Goal: Task Accomplishment & Management: Use online tool/utility

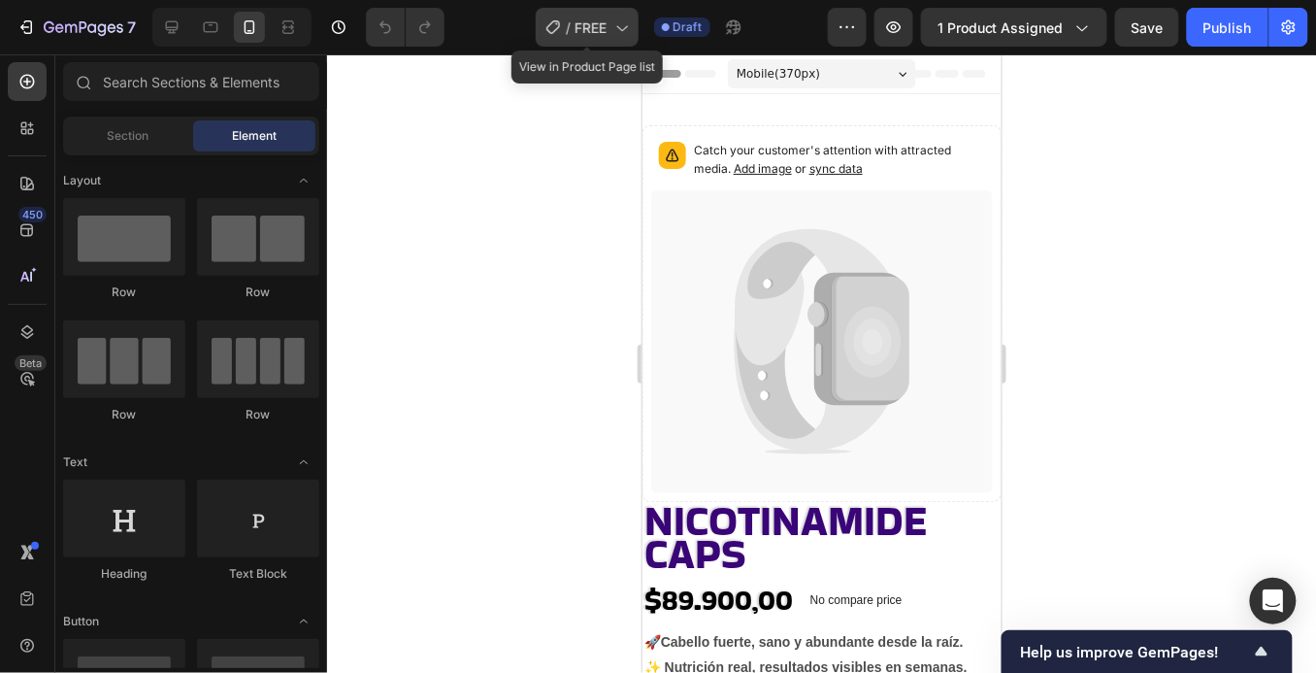
click at [619, 37] on div "/ FREE" at bounding box center [587, 27] width 103 height 39
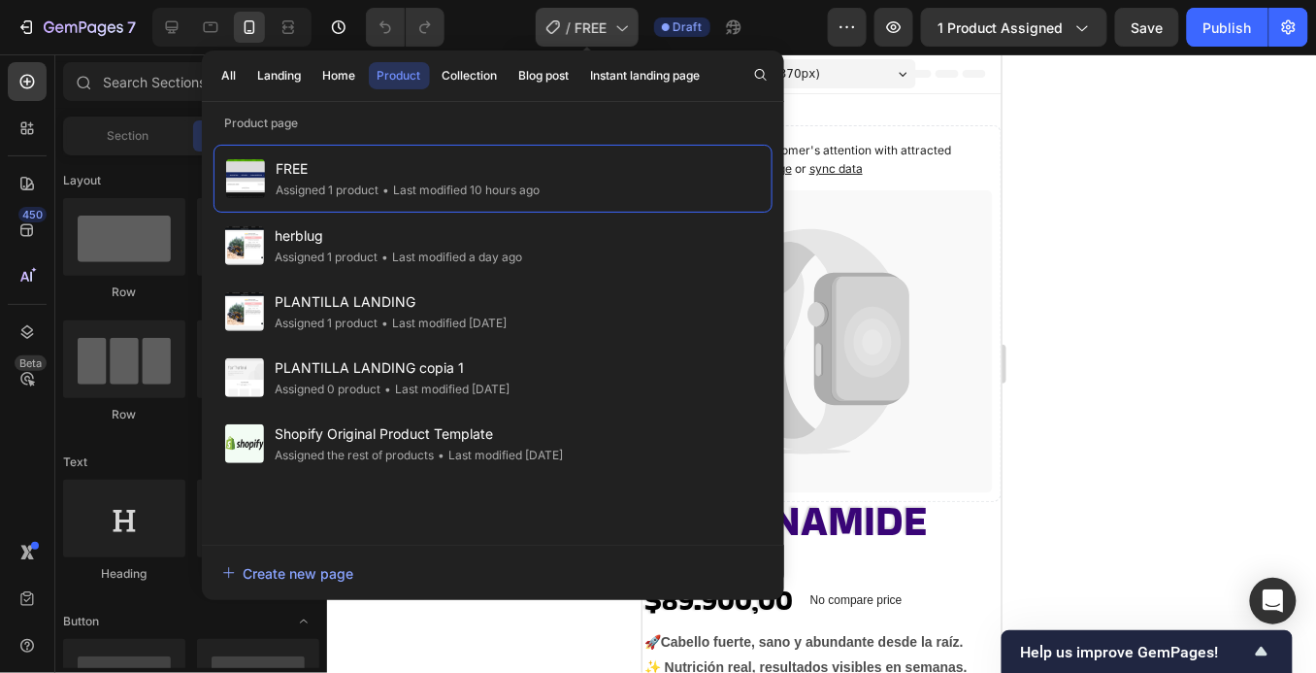
click at [617, 36] on div "/ FREE" at bounding box center [587, 27] width 103 height 39
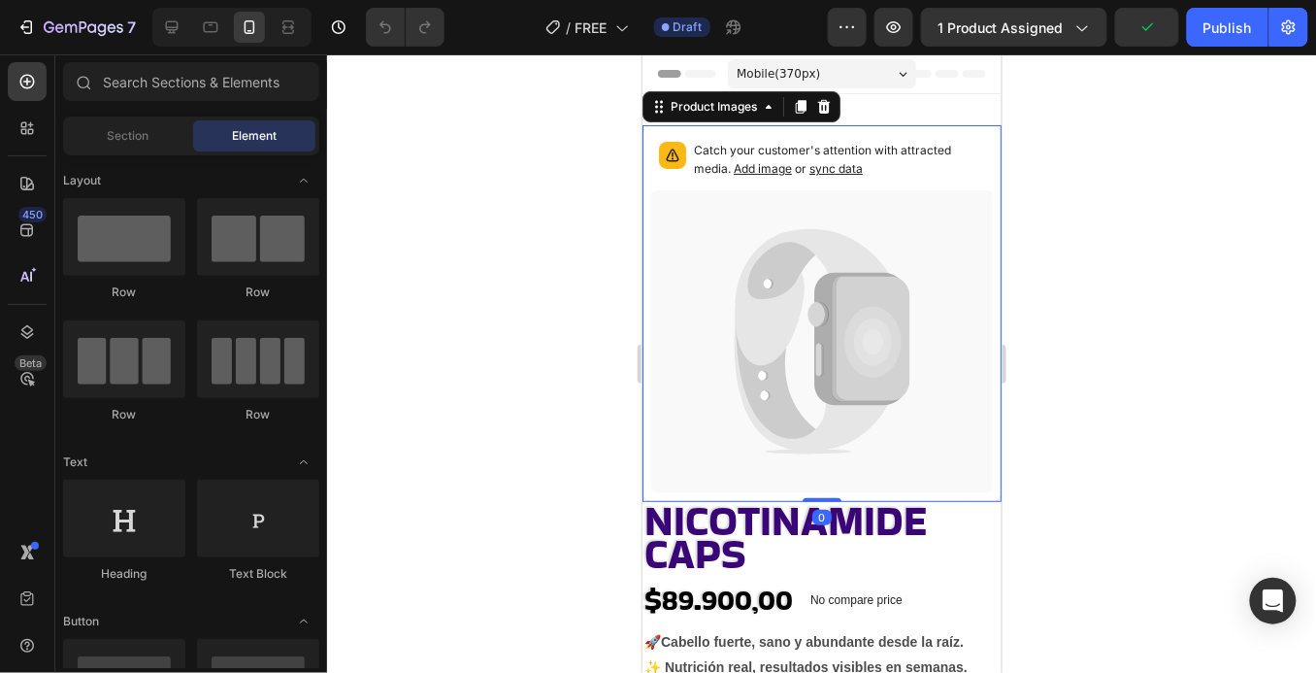
click at [800, 281] on icon at bounding box center [811, 296] width 154 height 137
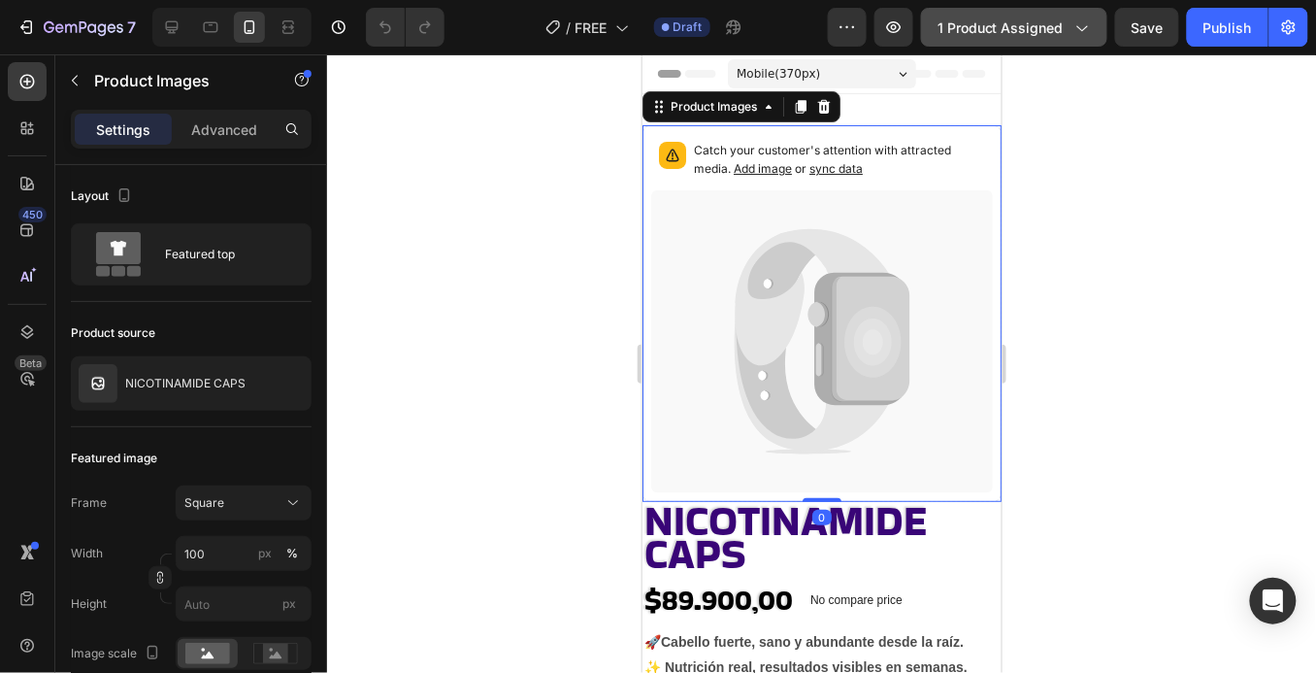
click at [1064, 39] on button "1 product assigned" at bounding box center [1014, 27] width 186 height 39
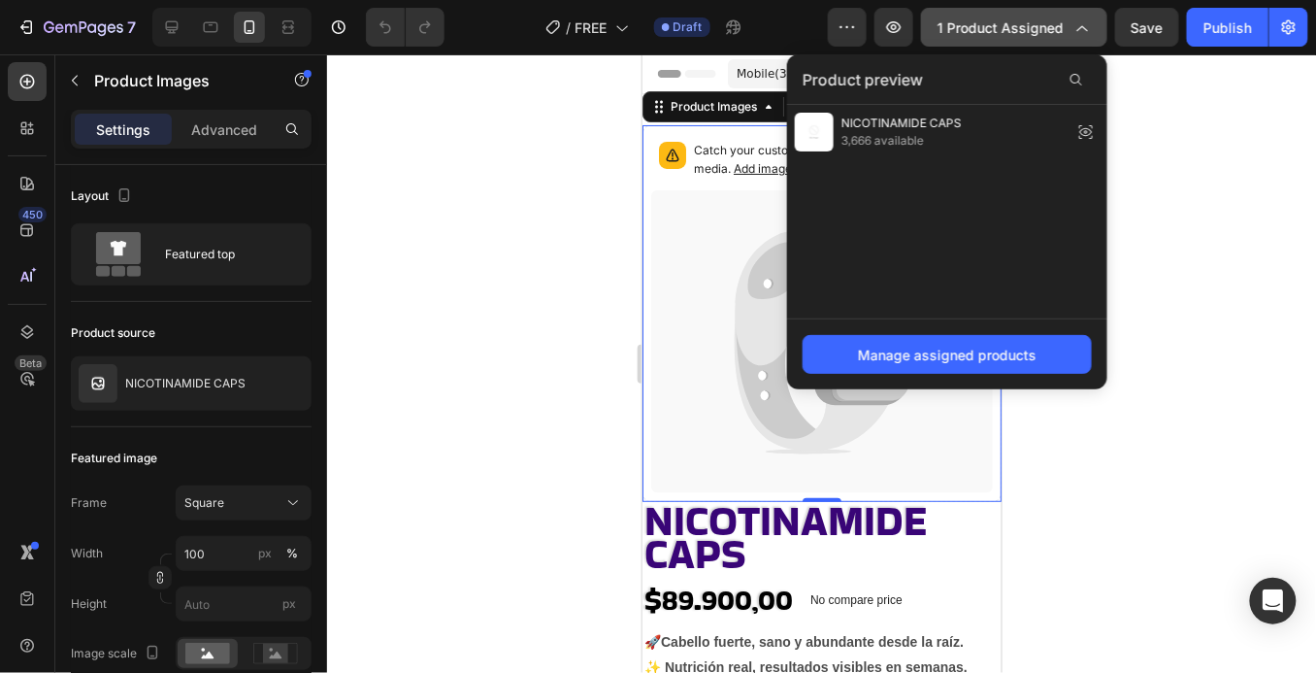
click at [1064, 39] on button "1 product assigned" at bounding box center [1014, 27] width 186 height 39
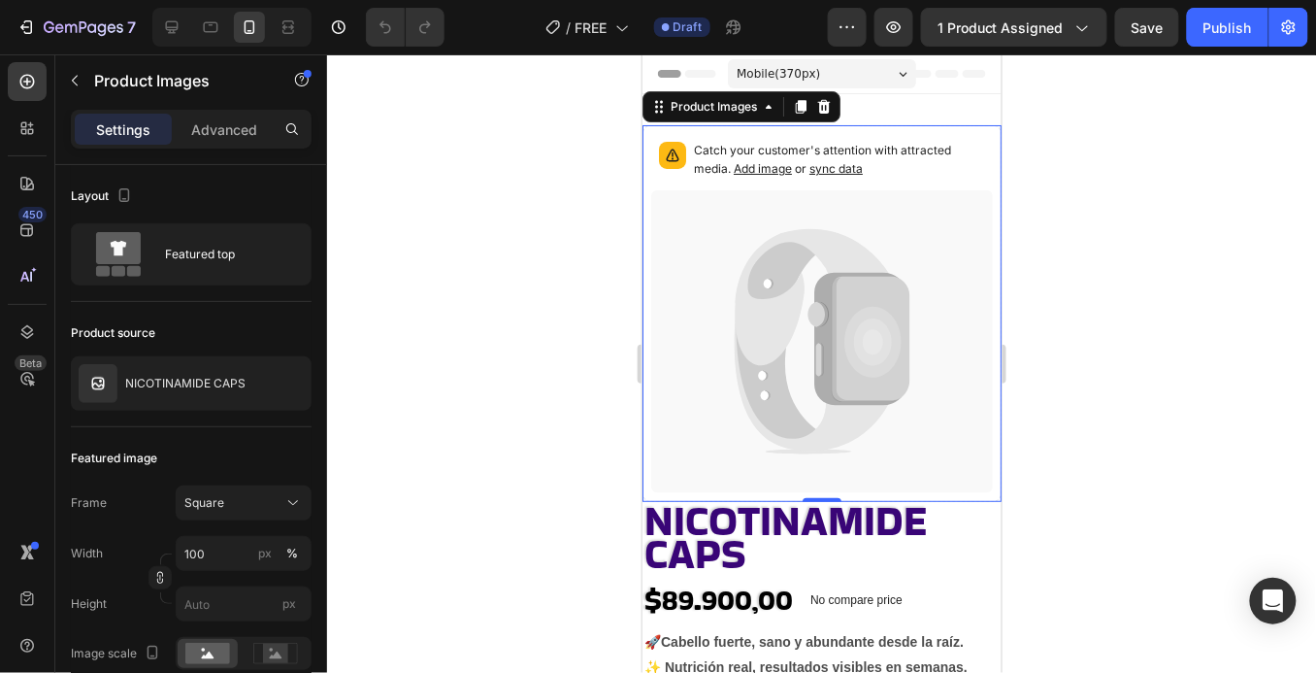
click at [800, 296] on icon at bounding box center [811, 296] width 154 height 137
click at [861, 295] on icon at bounding box center [870, 338] width 78 height 125
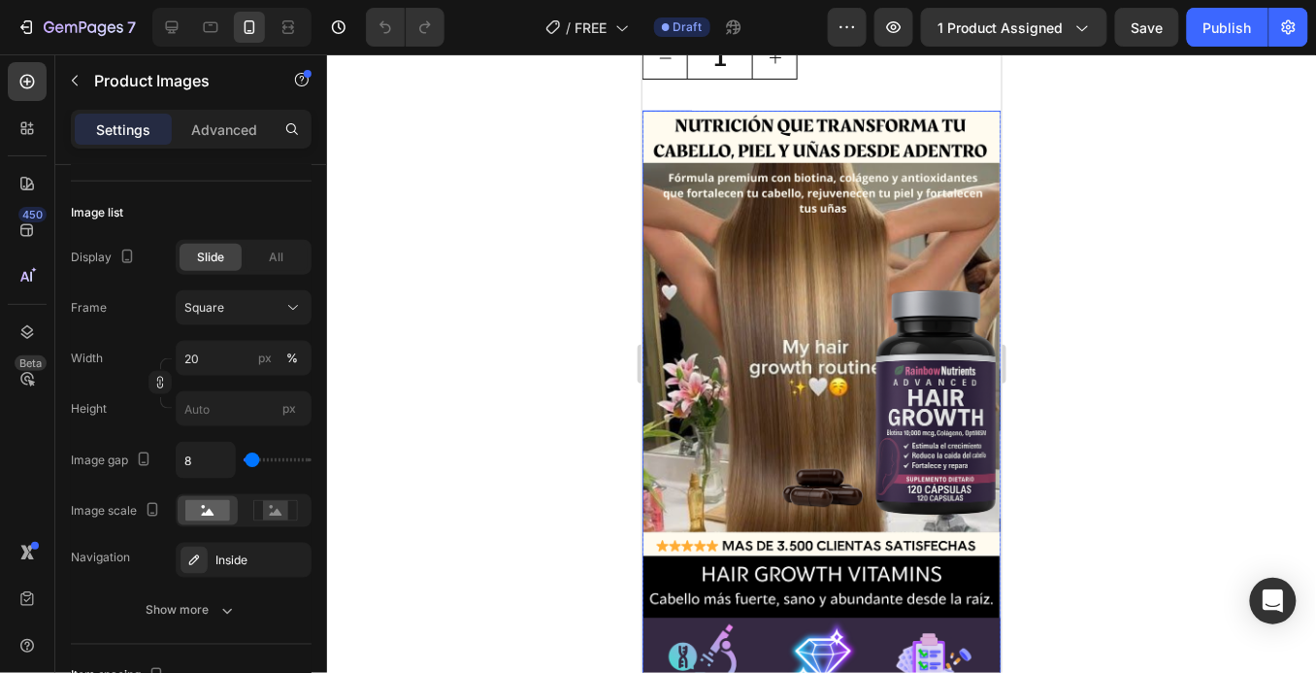
scroll to position [829, 0]
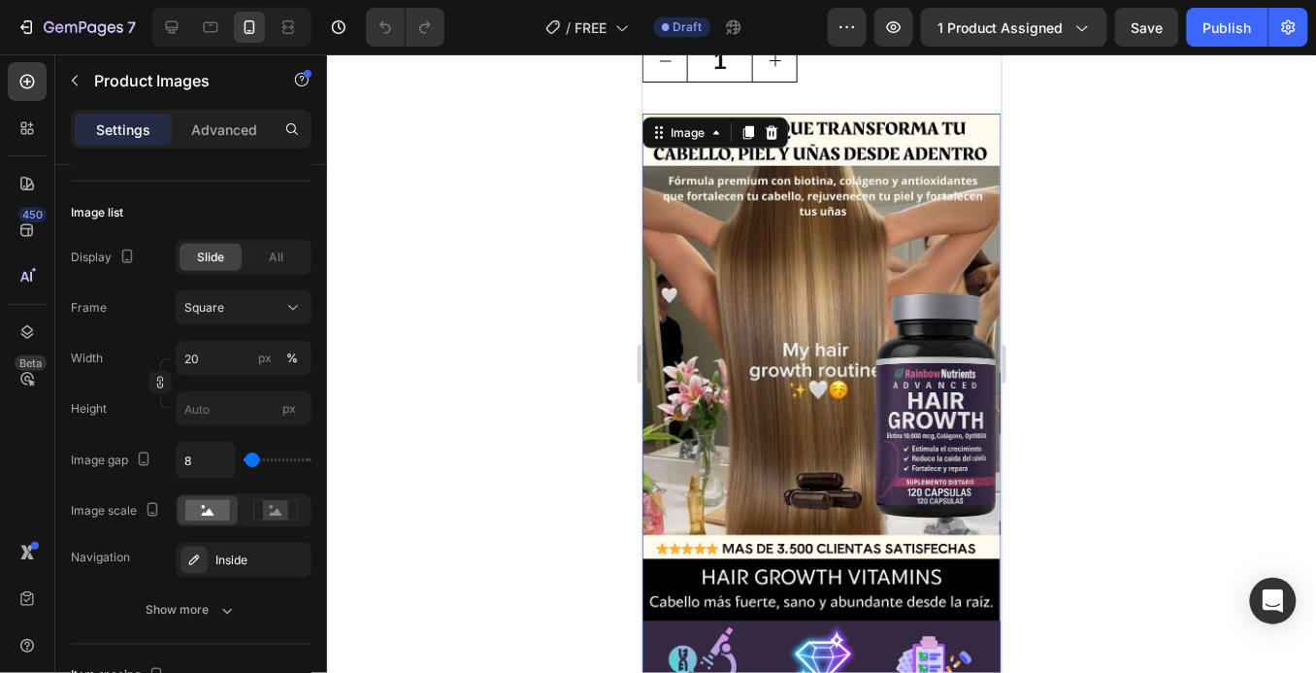
click at [819, 288] on img at bounding box center [821, 433] width 359 height 640
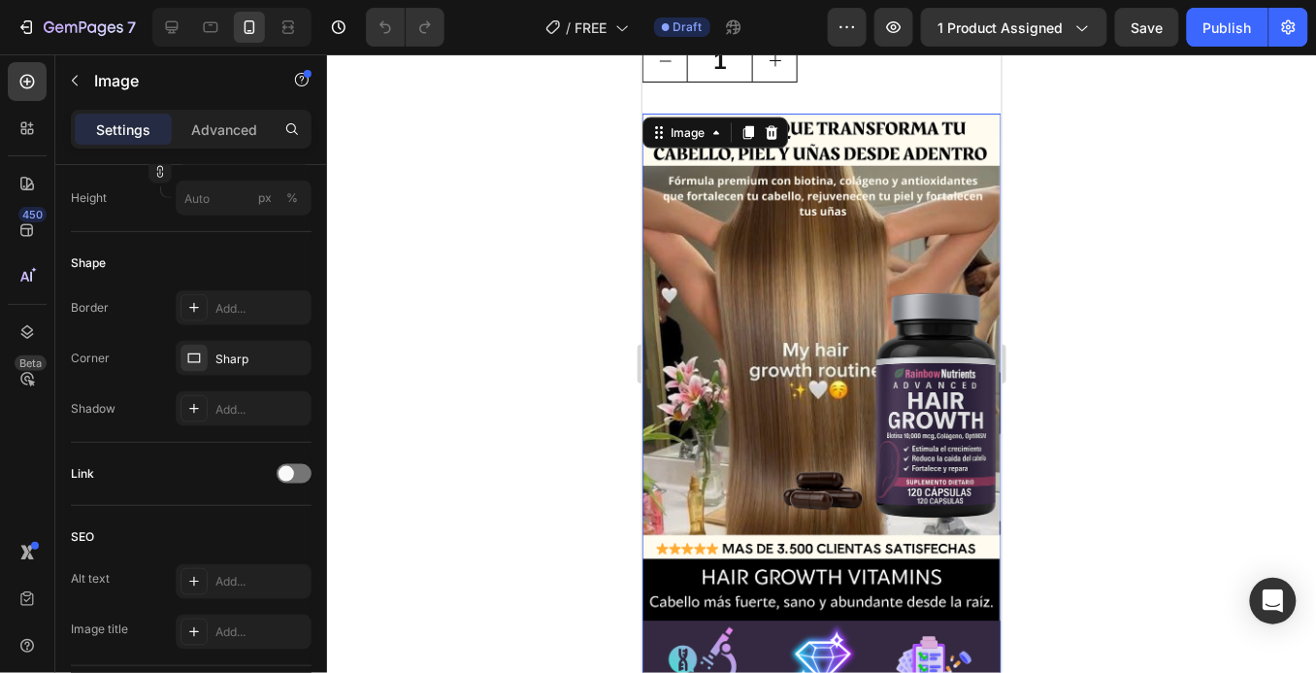
scroll to position [0, 0]
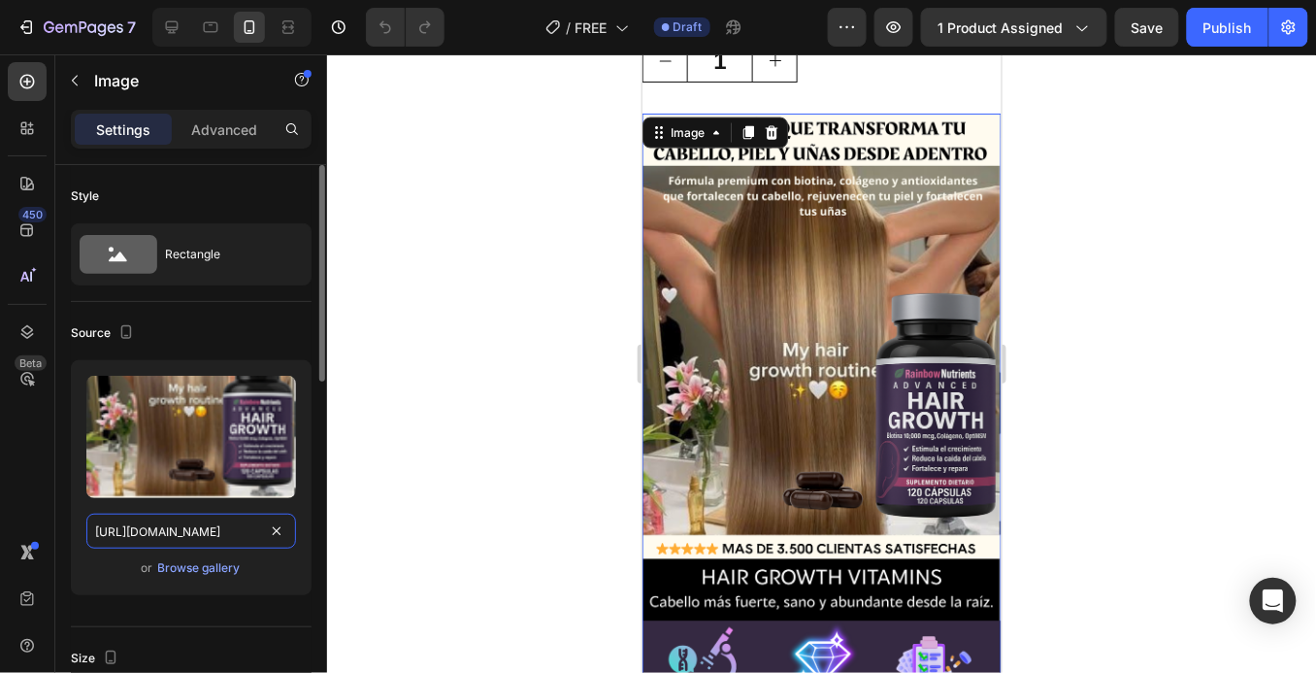
click at [203, 535] on input "[URL][DOMAIN_NAME]" at bounding box center [191, 530] width 210 height 35
paste input "[DOMAIN_NAME][URL]"
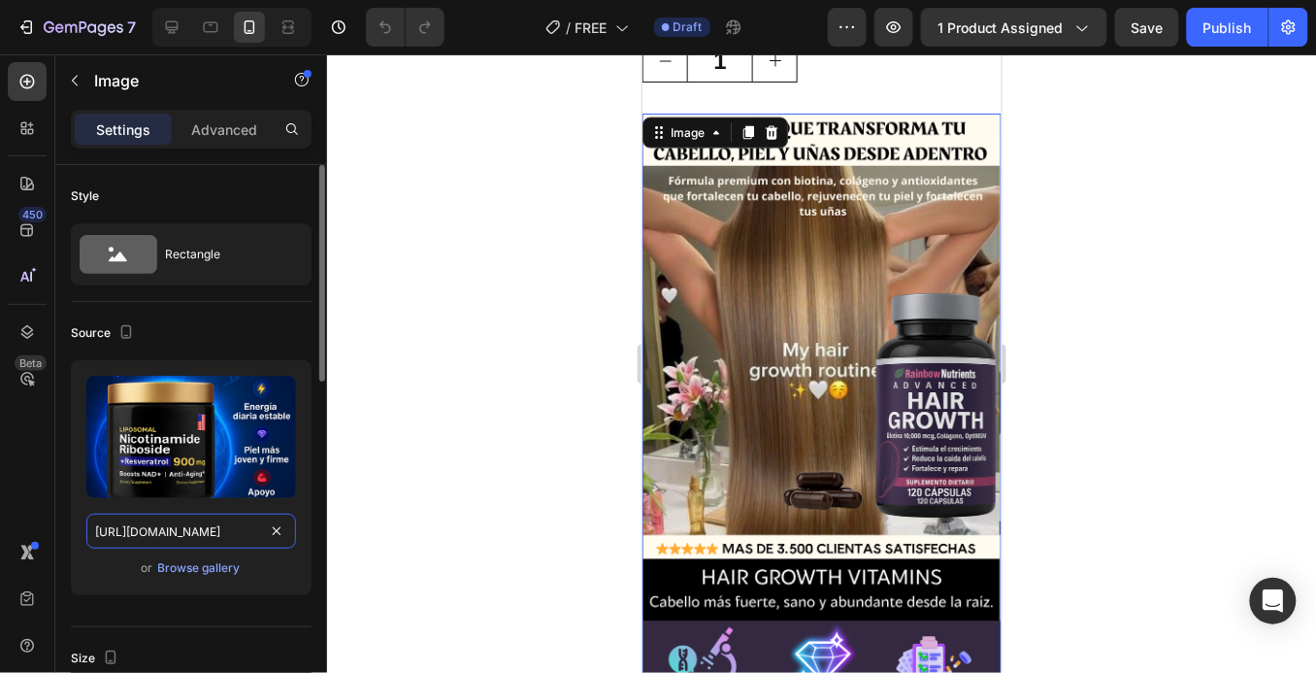
scroll to position [0, 55]
type input "[URL][DOMAIN_NAME]"
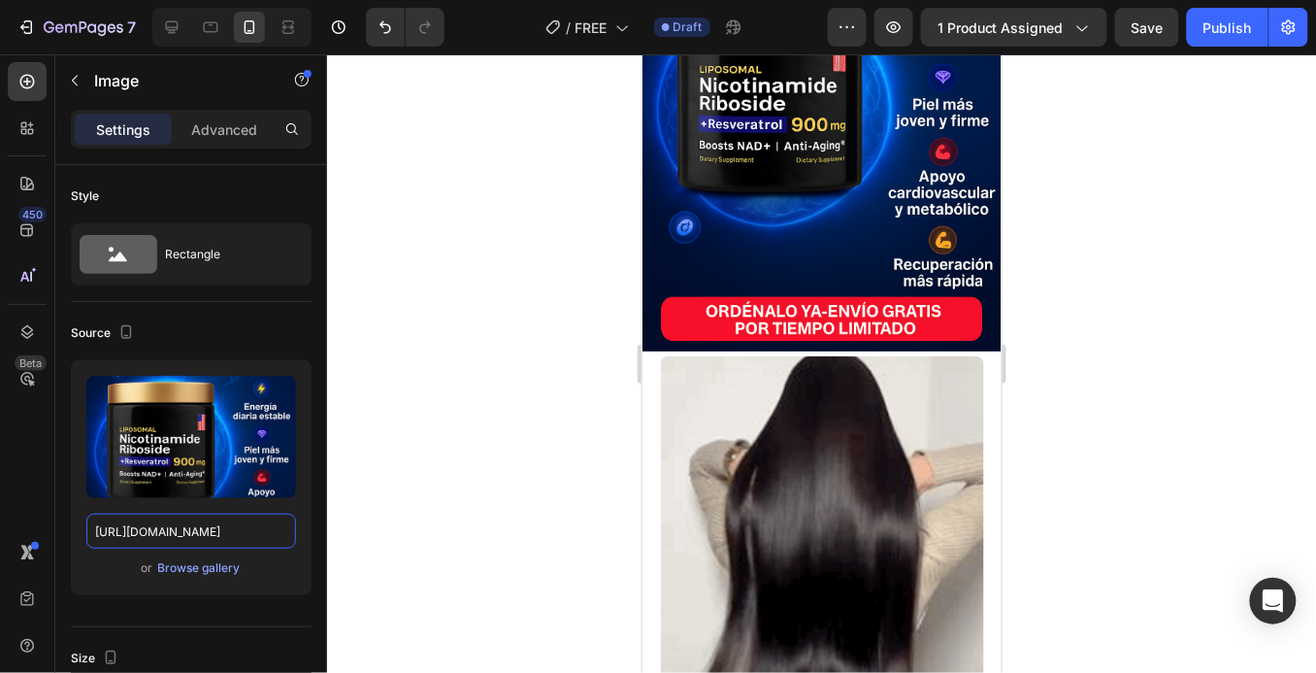
scroll to position [1433, 0]
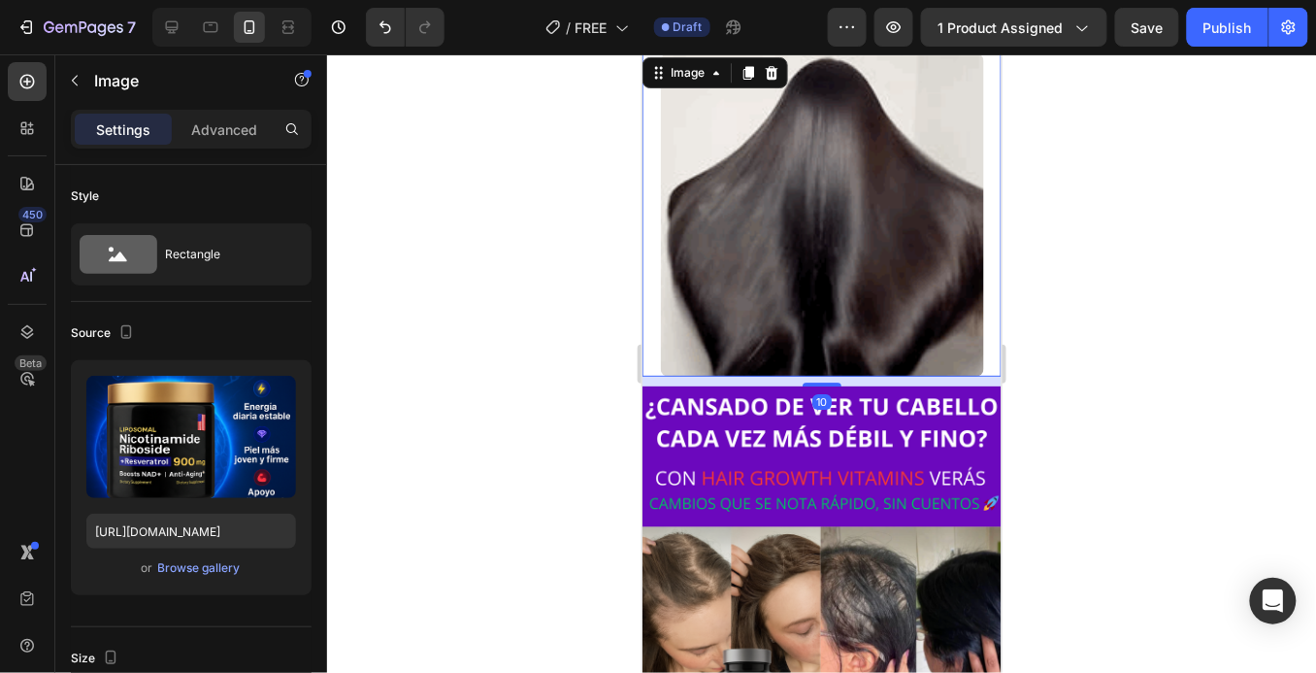
click at [842, 314] on img at bounding box center [821, 213] width 323 height 323
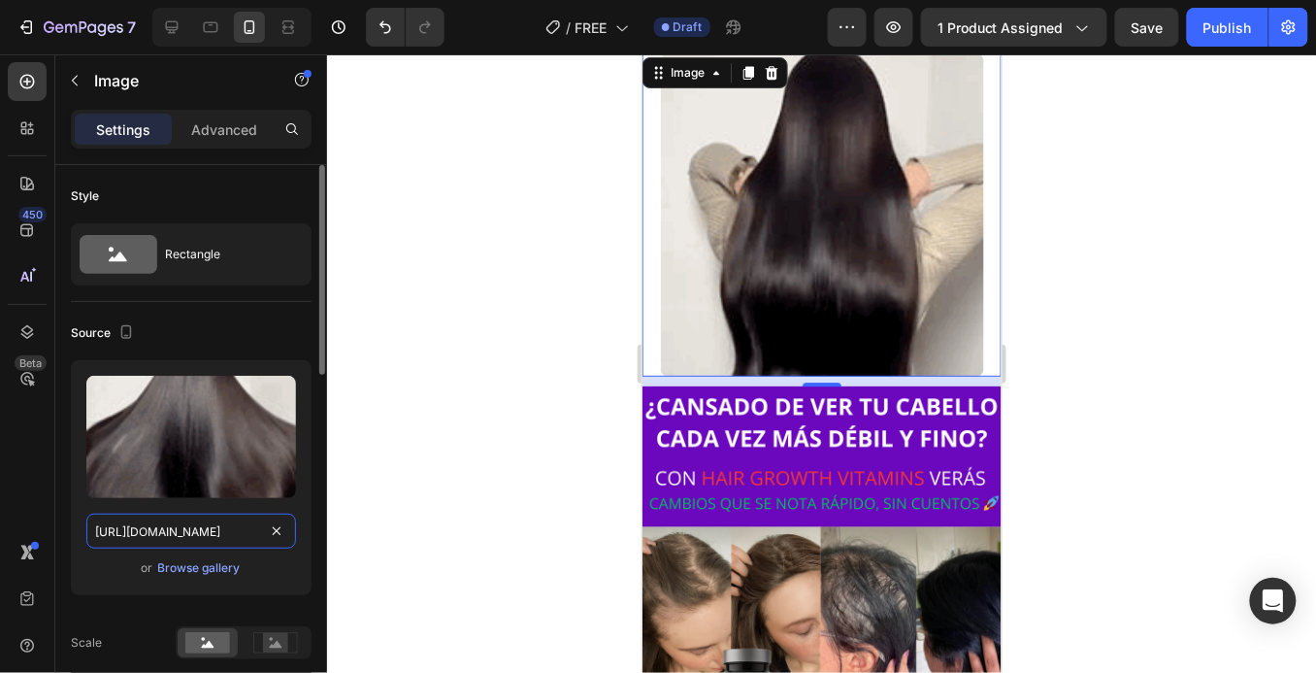
click at [221, 522] on input "[URL][DOMAIN_NAME]" at bounding box center [191, 530] width 210 height 35
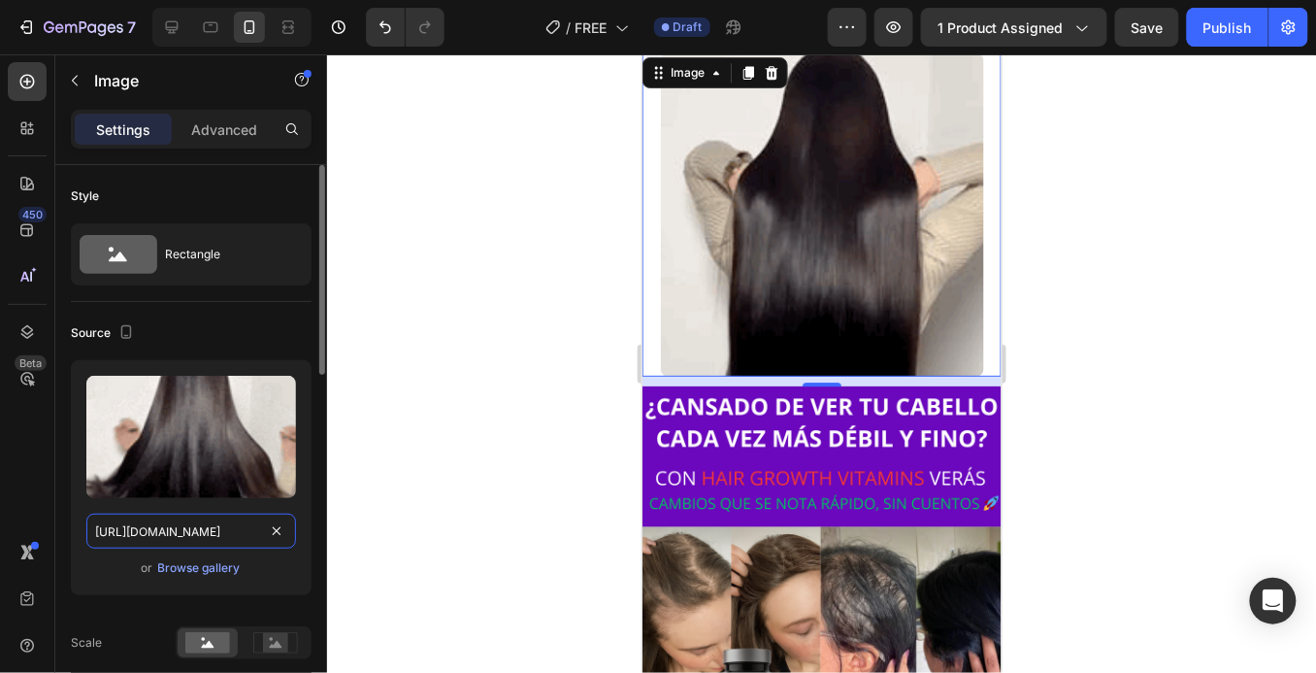
paste input "[DOMAIN_NAME][URL]"
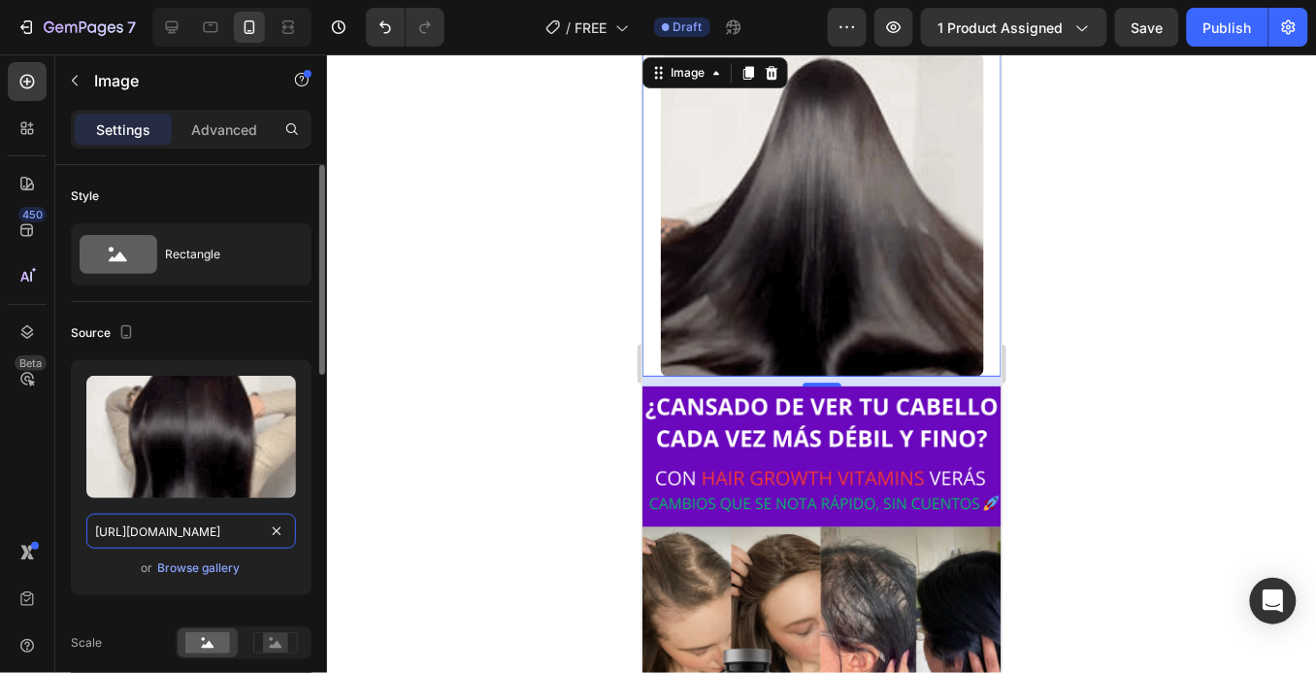
scroll to position [0, 54]
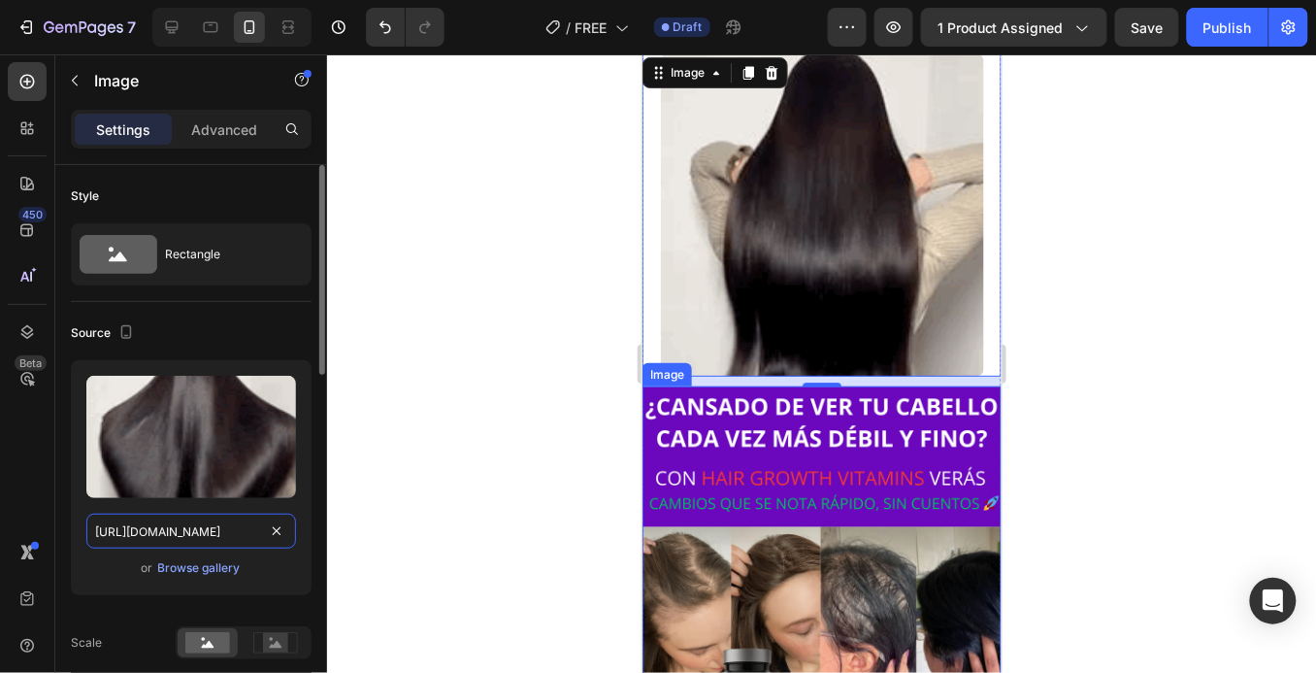
type input "[URL][DOMAIN_NAME]"
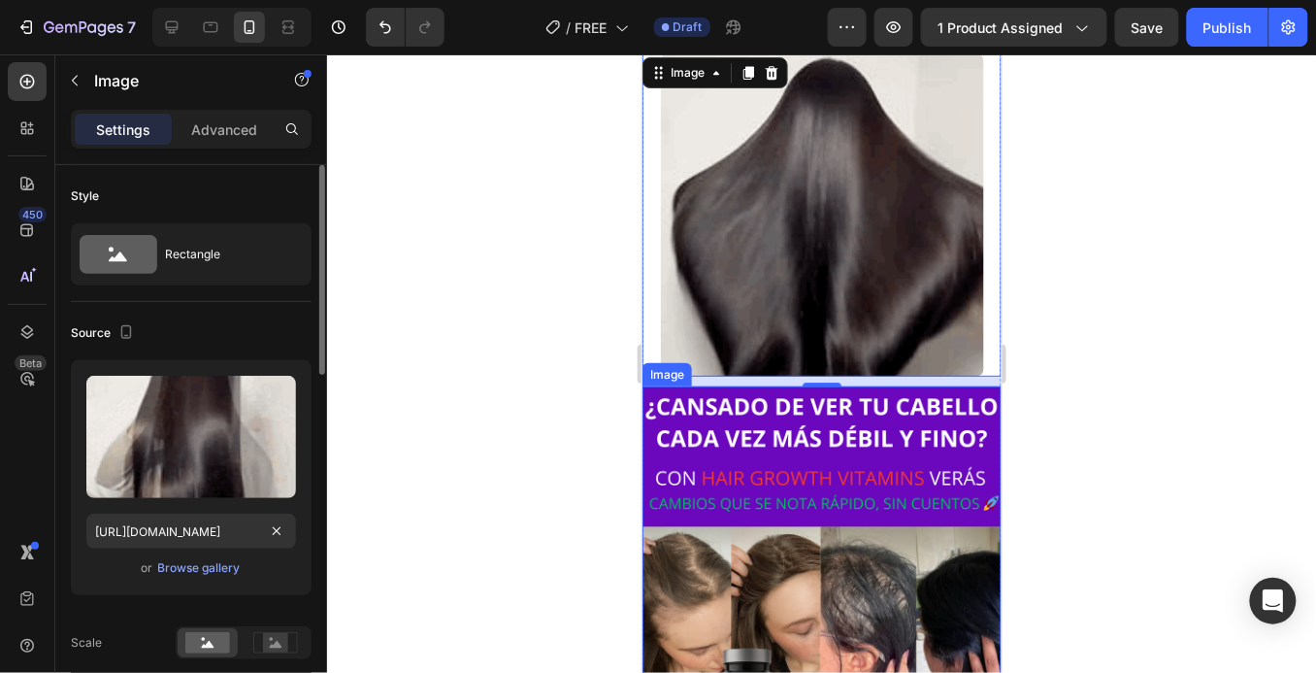
click at [287, 570] on div "or Browse gallery" at bounding box center [191, 567] width 210 height 23
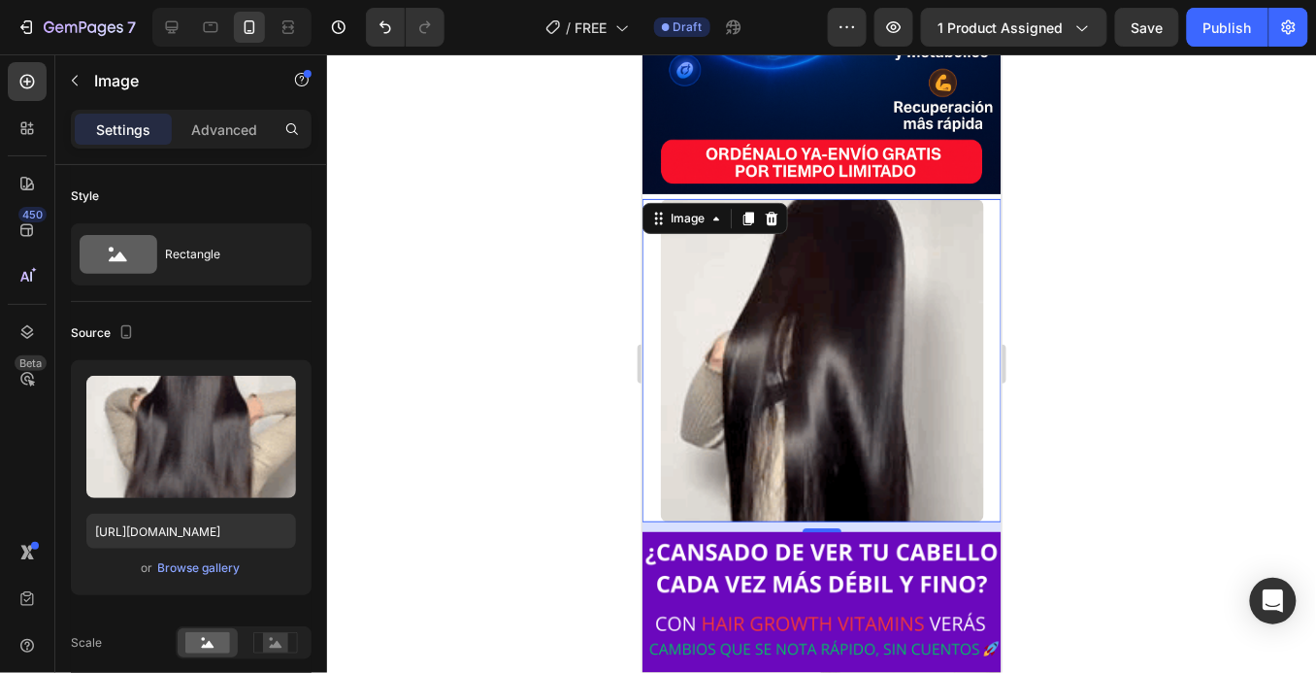
scroll to position [1283, 0]
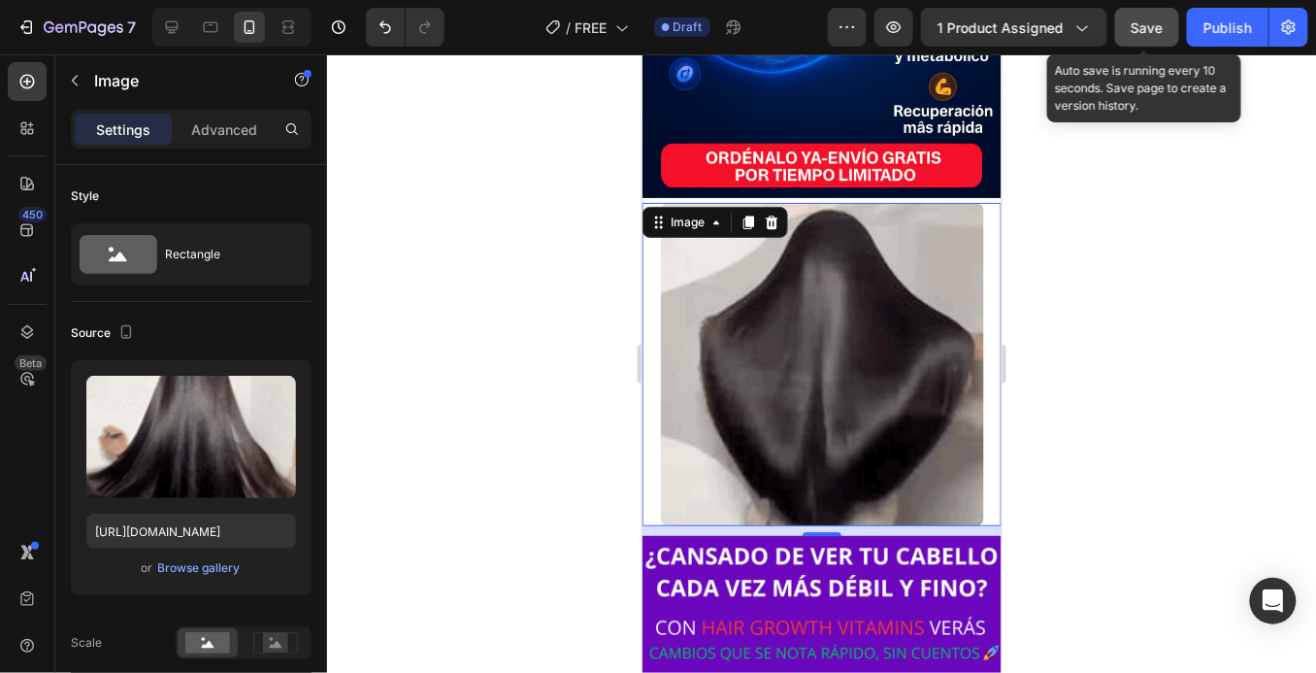
click at [1145, 28] on span "Save" at bounding box center [1148, 27] width 32 height 17
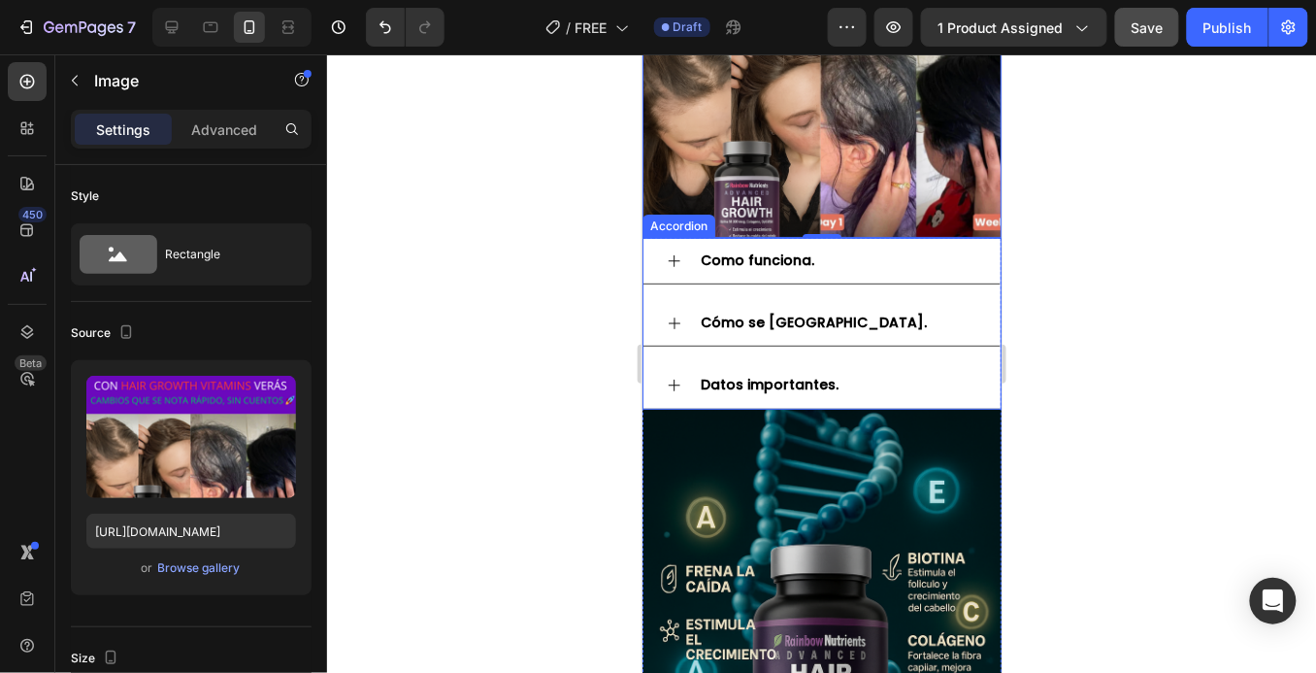
scroll to position [2063, 0]
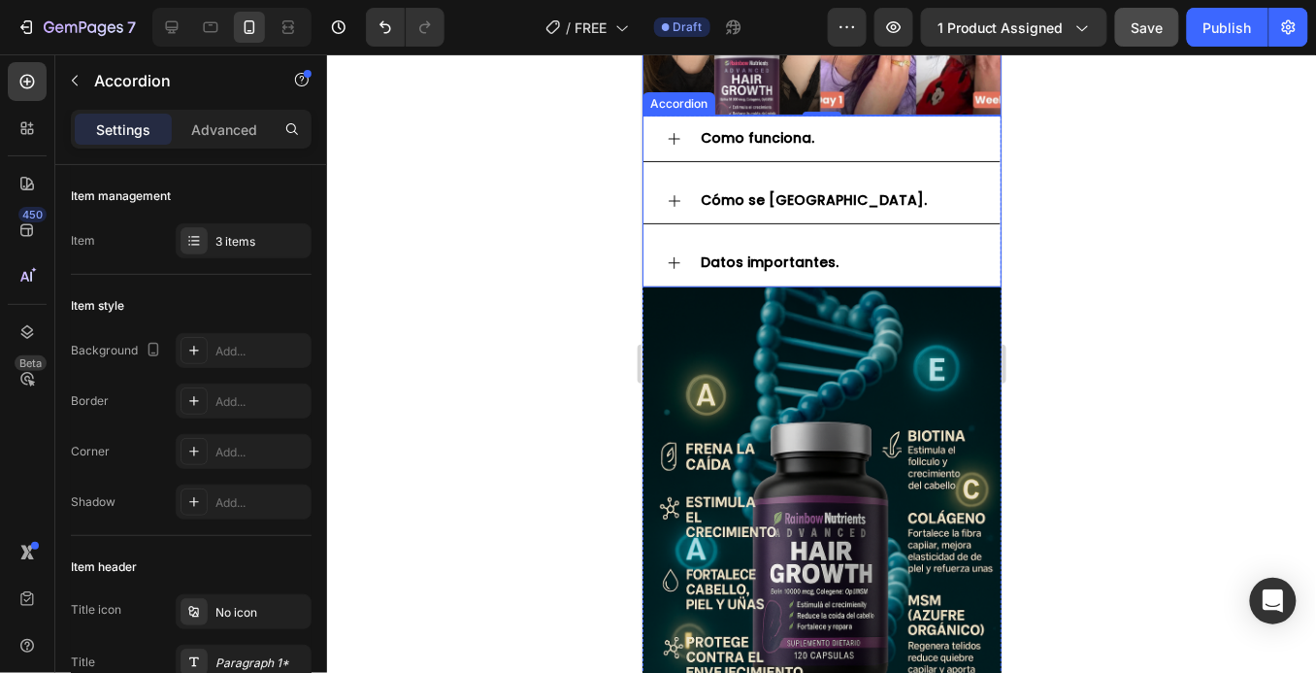
click at [768, 138] on div "Como funciona. Cómo se usa. Datos importantes. Accordion" at bounding box center [821, 201] width 359 height 172
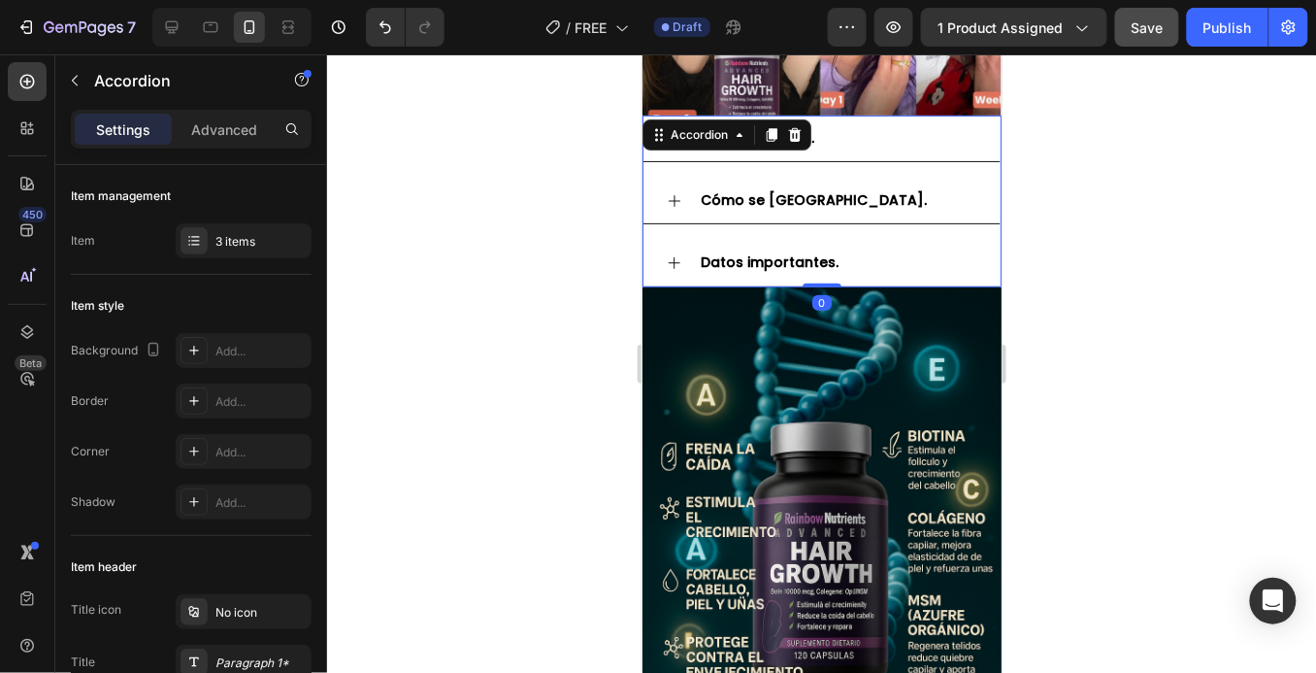
click at [851, 139] on div "Como funciona." at bounding box center [837, 137] width 280 height 30
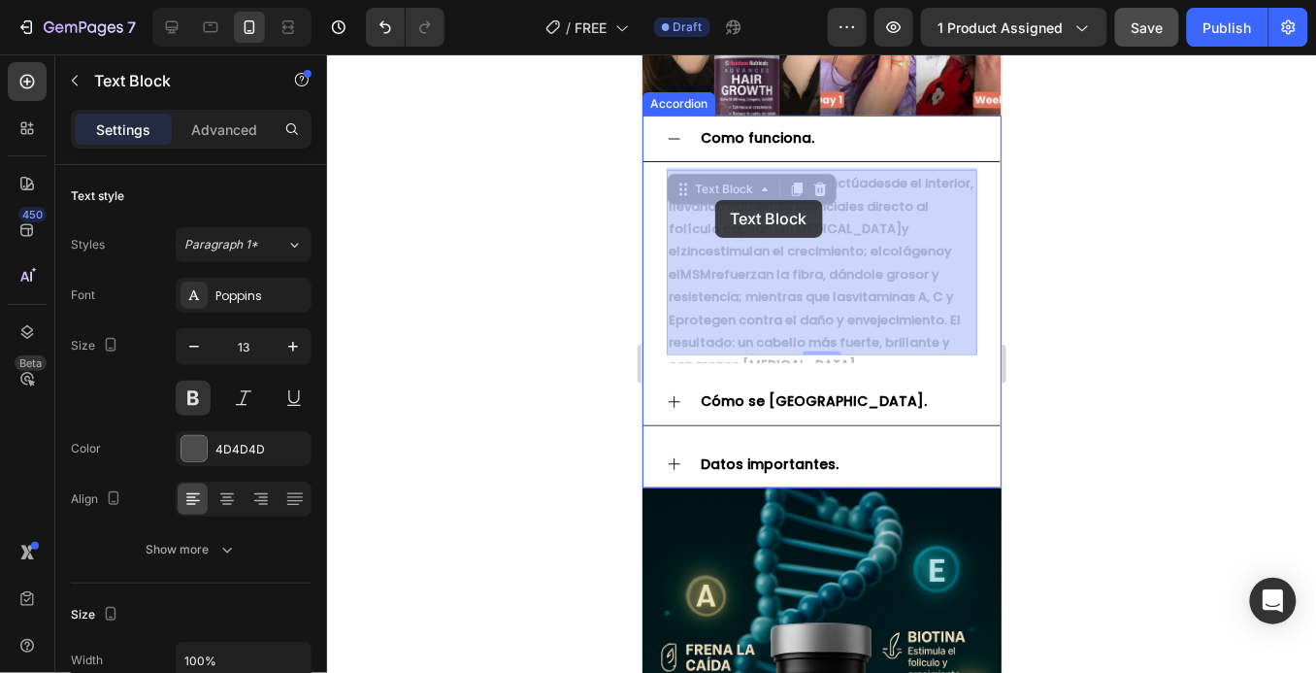
drag, startPoint x: 925, startPoint y: 342, endPoint x: 705, endPoint y: 186, distance: 269.6
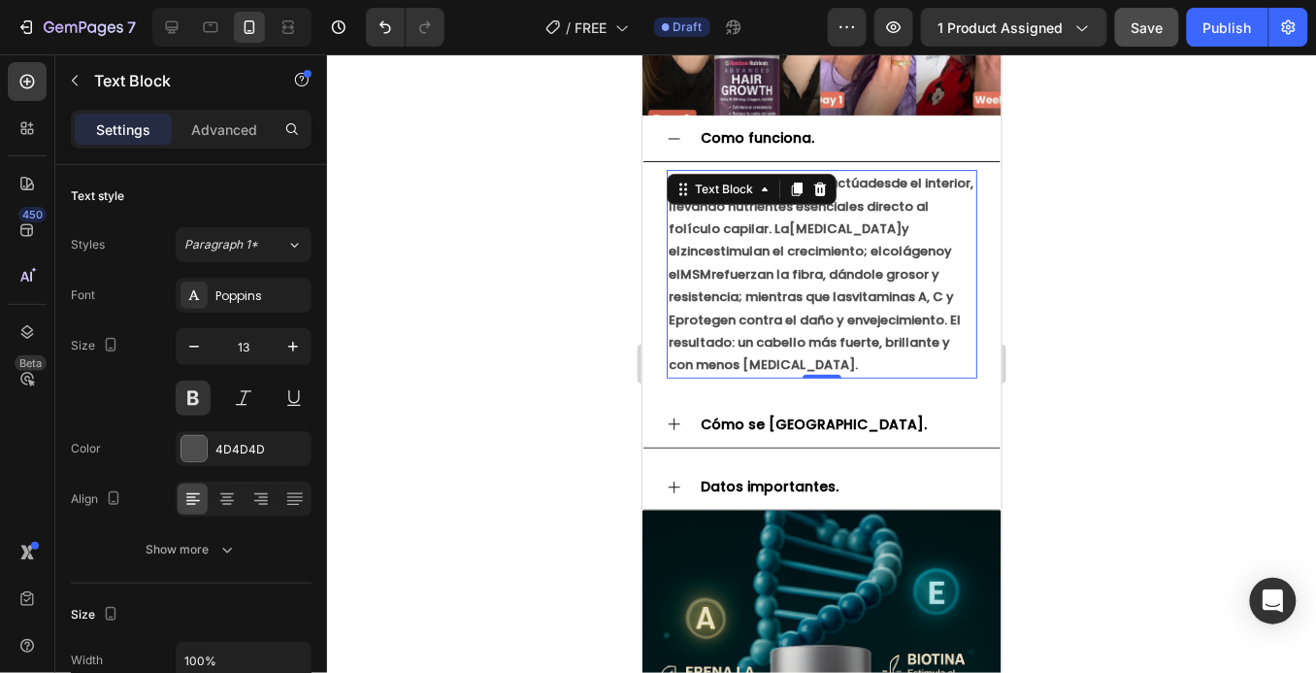
click at [835, 228] on p "HAIRR GROWHT Vitamins actúa desde el interior , llevando nutrientes esenciales …" at bounding box center [821, 273] width 307 height 205
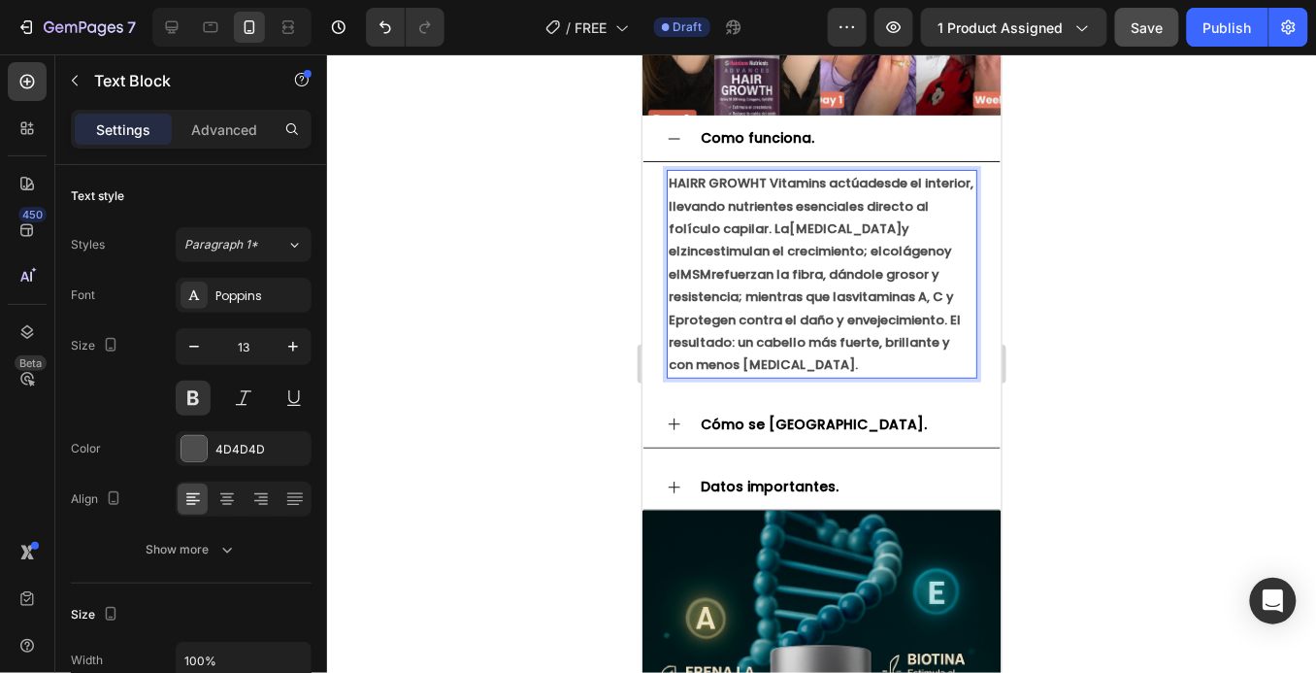
click at [835, 228] on p "HAIRR GROWHT Vitamins actúa desde el interior , llevando nutrientes esenciales …" at bounding box center [821, 273] width 307 height 205
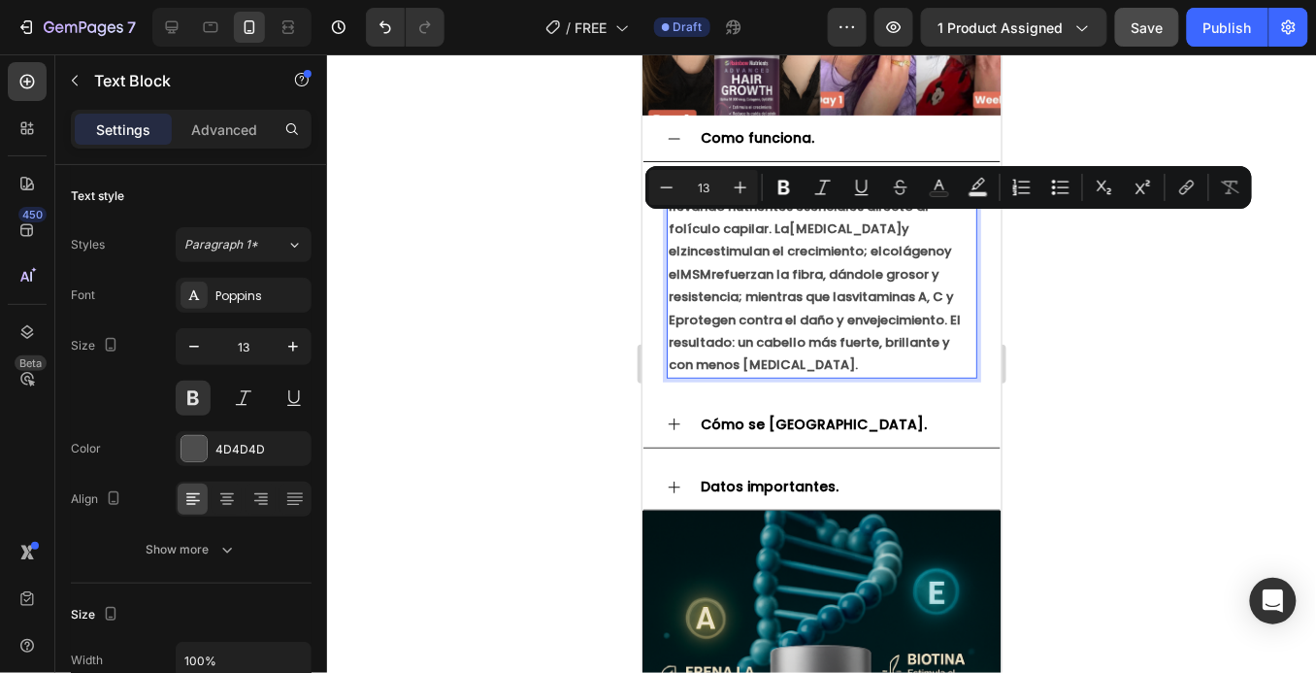
click at [705, 241] on strong "zinc" at bounding box center [691, 250] width 25 height 18
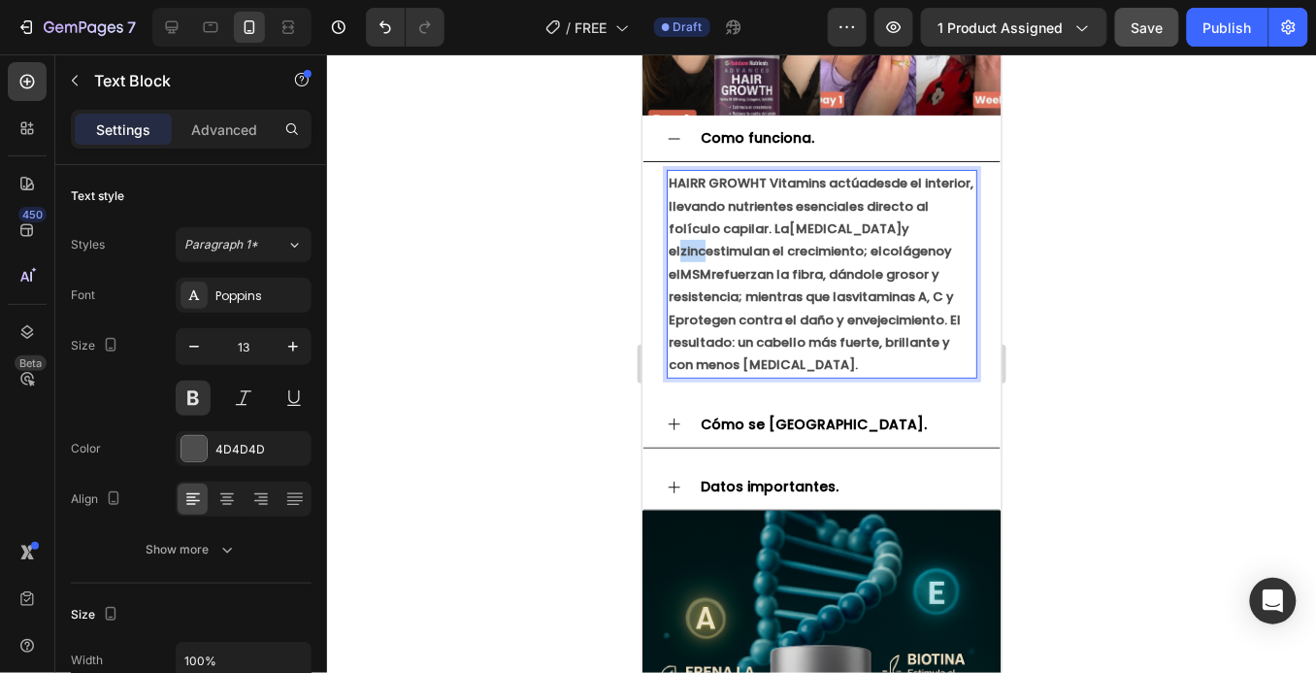
click at [705, 241] on strong "zinc" at bounding box center [691, 250] width 25 height 18
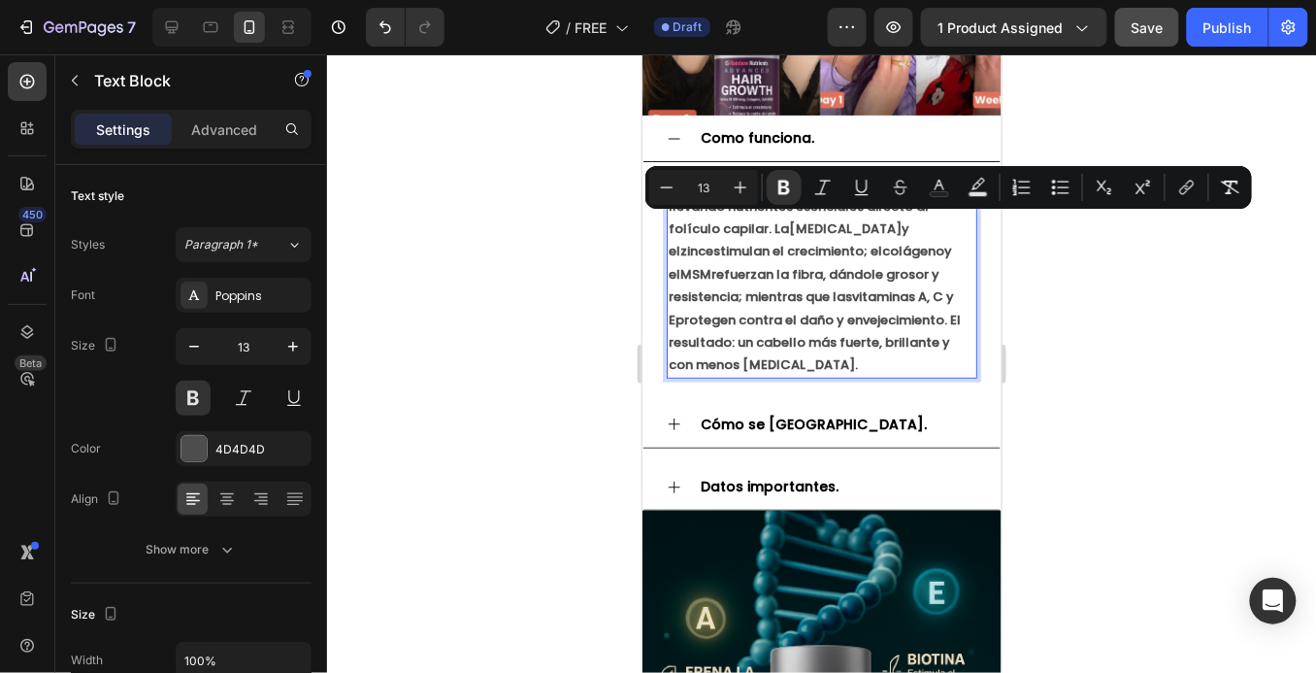
click at [739, 277] on p "HAIRR GROWHT Vitamins actúa desde el interior , llevando nutrientes esenciales …" at bounding box center [821, 273] width 307 height 205
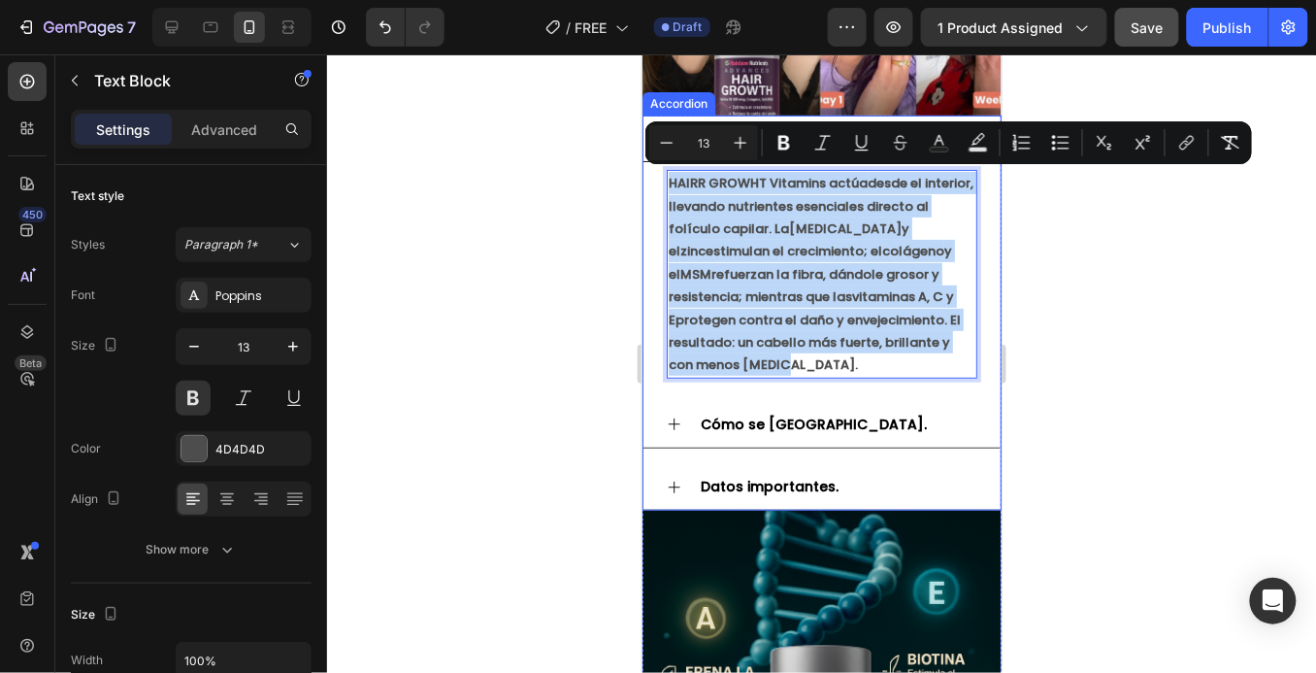
drag, startPoint x: 920, startPoint y: 333, endPoint x: 663, endPoint y: 167, distance: 306.1
click at [663, 167] on div "HAIRR GROWHT Vitamins actúa desde el interior , llevando nutrientes esenciales …" at bounding box center [821, 273] width 357 height 224
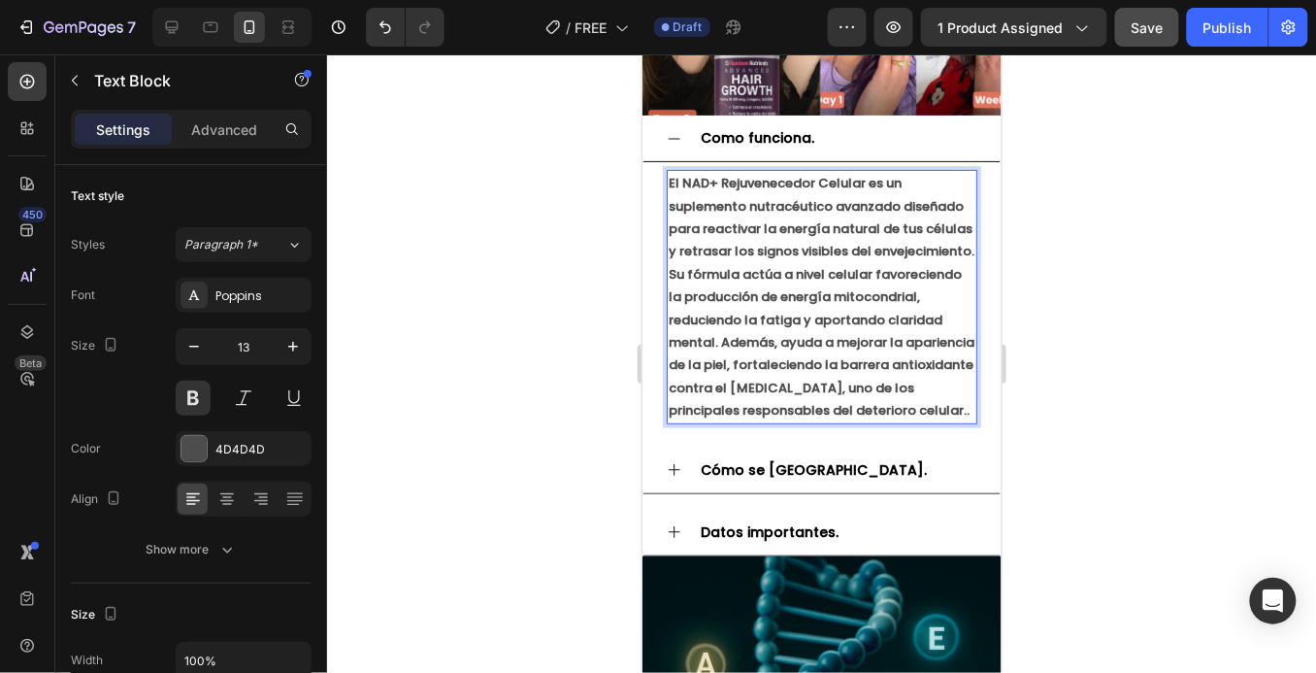
click at [912, 397] on p "Su fórmula actúa a nivel celular favoreciendo la producción de energía mitocond…" at bounding box center [821, 341] width 307 height 159
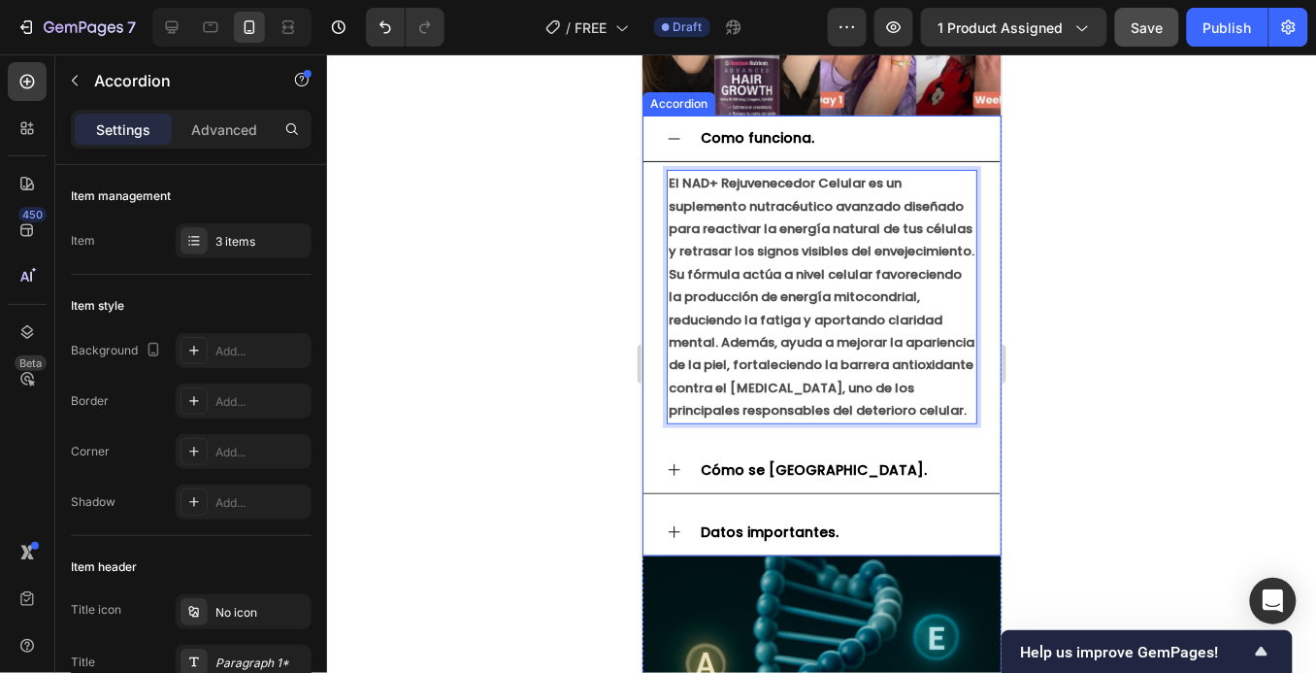
click at [809, 475] on div "Cómo se [GEOGRAPHIC_DATA]." at bounding box center [837, 469] width 280 height 30
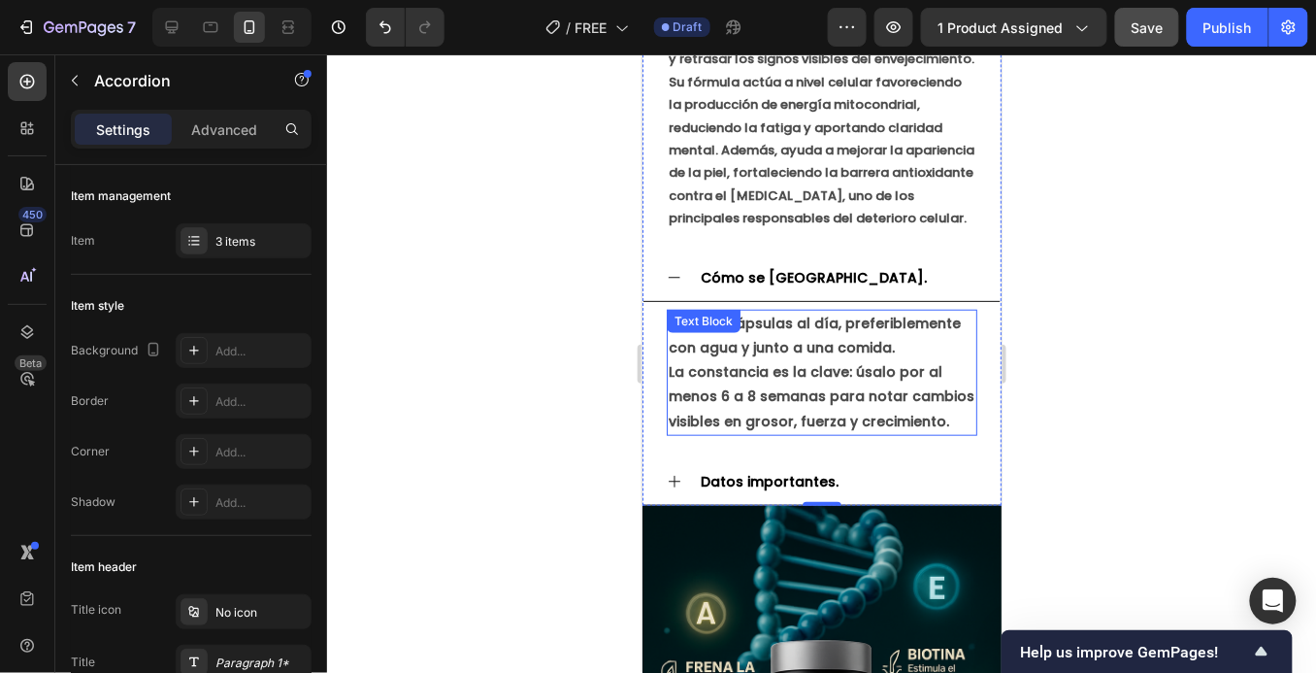
scroll to position [2263, 0]
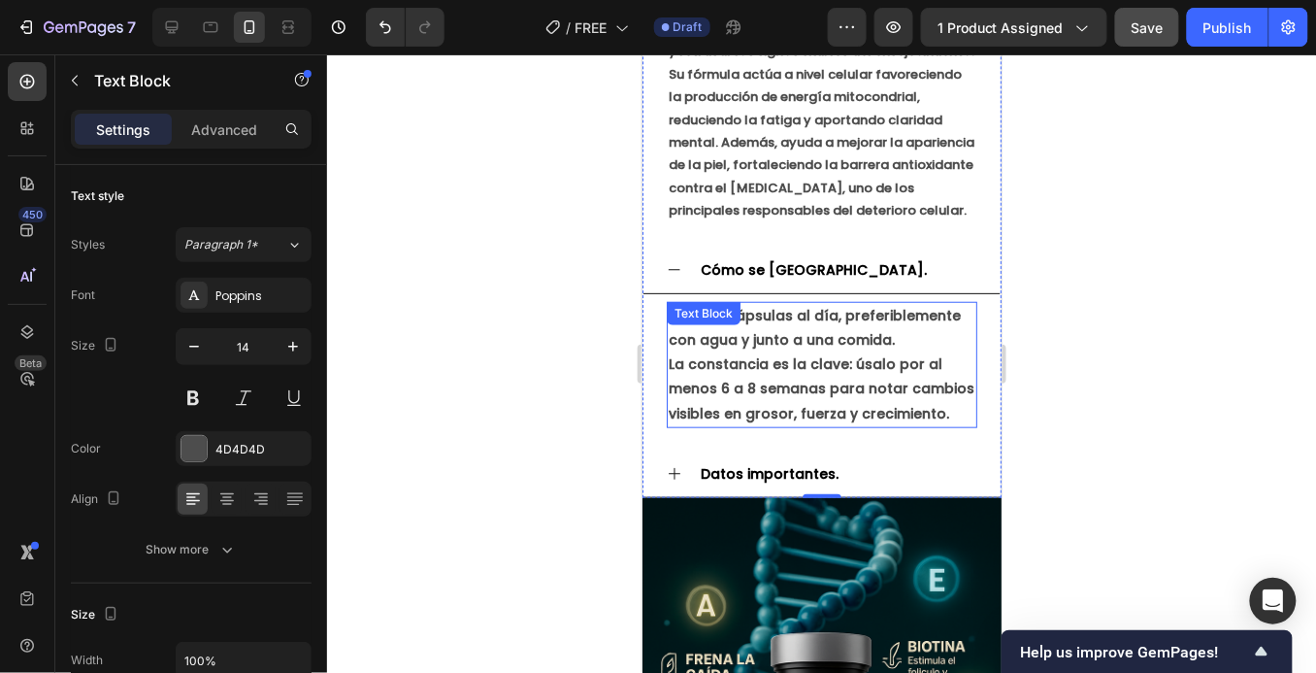
click at [770, 393] on strong "La constancia es la clave: úsalo por al menos 6 a 8 semanas para notar cambios …" at bounding box center [821, 387] width 306 height 68
click at [817, 351] on p "La constancia es la clave: úsalo por al menos 6 a 8 semanas para notar cambios …" at bounding box center [821, 388] width 307 height 74
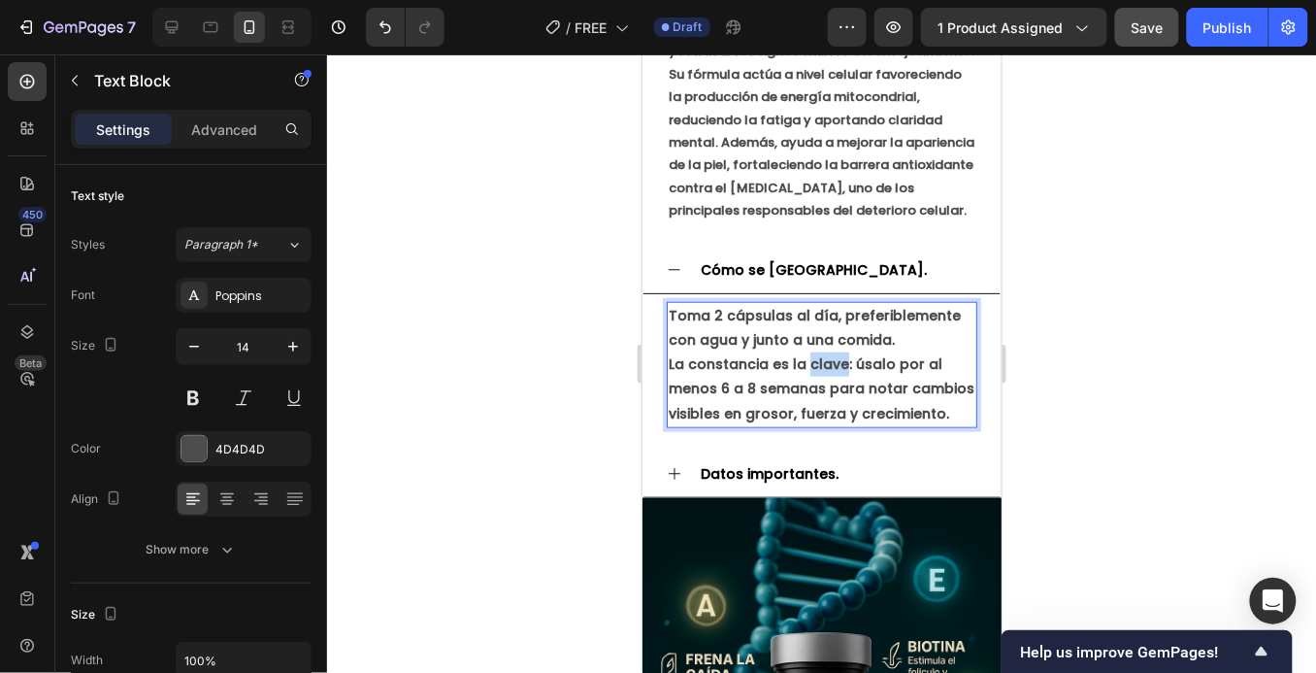
click at [817, 351] on p "La constancia es la clave: úsalo por al menos 6 a 8 semanas para notar cambios …" at bounding box center [821, 388] width 307 height 74
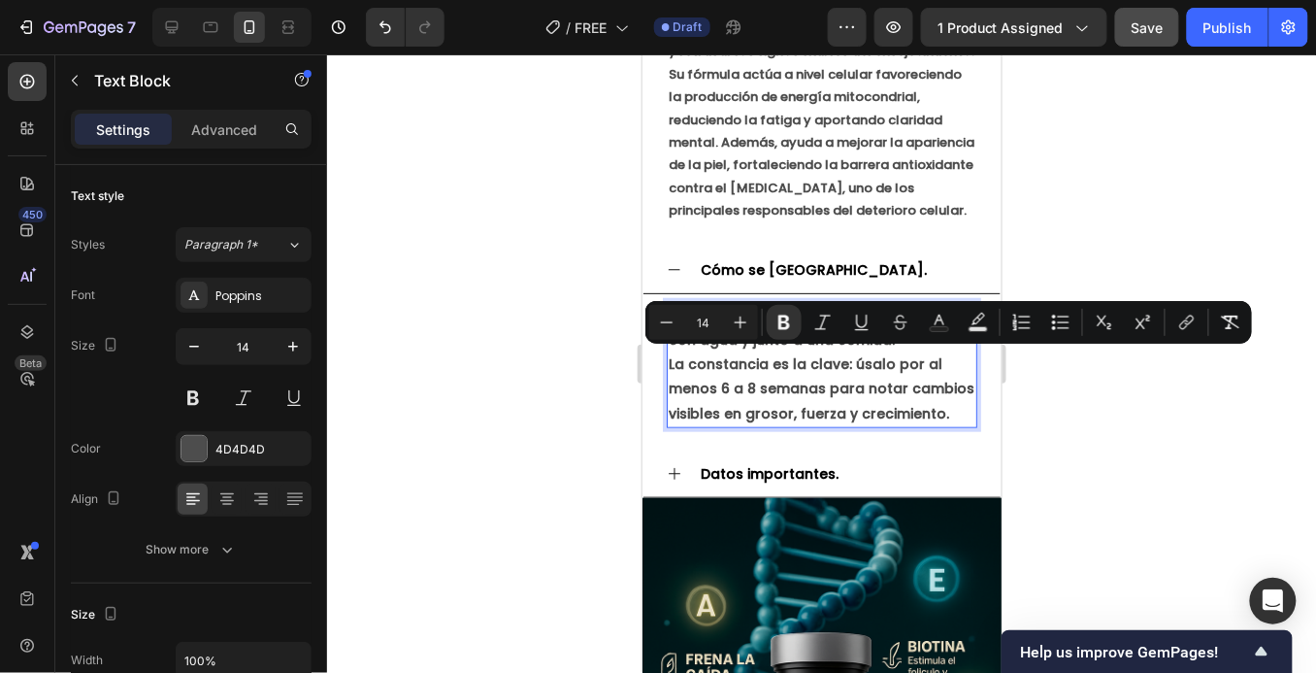
click at [938, 408] on p "La constancia es la clave: úsalo por al menos 6 a 8 semanas para notar cambios …" at bounding box center [821, 388] width 307 height 74
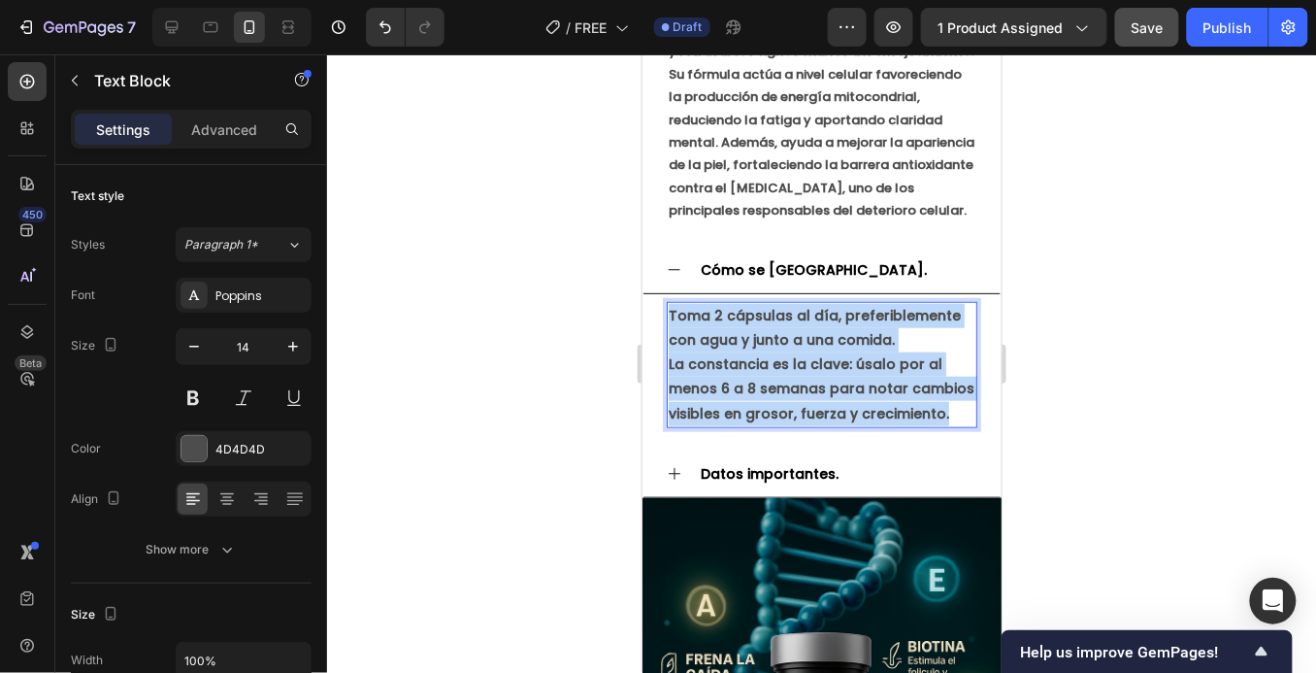
drag, startPoint x: 938, startPoint y: 408, endPoint x: 670, endPoint y: 306, distance: 286.6
click at [670, 306] on div "Toma 2 cápsulas al día, preferiblemente con agua y junto a una comida. La const…" at bounding box center [821, 364] width 311 height 126
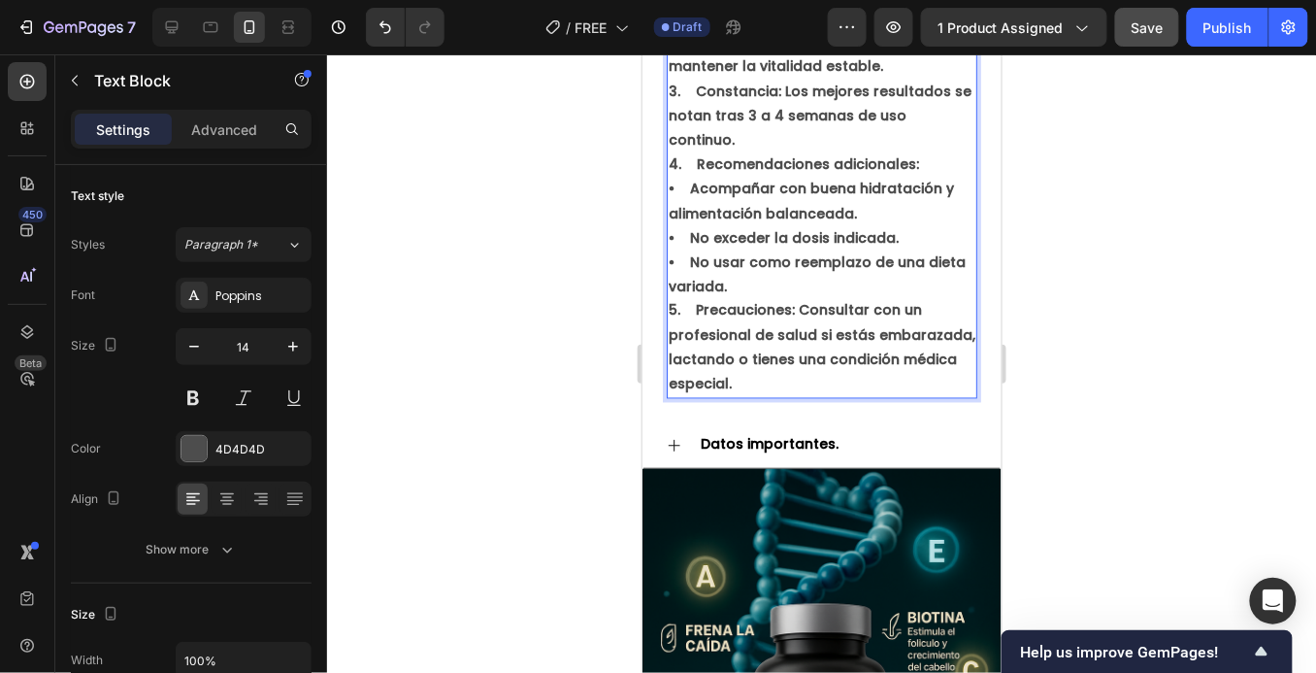
scroll to position [2708, 0]
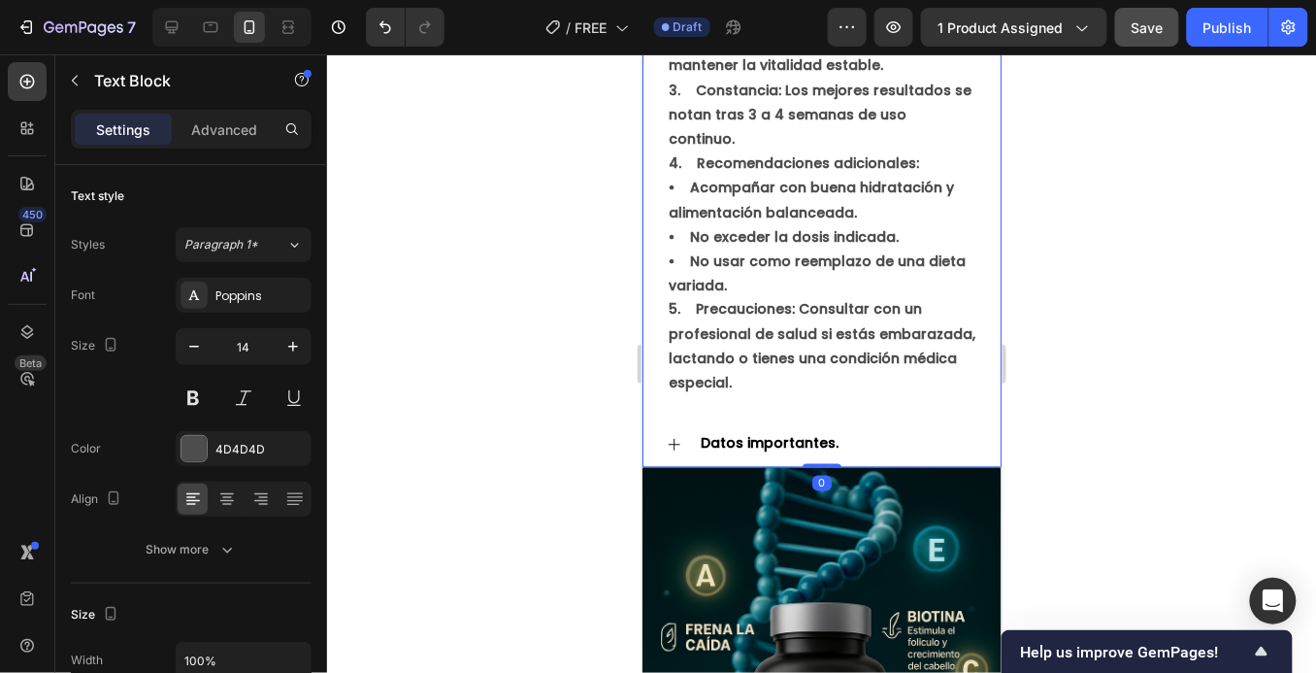
click at [809, 431] on p "Datos importantes." at bounding box center [769, 443] width 138 height 24
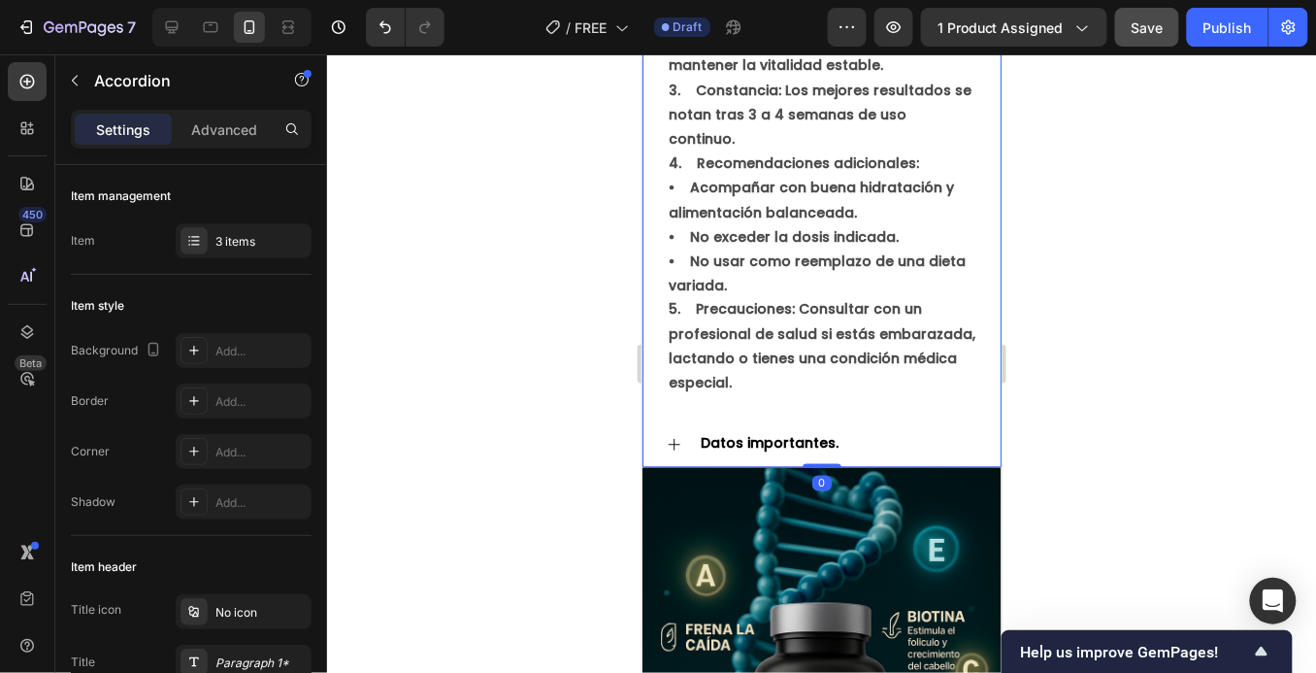
click at [843, 428] on div "Datos importantes." at bounding box center [837, 443] width 280 height 30
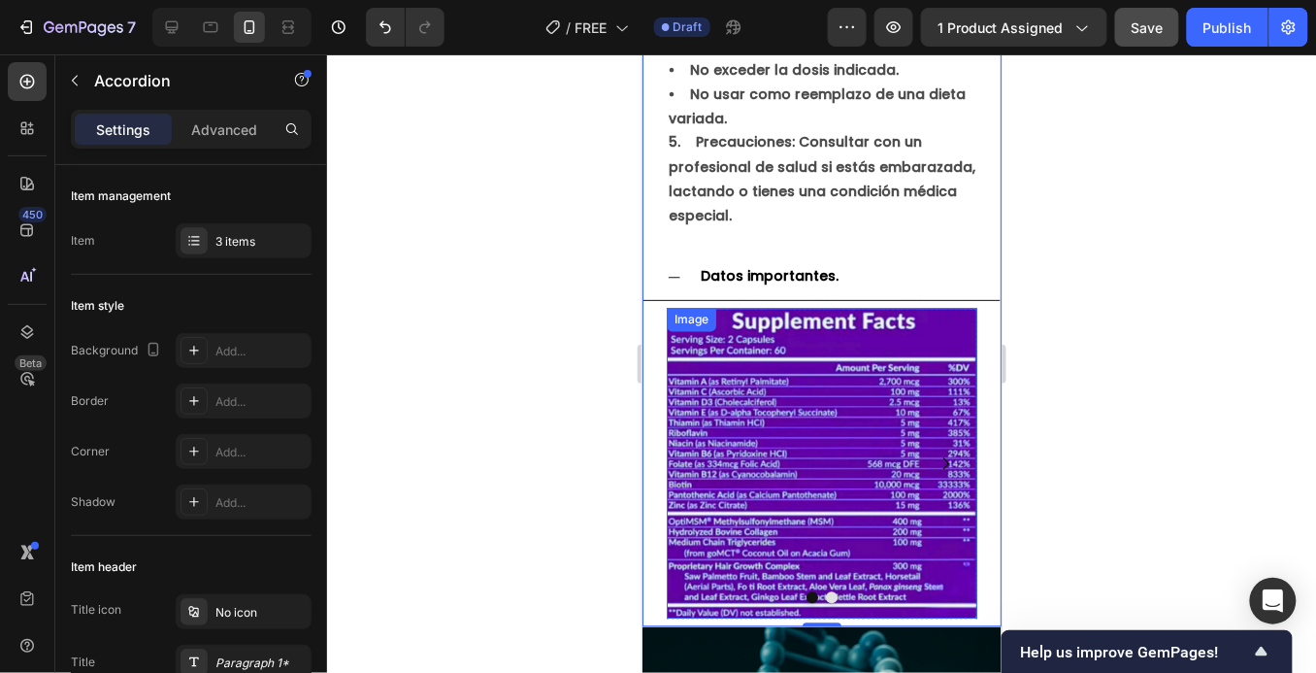
scroll to position [2912, 0]
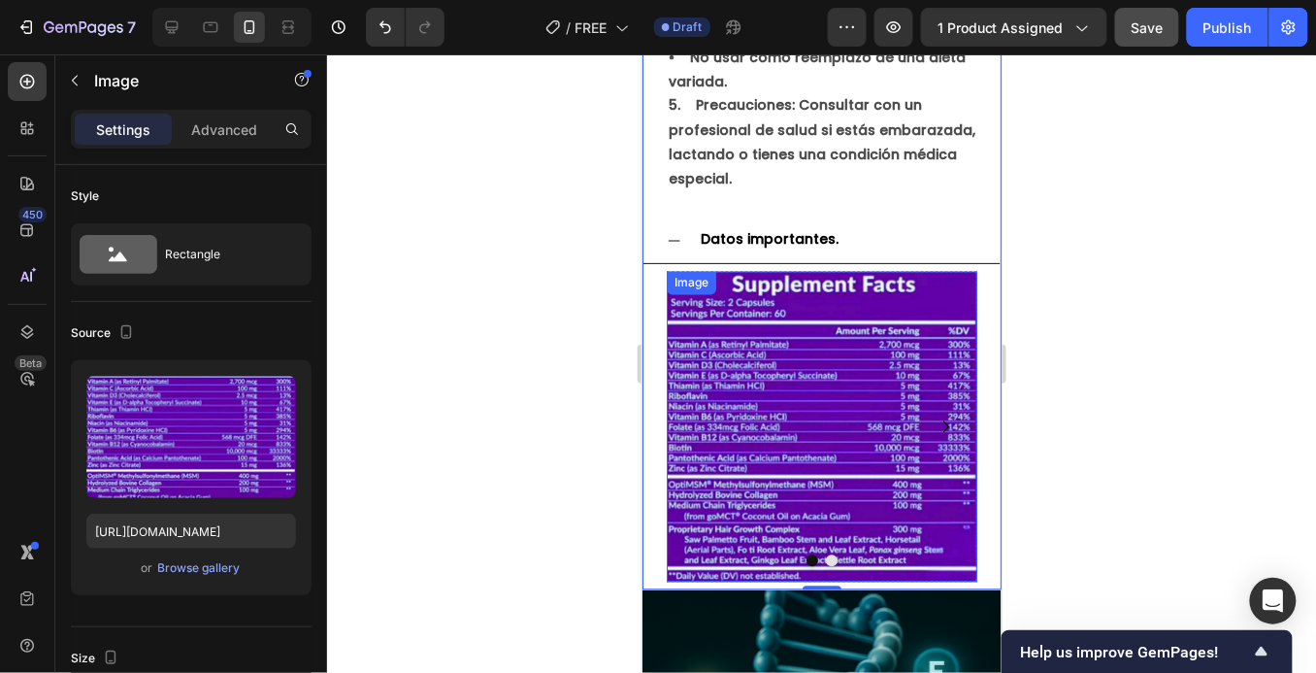
click at [821, 384] on img at bounding box center [821, 426] width 311 height 311
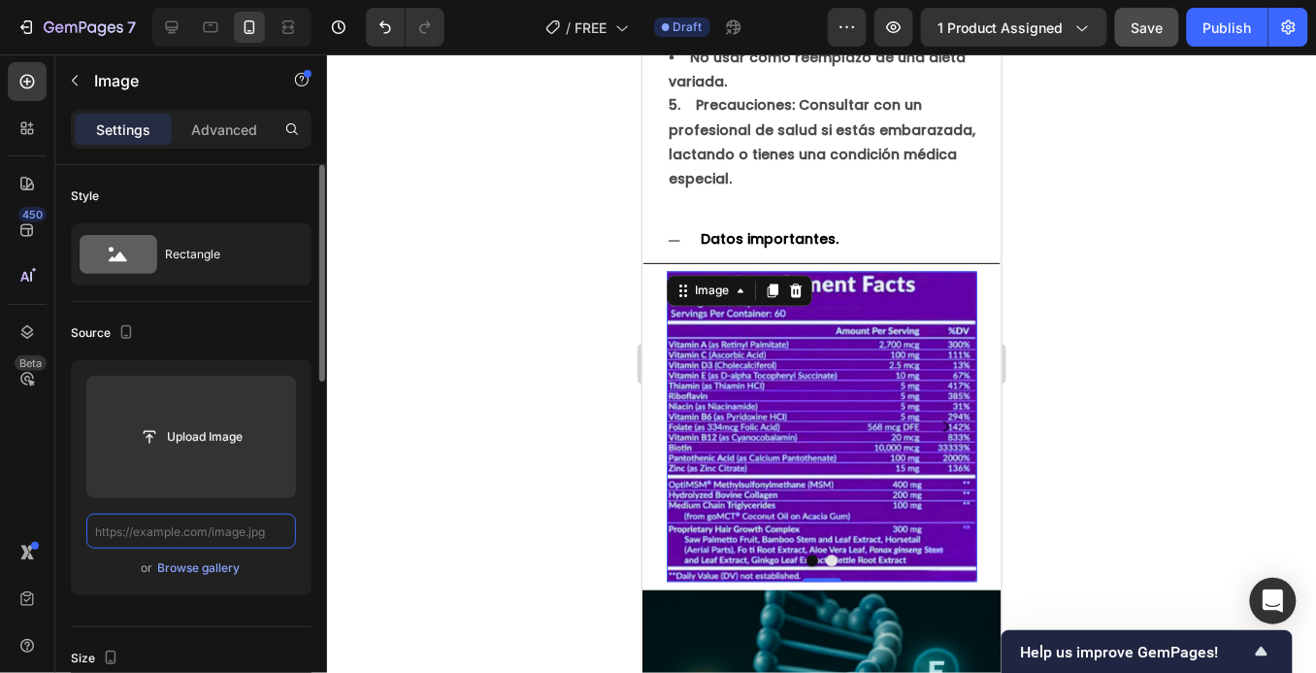
scroll to position [0, 0]
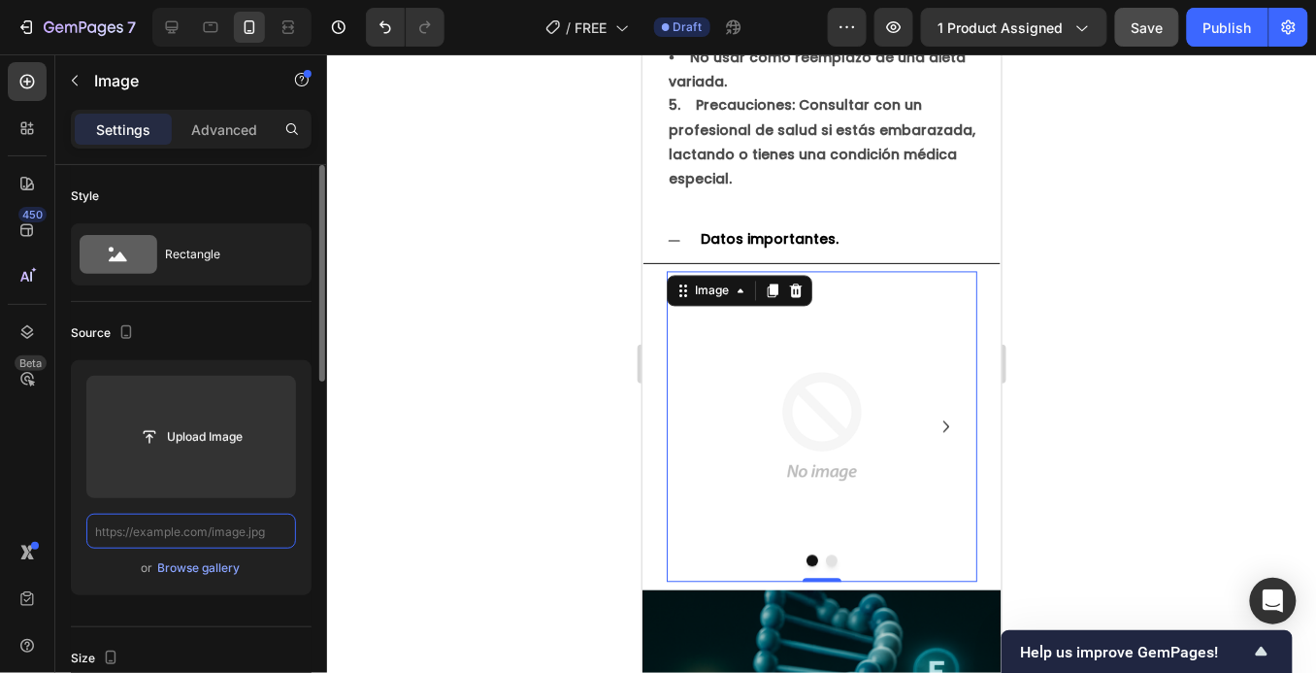
click at [224, 533] on input "text" at bounding box center [191, 530] width 210 height 35
click at [176, 533] on input "text" at bounding box center [191, 530] width 210 height 35
paste input "[URL][DOMAIN_NAME]"
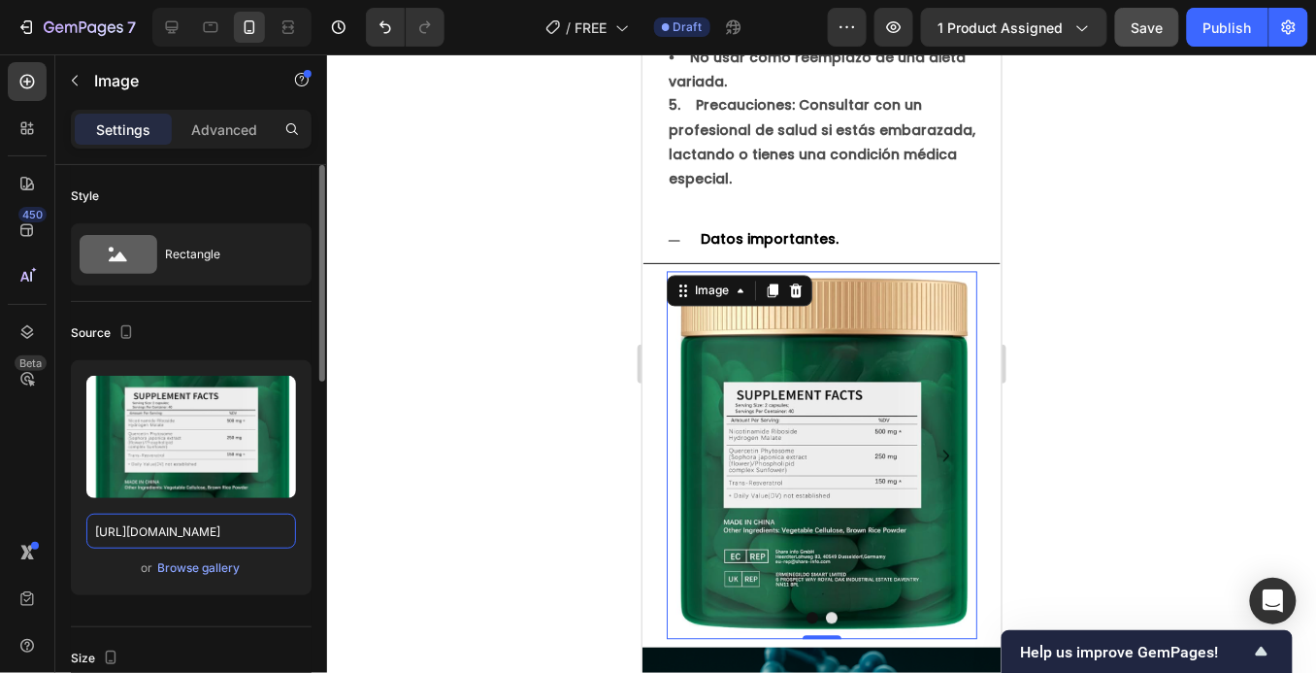
type input "[URL][DOMAIN_NAME]"
click at [245, 339] on div "Source" at bounding box center [191, 332] width 241 height 31
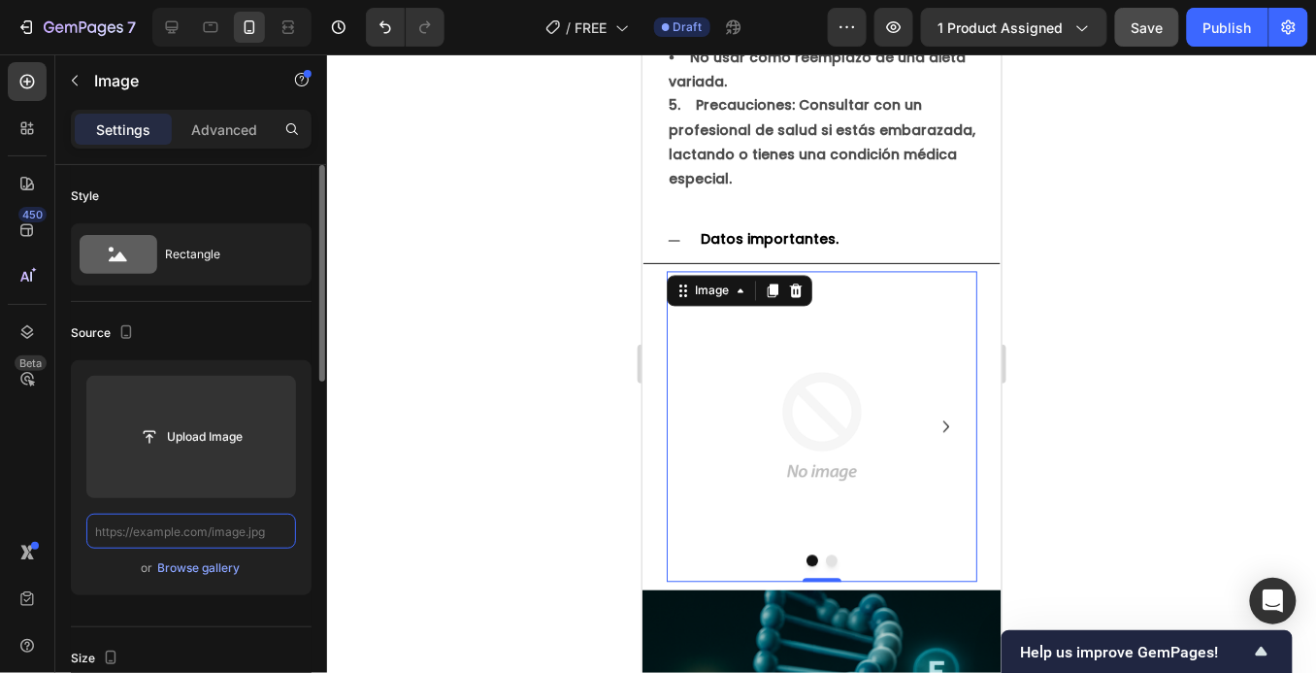
paste input "[URL][DOMAIN_NAME]"
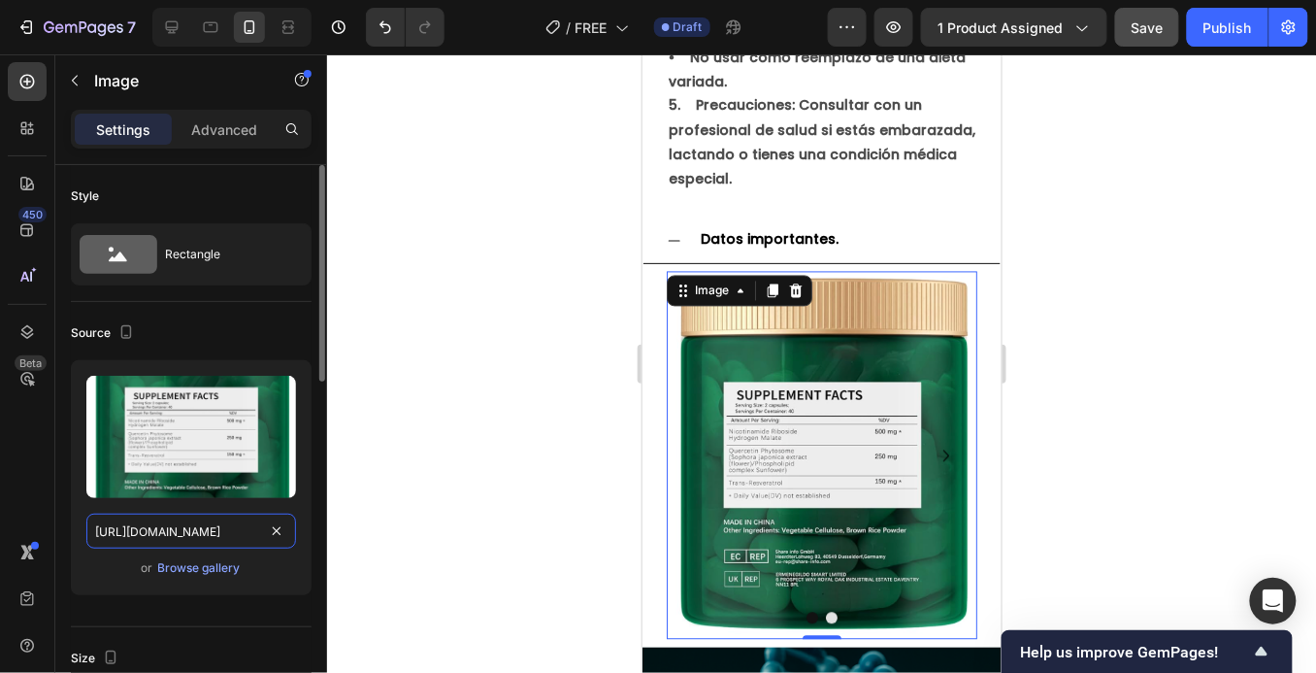
scroll to position [0, 321]
type input "[URL][DOMAIN_NAME]"
click at [274, 551] on div "Upload Image [URL][DOMAIN_NAME] or Browse gallery" at bounding box center [191, 477] width 241 height 235
click at [199, 528] on input "[URL][DOMAIN_NAME]" at bounding box center [191, 530] width 210 height 35
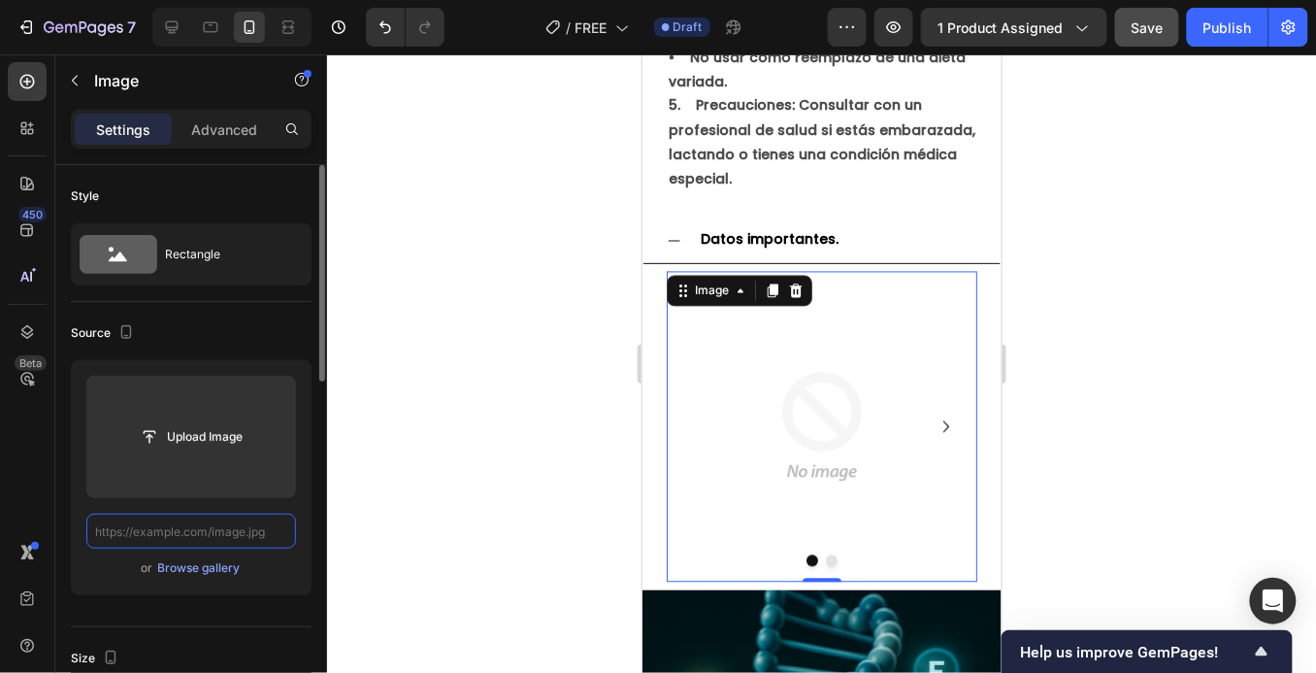
paste input "[URL][DOMAIN_NAME]"
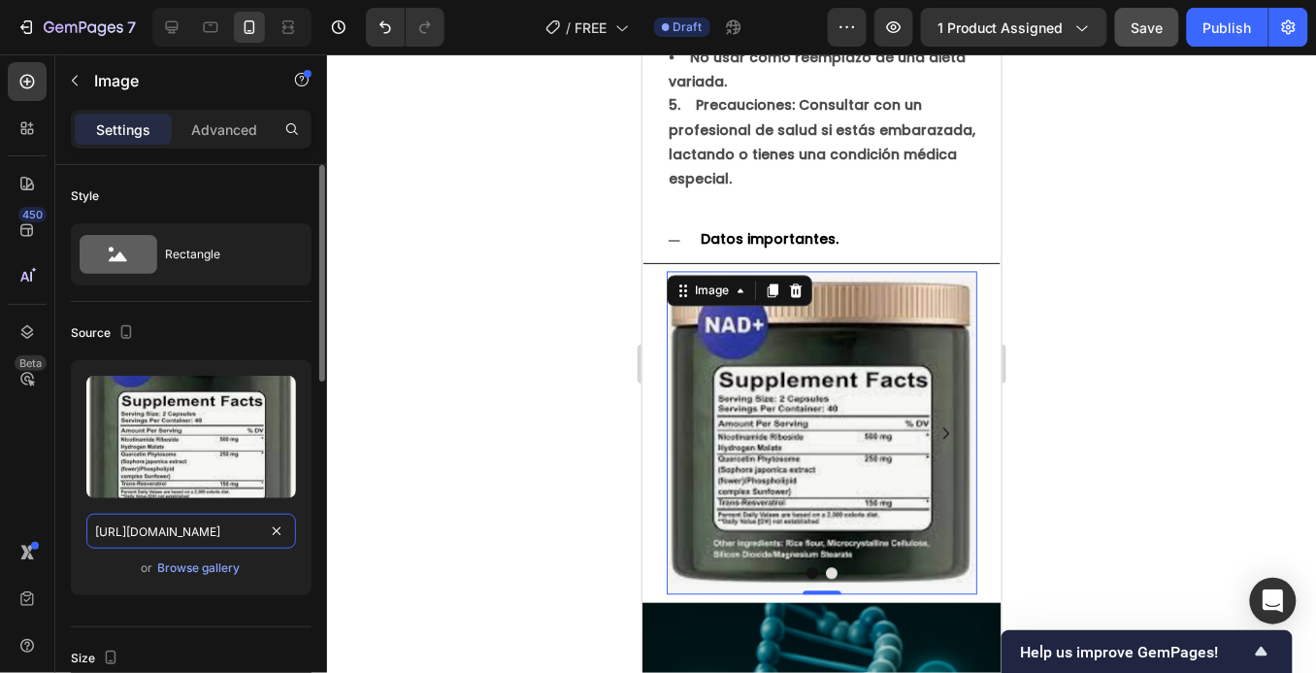
type input "[URL][DOMAIN_NAME]"
click at [275, 587] on div "Upload Image [URL][DOMAIN_NAME] or Browse gallery" at bounding box center [191, 477] width 241 height 235
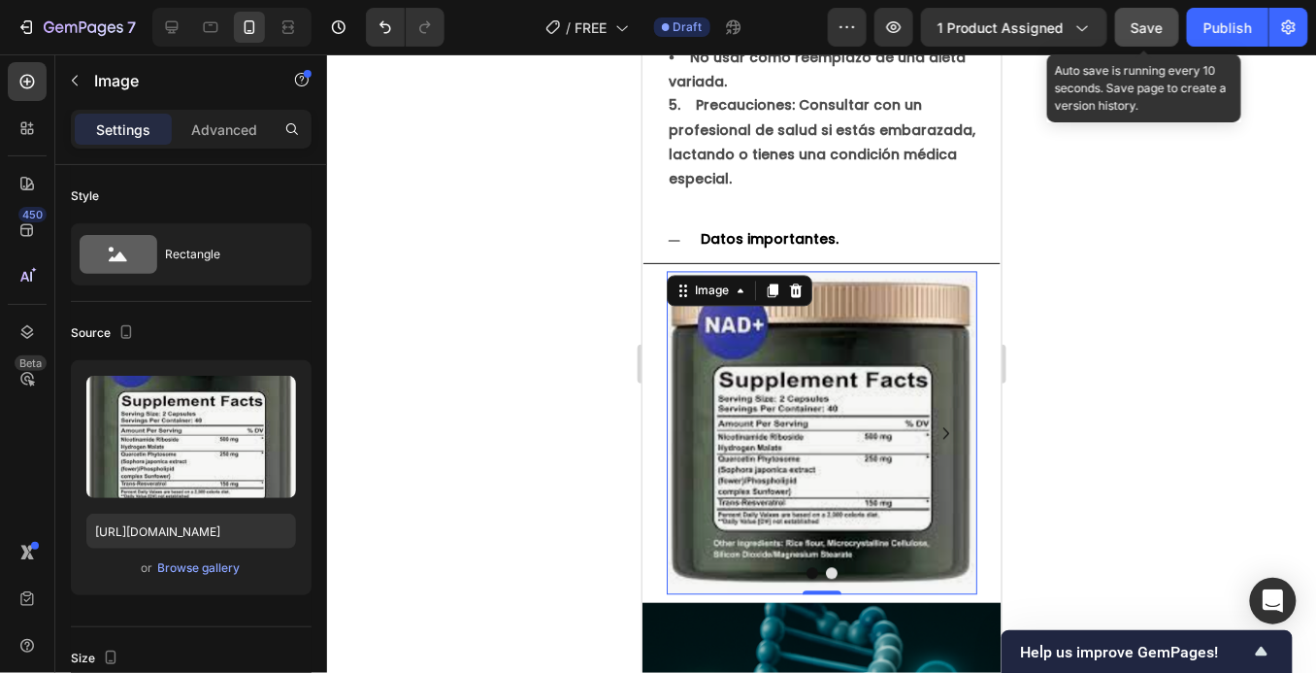
click at [1138, 20] on span "Save" at bounding box center [1148, 27] width 32 height 17
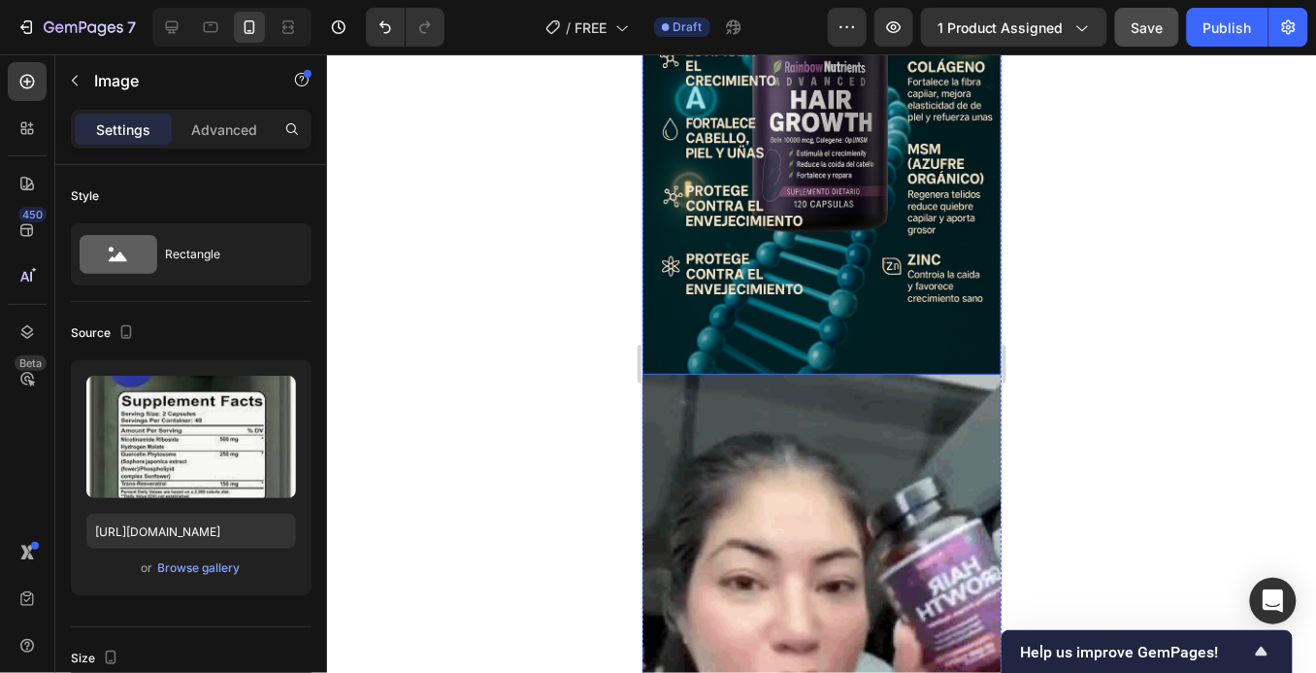
scroll to position [4181, 0]
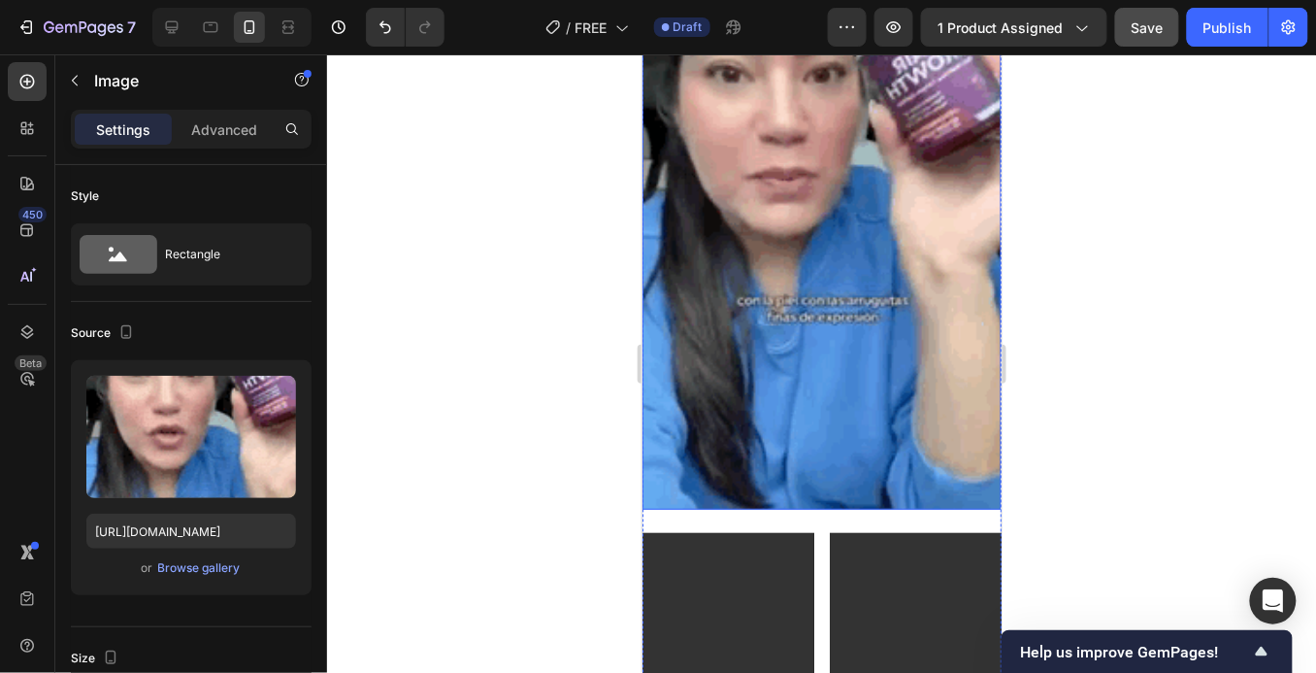
click at [803, 278] on img at bounding box center [821, 190] width 359 height 637
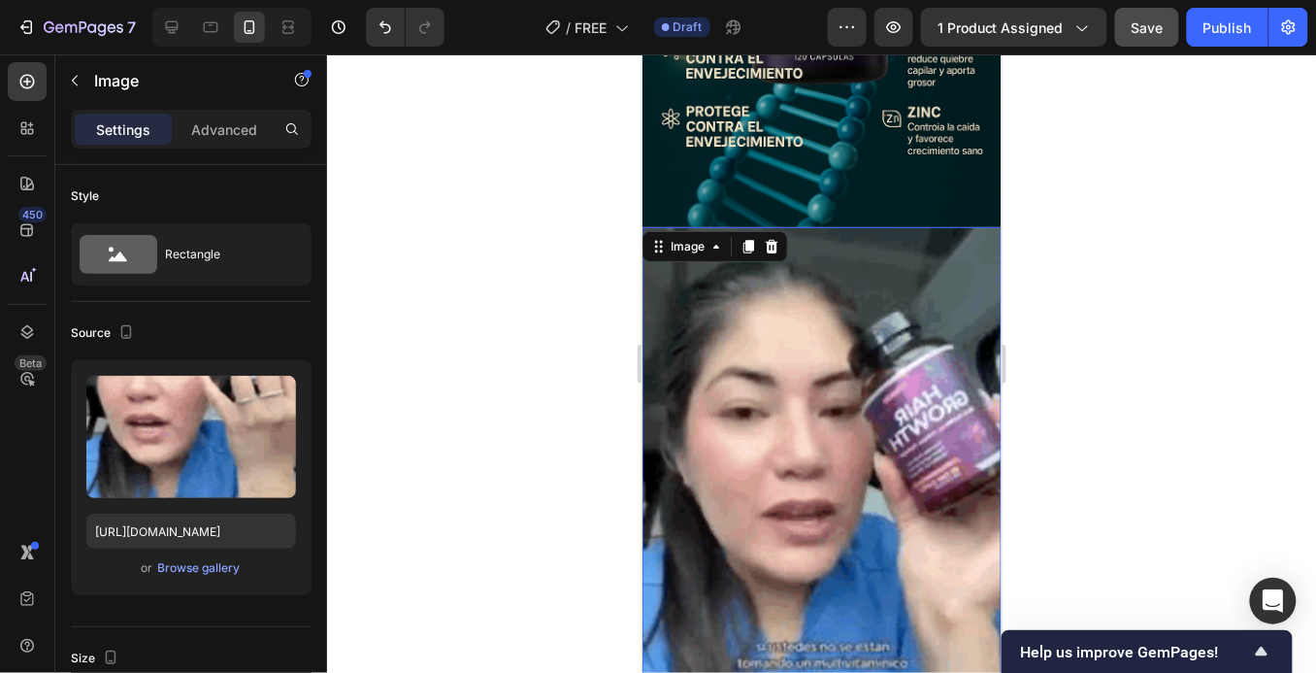
scroll to position [3512, 0]
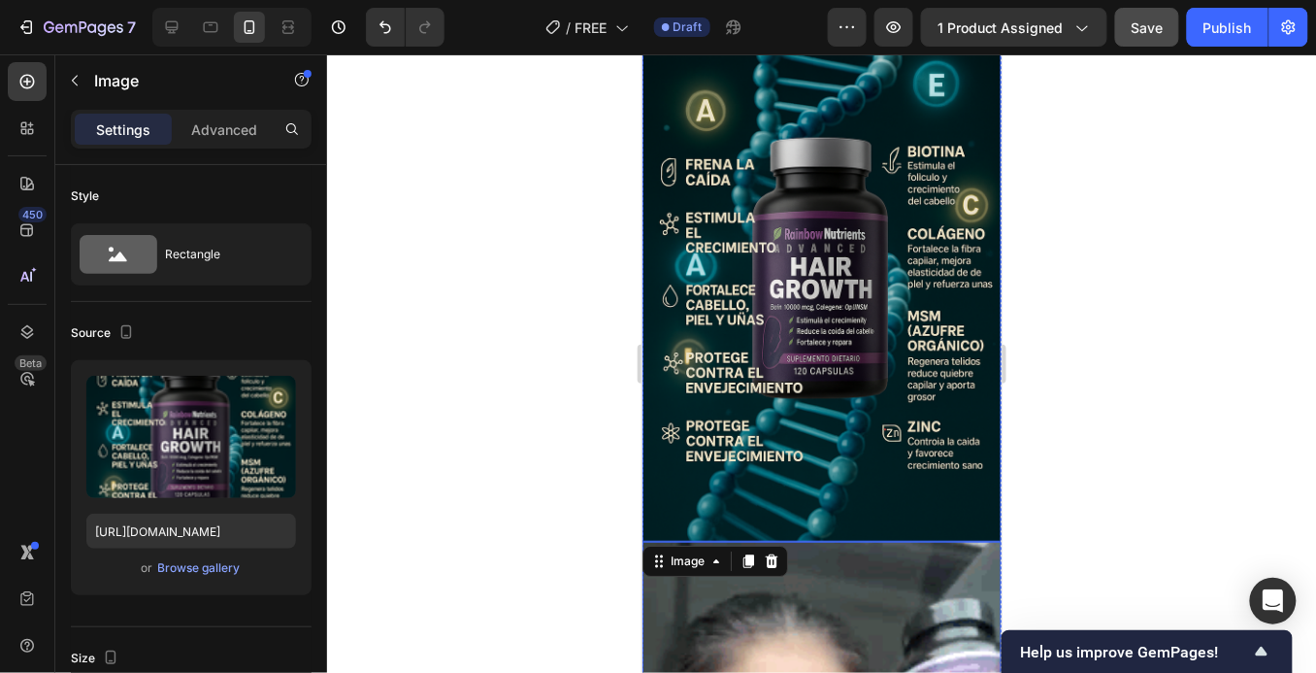
click at [783, 263] on img at bounding box center [821, 271] width 359 height 539
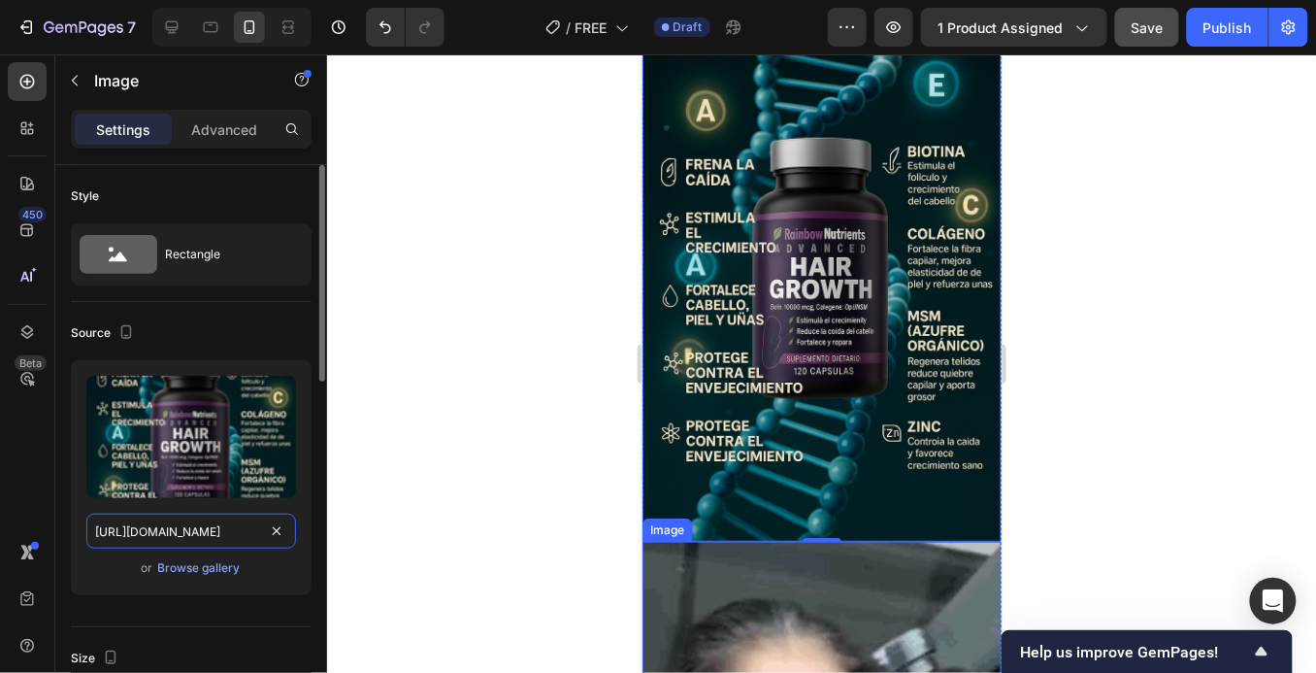
click at [226, 533] on input "[URL][DOMAIN_NAME]" at bounding box center [191, 530] width 210 height 35
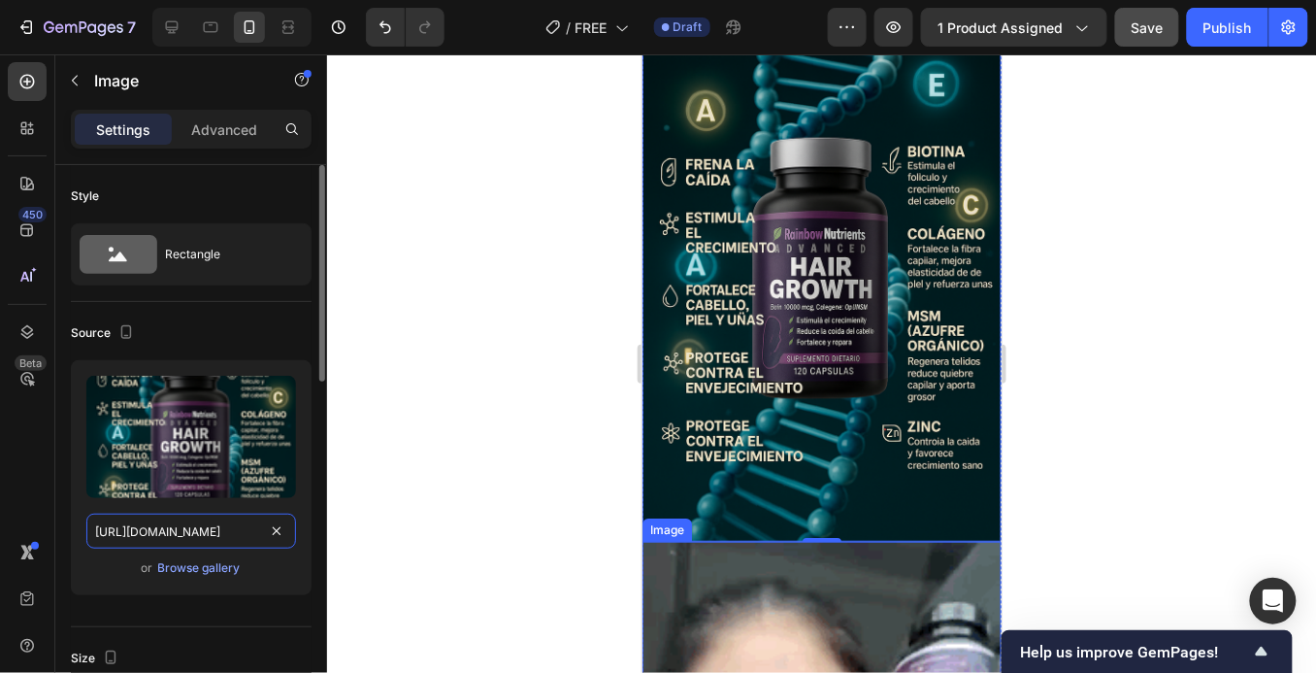
paste input "[DOMAIN_NAME][URL]"
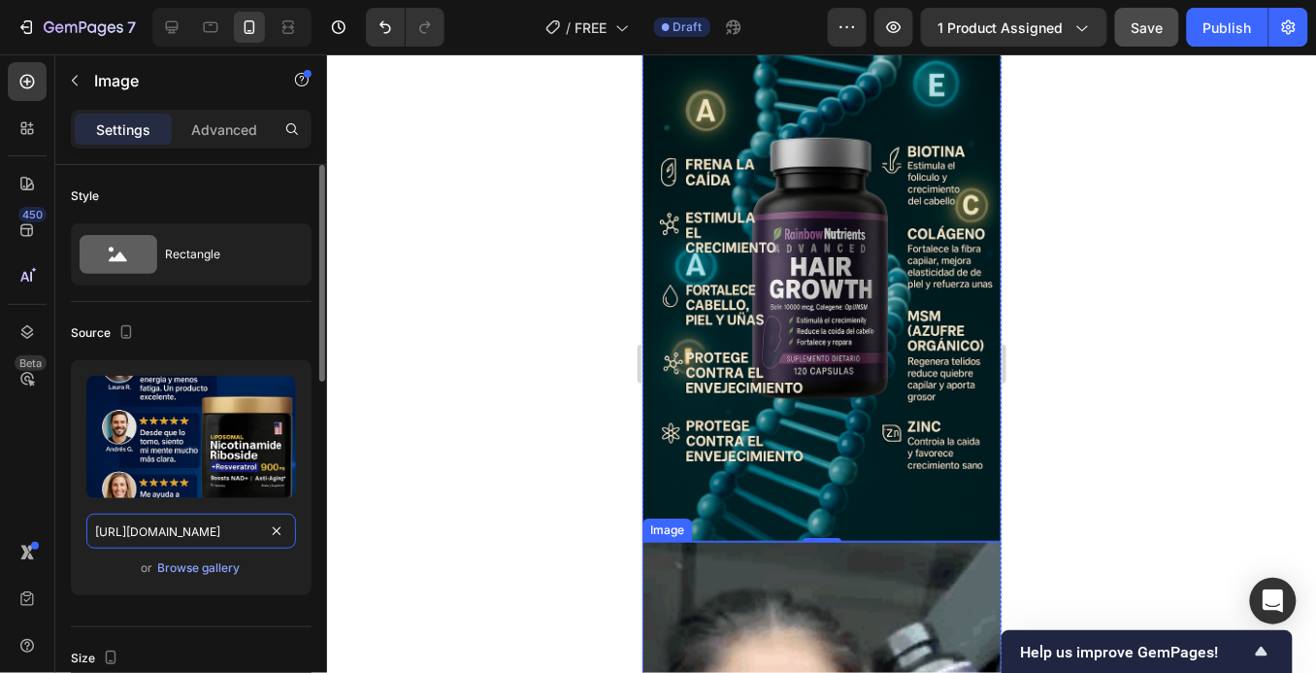
scroll to position [0, 70]
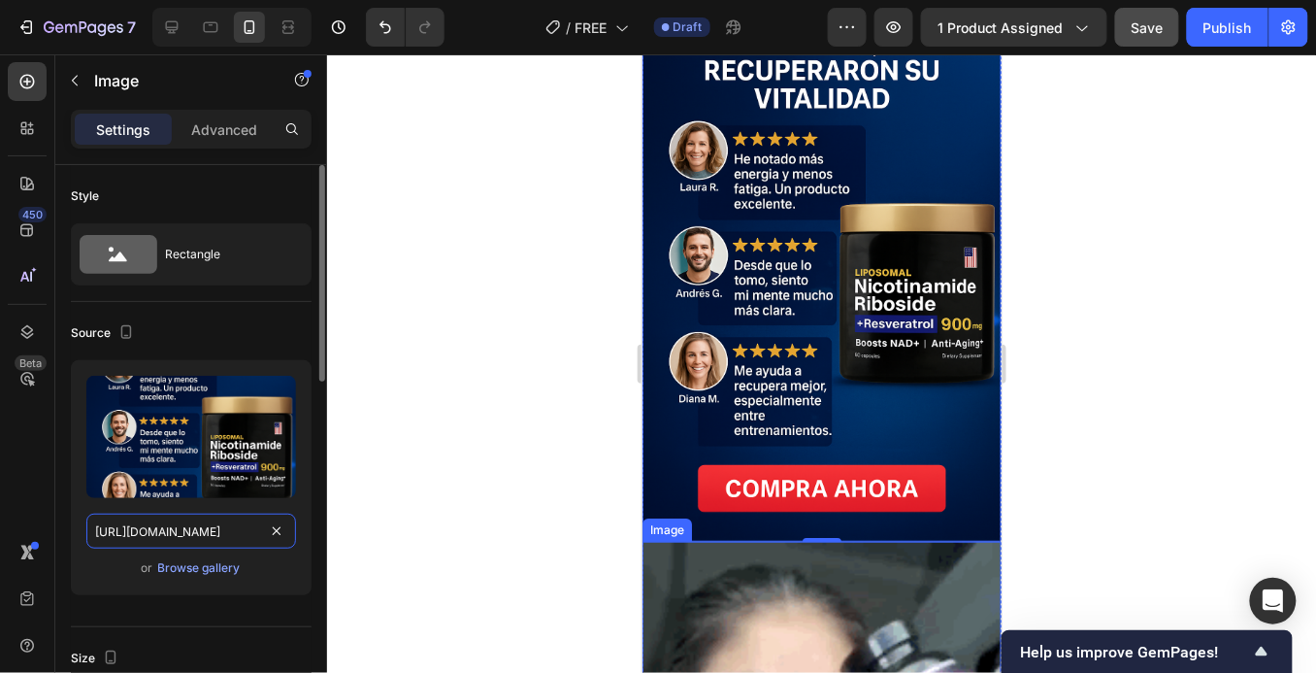
type input "[URL][DOMAIN_NAME]"
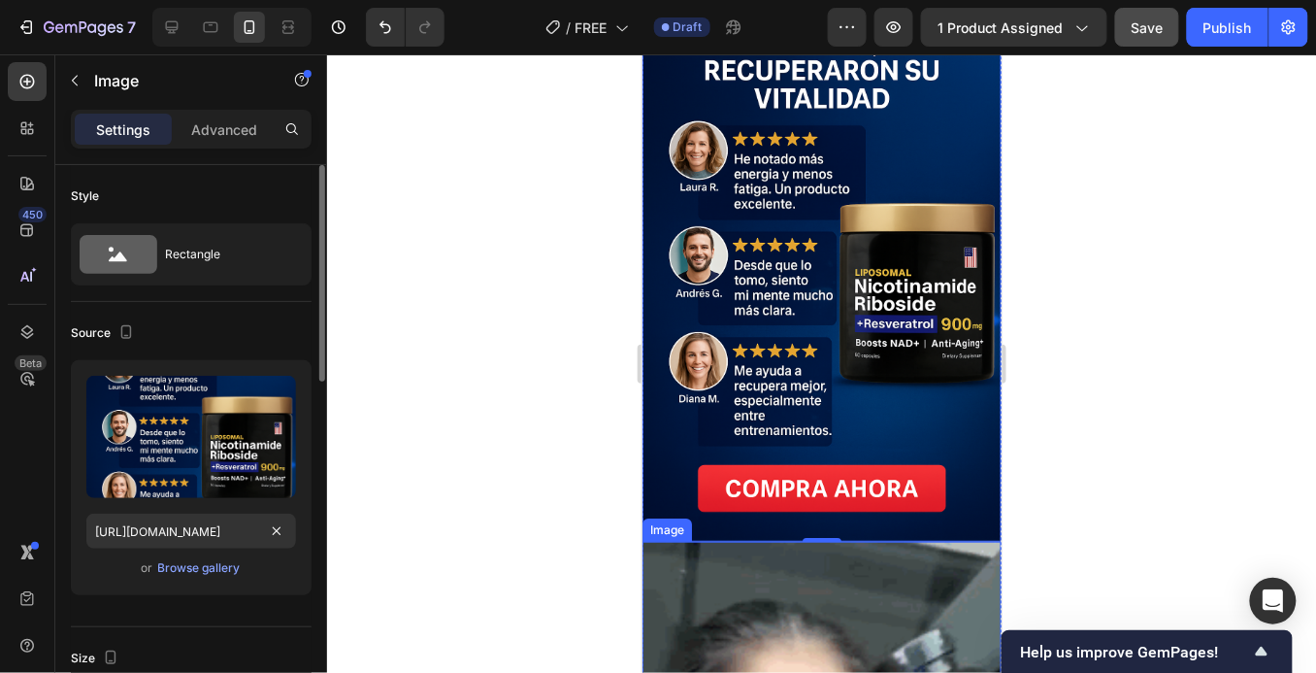
scroll to position [0, 0]
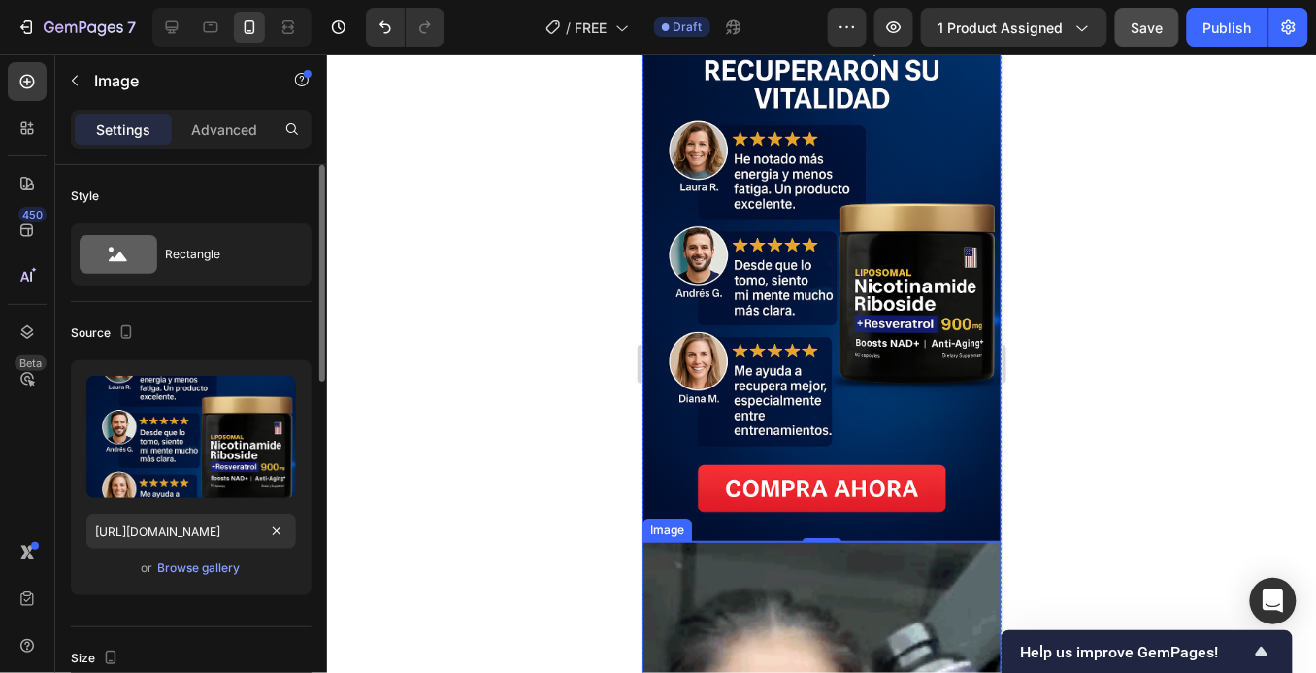
click at [275, 566] on div "or Browse gallery" at bounding box center [191, 567] width 210 height 23
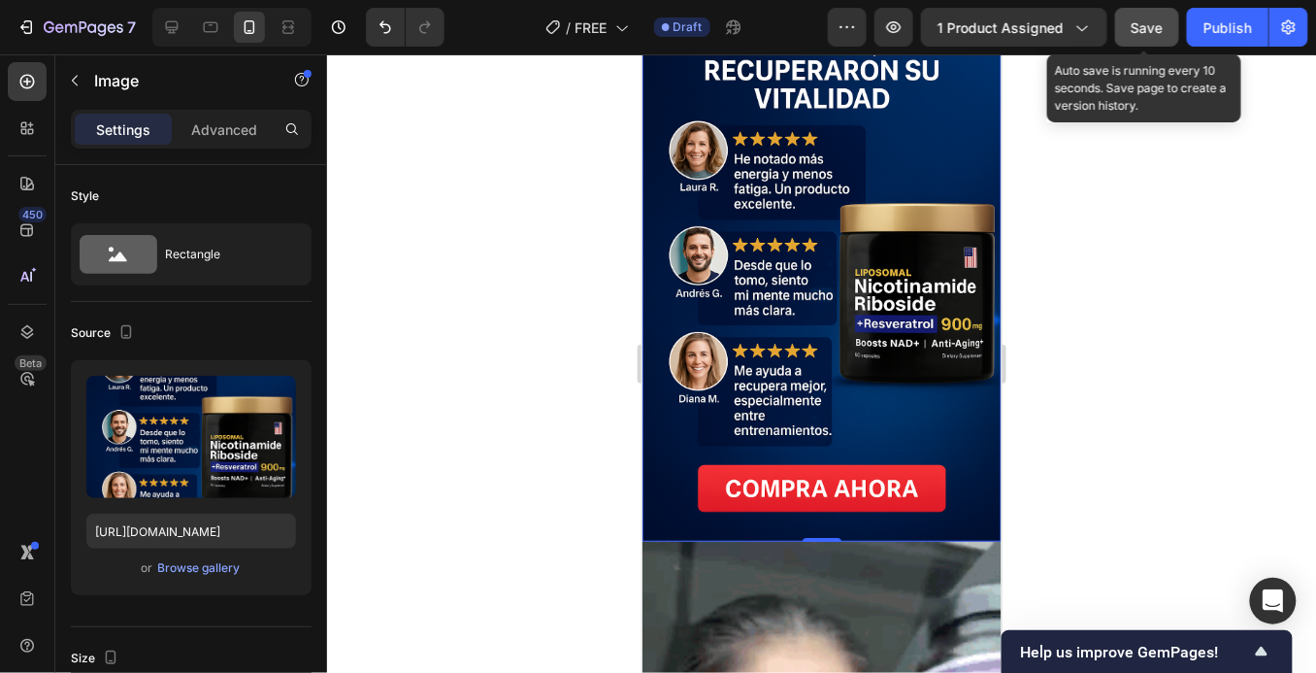
click at [1141, 25] on span "Save" at bounding box center [1148, 27] width 32 height 17
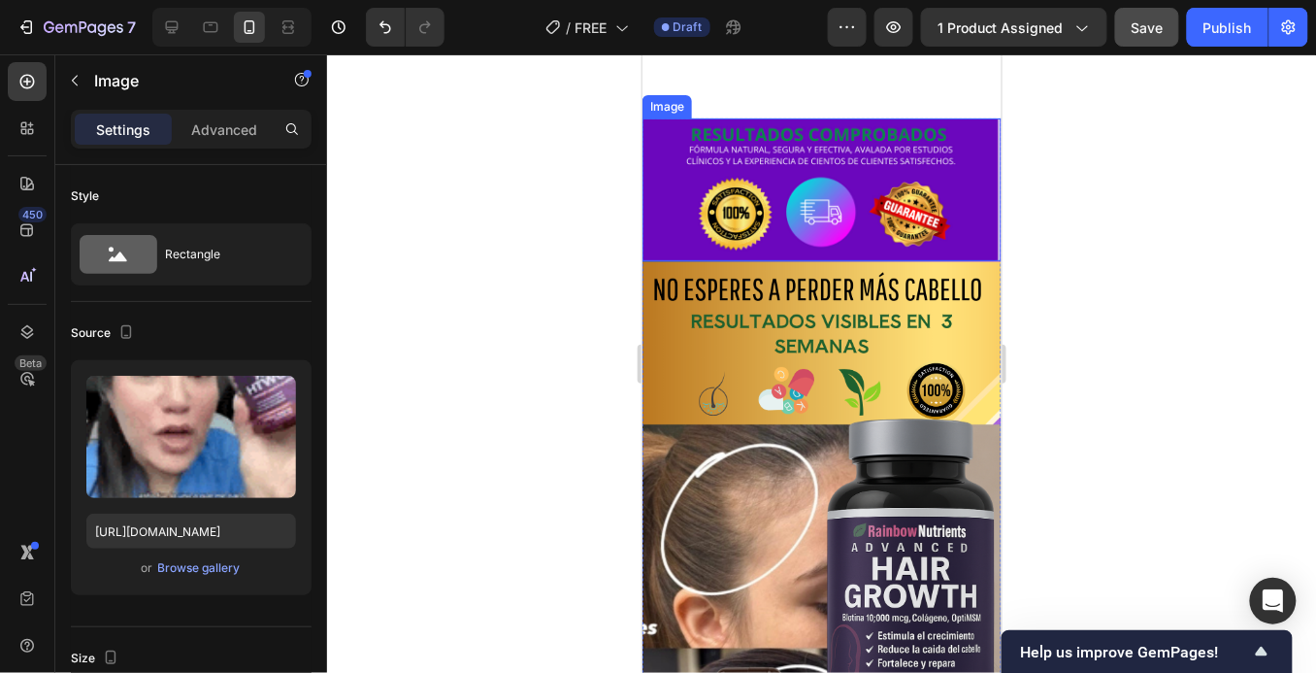
scroll to position [5184, 0]
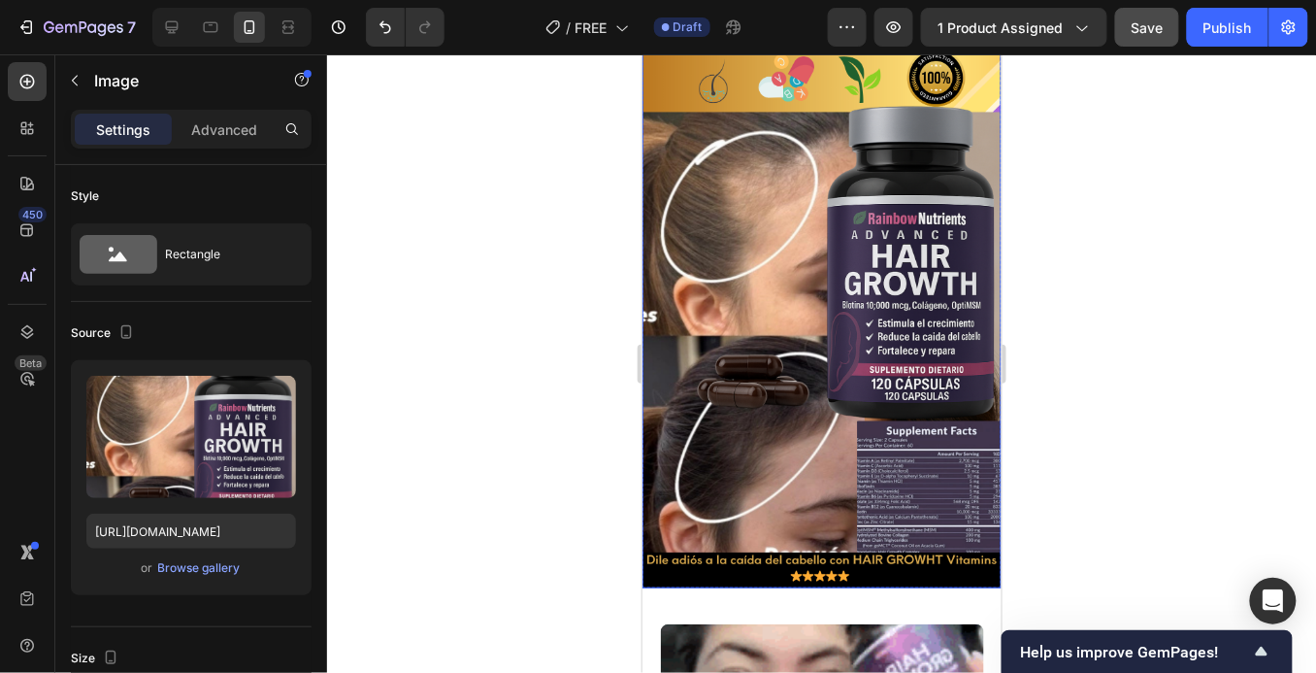
click at [802, 297] on img at bounding box center [821, 268] width 359 height 640
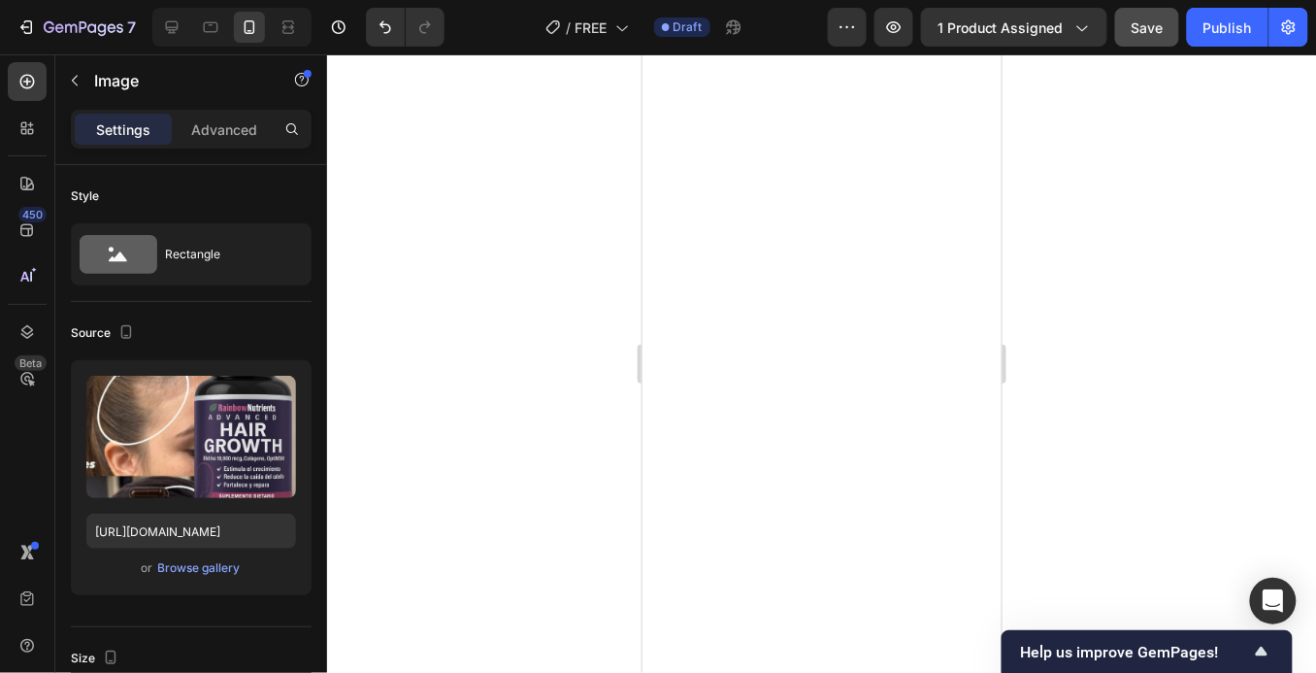
scroll to position [0, 0]
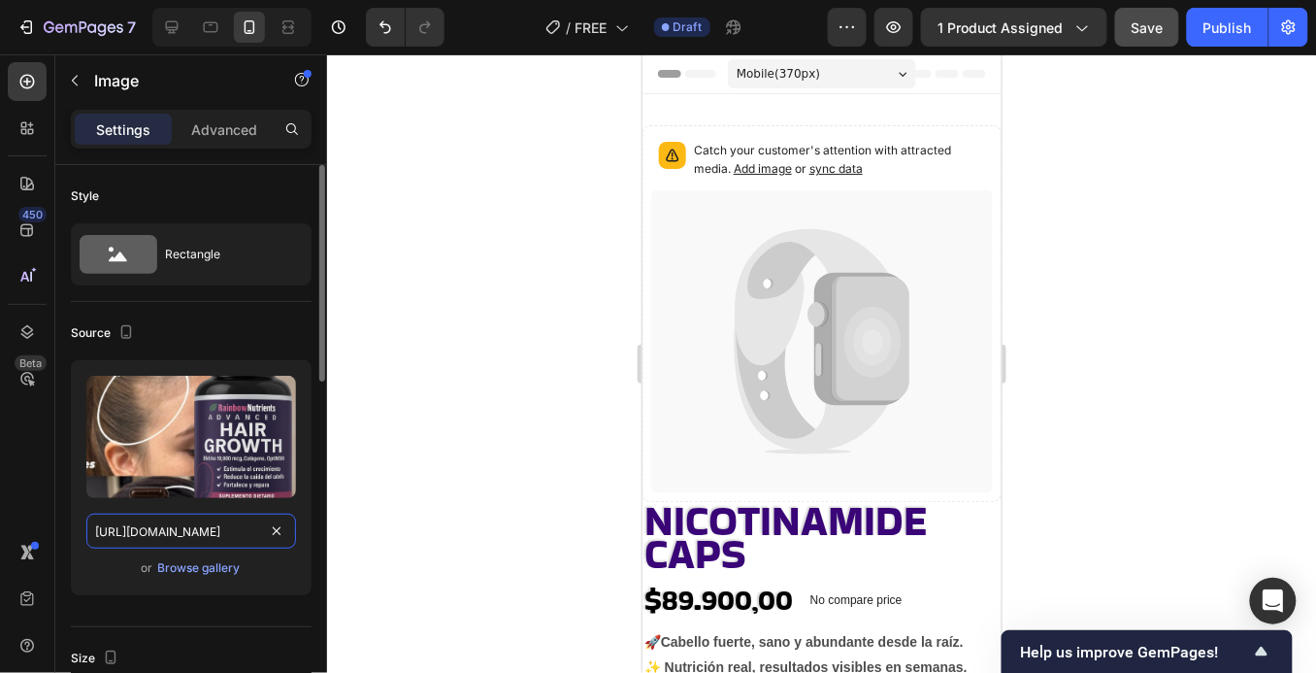
click at [222, 524] on input "[URL][DOMAIN_NAME]" at bounding box center [191, 530] width 210 height 35
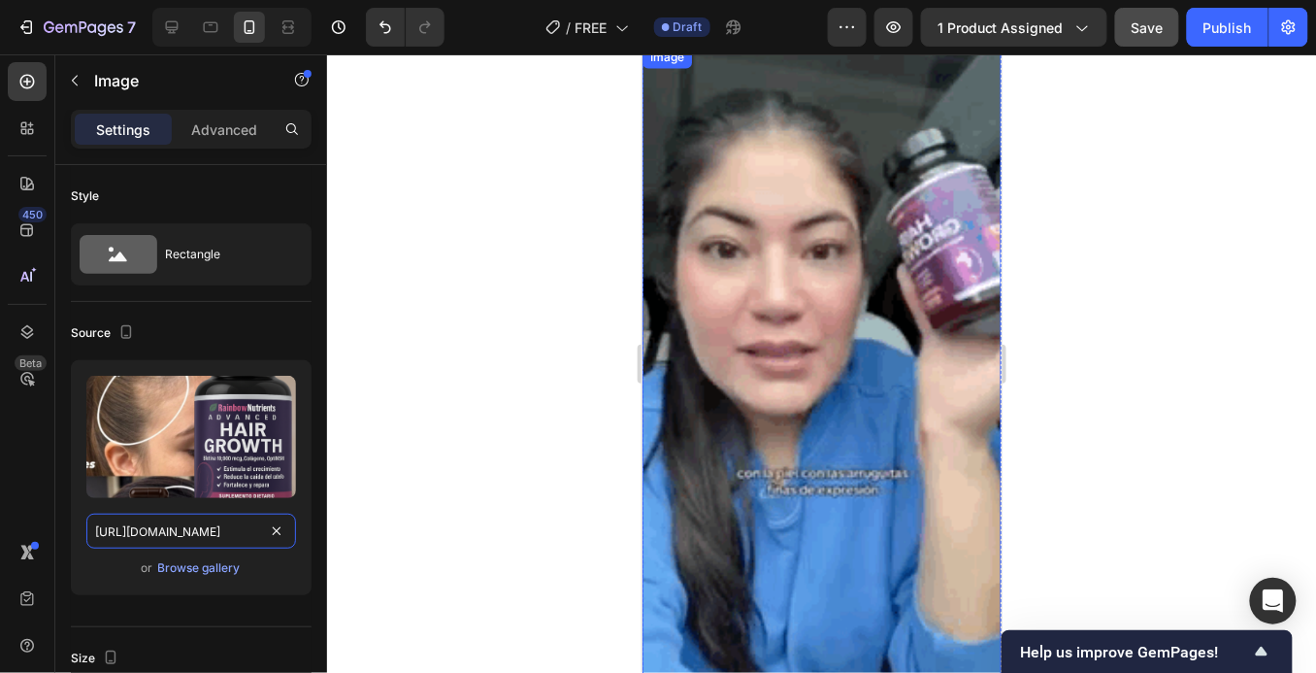
scroll to position [2842, 0]
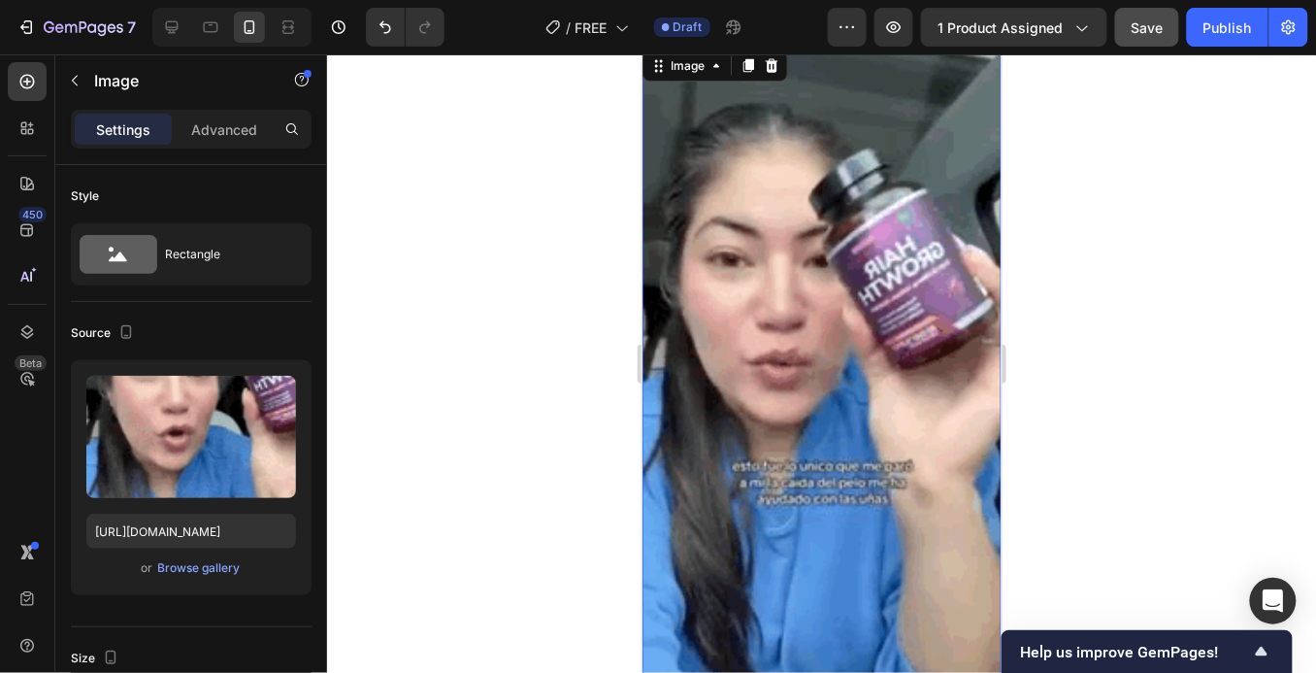
click at [804, 288] on img at bounding box center [821, 364] width 359 height 637
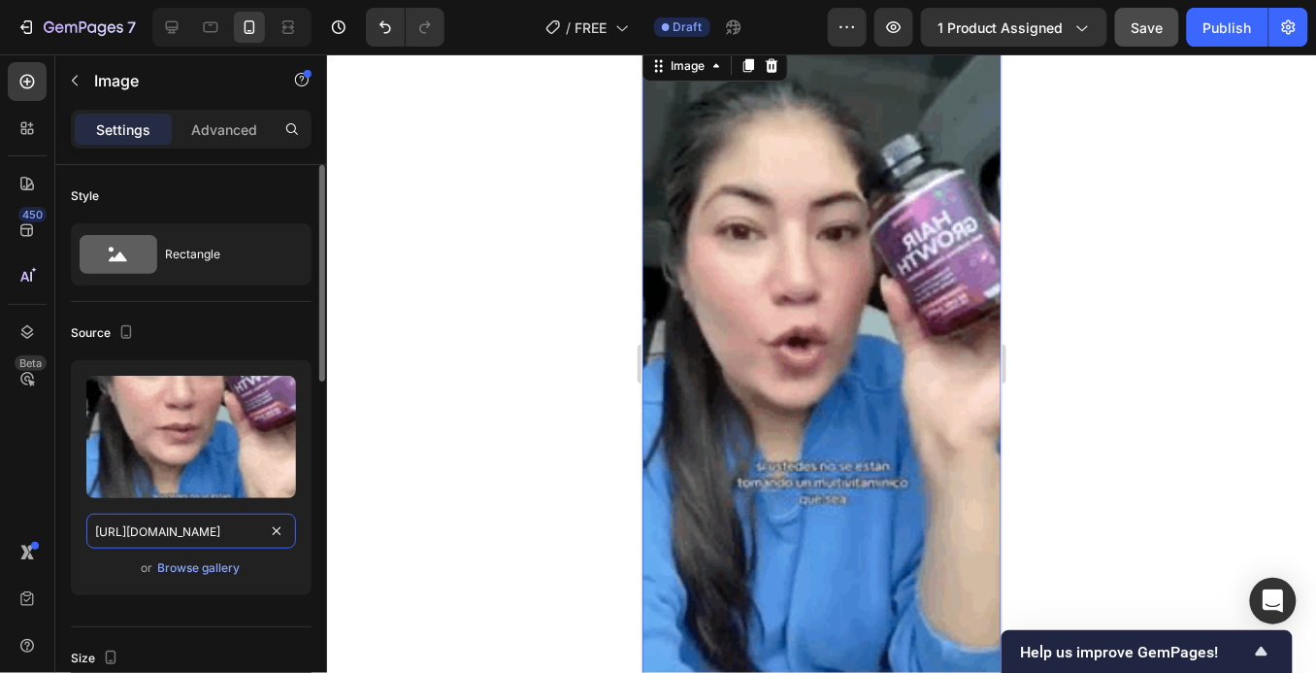
click at [222, 532] on input "[URL][DOMAIN_NAME]" at bounding box center [191, 530] width 210 height 35
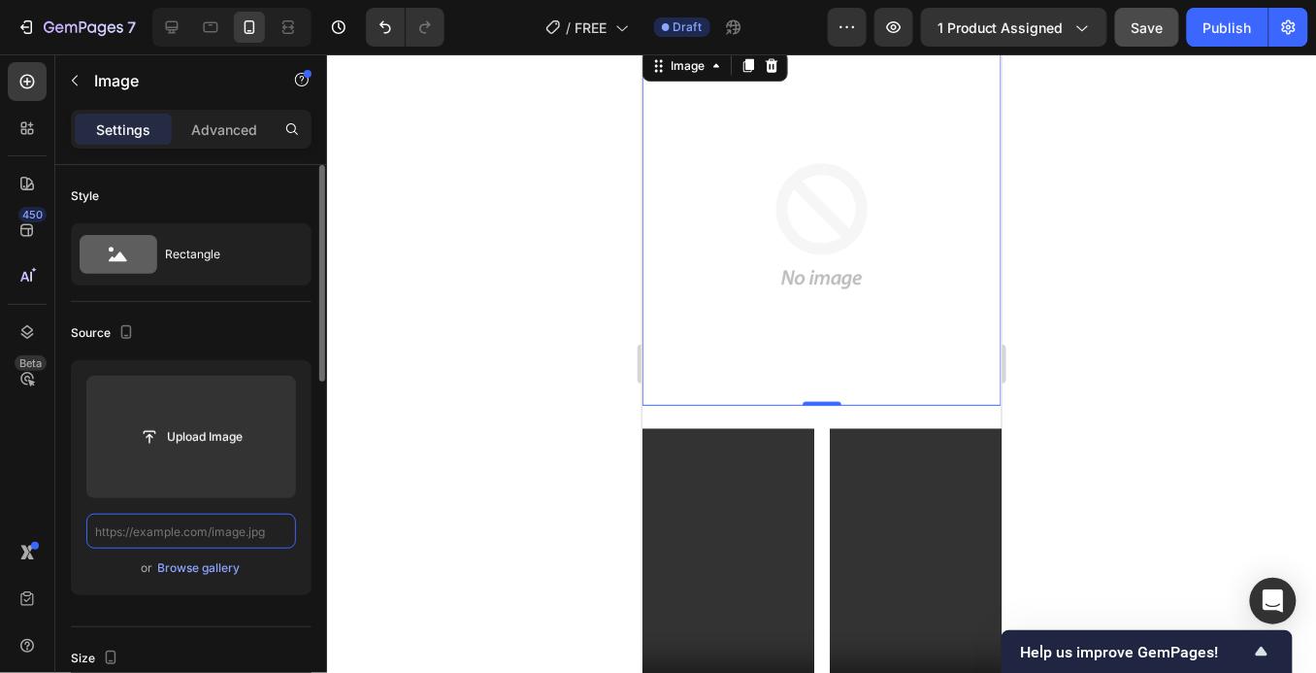
paste input "[URL][DOMAIN_NAME]"
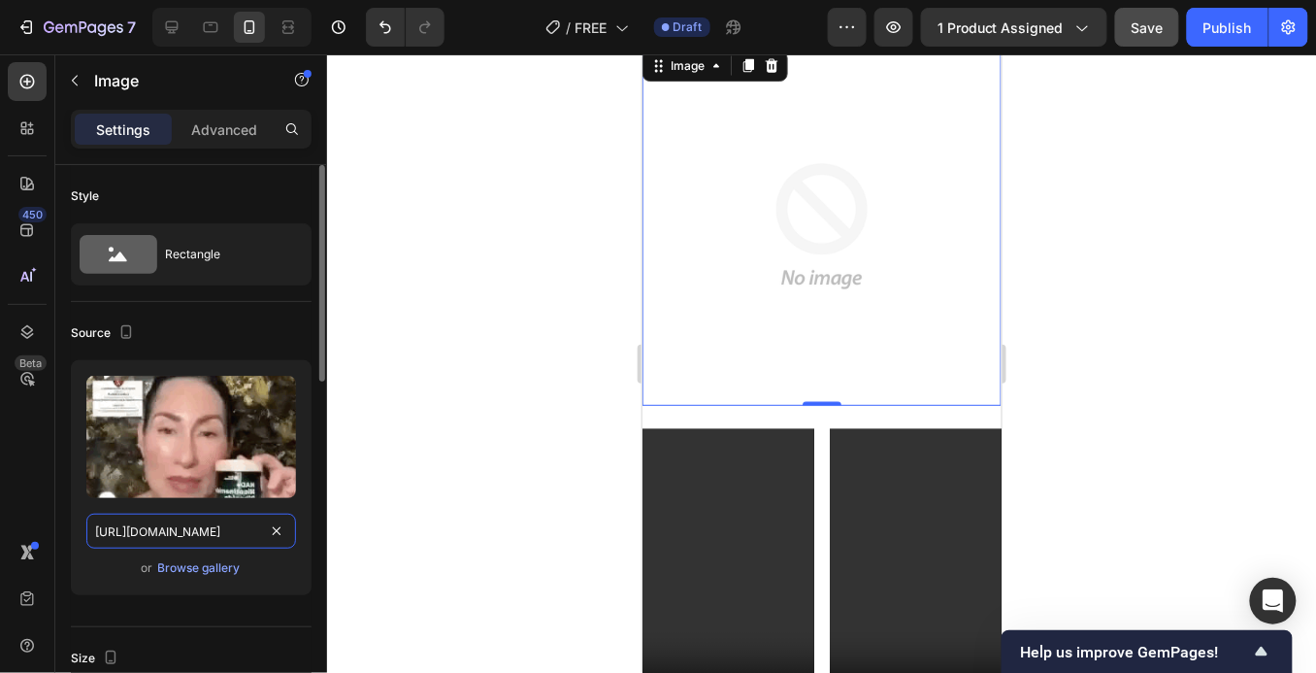
scroll to position [0, 233]
type input "[URL][DOMAIN_NAME]"
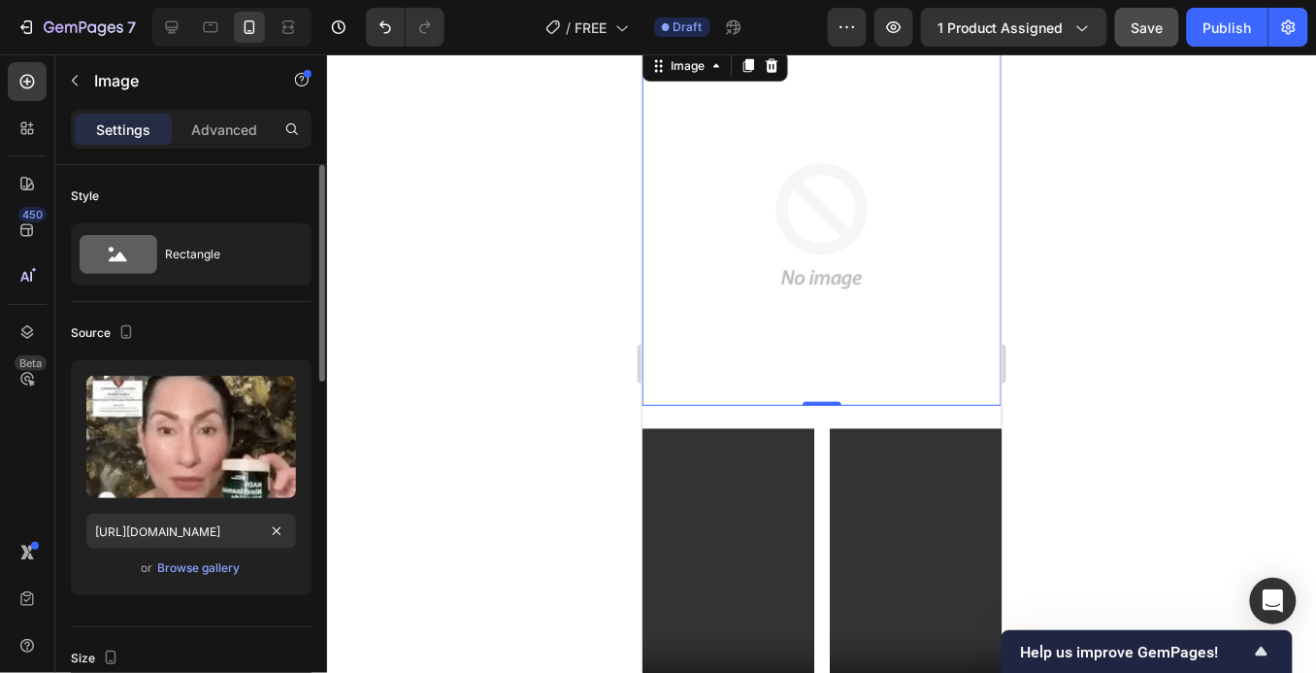
click at [276, 568] on div "or Browse gallery" at bounding box center [191, 567] width 210 height 23
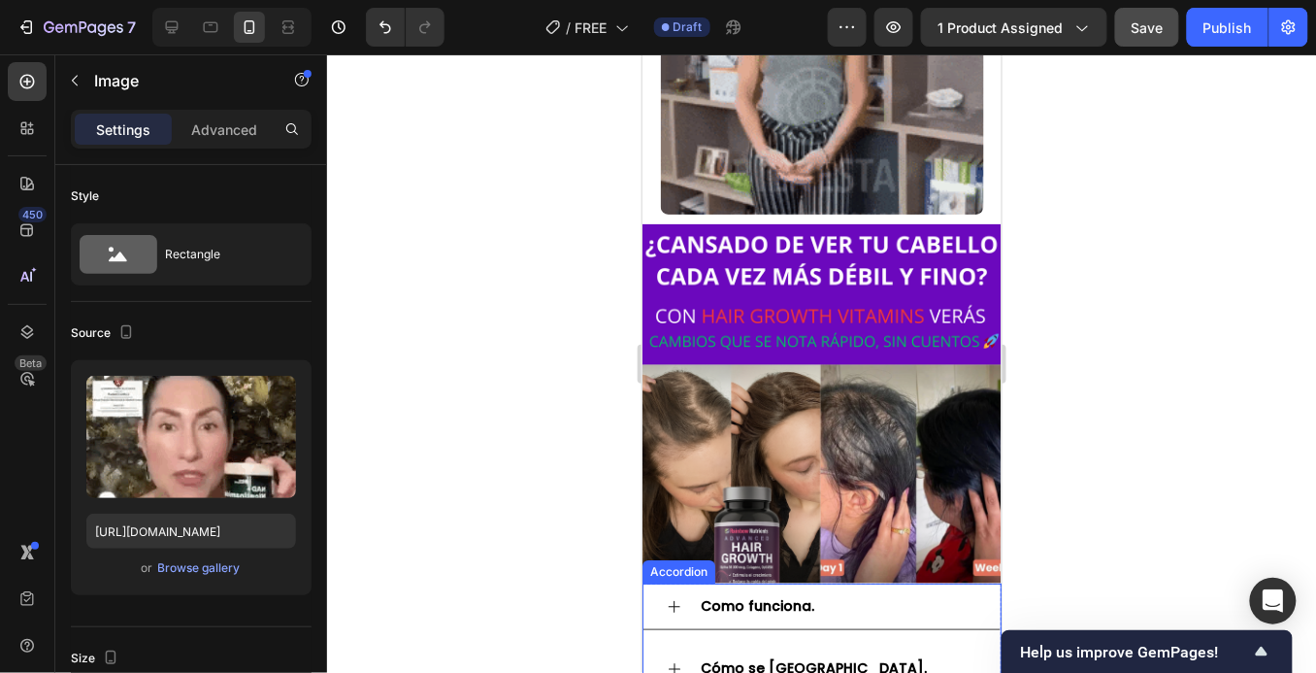
scroll to position [1525, 0]
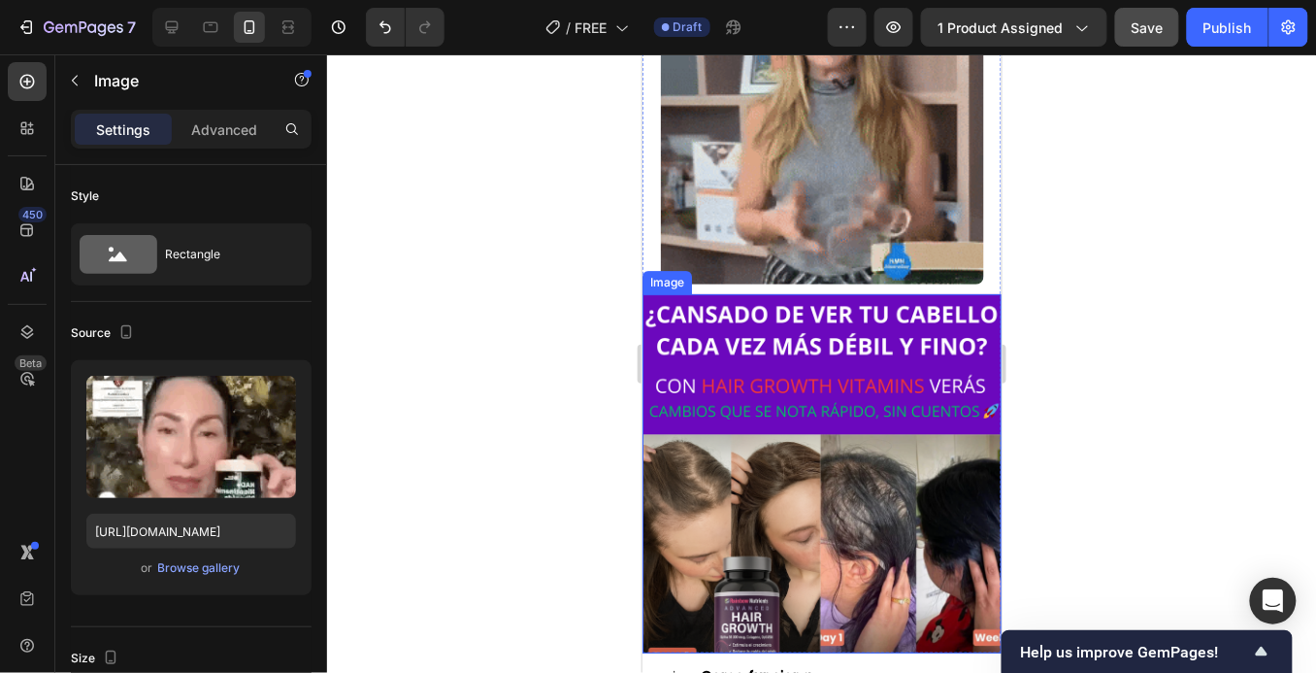
click at [824, 352] on img at bounding box center [821, 472] width 359 height 359
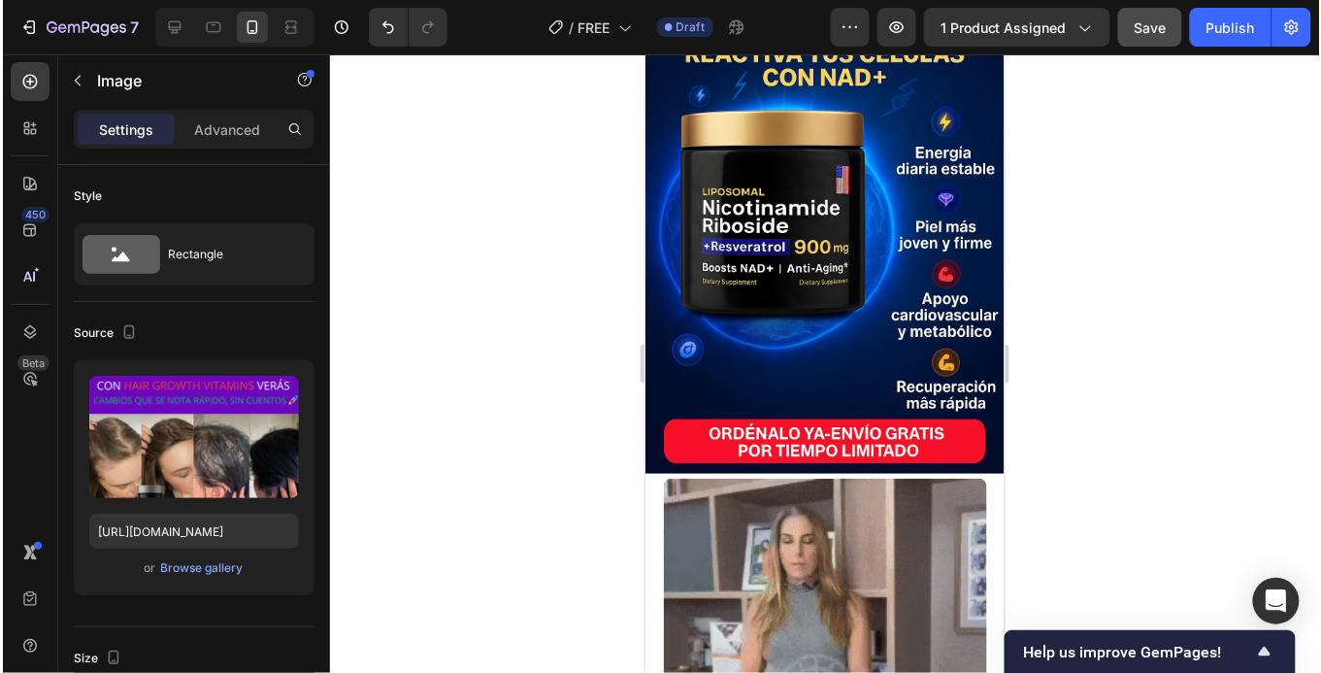
scroll to position [0, 0]
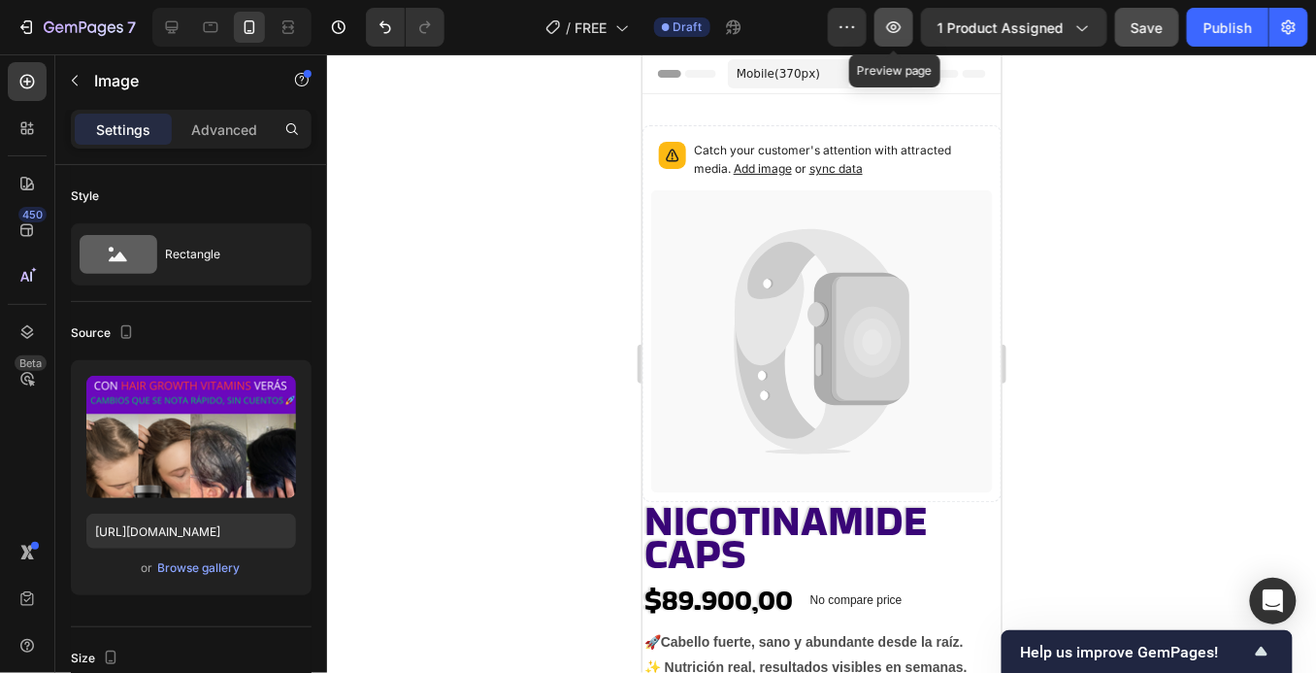
click at [904, 31] on icon "button" at bounding box center [893, 26] width 19 height 19
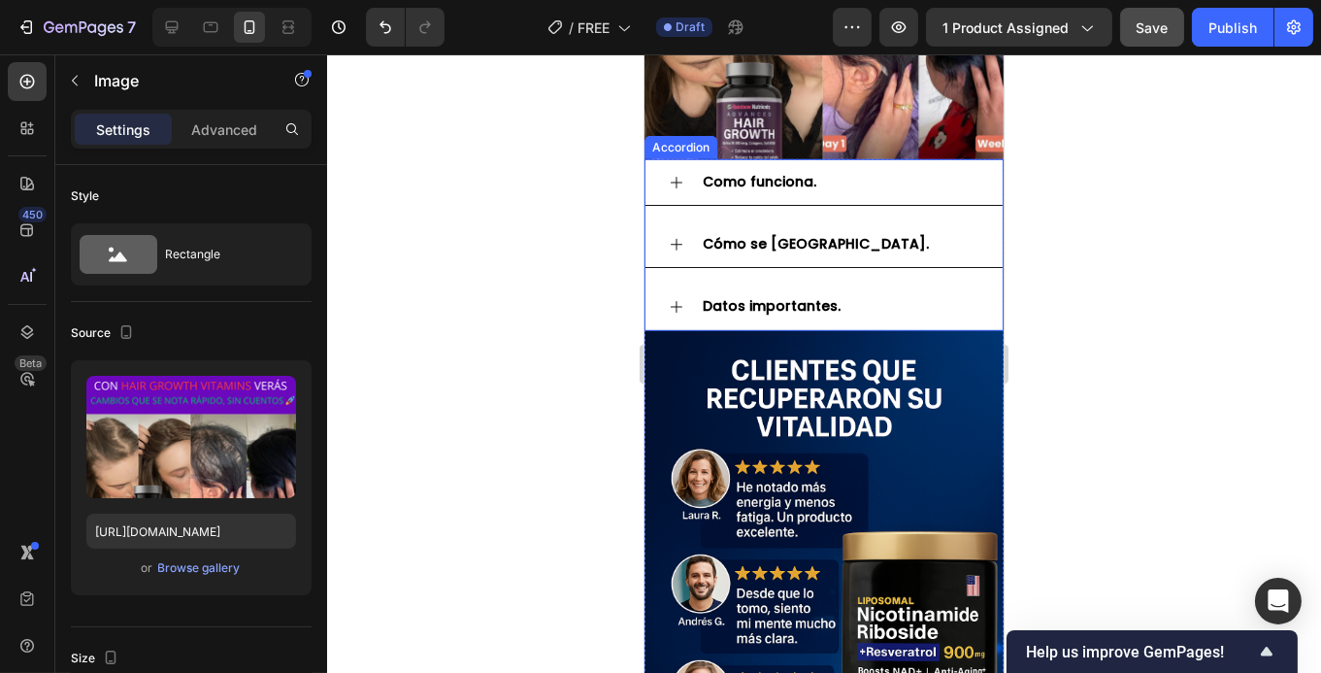
scroll to position [2140, 0]
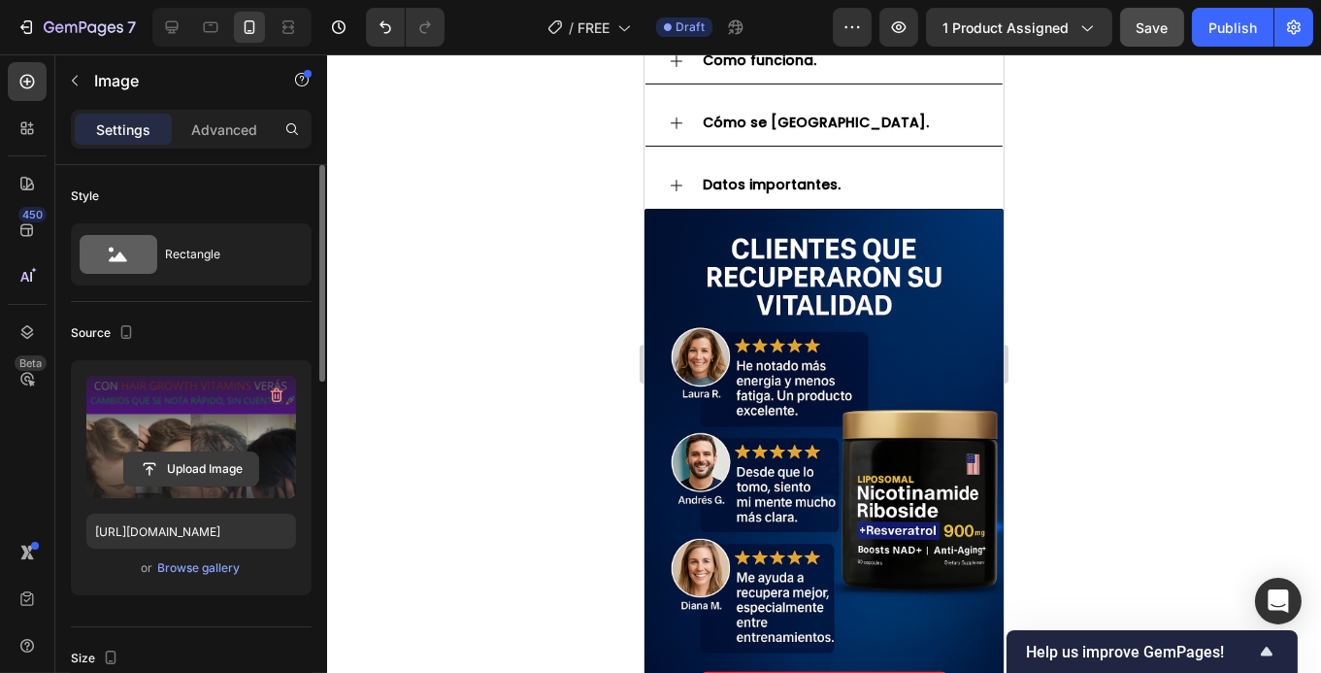
click at [251, 457] on input "file" at bounding box center [191, 468] width 134 height 33
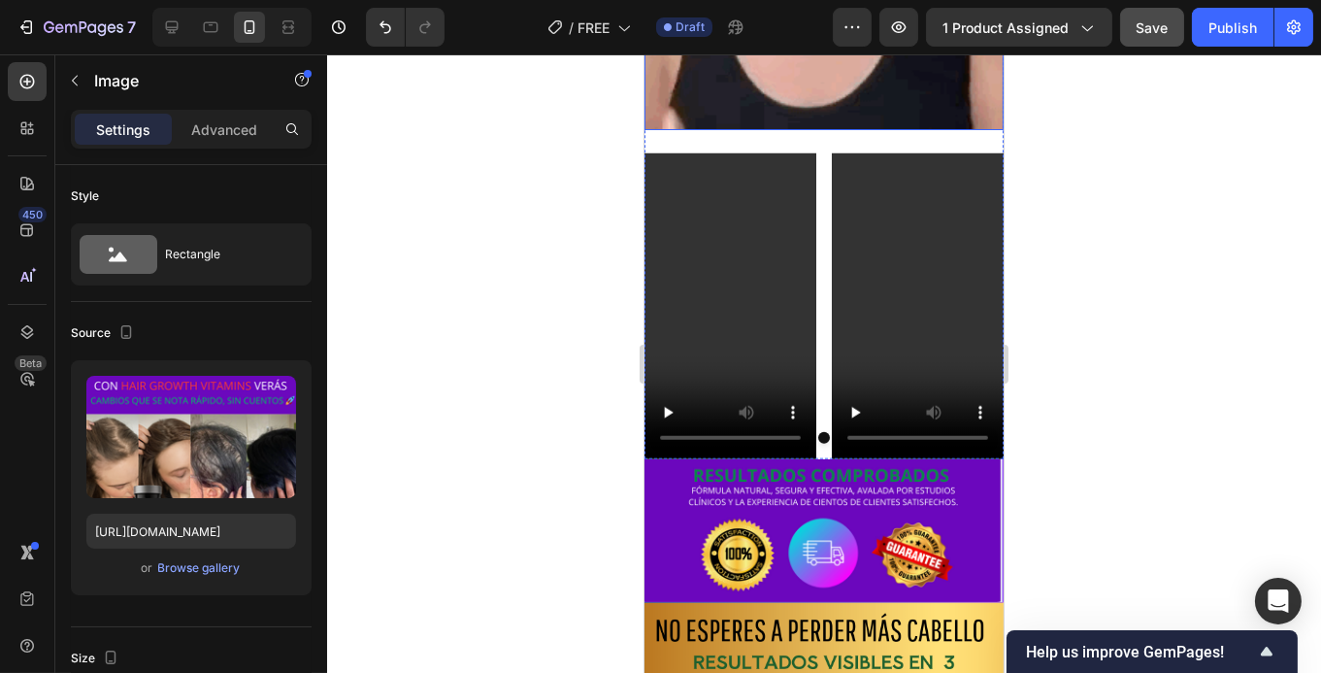
scroll to position [3489, 0]
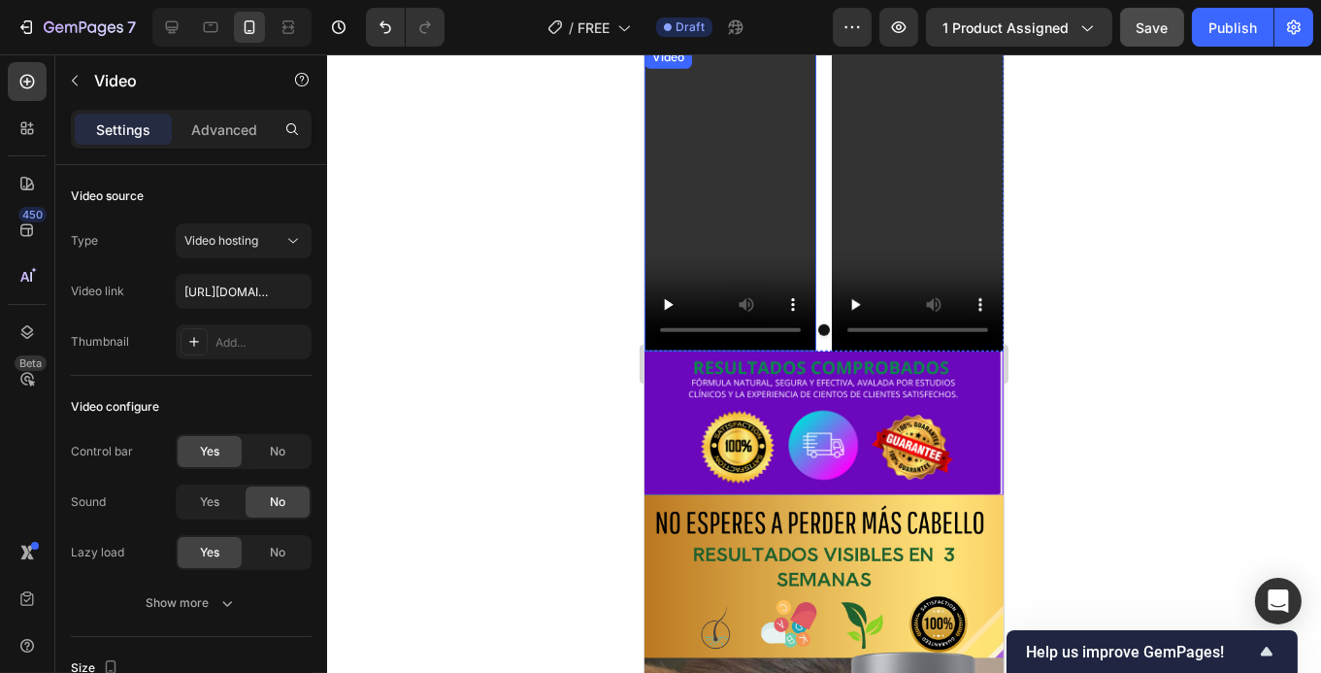
click at [804, 223] on video at bounding box center [730, 199] width 172 height 306
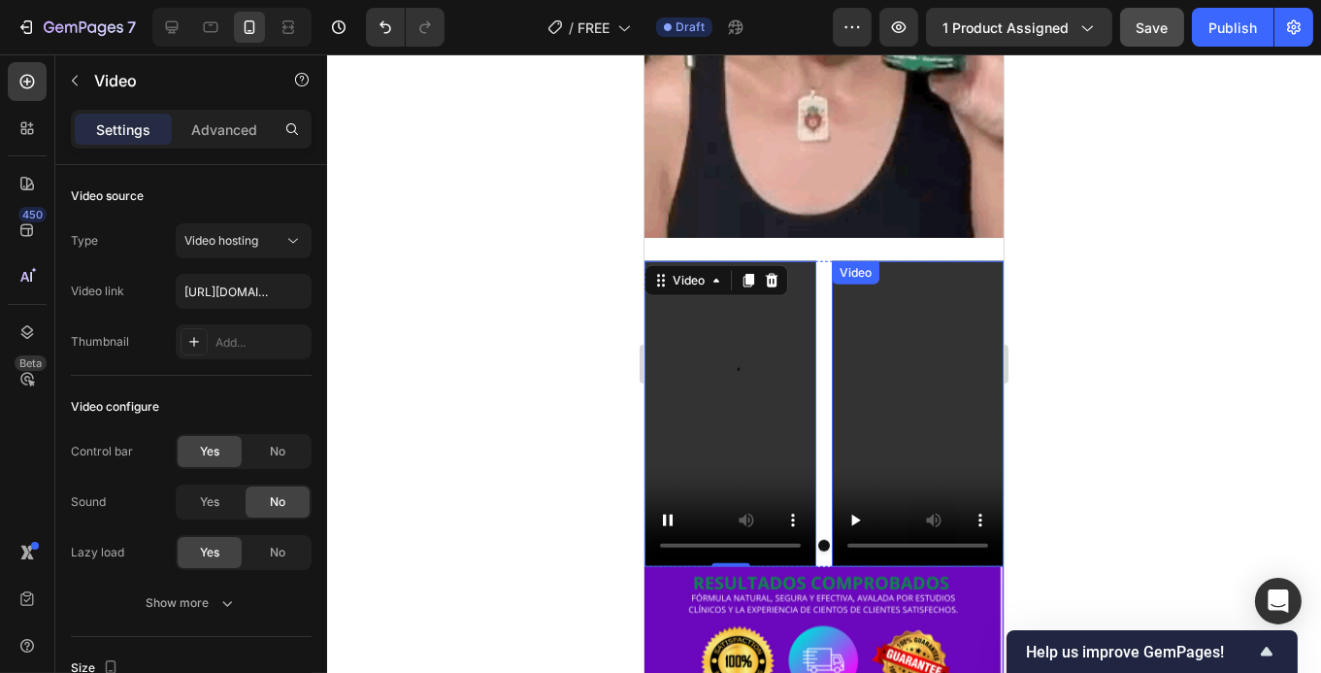
scroll to position [3265, 0]
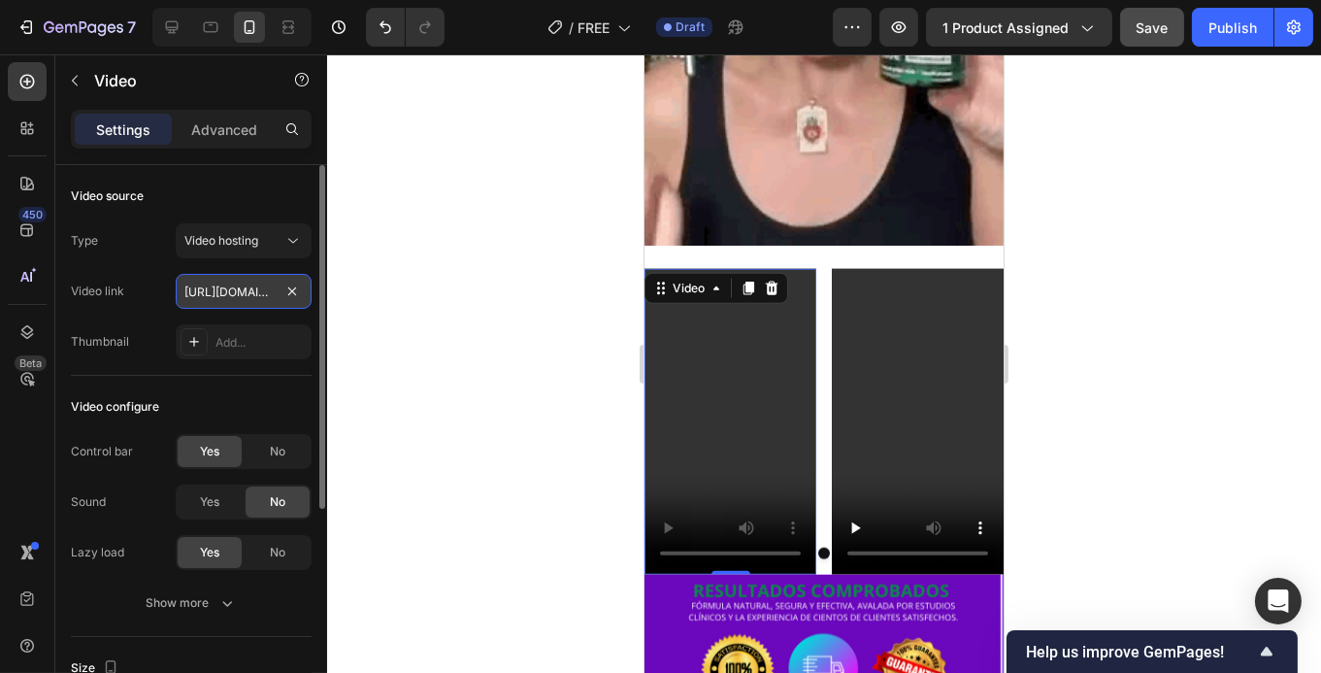
click at [224, 301] on input "[URL][DOMAIN_NAME]" at bounding box center [244, 291] width 136 height 35
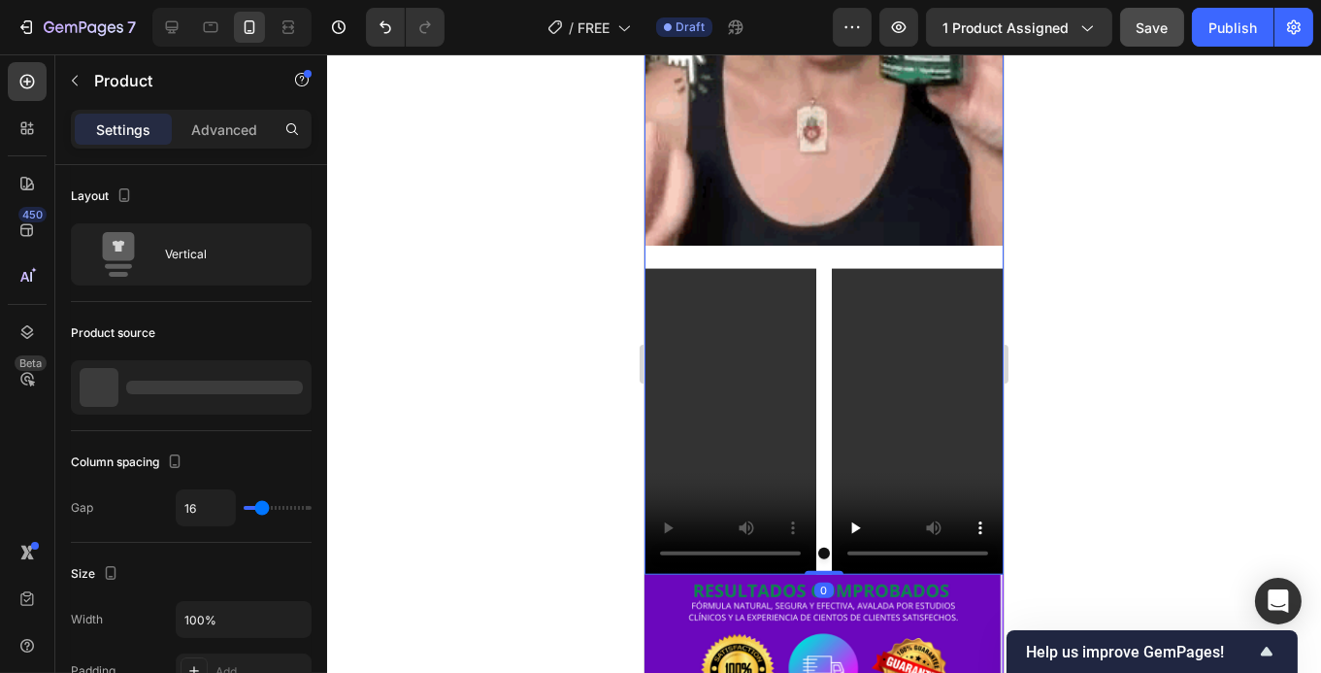
click at [811, 253] on div "Video Video [GEOGRAPHIC_DATA]" at bounding box center [823, 410] width 359 height 329
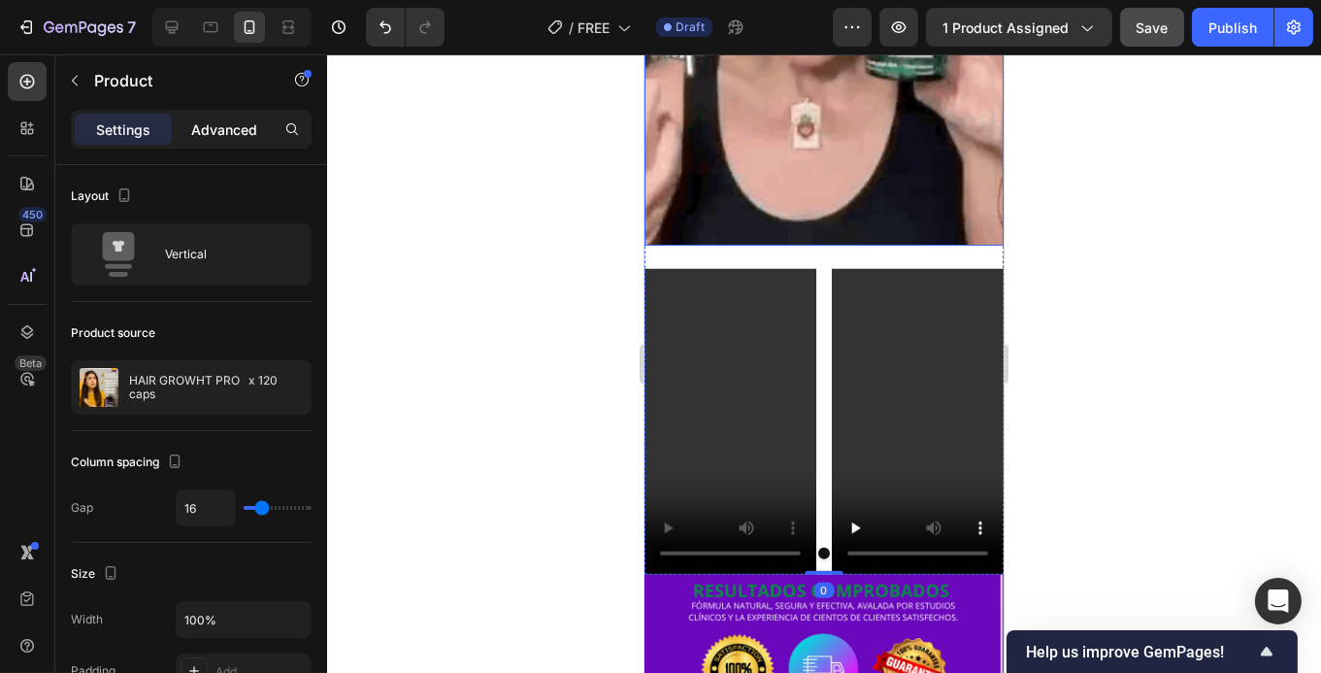
click at [241, 120] on p "Advanced" at bounding box center [224, 129] width 66 height 20
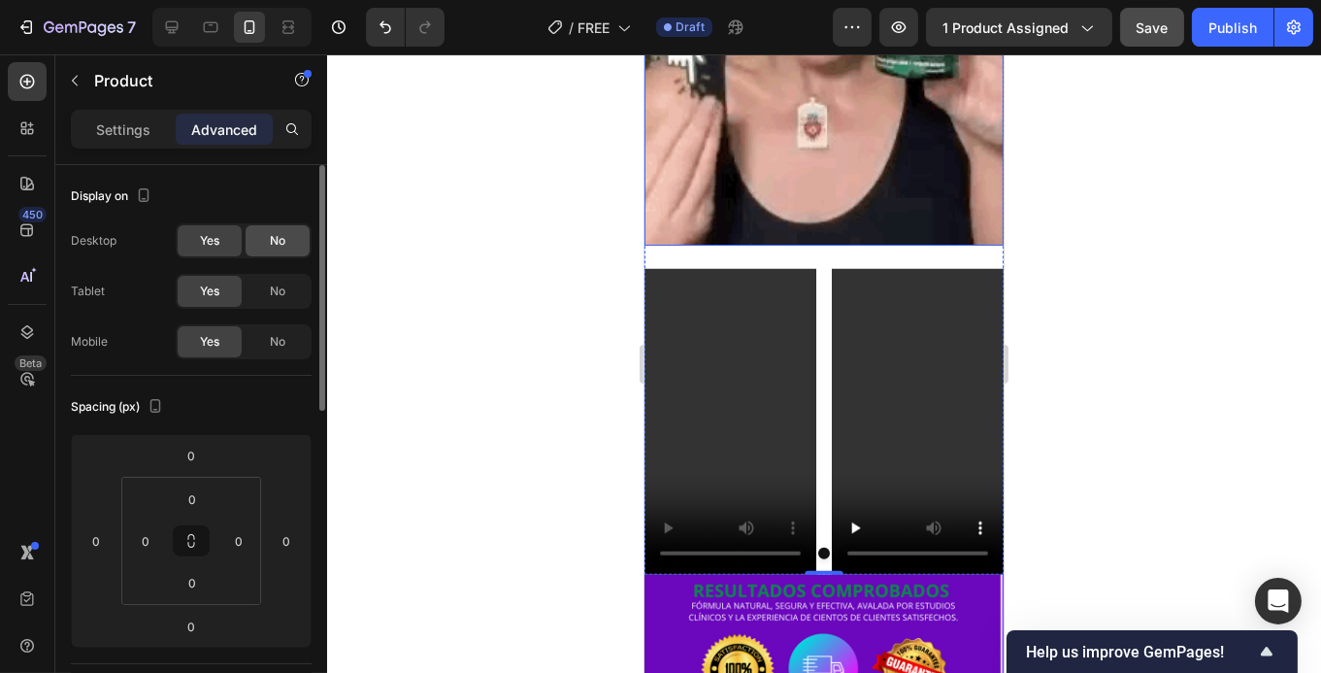
click at [281, 243] on span "No" at bounding box center [278, 240] width 16 height 17
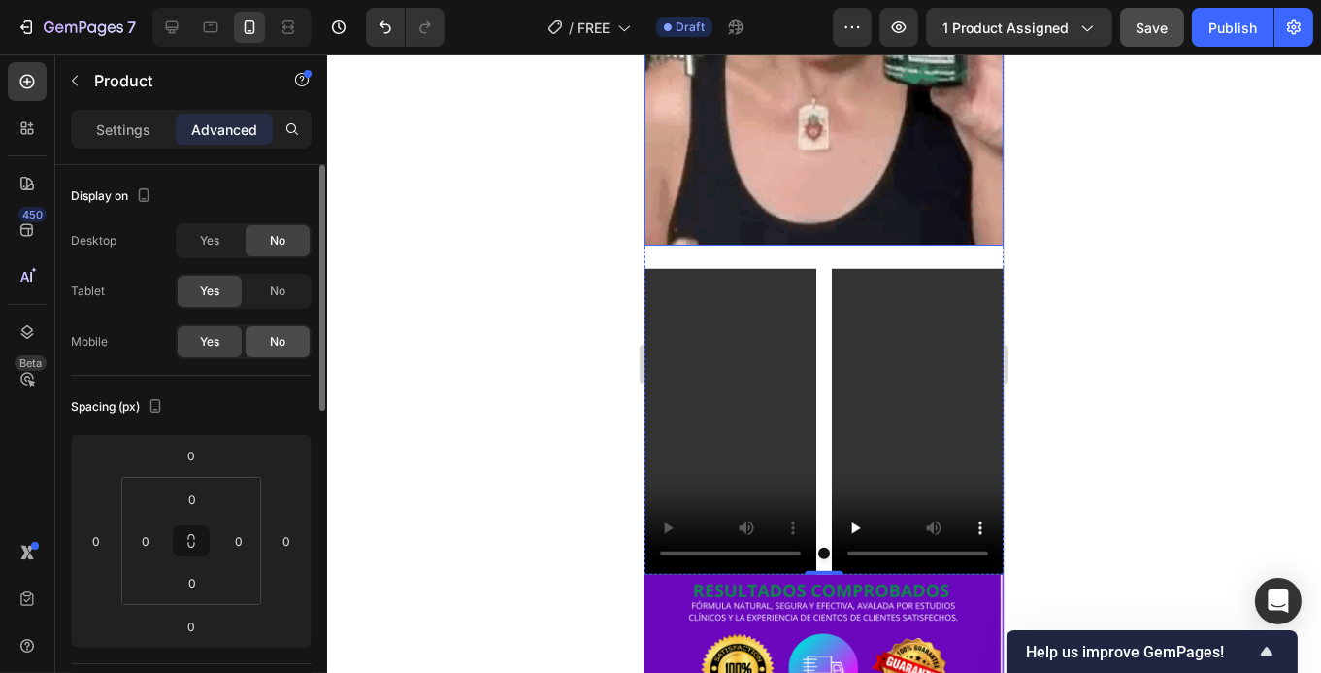
click at [289, 331] on div "No" at bounding box center [278, 341] width 64 height 31
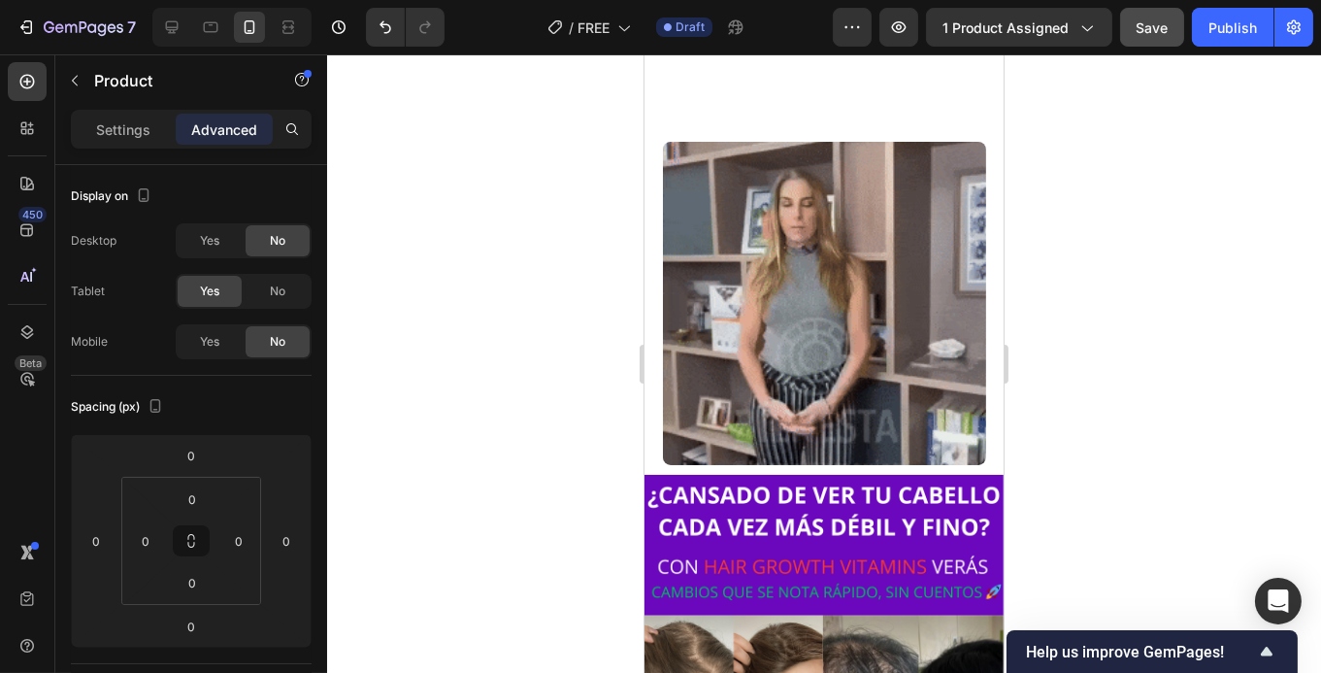
scroll to position [1572, 0]
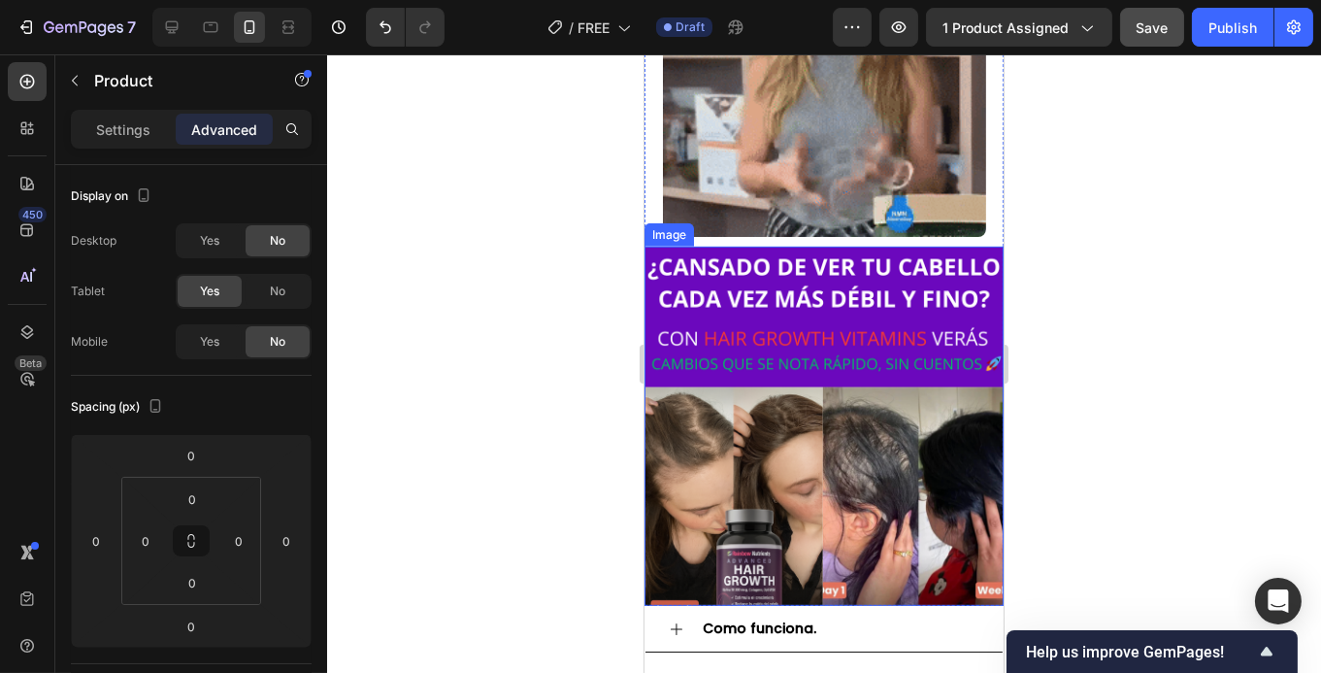
click at [830, 355] on img at bounding box center [823, 426] width 359 height 359
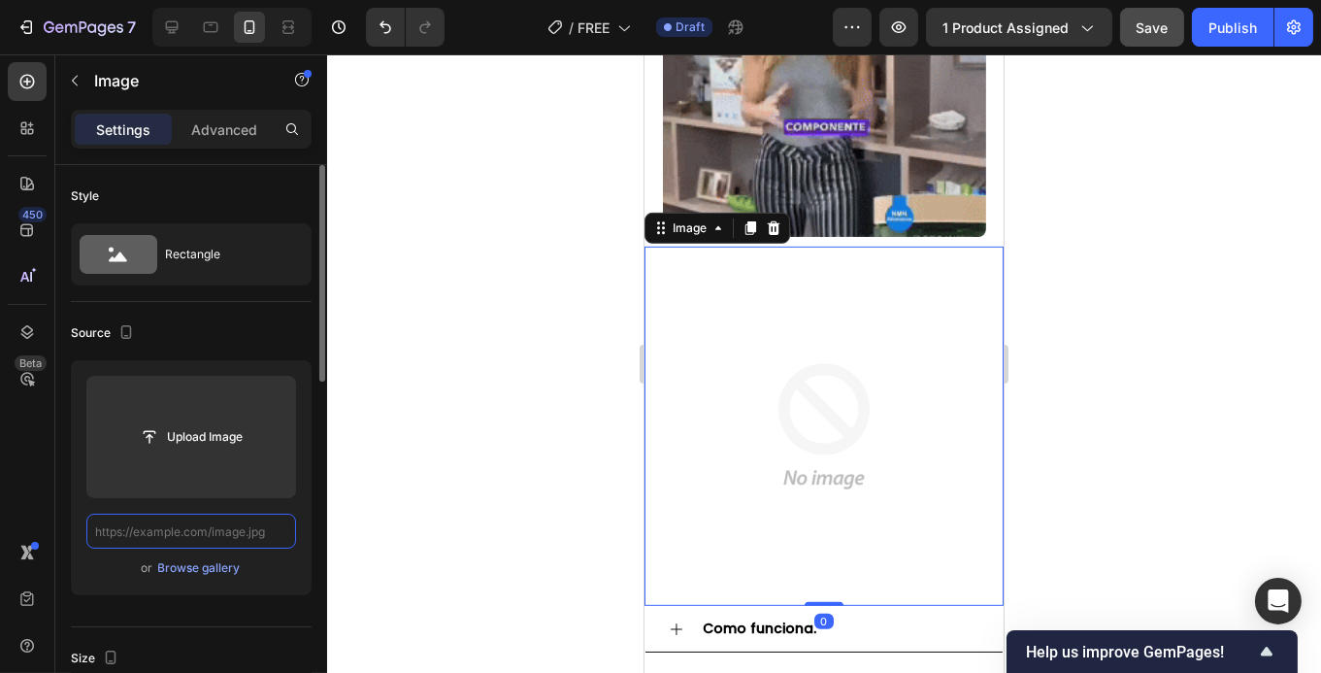
scroll to position [0, 0]
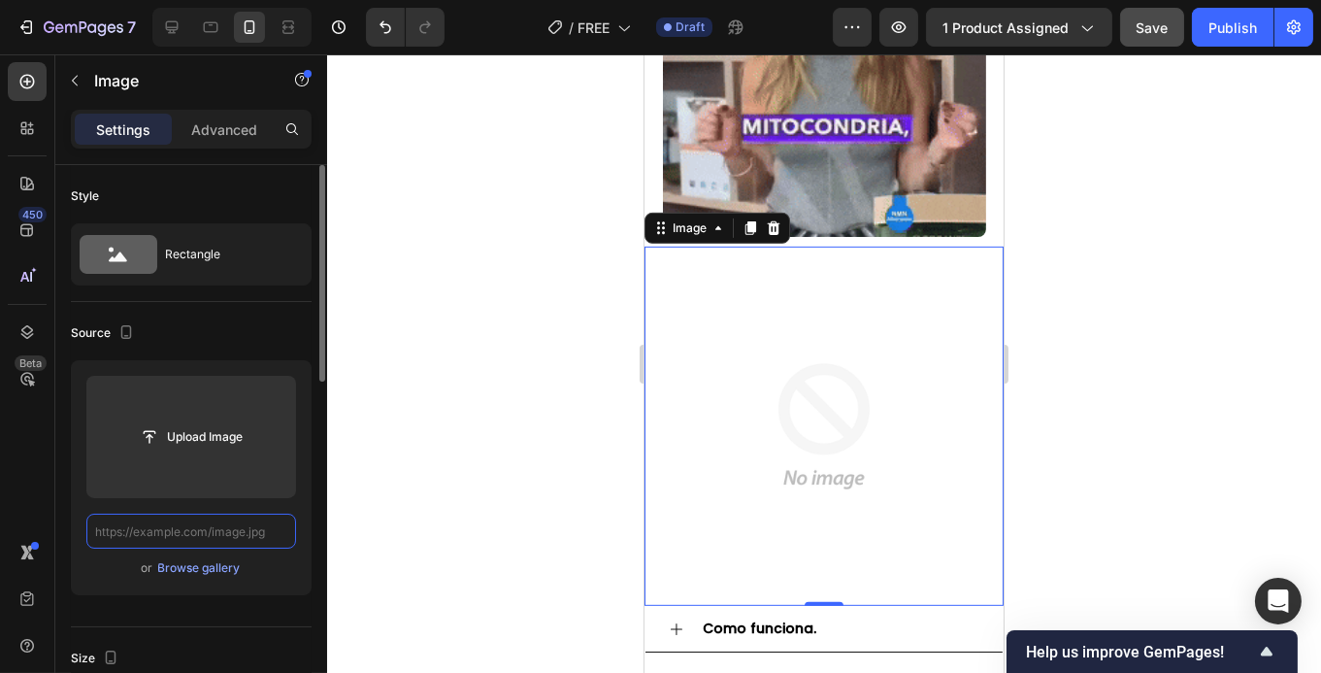
click at [210, 530] on input "text" at bounding box center [191, 530] width 210 height 35
paste input "[URL][DOMAIN_NAME]"
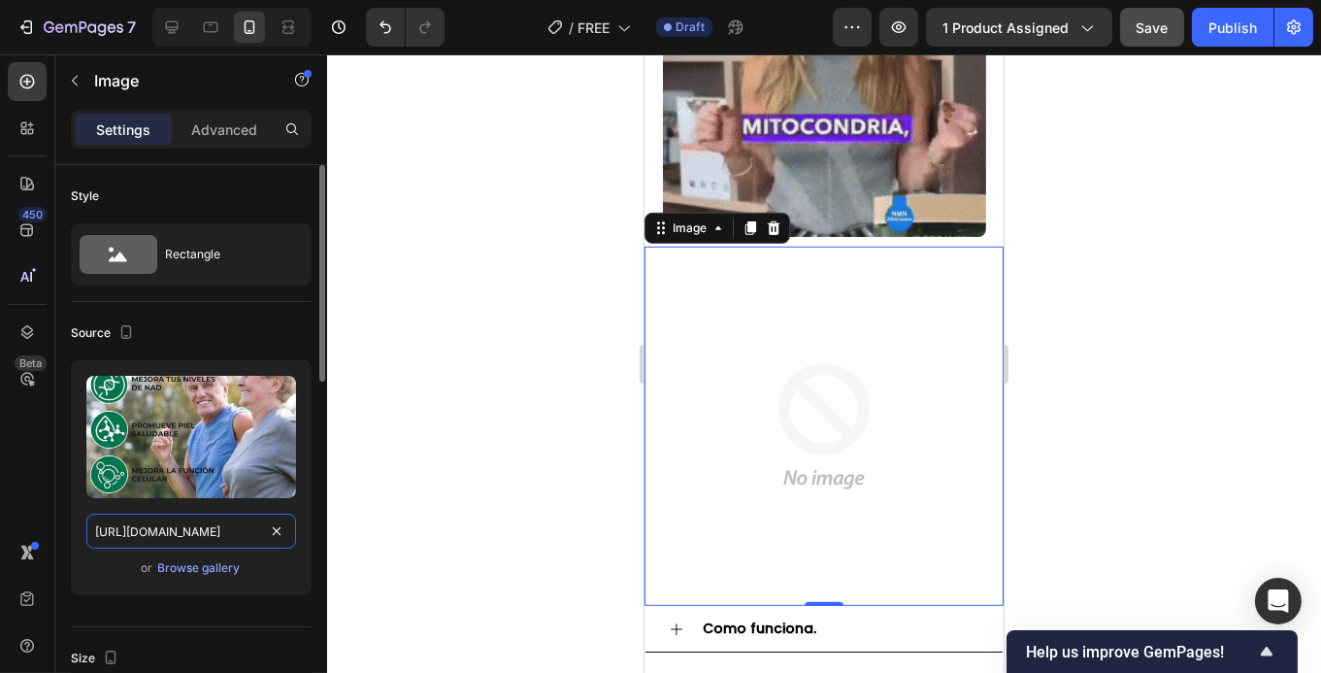
scroll to position [0, 174]
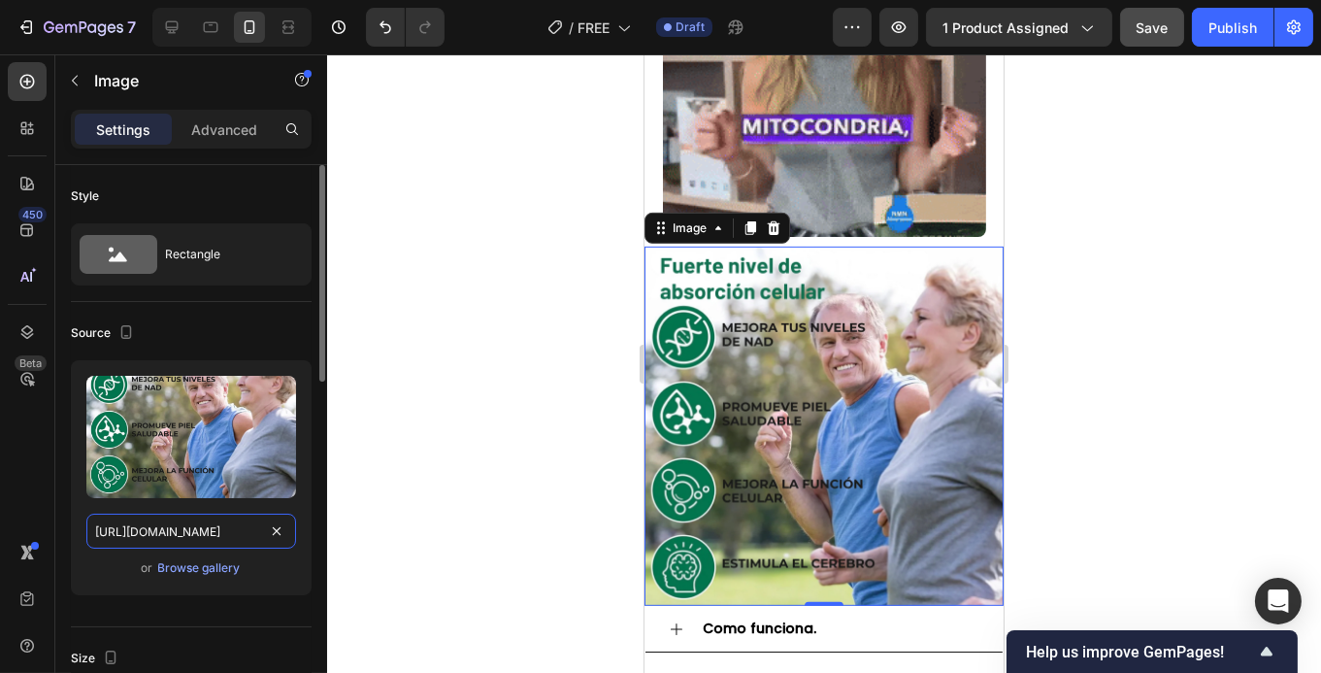
type input "[URL][DOMAIN_NAME]"
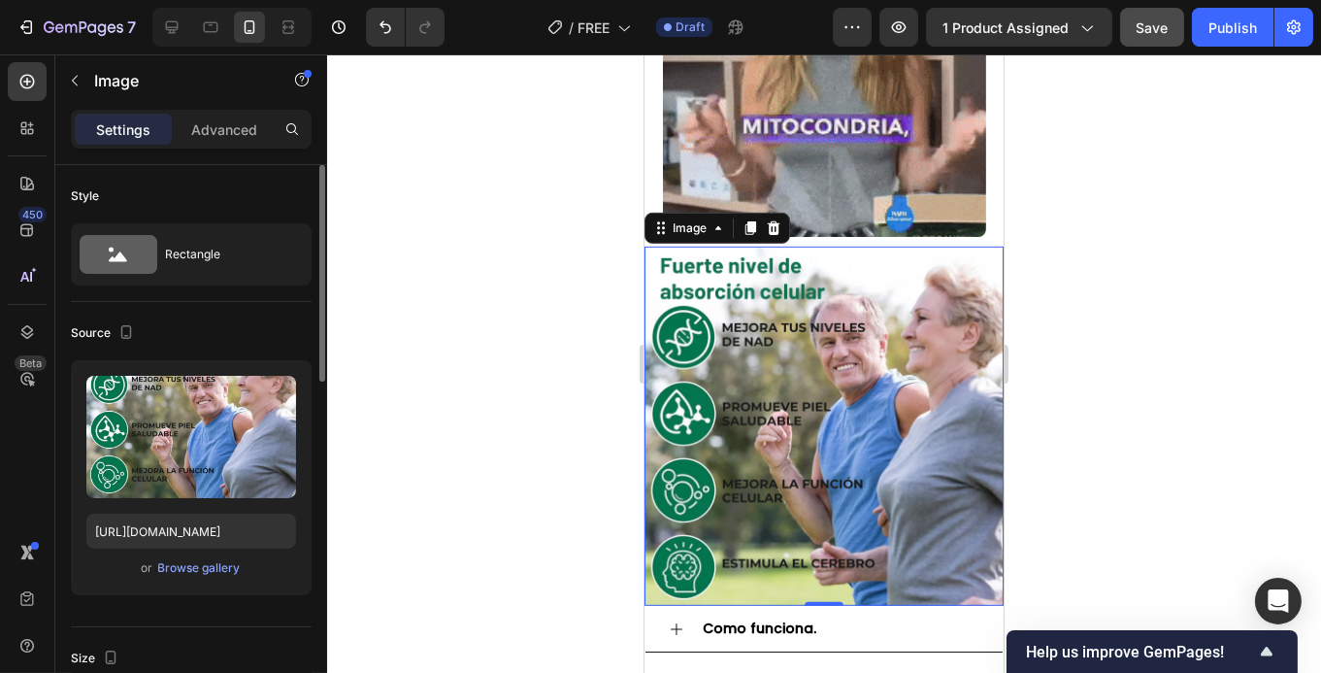
scroll to position [0, 0]
click at [301, 590] on div "Upload Image [URL][DOMAIN_NAME] or Browse gallery" at bounding box center [191, 477] width 241 height 235
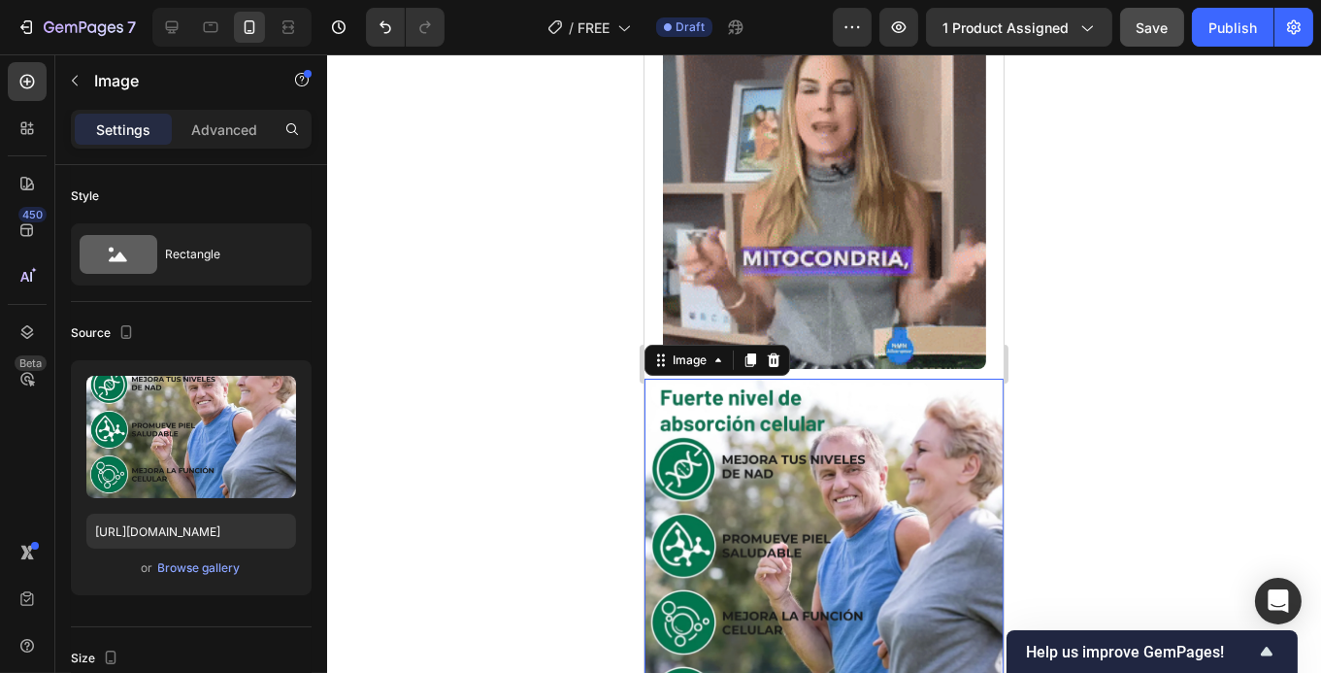
scroll to position [1440, 0]
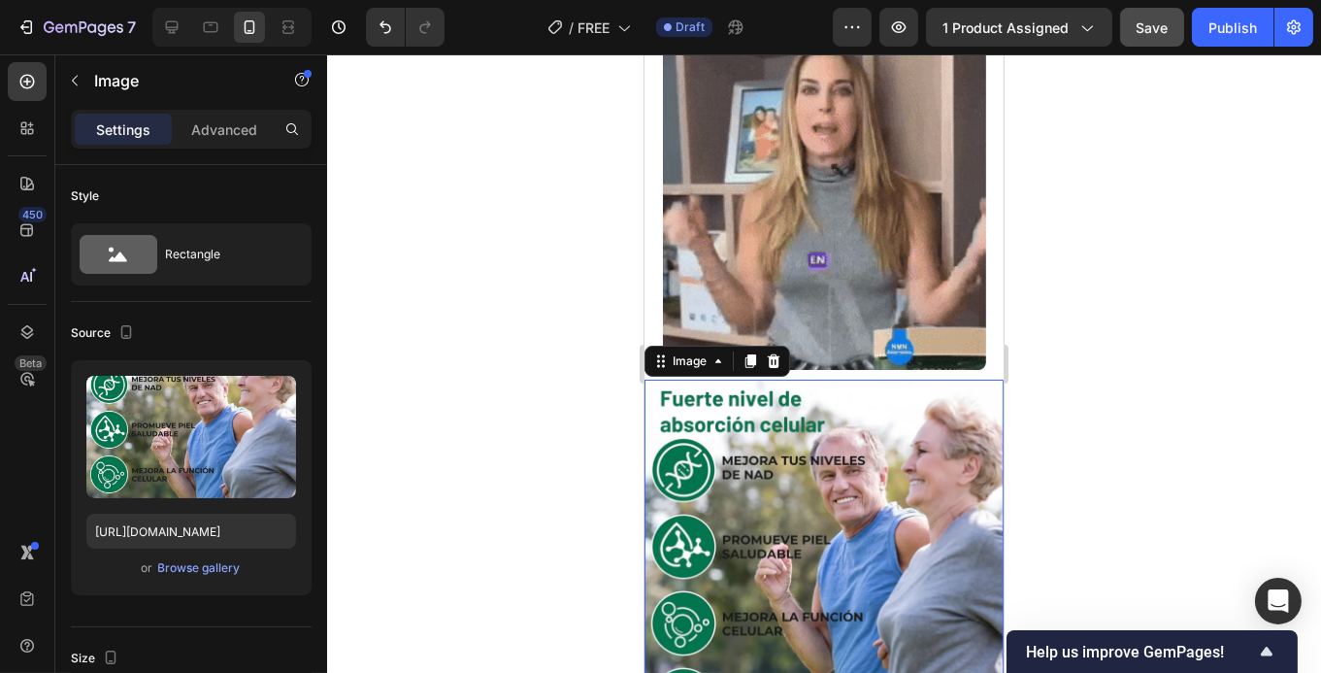
click at [1175, 347] on div at bounding box center [824, 363] width 994 height 618
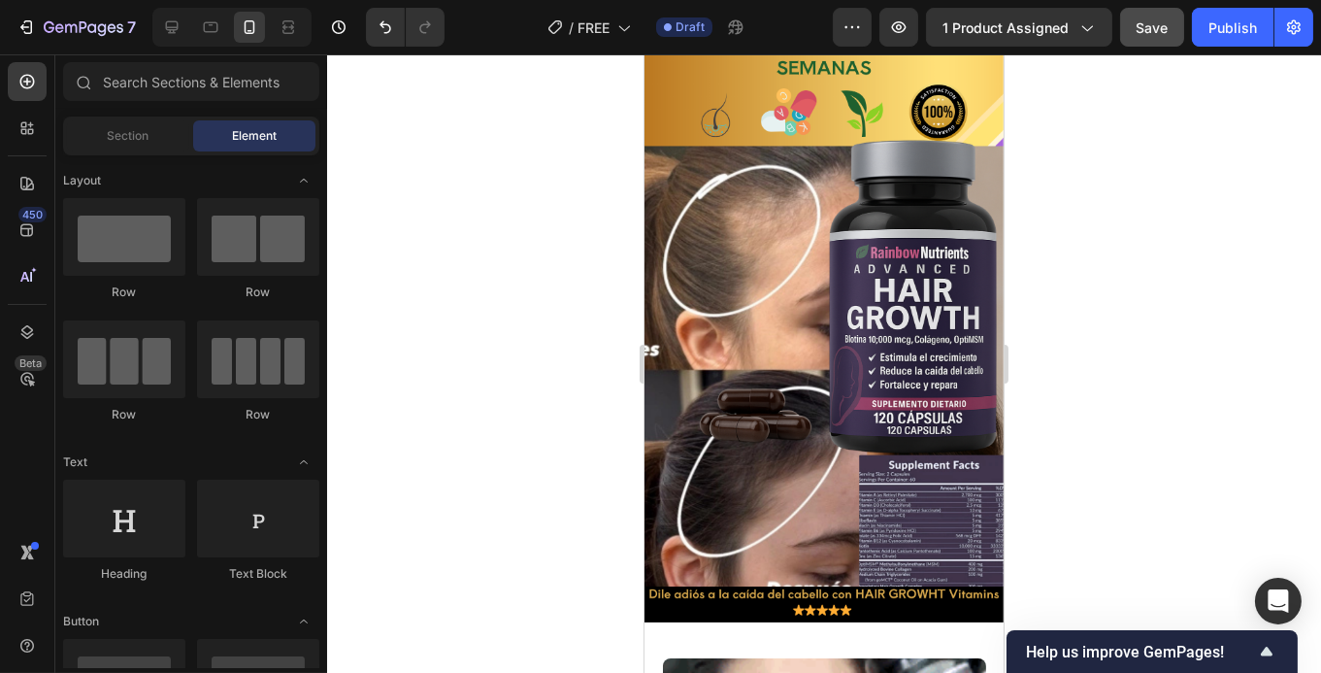
scroll to position [2563, 0]
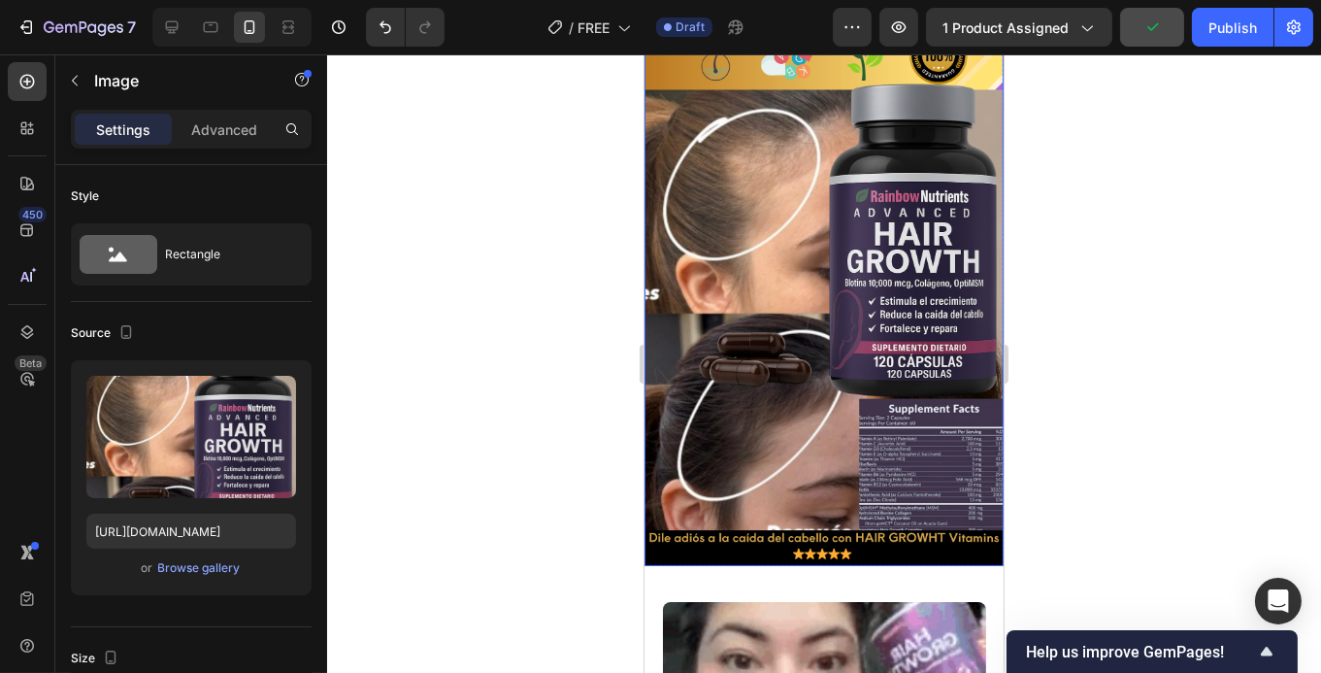
click at [827, 414] on img at bounding box center [823, 246] width 359 height 640
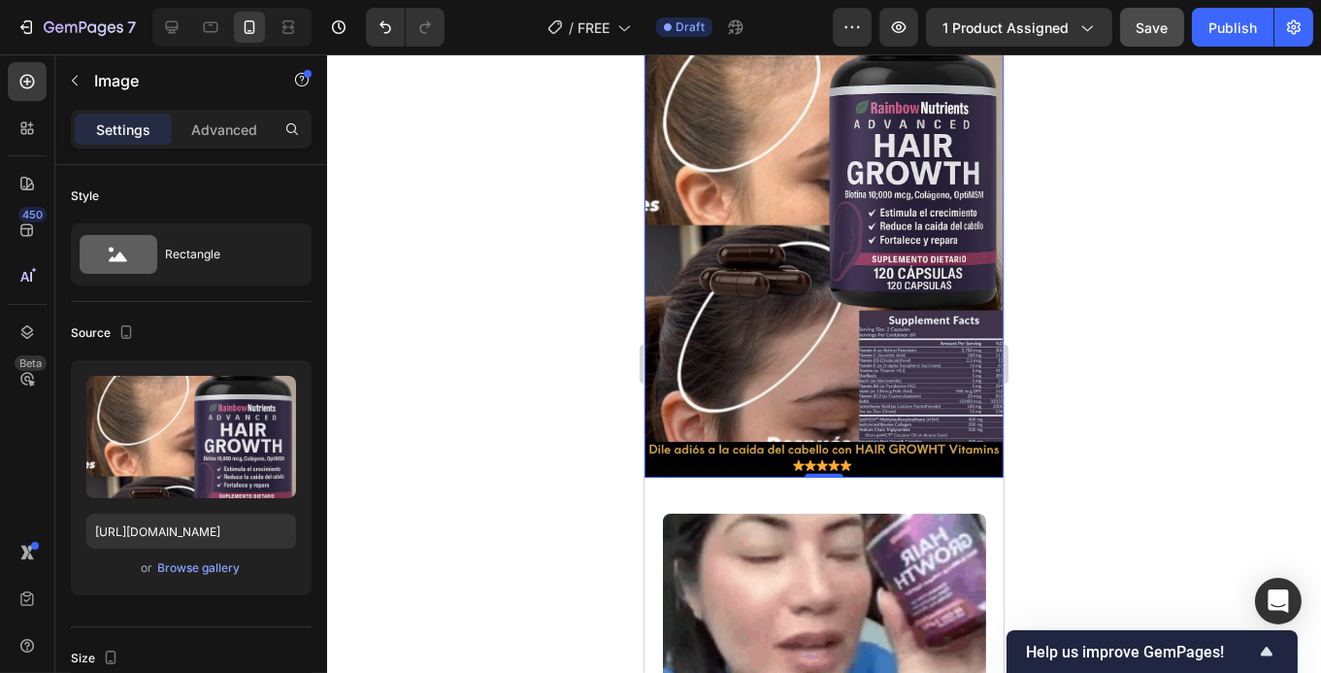
scroll to position [2655, 0]
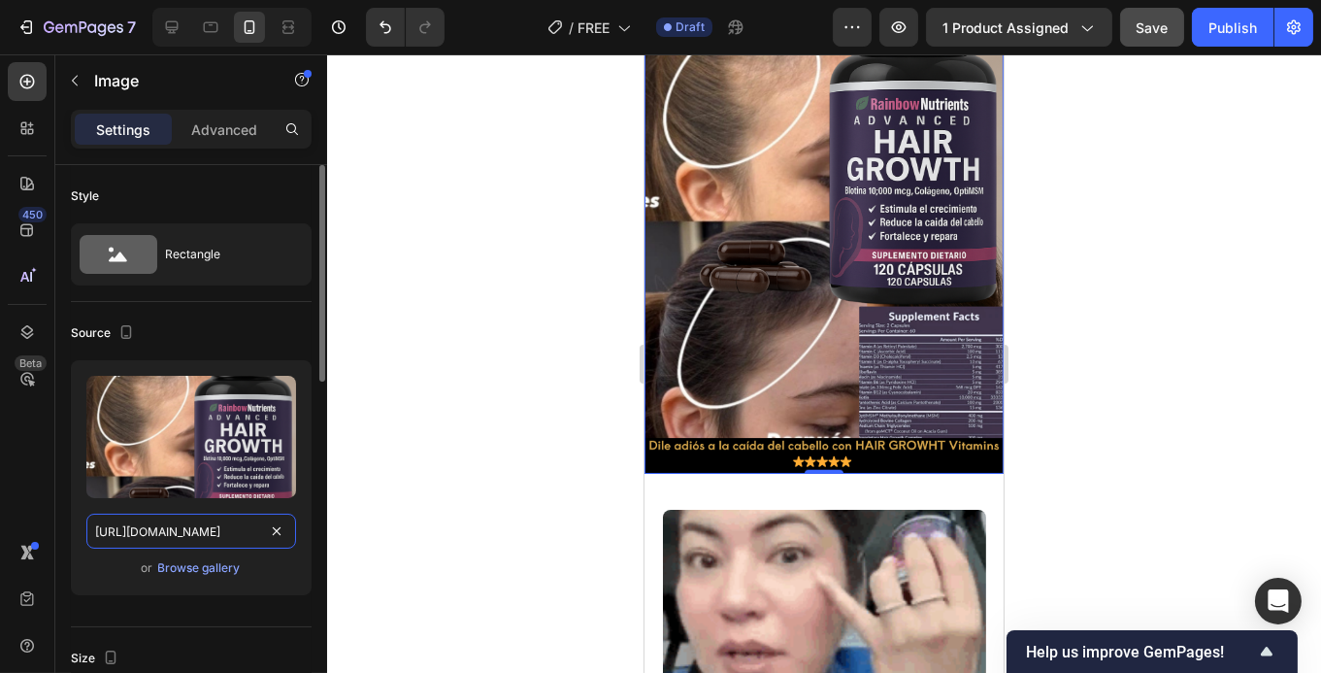
click at [251, 531] on input "[URL][DOMAIN_NAME]" at bounding box center [191, 530] width 210 height 35
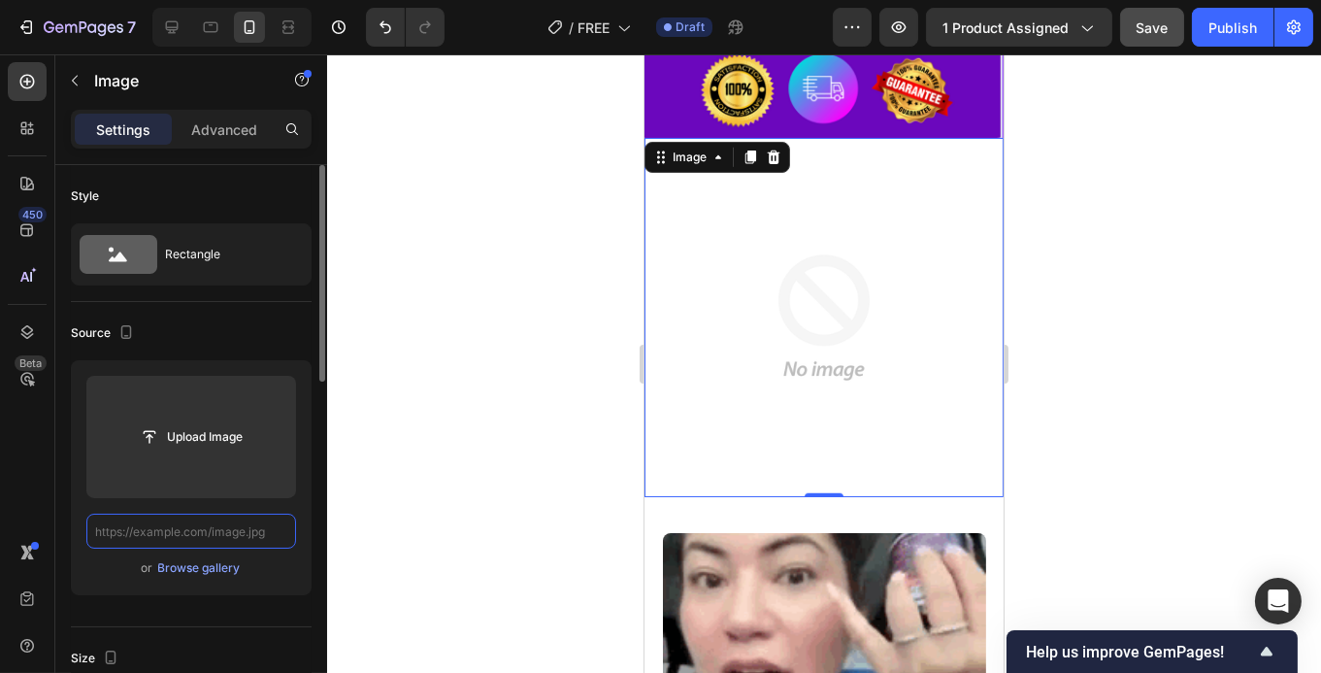
scroll to position [2352, 0]
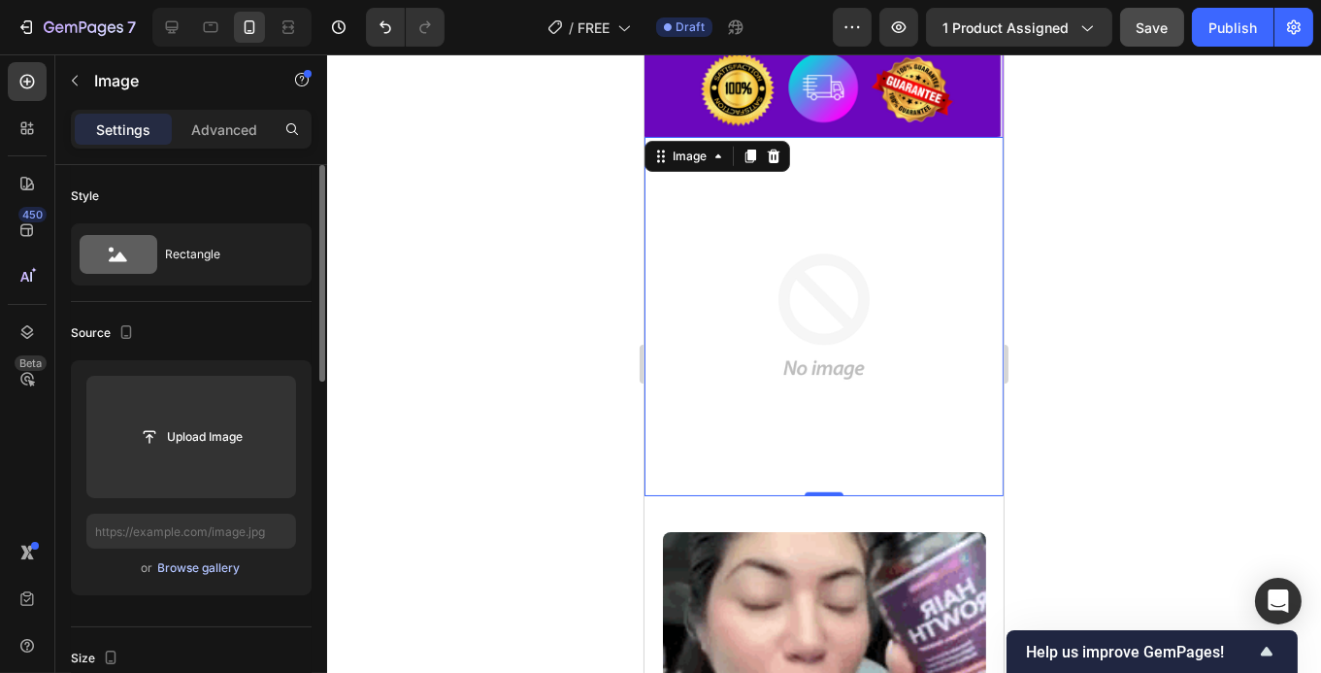
click at [205, 562] on div "Browse gallery" at bounding box center [199, 567] width 83 height 17
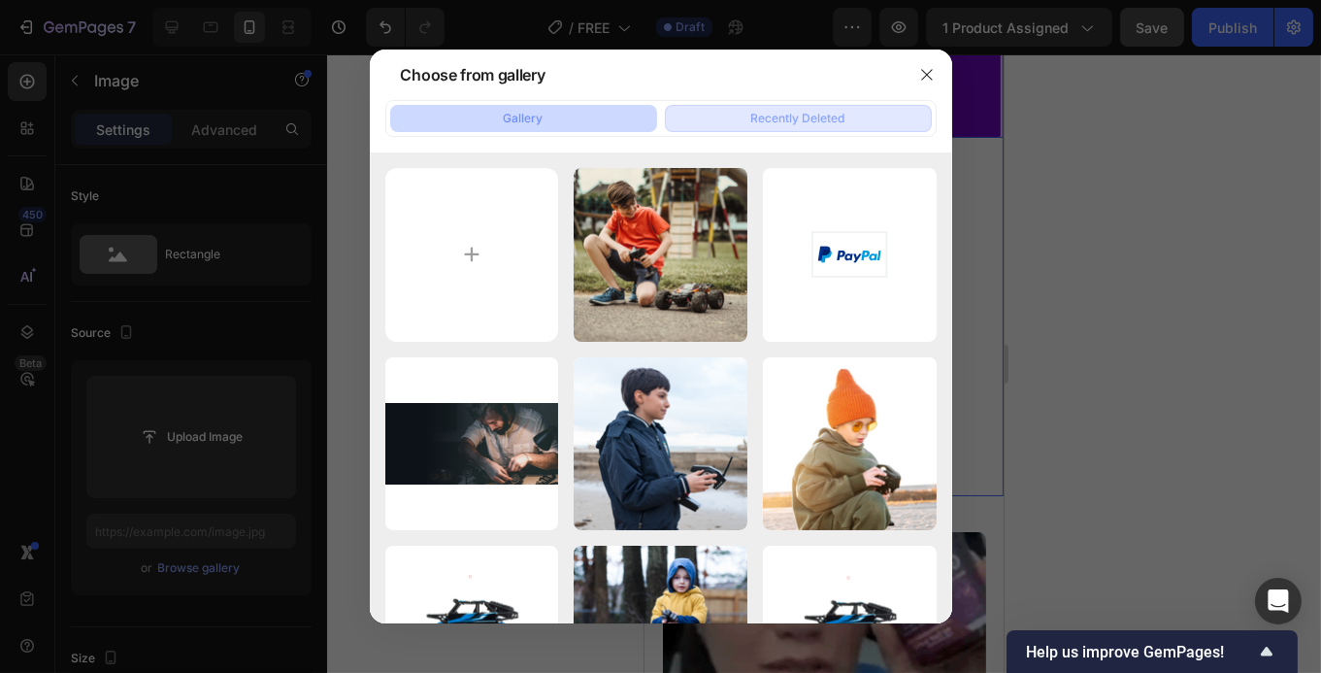
click at [808, 129] on button "Recently Deleted" at bounding box center [798, 118] width 267 height 27
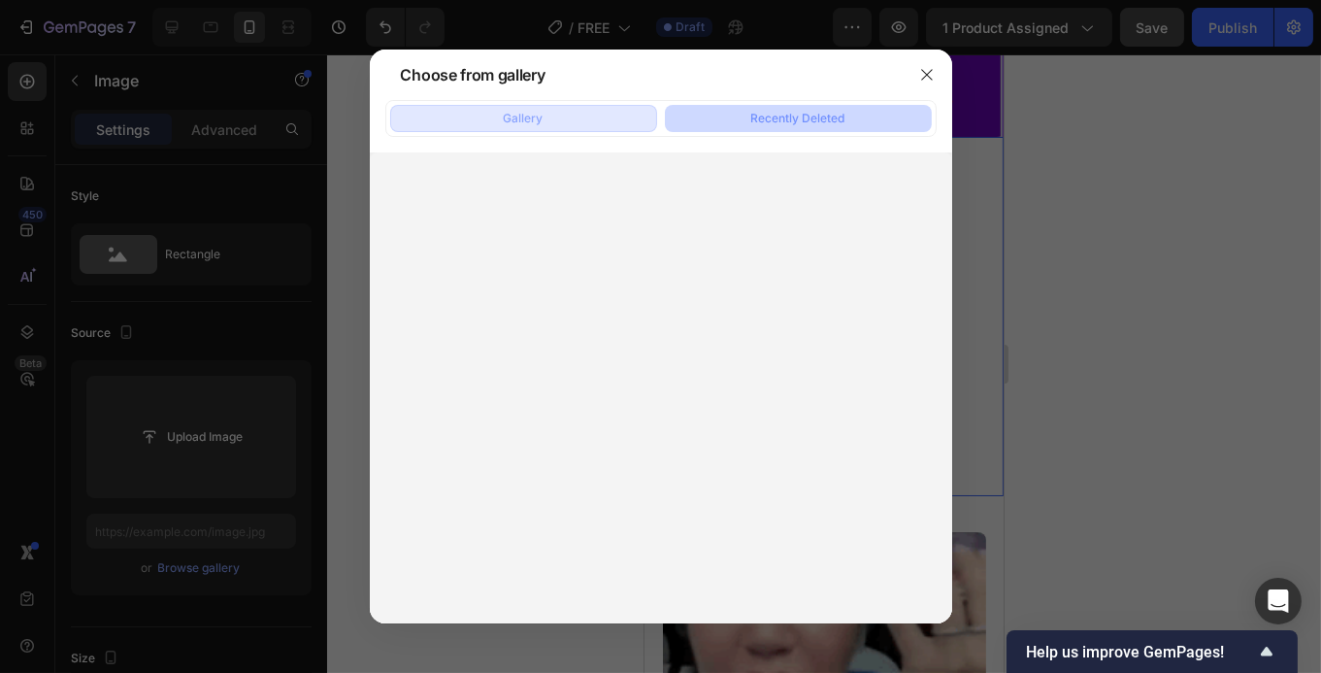
click at [530, 123] on div "Gallery" at bounding box center [524, 118] width 40 height 17
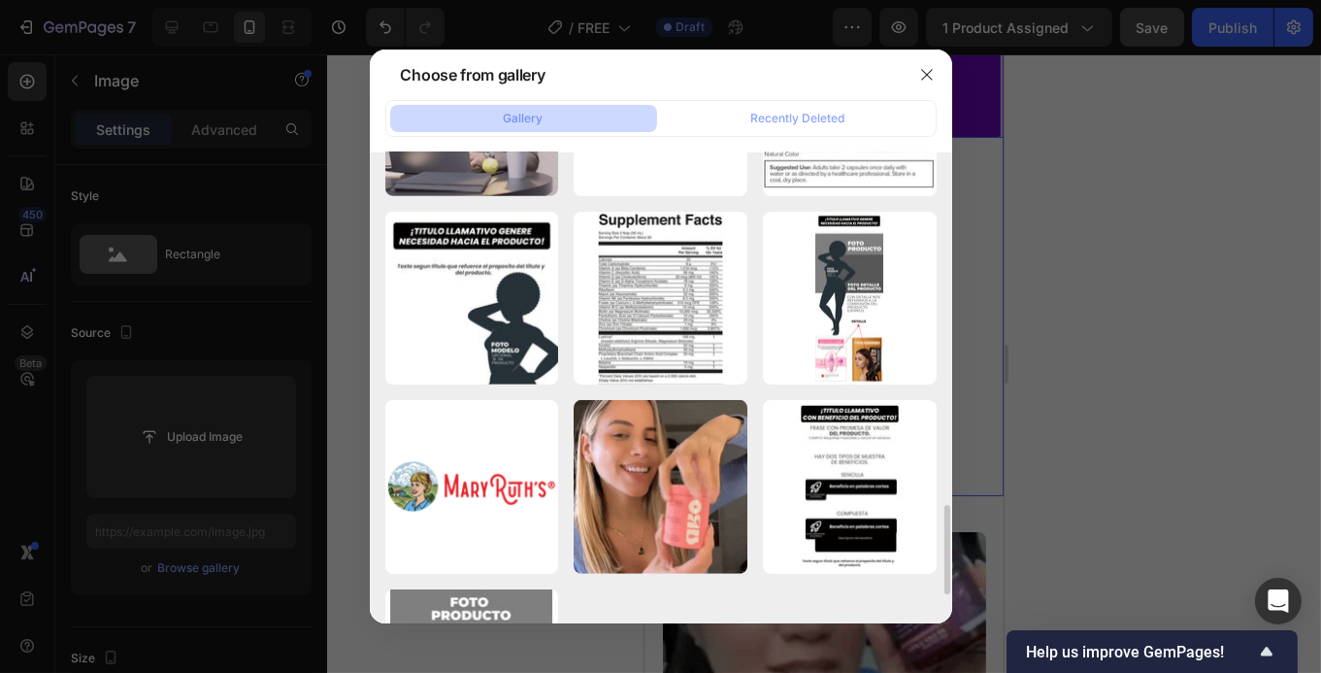
scroll to position [1846, 0]
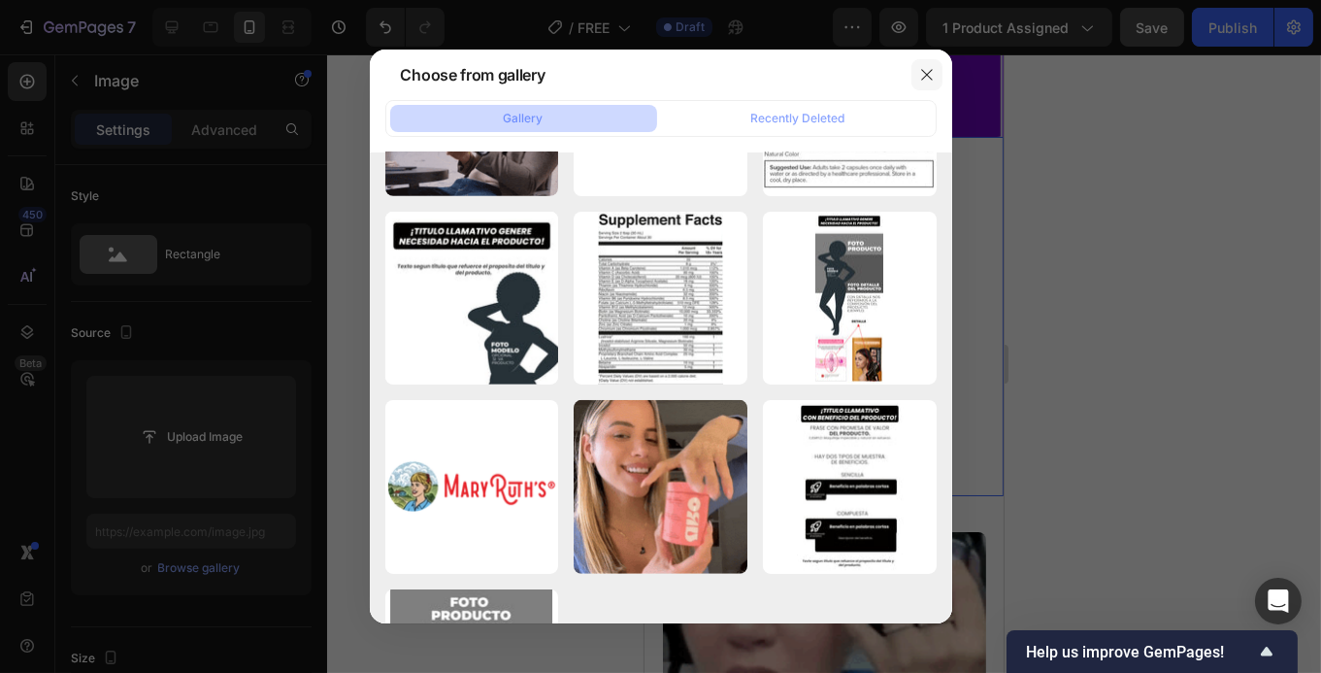
click at [929, 69] on icon "button" at bounding box center [927, 75] width 16 height 16
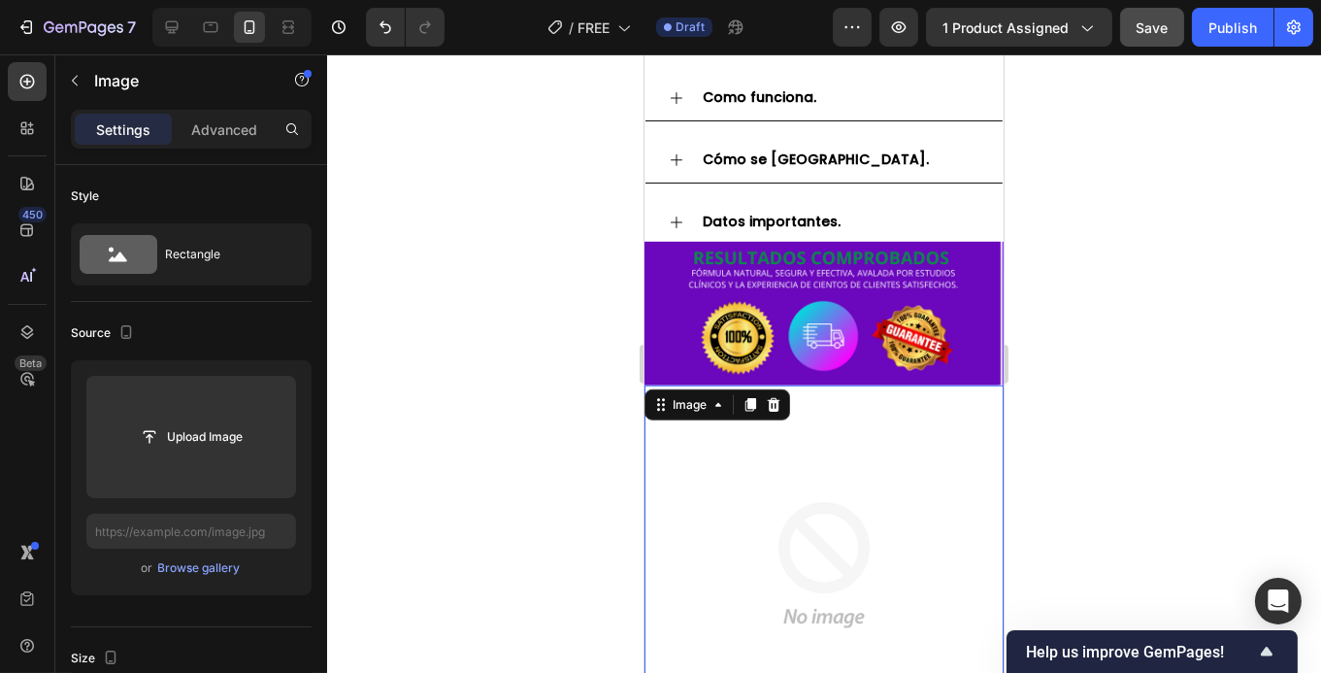
scroll to position [2180, 0]
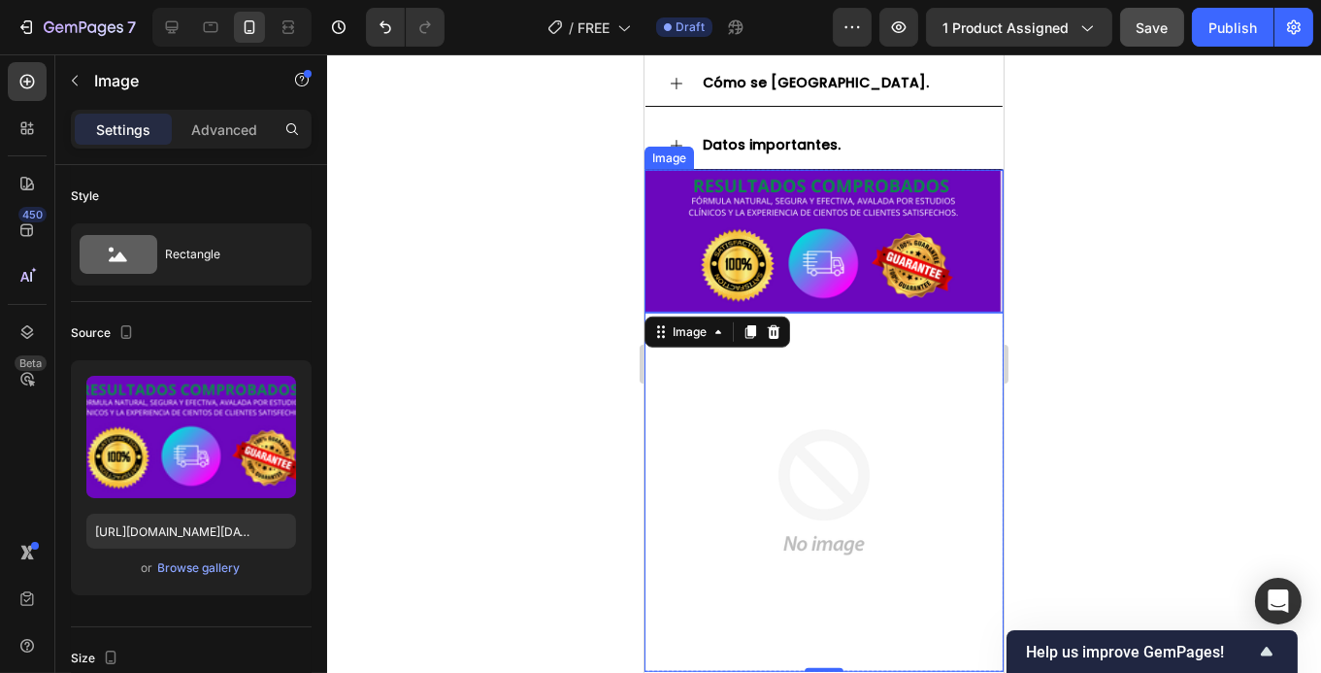
click at [898, 186] on img at bounding box center [823, 241] width 359 height 143
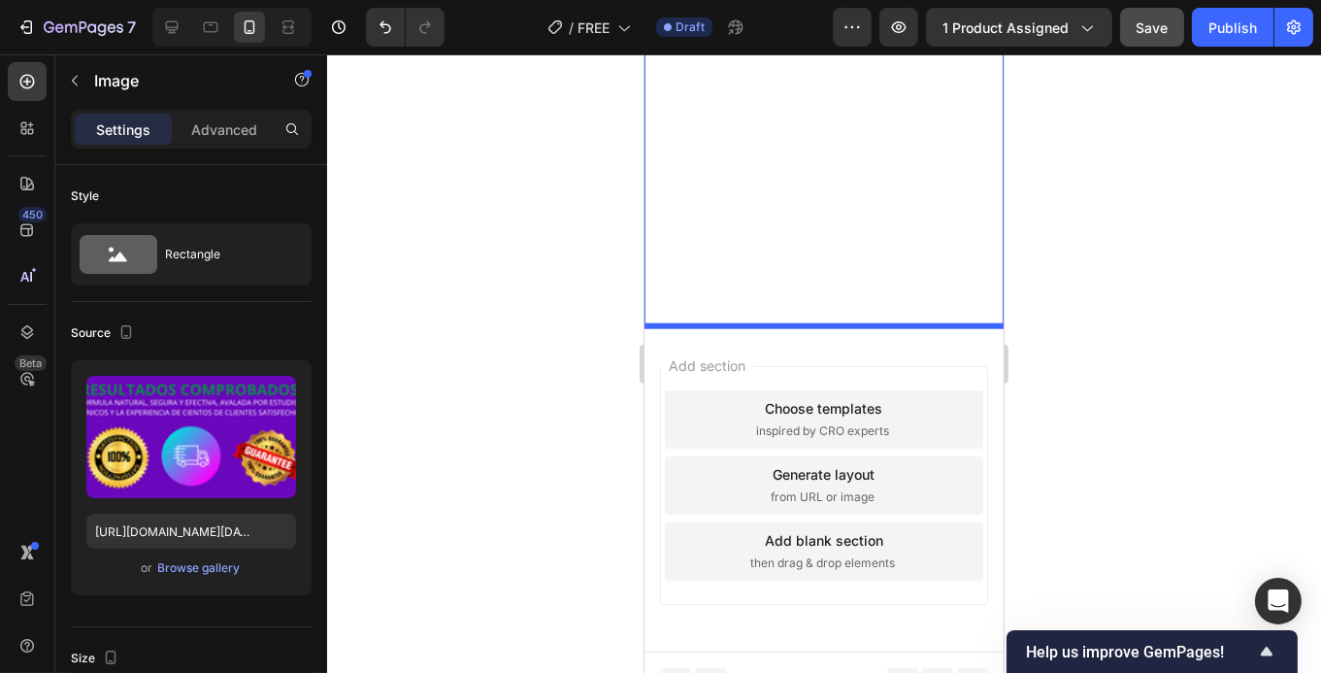
scroll to position [3410, 0]
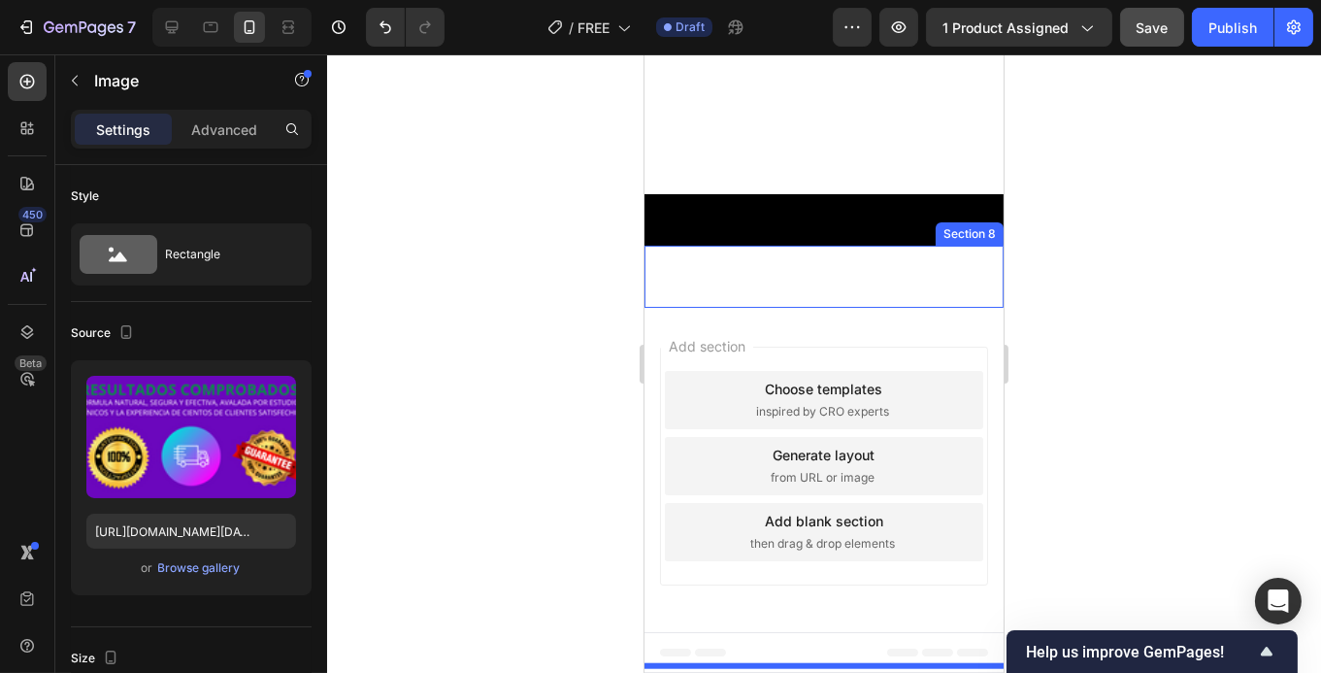
drag, startPoint x: 759, startPoint y: 264, endPoint x: 742, endPoint y: 701, distance: 437.2
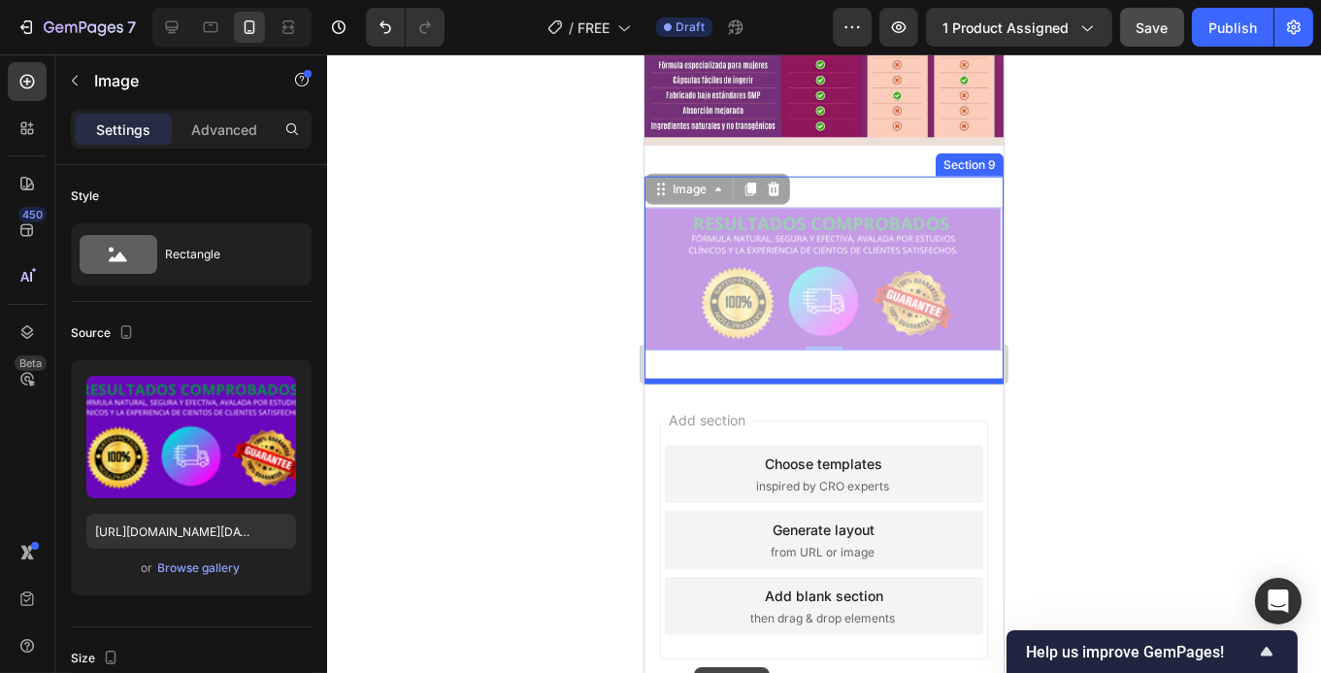
scroll to position [3616, 0]
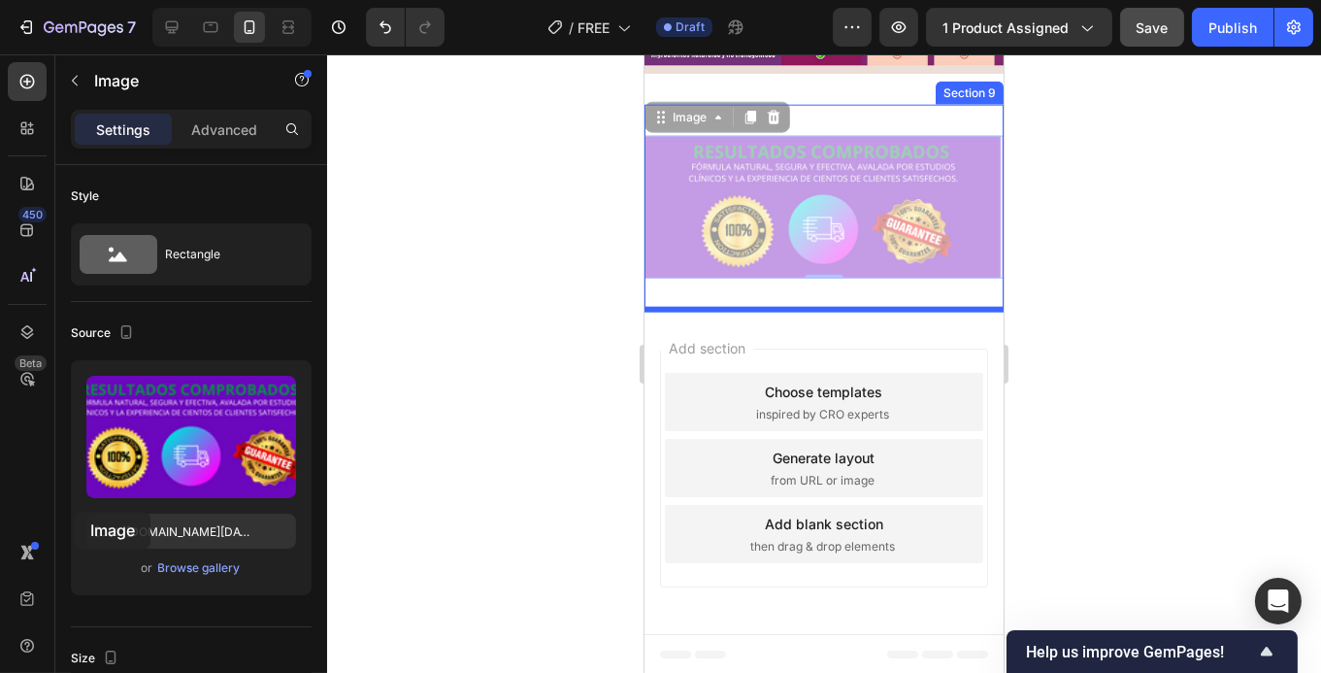
drag, startPoint x: 693, startPoint y: 393, endPoint x: 74, endPoint y: 512, distance: 630.5
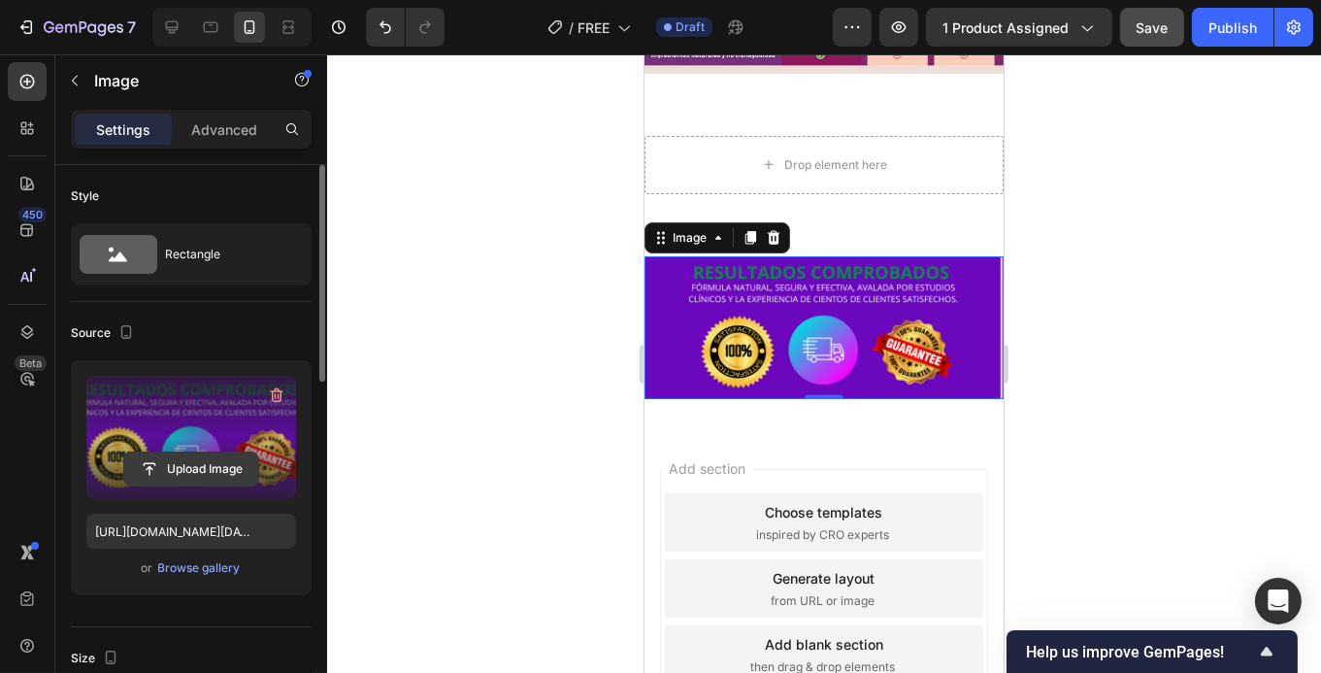
click at [194, 461] on input "file" at bounding box center [191, 468] width 134 height 33
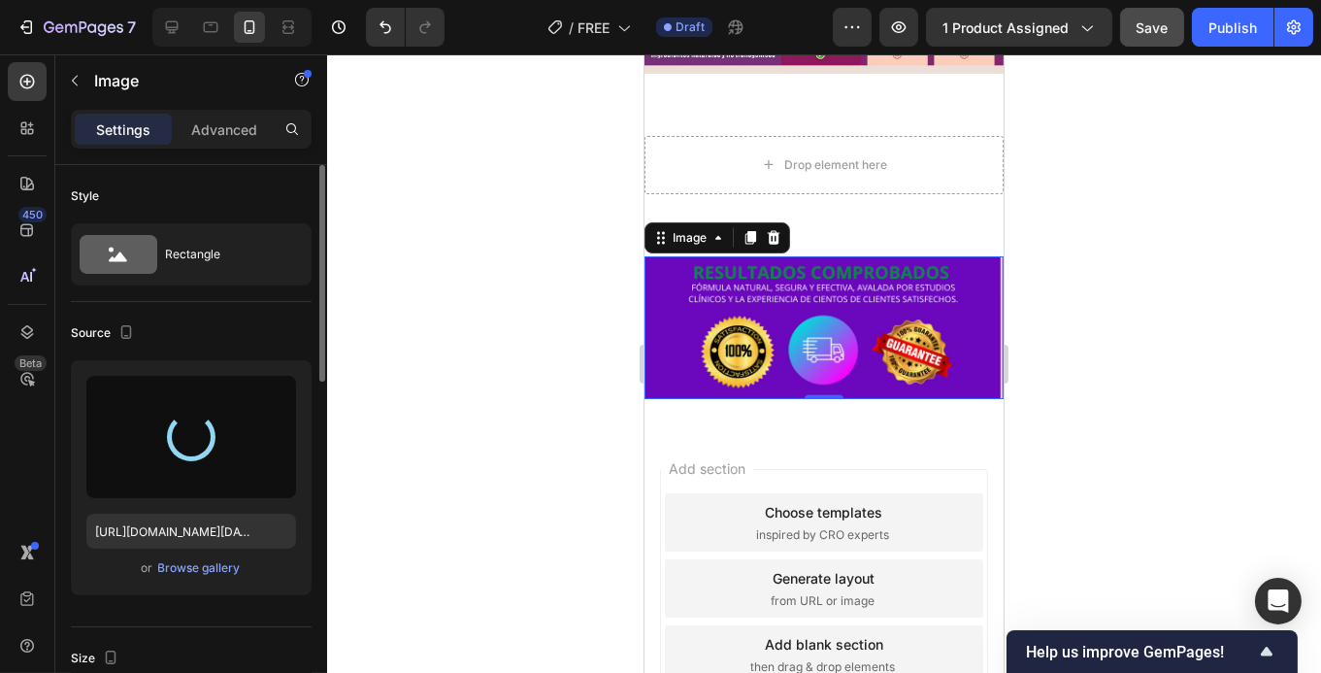
type input "[URL][DOMAIN_NAME]"
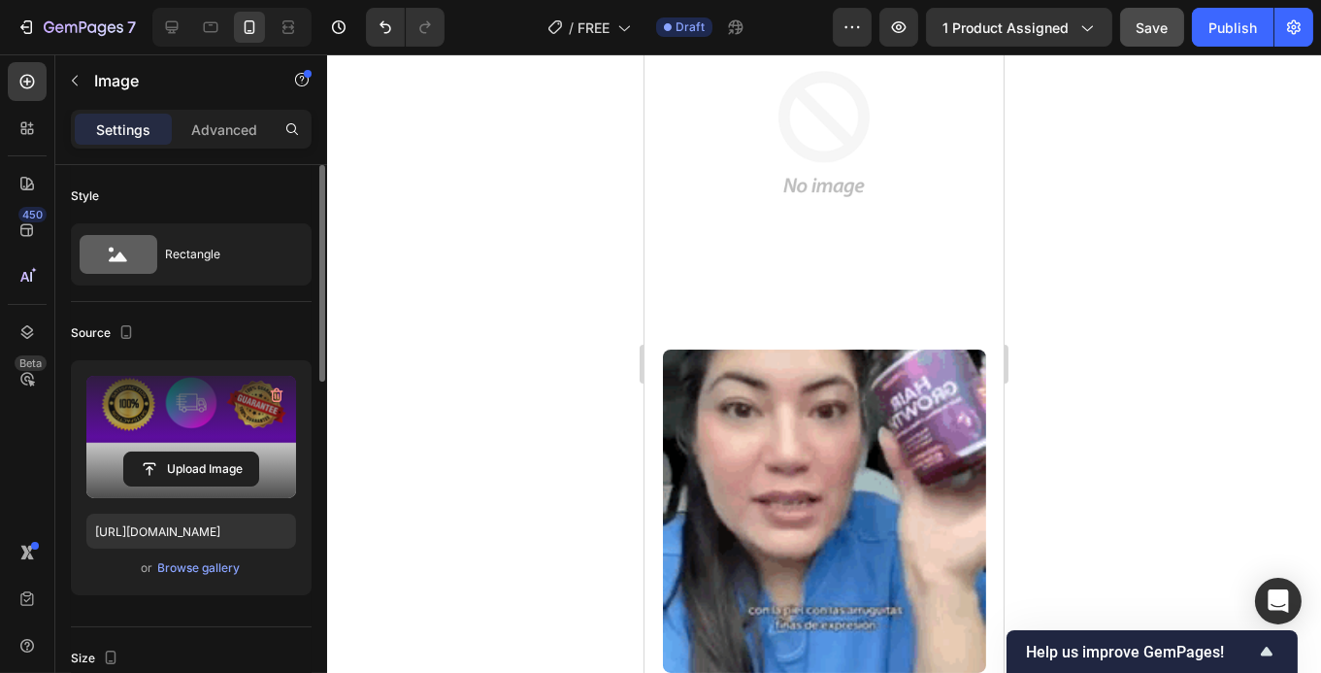
scroll to position [2510, 0]
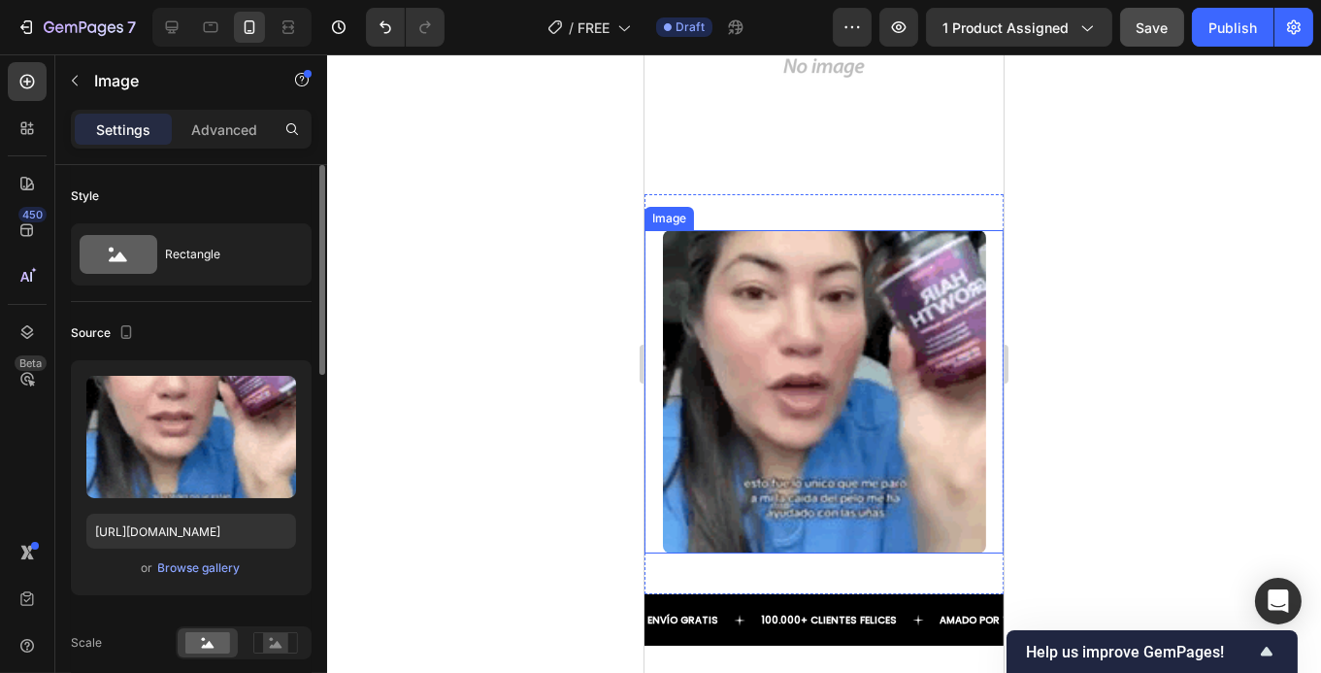
click at [864, 395] on img at bounding box center [823, 391] width 323 height 323
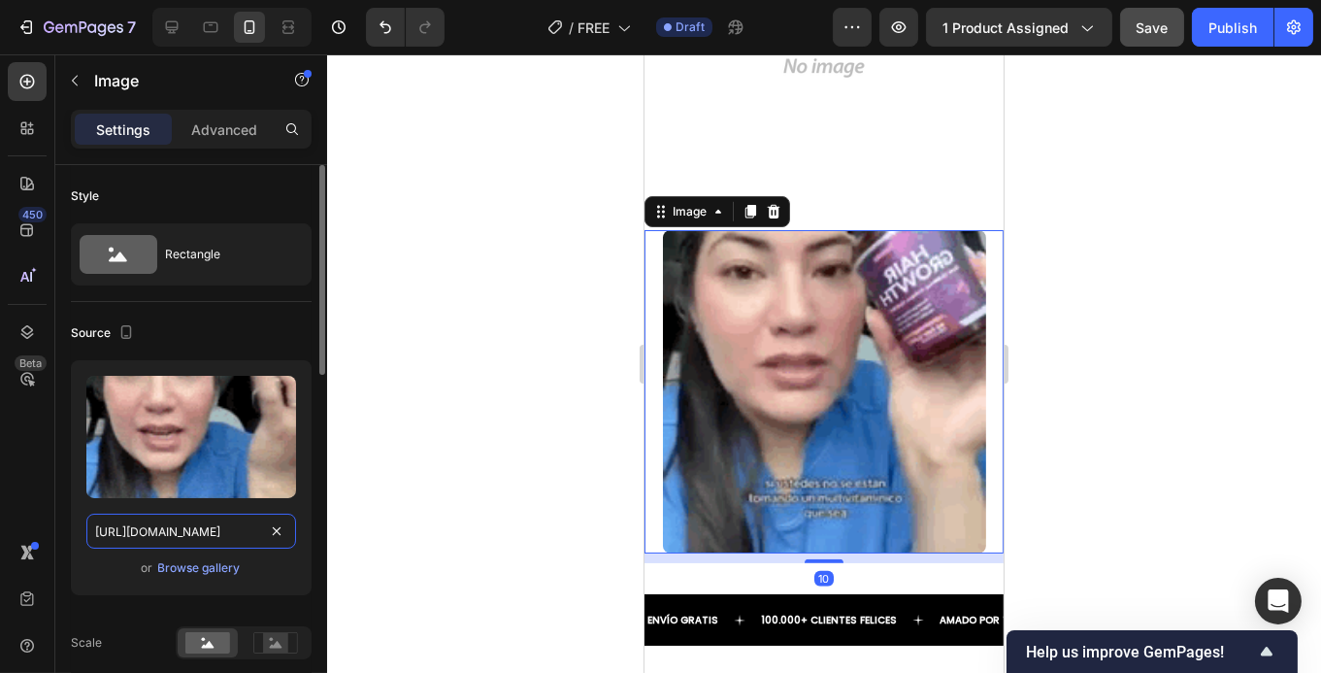
click at [175, 533] on input "[URL][DOMAIN_NAME]" at bounding box center [191, 530] width 210 height 35
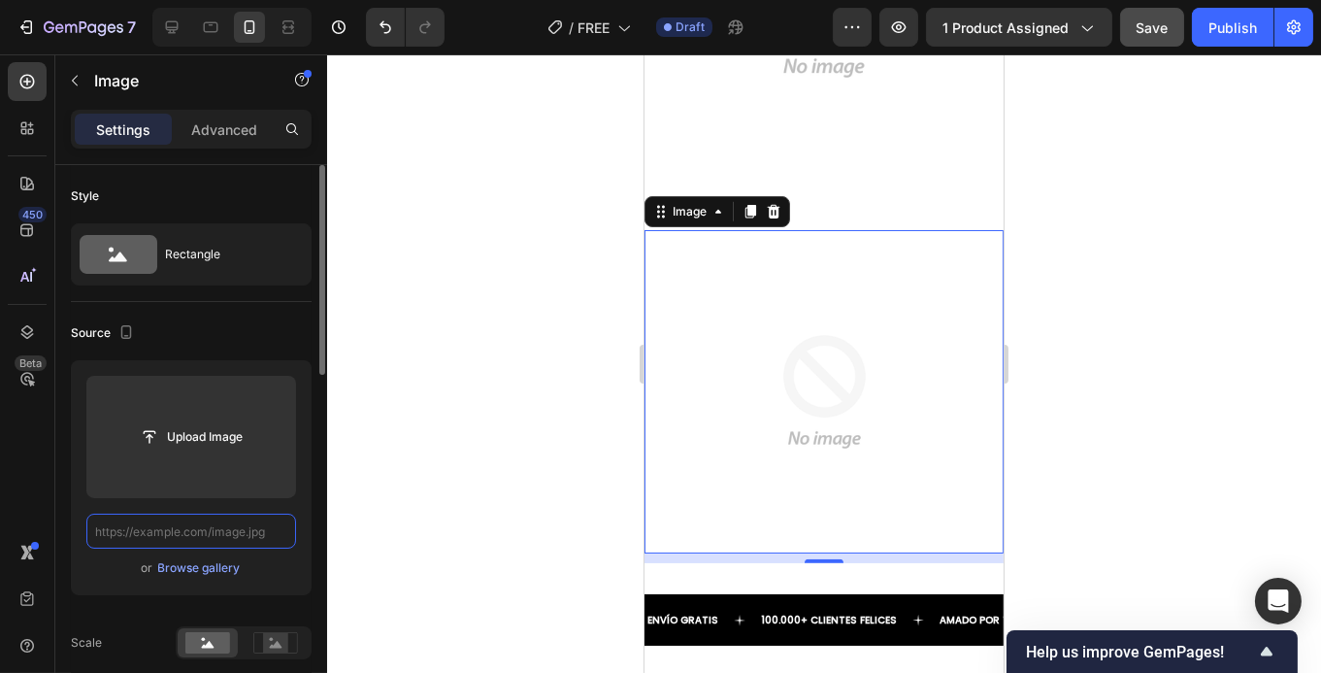
click at [232, 526] on input "text" at bounding box center [191, 530] width 210 height 35
paste input "[URL][DOMAIN_NAME]"
type input "[URL][DOMAIN_NAME]"
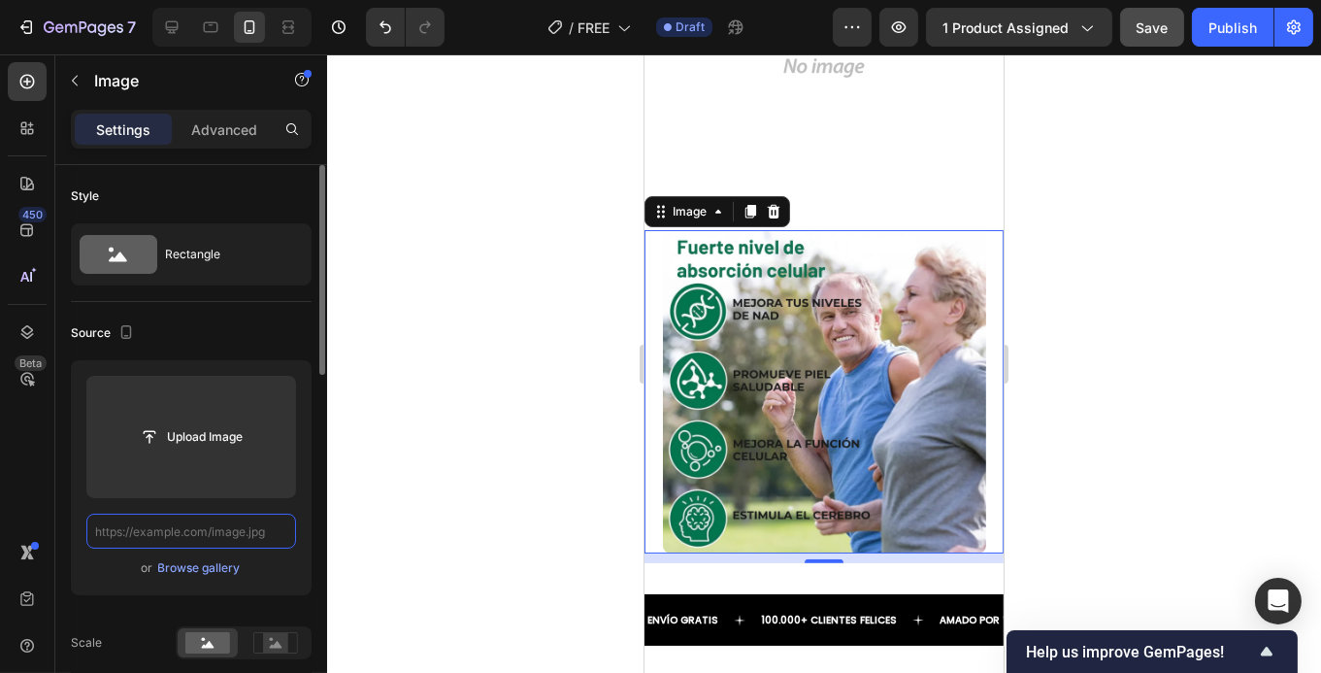
scroll to position [0, 0]
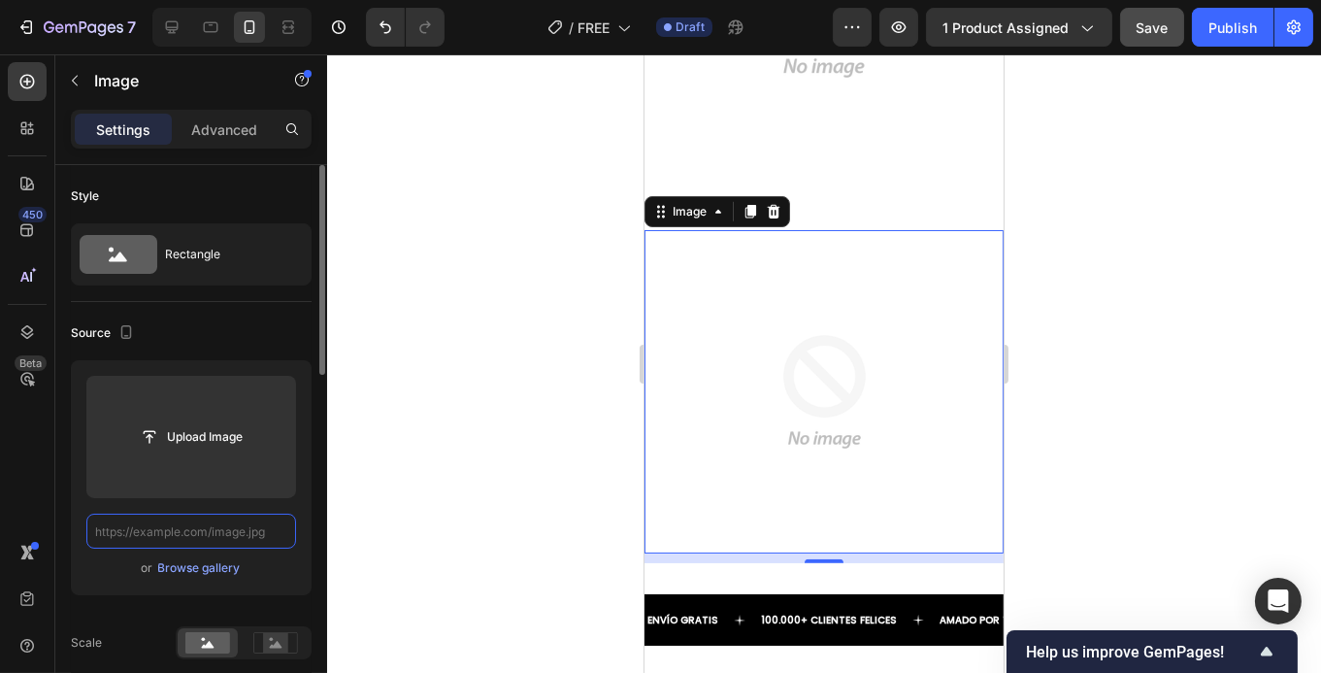
paste input "[URL][DOMAIN_NAME]"
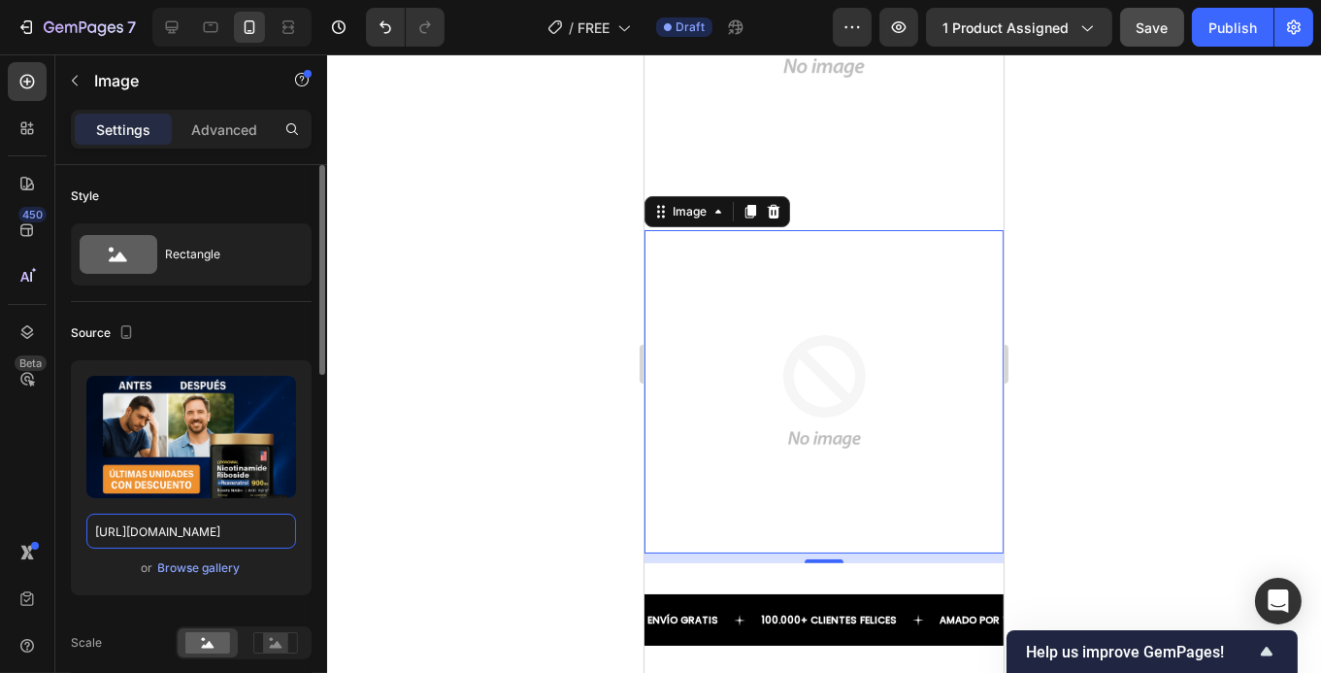
scroll to position [0, 41]
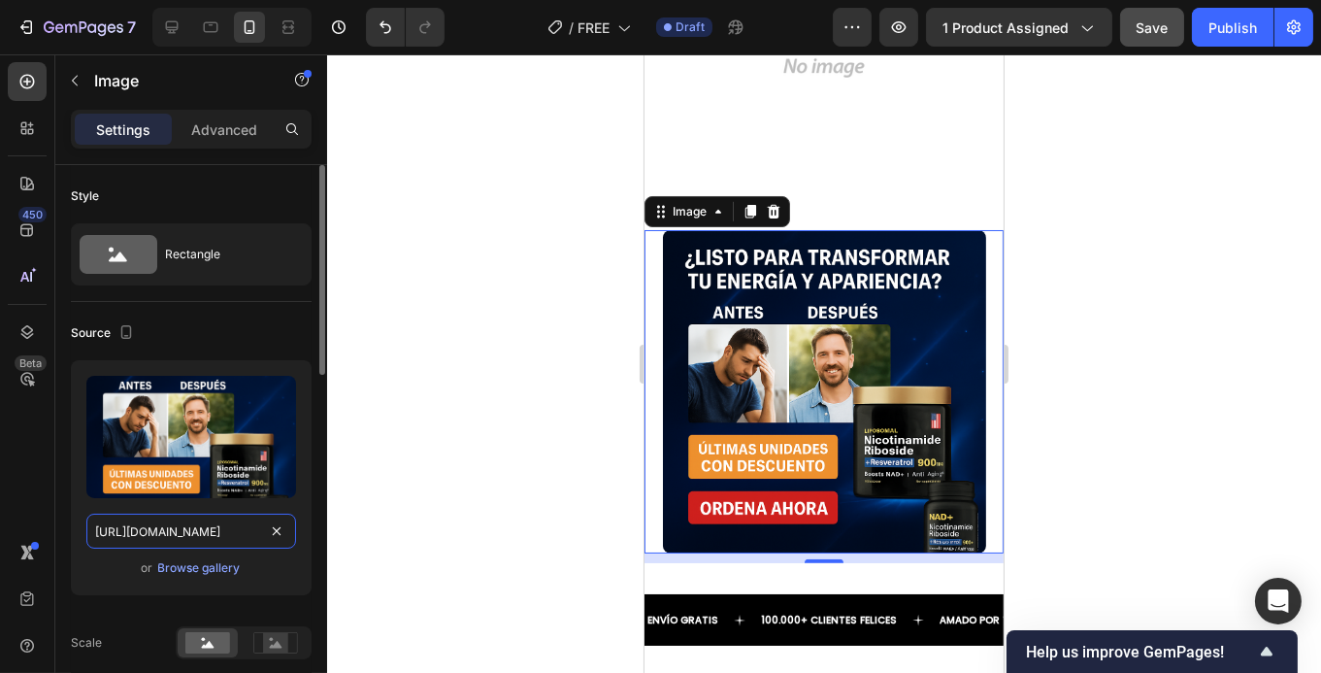
type input "[URL][DOMAIN_NAME]"
click at [298, 574] on div "Upload Image [URL][DOMAIN_NAME] or Browse gallery" at bounding box center [191, 477] width 241 height 235
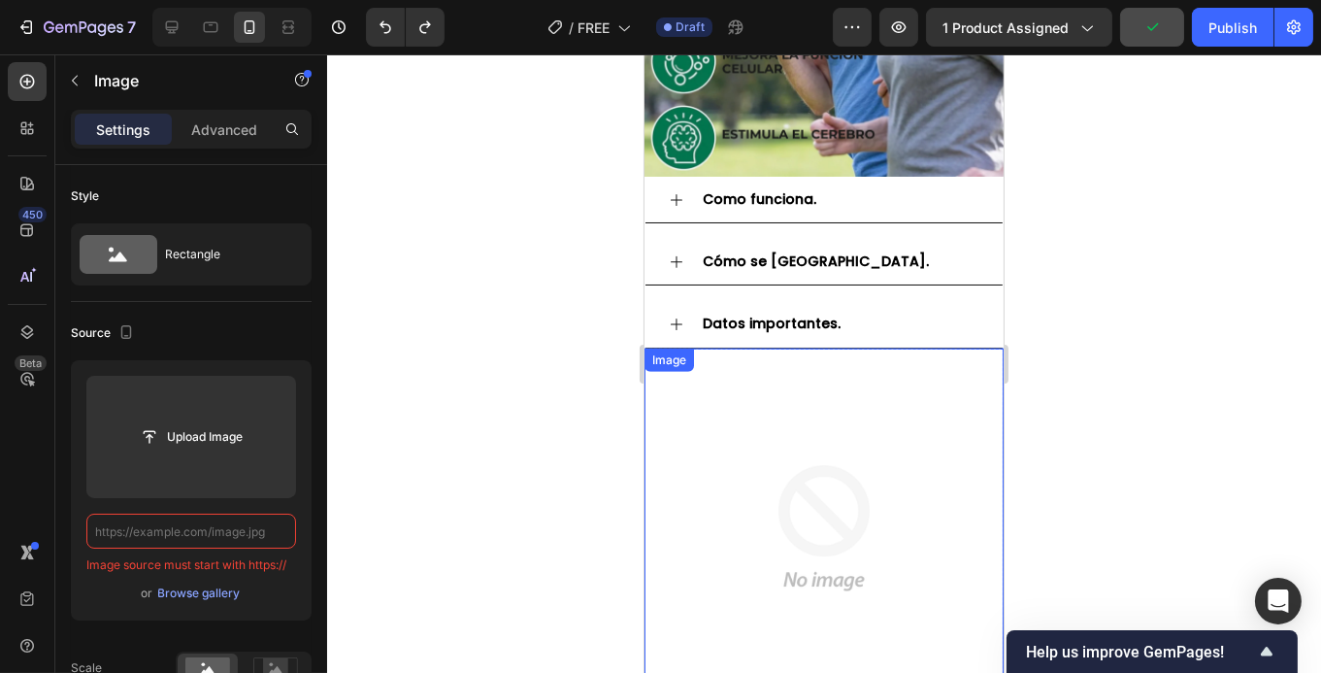
scroll to position [2001, 0]
type input "[URL][DOMAIN_NAME]"
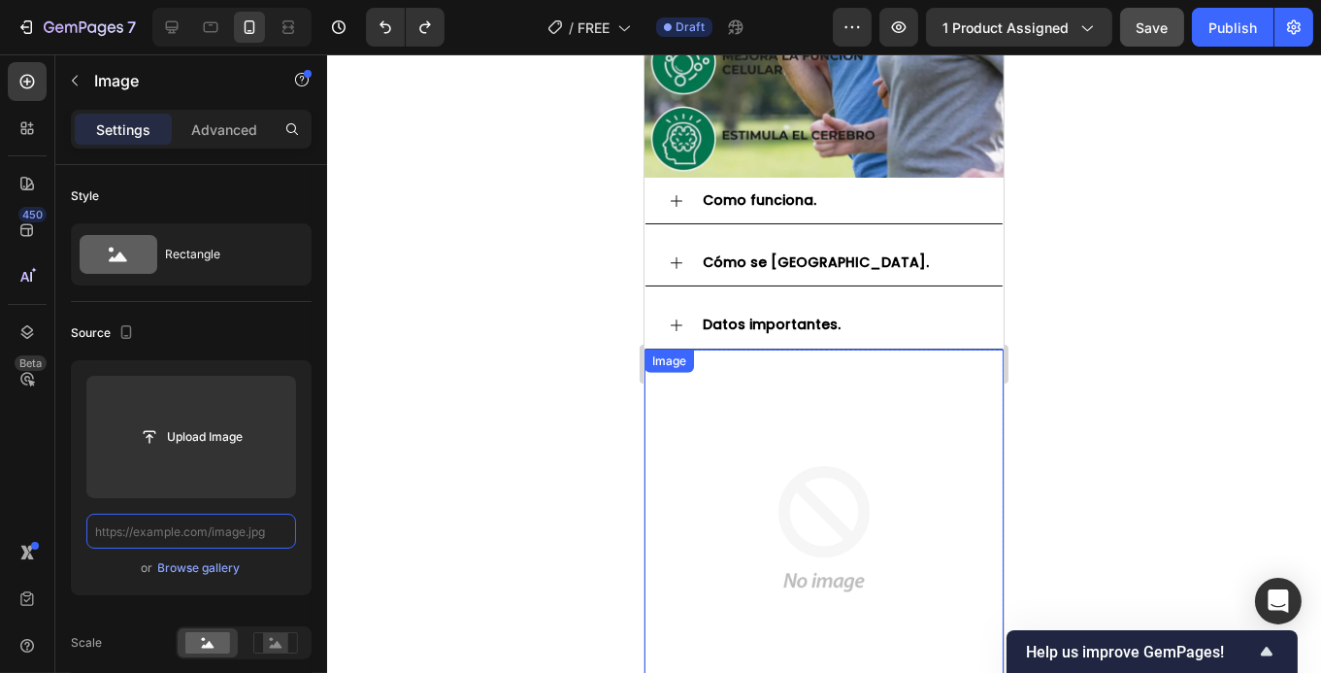
type input "[URL][DOMAIN_NAME]"
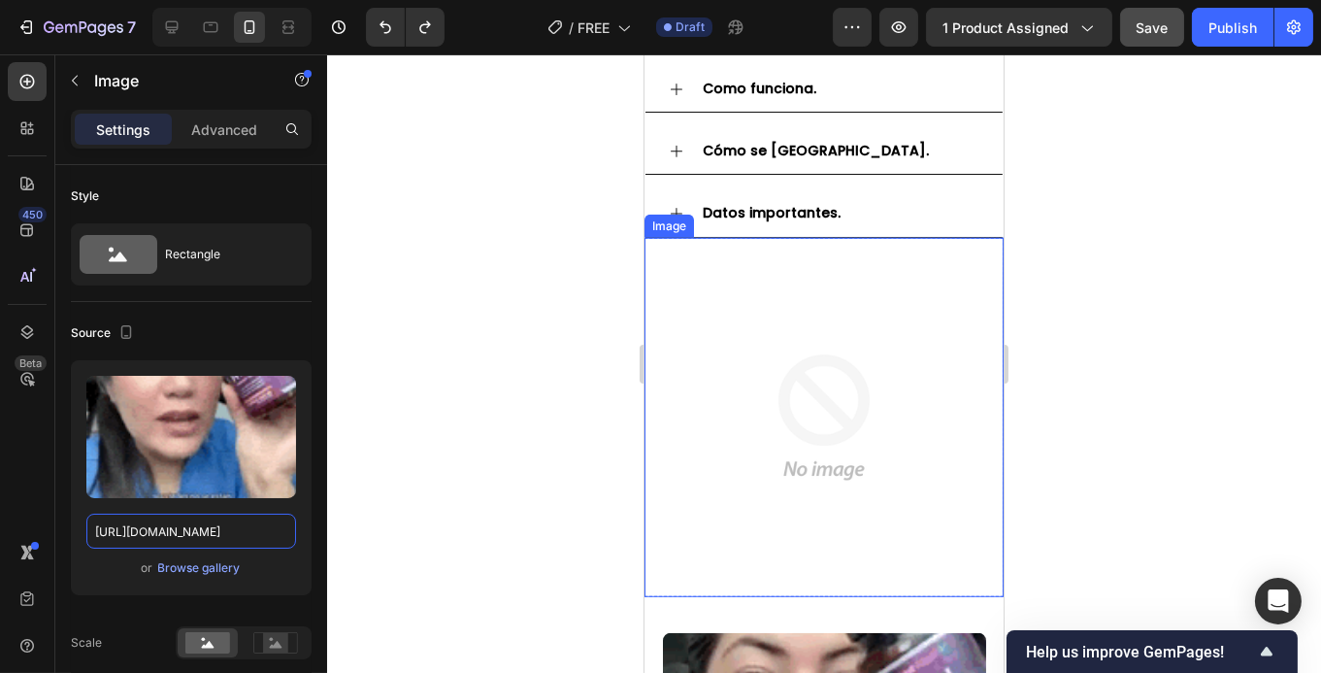
scroll to position [2168, 0]
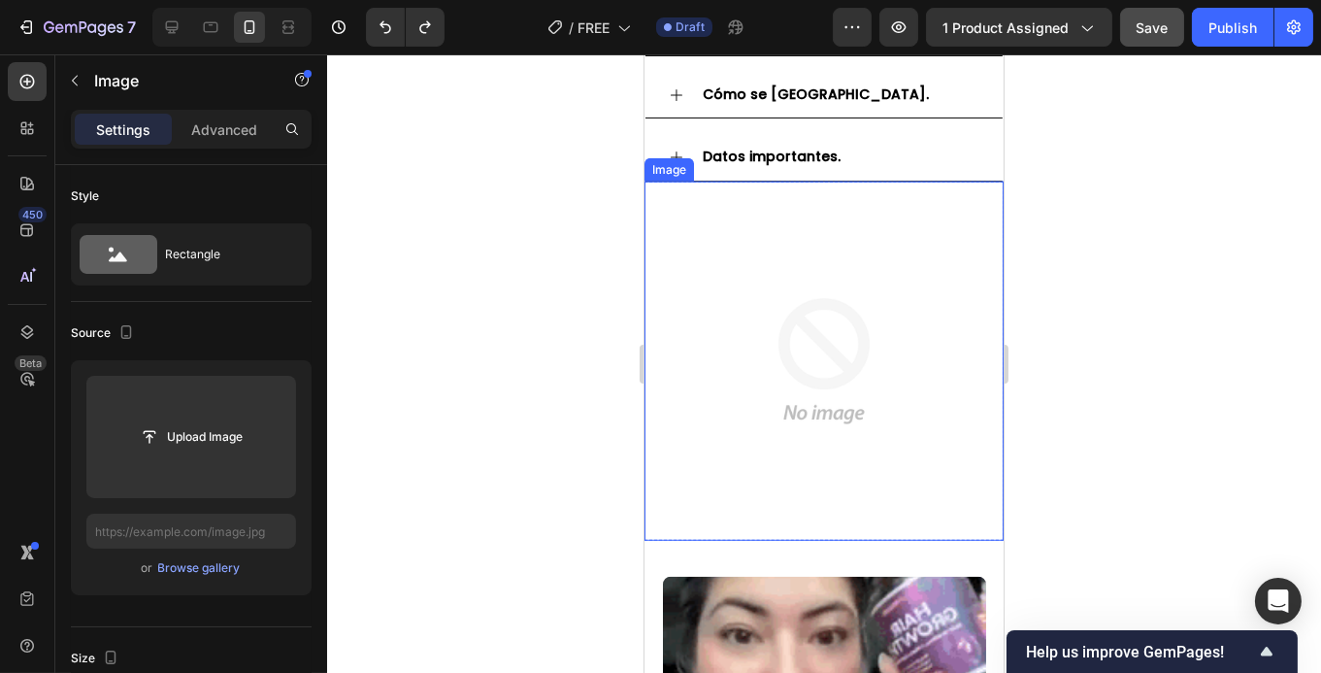
click at [901, 378] on img at bounding box center [823, 361] width 359 height 359
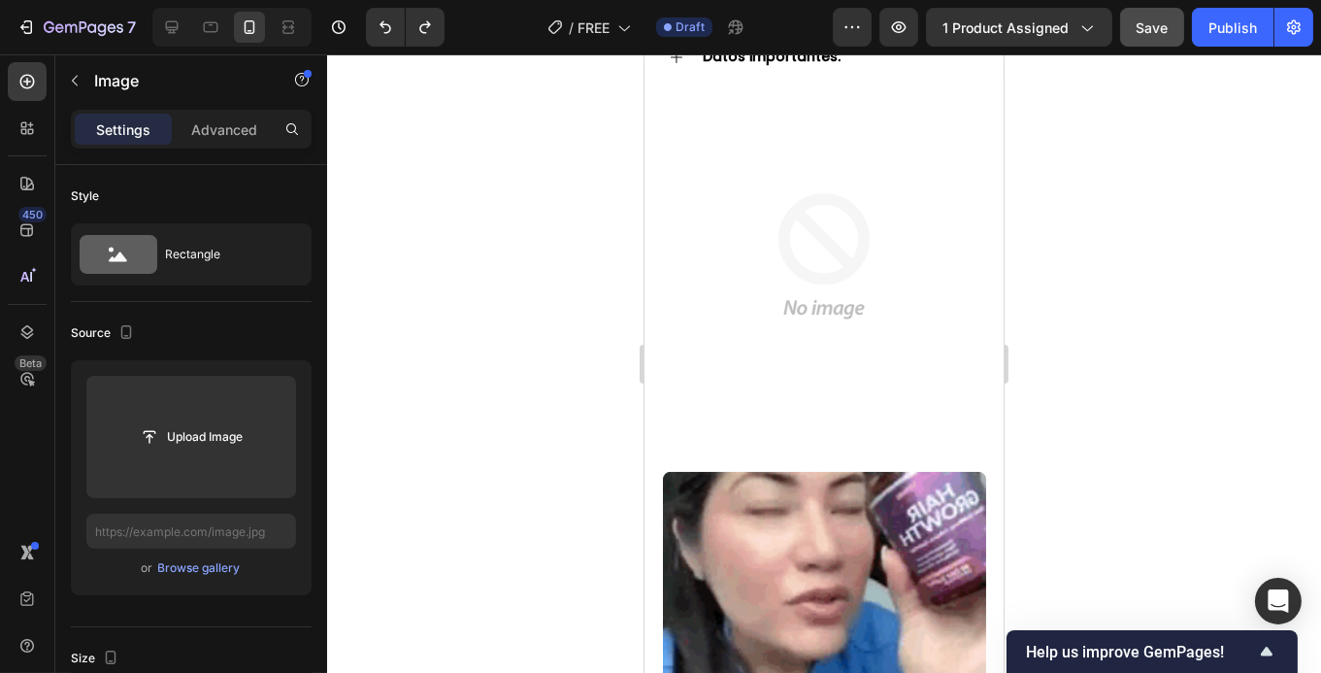
scroll to position [2315, 0]
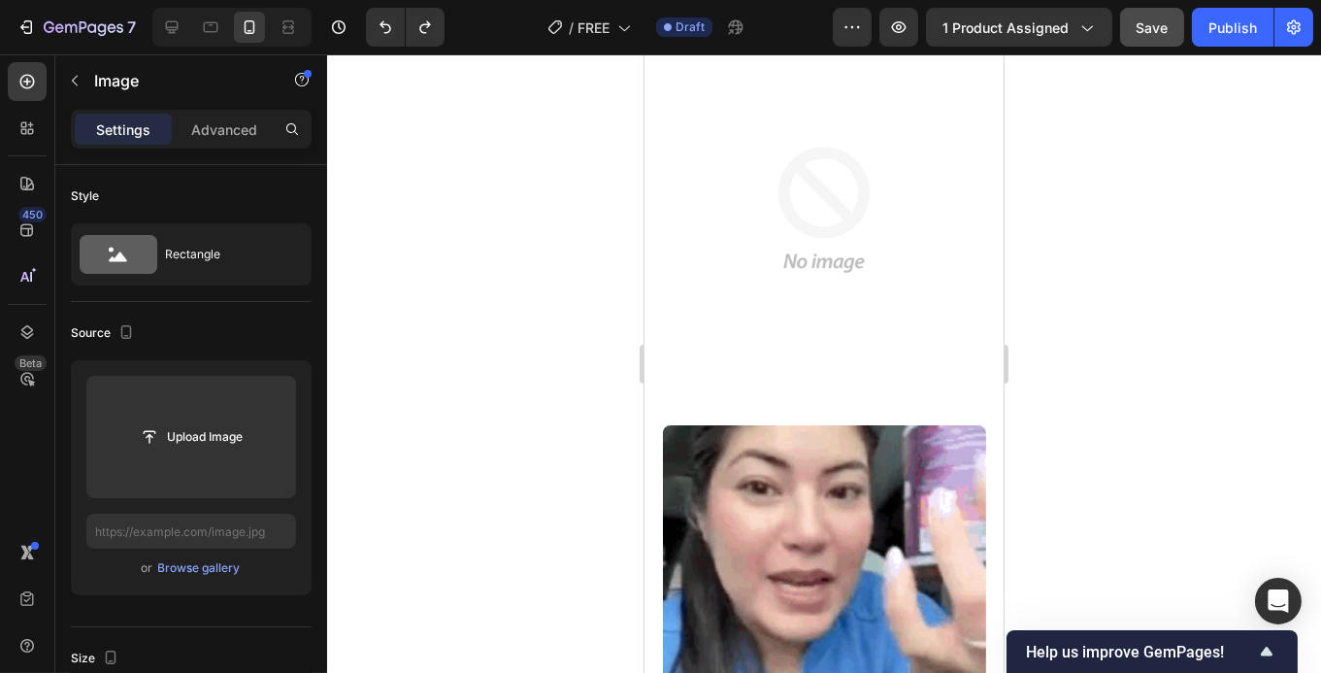
click at [805, 348] on img at bounding box center [823, 209] width 359 height 359
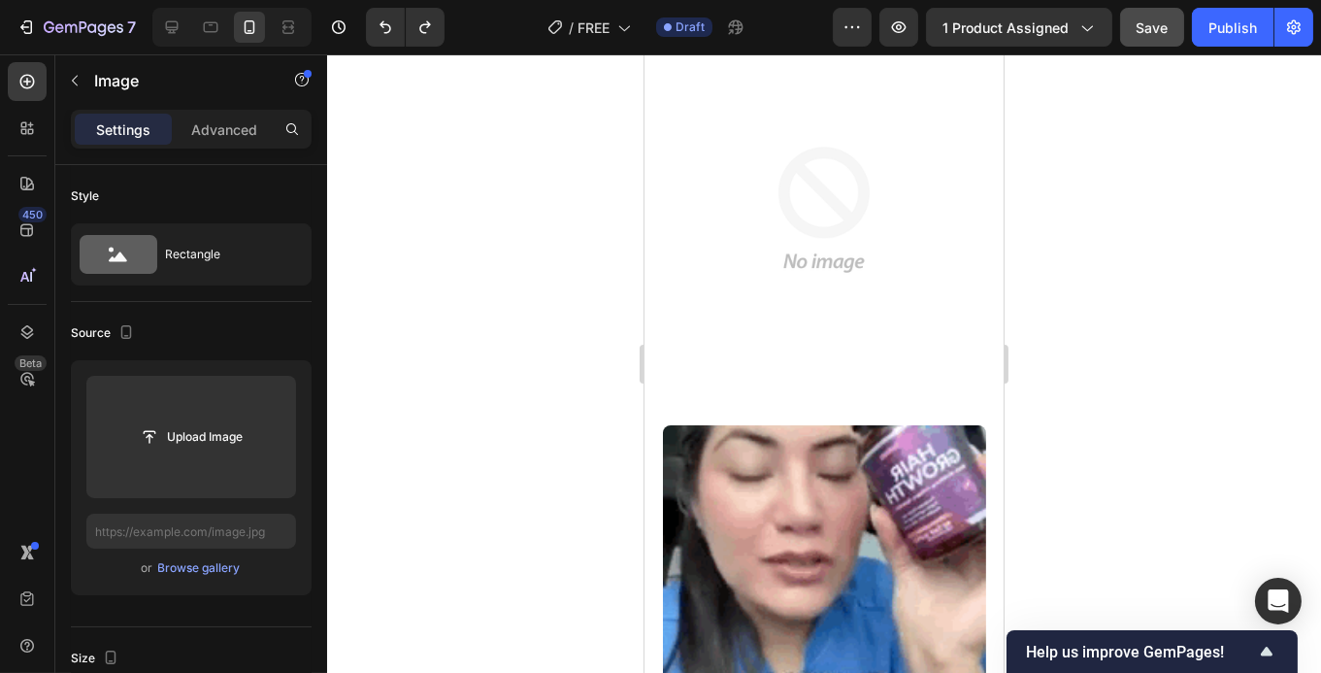
click at [823, 240] on img at bounding box center [823, 209] width 359 height 359
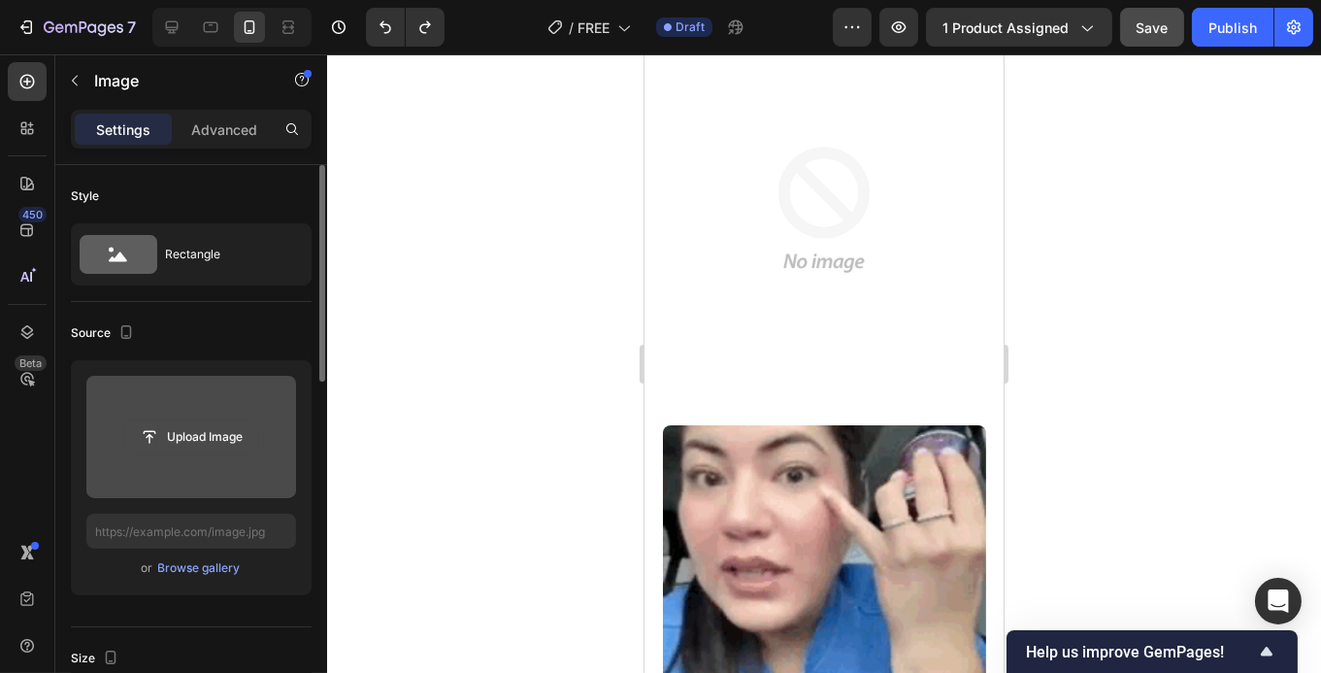
click at [197, 429] on input "file" at bounding box center [191, 436] width 134 height 33
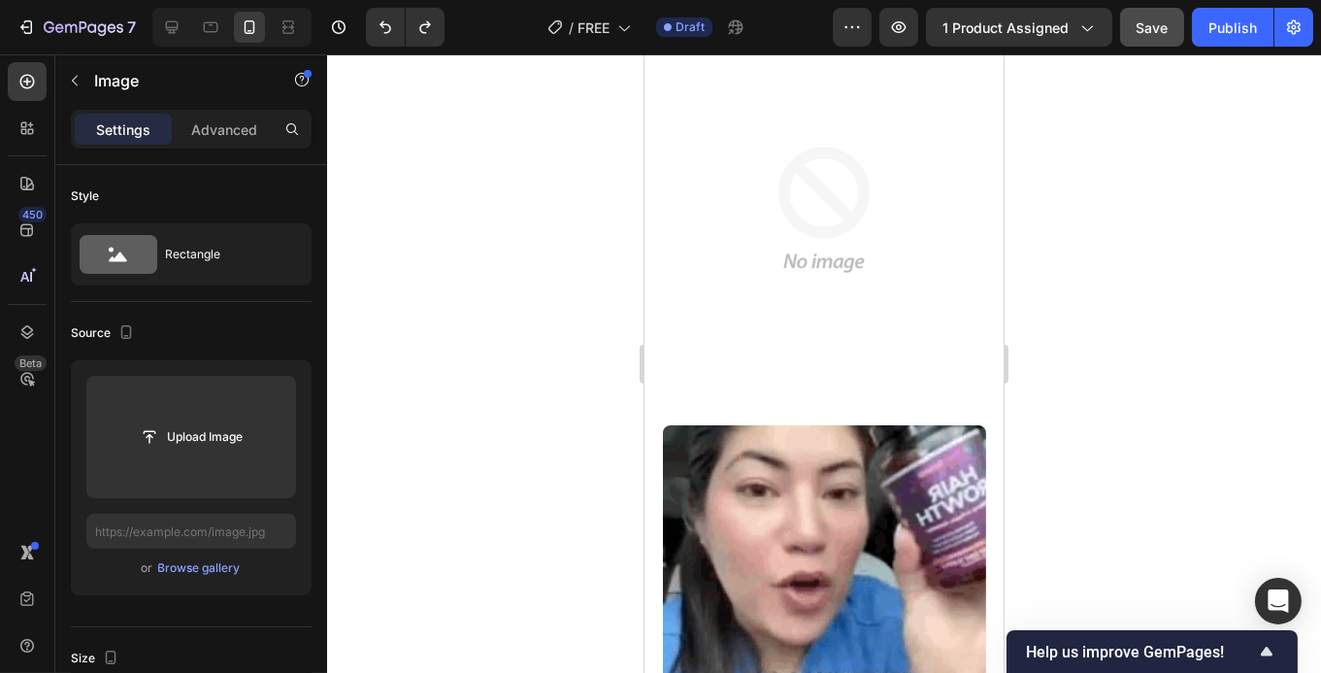
click at [776, 355] on img at bounding box center [823, 209] width 359 height 359
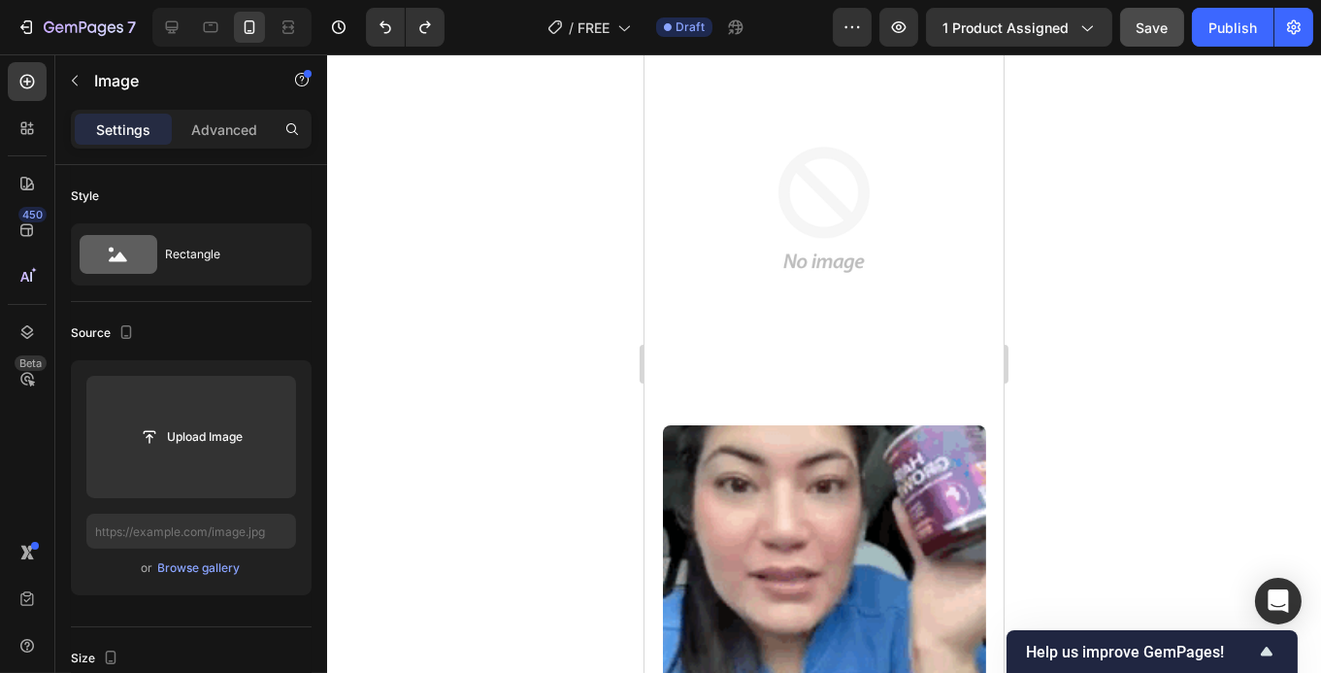
click at [905, 192] on img at bounding box center [823, 209] width 359 height 359
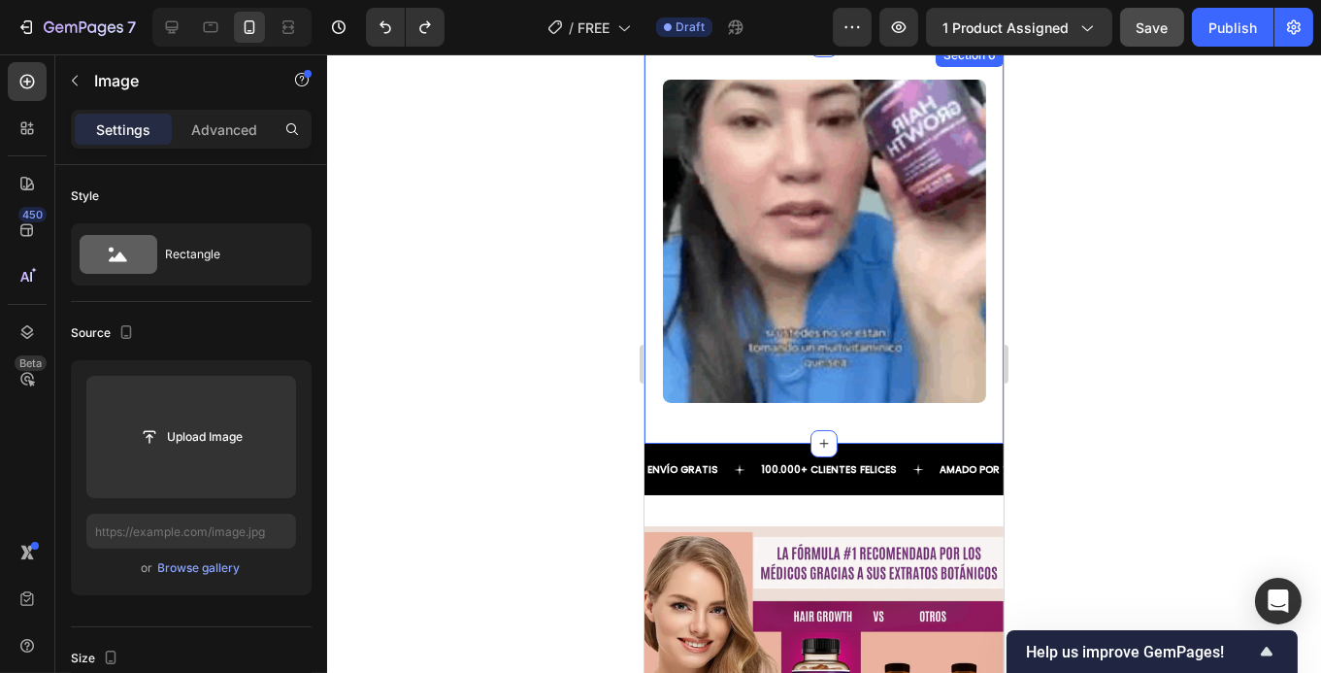
scroll to position [3566, 0]
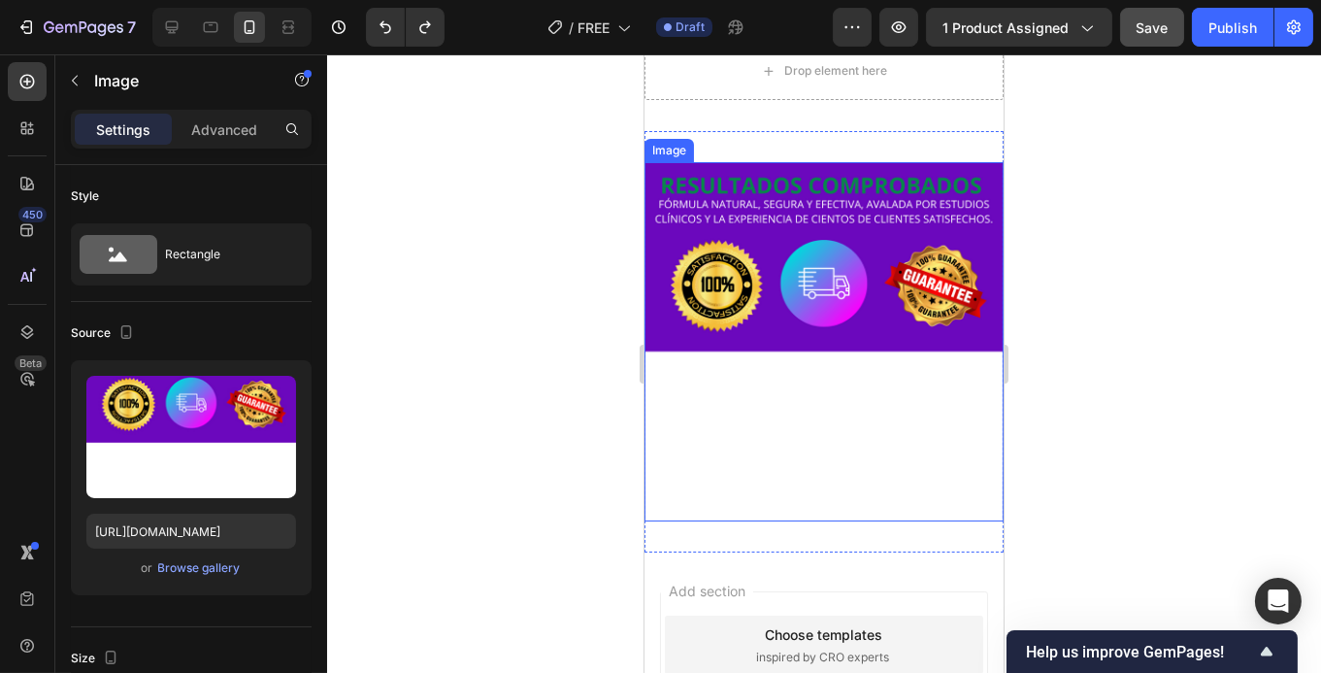
click at [818, 292] on img at bounding box center [823, 341] width 359 height 359
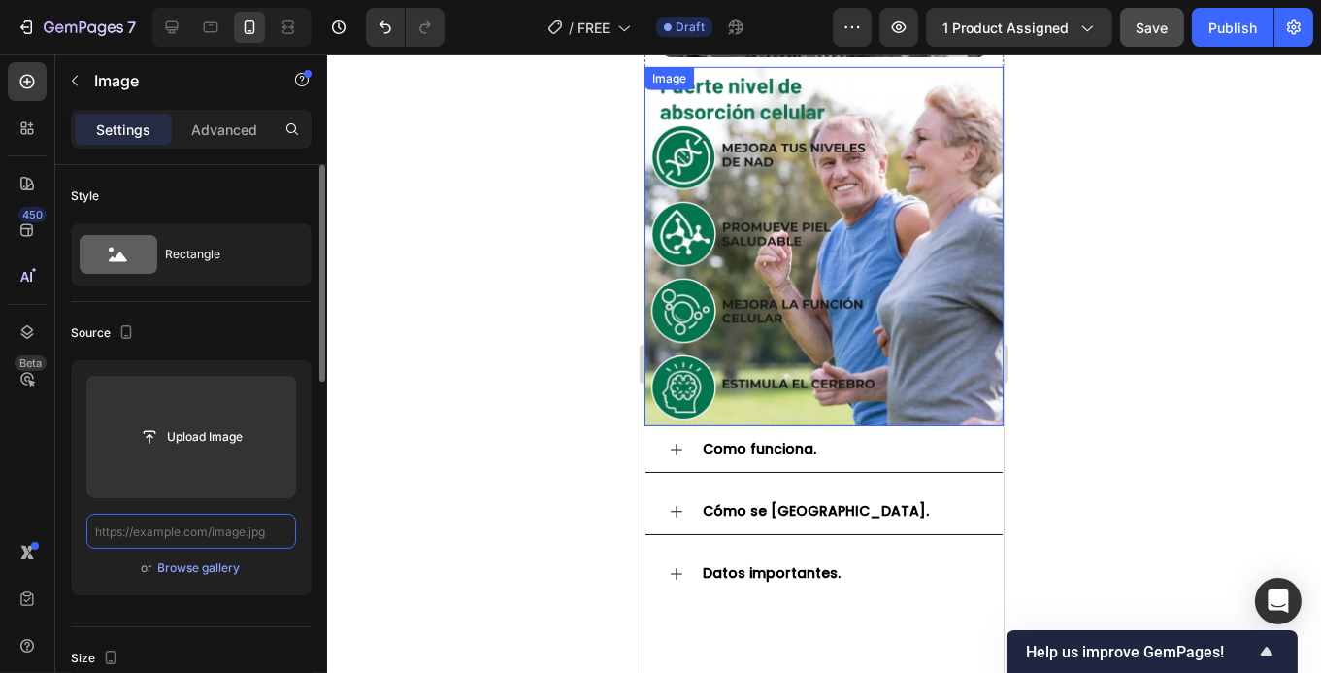
scroll to position [2098, 0]
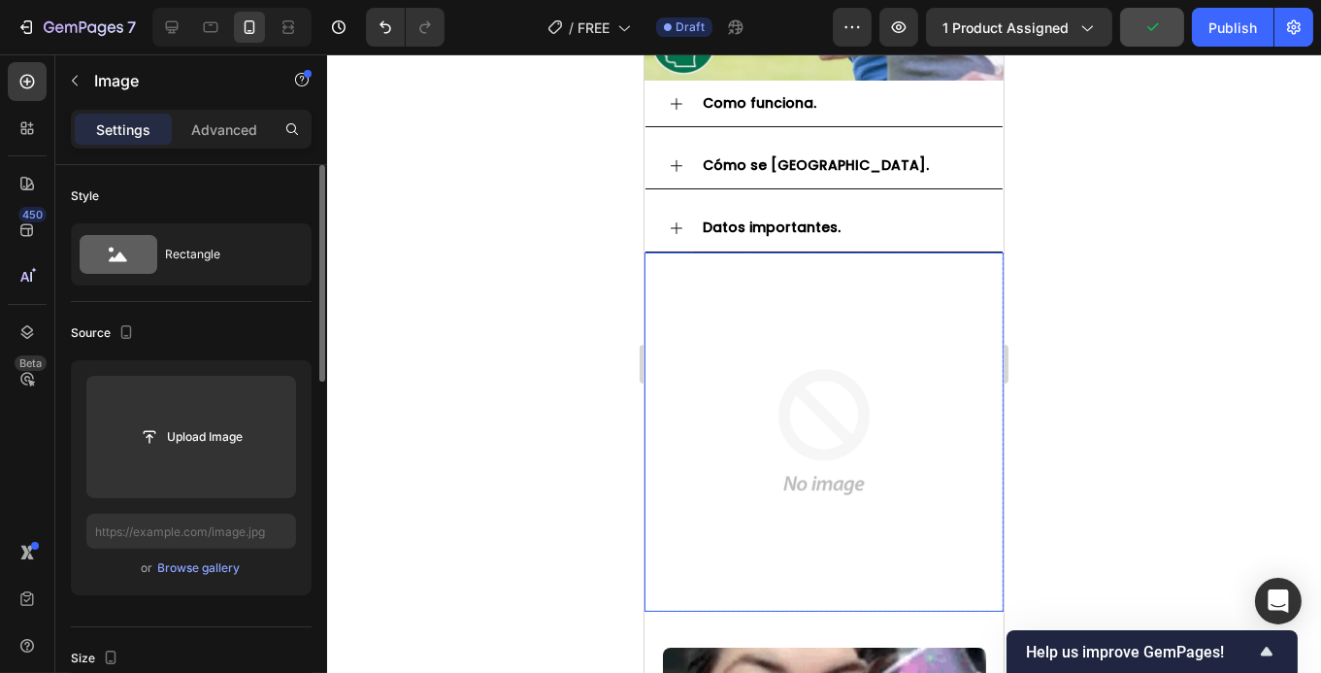
click at [827, 288] on img at bounding box center [823, 431] width 359 height 359
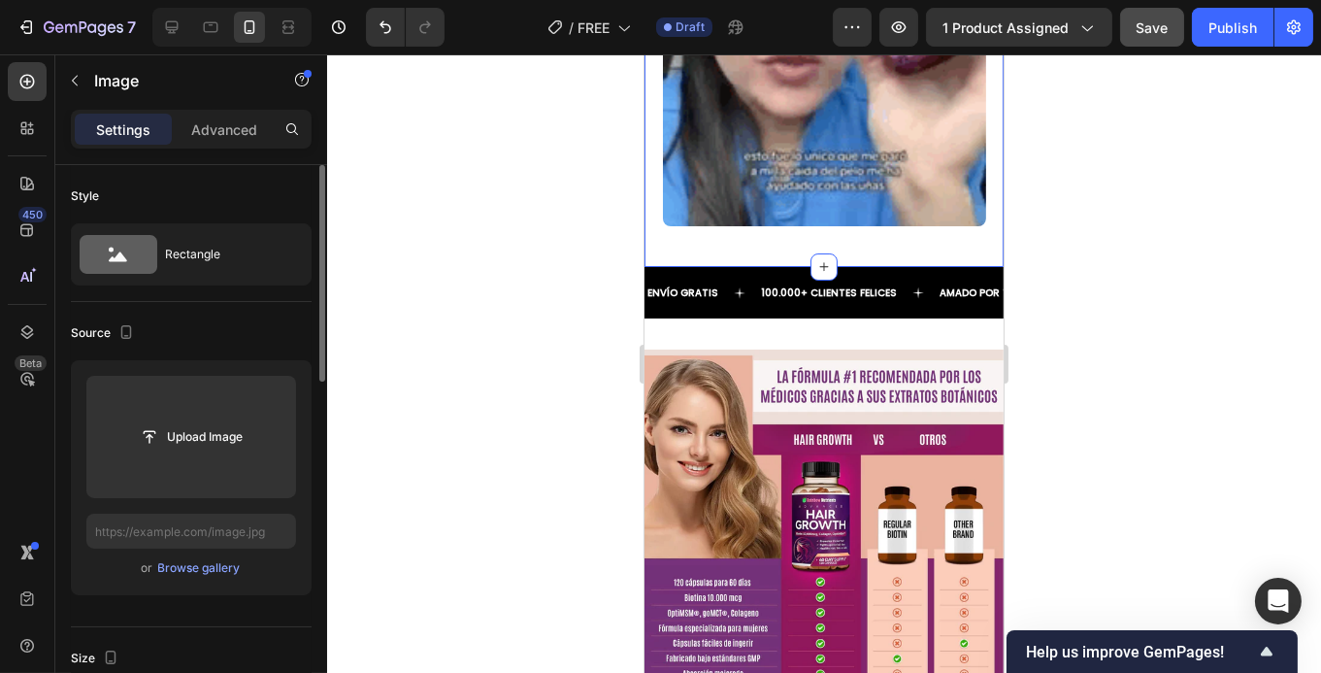
scroll to position [2615, 0]
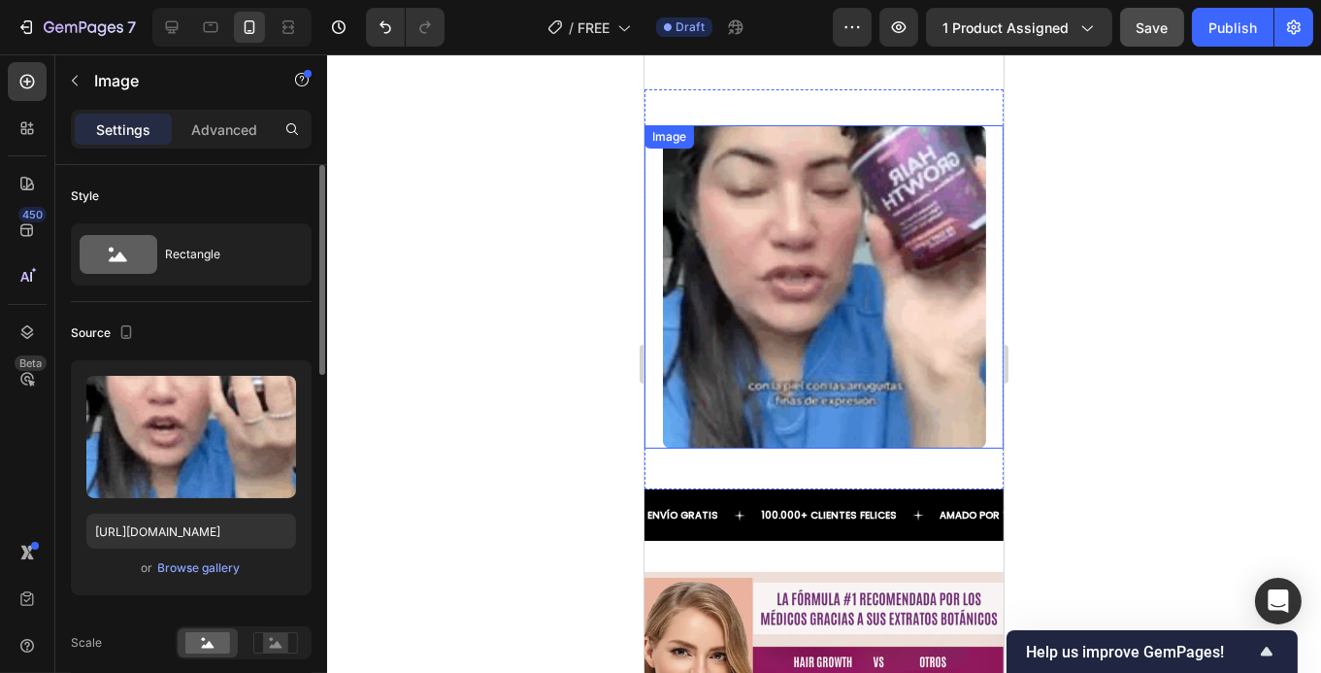
click at [832, 240] on img at bounding box center [823, 286] width 323 height 323
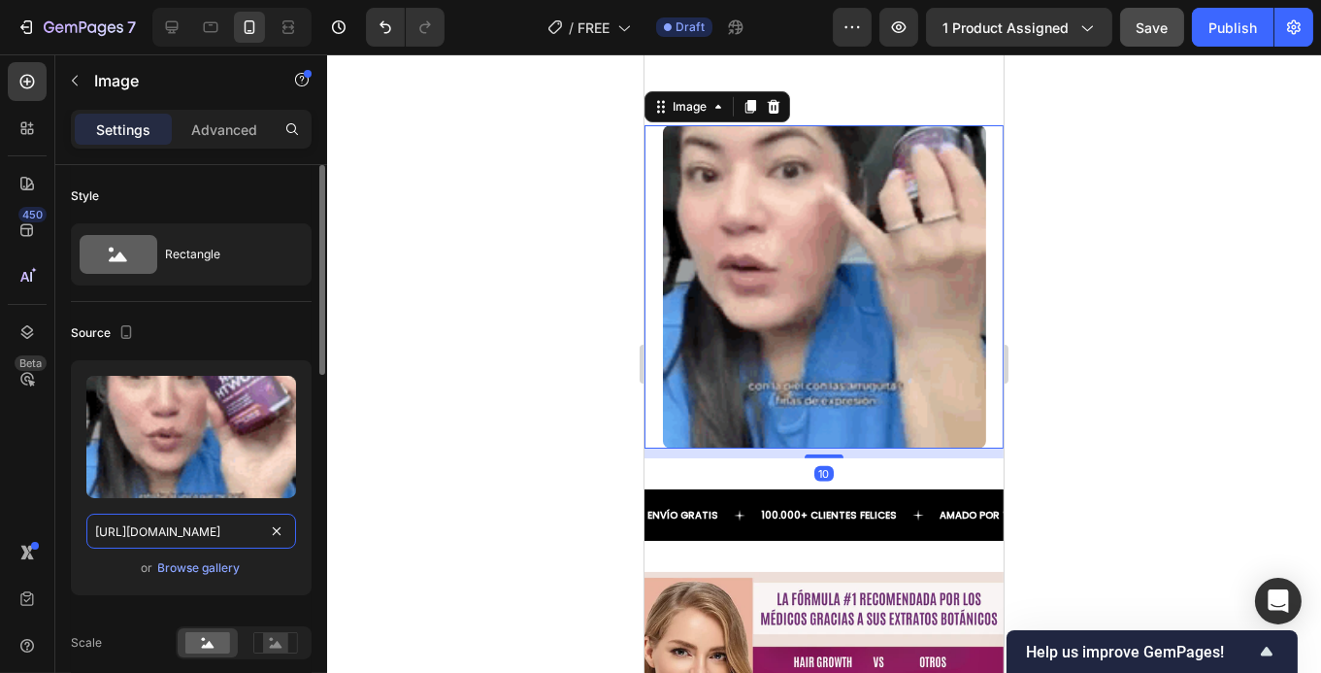
click at [203, 529] on input "[URL][DOMAIN_NAME]" at bounding box center [191, 530] width 210 height 35
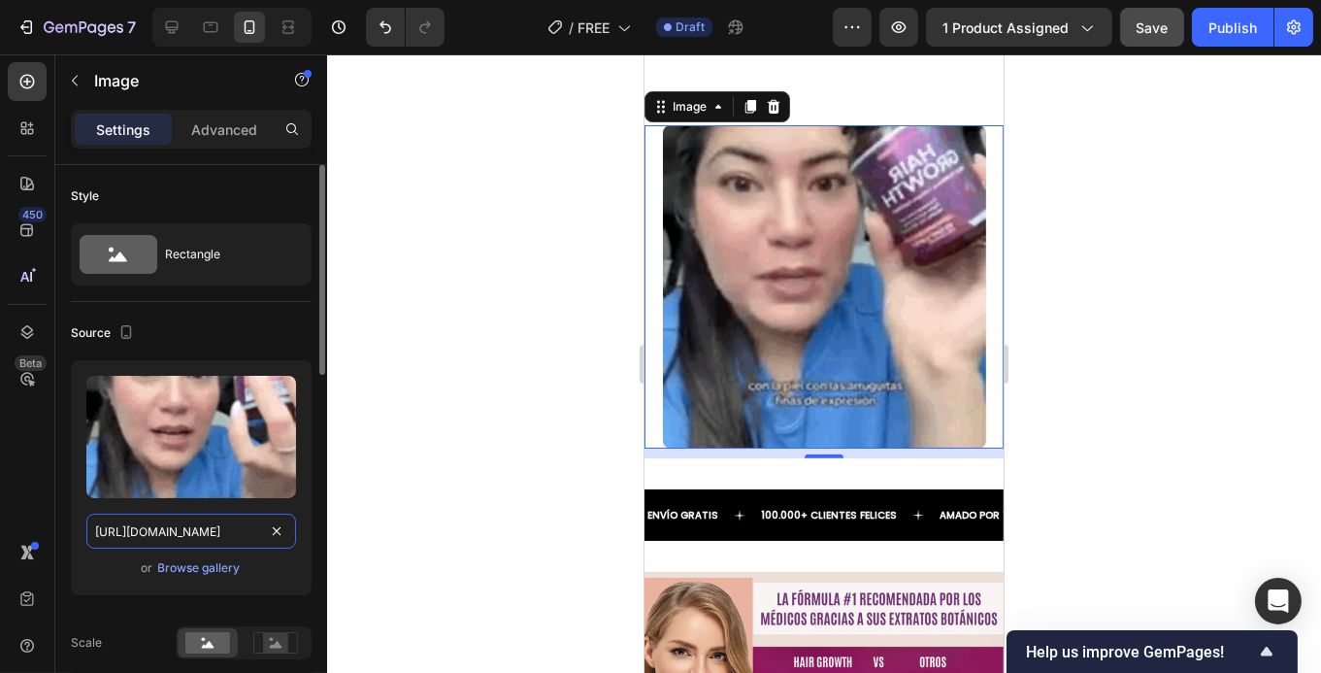
paste input "[DOMAIN_NAME][URL]"
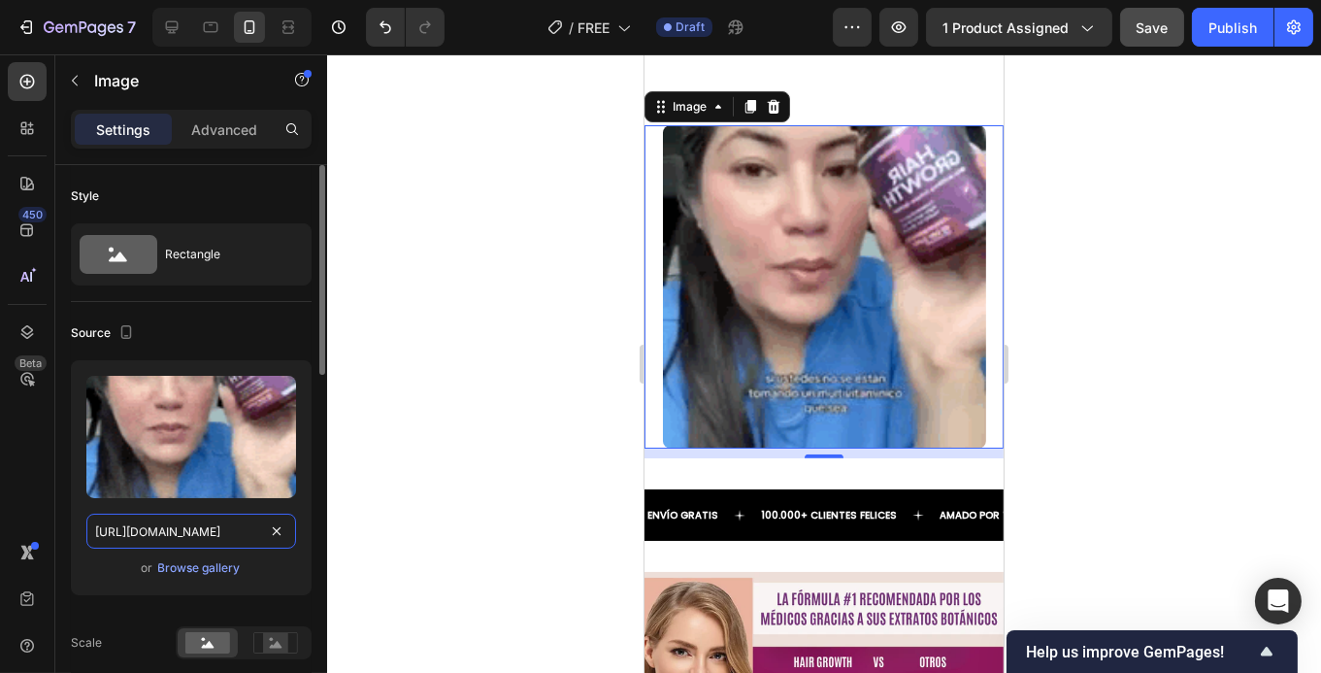
scroll to position [0, 281]
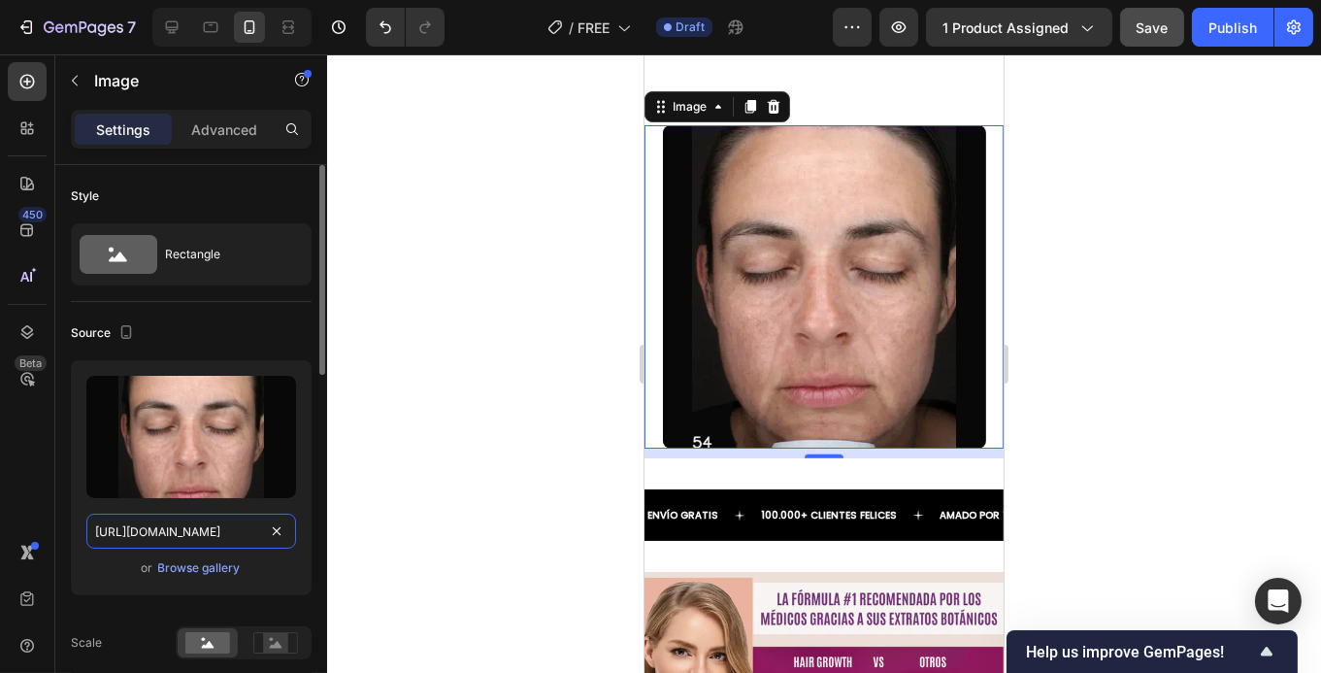
type input "[URL][DOMAIN_NAME]"
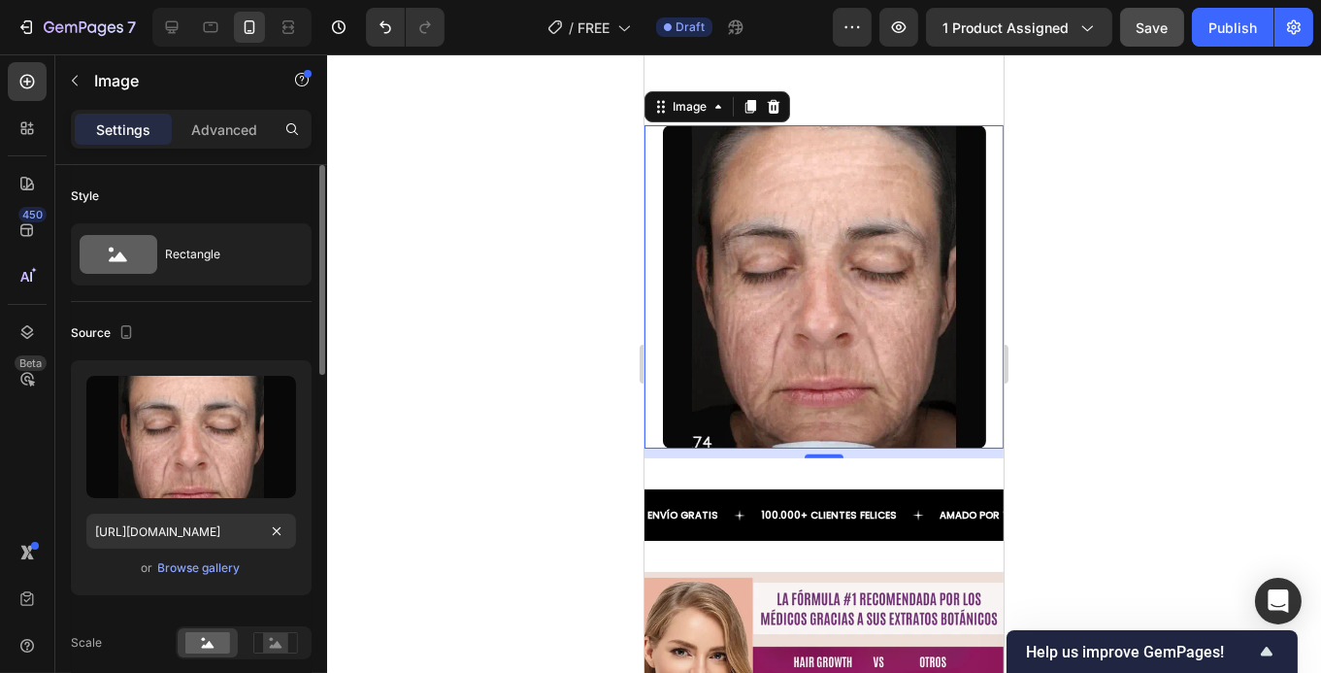
click at [271, 585] on div "Upload Image [URL][DOMAIN_NAME] or Browse gallery" at bounding box center [191, 477] width 241 height 235
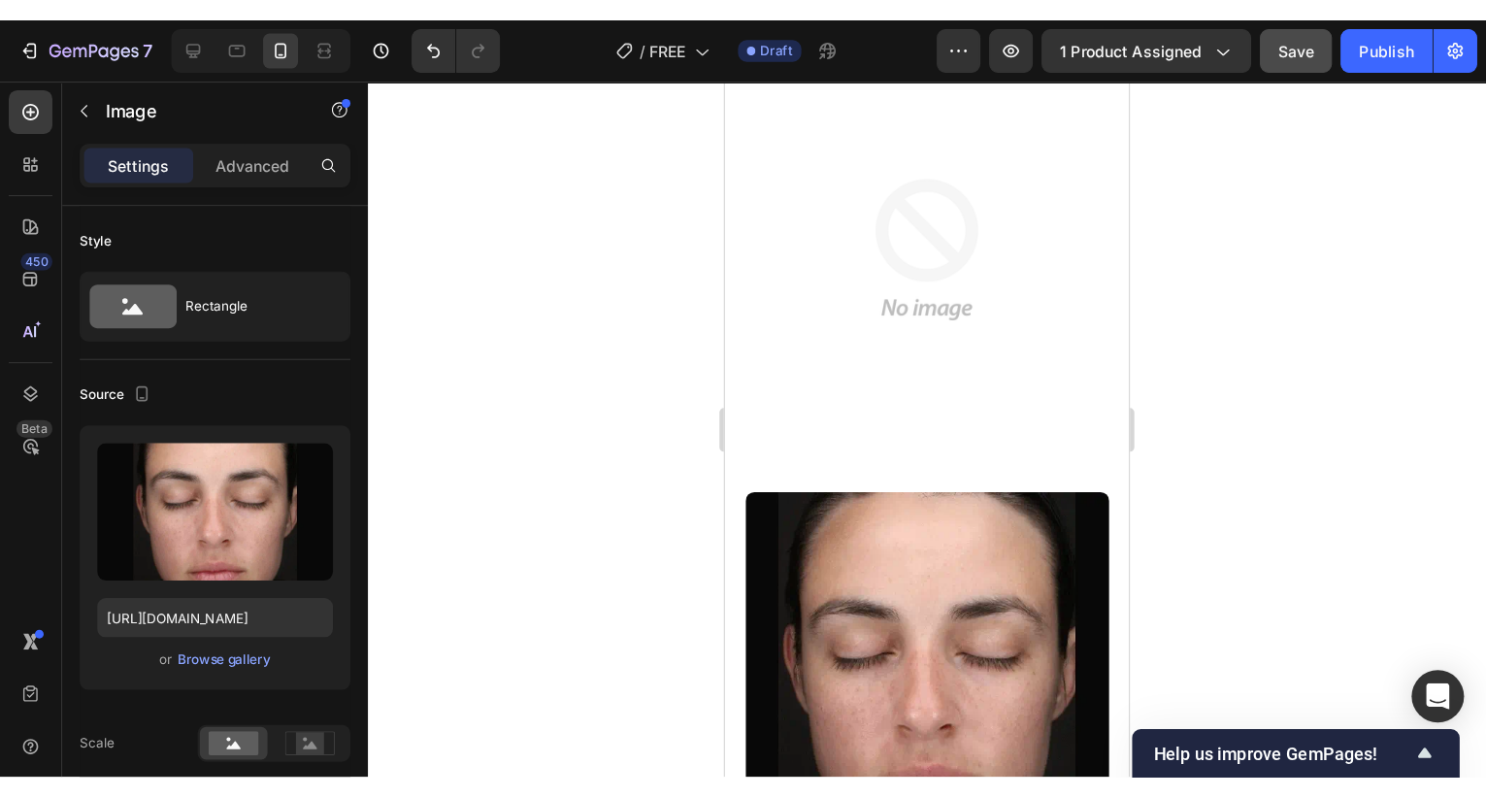
scroll to position [2283, 0]
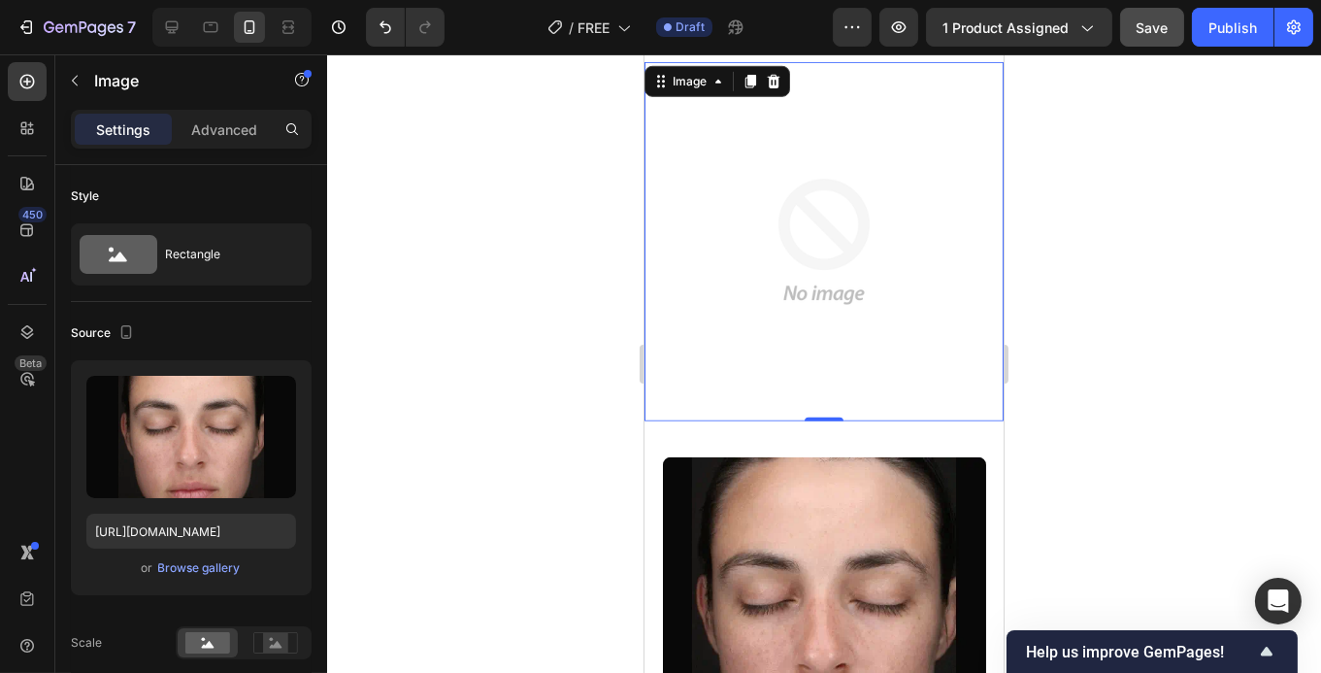
click at [808, 182] on img at bounding box center [823, 241] width 359 height 359
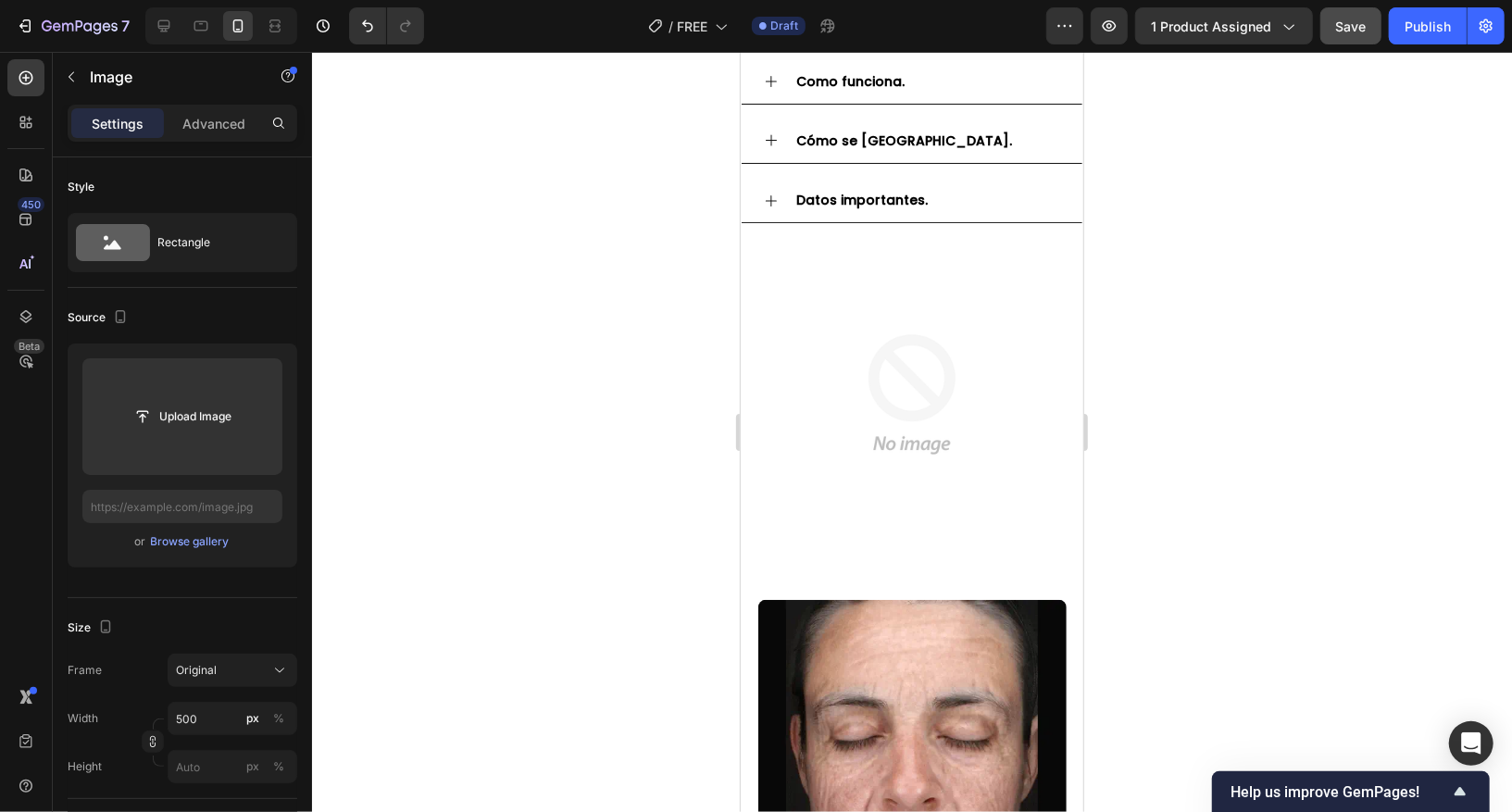
scroll to position [2143, 0]
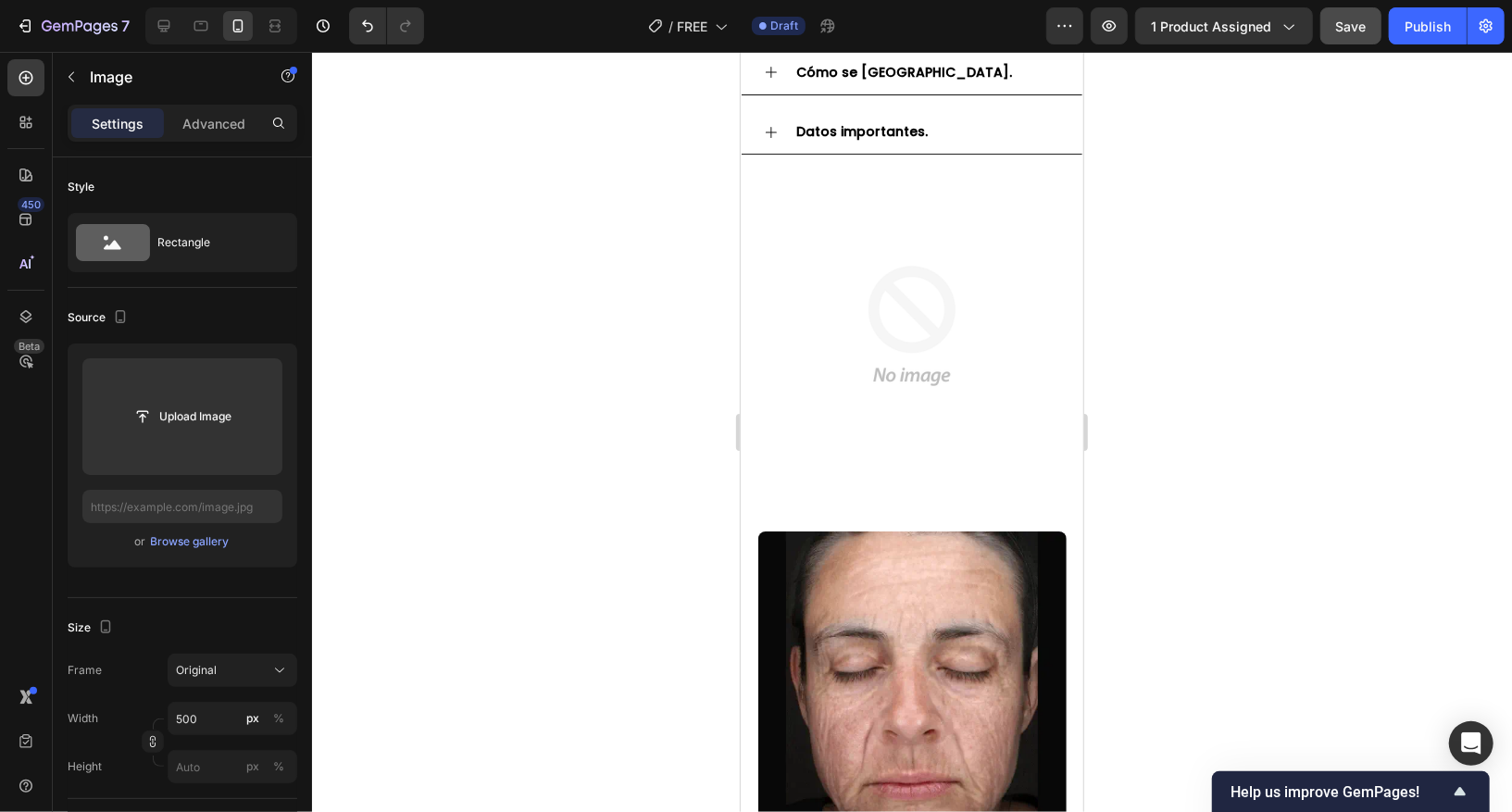
click at [916, 364] on img at bounding box center [911, 324] width 342 height 343
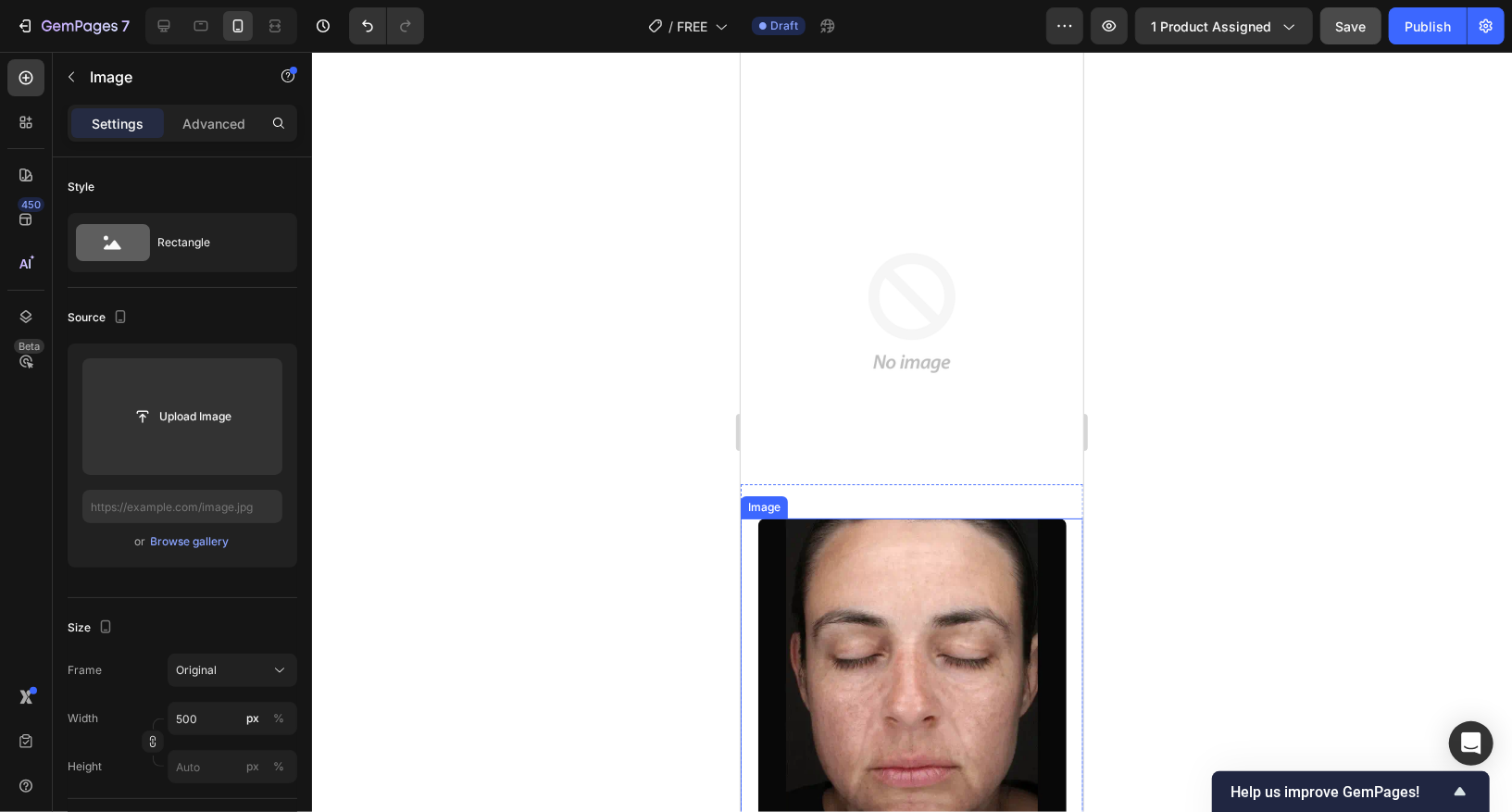
scroll to position [2082, 0]
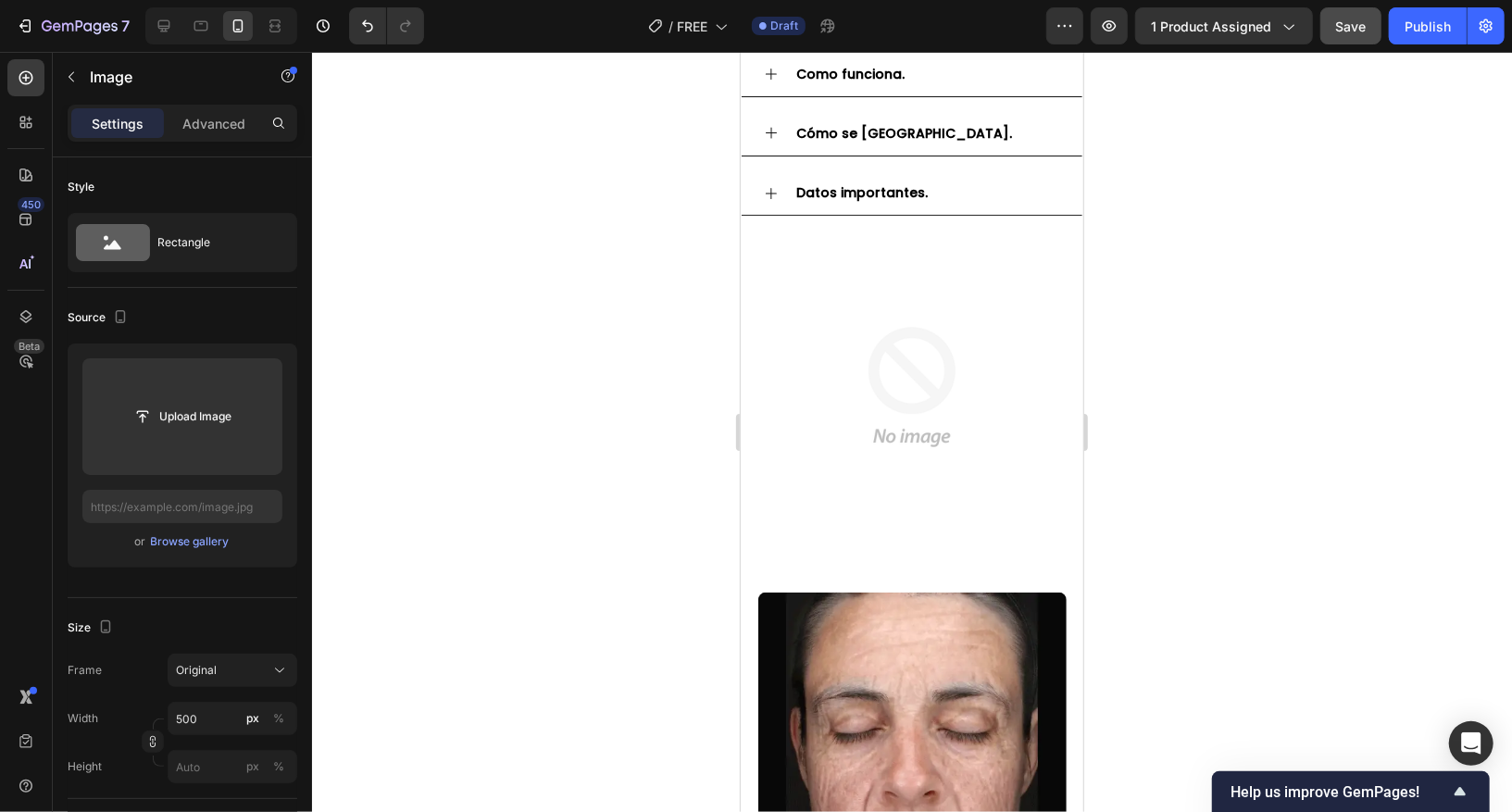
click at [898, 394] on img at bounding box center [911, 385] width 342 height 343
click at [881, 366] on img at bounding box center [911, 385] width 342 height 343
click at [874, 348] on img at bounding box center [911, 385] width 342 height 343
click at [873, 346] on img at bounding box center [911, 385] width 342 height 343
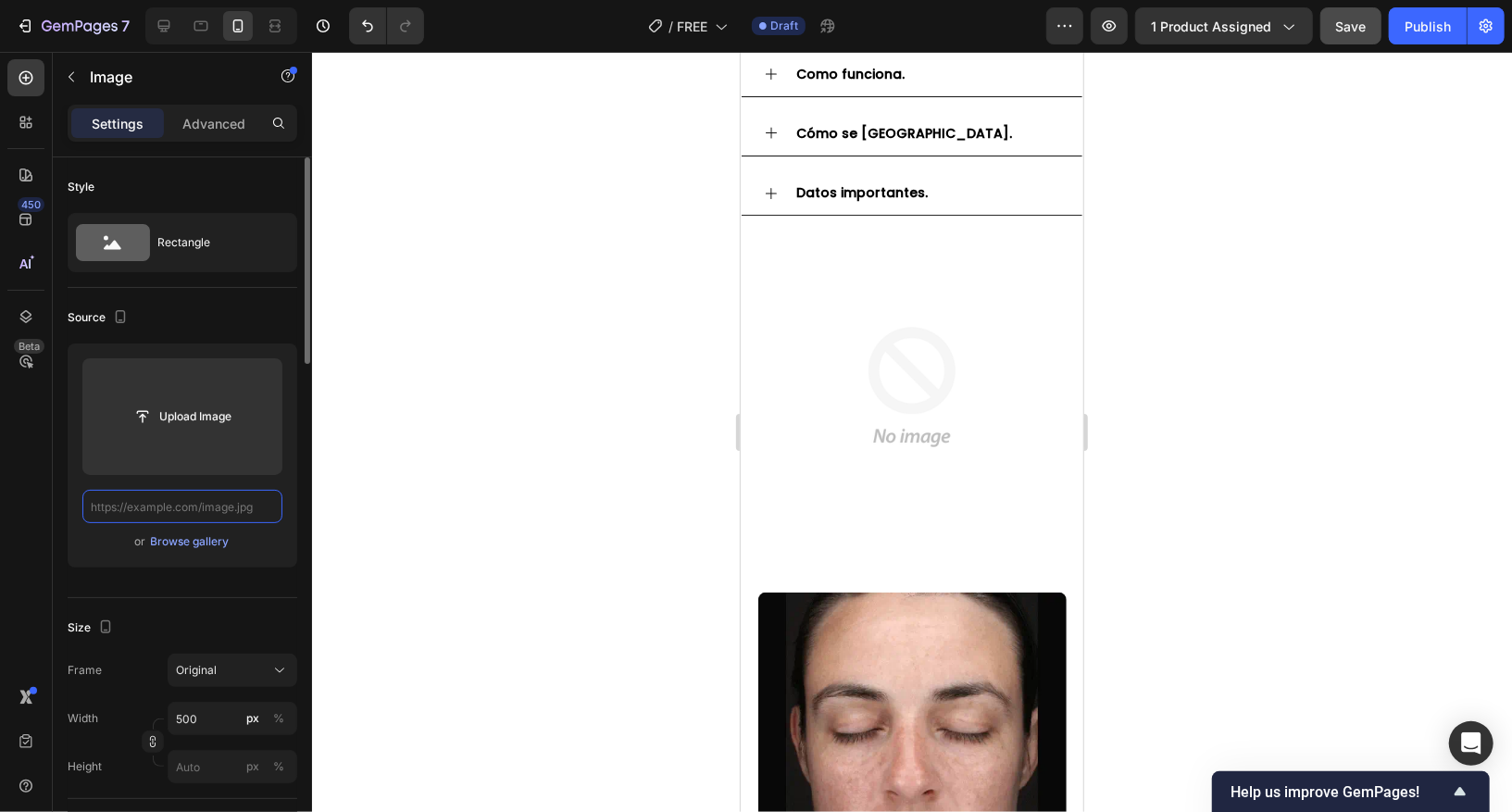
paste input "[URL][DOMAIN_NAME]"
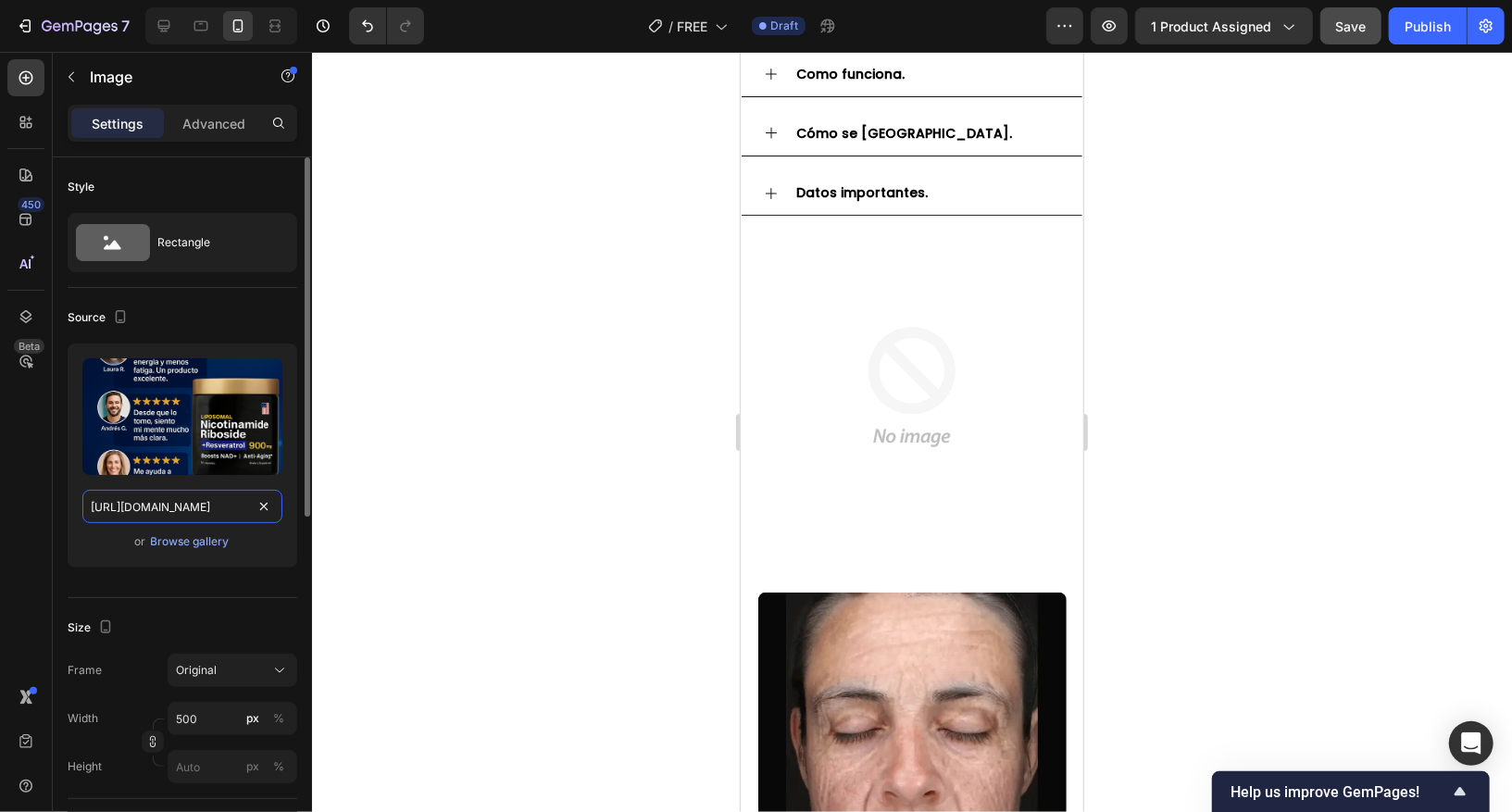
scroll to position [0, 67]
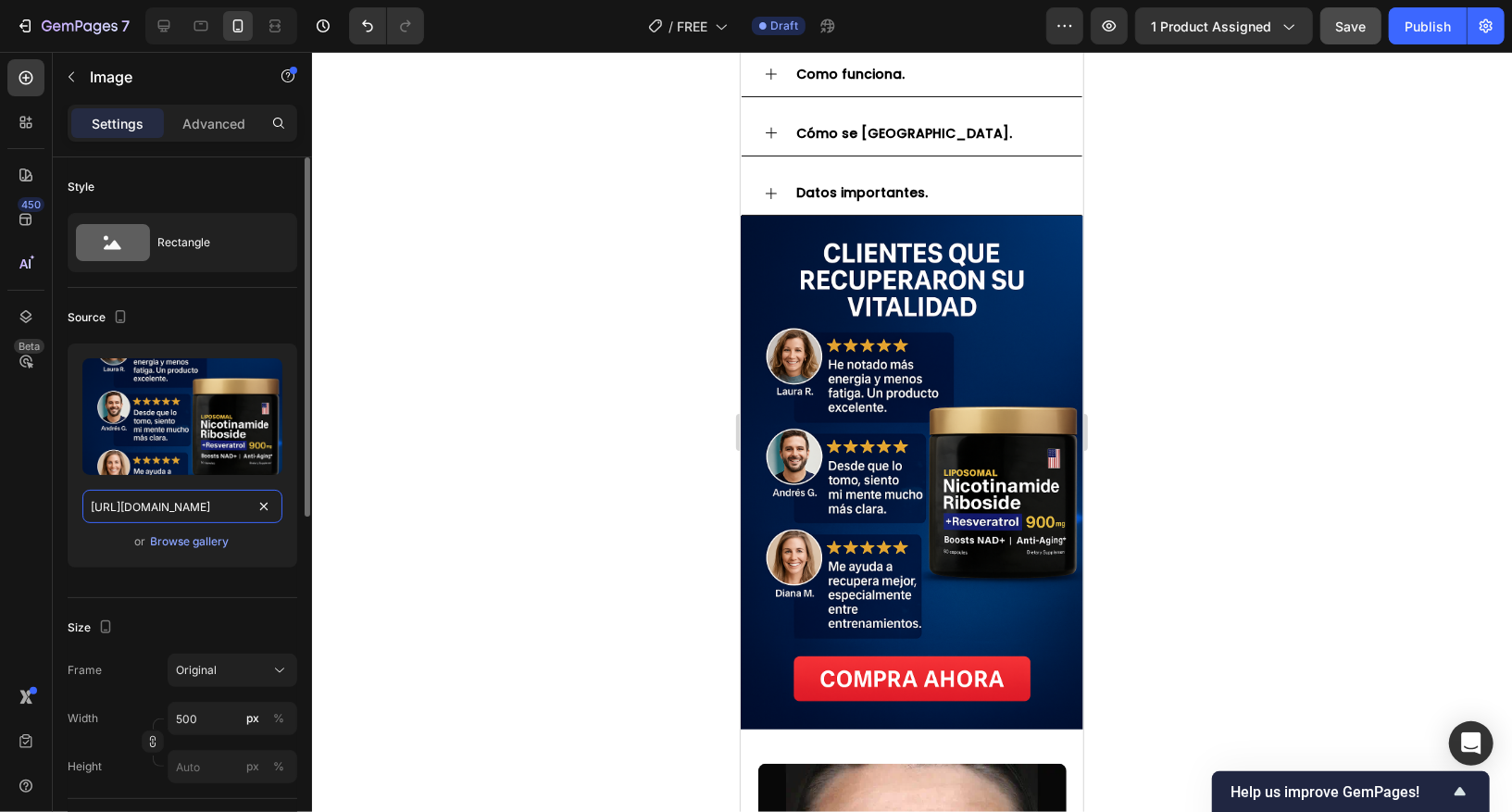
type input "[URL][DOMAIN_NAME]"
click at [260, 540] on div "or Browse gallery" at bounding box center [182, 541] width 200 height 22
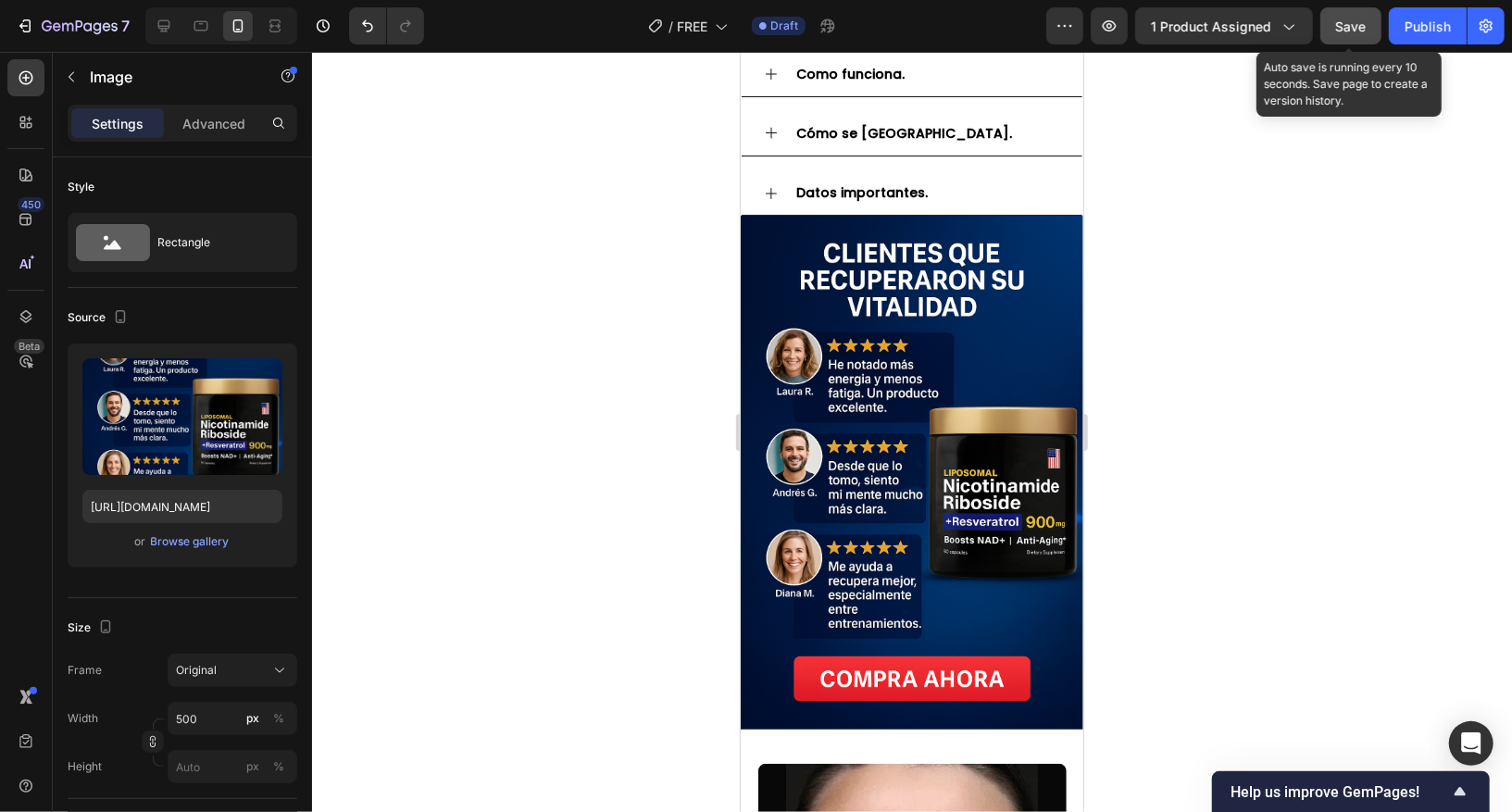
click at [1254, 31] on button "Save" at bounding box center [1351, 26] width 61 height 37
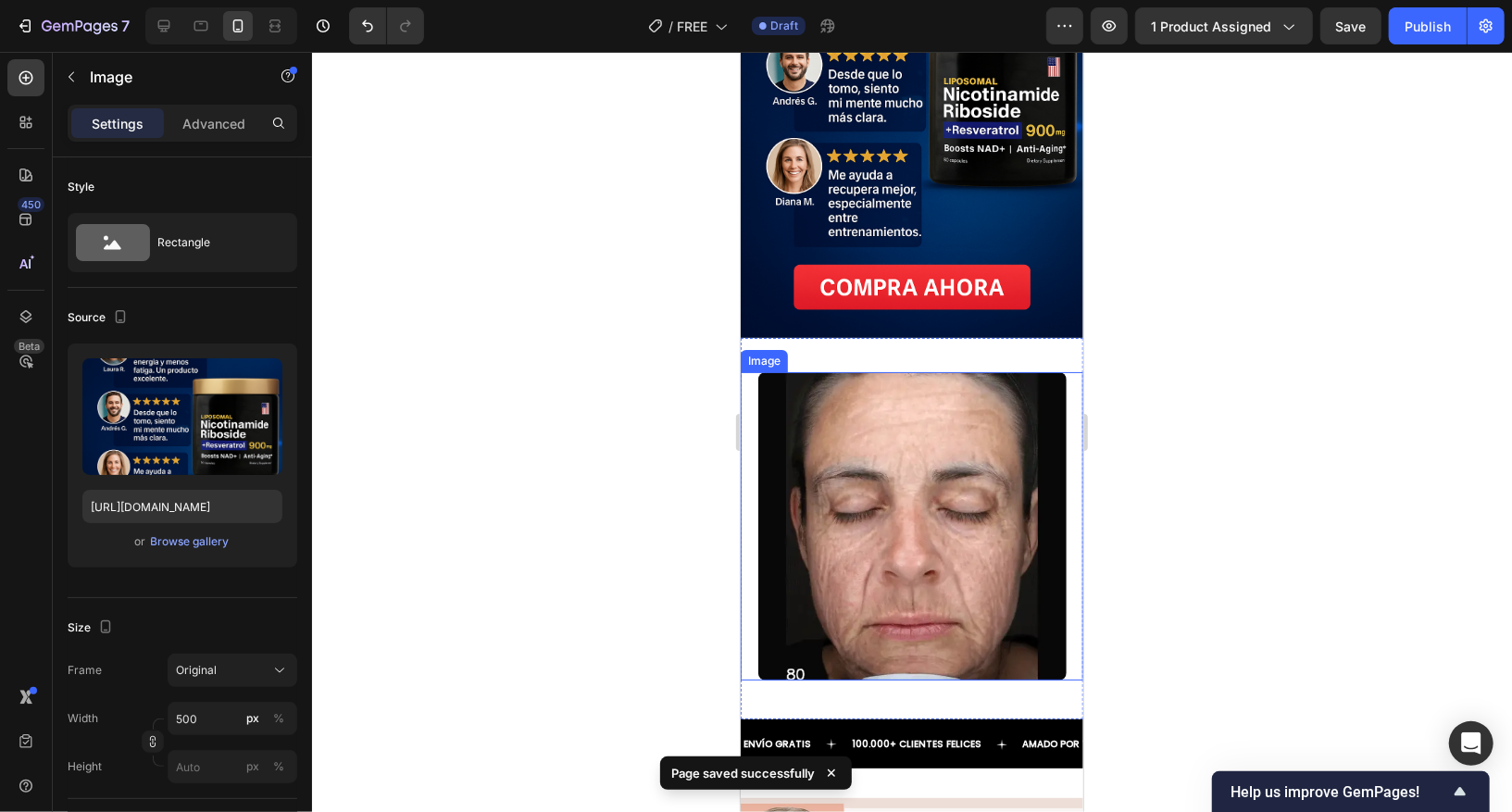
scroll to position [3082, 0]
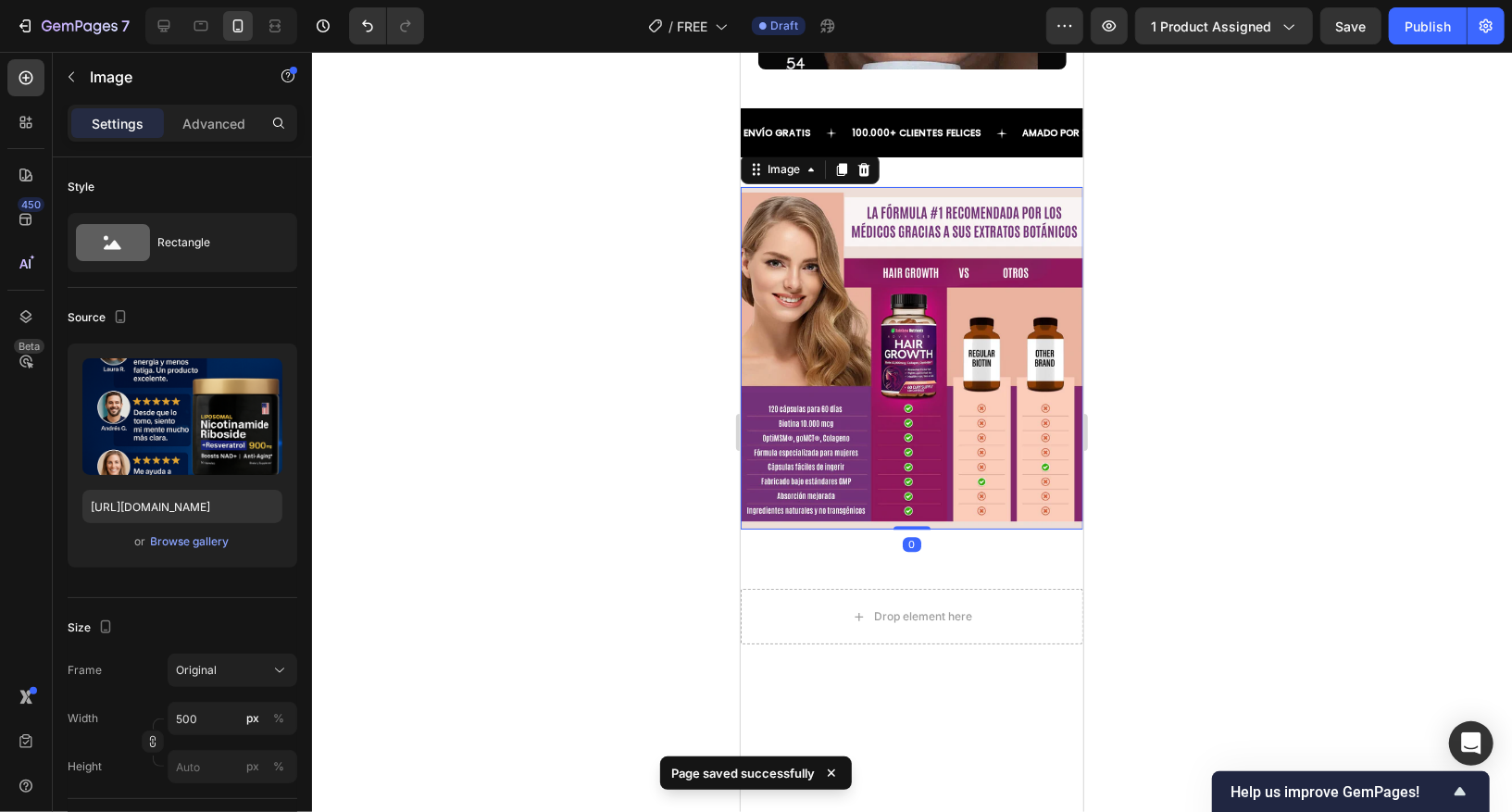
click at [932, 463] on img at bounding box center [911, 357] width 342 height 343
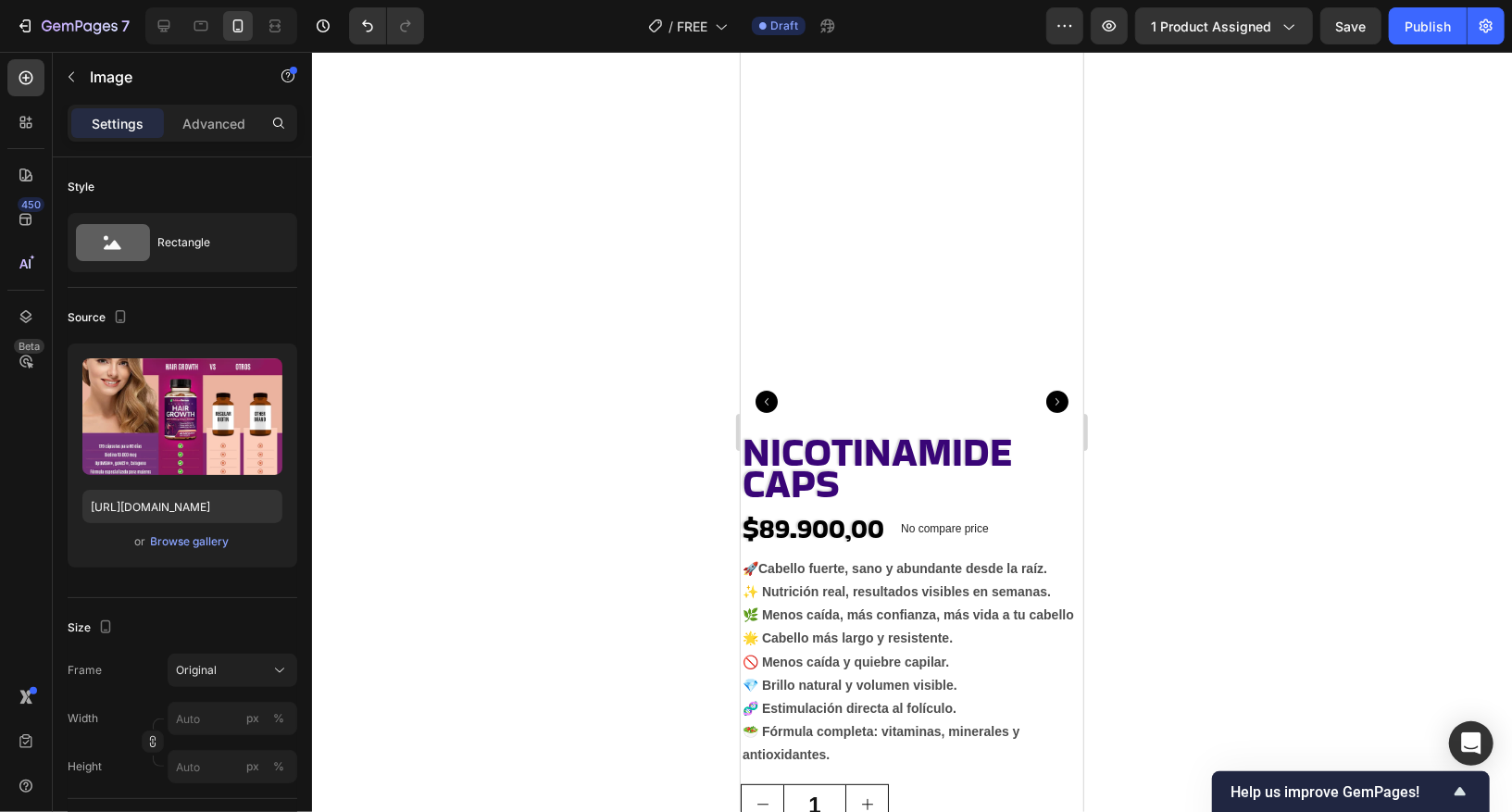
scroll to position [0, 0]
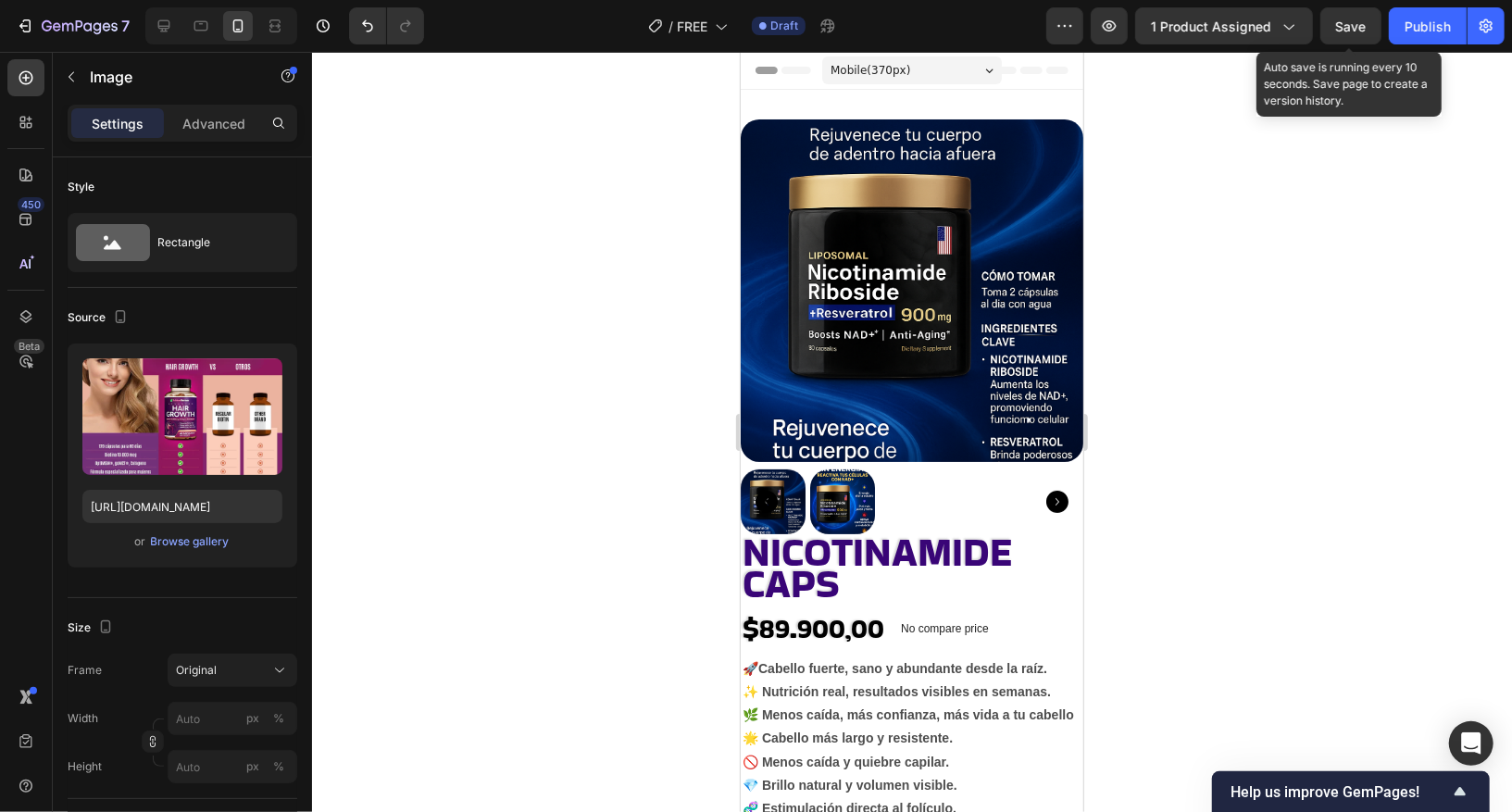
click at [1254, 27] on span "Save" at bounding box center [1352, 26] width 31 height 16
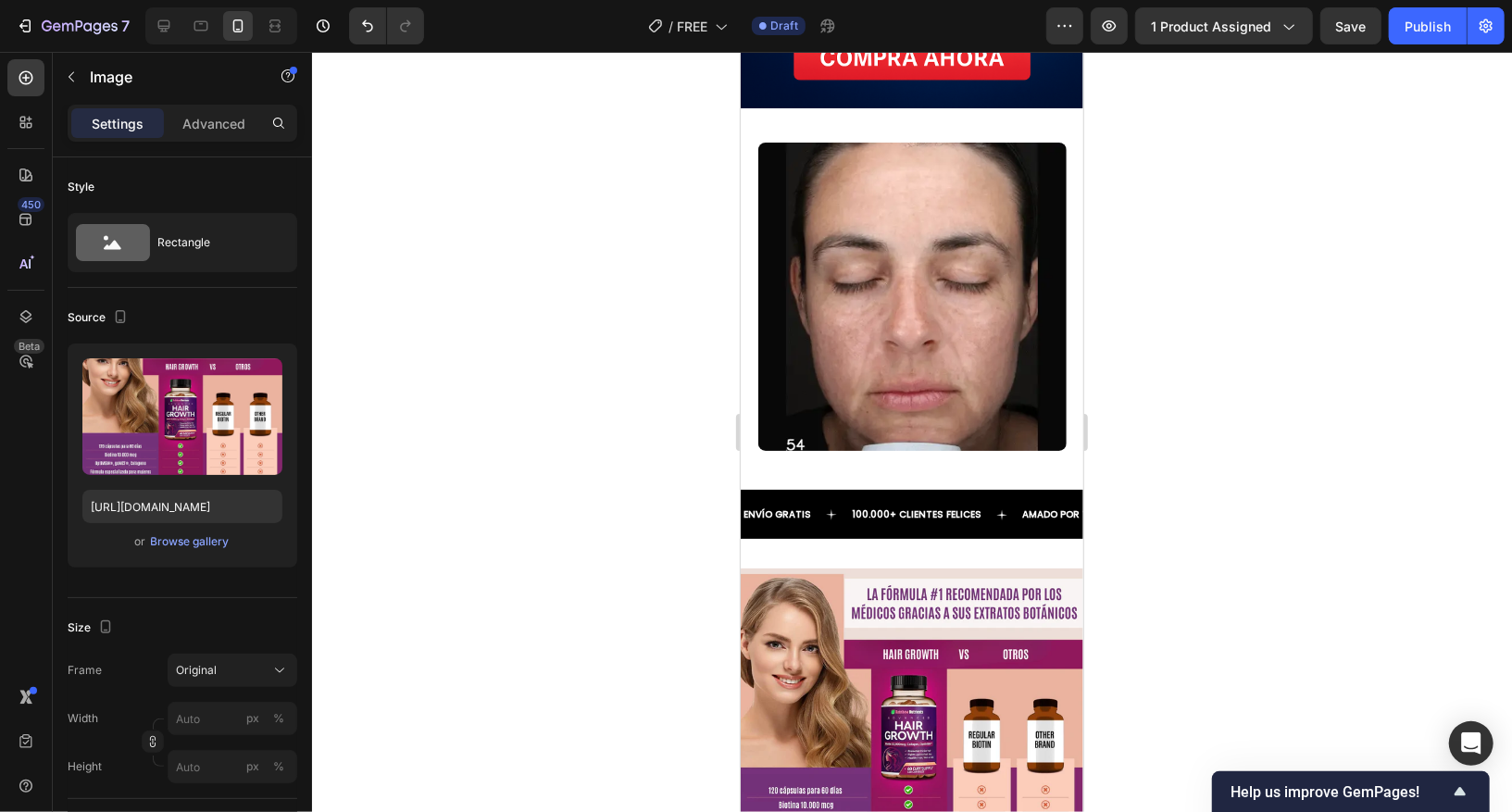
scroll to position [2423, 0]
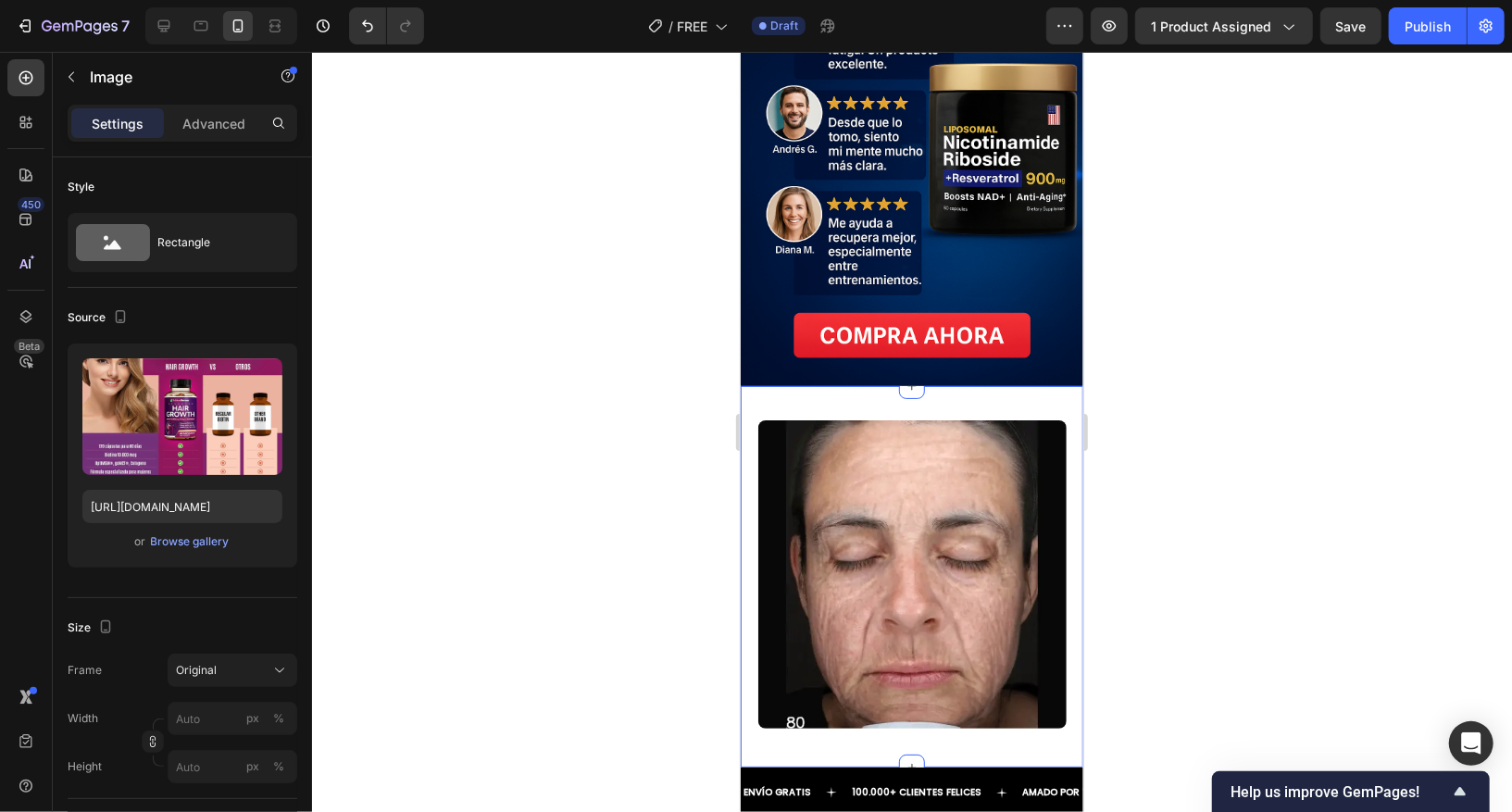
click at [899, 641] on div at bounding box center [911, 766] width 26 height 26
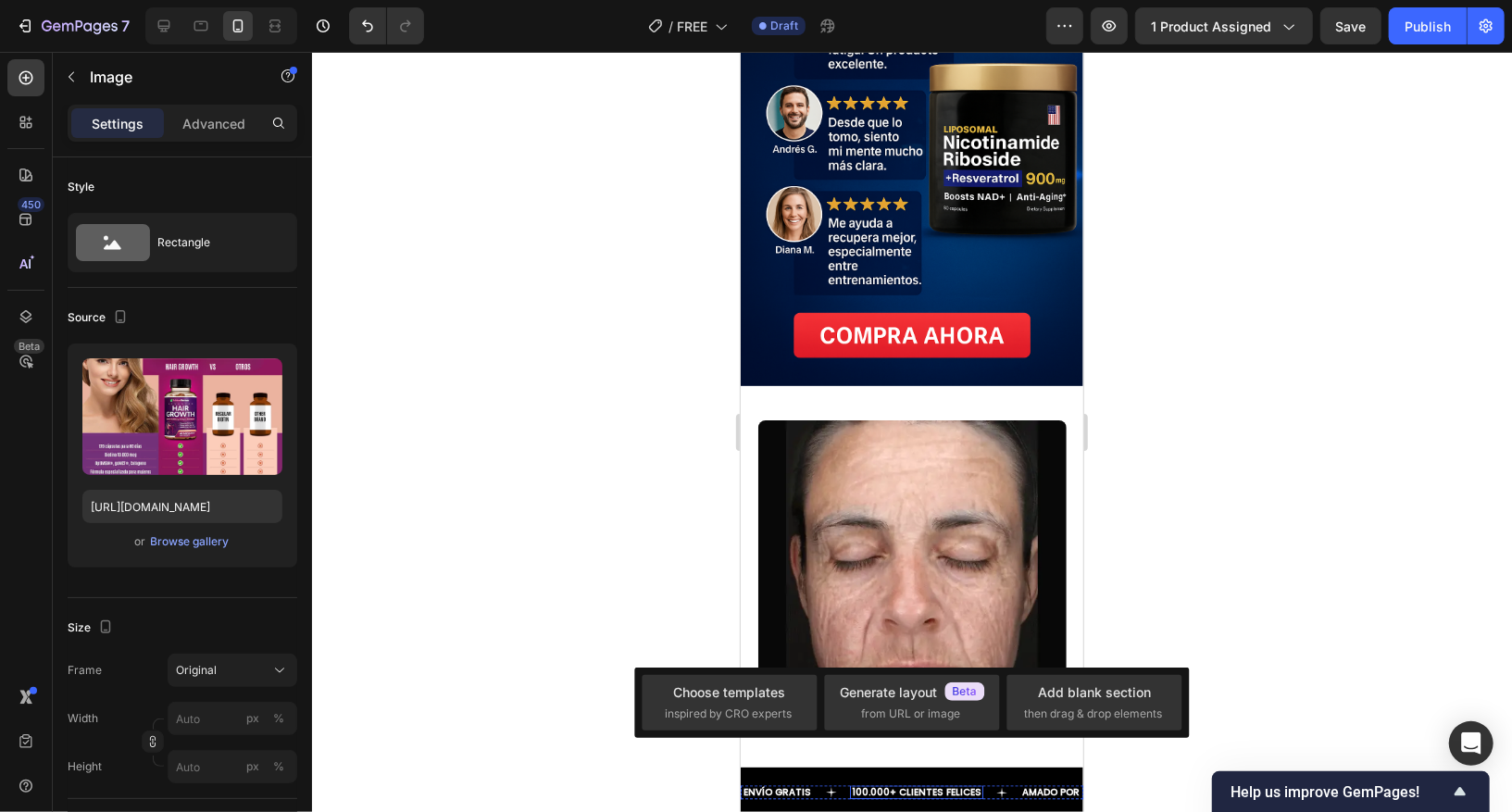
click at [865, 641] on strong "100.000+ CLIENTES FELICES" at bounding box center [916, 791] width 130 height 14
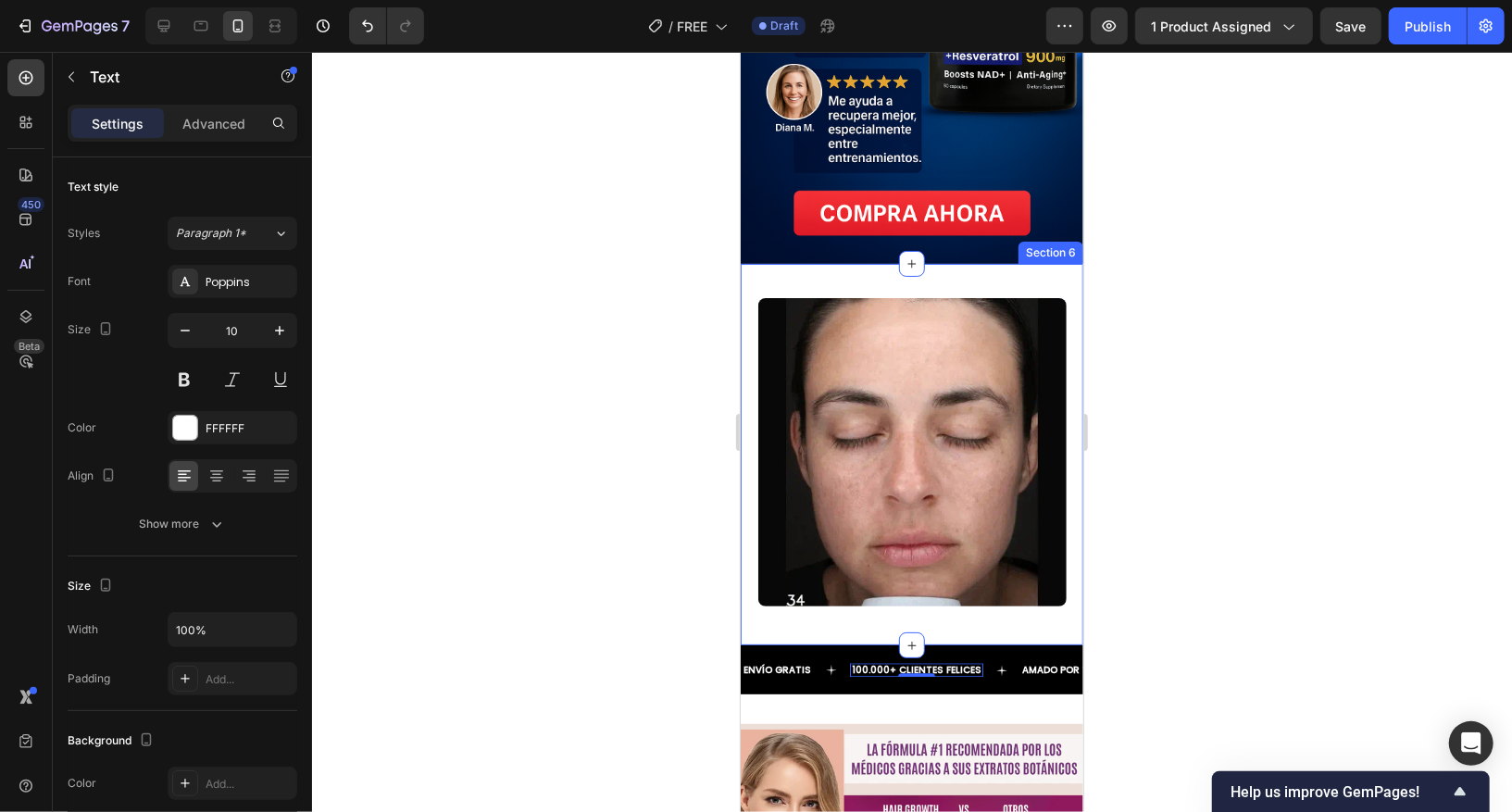
scroll to position [2545, 0]
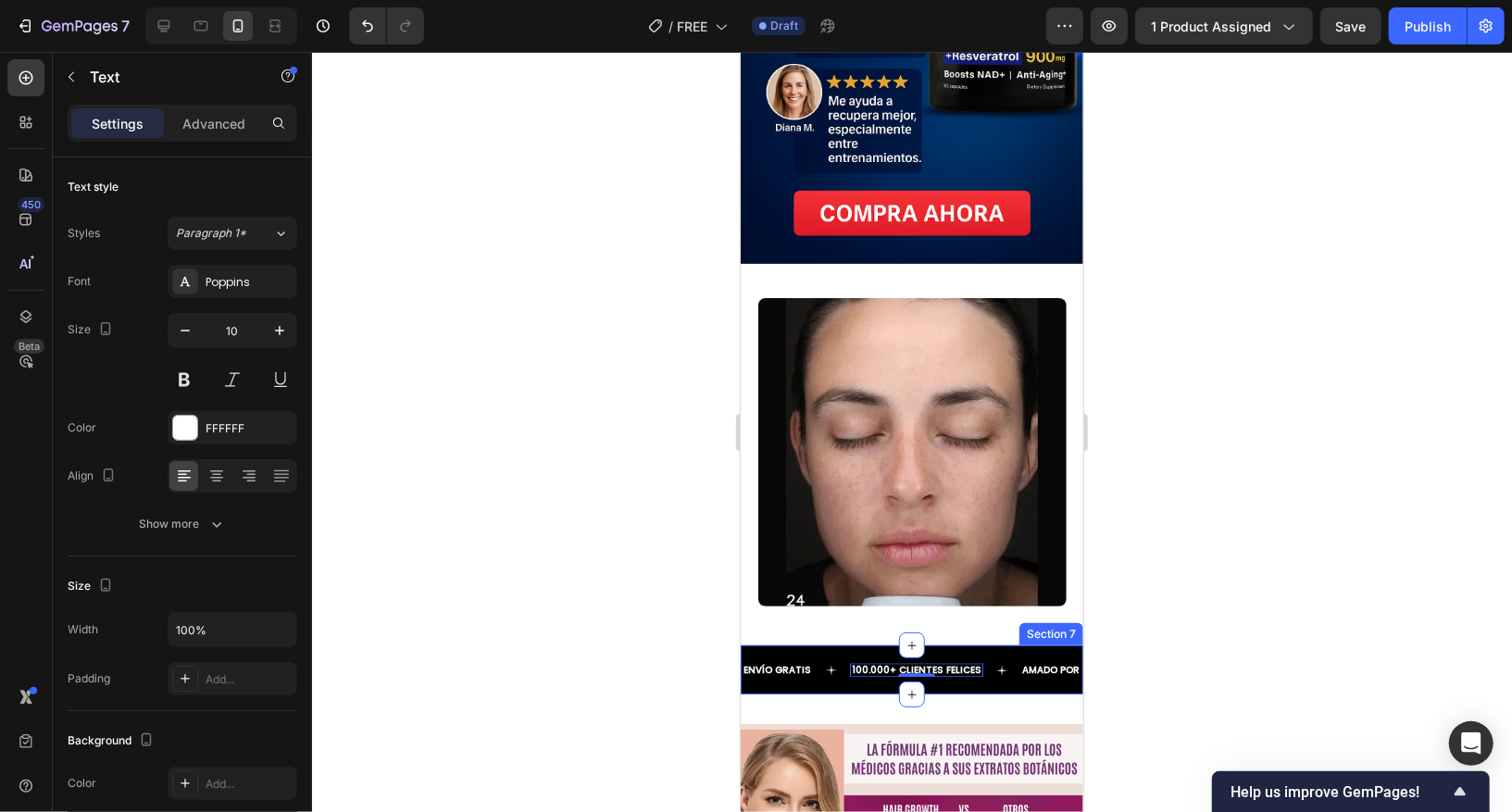
click at [1002, 641] on div "ENVÍO GRATIS Text 100.000+ CLIENTES FELICES Text 0 AMADO POR TODOS Text ENVÍO G…" at bounding box center [911, 669] width 342 height 49
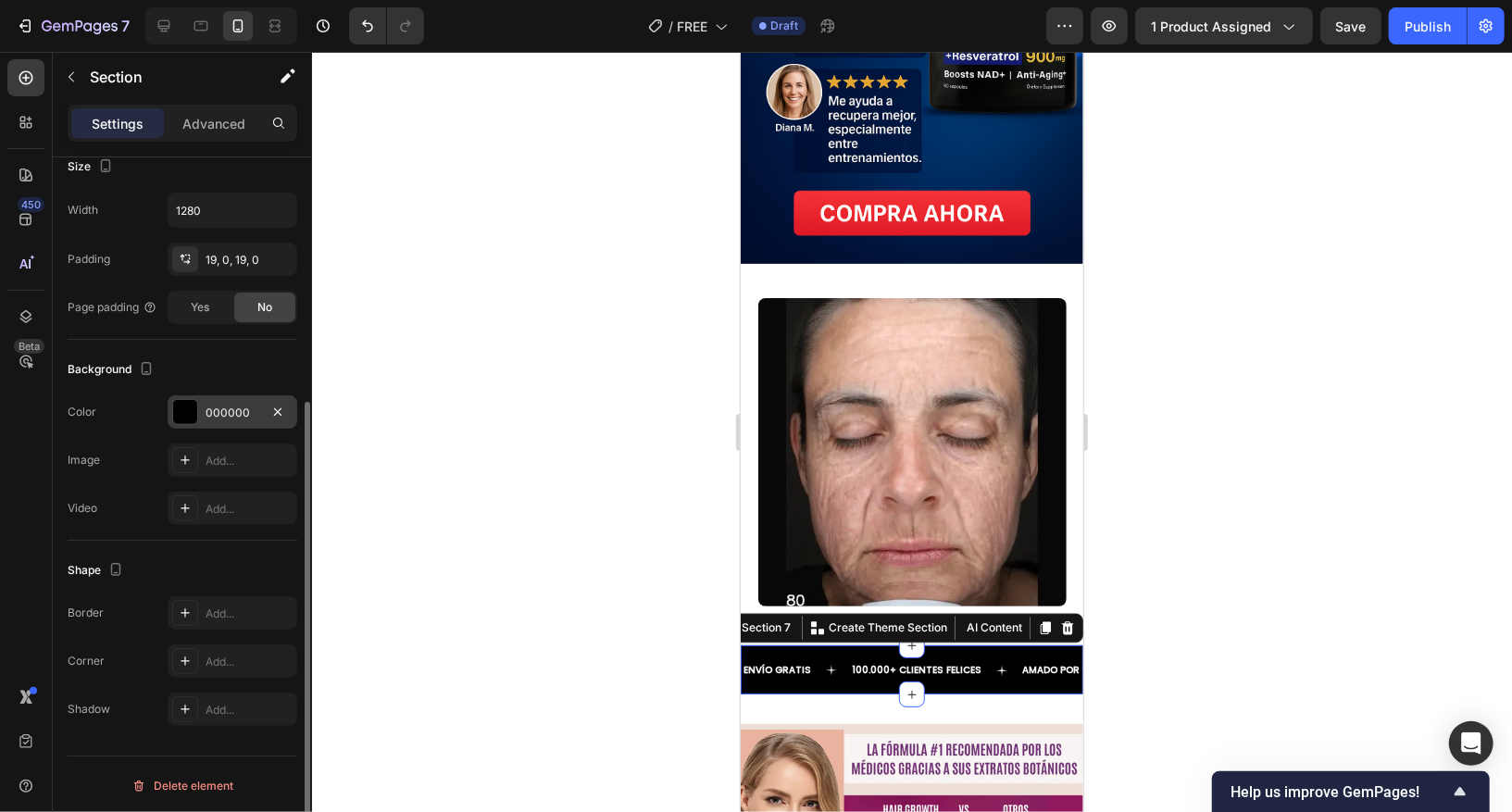
scroll to position [0, 0]
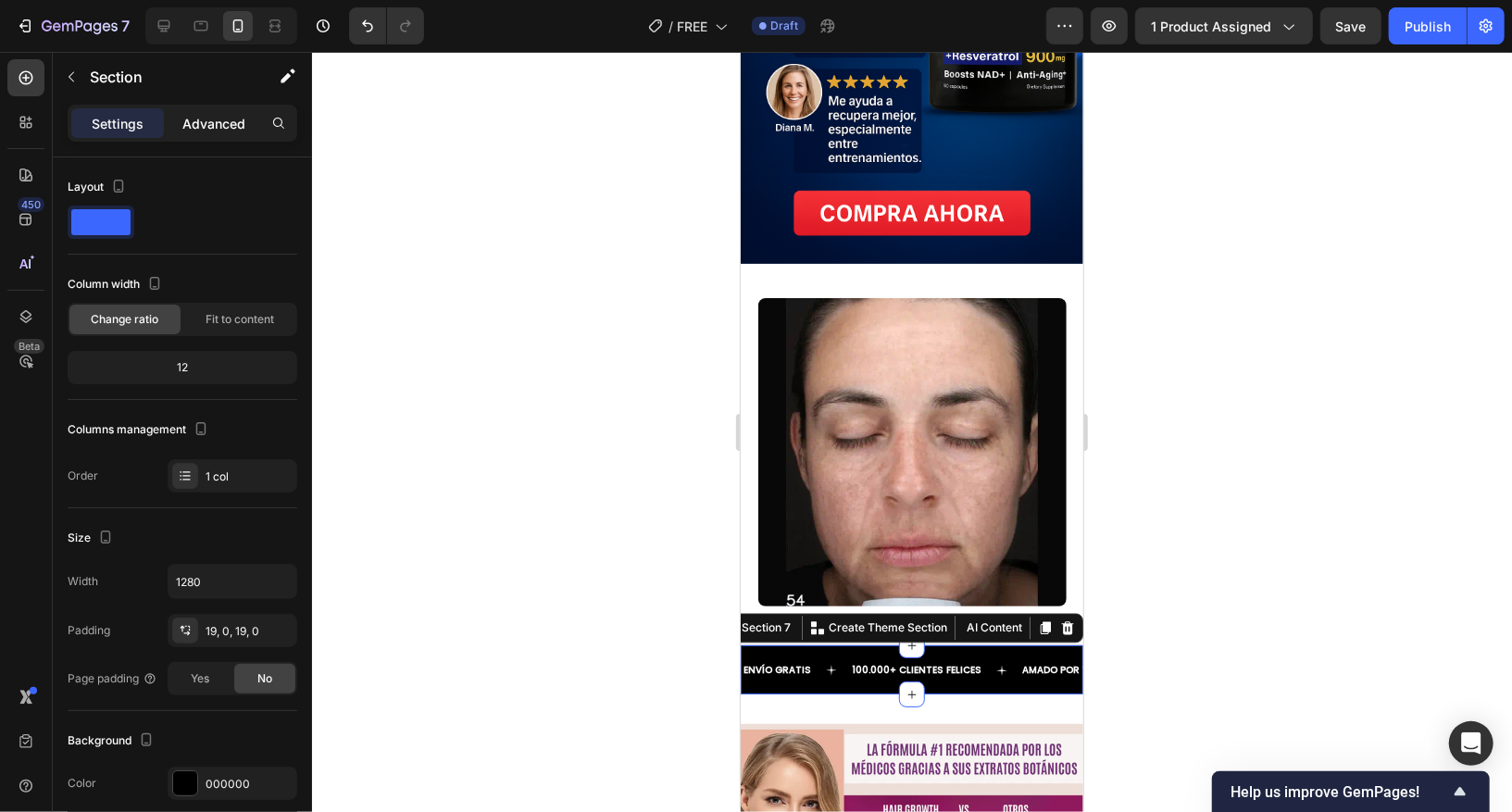
click at [192, 131] on p "Advanced" at bounding box center [214, 123] width 63 height 19
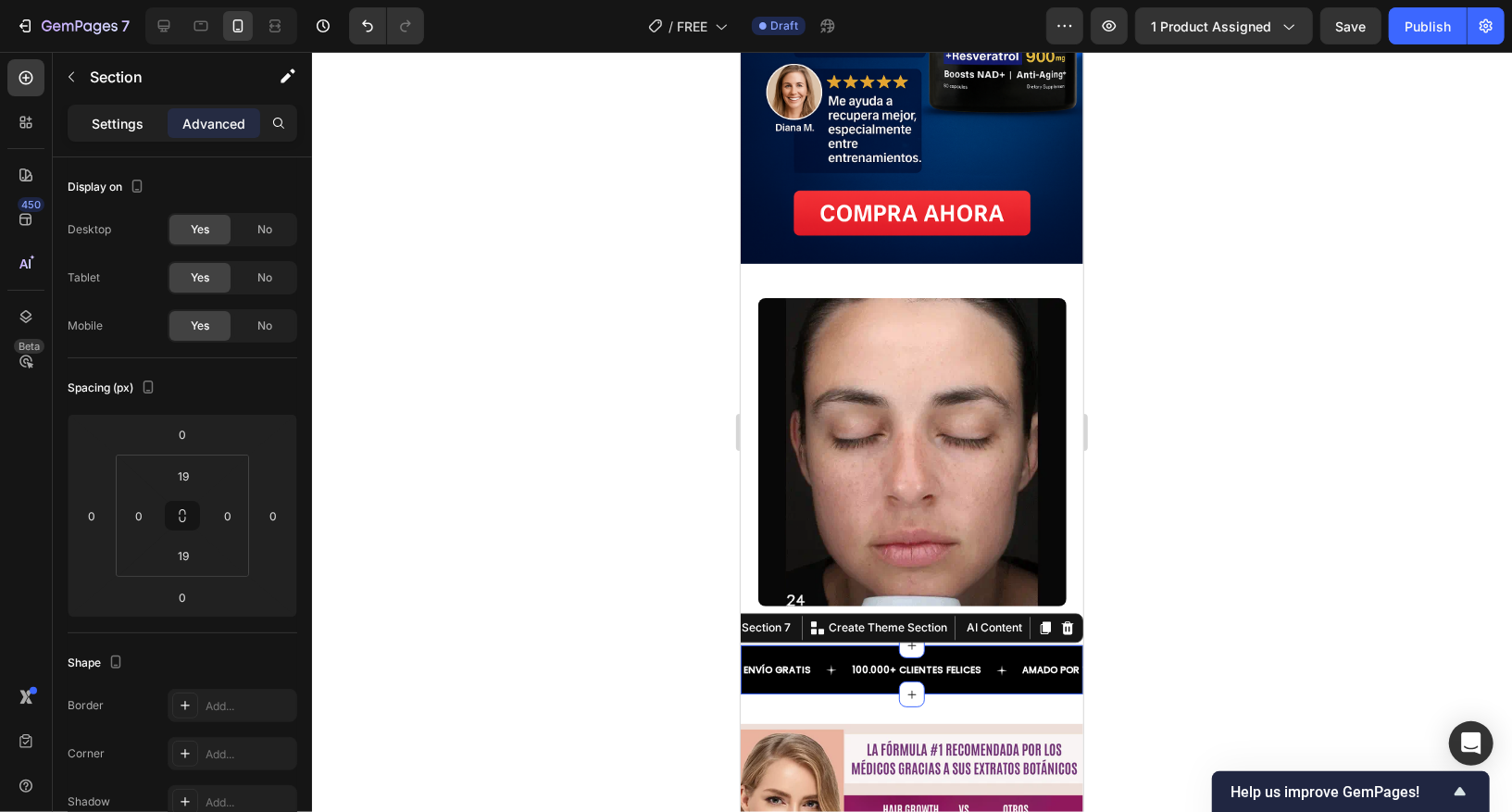
click at [102, 132] on p "Settings" at bounding box center [117, 123] width 52 height 19
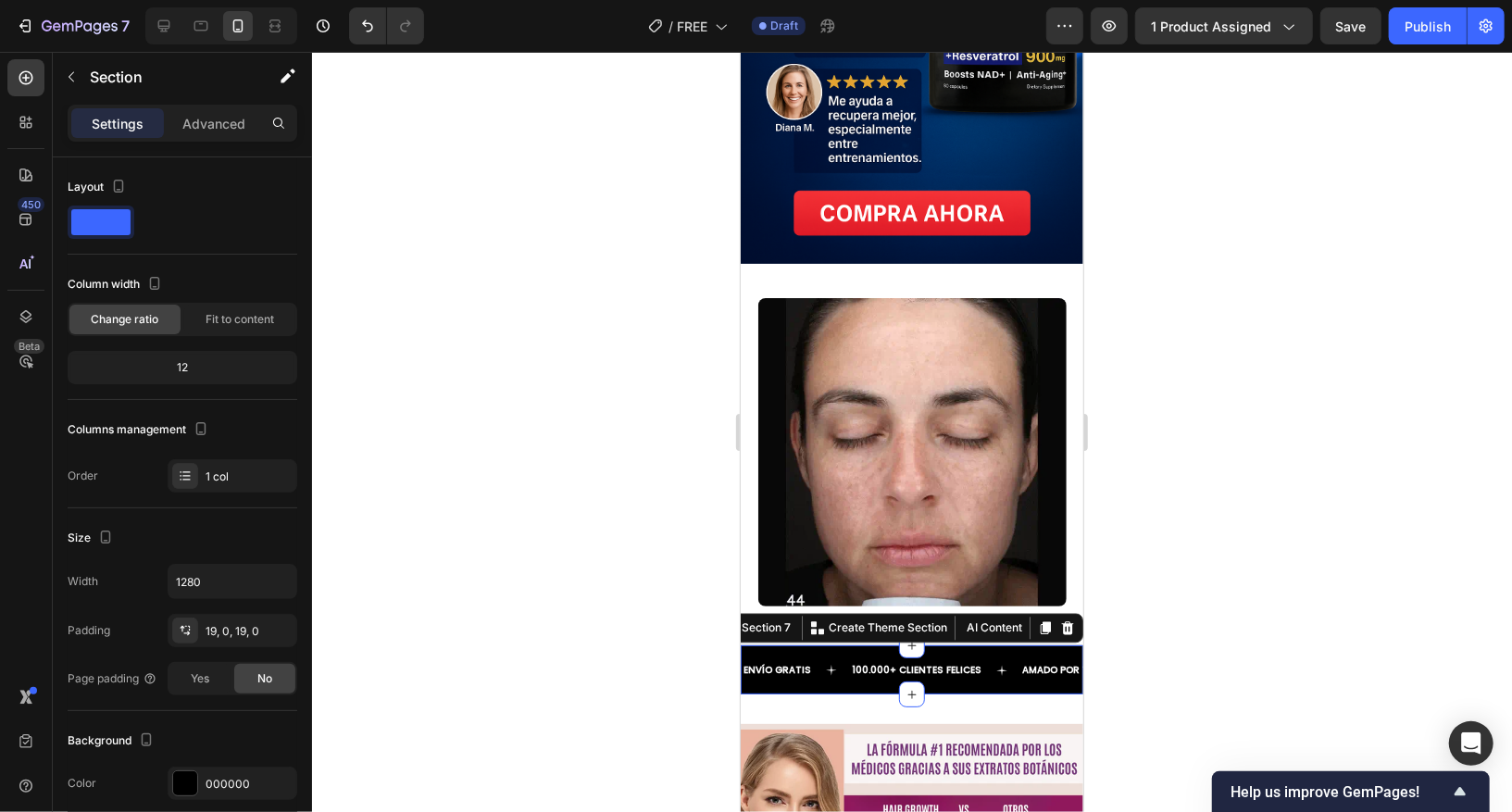
click at [966, 641] on div "ENVÍO GRATIS Text 100.000+ CLIENTES FELICES Text AMADO POR TODOS Text ENVÍO GRA…" at bounding box center [911, 669] width 342 height 49
click at [1254, 621] on div at bounding box center [912, 431] width 1200 height 760
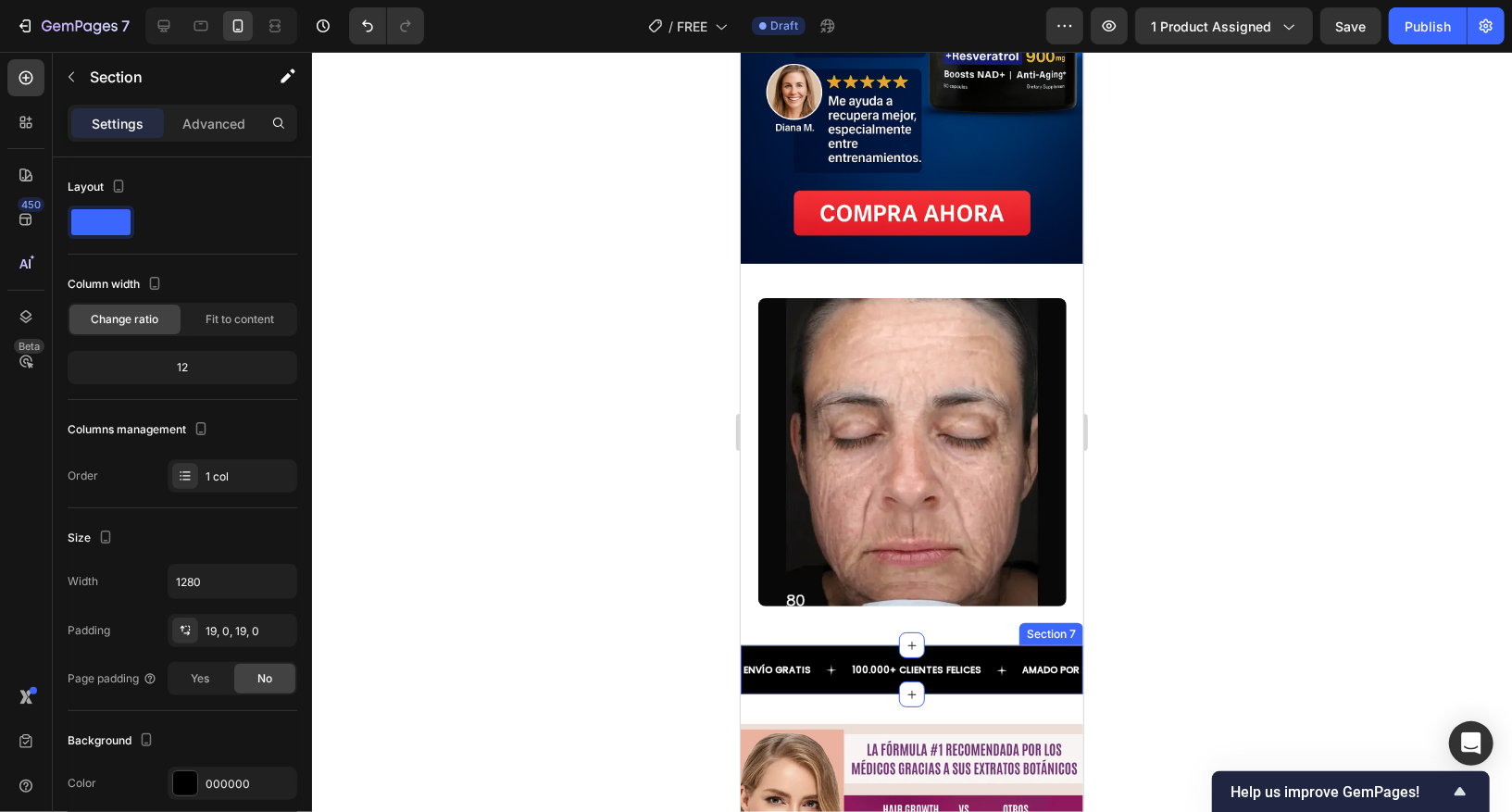
click at [991, 641] on div "ENVÍO GRATIS Text 100.000+ CLIENTES FELICES Text AMADO POR TODOS Text ENVÍO GRA…" at bounding box center [911, 669] width 342 height 49
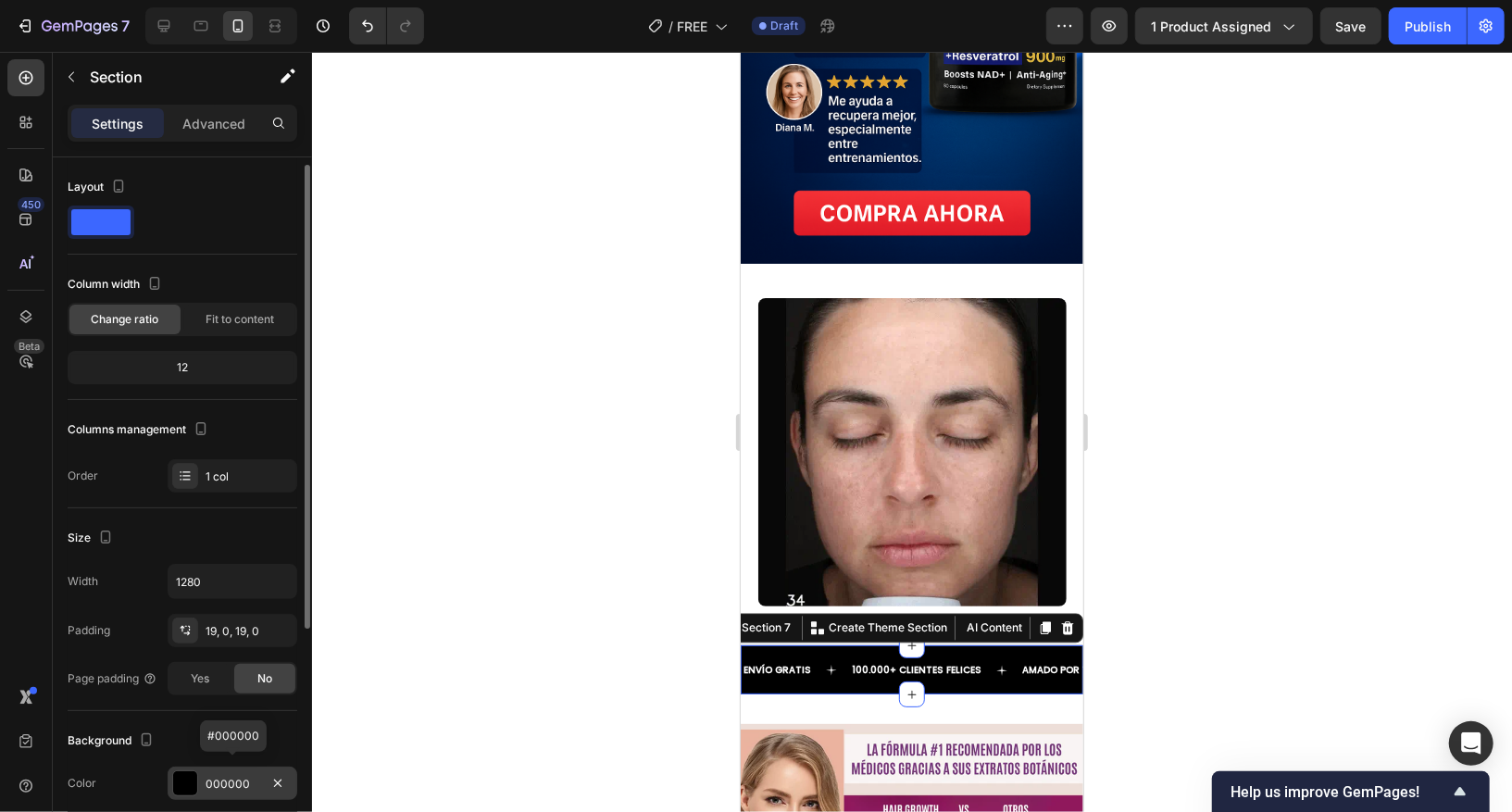
scroll to position [31, 0]
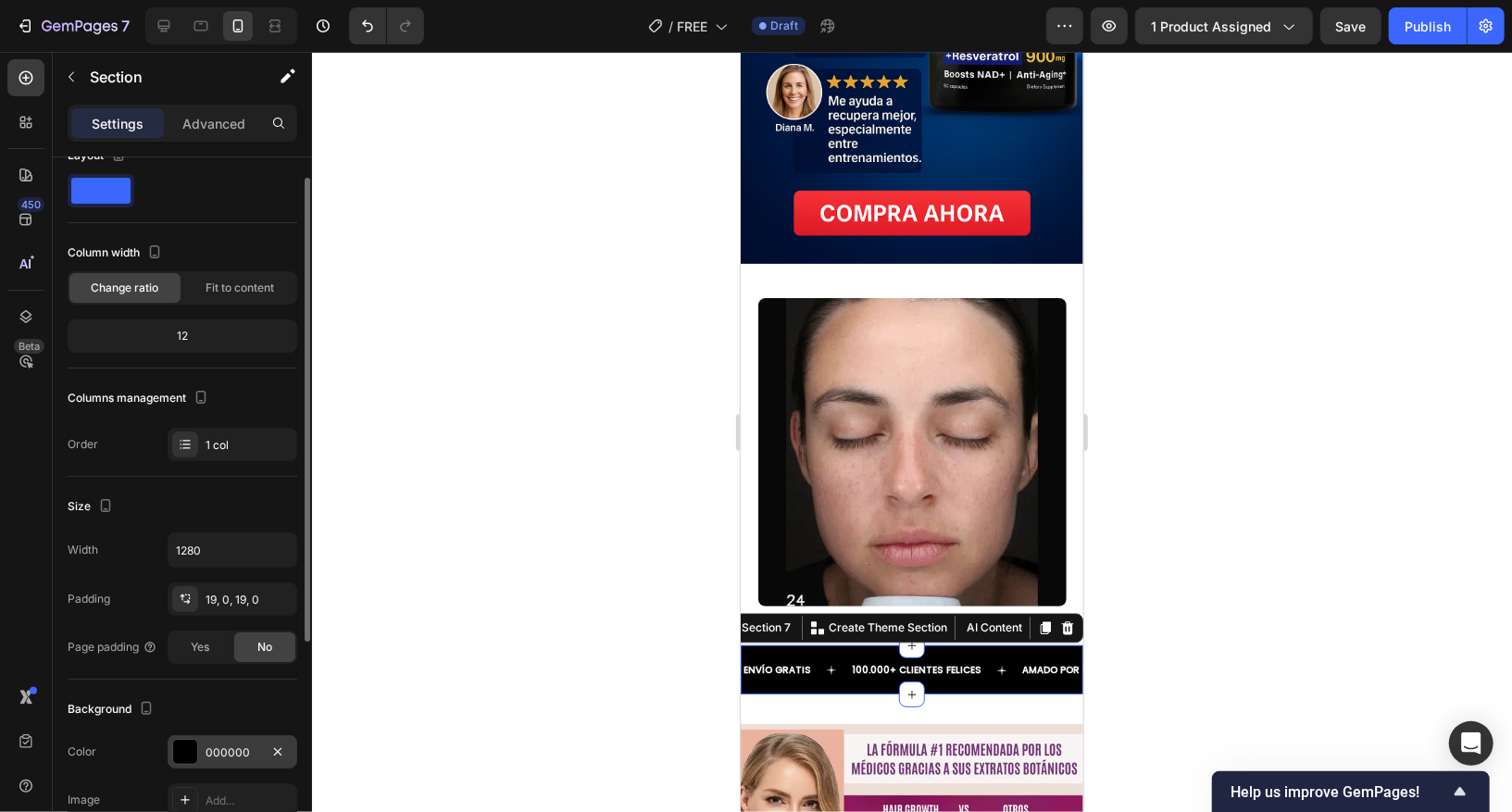
click at [206, 641] on div "000000" at bounding box center [232, 752] width 53 height 16
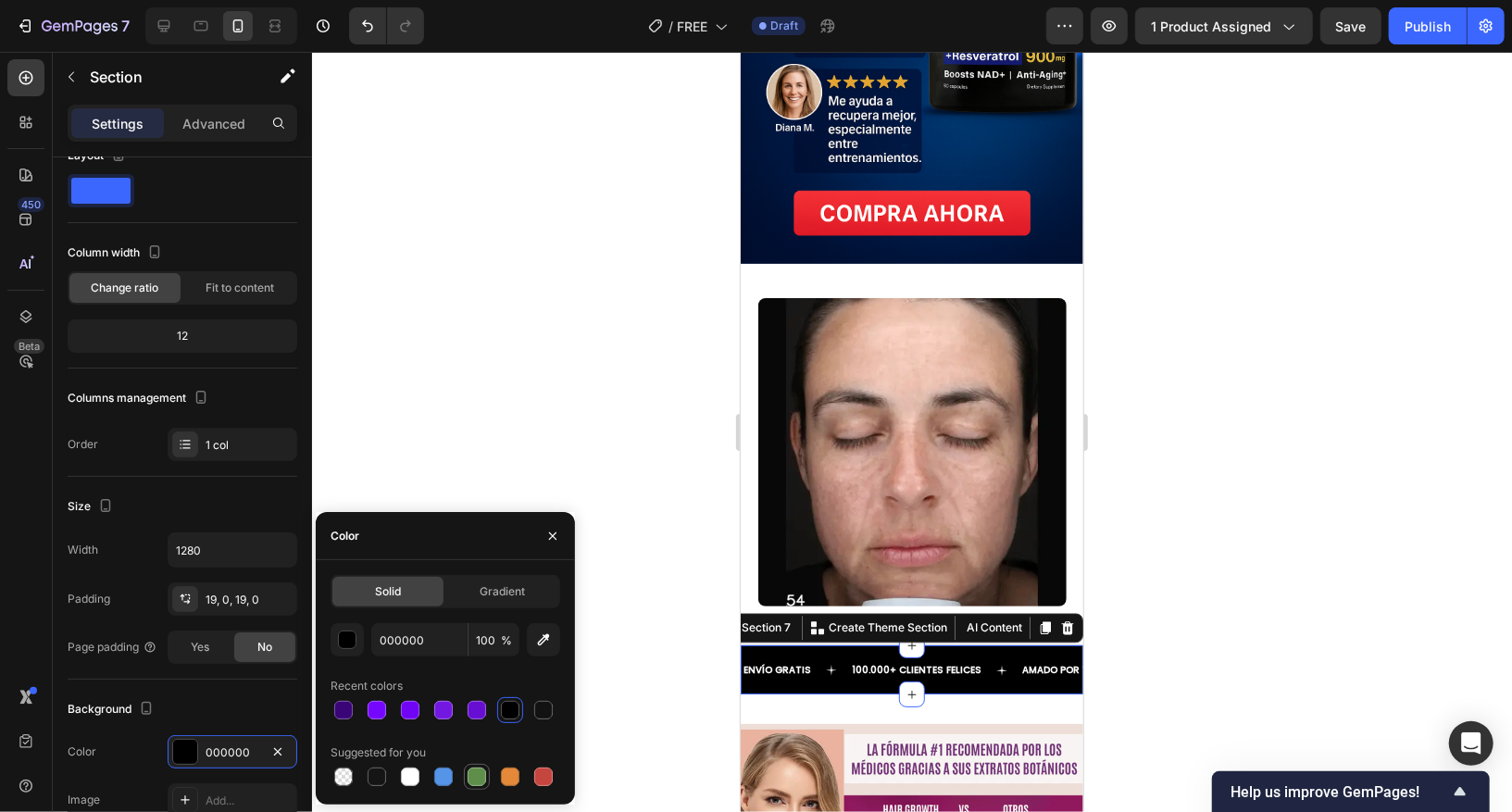
click at [484, 641] on div at bounding box center [476, 777] width 18 height 18
type input "5E8E49"
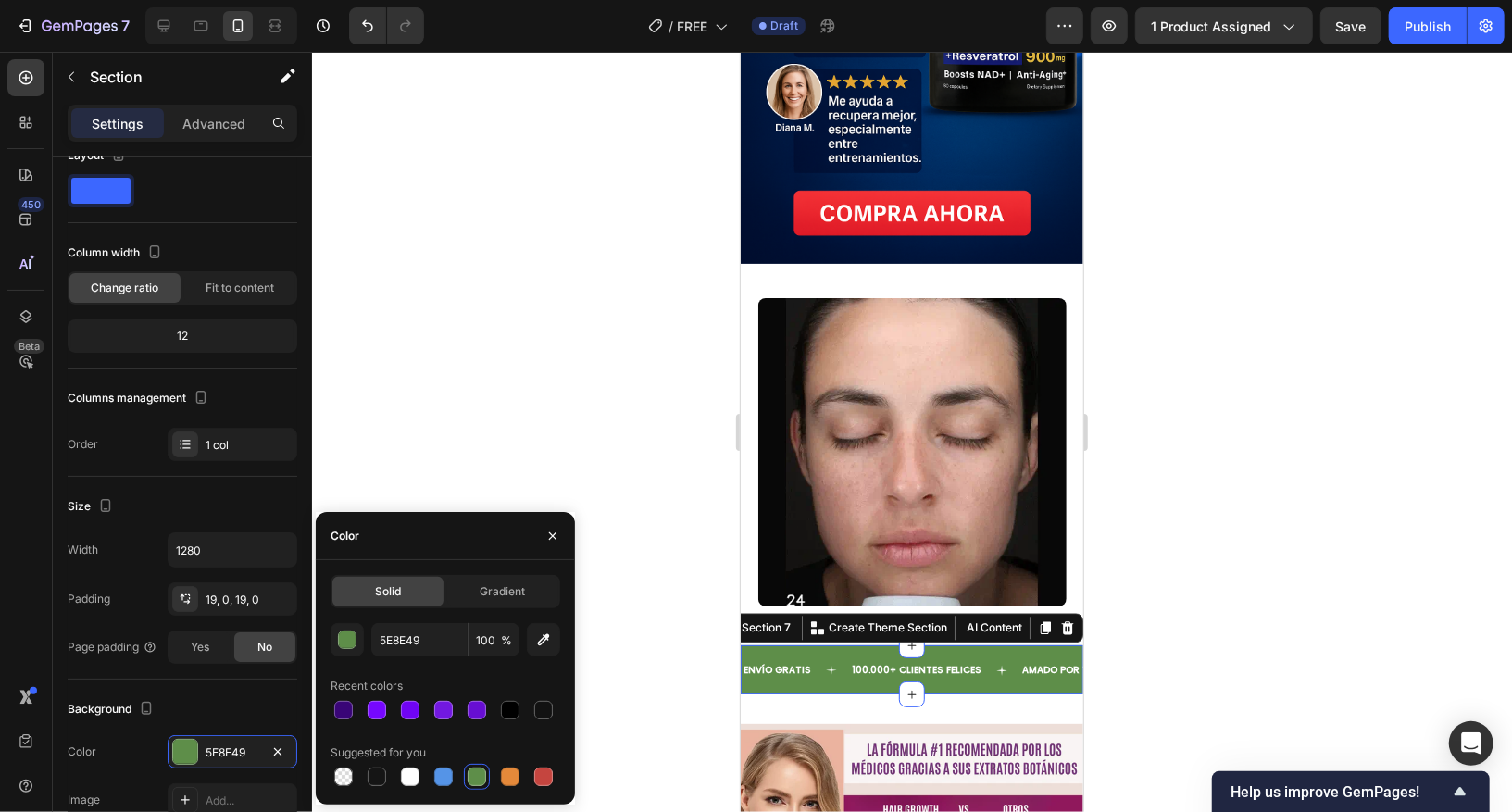
click at [667, 641] on div at bounding box center [912, 431] width 1200 height 760
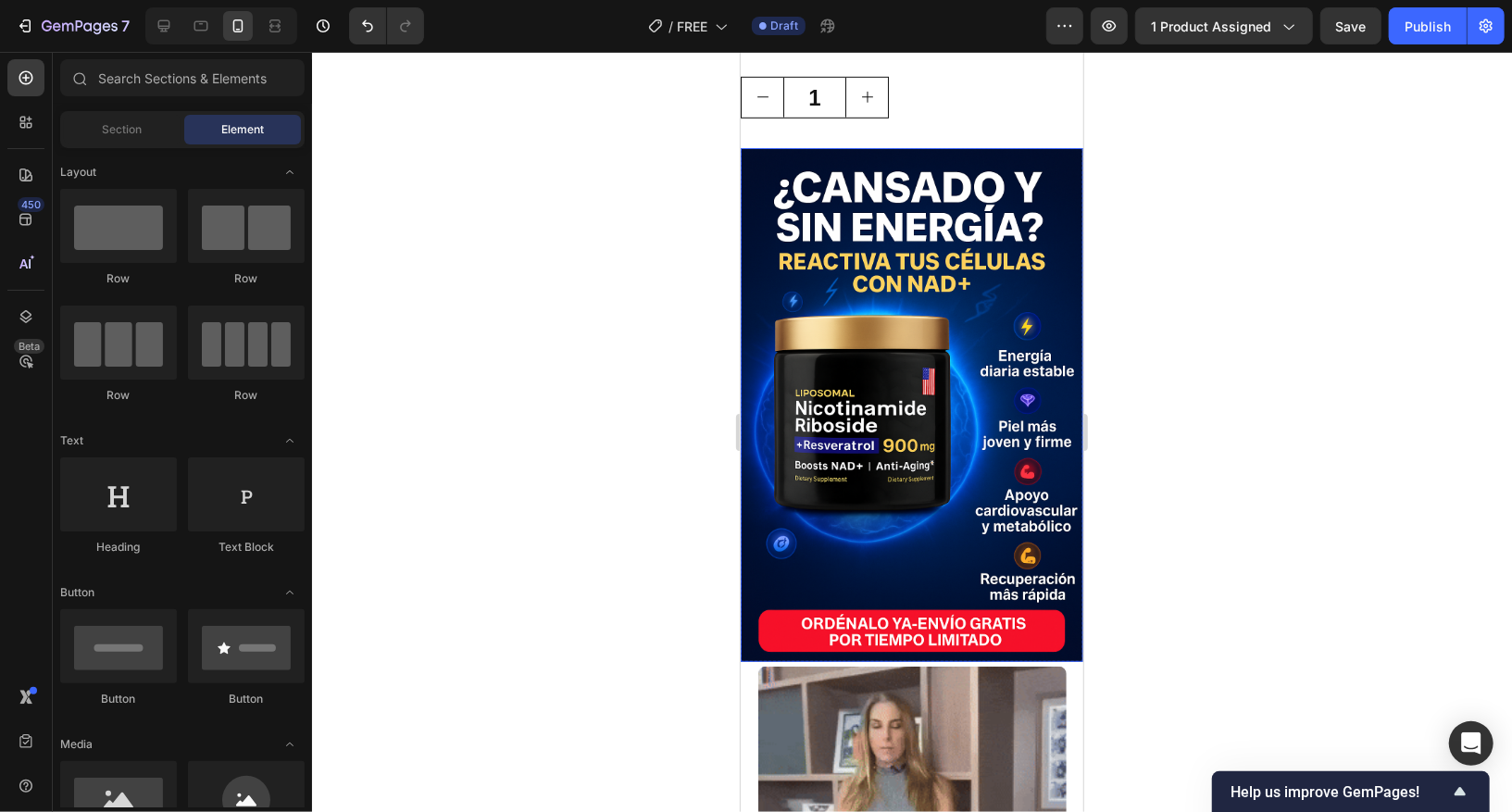
scroll to position [0, 0]
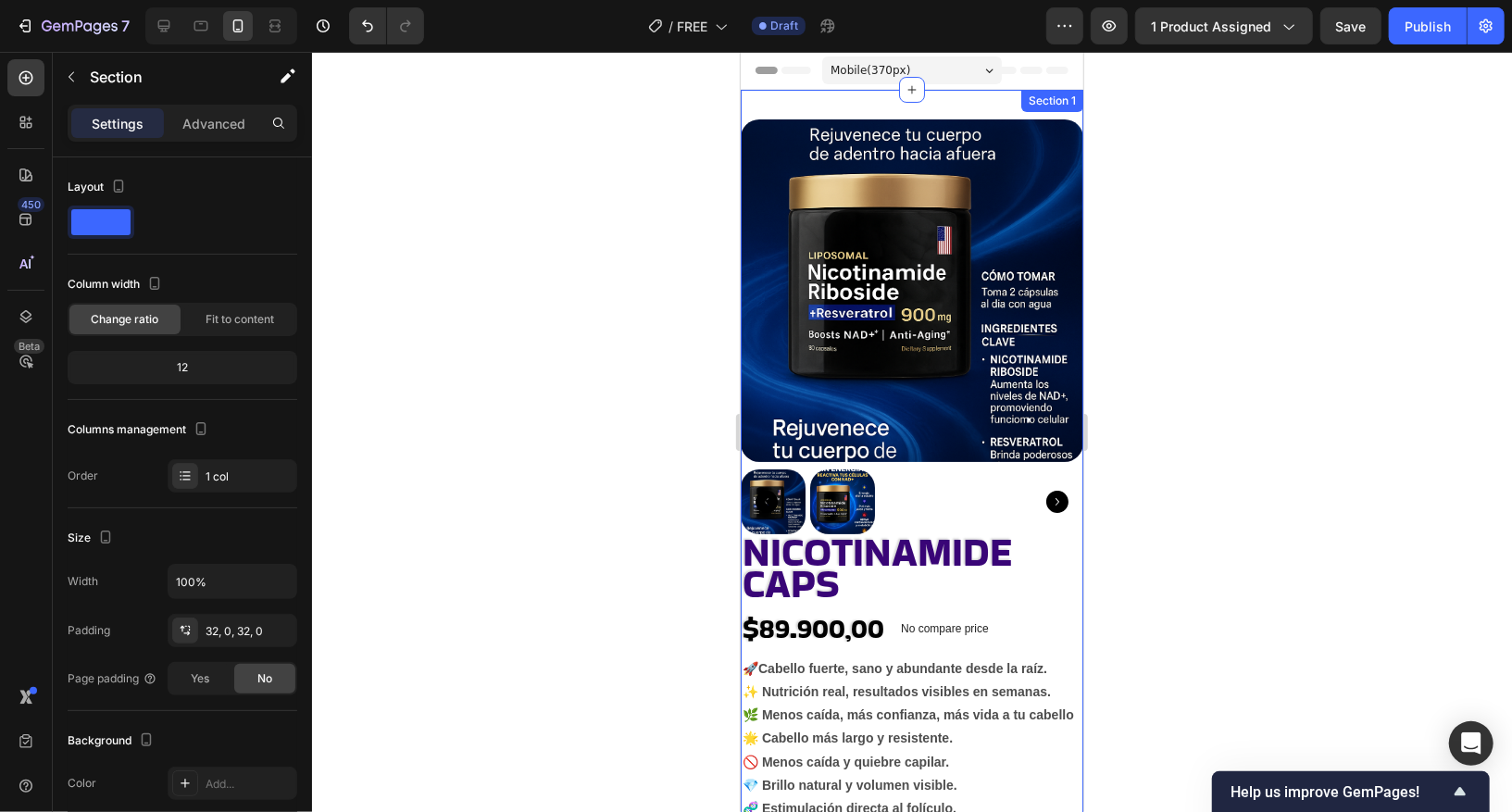
click at [926, 102] on div "Product Images NICOTINAMIDE CAPS Product Title $89.900,00 Product Price Product…" at bounding box center [911, 522] width 342 height 866
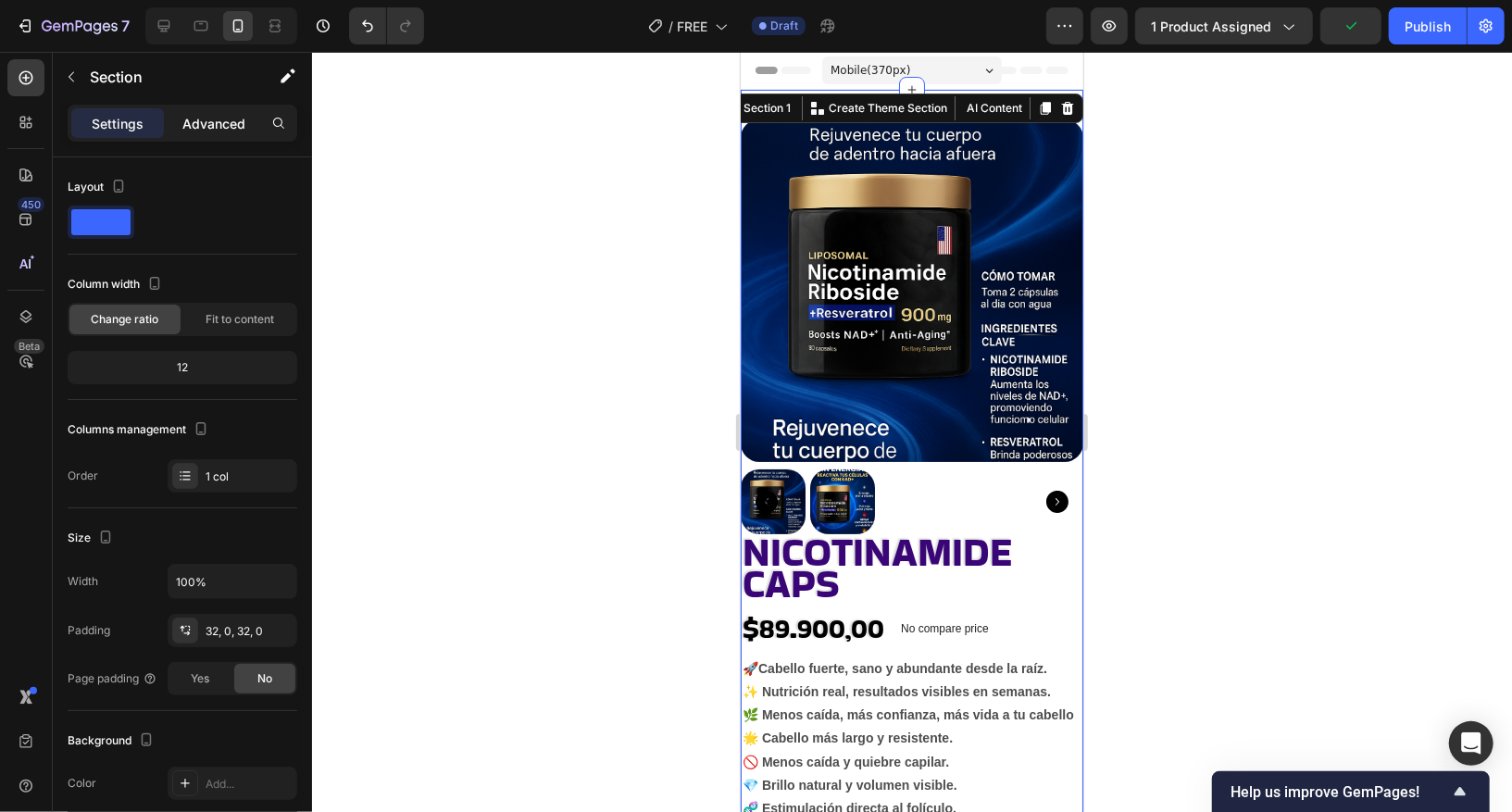
click at [215, 115] on p "Advanced" at bounding box center [214, 123] width 63 height 19
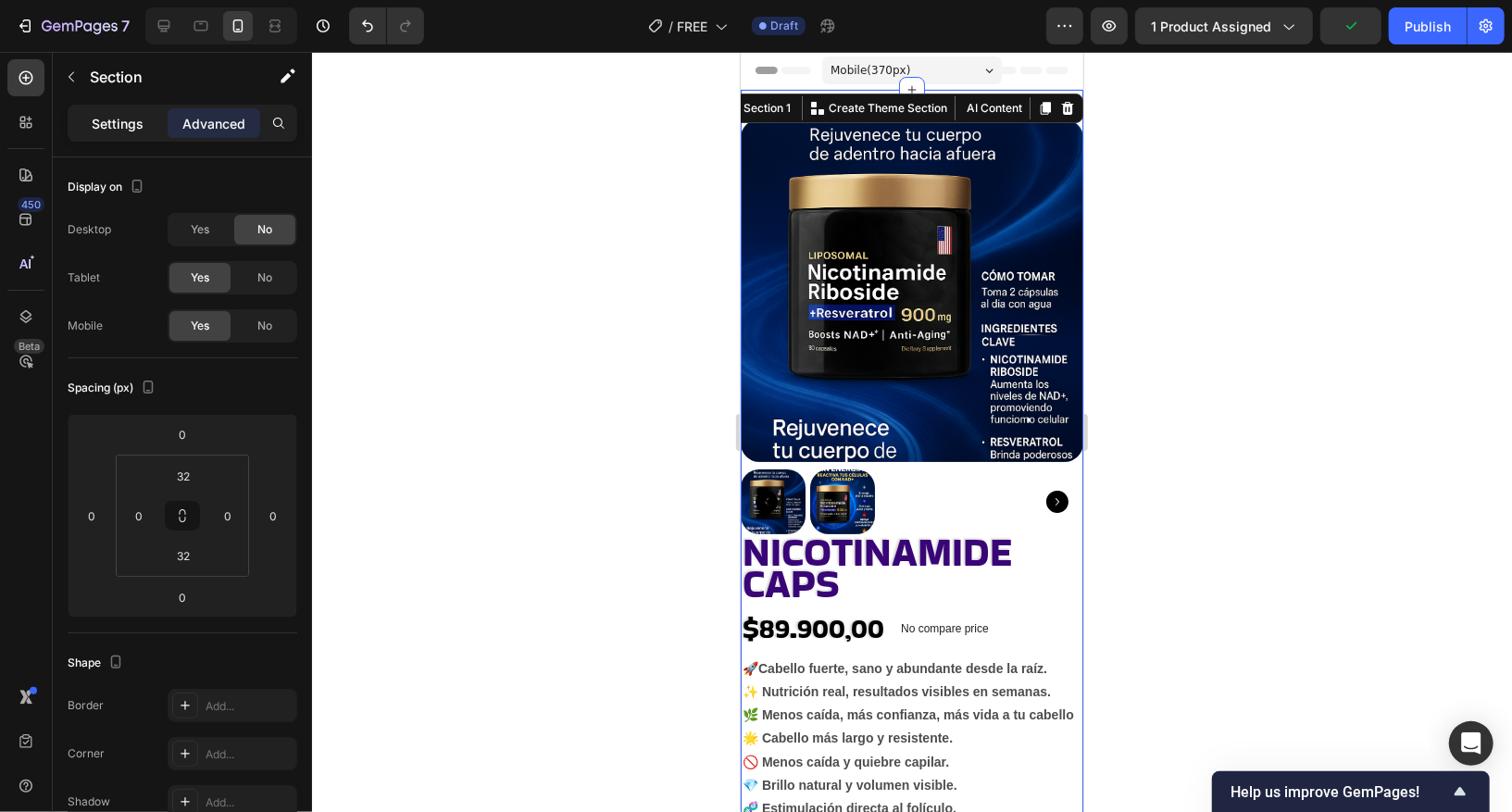
click at [130, 125] on p "Settings" at bounding box center [117, 123] width 52 height 19
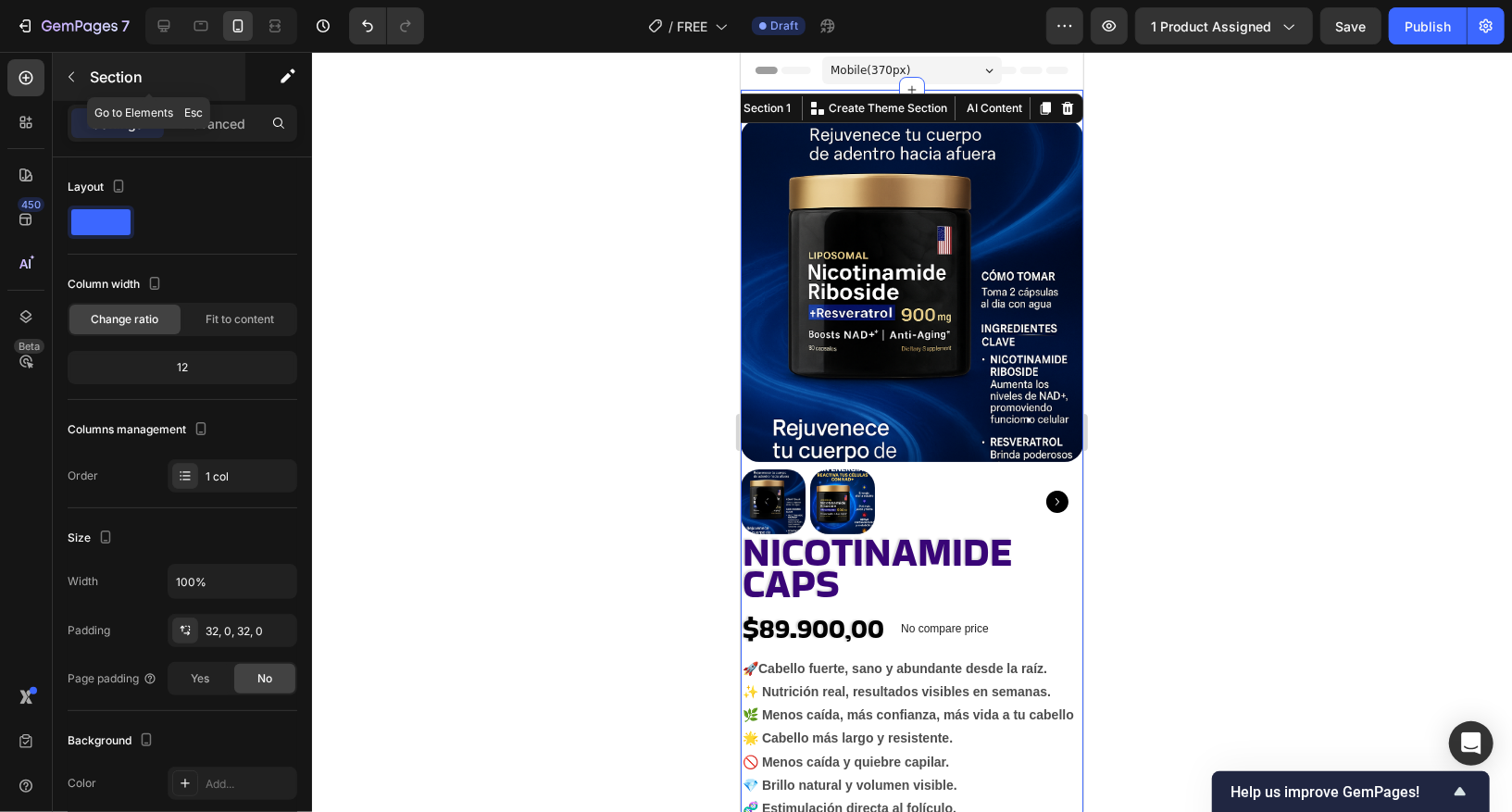
click at [73, 73] on icon "button" at bounding box center [72, 77] width 15 height 15
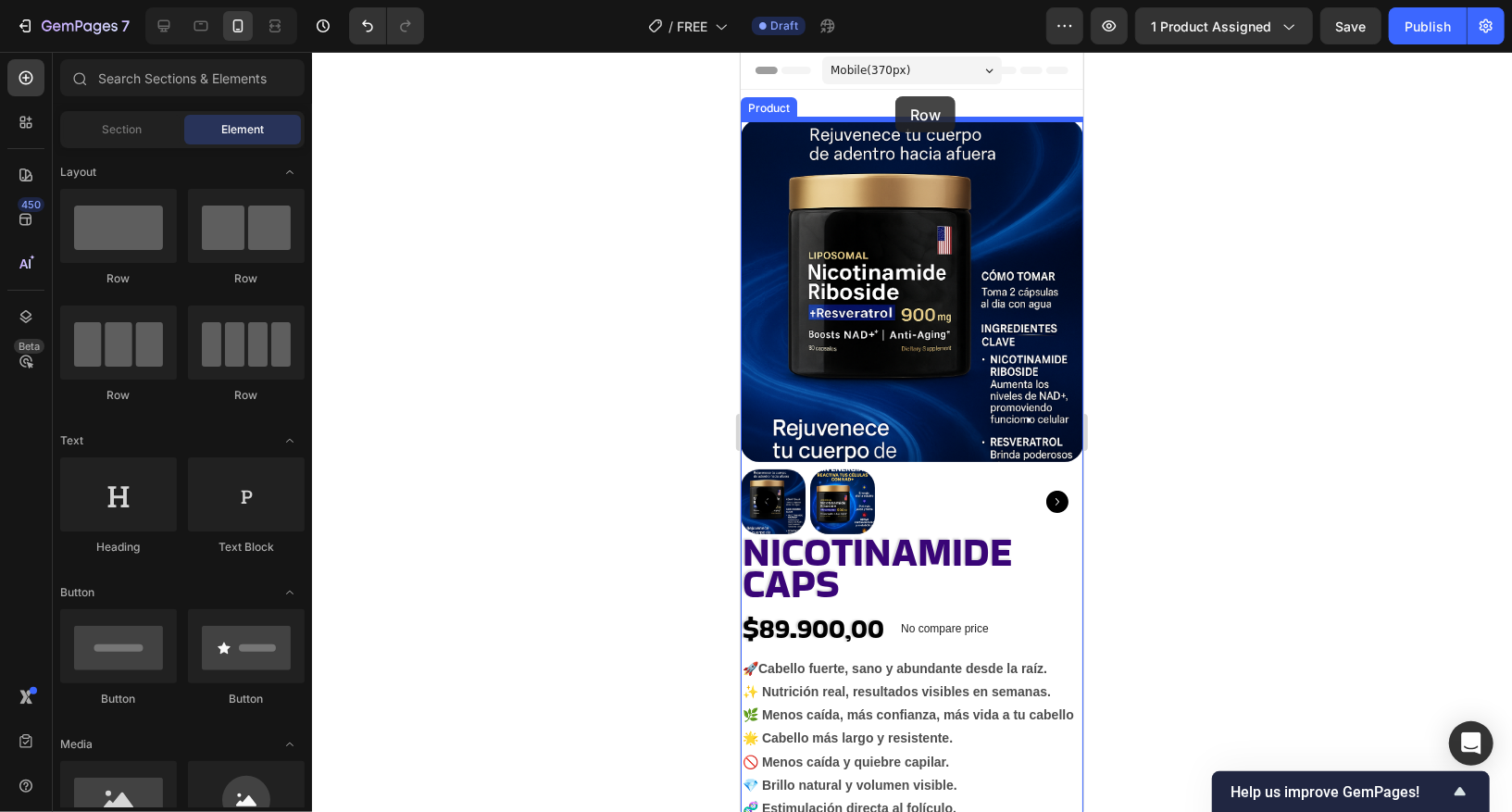
drag, startPoint x: 863, startPoint y: 281, endPoint x: 895, endPoint y: 94, distance: 189.7
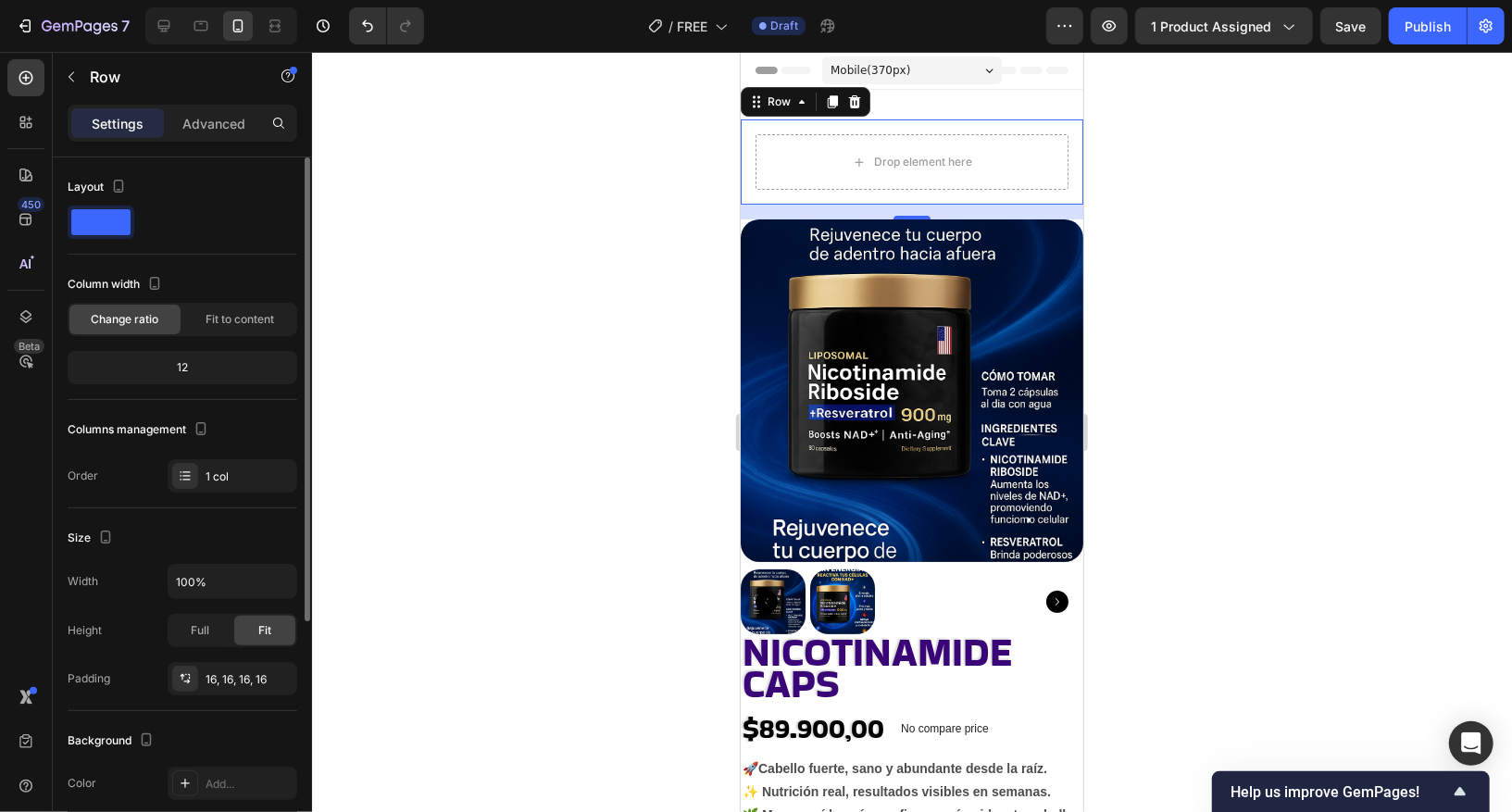
scroll to position [371, 0]
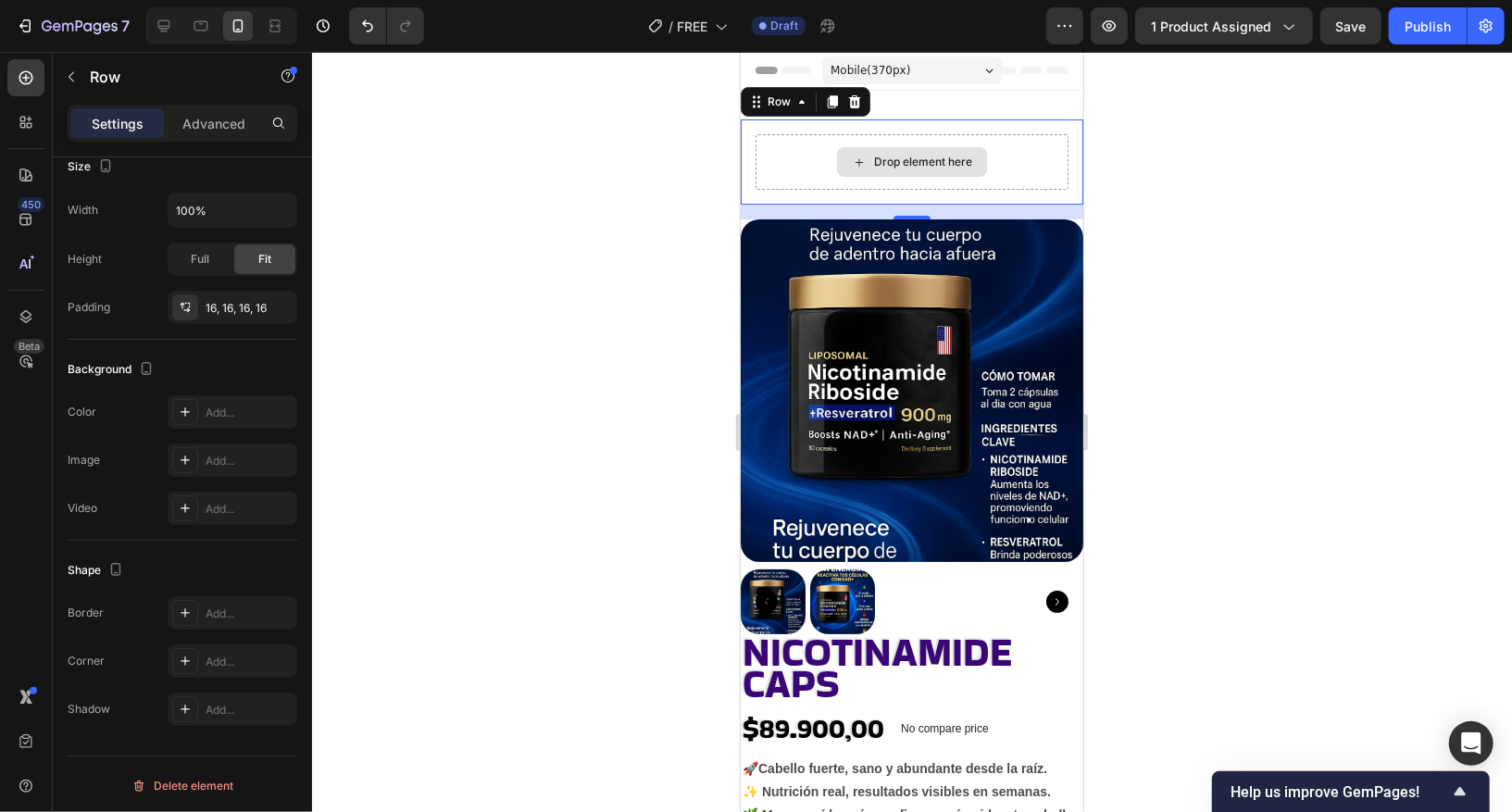
click at [835, 161] on div "Drop element here" at bounding box center [911, 161] width 313 height 55
click at [942, 137] on div "Drop element here" at bounding box center [911, 161] width 313 height 55
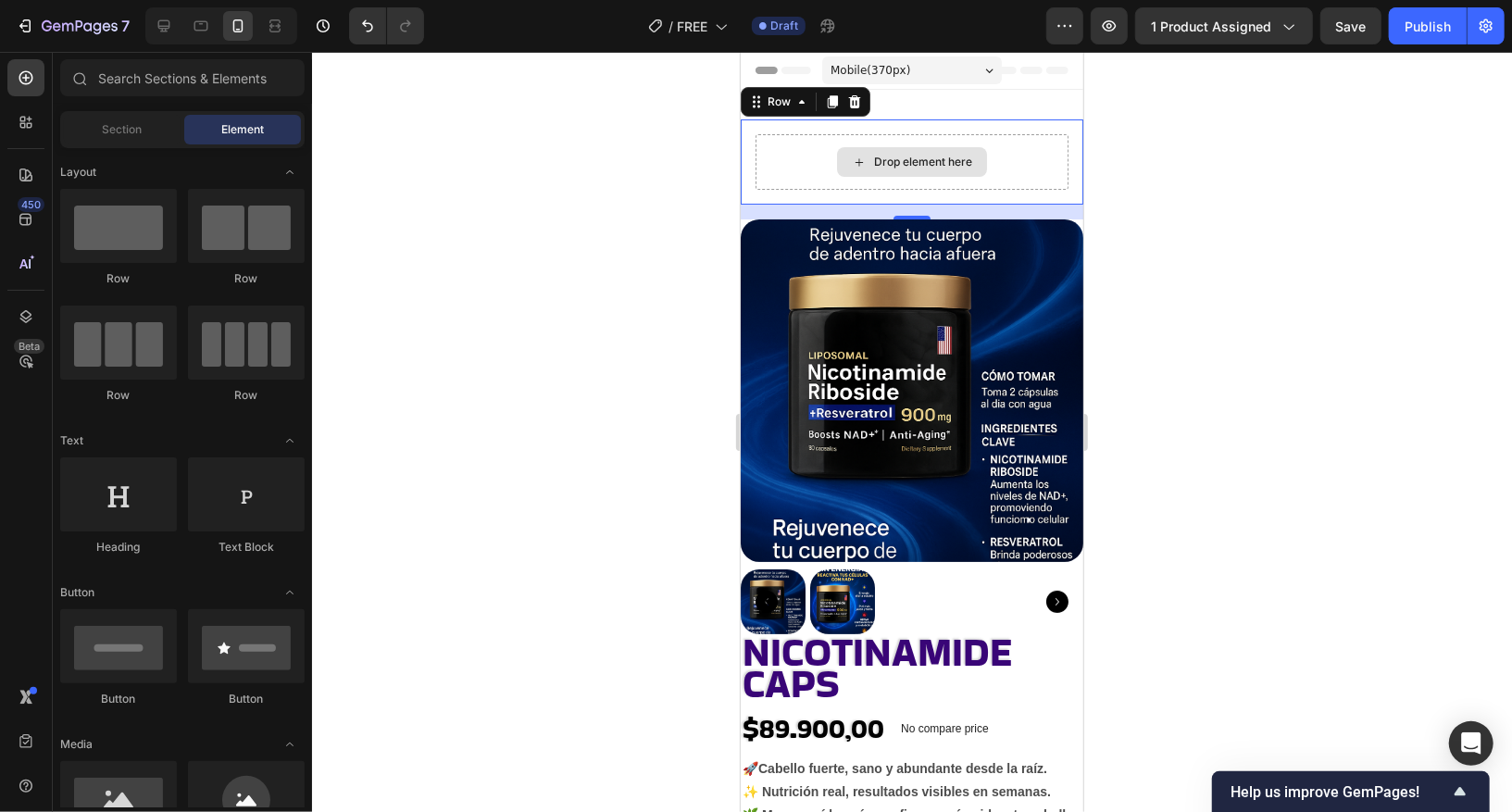
click at [933, 153] on div "Drop element here" at bounding box center [911, 160] width 150 height 30
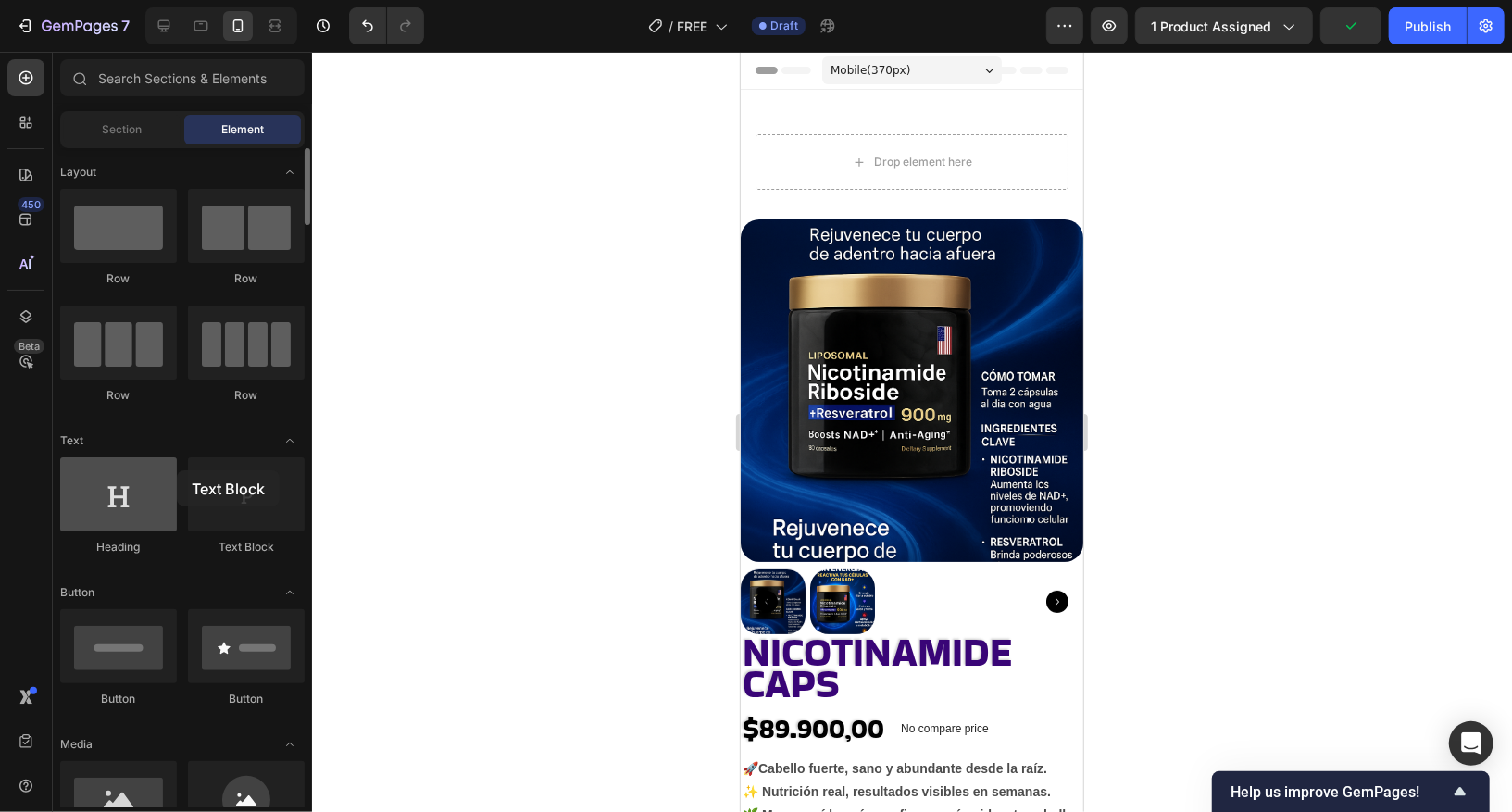
drag, startPoint x: 236, startPoint y: 510, endPoint x: 176, endPoint y: 474, distance: 70.0
click at [178, 471] on div "Heading Text Block" at bounding box center [182, 515] width 244 height 115
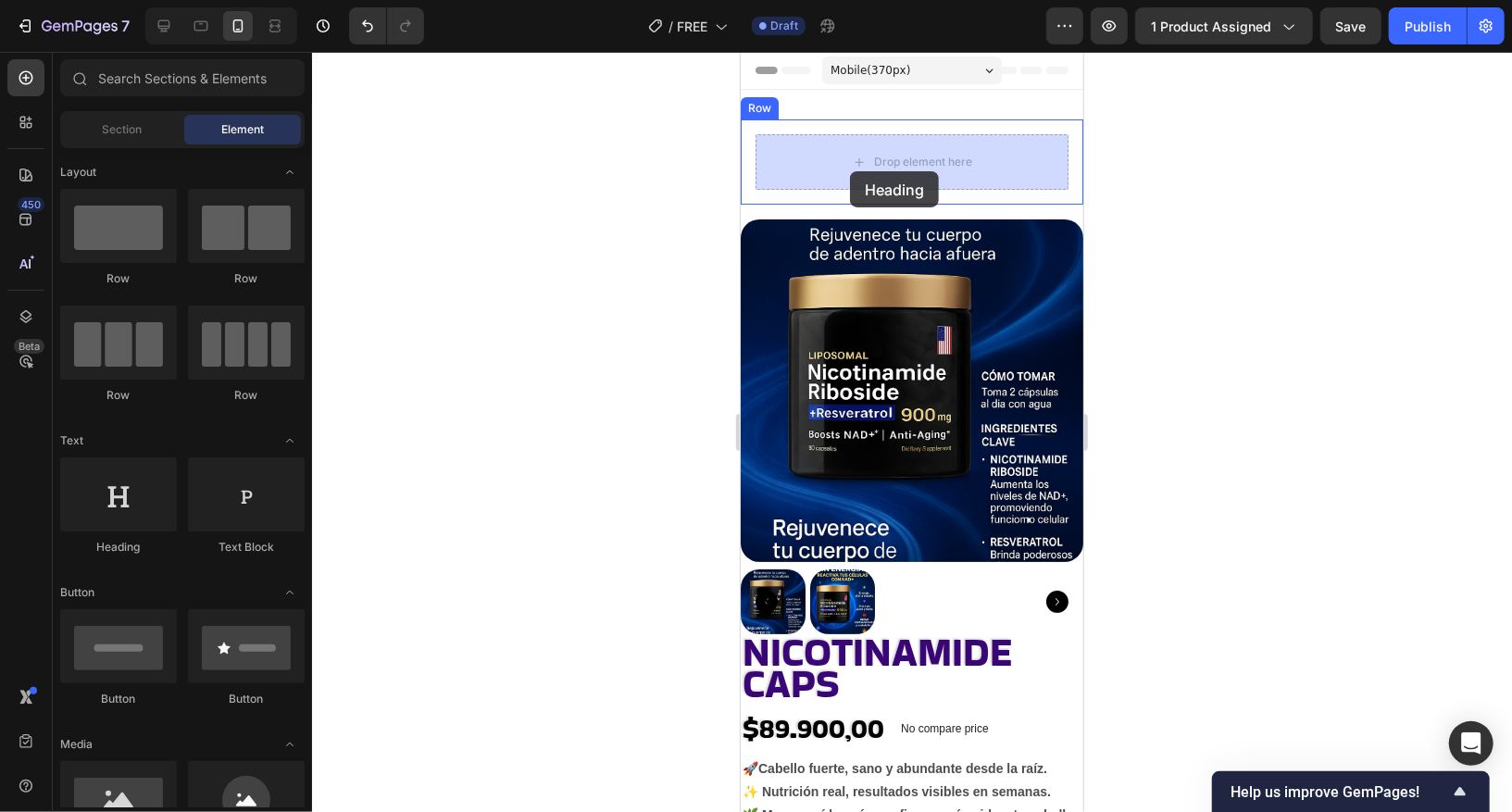
drag, startPoint x: 840, startPoint y: 569, endPoint x: 884, endPoint y: 147, distance: 424.3
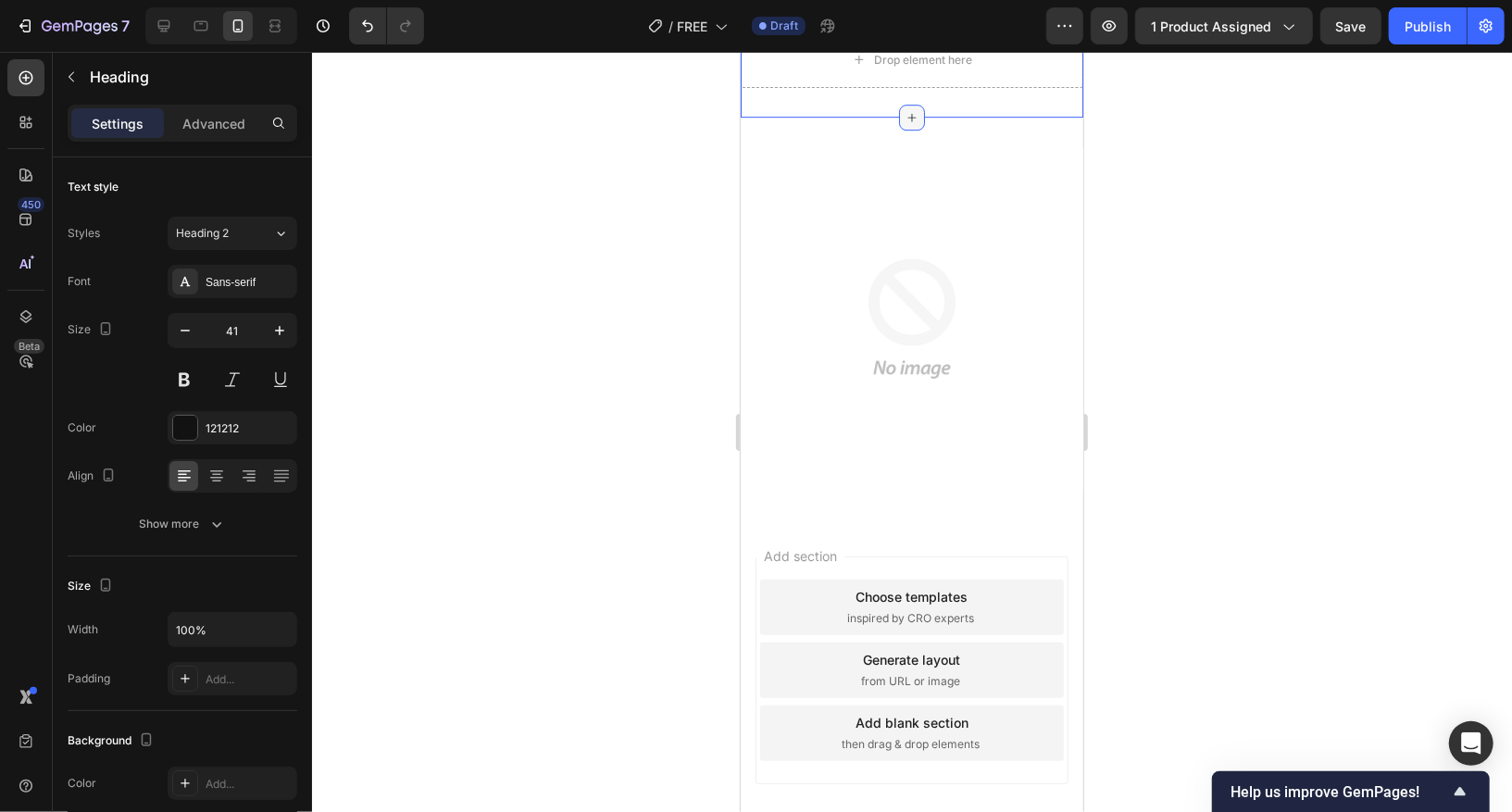
scroll to position [3840, 0]
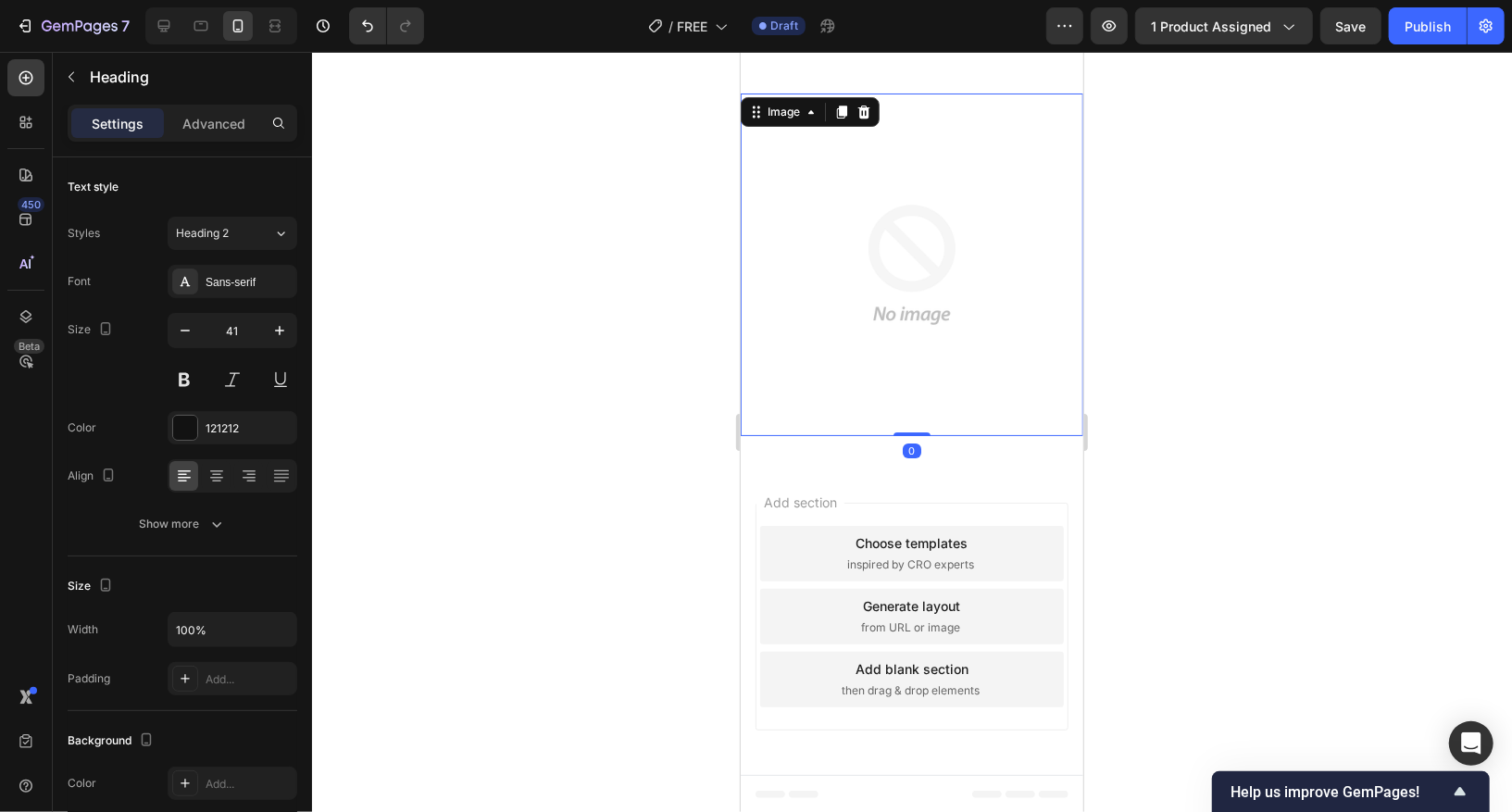
click at [919, 369] on img at bounding box center [911, 263] width 342 height 343
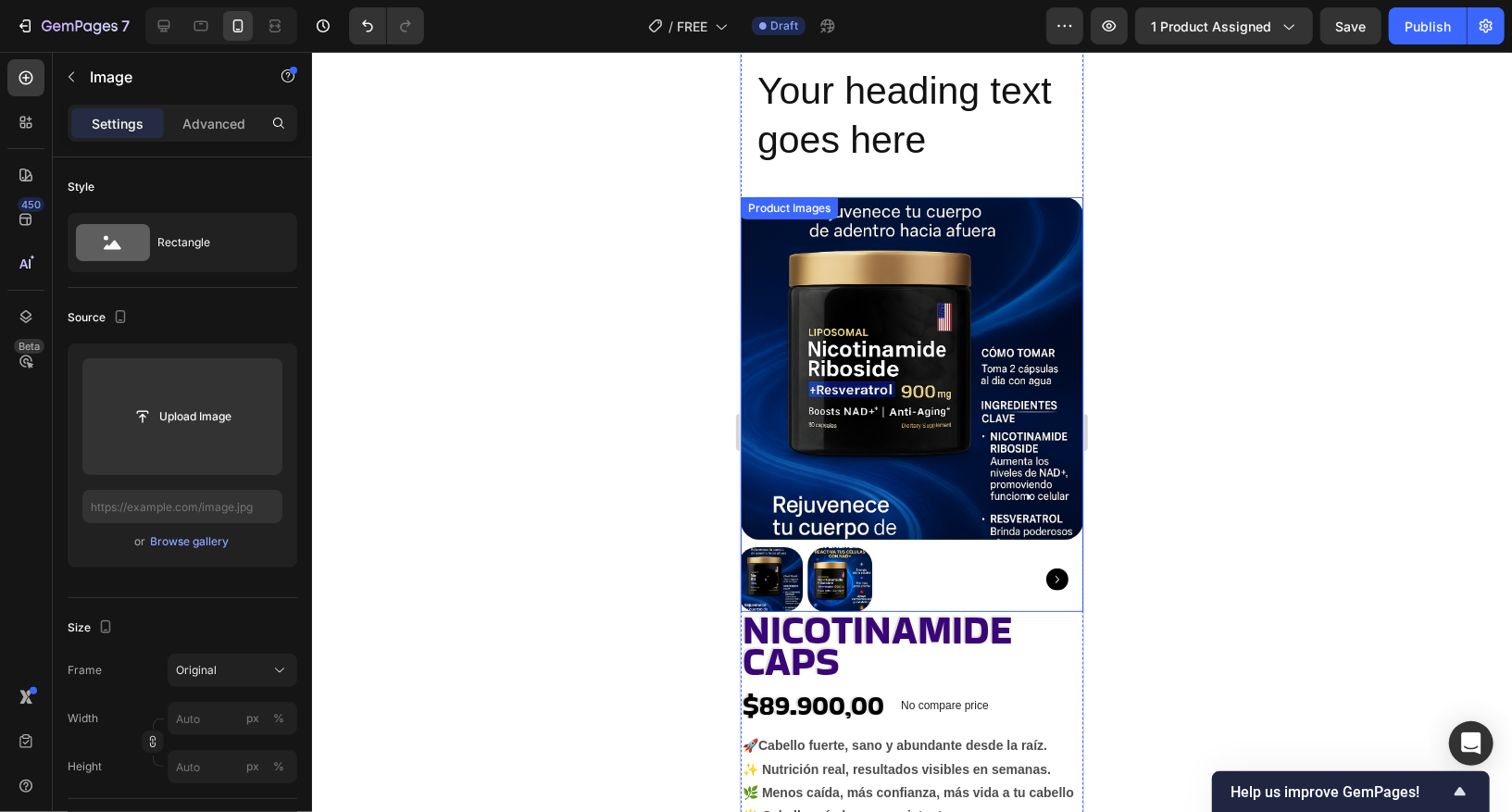
scroll to position [0, 0]
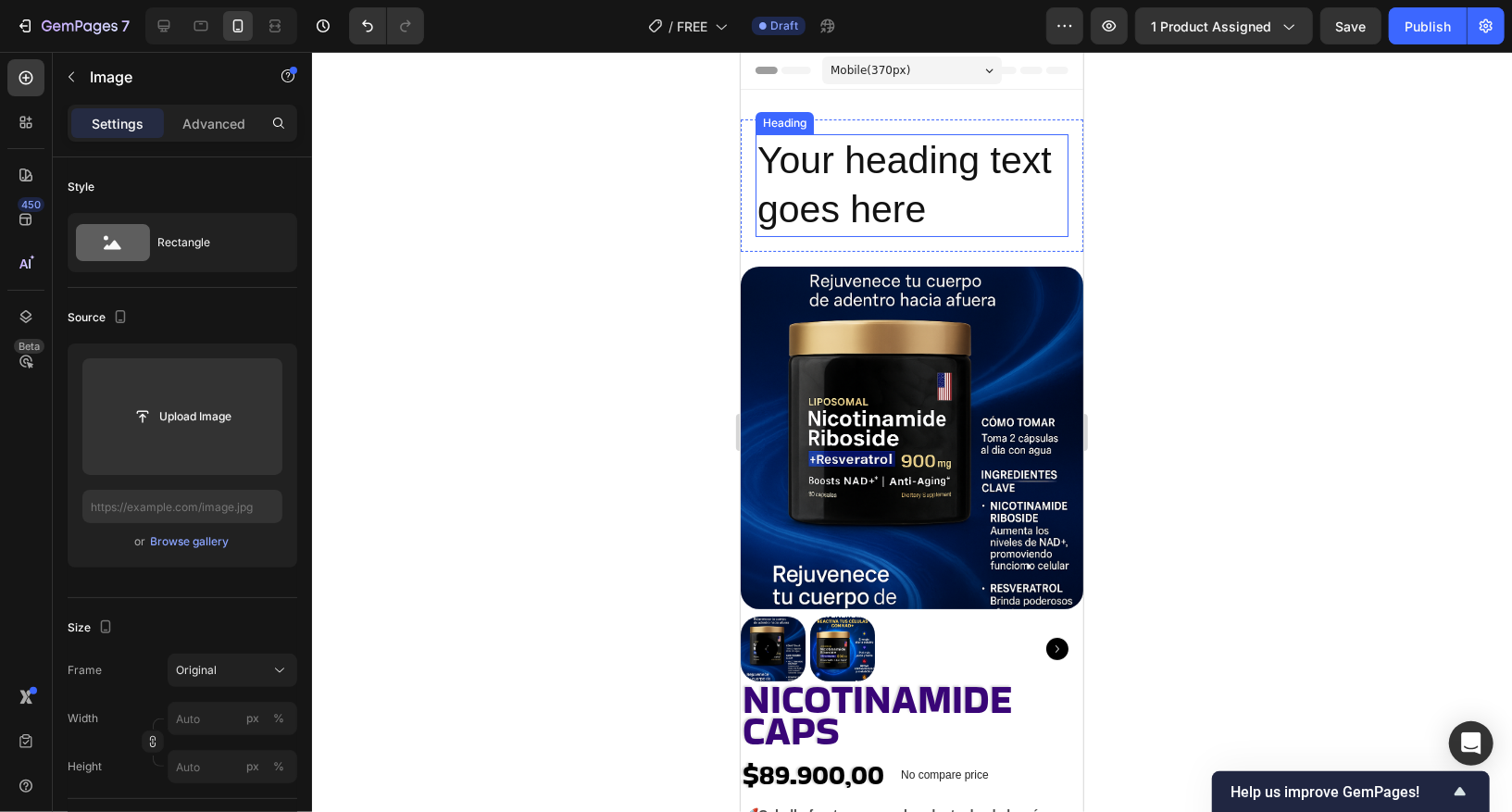
click at [905, 188] on h2 "Your heading text goes here" at bounding box center [911, 185] width 313 height 103
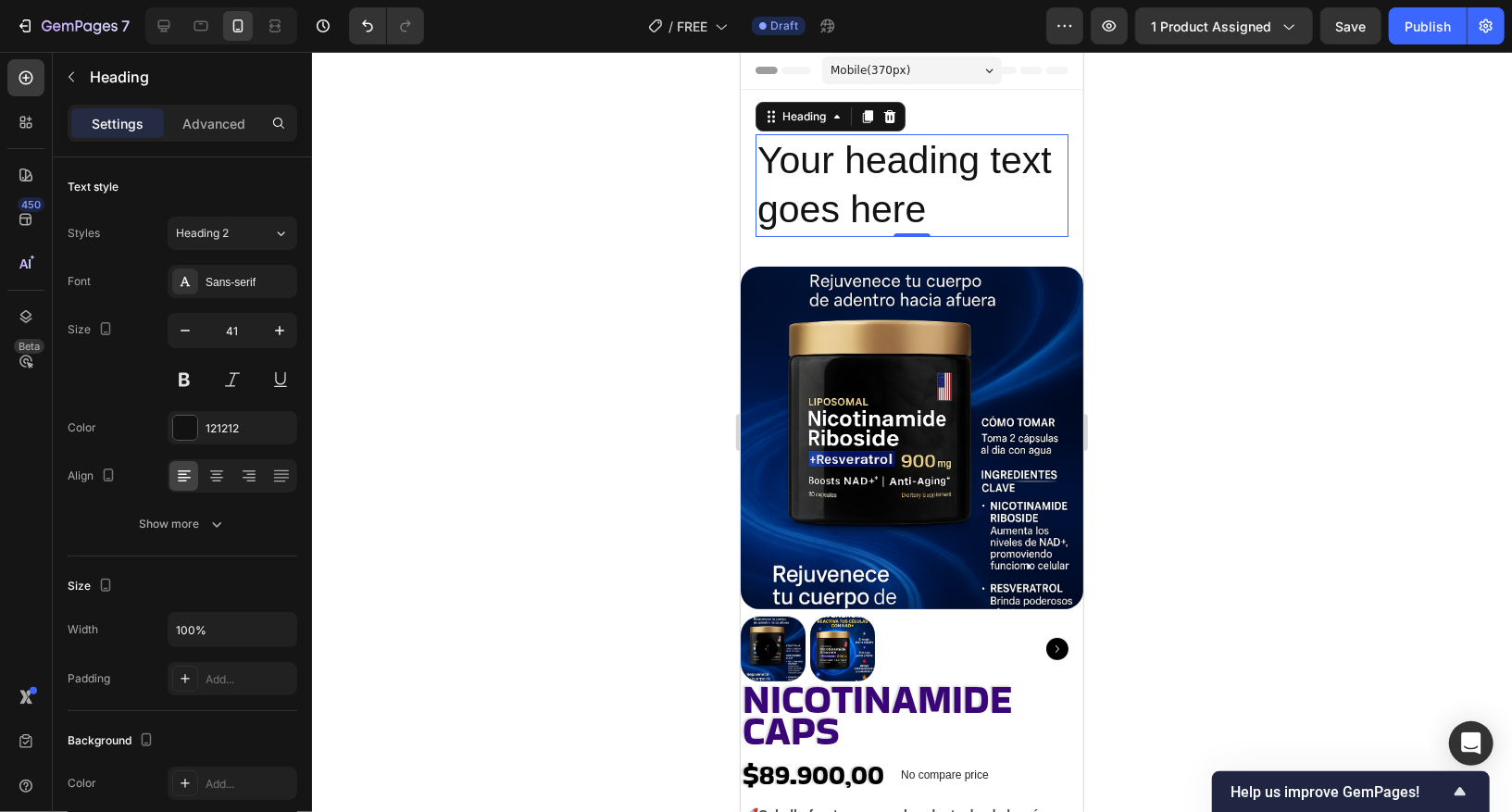
click at [880, 174] on h2 "Your heading text goes here" at bounding box center [911, 185] width 313 height 103
click at [880, 174] on p "Your heading text goes here" at bounding box center [911, 185] width 309 height 99
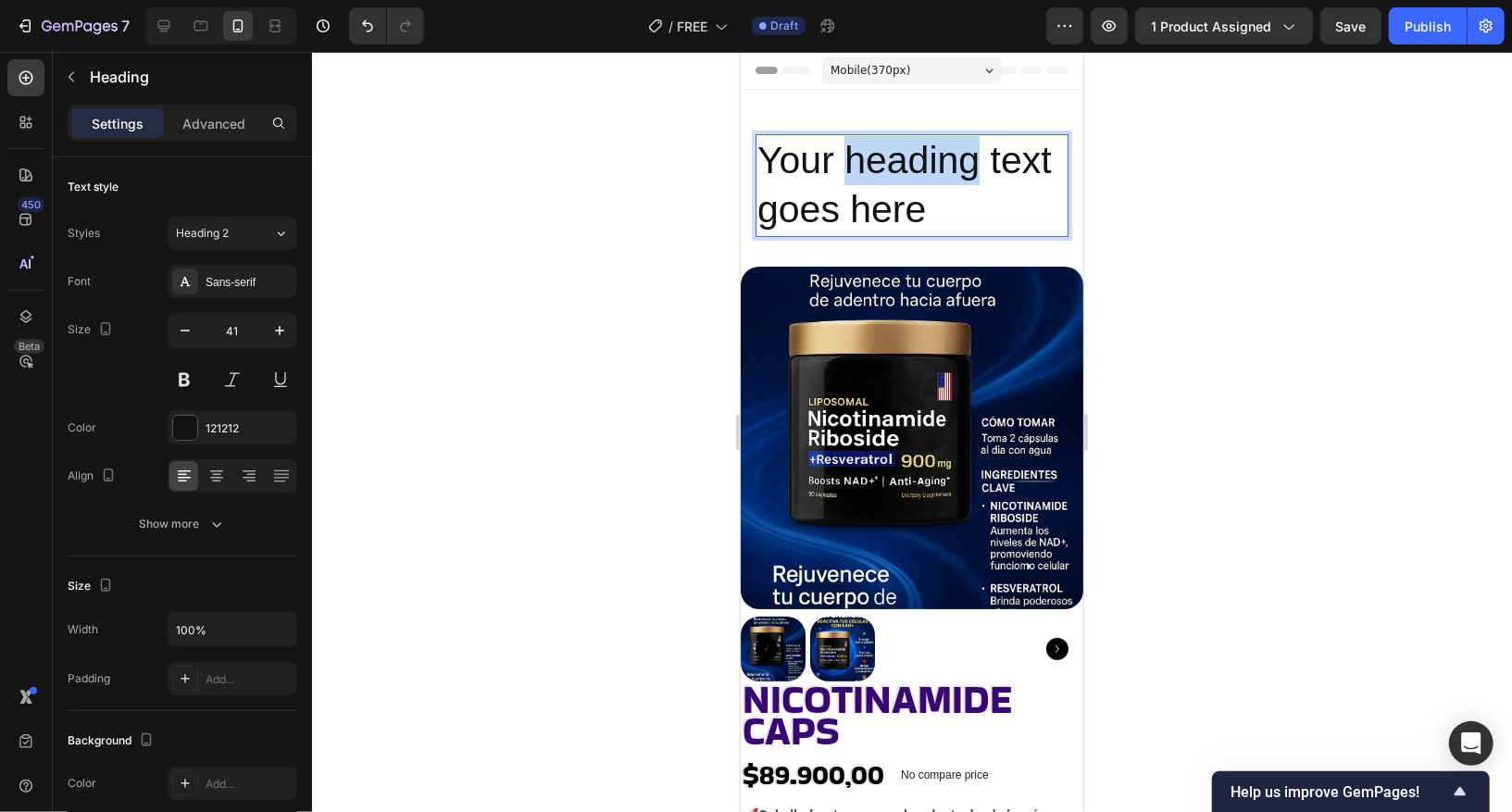
drag, startPoint x: 919, startPoint y: 203, endPoint x: 740, endPoint y: 151, distance: 186.4
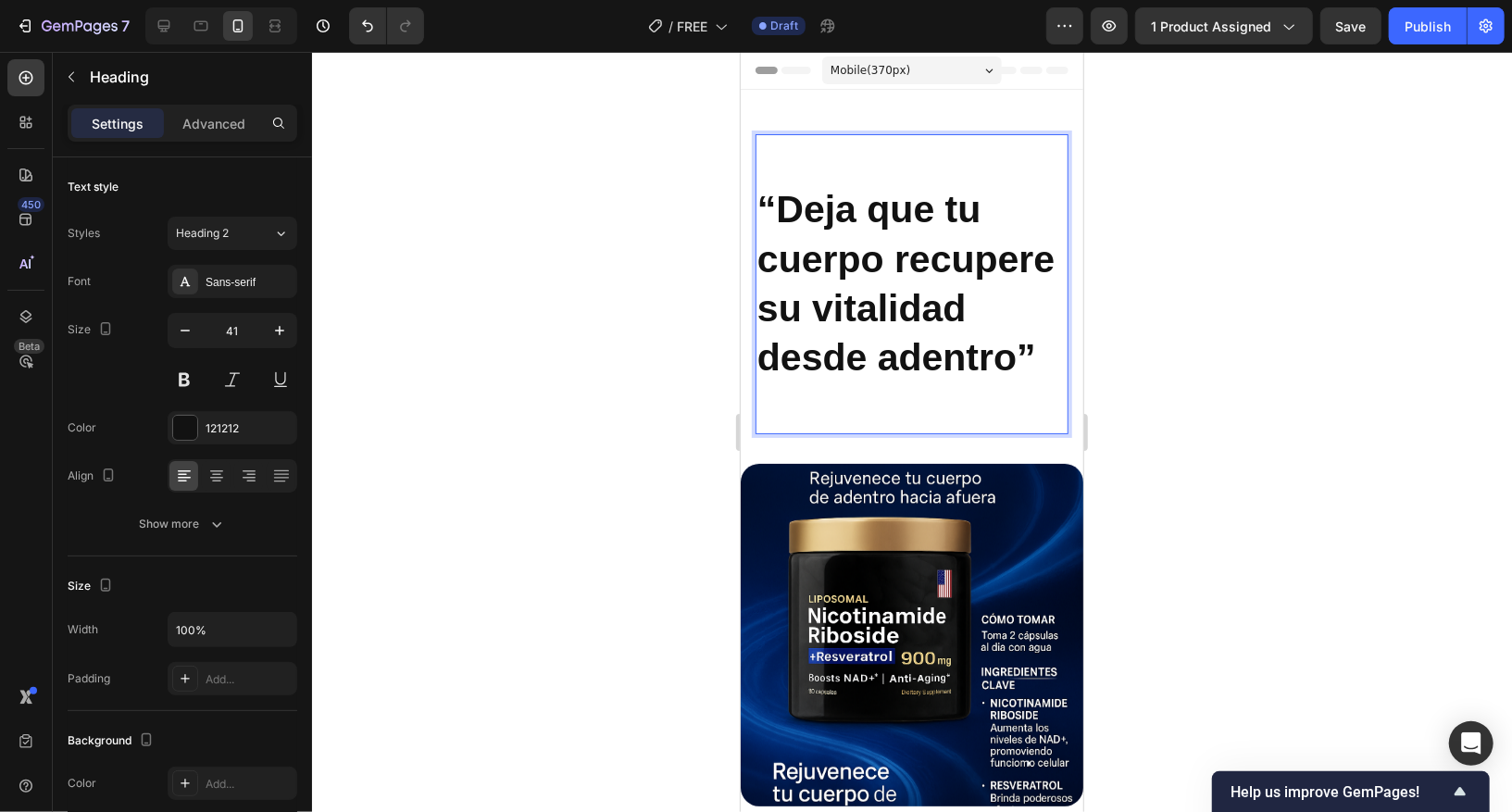
click at [1254, 319] on div at bounding box center [912, 431] width 1200 height 760
click at [897, 156] on p "⁠⁠⁠⁠⁠⁠⁠ “Deja que tu cuerpo recupere su vitalidad desde adentro”" at bounding box center [911, 283] width 309 height 297
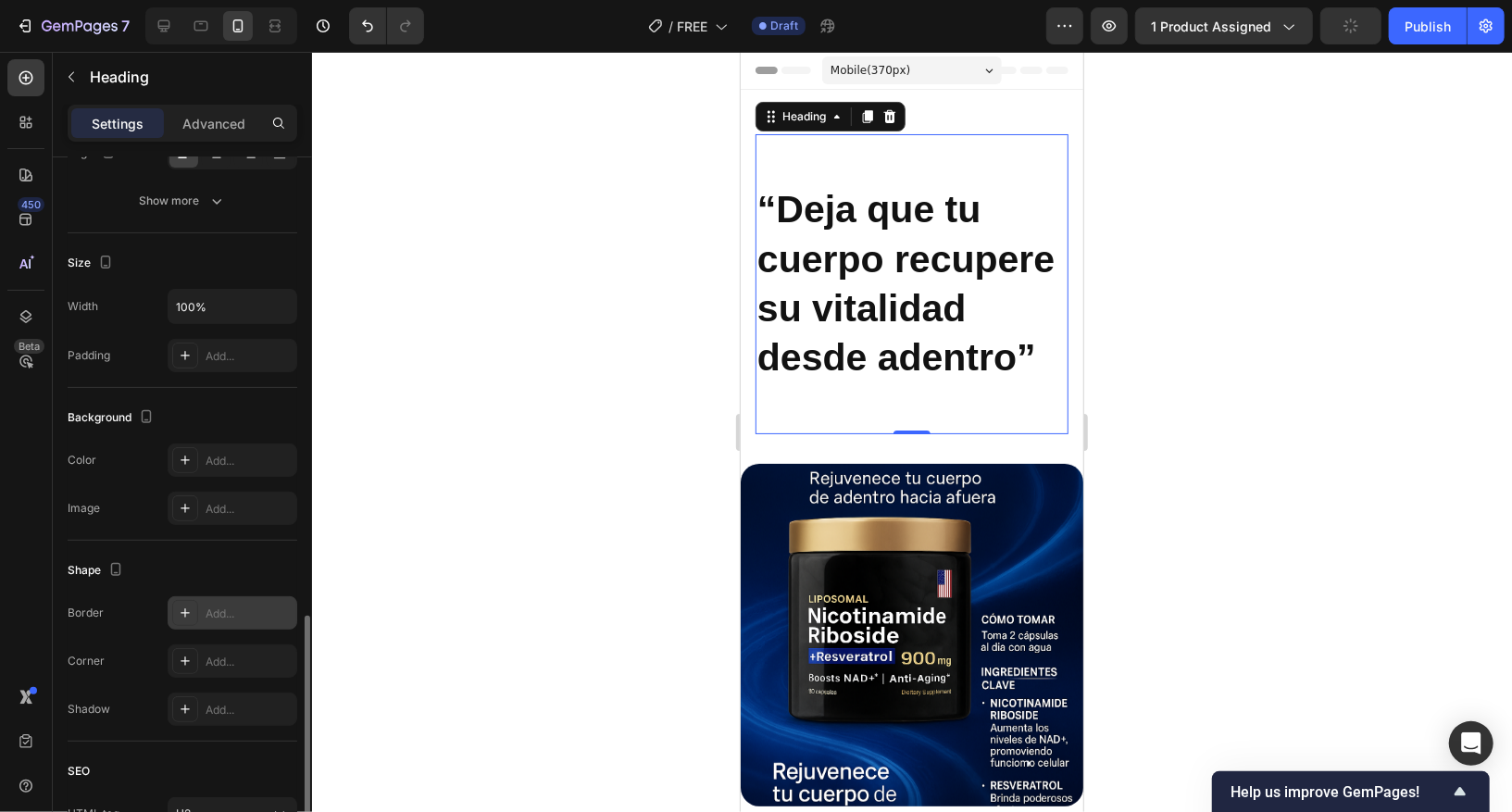
scroll to position [490, 0]
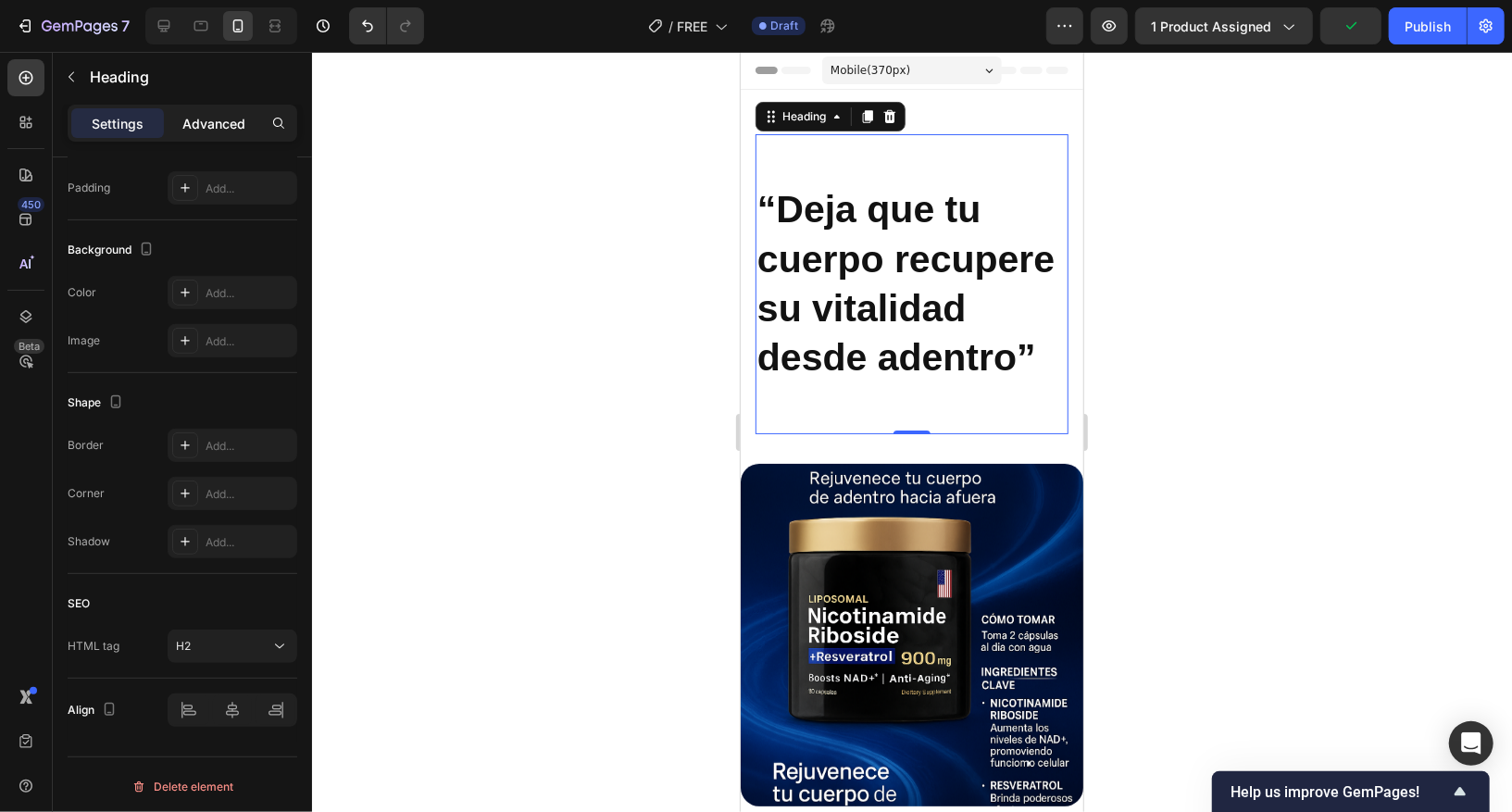
click at [221, 135] on div "Advanced" at bounding box center [214, 123] width 93 height 30
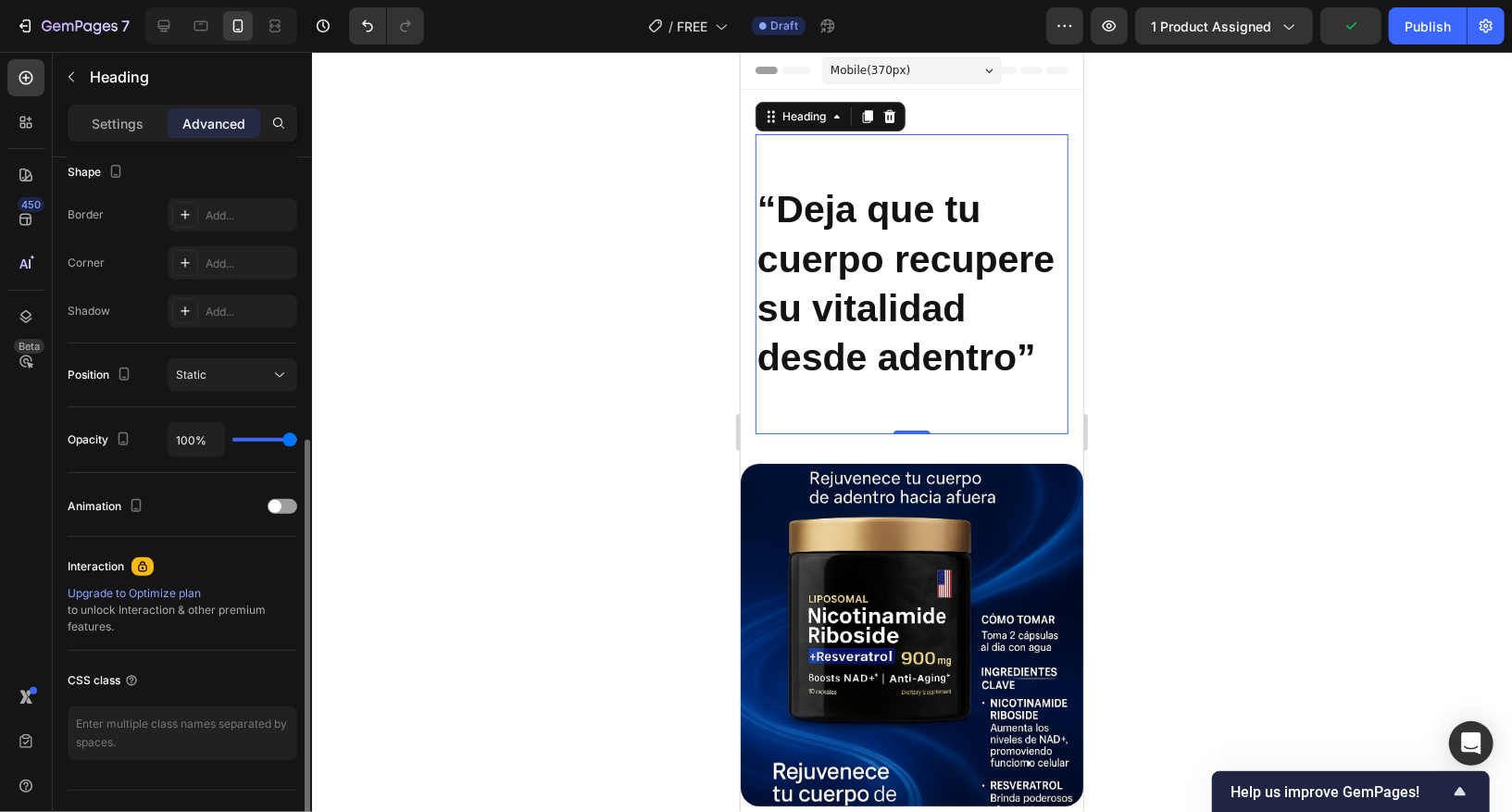
scroll to position [524, 0]
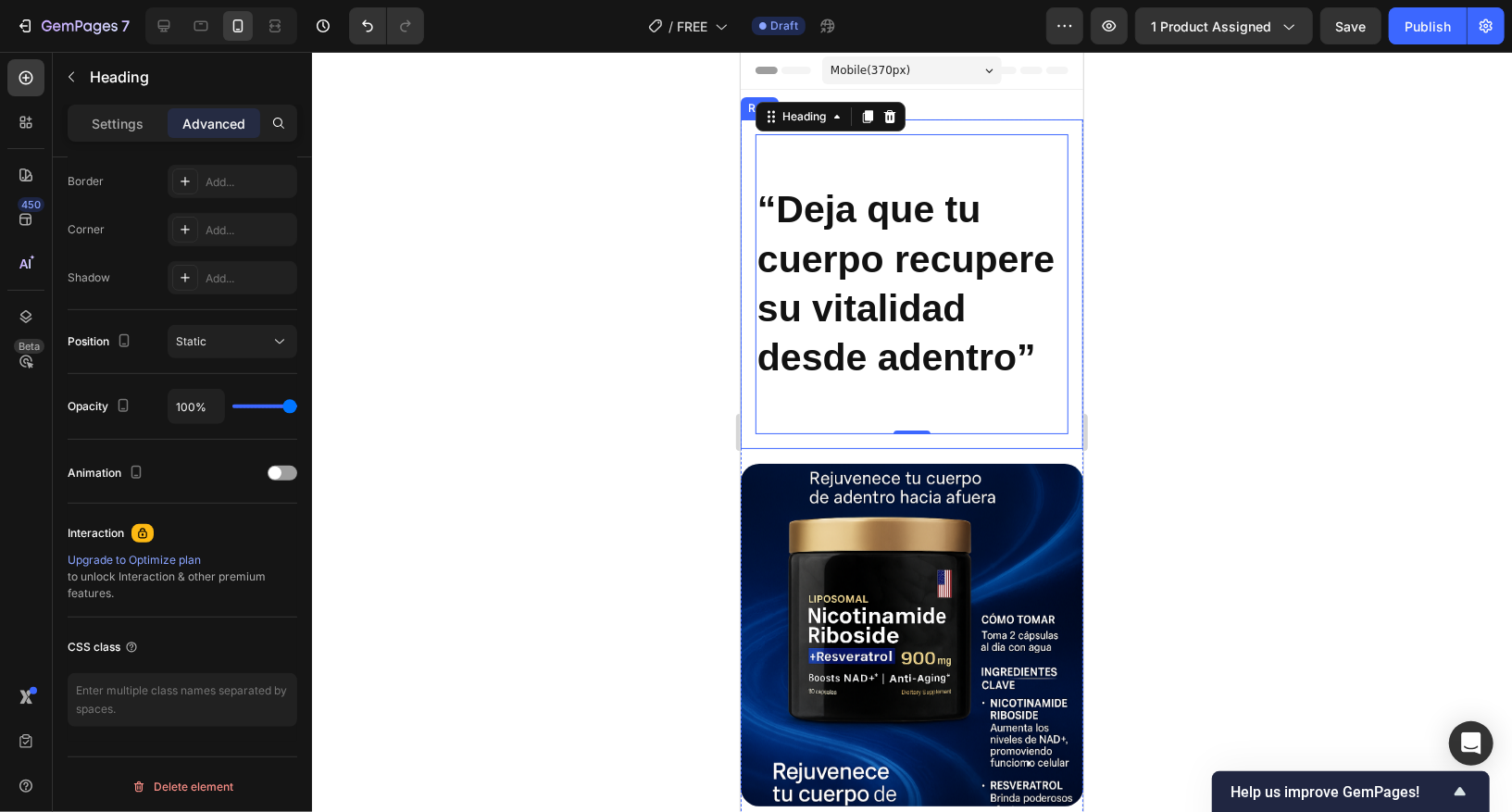
click at [990, 107] on div "“Deja que tu cuerpo recupere su vitalidad desde adentro” Heading 0 Row Product …" at bounding box center [911, 694] width 342 height 1210
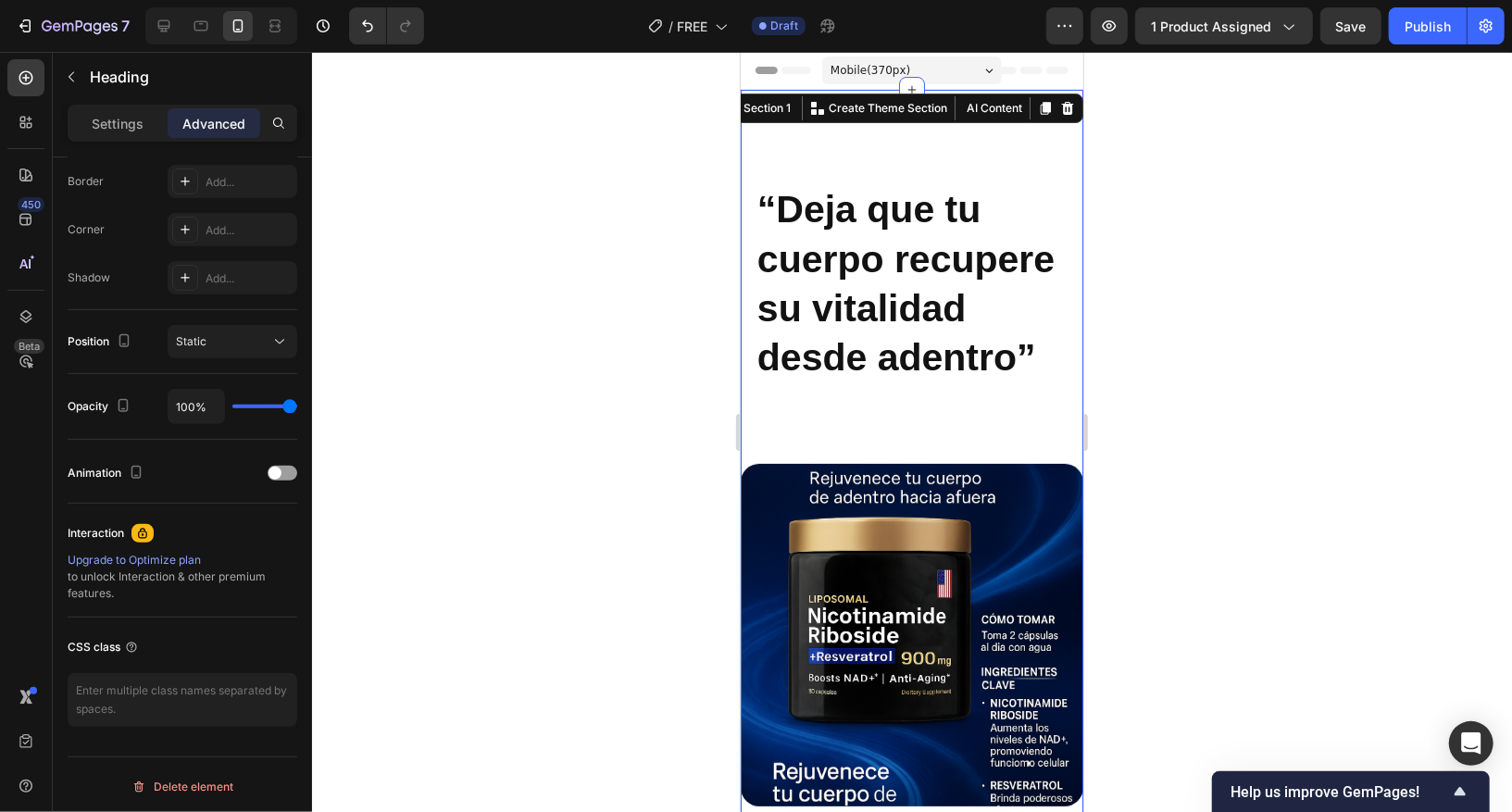
scroll to position [0, 0]
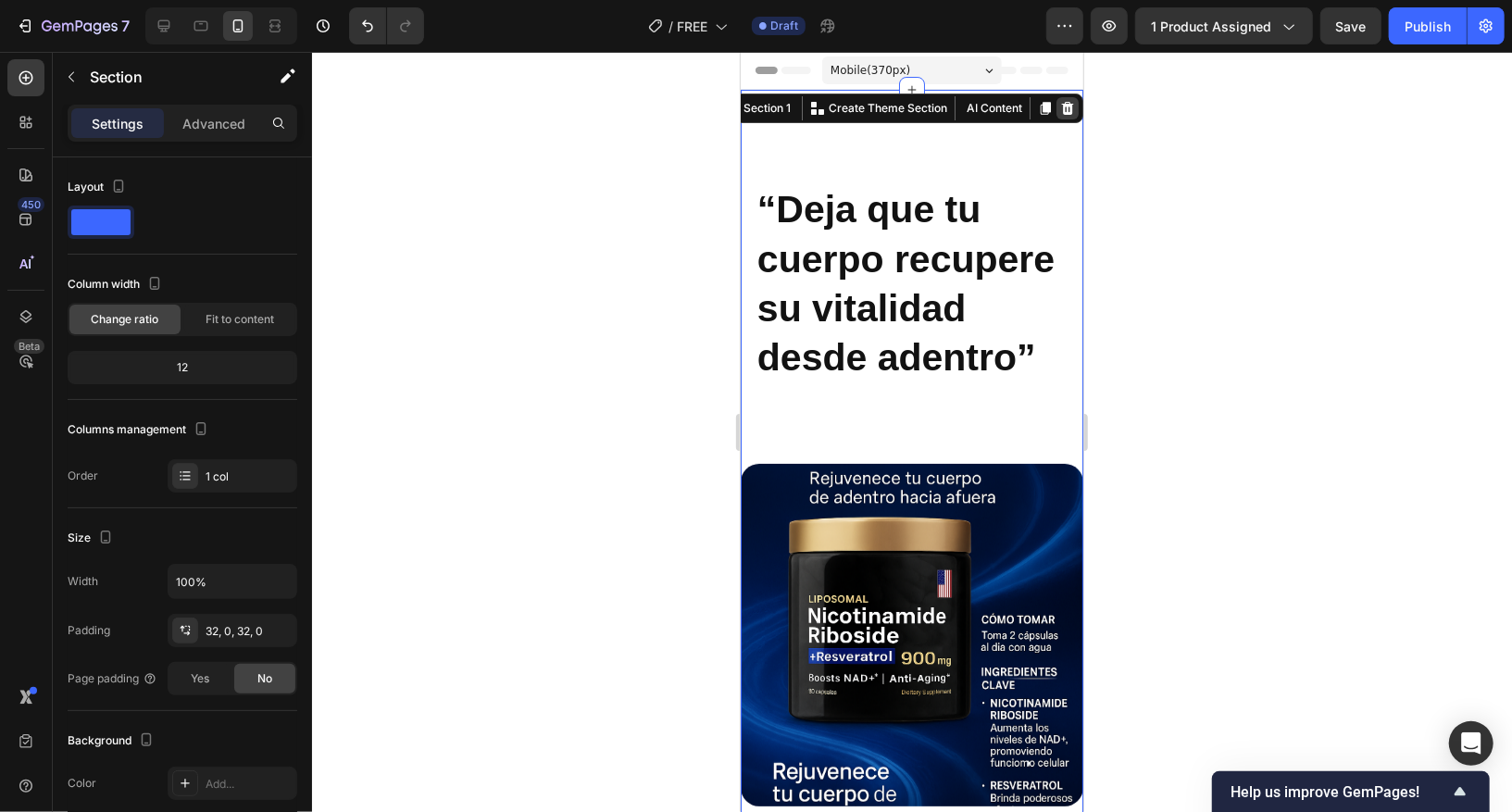
click at [1069, 103] on icon at bounding box center [1067, 108] width 12 height 13
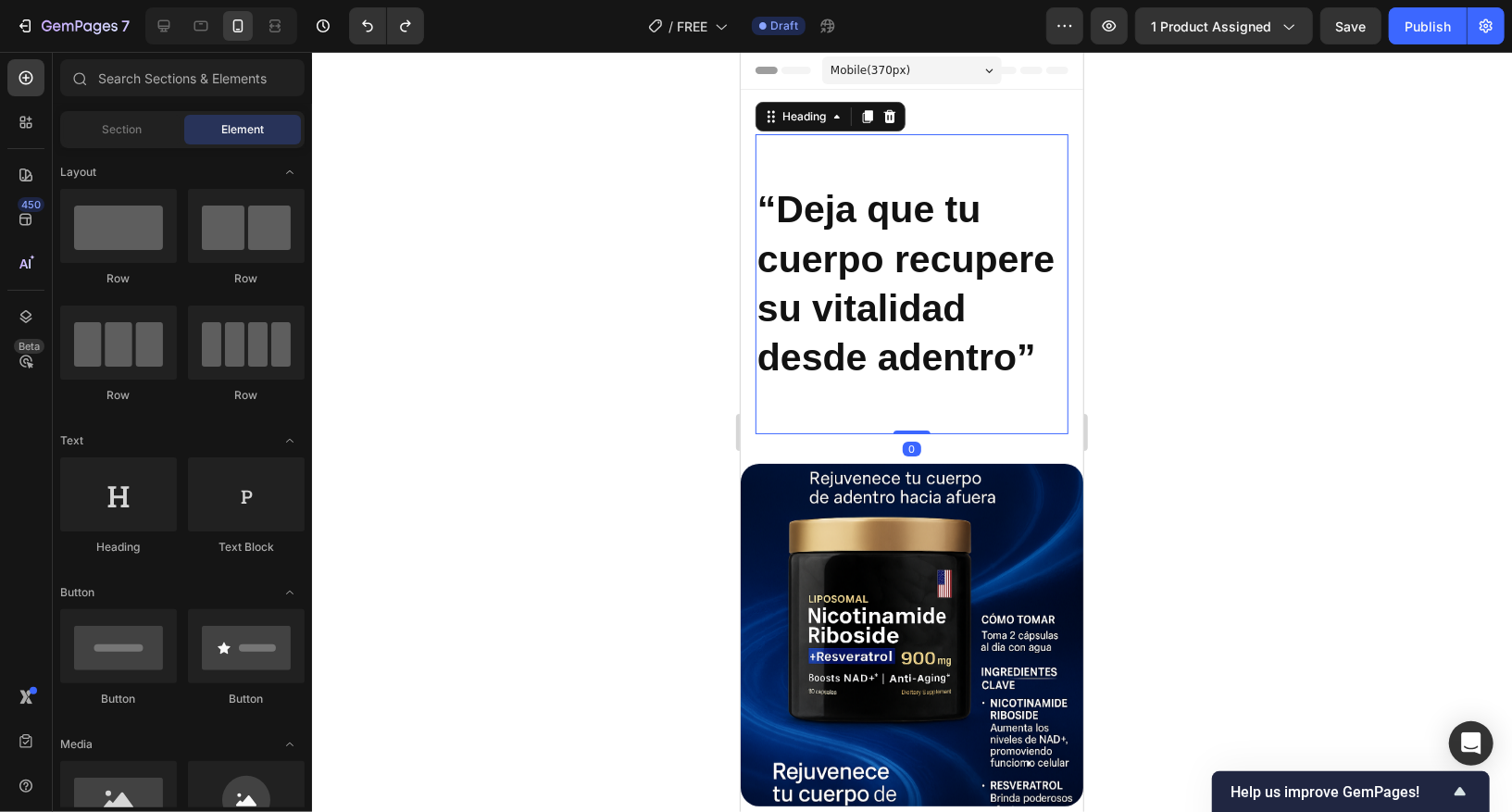
click at [978, 146] on h2 "“Deja que tu cuerpo recupere su vitalidad desde adentro”" at bounding box center [911, 283] width 313 height 300
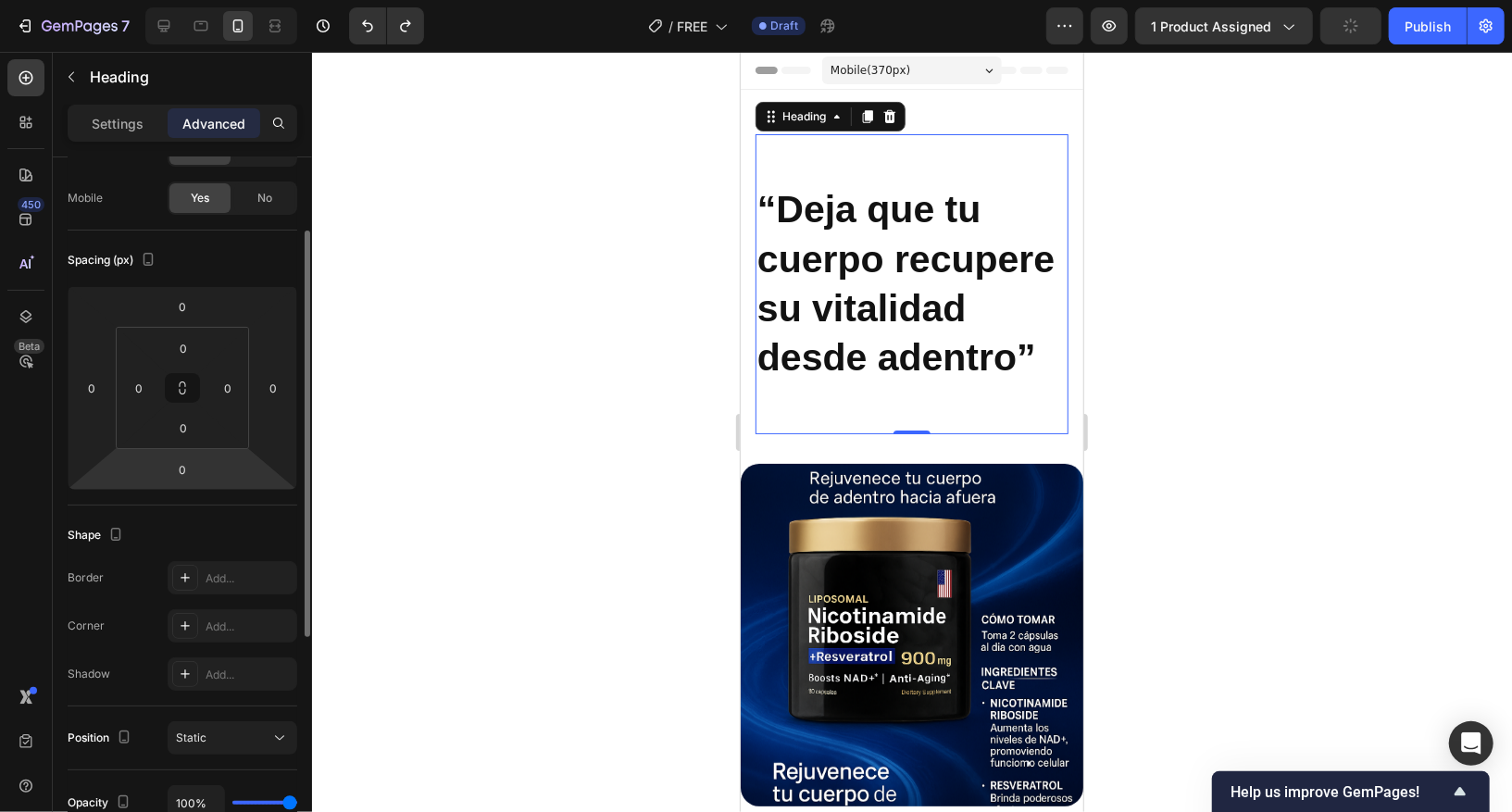
scroll to position [58, 0]
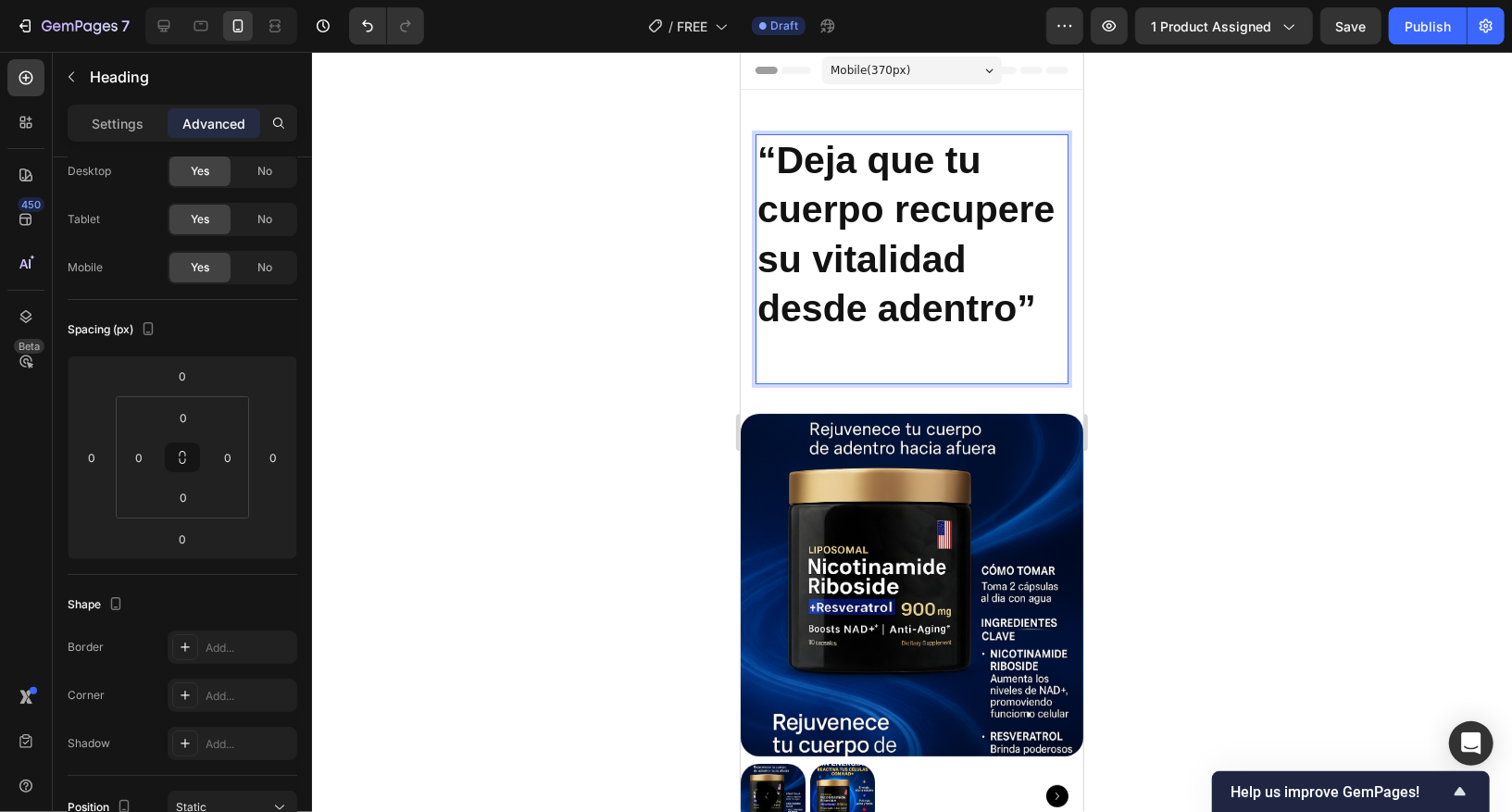
click at [1045, 302] on p "“Deja que tu cuerpo recupere su vitalidad desde adentro”" at bounding box center [911, 259] width 309 height 246
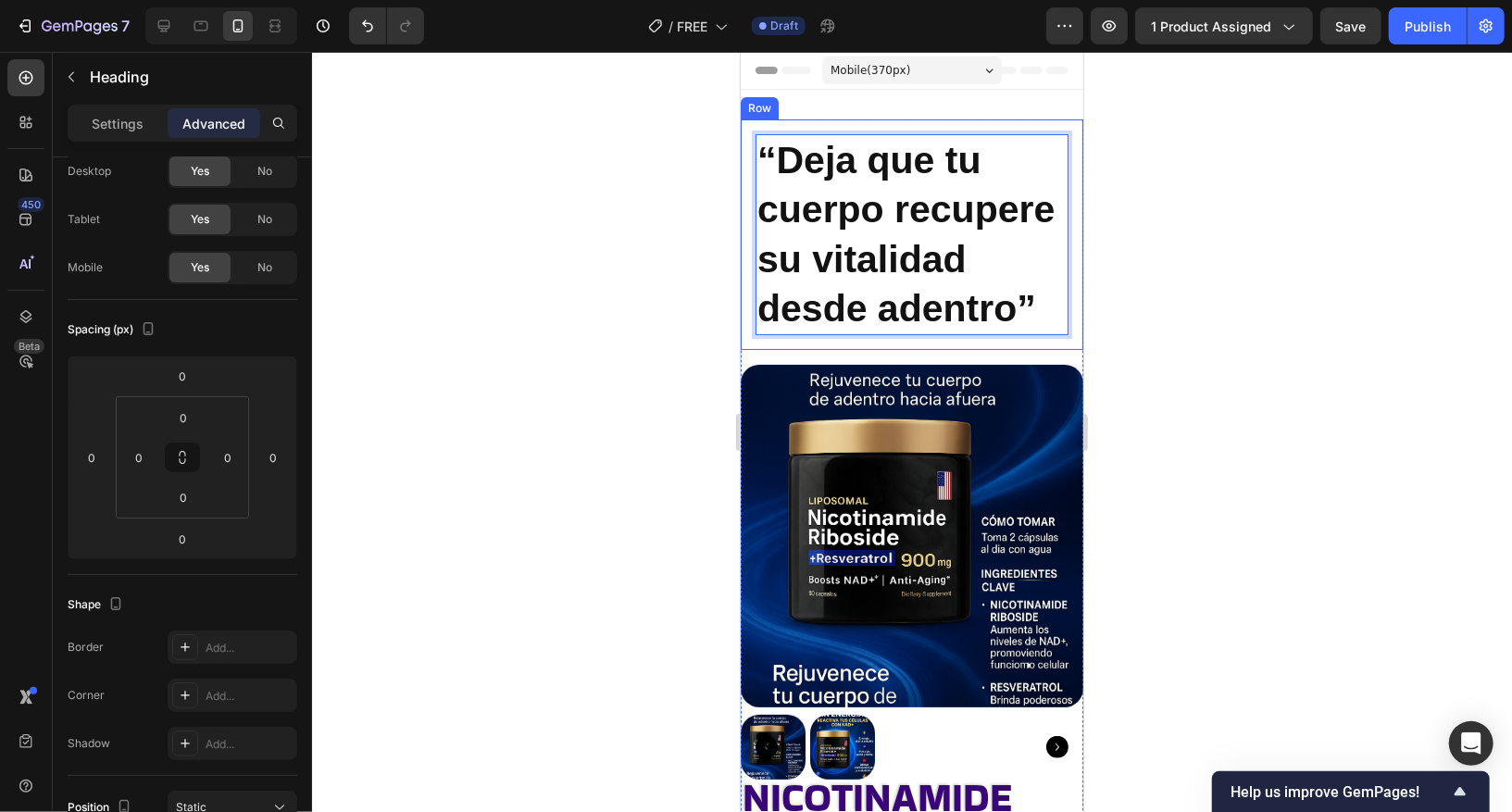
click at [971, 112] on div "“Deja que tu cuerpo recupere su vitalidad desde adentro” Heading 0 Row Product …" at bounding box center [911, 644] width 342 height 1112
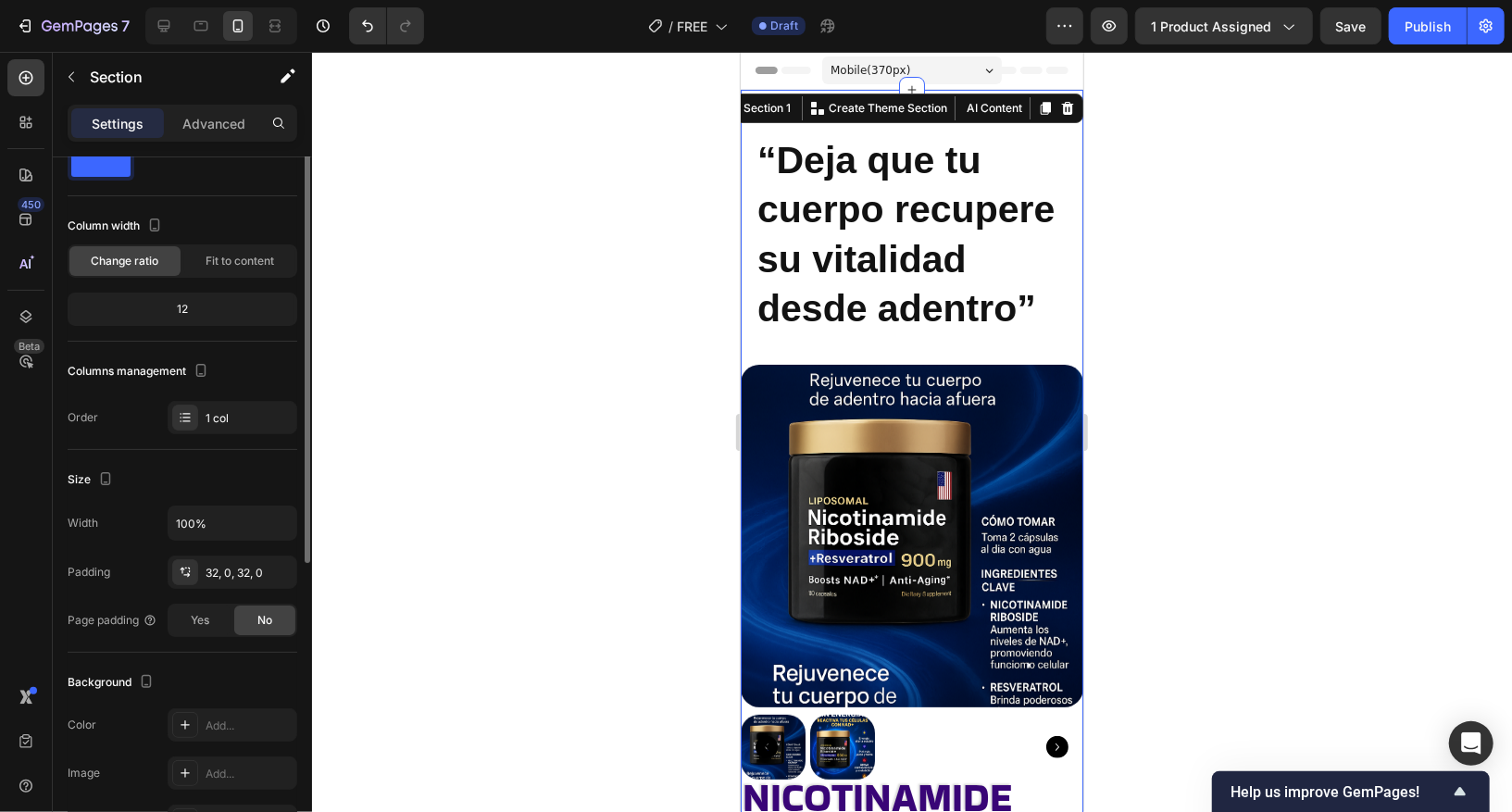
scroll to position [0, 0]
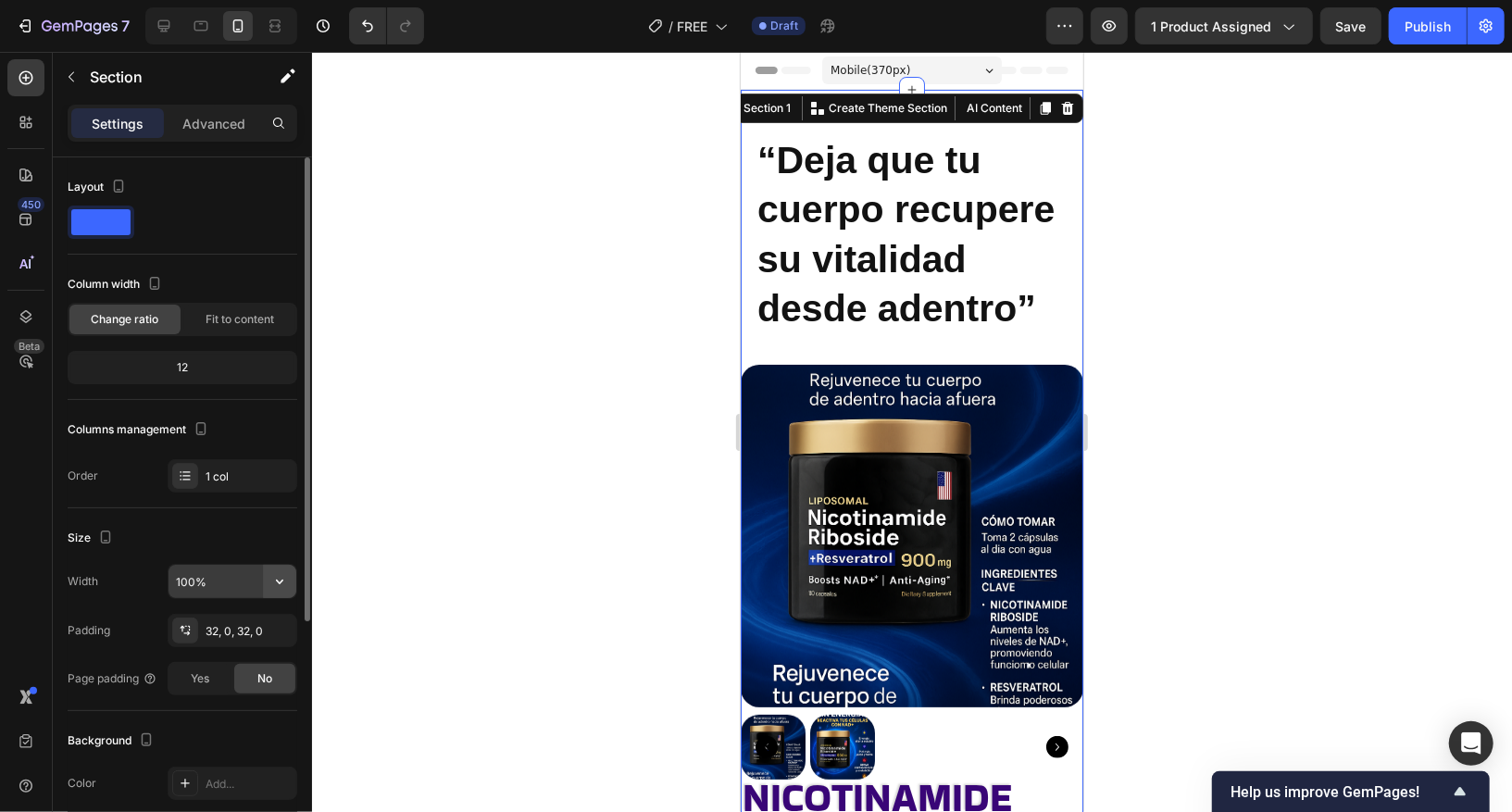
click at [272, 584] on icon "button" at bounding box center [279, 581] width 18 height 18
click at [249, 549] on div "Size" at bounding box center [182, 537] width 230 height 30
click at [224, 324] on span "Fit to content" at bounding box center [239, 319] width 69 height 16
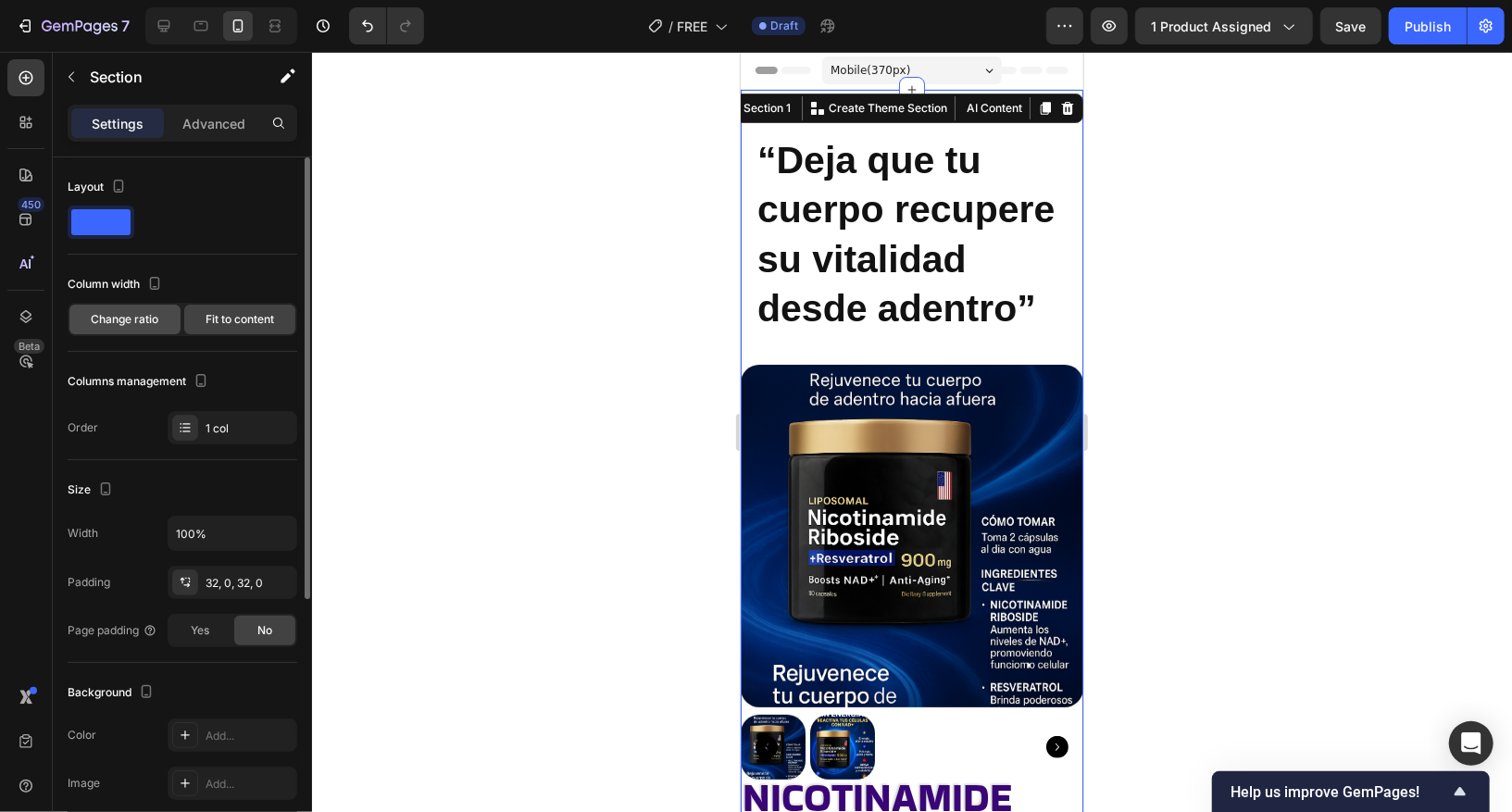
click at [166, 314] on div "Change ratio" at bounding box center [125, 319] width 111 height 30
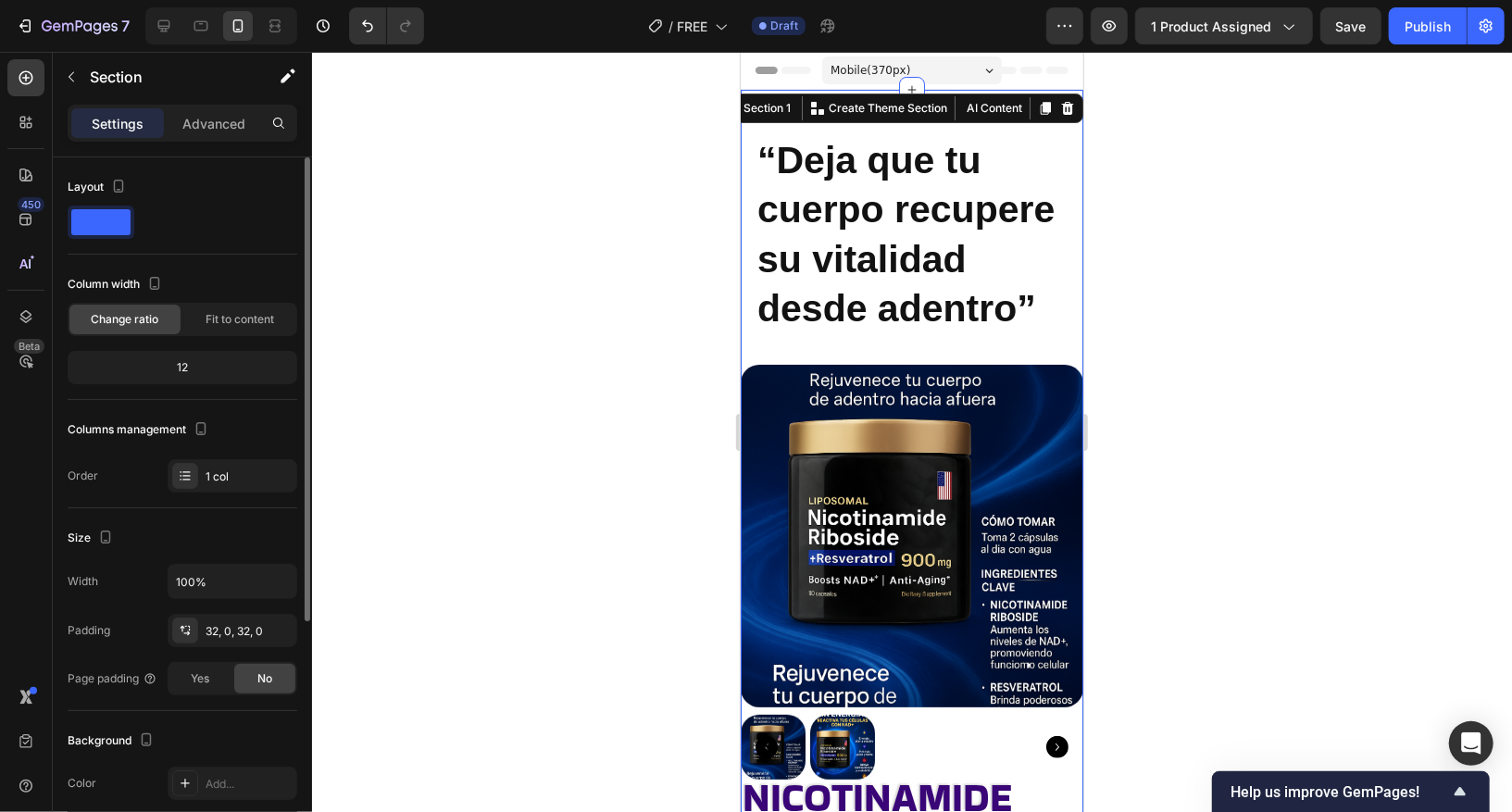
click at [184, 363] on div "12" at bounding box center [182, 367] width 222 height 26
click at [185, 380] on div "12" at bounding box center [182, 367] width 230 height 33
click at [197, 371] on div "12" at bounding box center [182, 367] width 222 height 26
click at [178, 373] on div "12" at bounding box center [182, 367] width 222 height 26
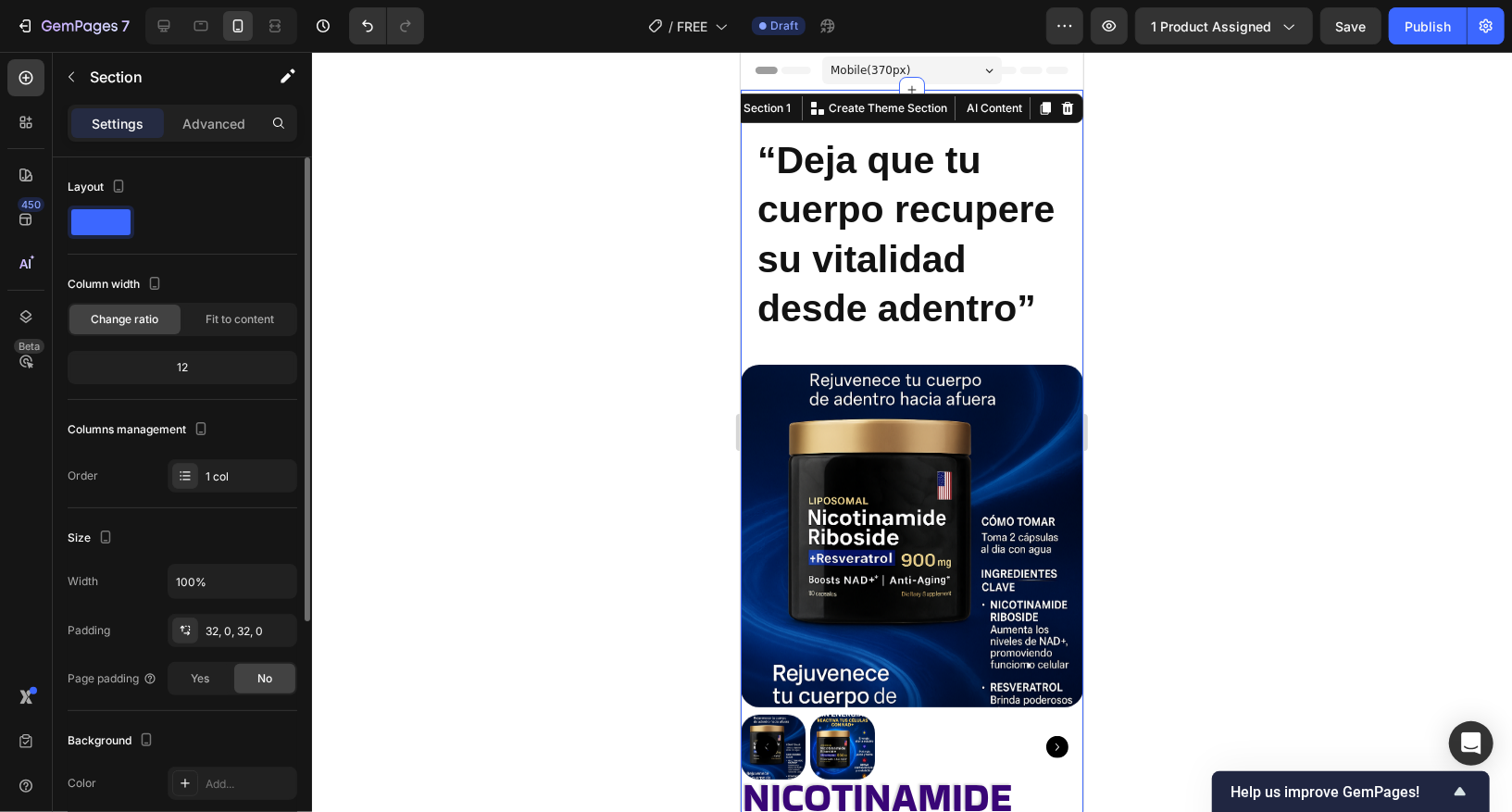
click at [178, 373] on div "12" at bounding box center [182, 367] width 222 height 26
click at [177, 373] on div "12" at bounding box center [182, 367] width 222 height 26
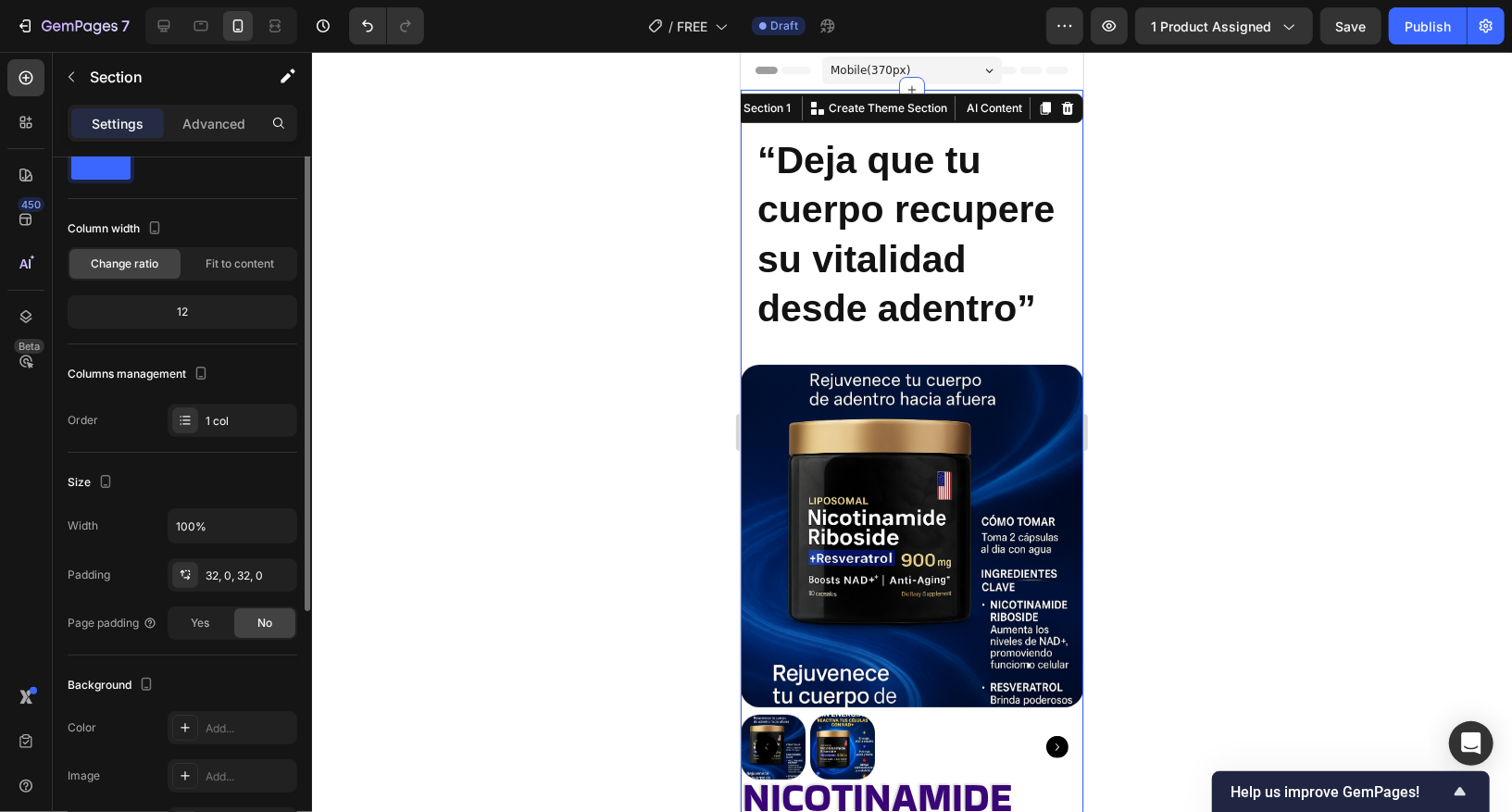
scroll to position [28, 0]
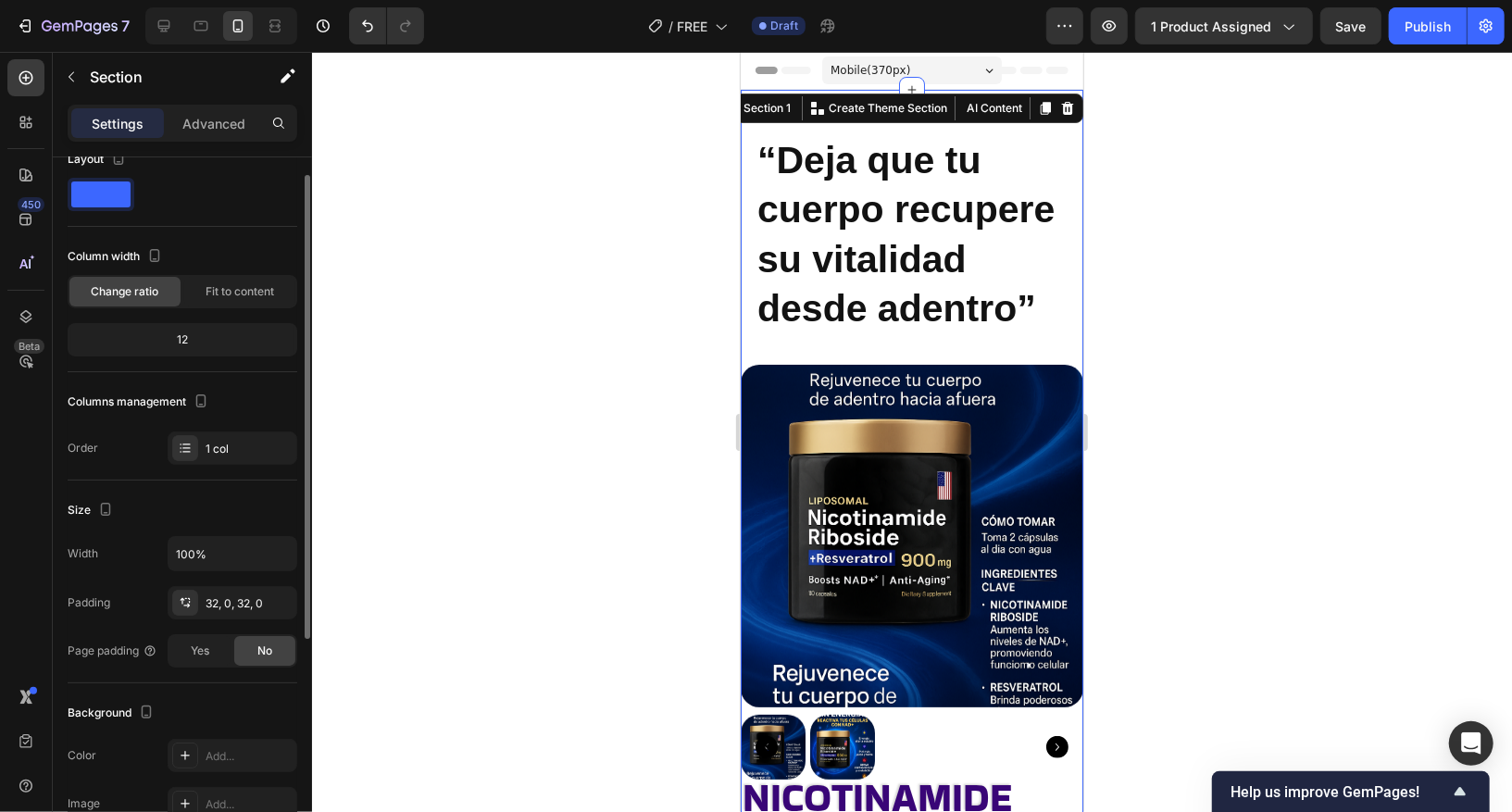
click at [180, 341] on div "12" at bounding box center [182, 340] width 222 height 26
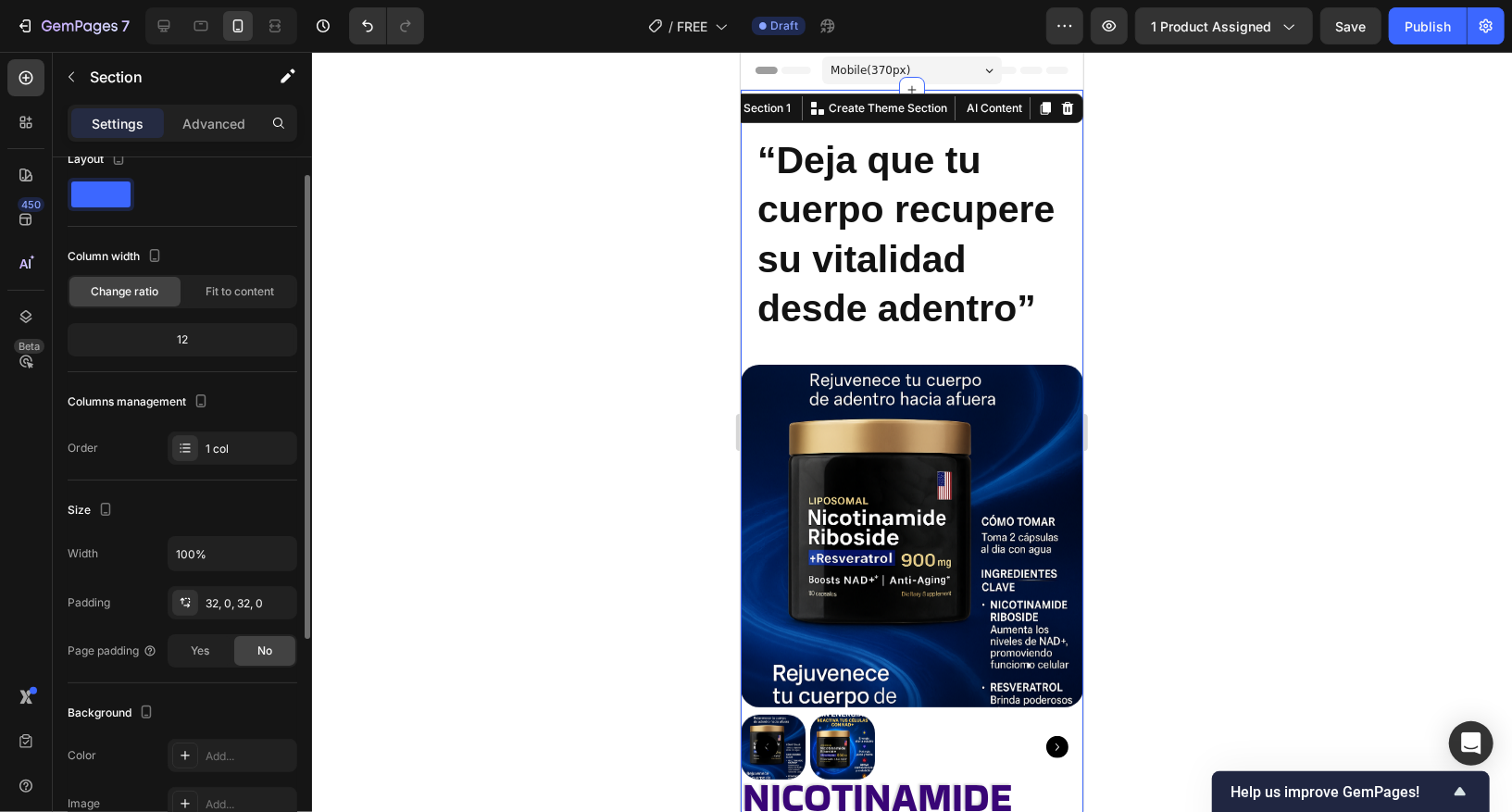
scroll to position [0, 0]
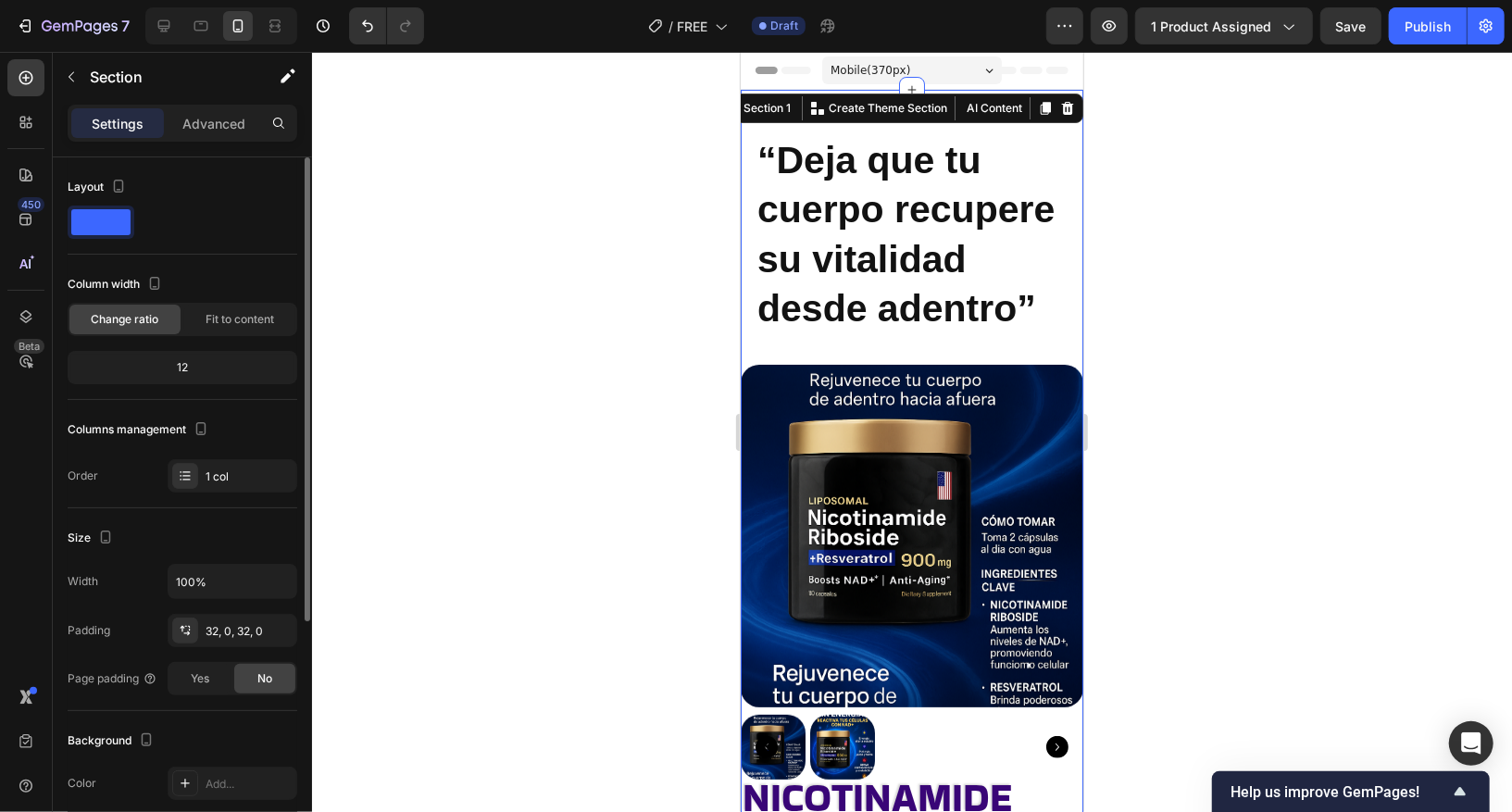
click at [219, 376] on div "12" at bounding box center [182, 367] width 222 height 26
click at [236, 312] on span "Fit to content" at bounding box center [239, 319] width 69 height 16
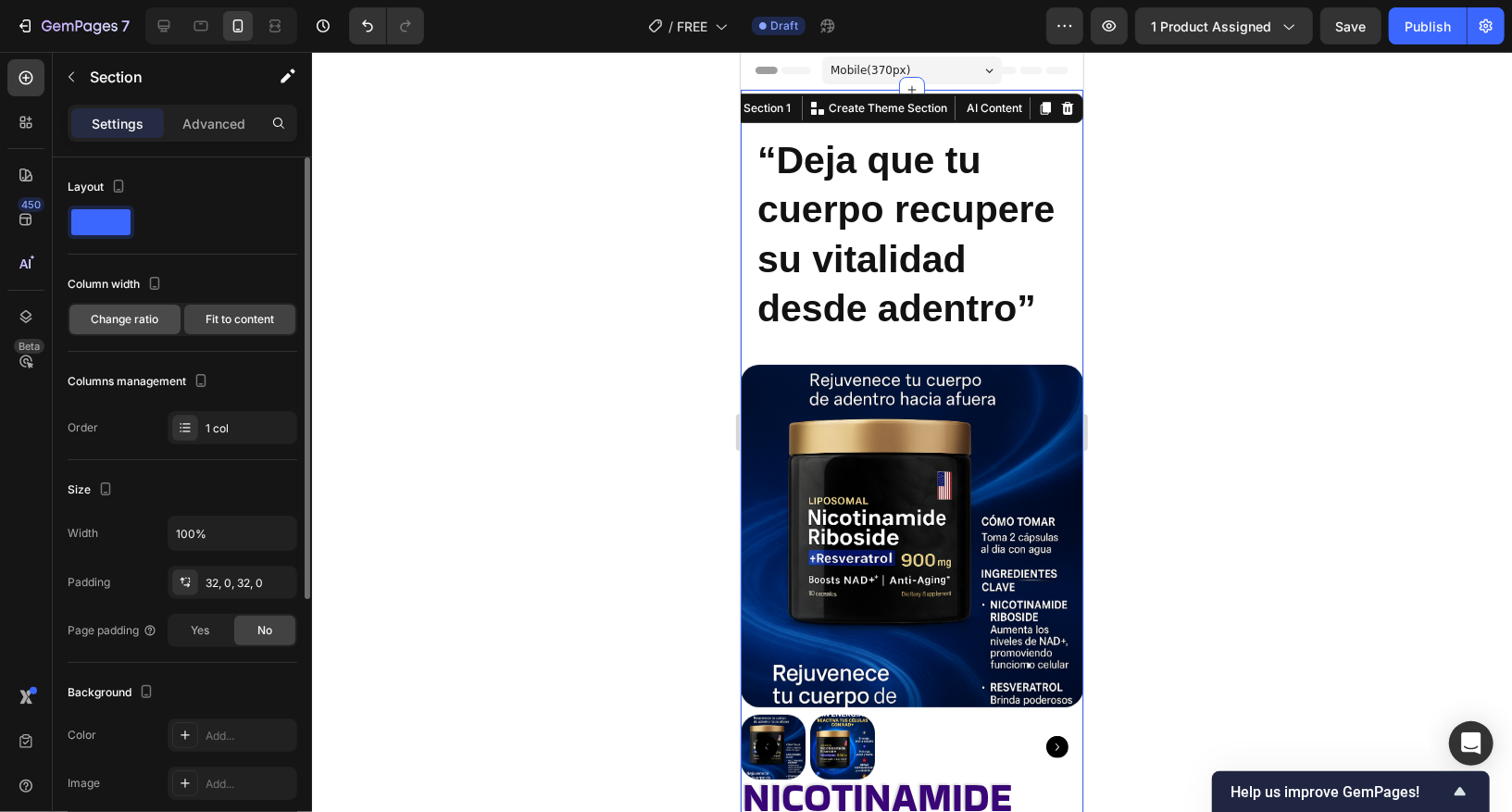
click at [135, 324] on span "Change ratio" at bounding box center [125, 319] width 68 height 16
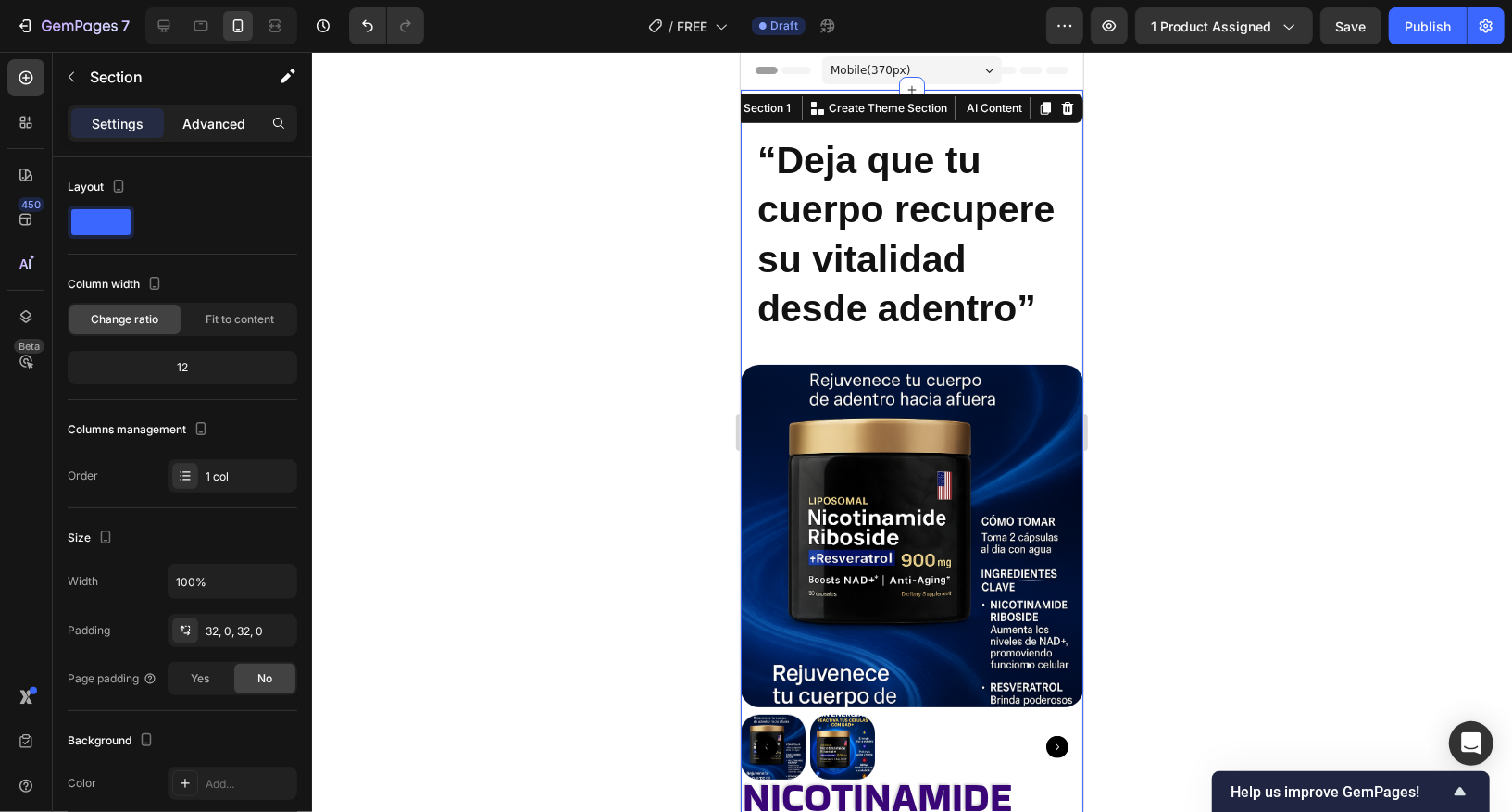
click at [225, 117] on p "Advanced" at bounding box center [214, 123] width 63 height 19
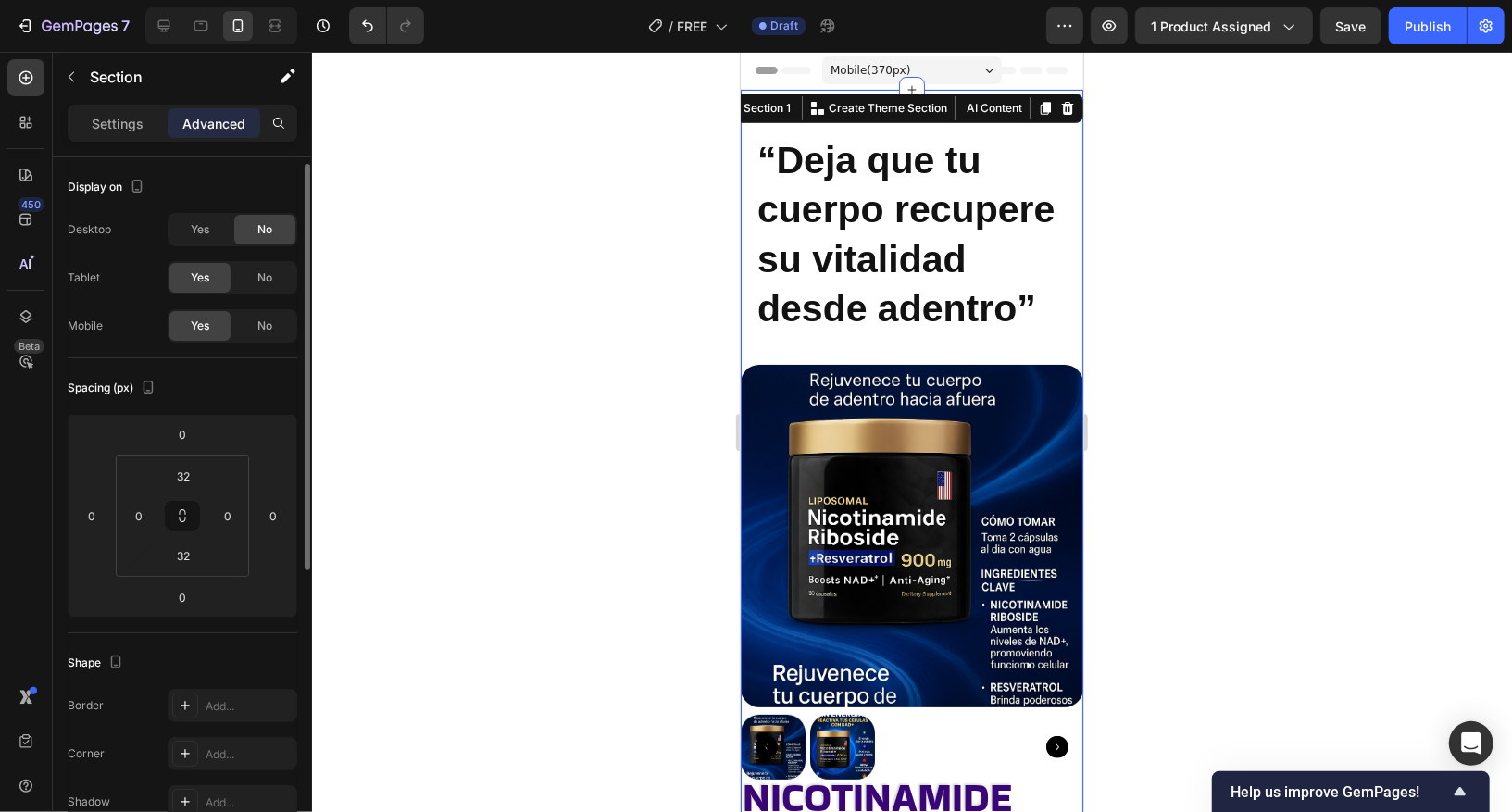
scroll to position [57, 0]
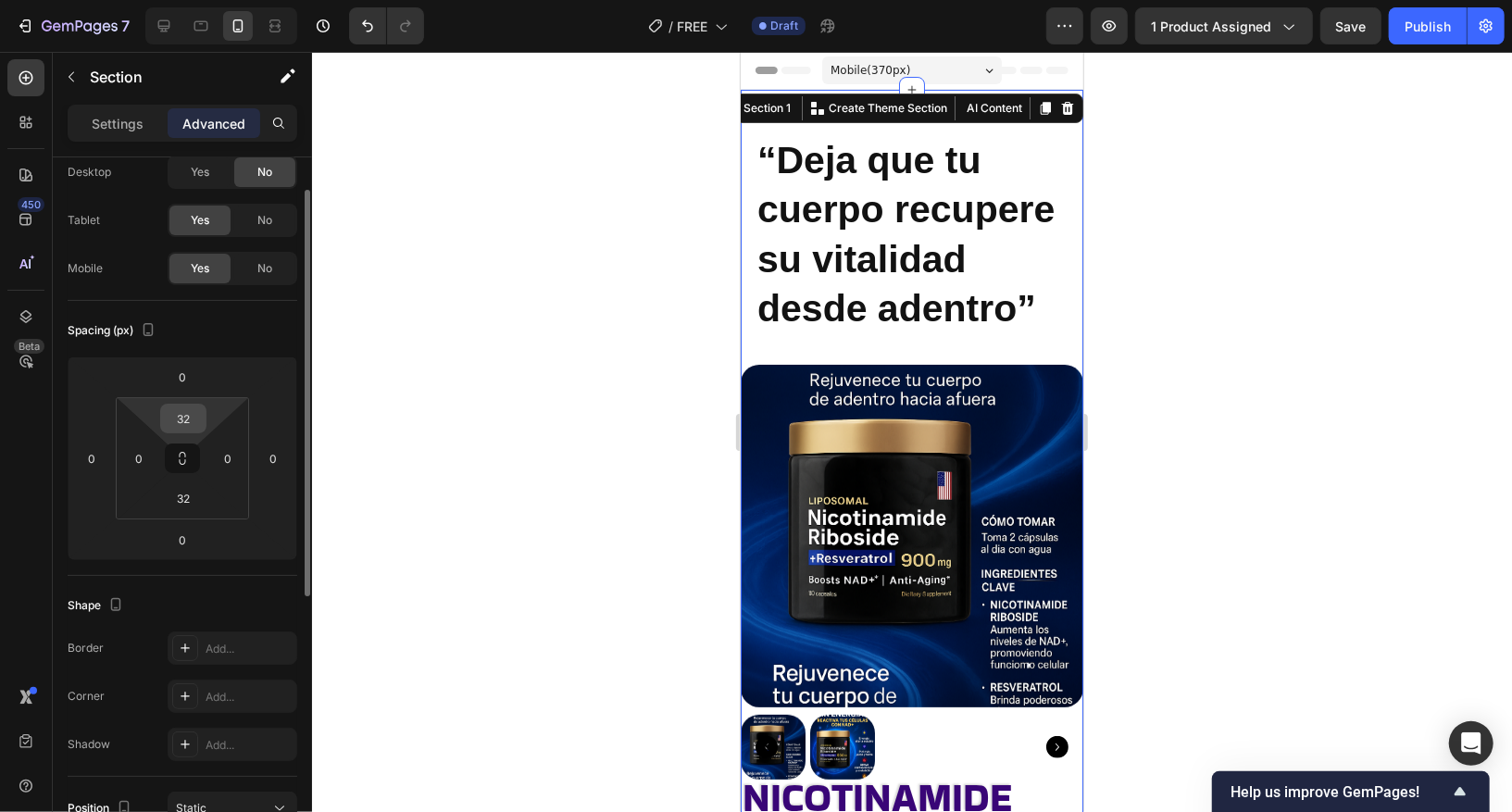
click at [186, 423] on input "32" at bounding box center [183, 418] width 37 height 28
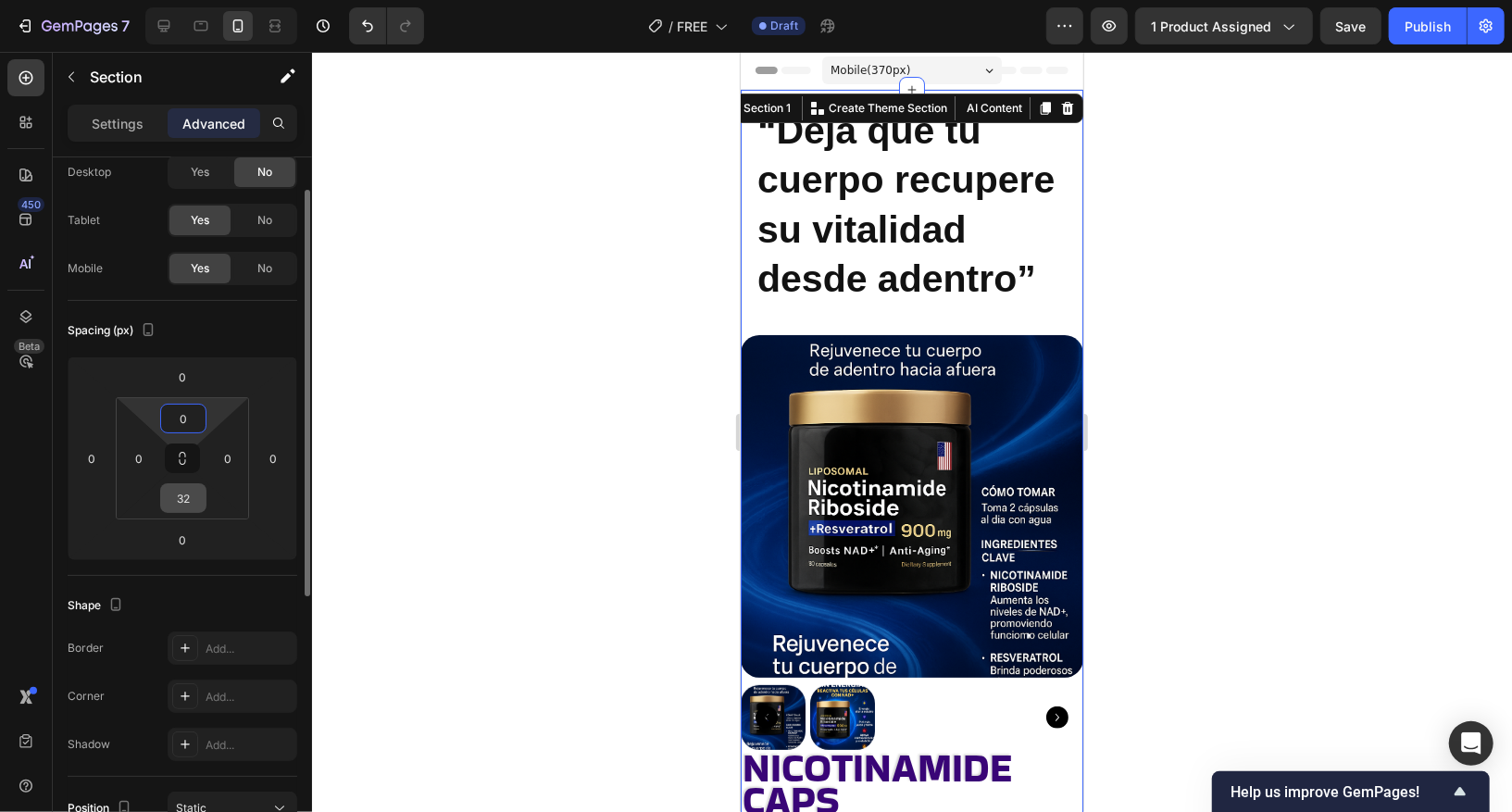
scroll to position [63, 0]
type input "0"
click at [552, 385] on div at bounding box center [912, 431] width 1200 height 760
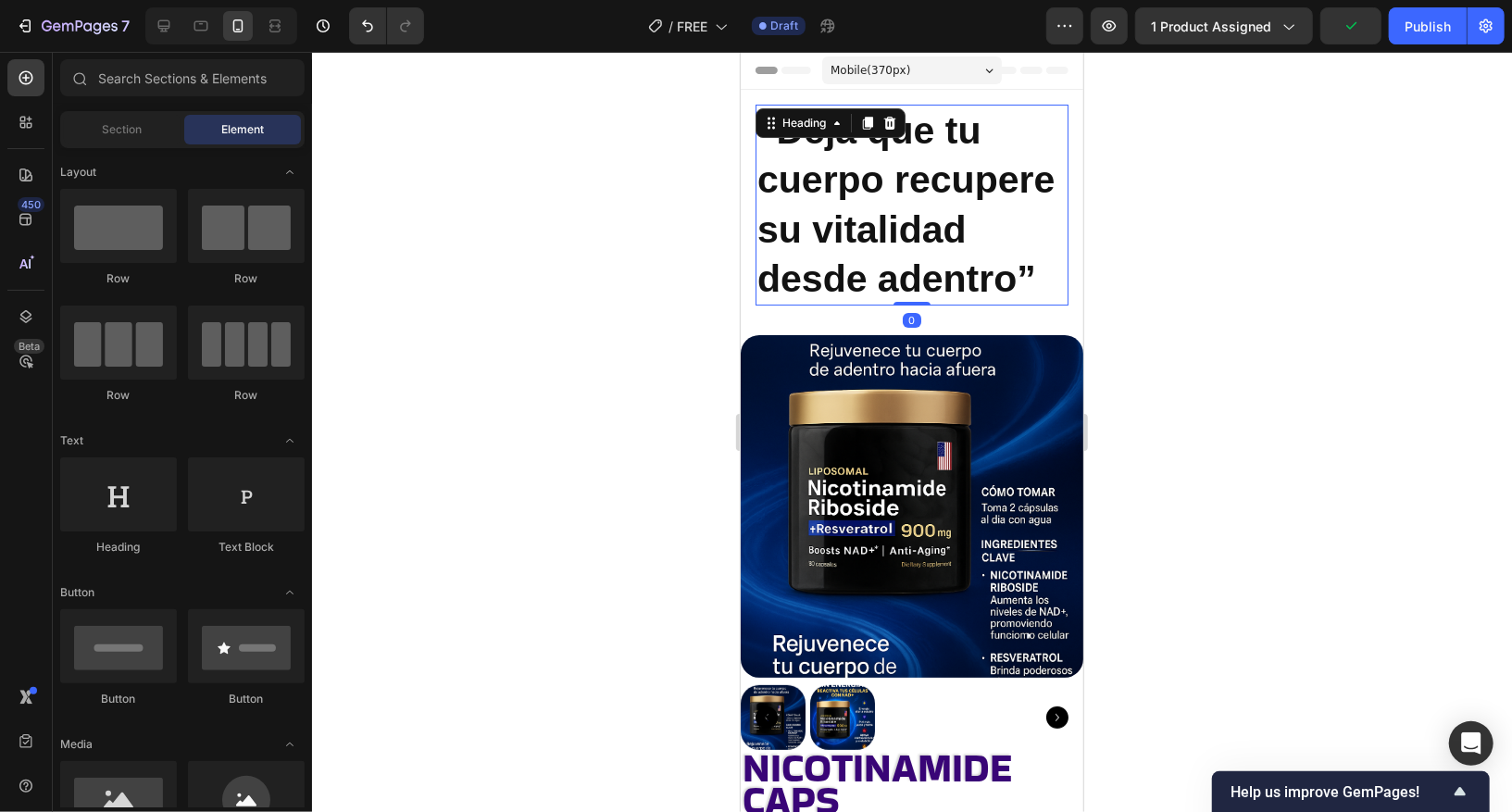
click at [852, 223] on strong "“Deja que tu cuerpo recupere su vitalidad desde adentro”" at bounding box center [905, 204] width 298 height 191
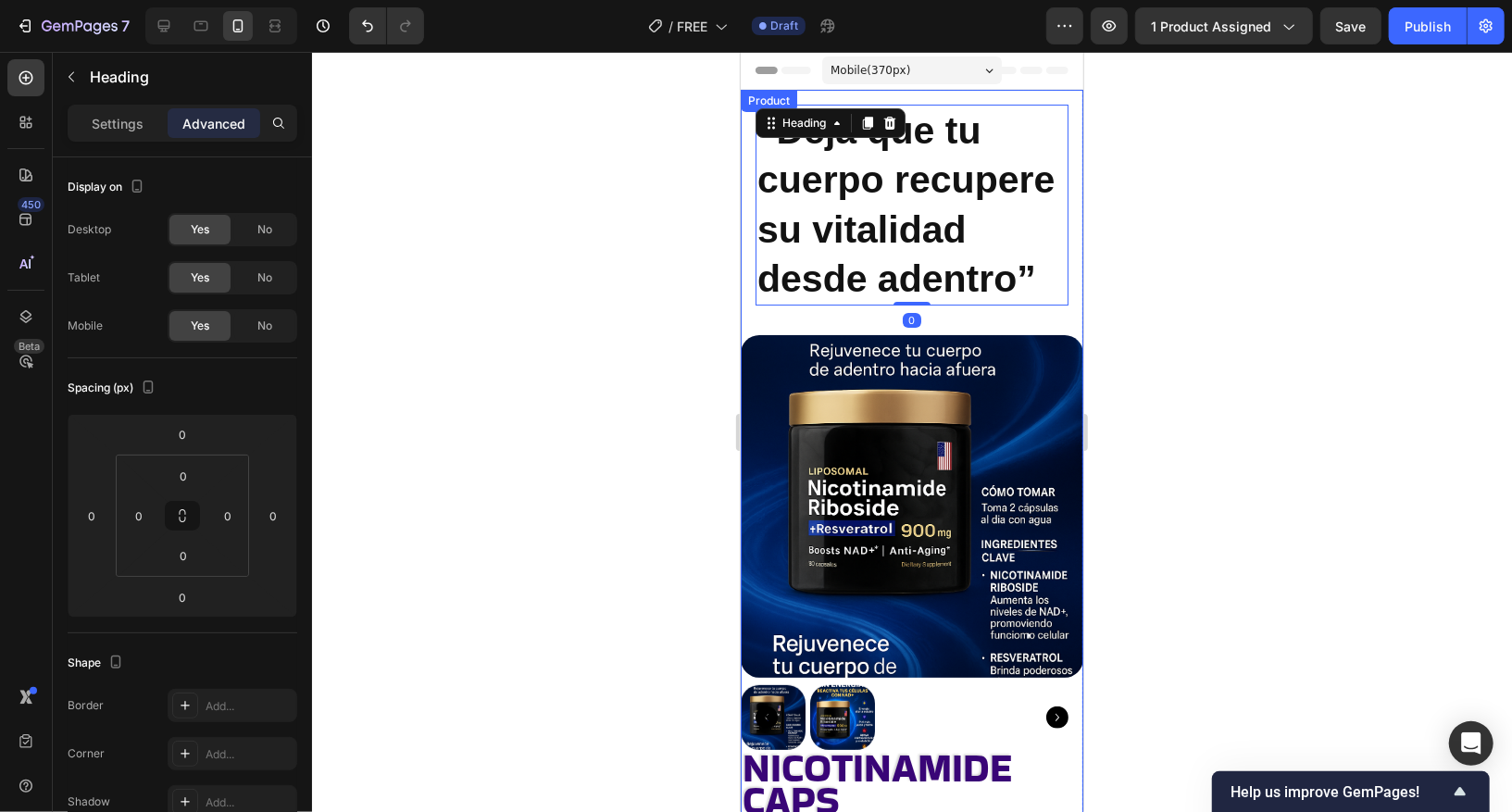
click at [821, 318] on div "⁠⁠⁠⁠⁠⁠⁠ “Deja que tu cuerpo recupere su vitalidad desde adentro” Heading 0 Row" at bounding box center [911, 204] width 342 height 231
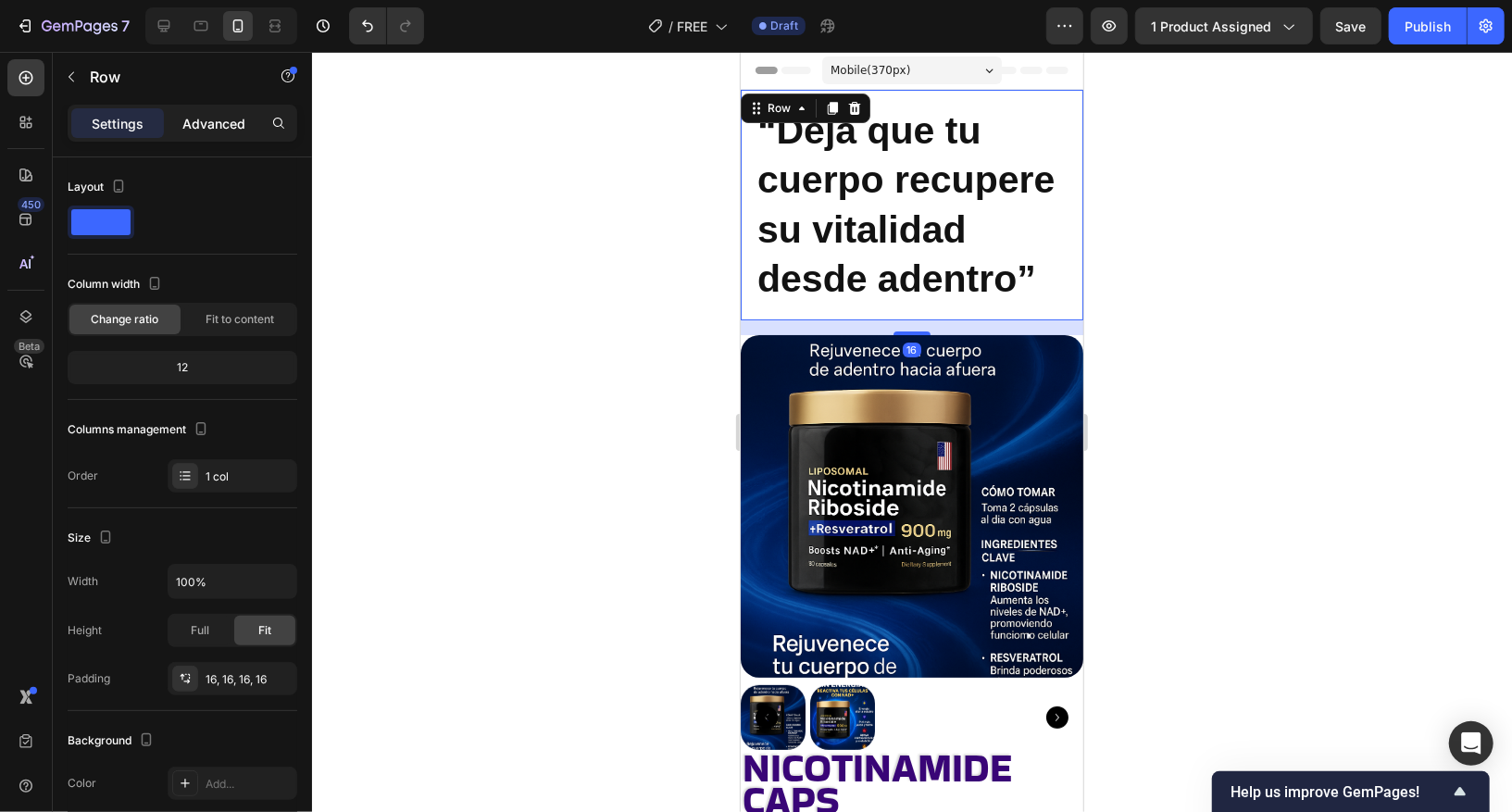
click at [198, 117] on p "Advanced" at bounding box center [214, 123] width 63 height 19
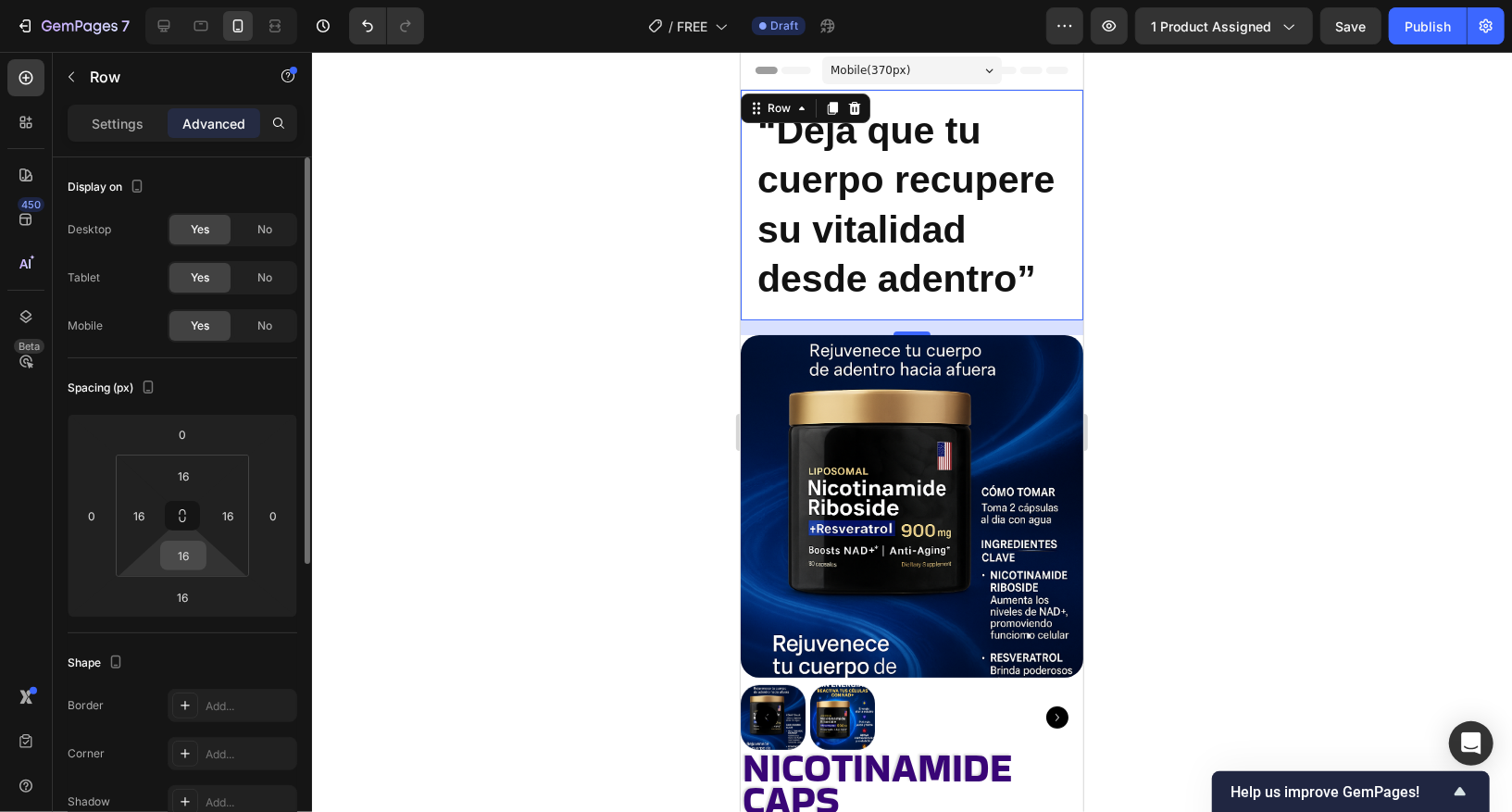
click at [193, 552] on input "16" at bounding box center [183, 555] width 37 height 28
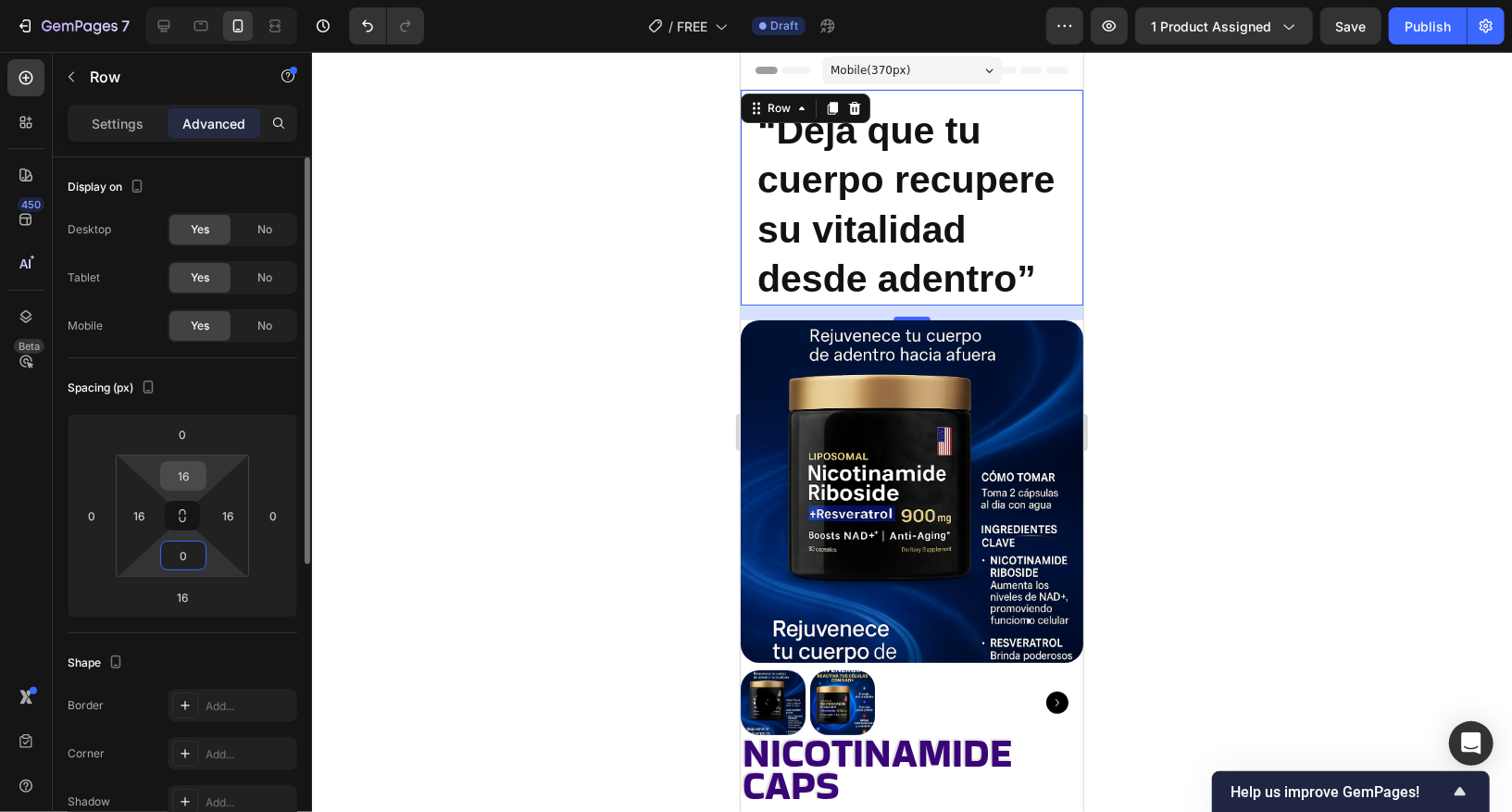
type input "0"
click at [188, 479] on input "16" at bounding box center [183, 475] width 37 height 28
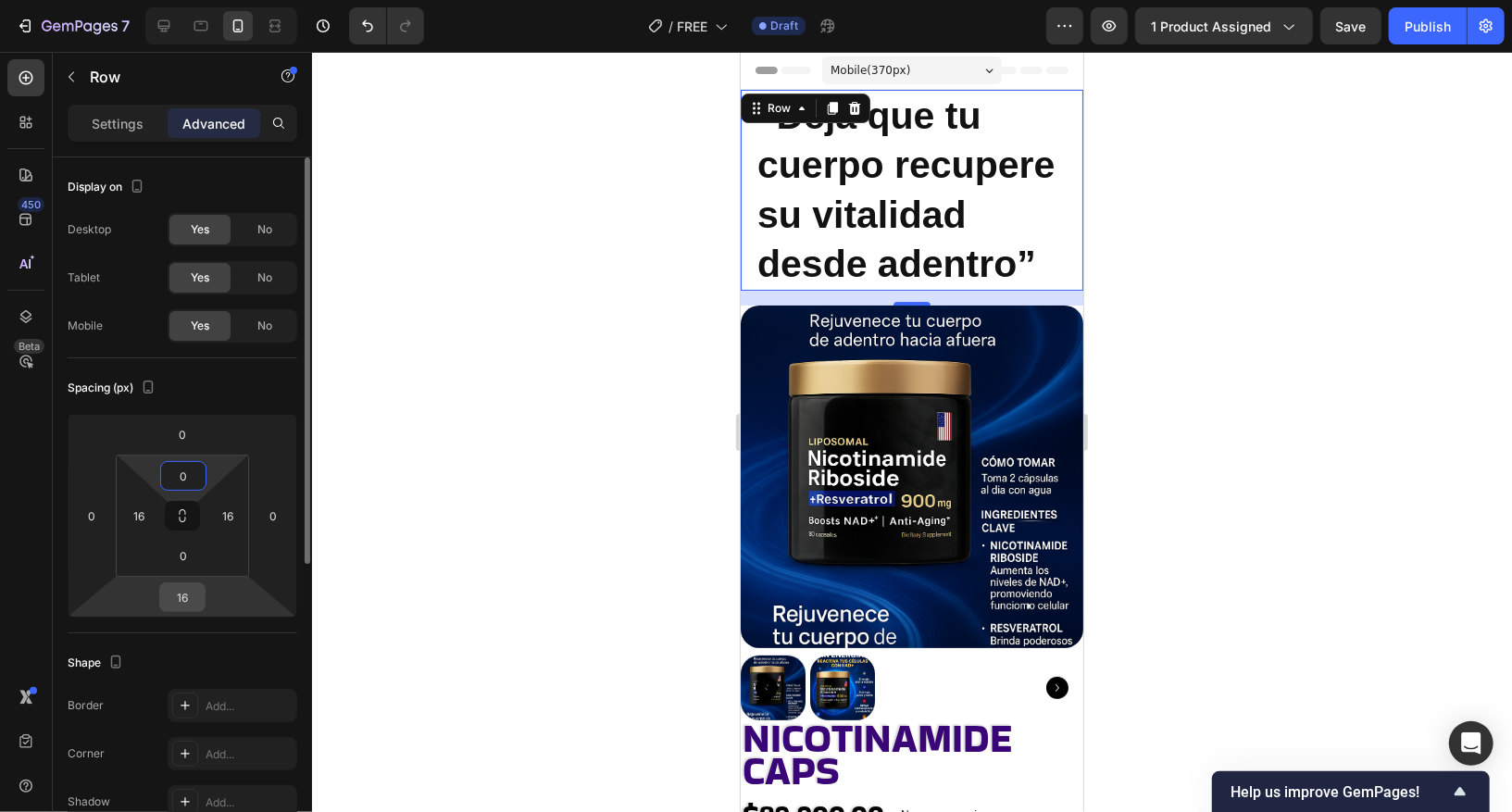
type input "0"
click at [196, 597] on input "16" at bounding box center [182, 597] width 37 height 28
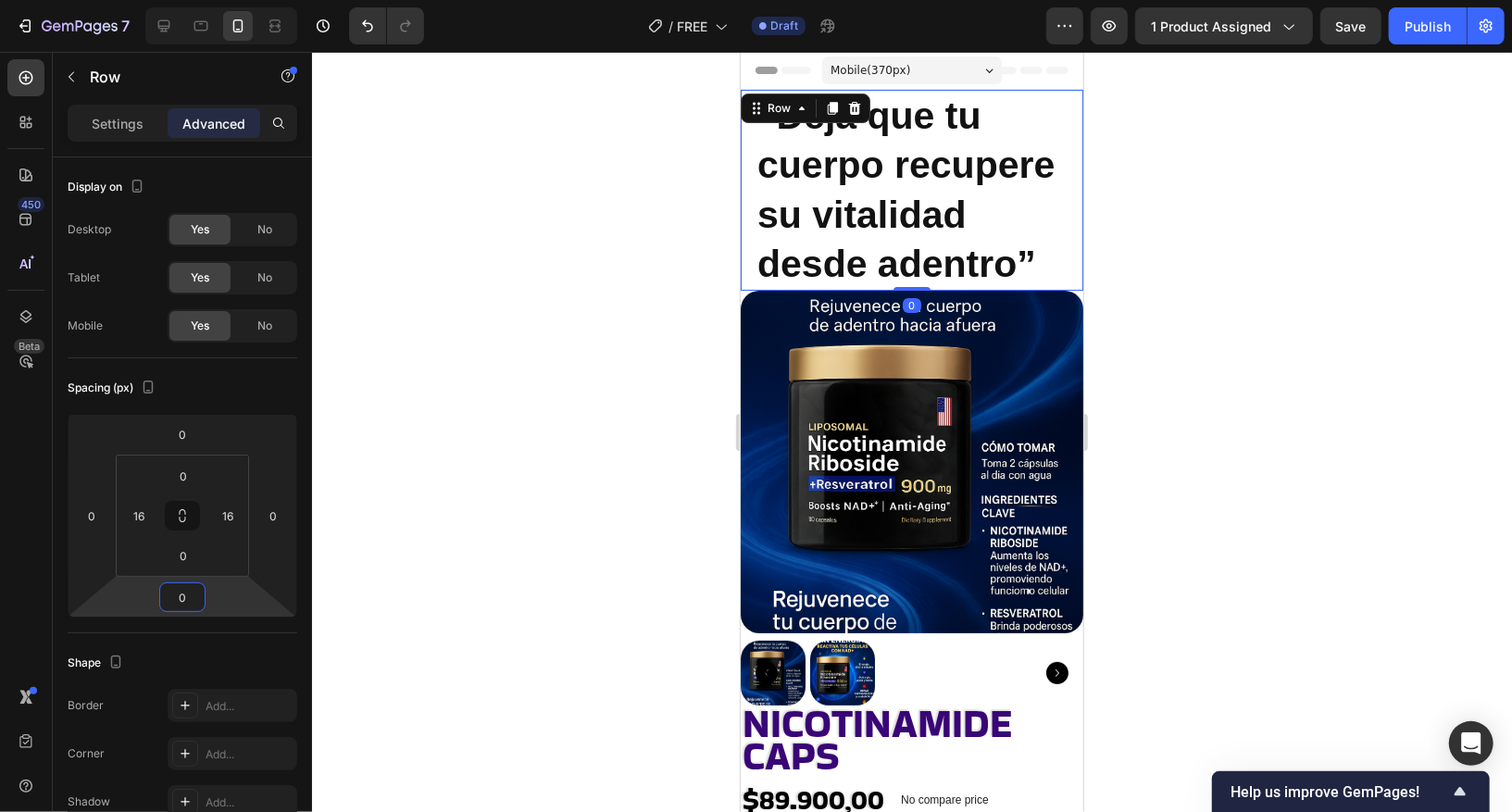
type input "0"
click at [1211, 483] on div at bounding box center [912, 431] width 1200 height 760
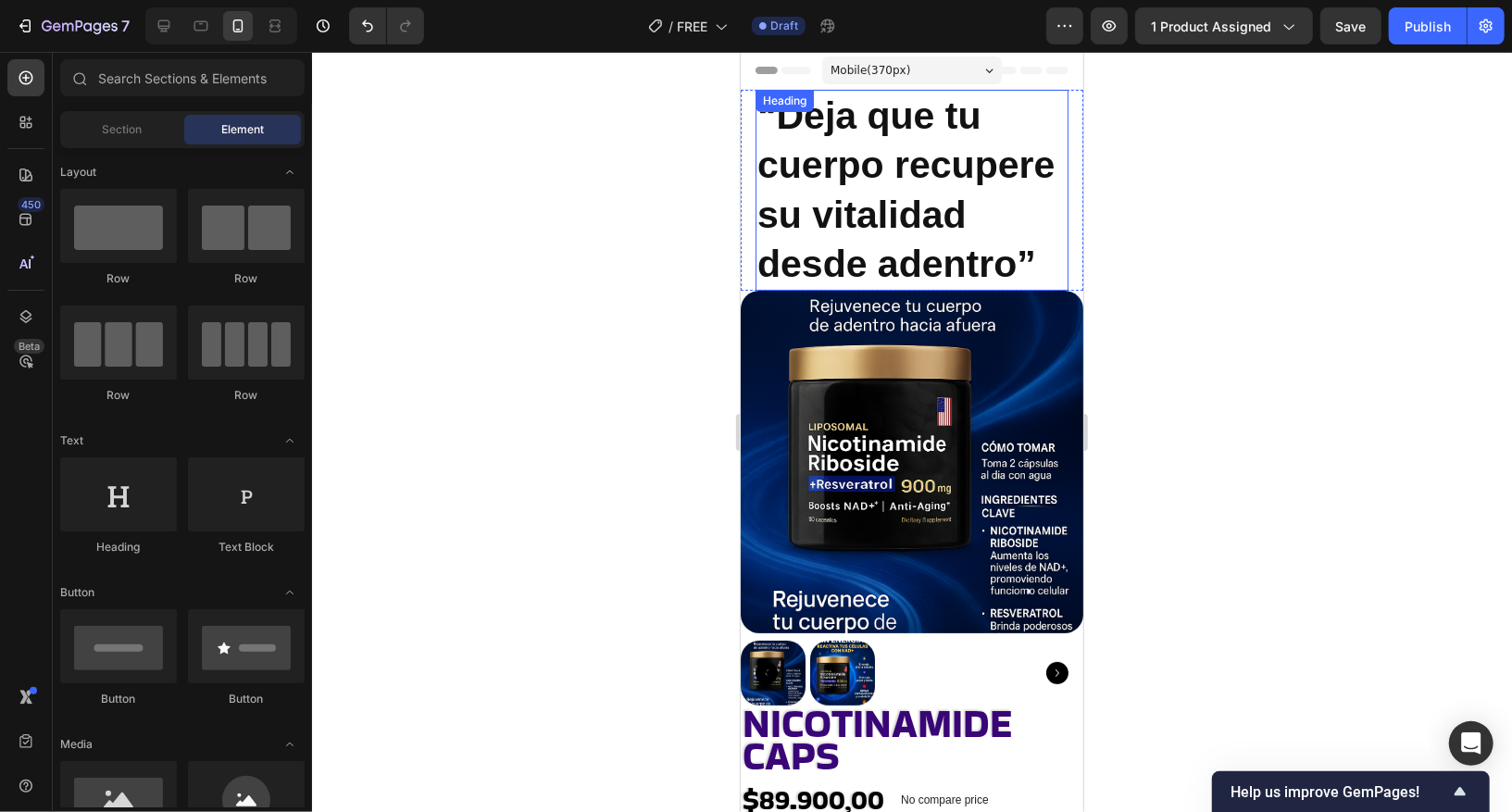
click at [840, 149] on strong "“Deja que tu cuerpo recupere su vitalidad desde adentro”" at bounding box center [905, 189] width 298 height 191
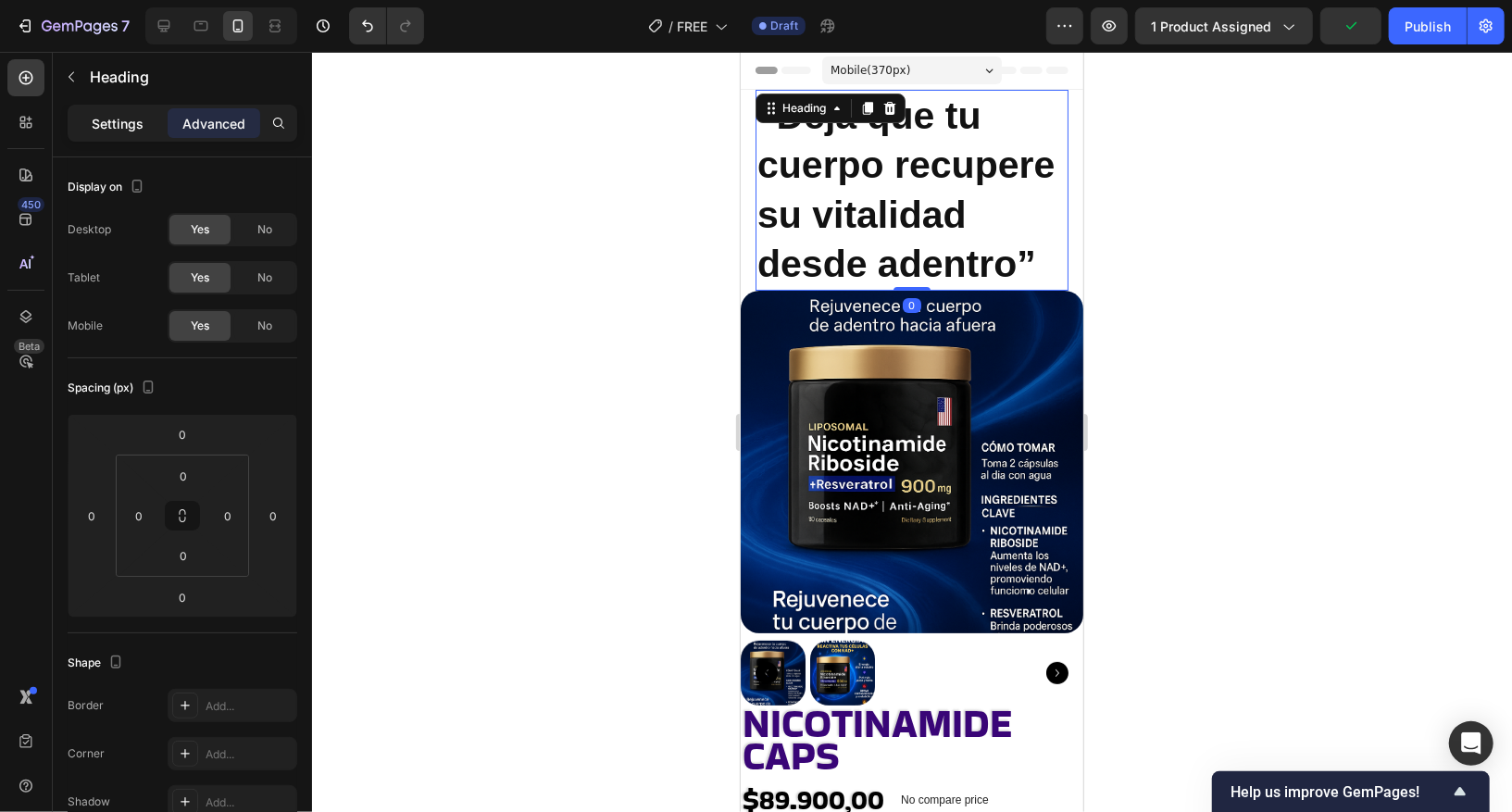
click at [123, 119] on p "Settings" at bounding box center [117, 123] width 52 height 19
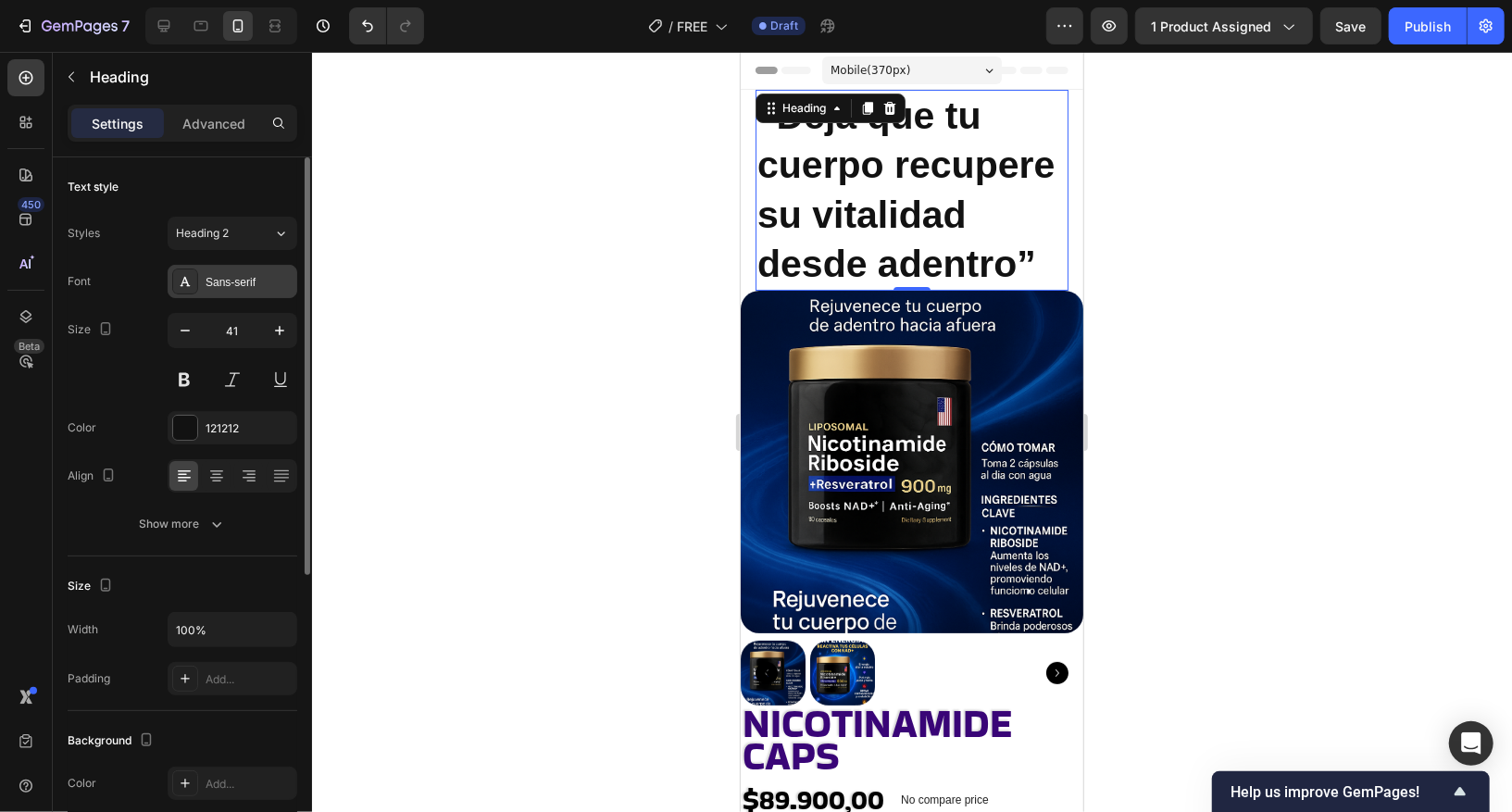
click at [227, 277] on div "Sans-serif" at bounding box center [248, 281] width 87 height 16
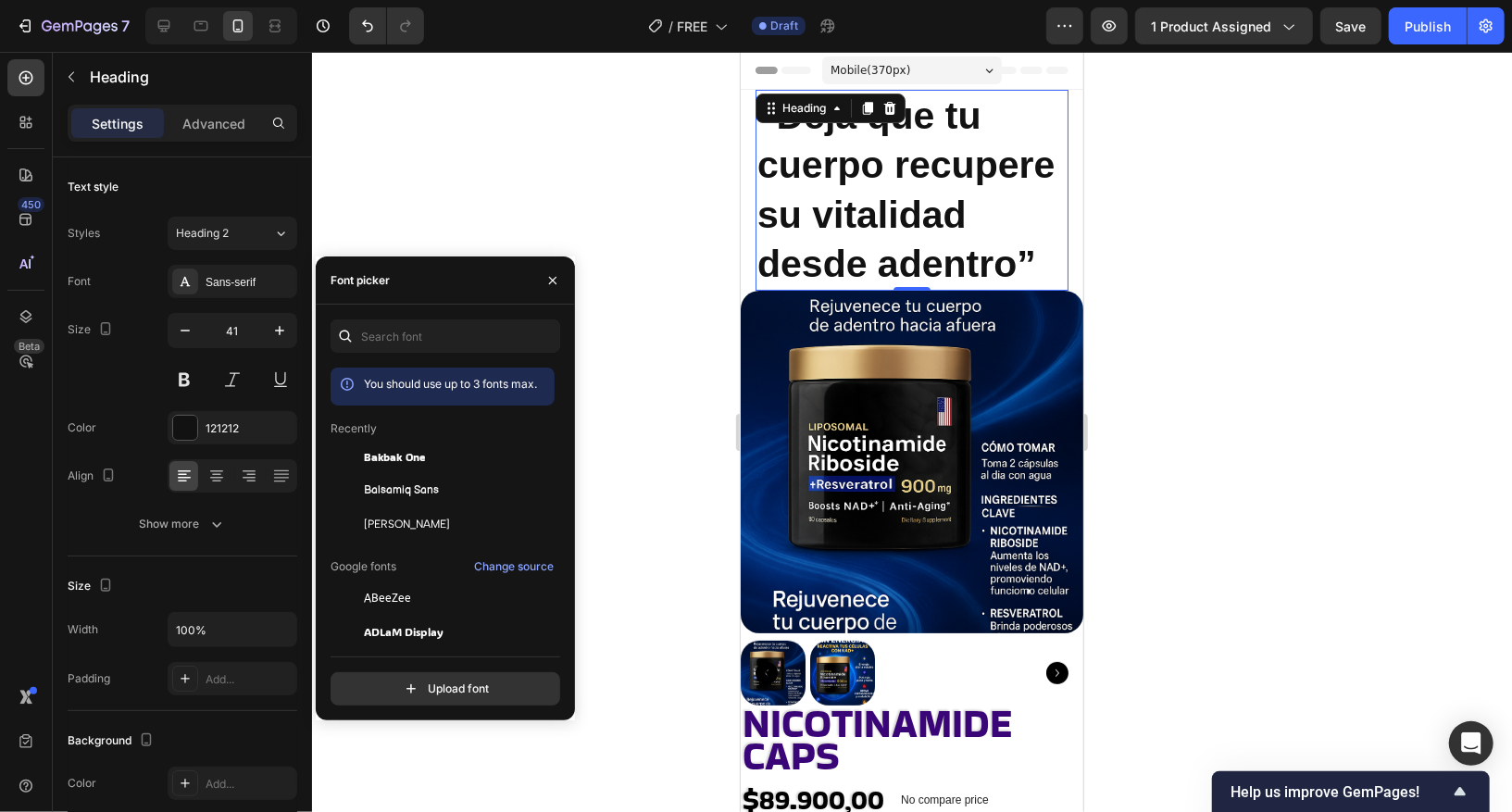
click at [437, 200] on div at bounding box center [912, 431] width 1200 height 760
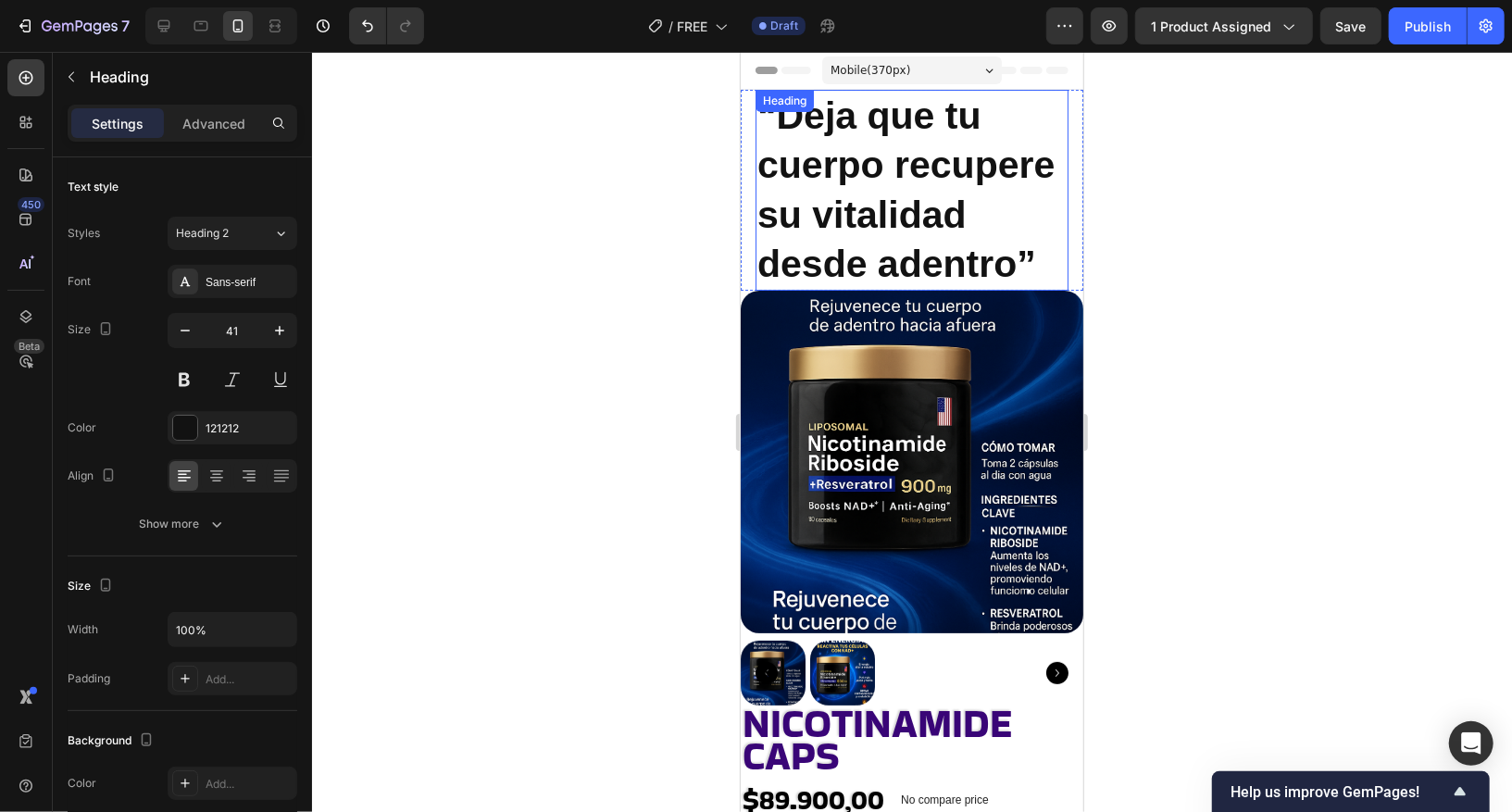
click at [859, 189] on p "⁠⁠⁠⁠⁠⁠⁠ “Deja que tu cuerpo recupere su vitalidad desde adentro”" at bounding box center [911, 189] width 309 height 198
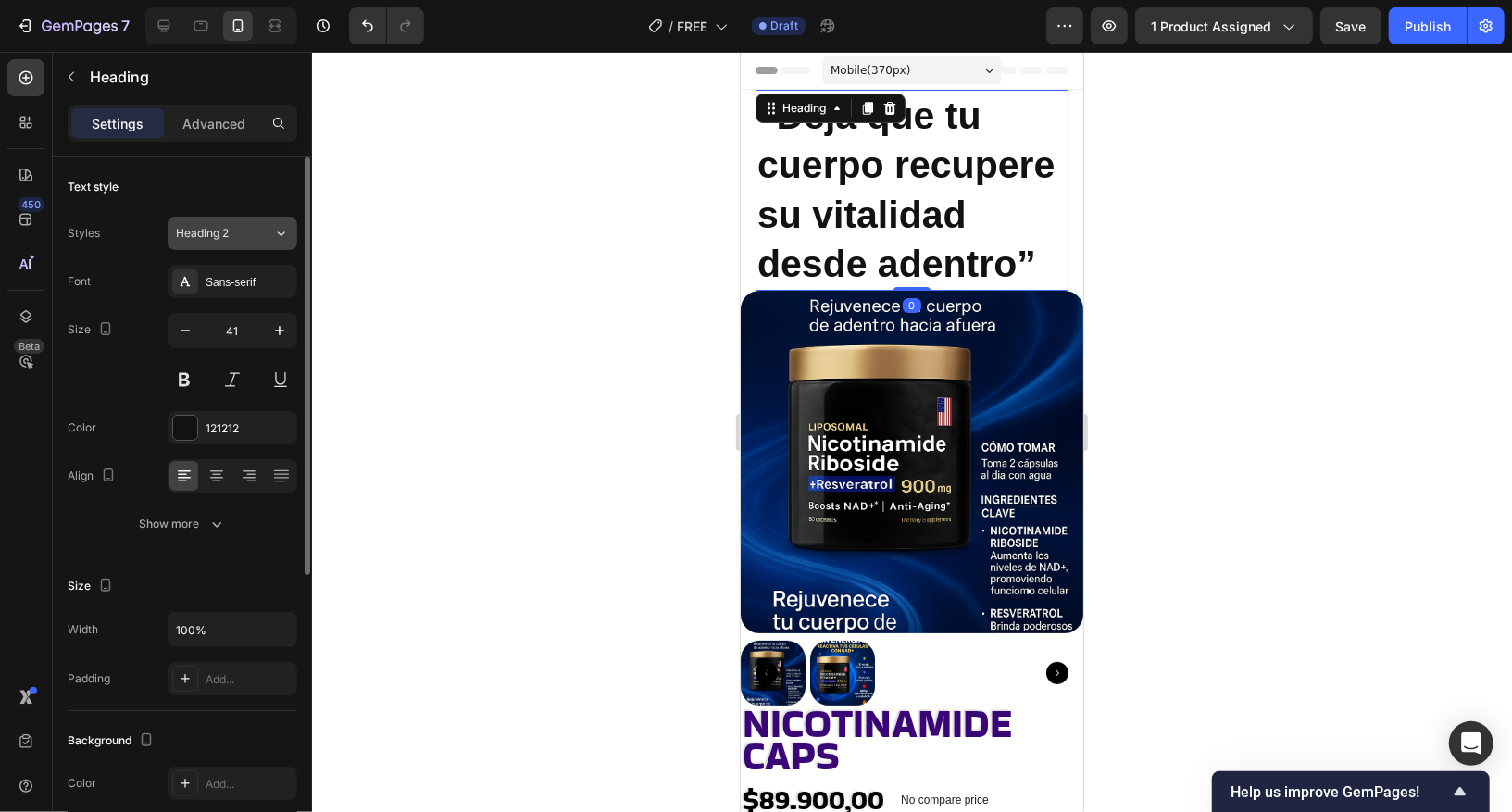
click at [251, 244] on button "Heading 2" at bounding box center [233, 233] width 130 height 33
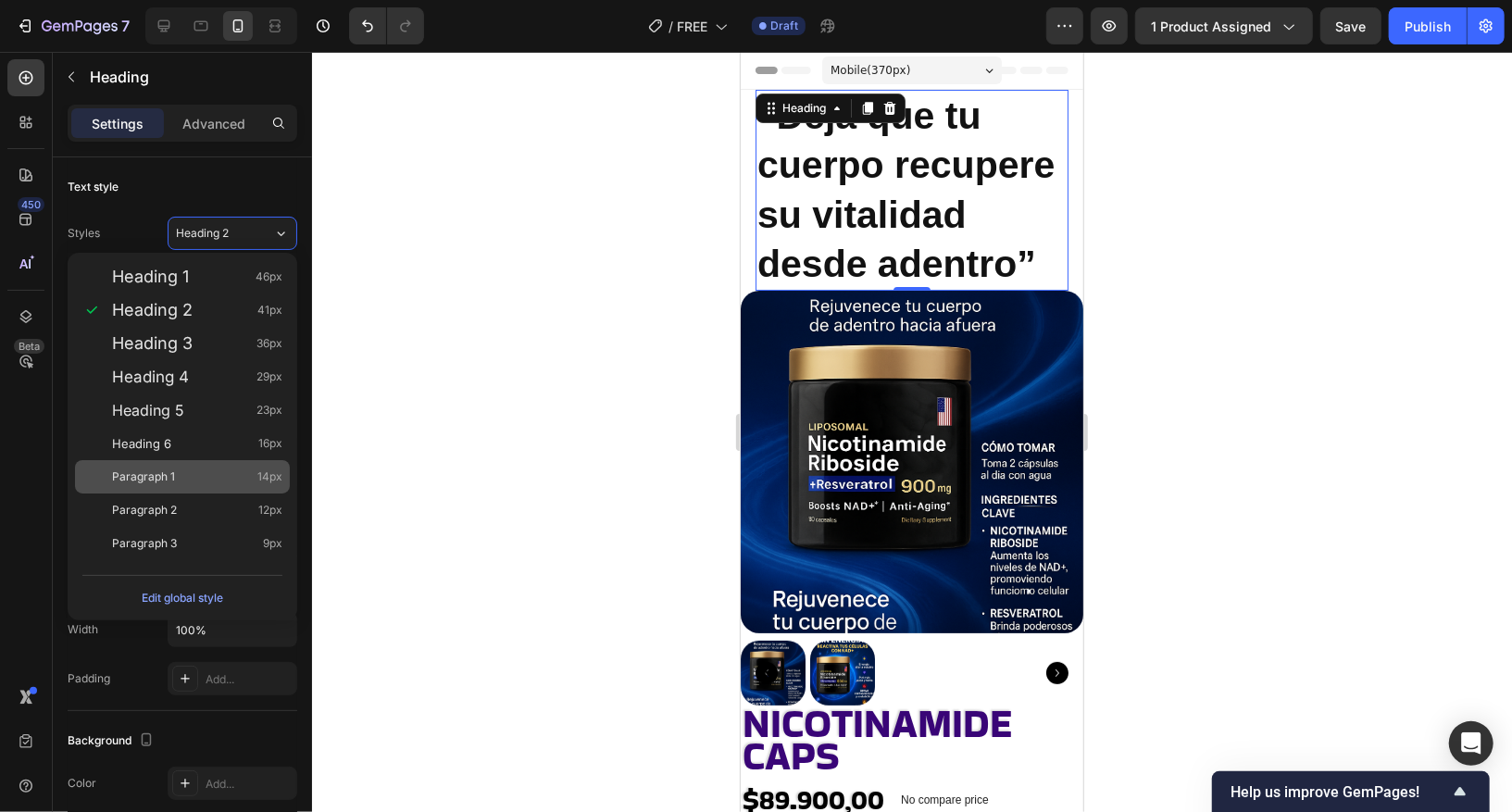
click at [193, 468] on div "Paragraph 1 14px" at bounding box center [197, 476] width 171 height 18
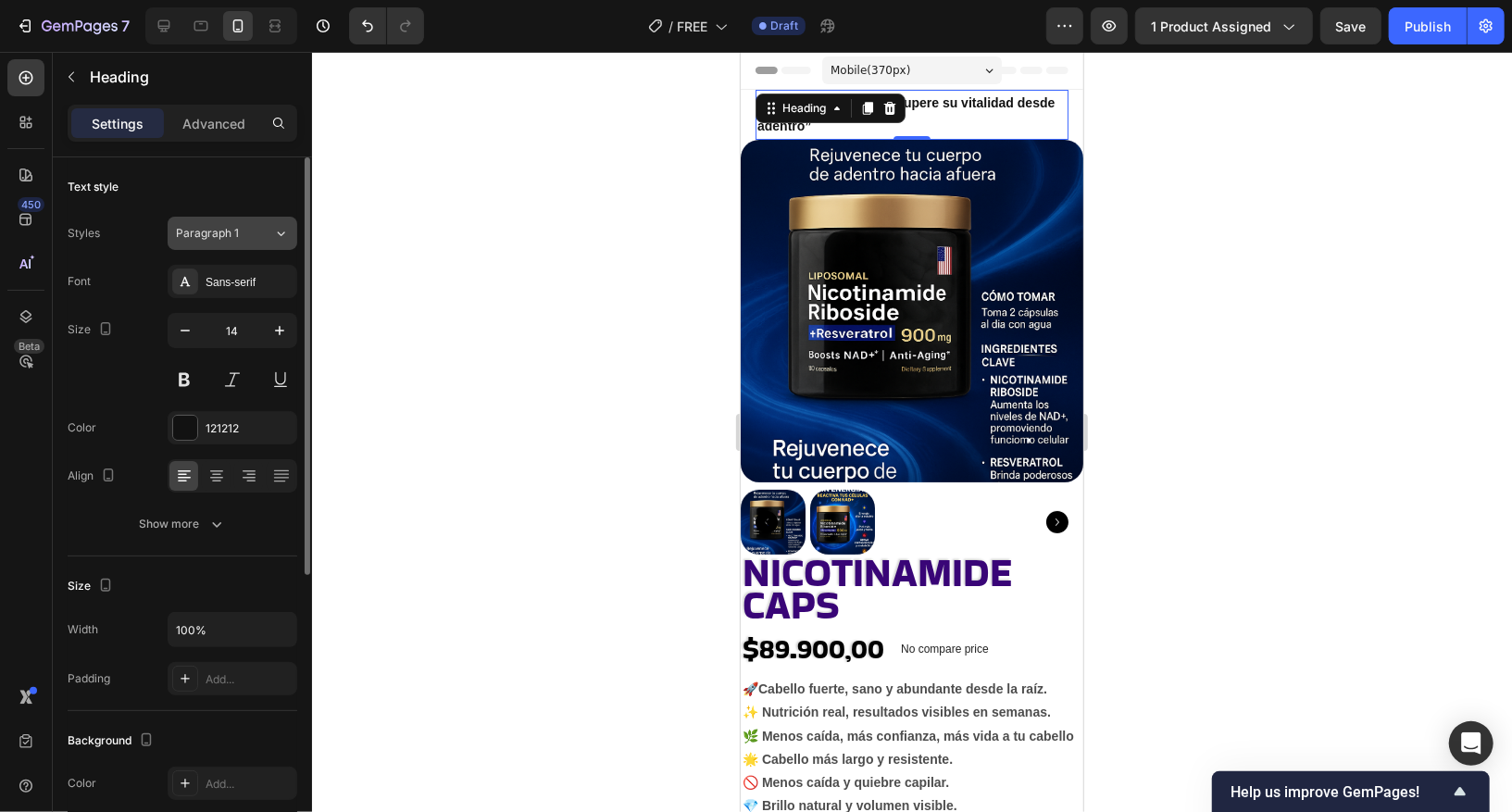
click at [271, 227] on div "Paragraph 1" at bounding box center [224, 233] width 97 height 16
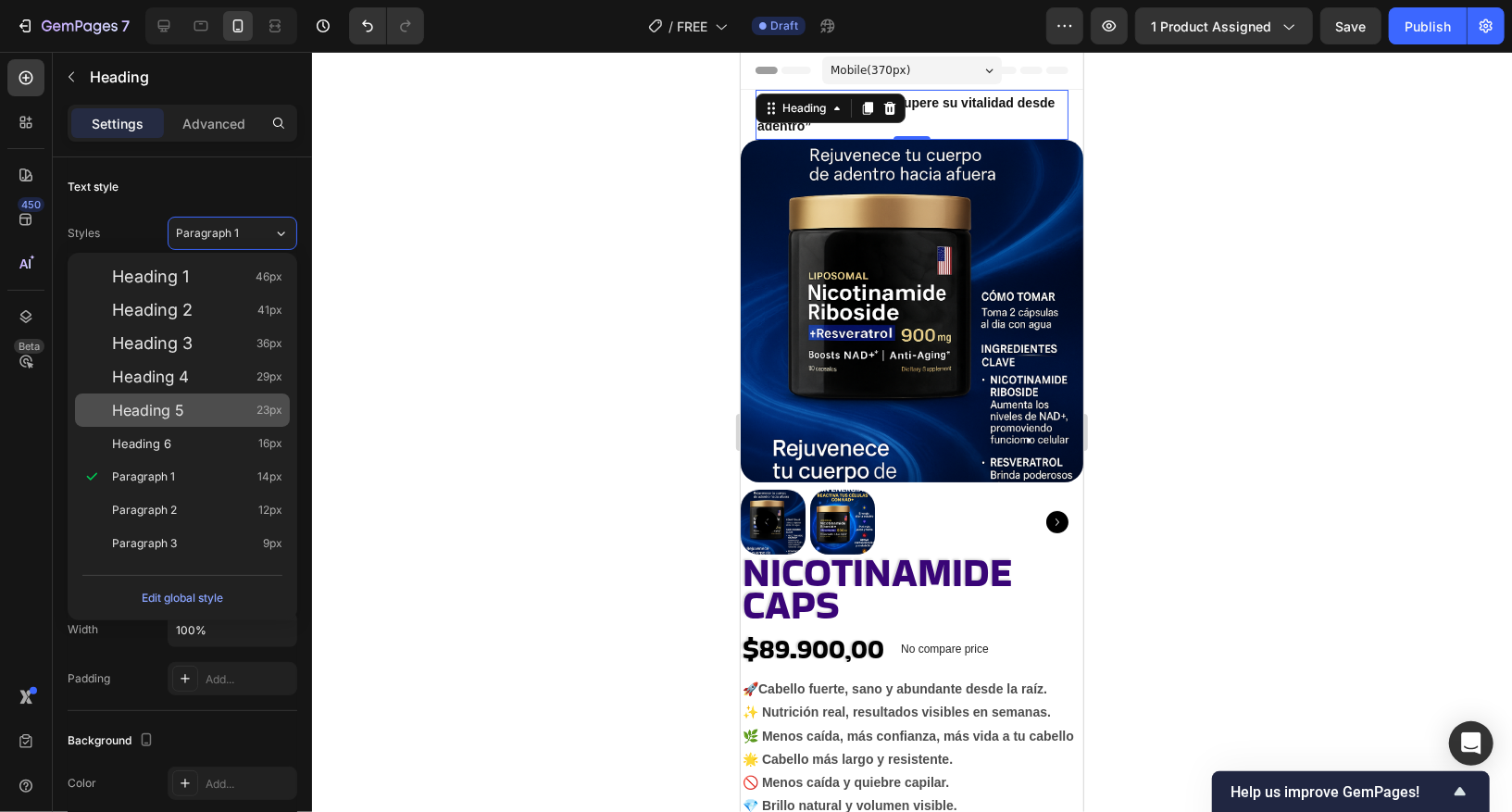
click at [217, 406] on div "Heading 5 23px" at bounding box center [197, 409] width 171 height 18
type input "23"
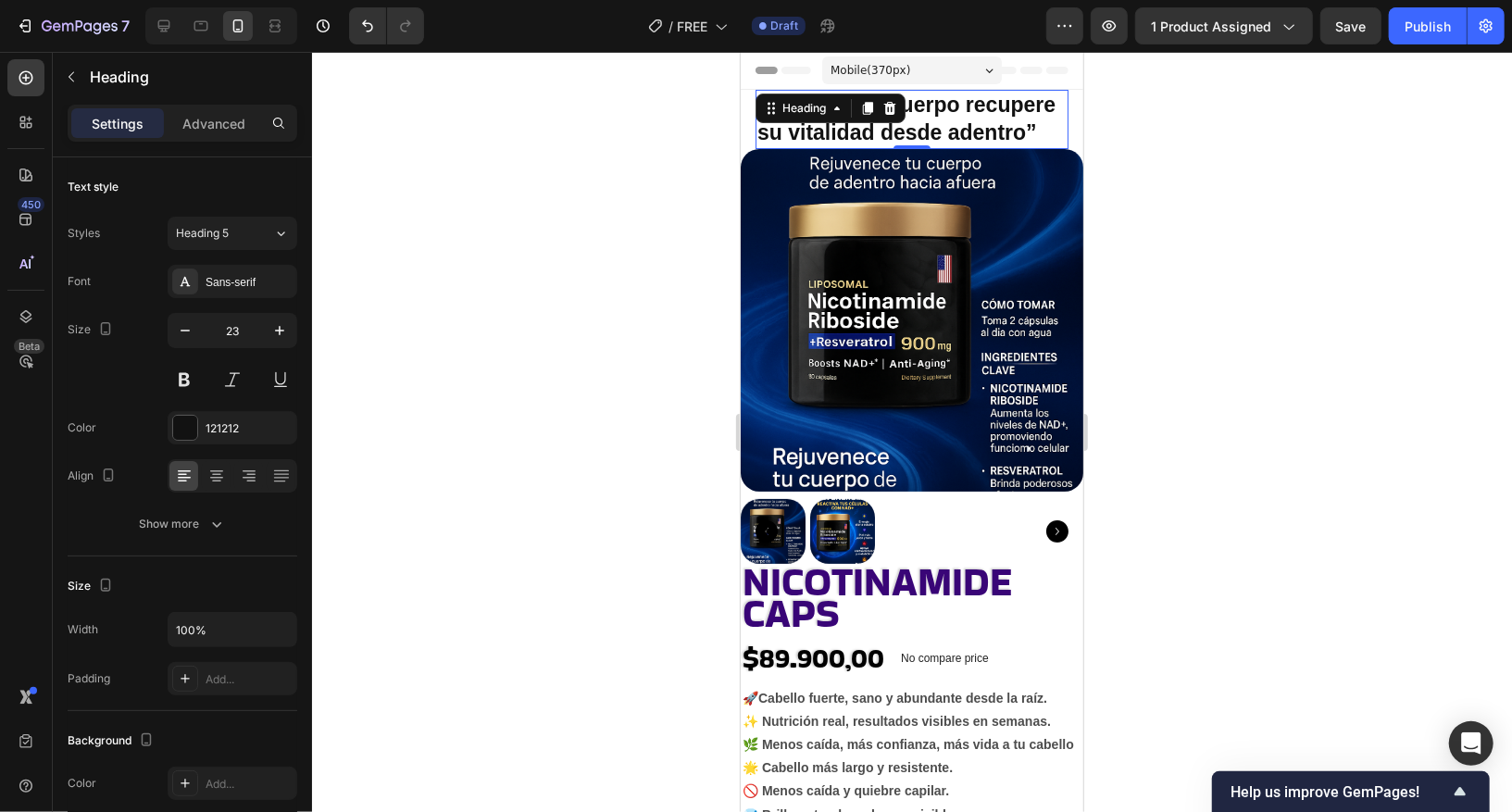
click at [499, 363] on div at bounding box center [912, 431] width 1200 height 760
click at [1000, 131] on strong "“Deja que tu cuerpo recupere su vitalidad desde adentro”" at bounding box center [905, 117] width 299 height 52
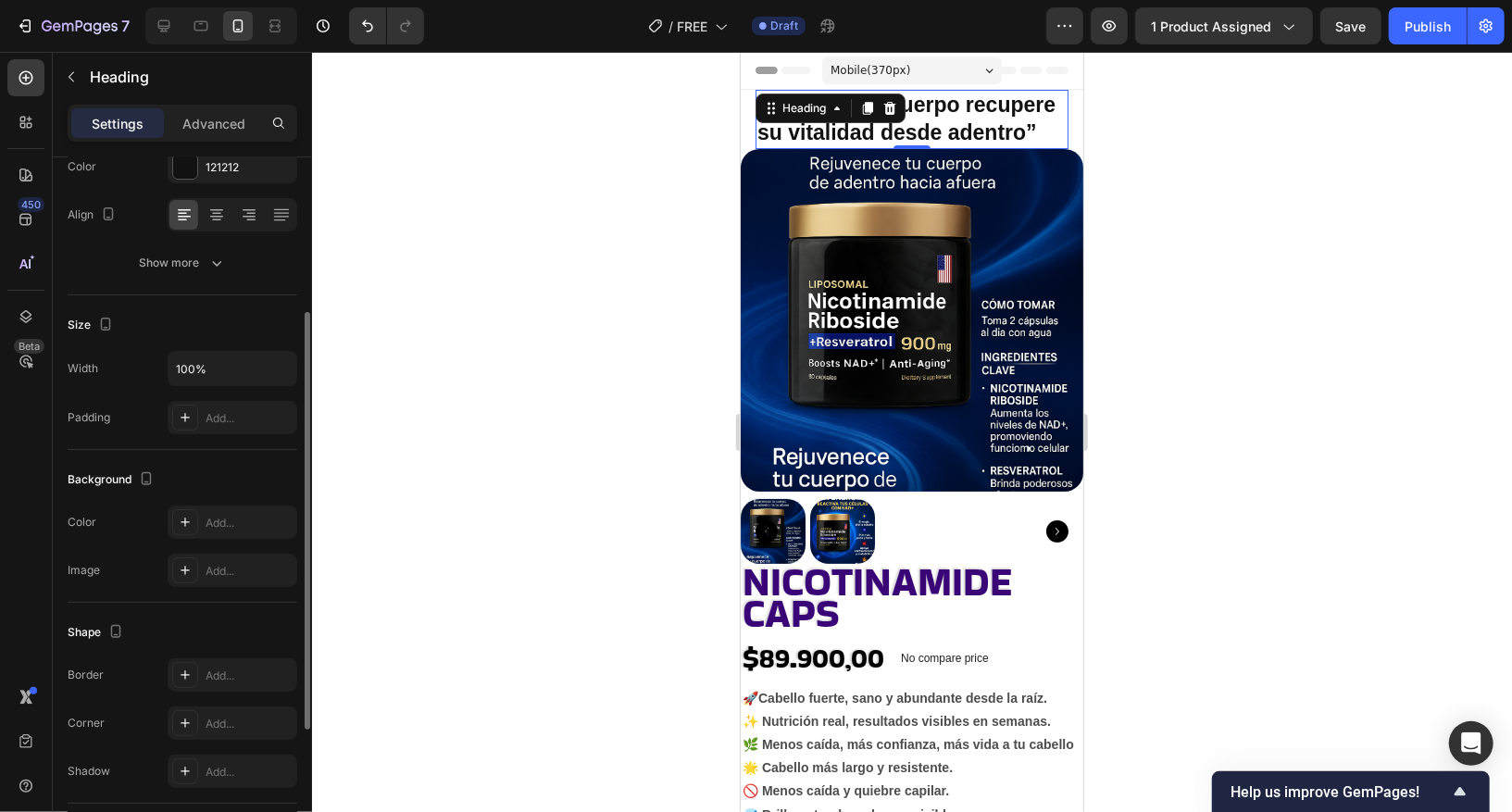
scroll to position [256, 0]
click at [195, 179] on div at bounding box center [185, 172] width 24 height 24
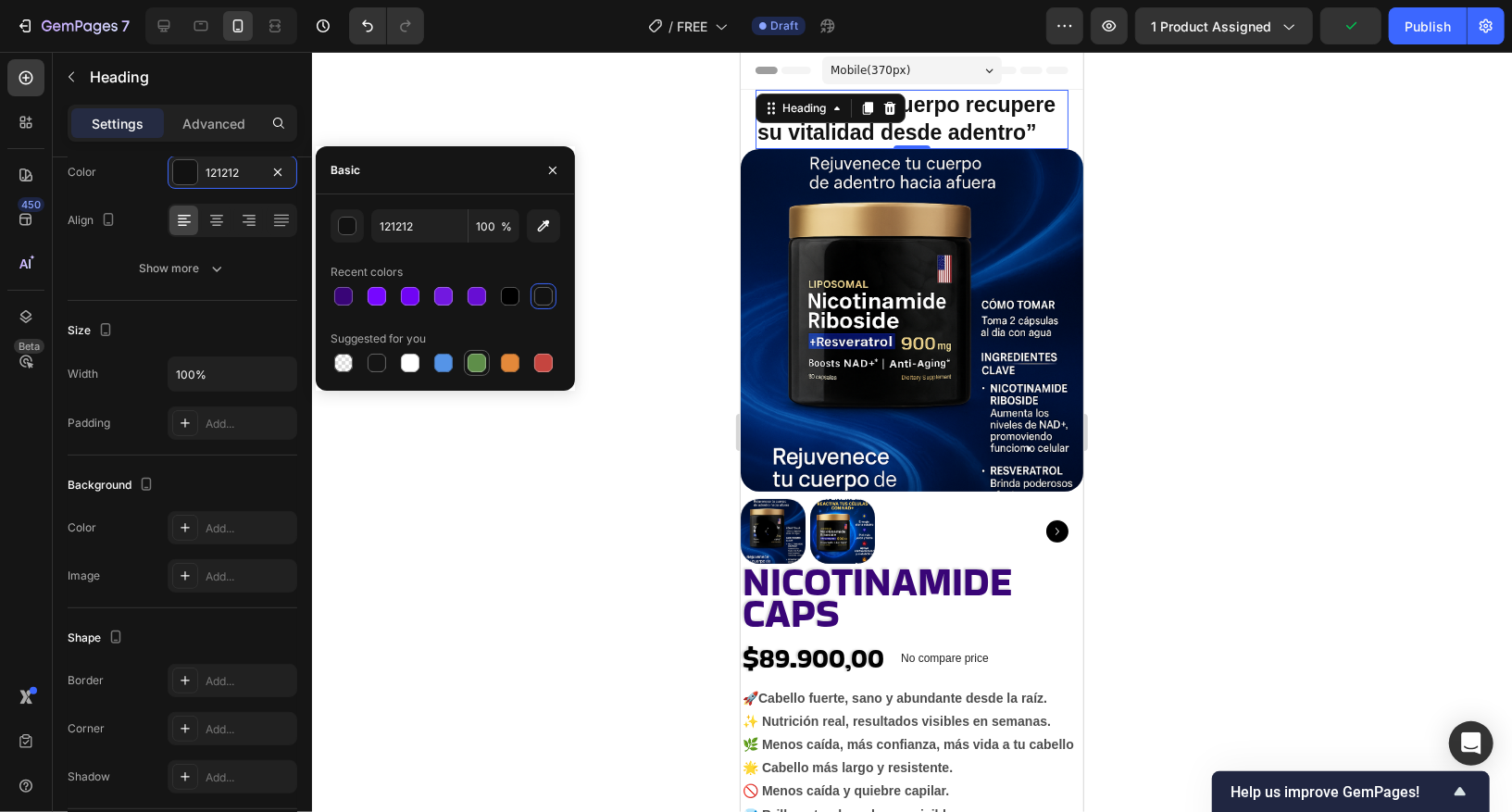
click at [480, 367] on div at bounding box center [476, 363] width 18 height 18
type input "5E8E49"
click at [414, 460] on div at bounding box center [912, 431] width 1200 height 760
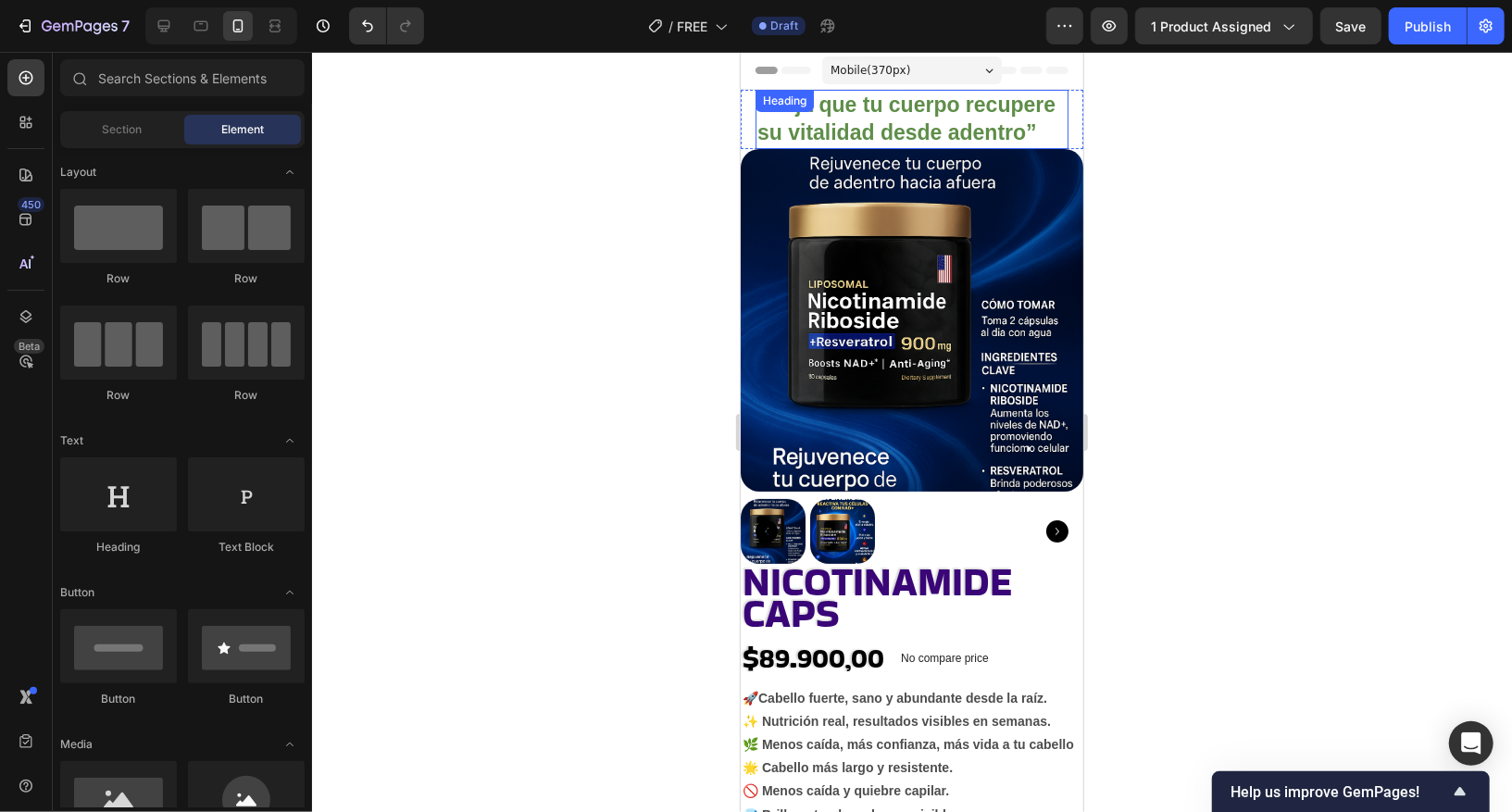
click at [1051, 131] on p "⁠⁠⁠⁠⁠⁠⁠ “Deja que tu cuerpo recupere su vitalidad desde adentro”" at bounding box center [911, 118] width 309 height 55
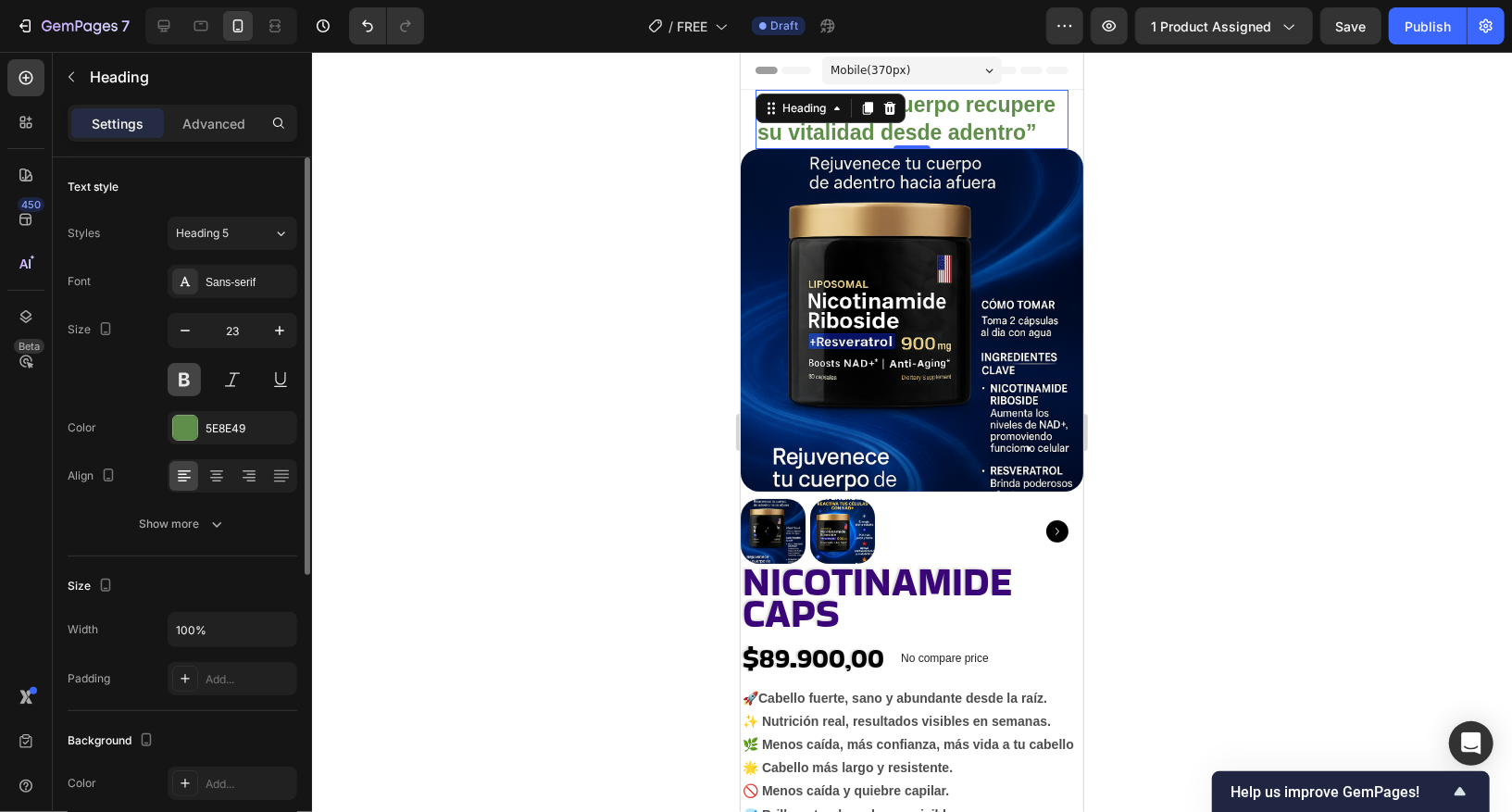
click at [185, 374] on button at bounding box center [184, 380] width 33 height 33
click at [176, 372] on button at bounding box center [184, 380] width 33 height 33
click at [176, 372] on button at bounding box center [184, 380] width 33 height 33
click at [219, 470] on icon at bounding box center [216, 475] width 18 height 18
click at [219, 529] on icon "button" at bounding box center [216, 524] width 18 height 18
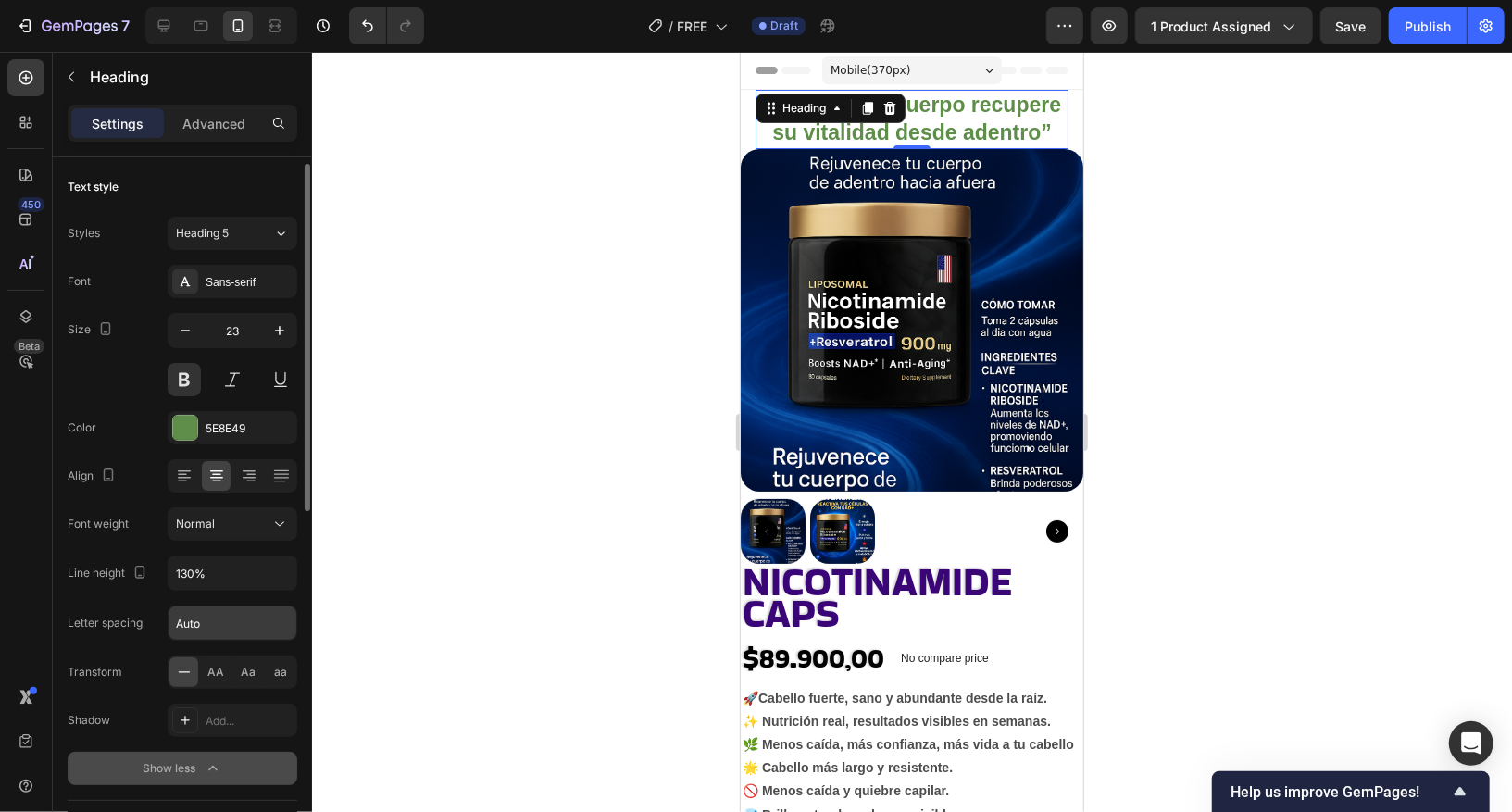
scroll to position [5, 0]
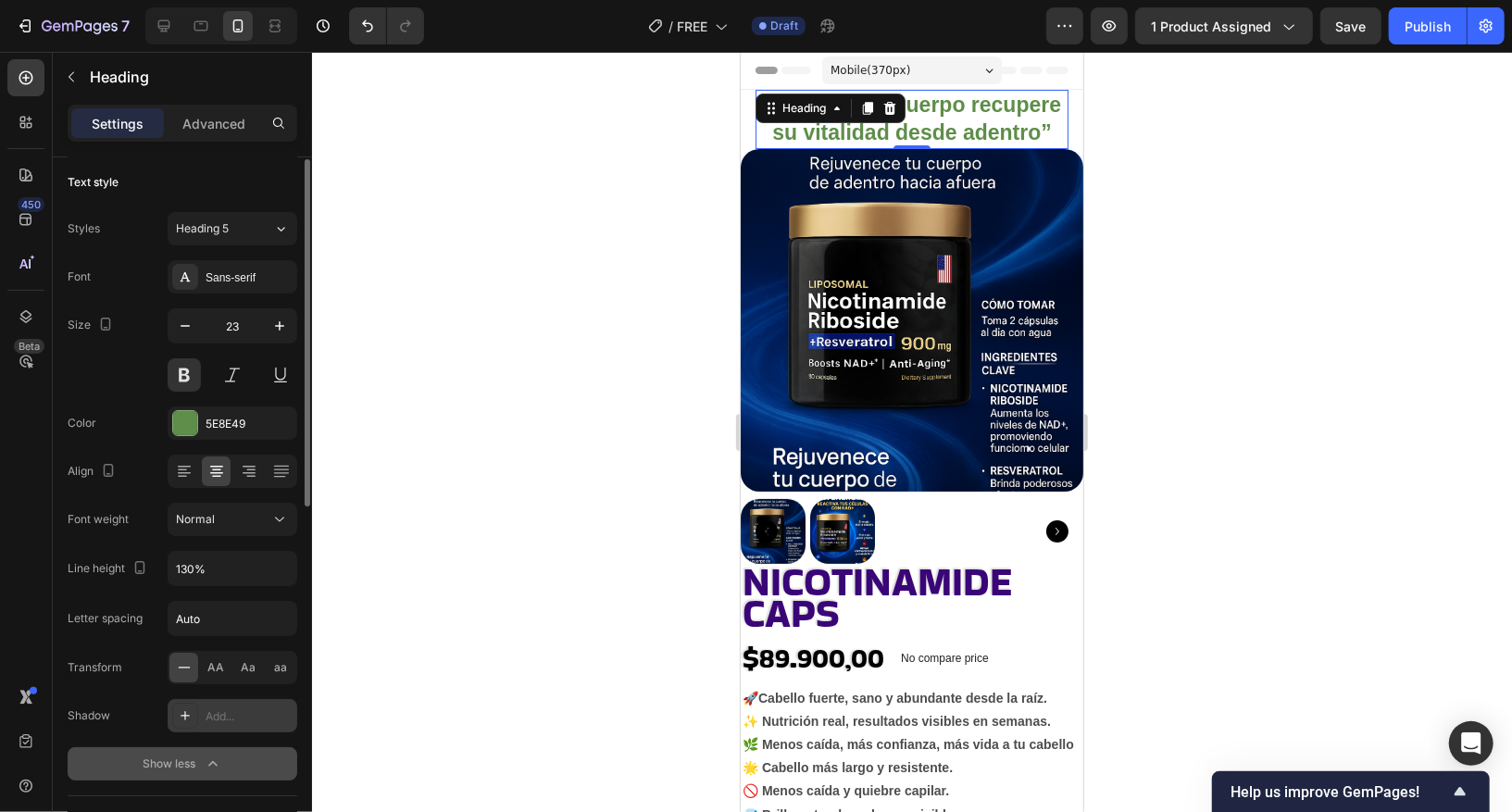
click at [181, 641] on div at bounding box center [185, 716] width 26 height 26
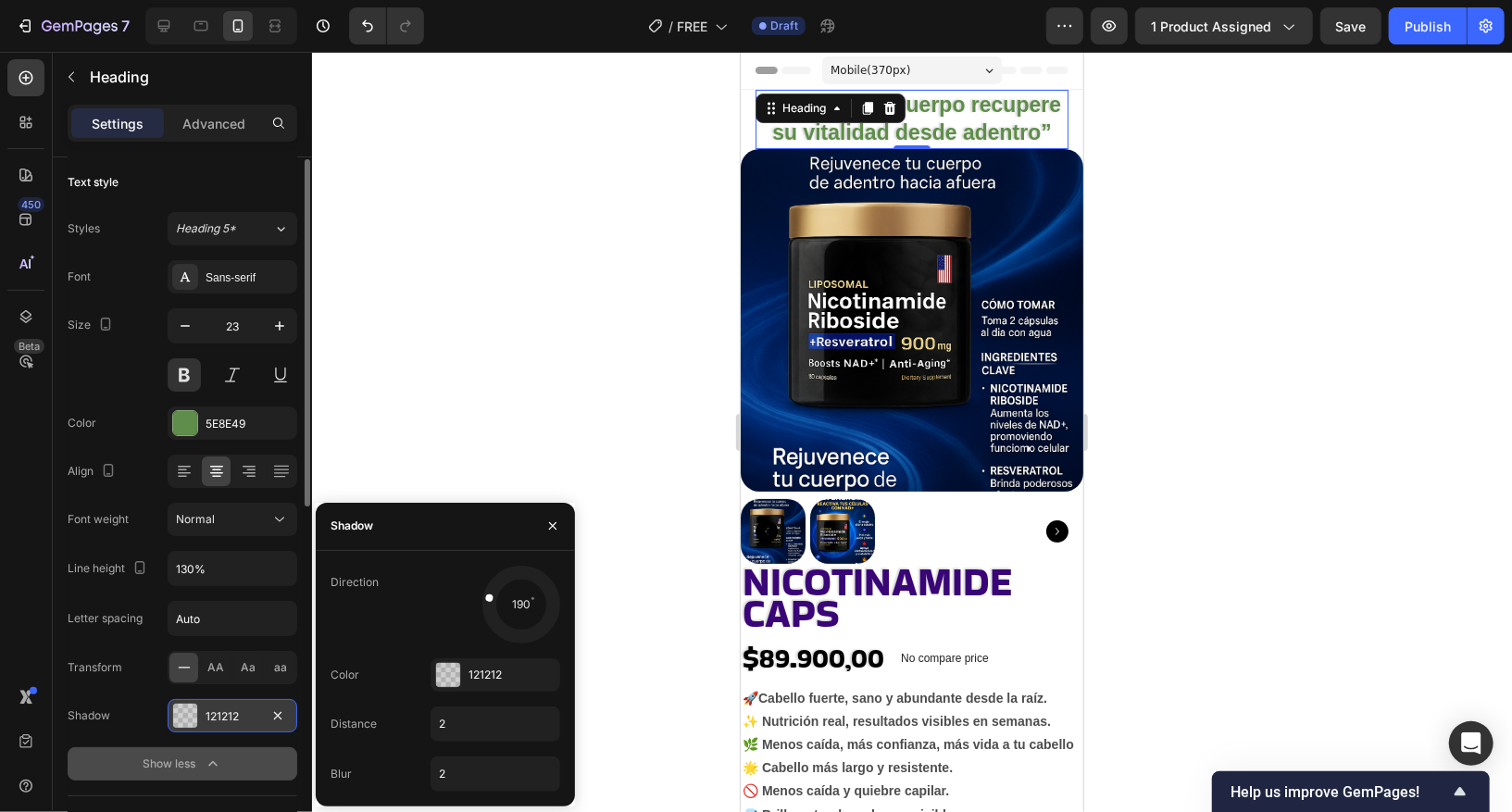
drag, startPoint x: 503, startPoint y: 622, endPoint x: 490, endPoint y: 596, distance: 29.1
click at [490, 596] on div at bounding box center [501, 600] width 43 height 18
click at [520, 355] on div at bounding box center [912, 431] width 1200 height 760
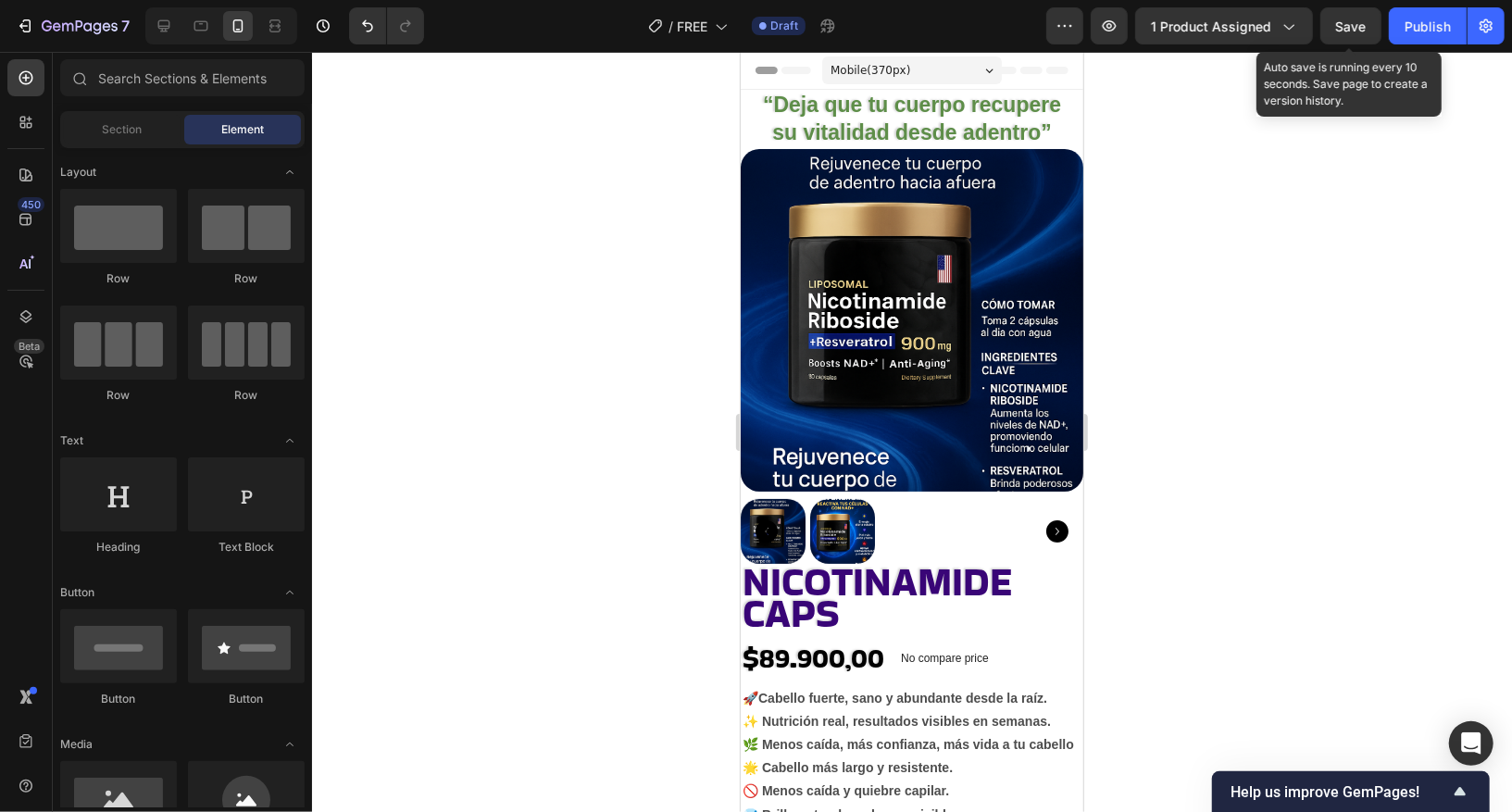
click at [1254, 22] on span "Save" at bounding box center [1352, 26] width 31 height 16
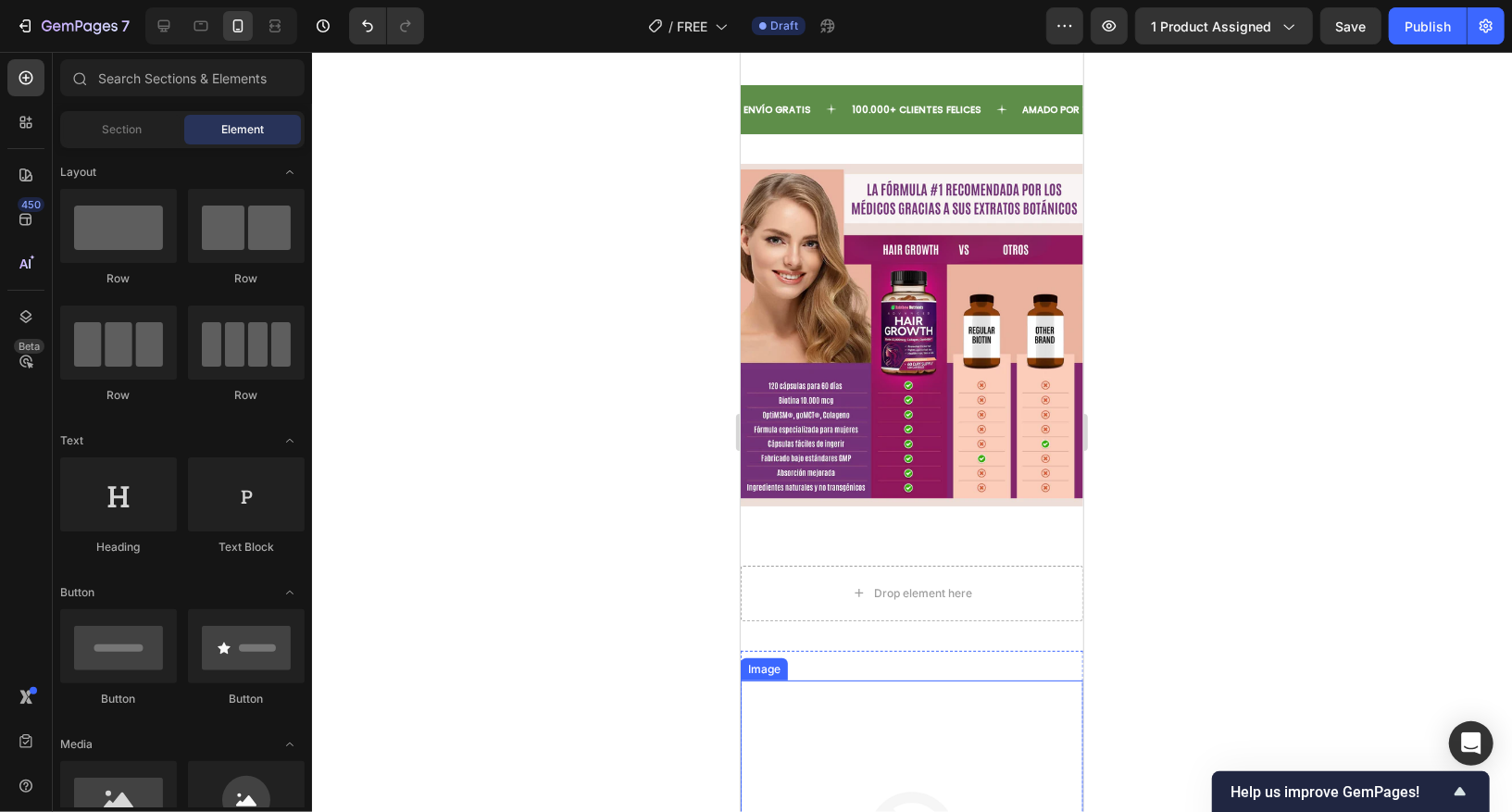
scroll to position [3119, 0]
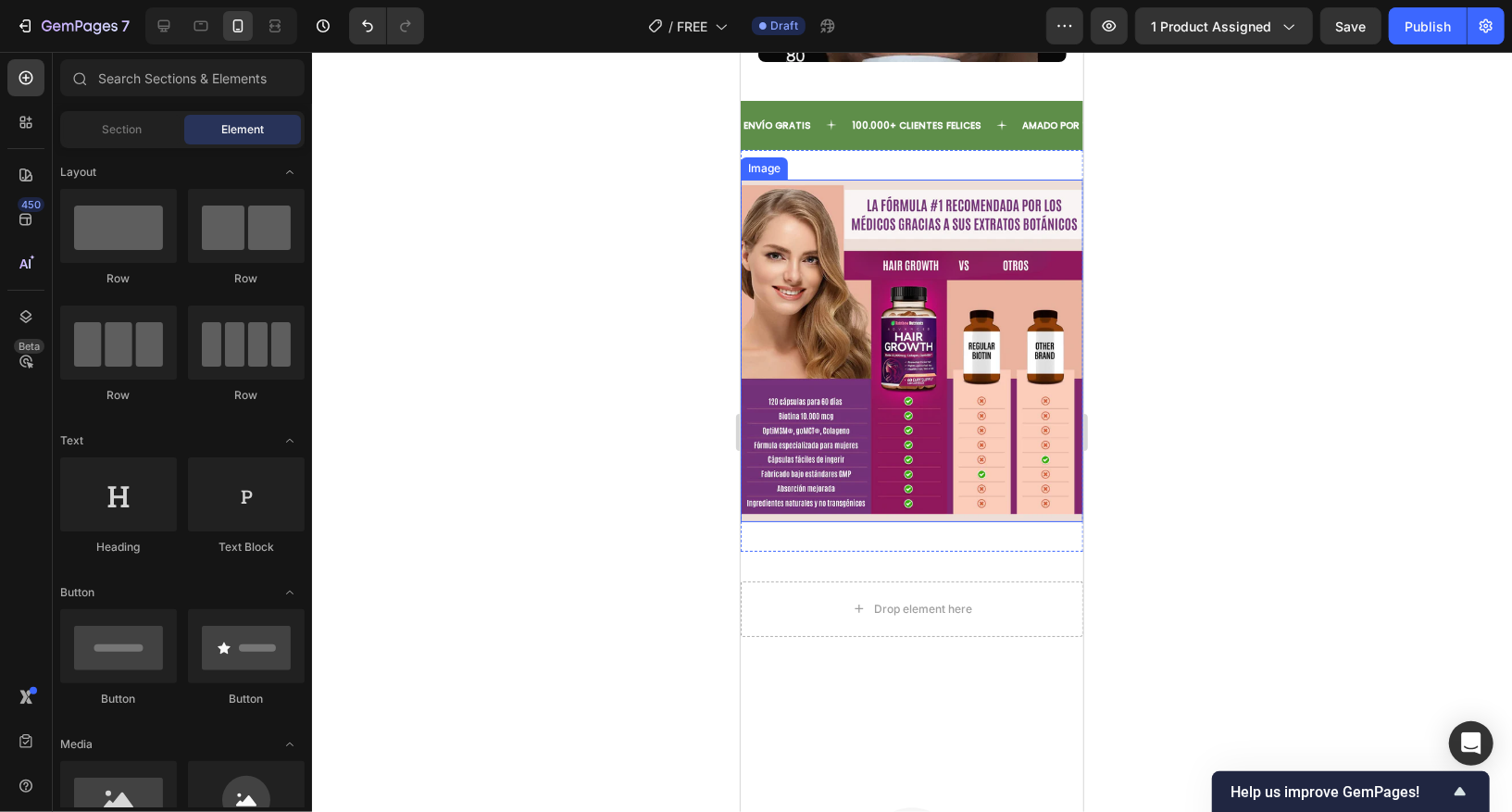
click at [938, 325] on img at bounding box center [911, 349] width 342 height 343
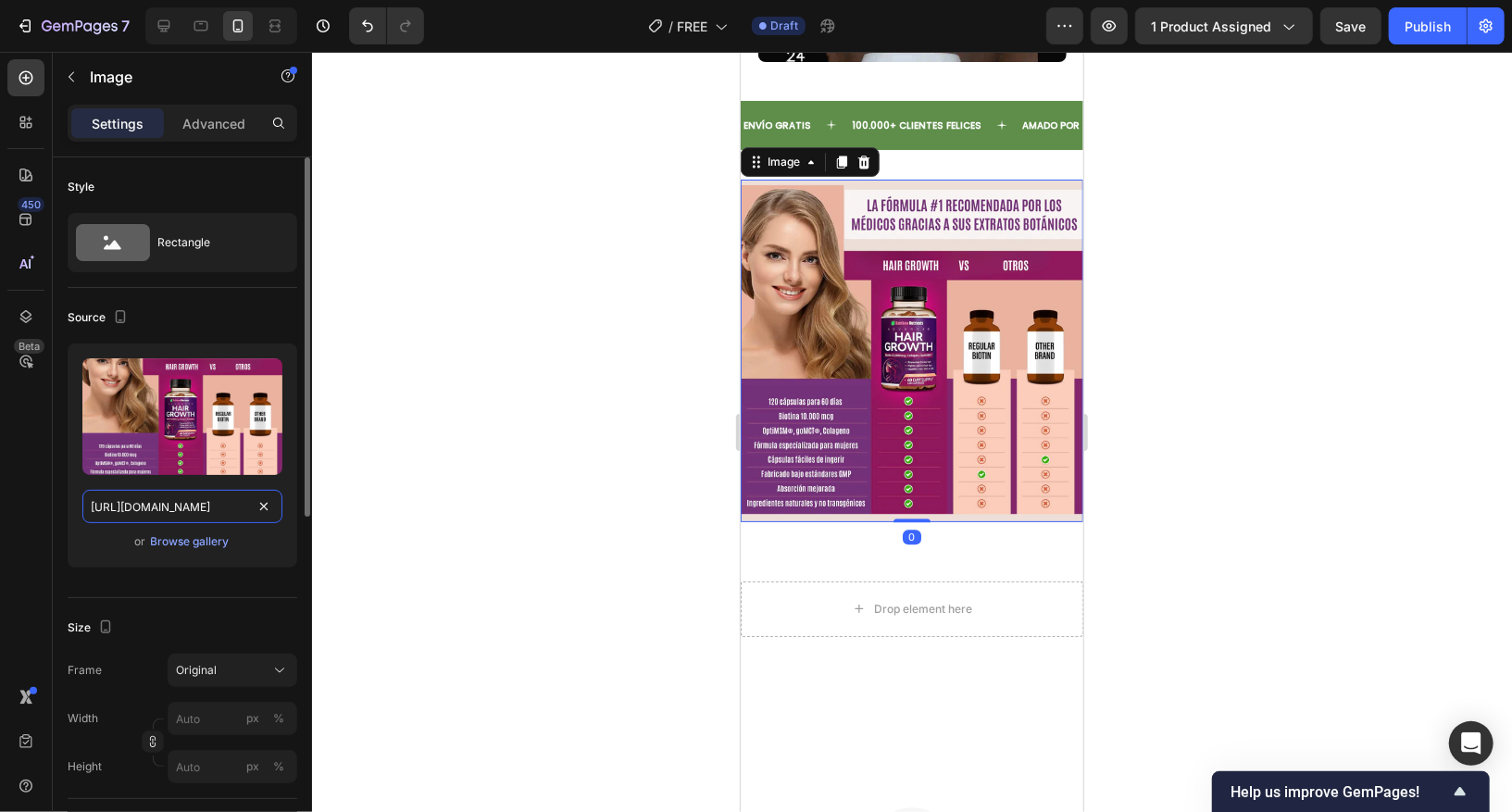
click at [201, 511] on input "[URL][DOMAIN_NAME]" at bounding box center [182, 506] width 200 height 33
paste input "8D2J80sb/image-HGGFYCTRYFD.png"
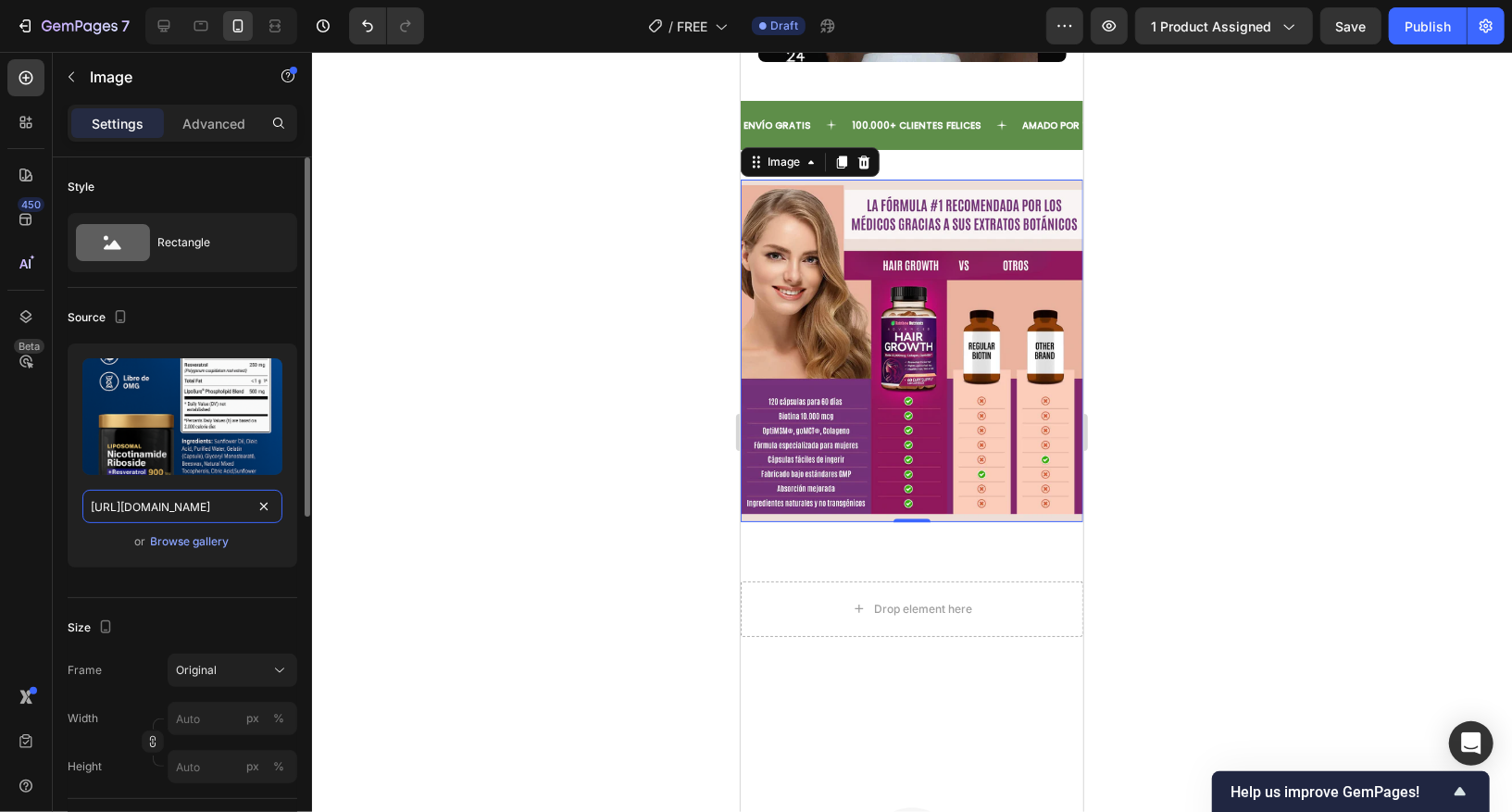
scroll to position [0, 127]
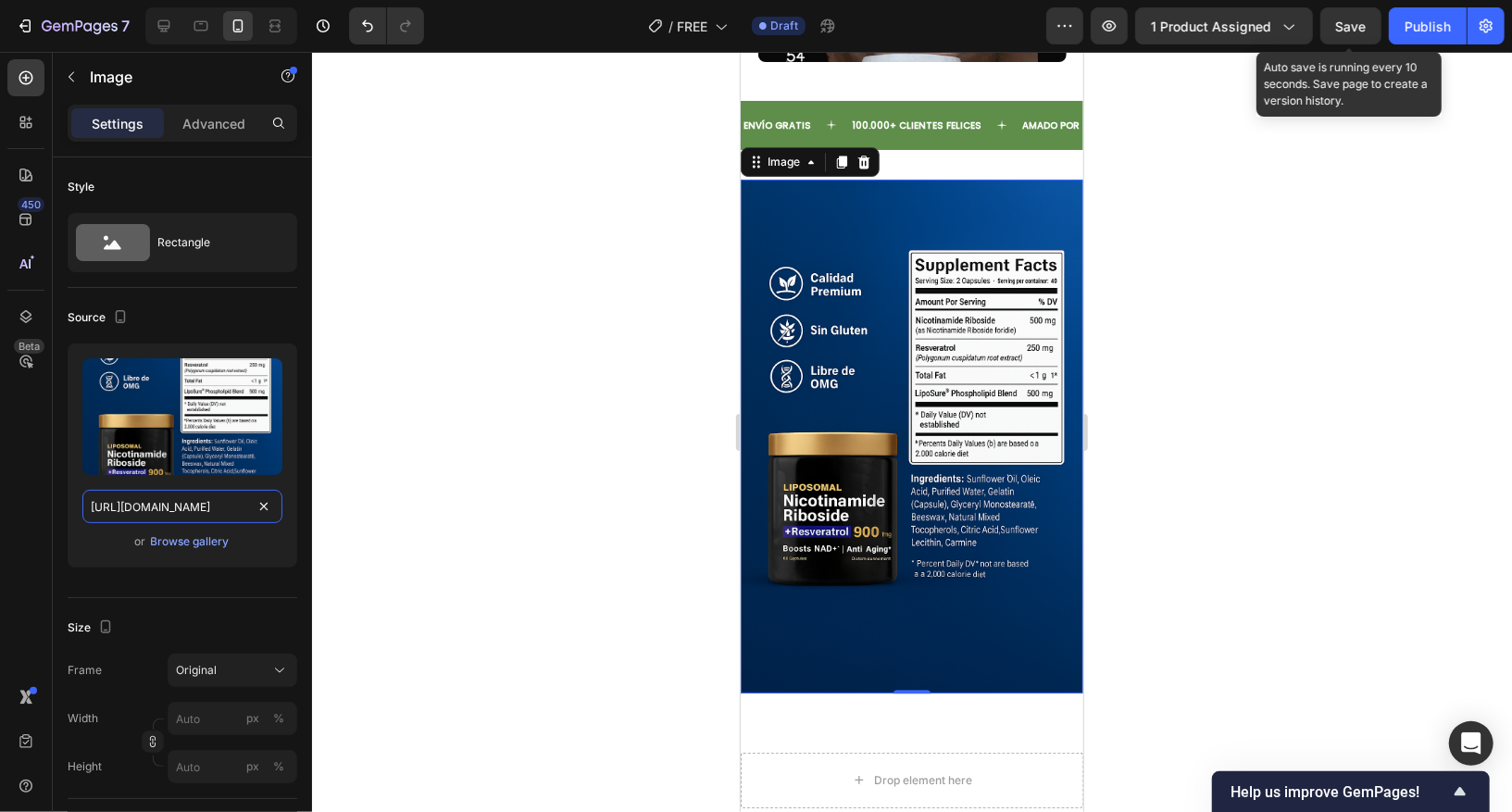
type input "[URL][DOMAIN_NAME]"
click at [1254, 23] on span "Save" at bounding box center [1352, 26] width 31 height 16
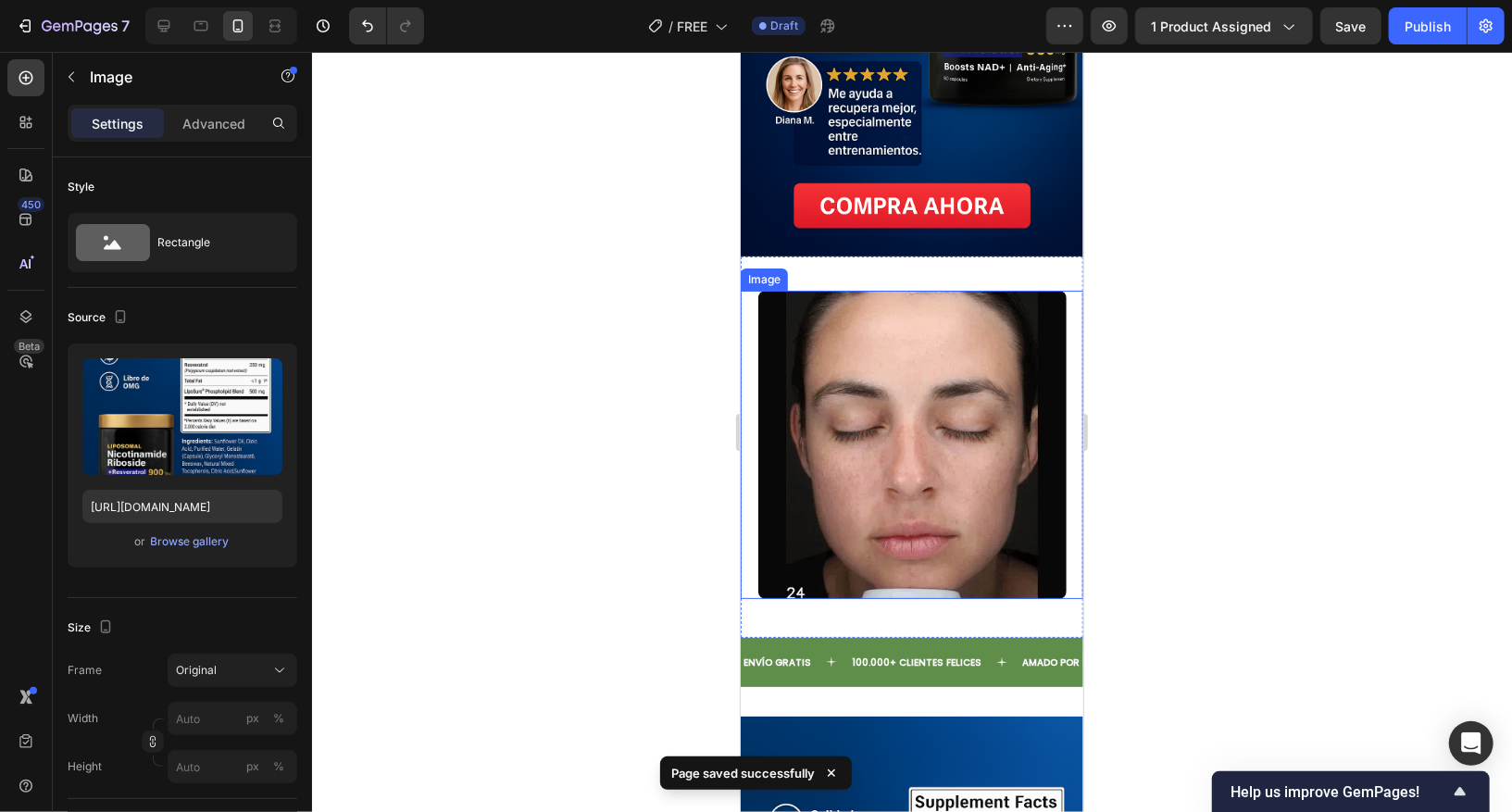
scroll to position [2606, 0]
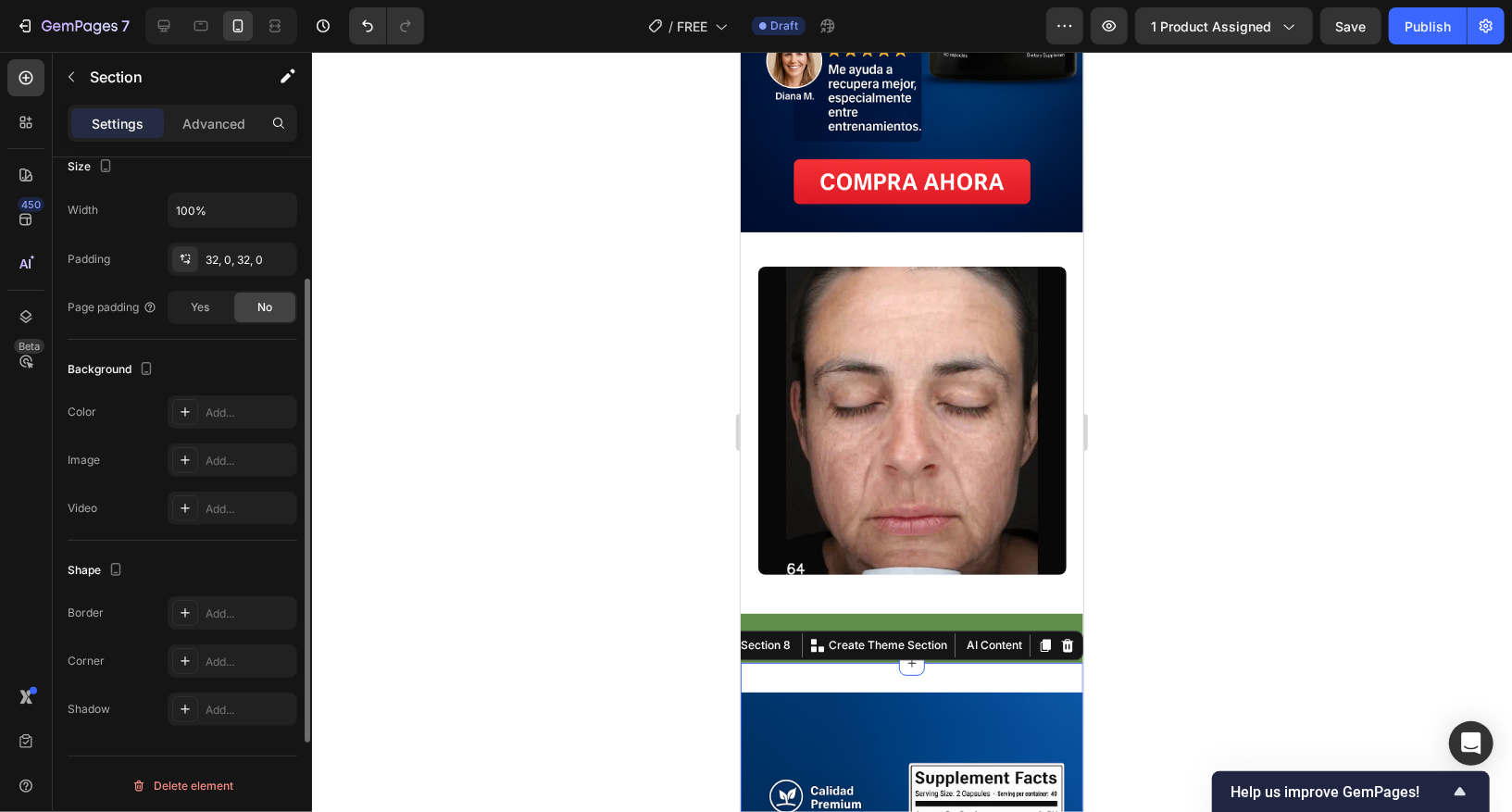
scroll to position [26, 0]
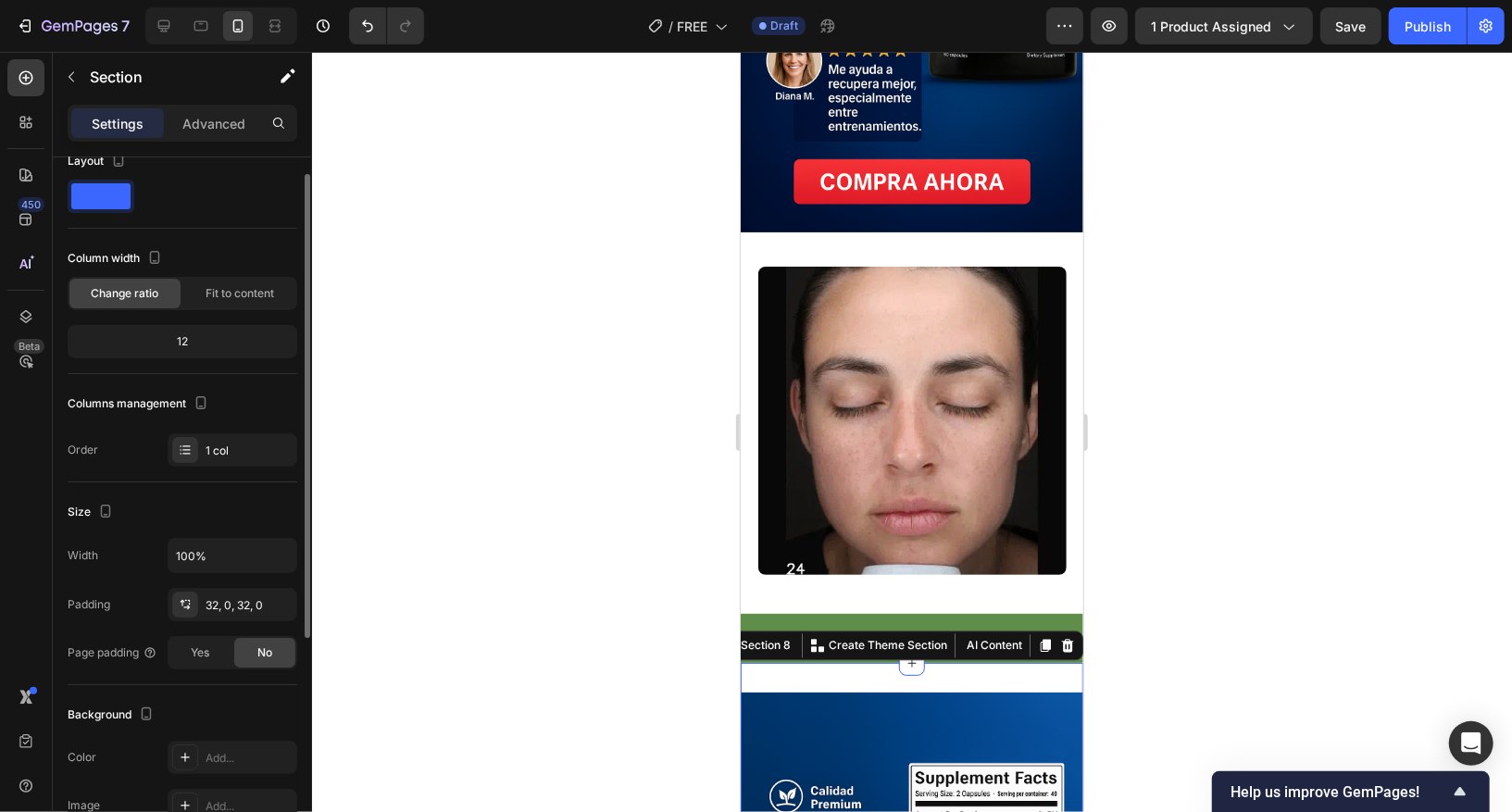
click at [183, 144] on div "Settings Advanced" at bounding box center [182, 131] width 259 height 52
click at [224, 131] on p "Advanced" at bounding box center [214, 123] width 63 height 19
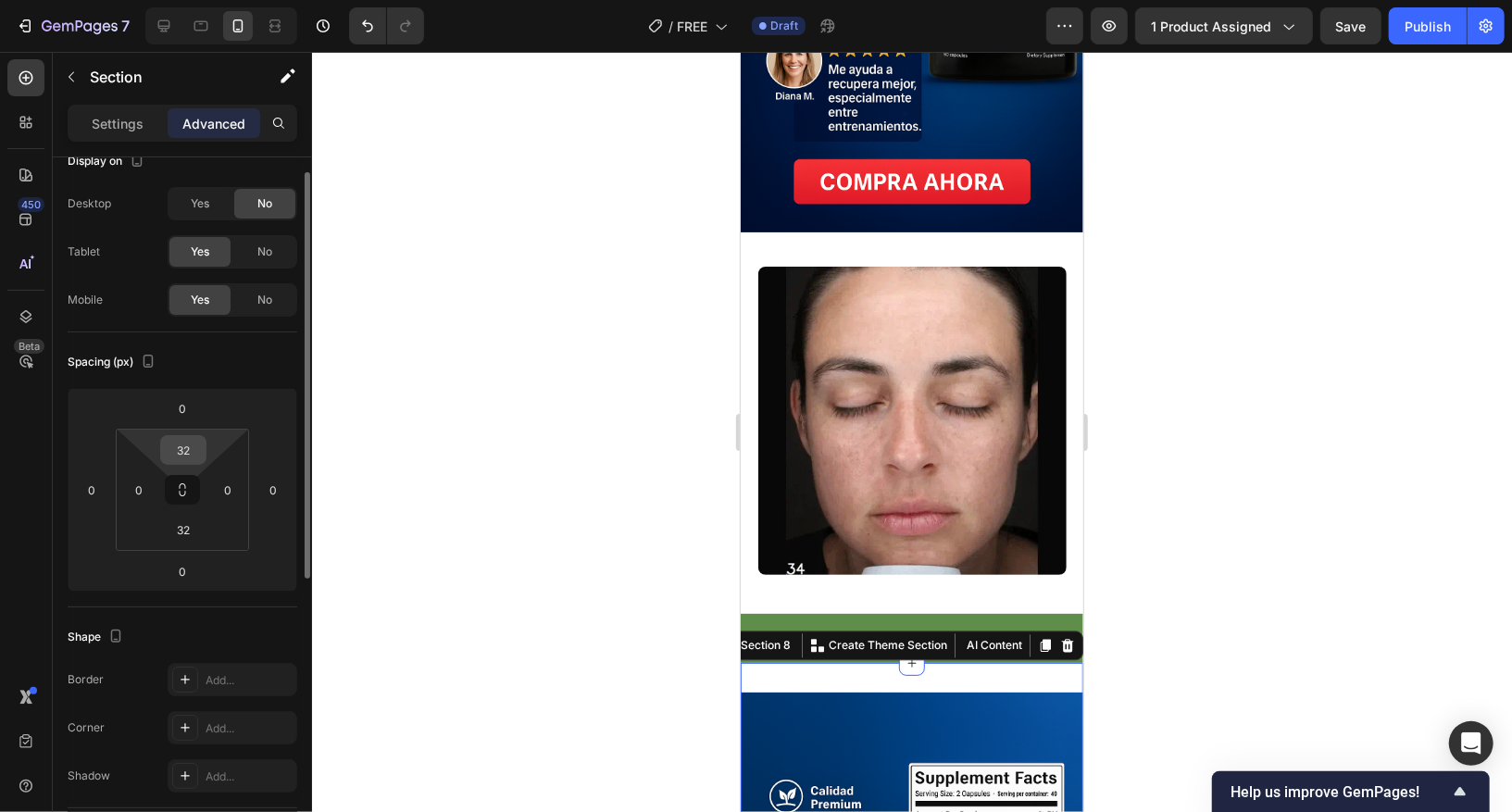
click at [197, 450] on input "32" at bounding box center [183, 449] width 37 height 28
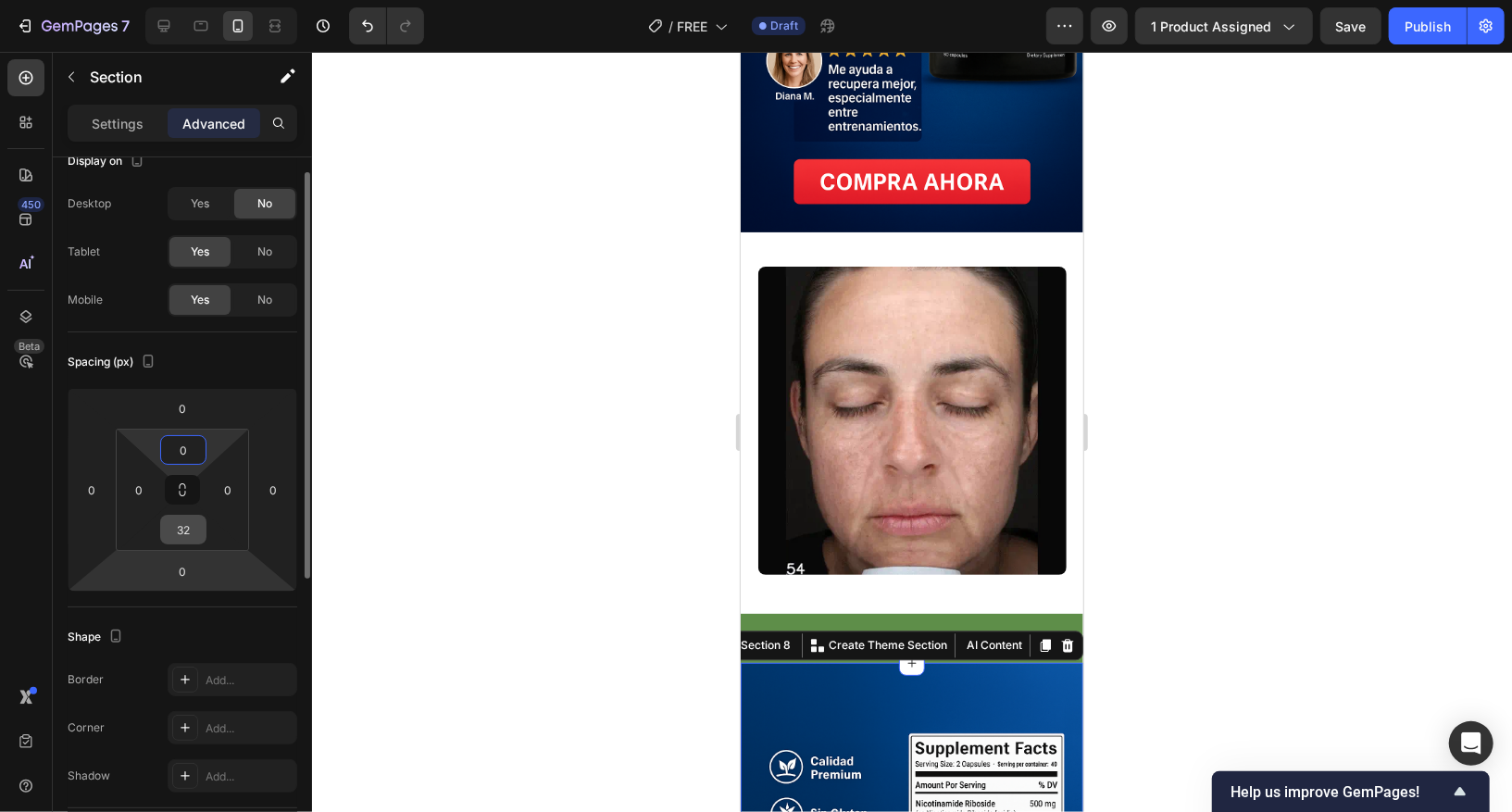
type input "0"
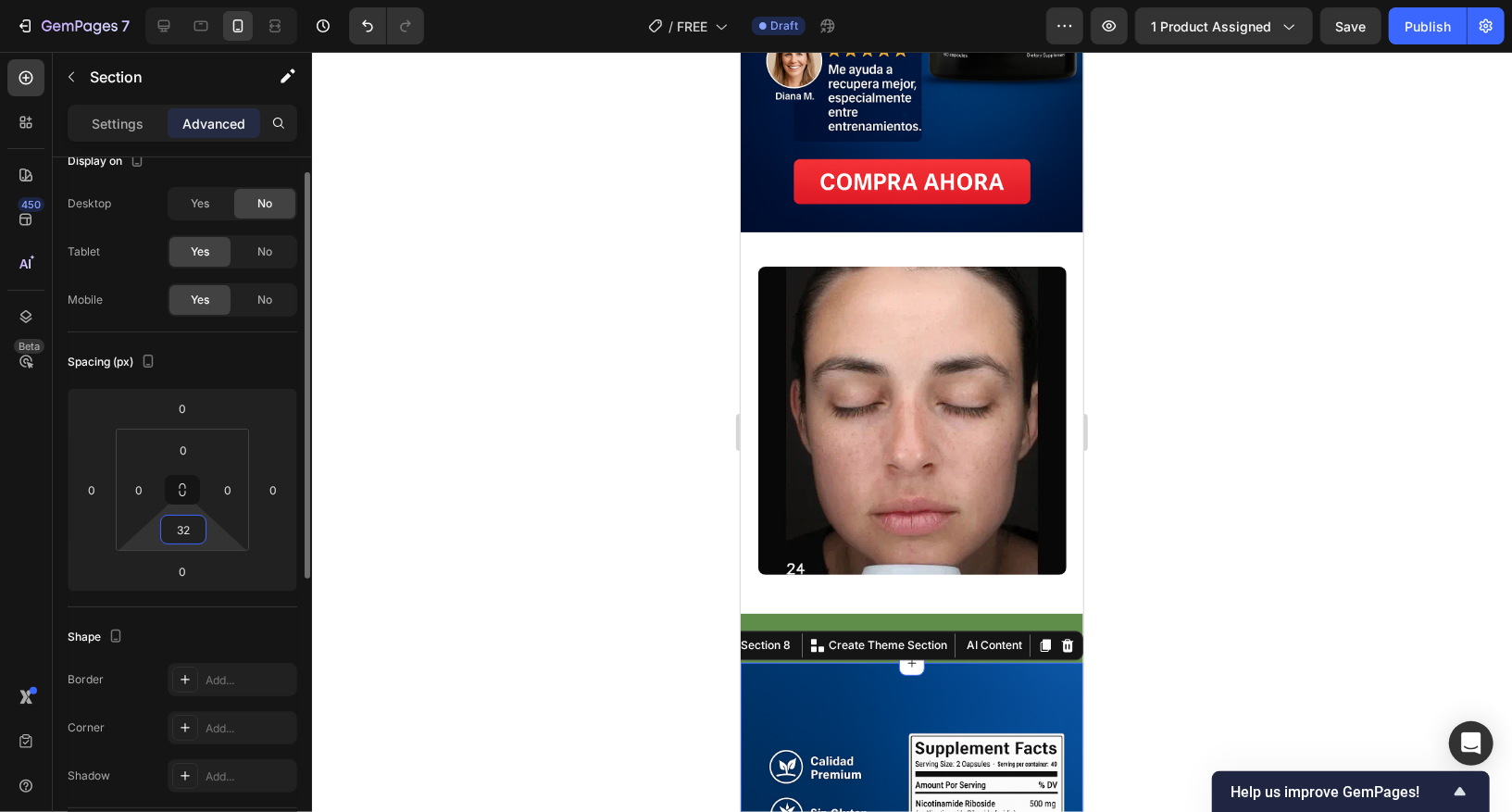
click at [185, 531] on input "32" at bounding box center [183, 530] width 37 height 28
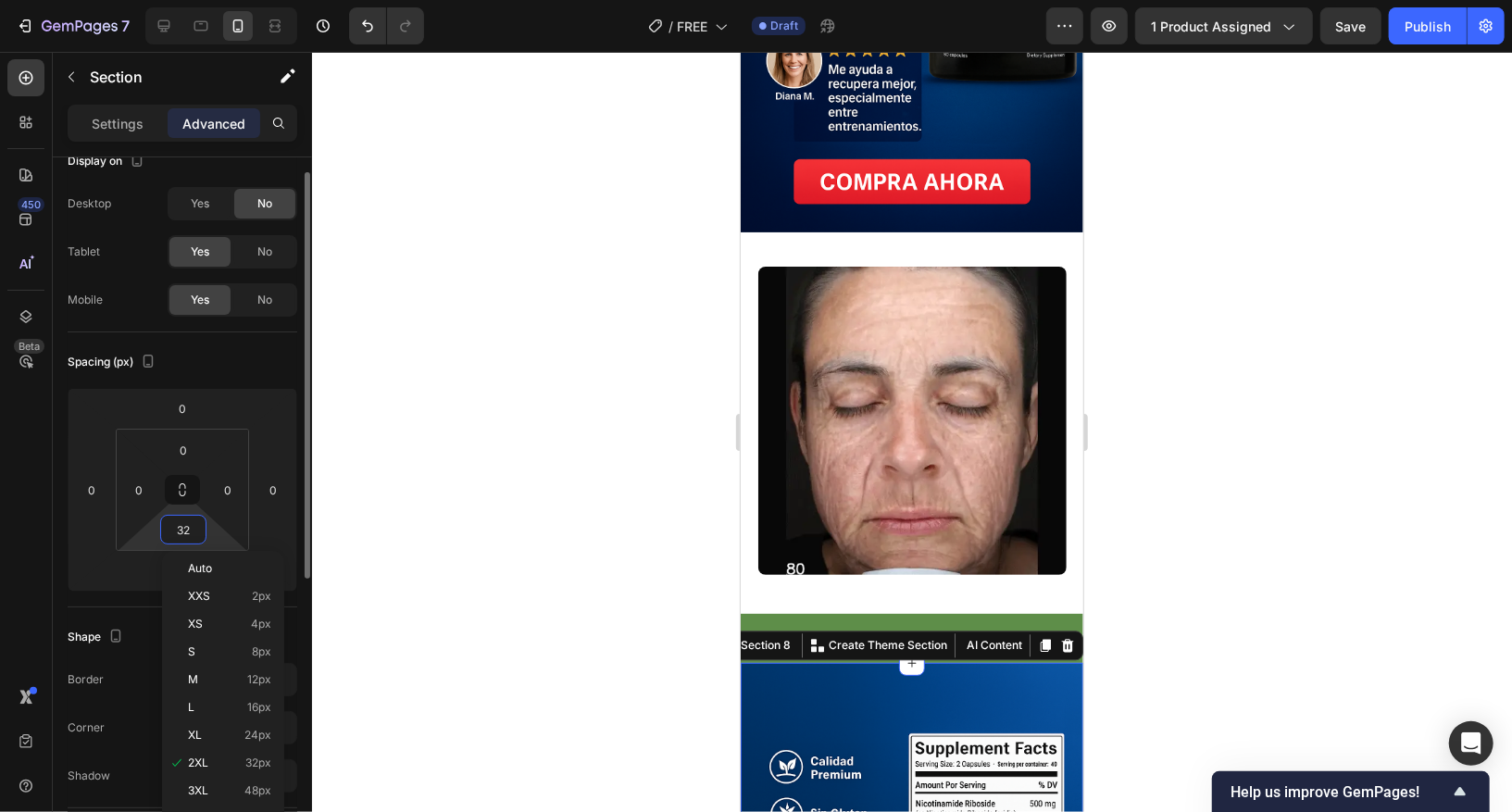
type input "0"
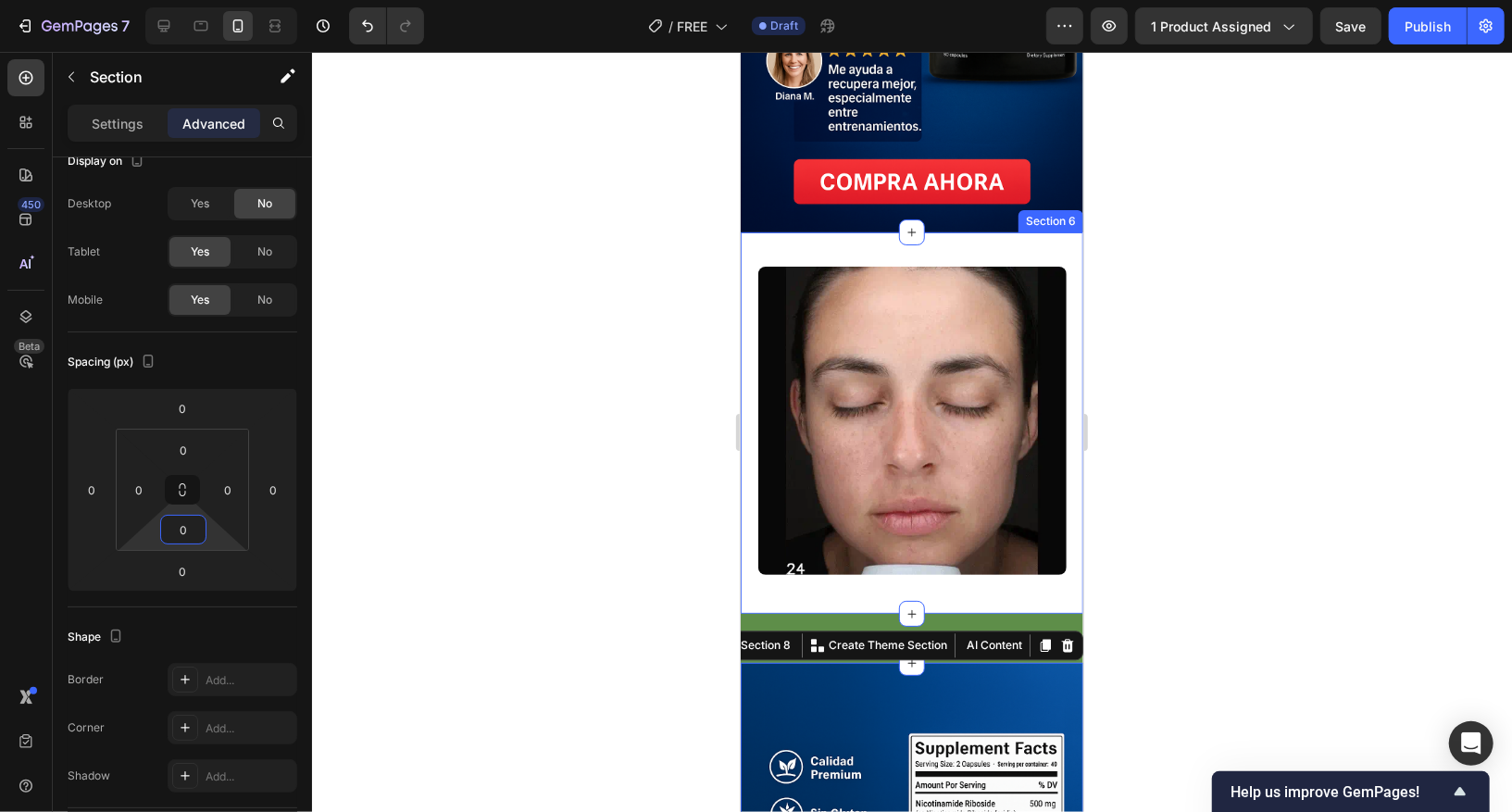
click at [860, 259] on div "Image Section 6" at bounding box center [911, 423] width 342 height 382
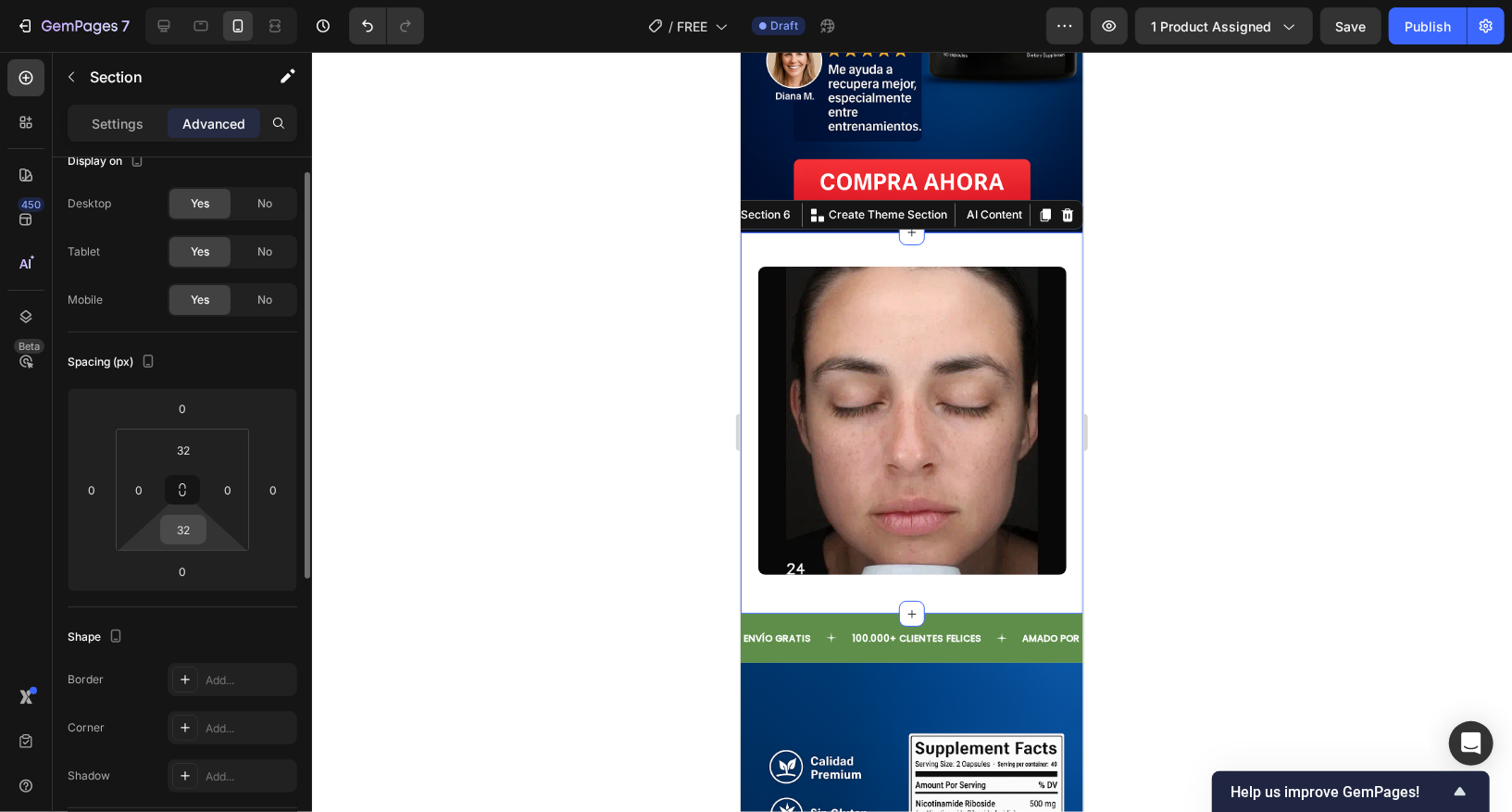
click at [178, 528] on input "32" at bounding box center [183, 530] width 37 height 28
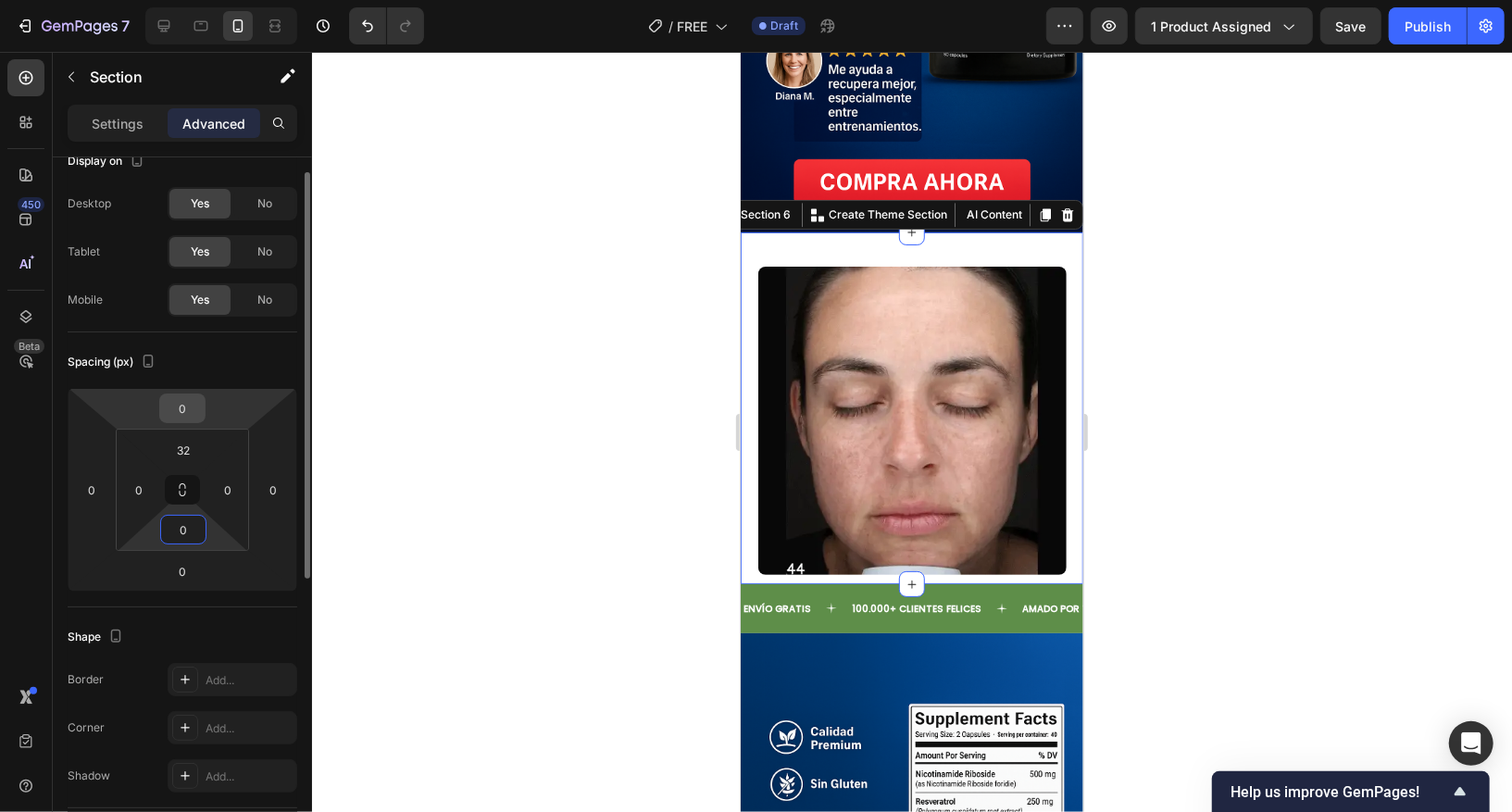
type input "0"
click at [191, 413] on input "0" at bounding box center [182, 408] width 37 height 28
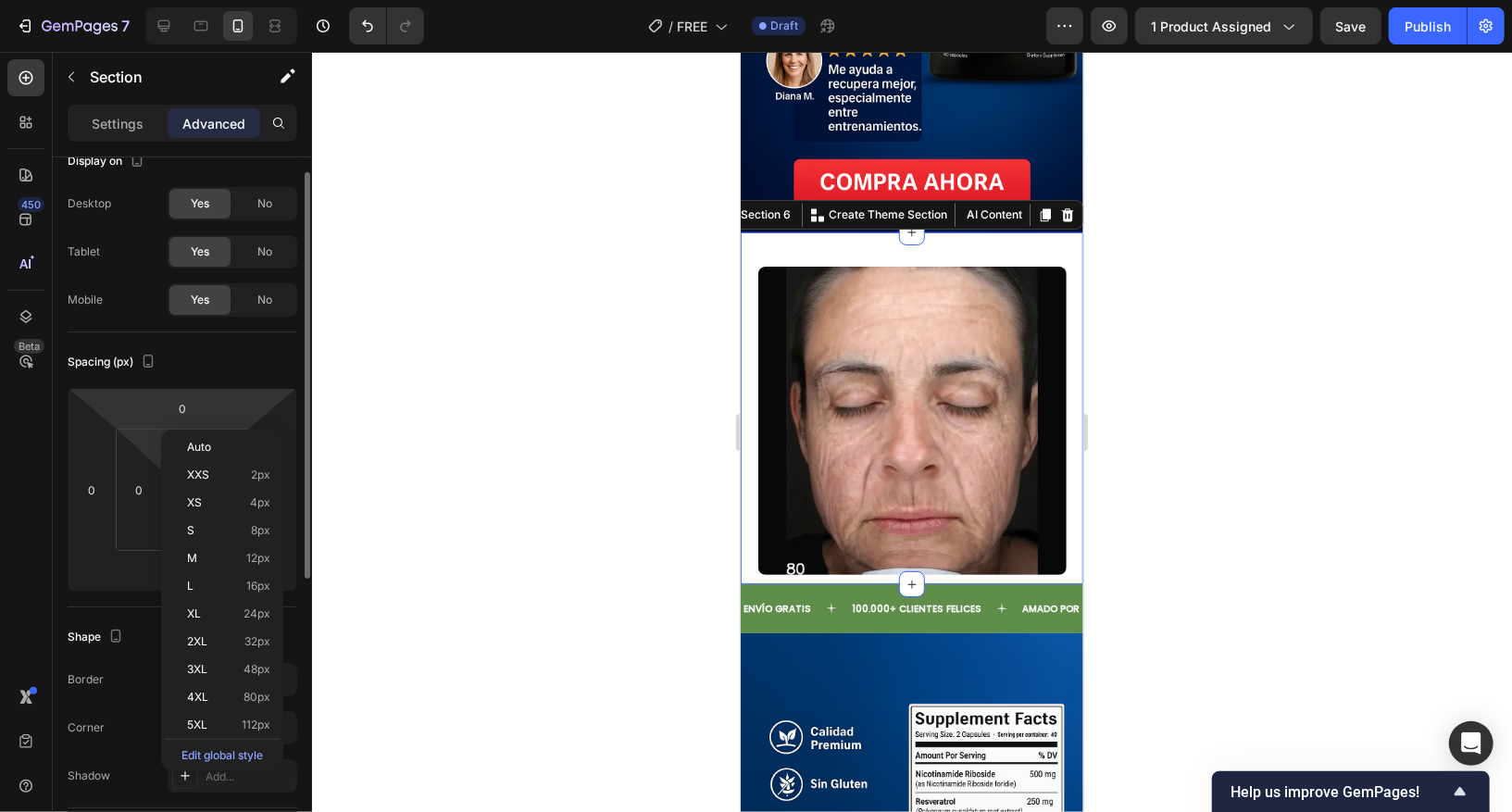
click at [158, 0] on div "7 Version history / FREE Draft Preview 1 product assigned Save Publish 450 Beta…" at bounding box center [756, 0] width 1512 height 0
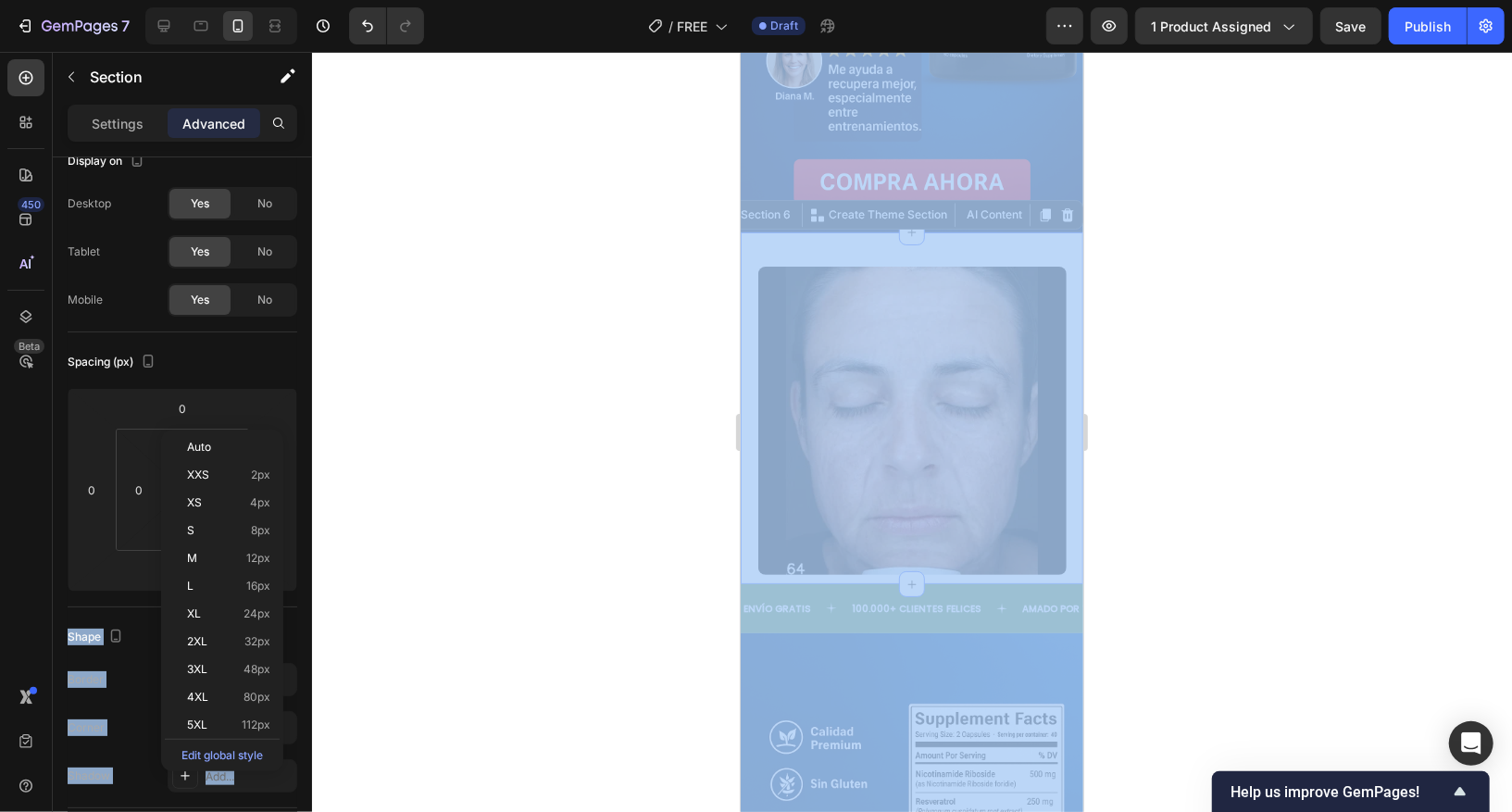
click at [358, 419] on div at bounding box center [912, 431] width 1200 height 760
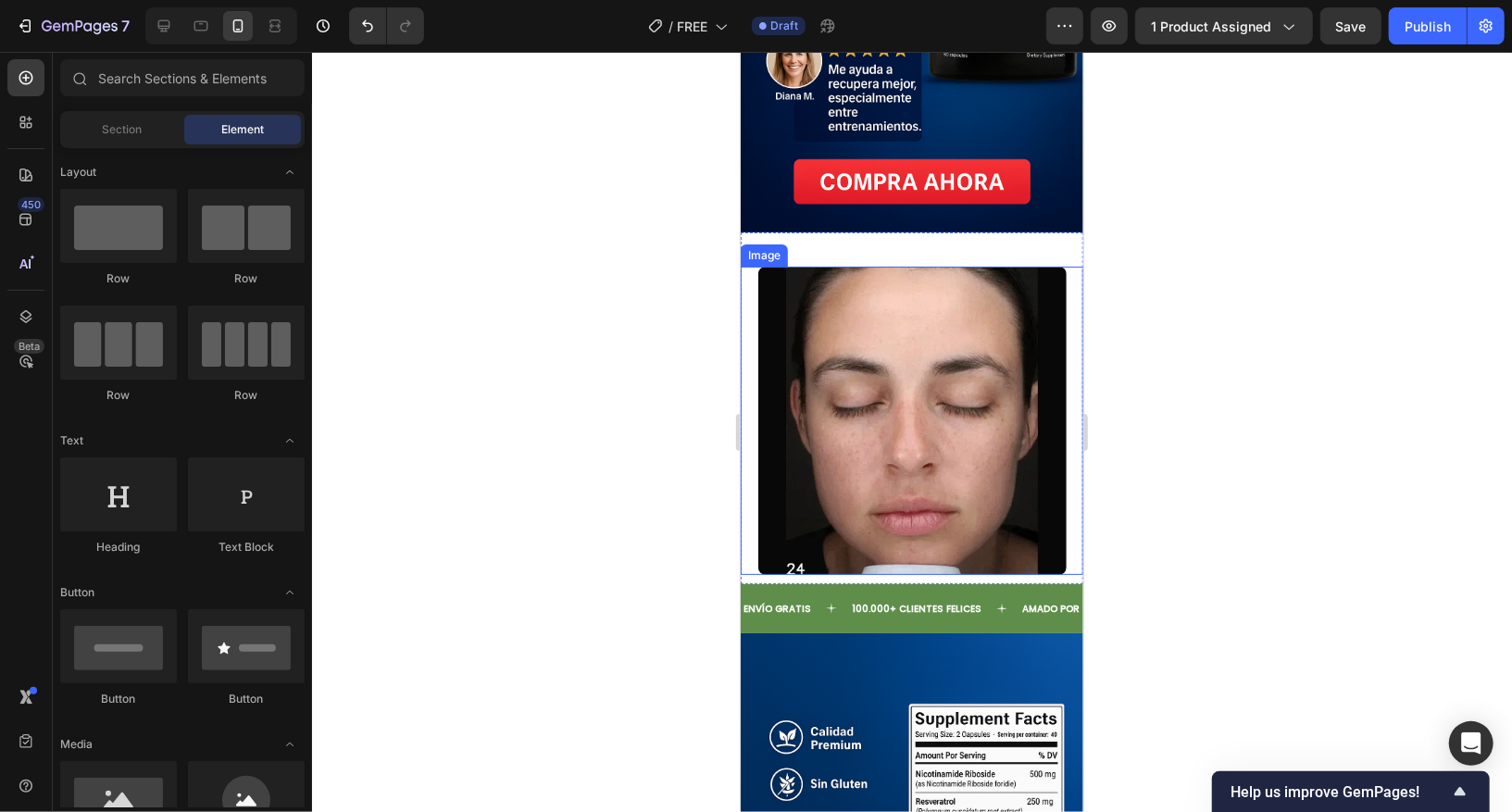
click at [799, 363] on img at bounding box center [911, 420] width 308 height 308
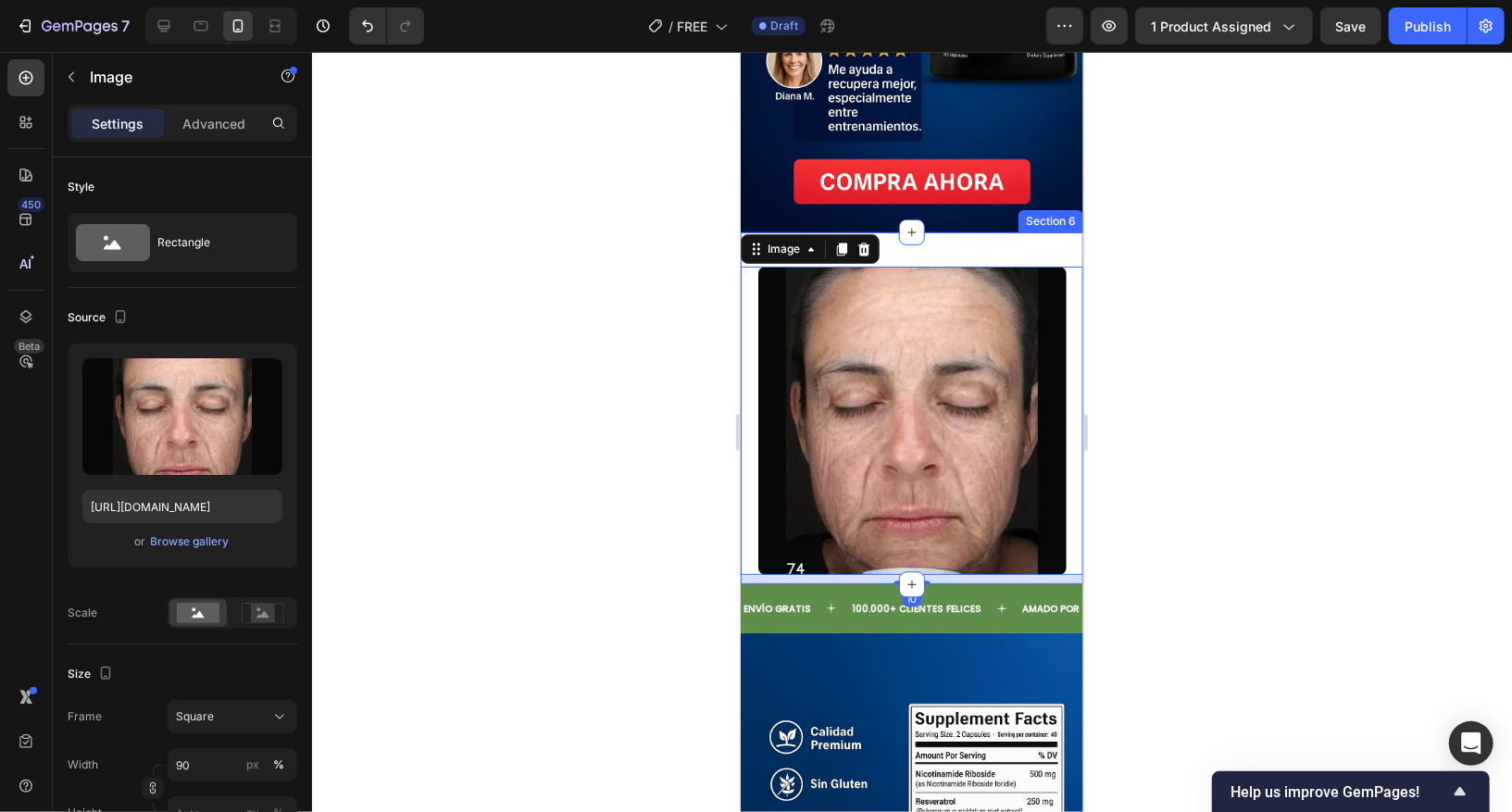
click at [970, 256] on div "Image 10 Section 6" at bounding box center [911, 407] width 342 height 352
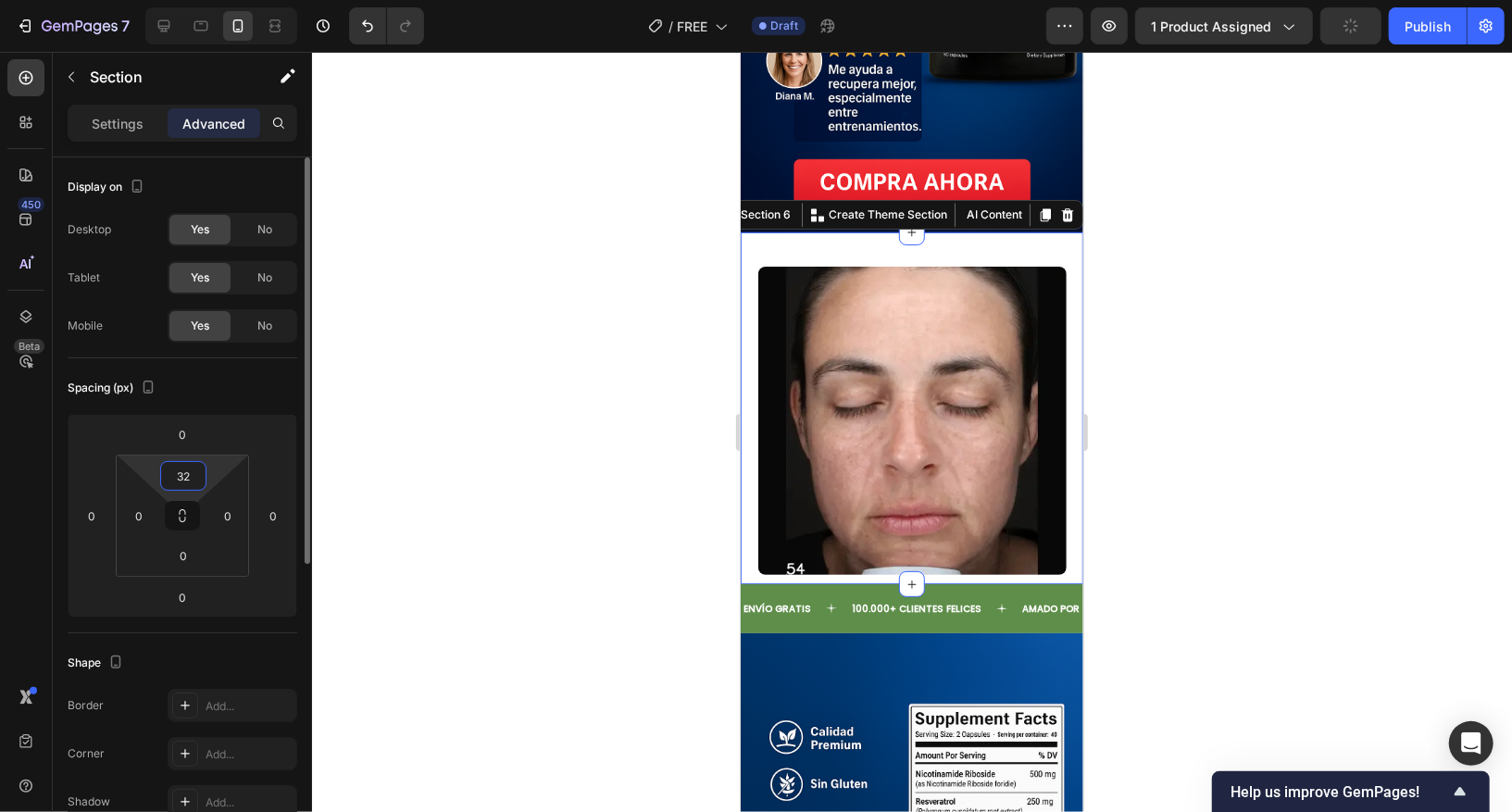
click at [188, 477] on input "32" at bounding box center [183, 475] width 37 height 28
type input "0"
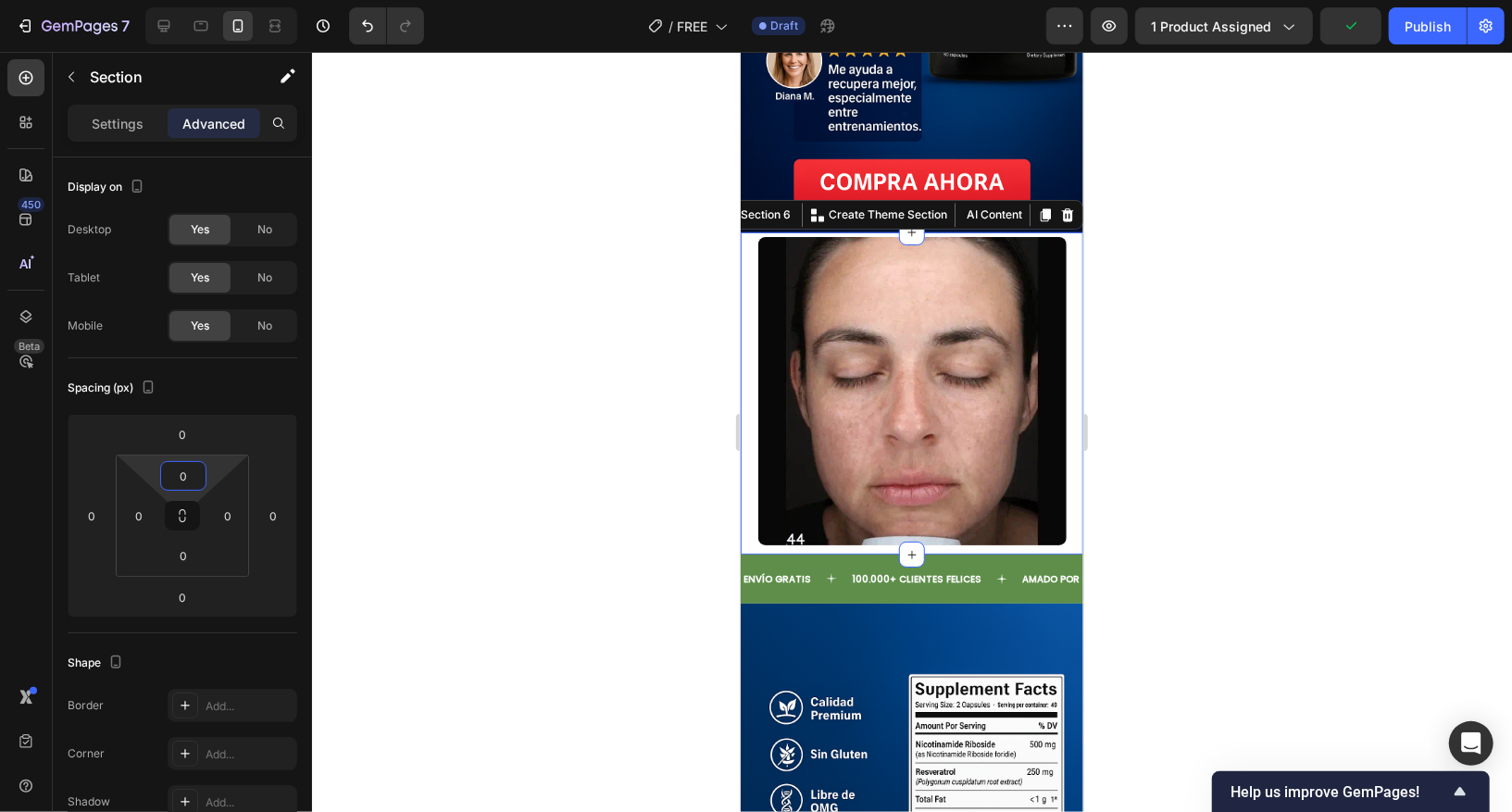
click at [439, 454] on div at bounding box center [912, 431] width 1200 height 760
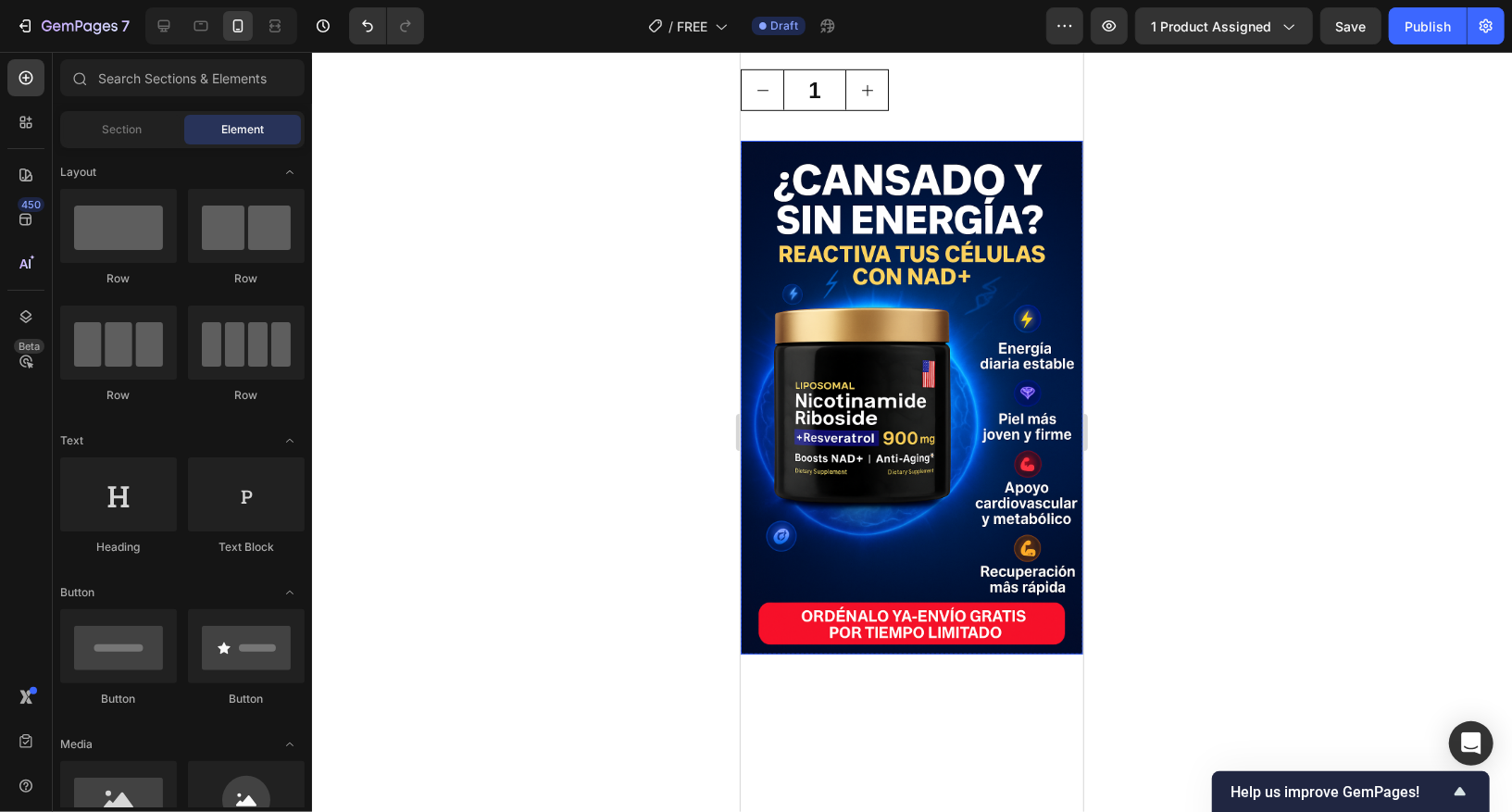
scroll to position [491, 0]
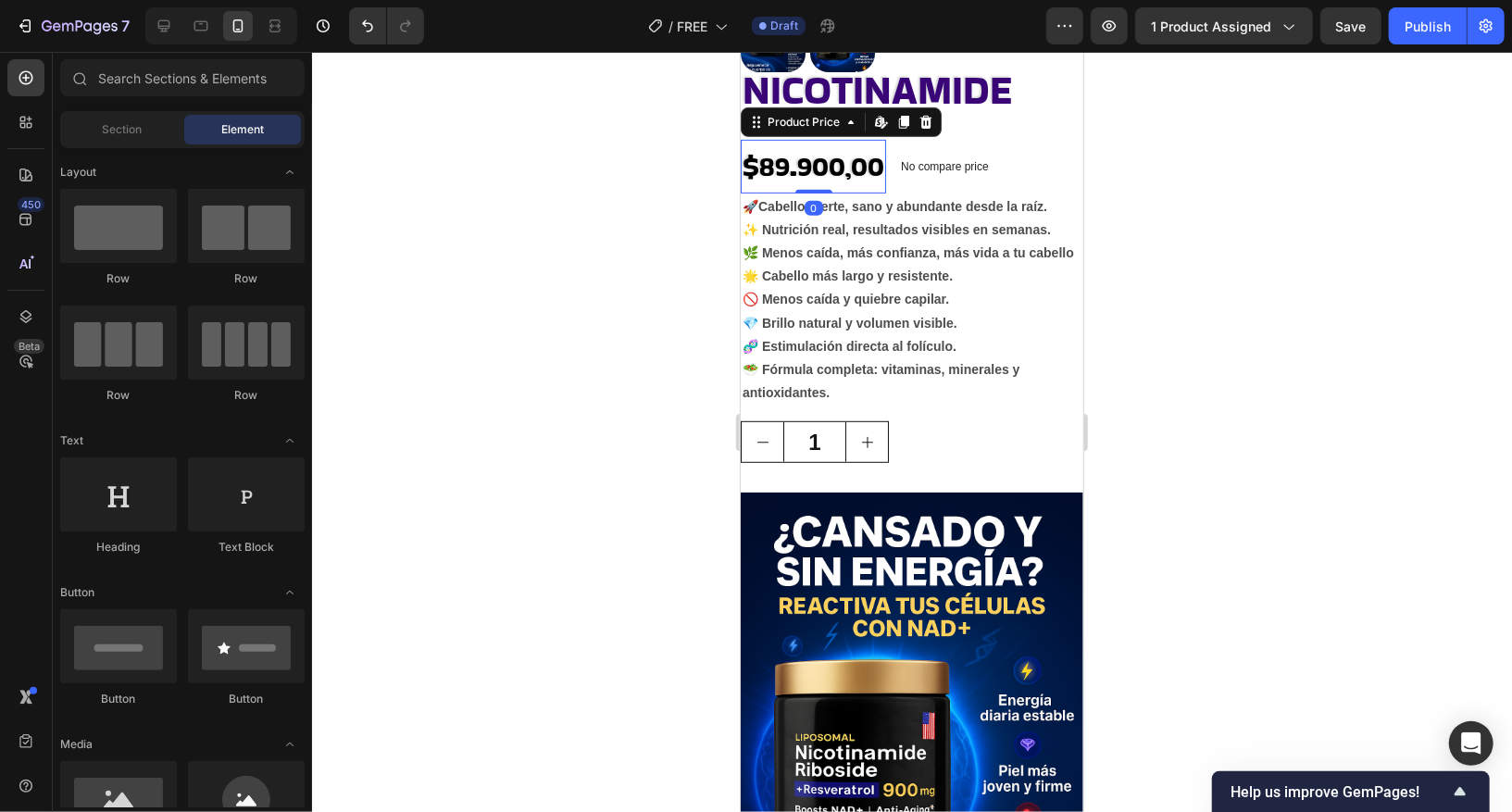
click at [840, 163] on div "$89.900,00" at bounding box center [813, 166] width 145 height 53
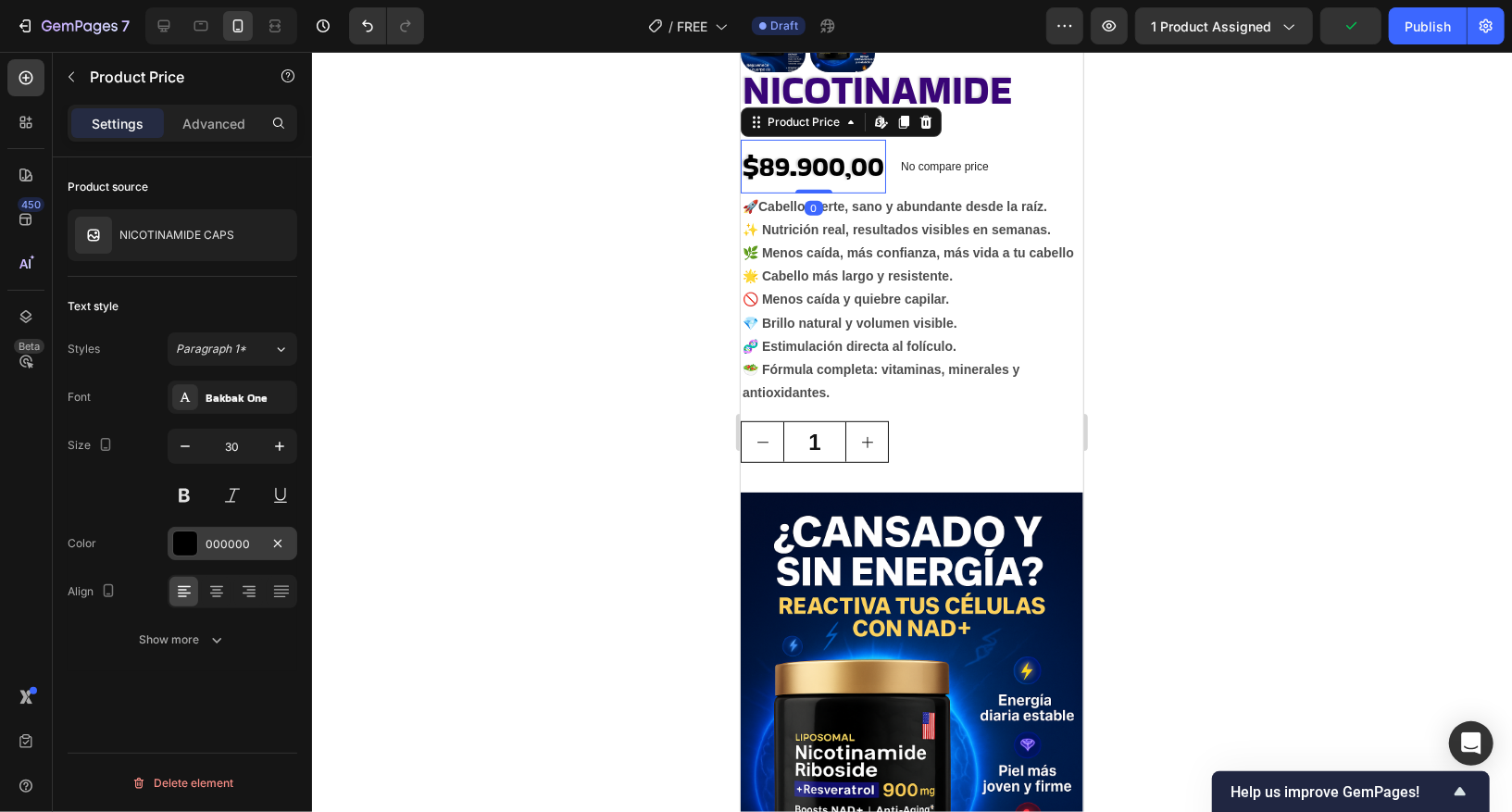
click at [192, 542] on div at bounding box center [185, 543] width 24 height 24
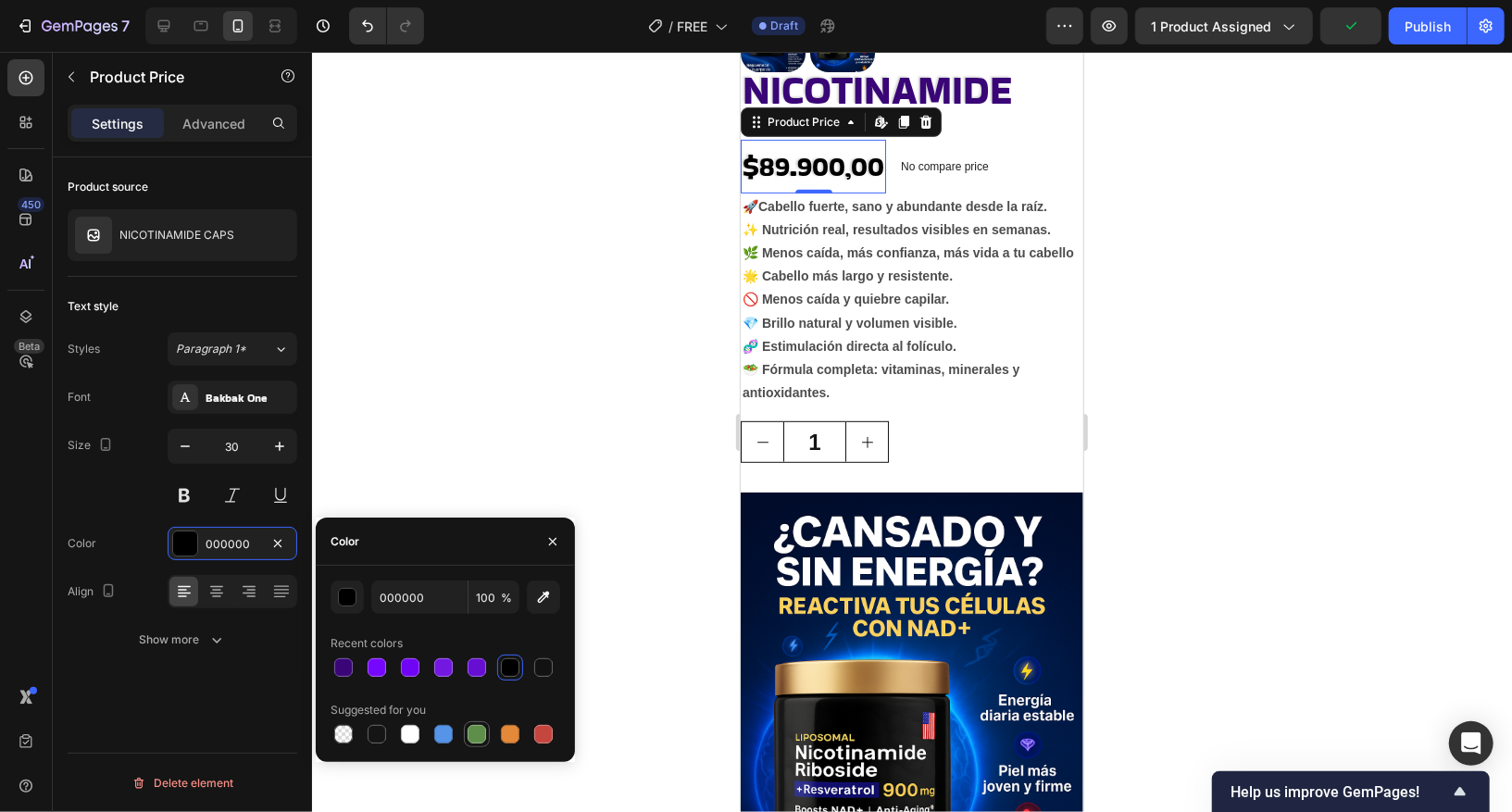
click at [479, 641] on div at bounding box center [476, 734] width 26 height 26
type input "5E8E49"
click at [567, 345] on div at bounding box center [912, 431] width 1200 height 760
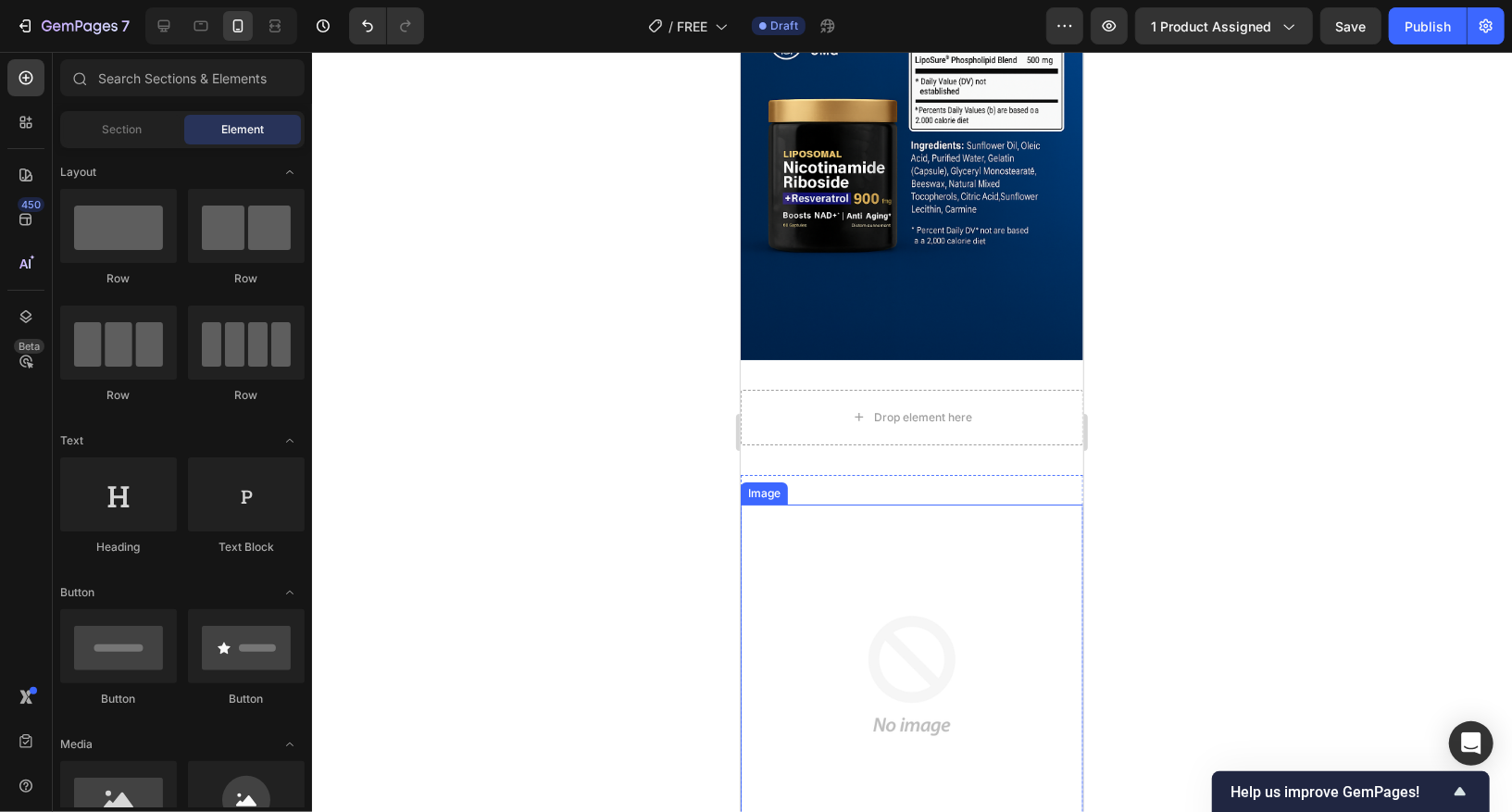
scroll to position [3383, 0]
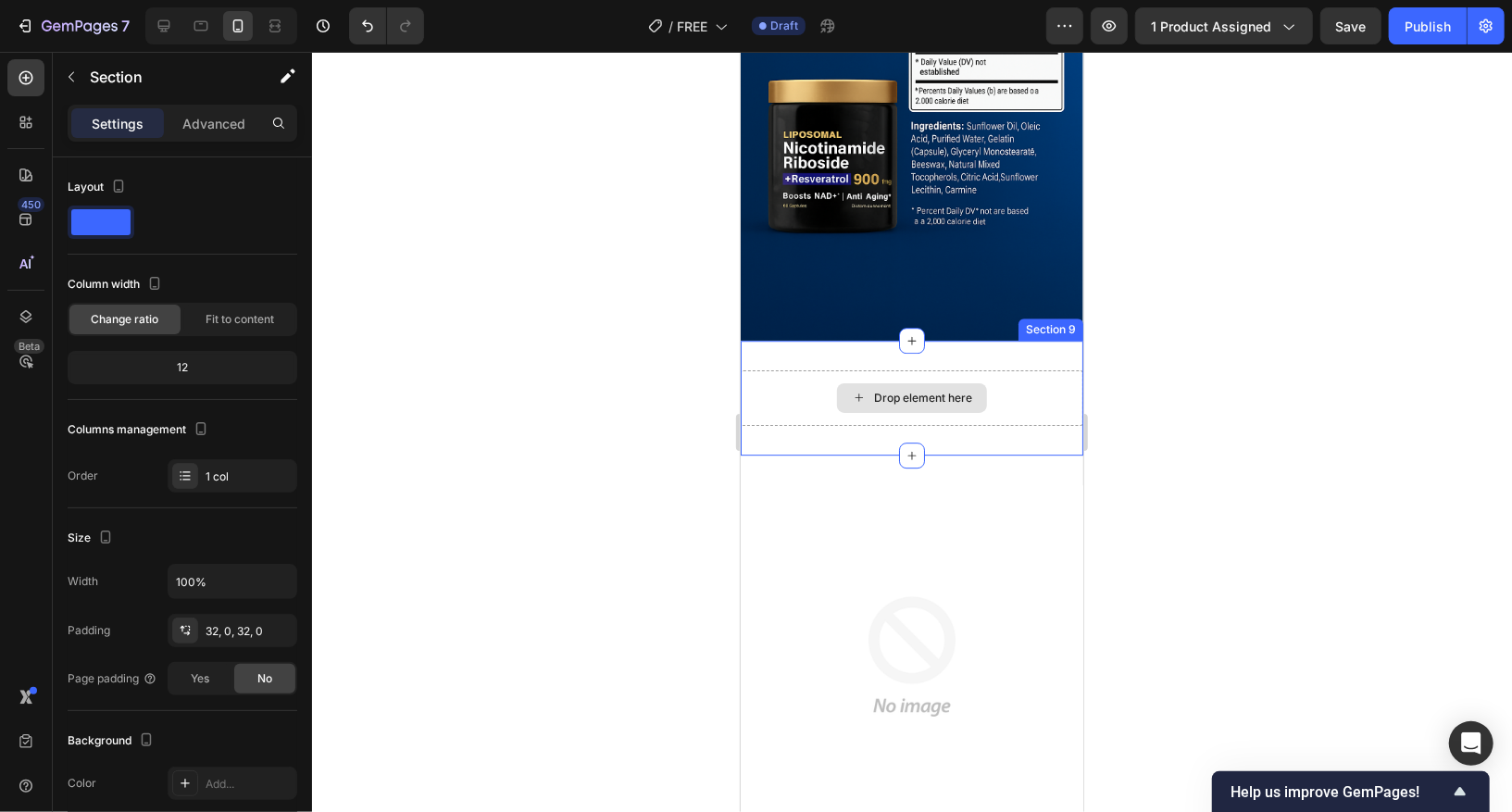
click at [876, 371] on div "Drop element here" at bounding box center [911, 397] width 342 height 55
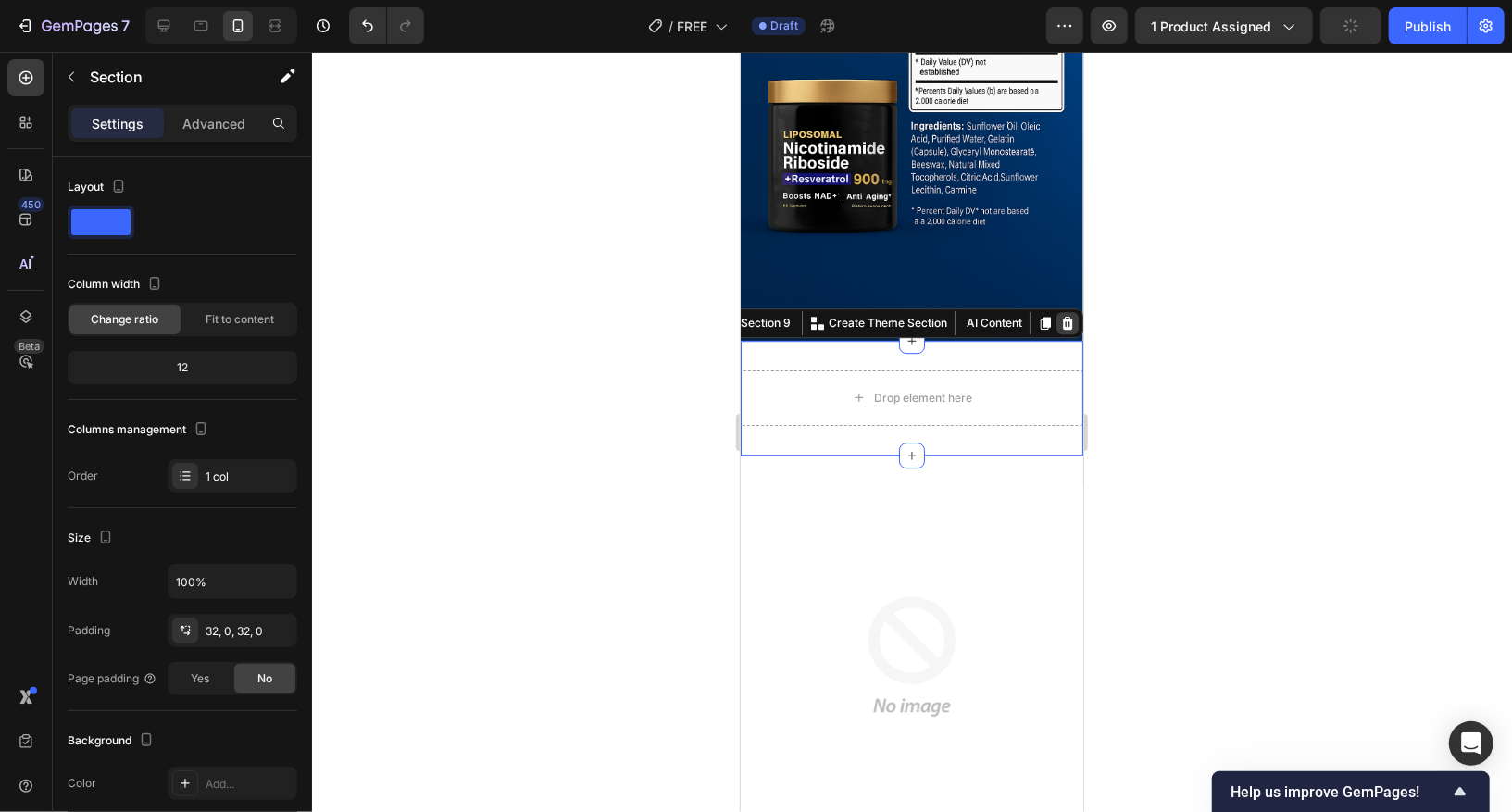
click at [1075, 323] on div at bounding box center [1067, 322] width 22 height 22
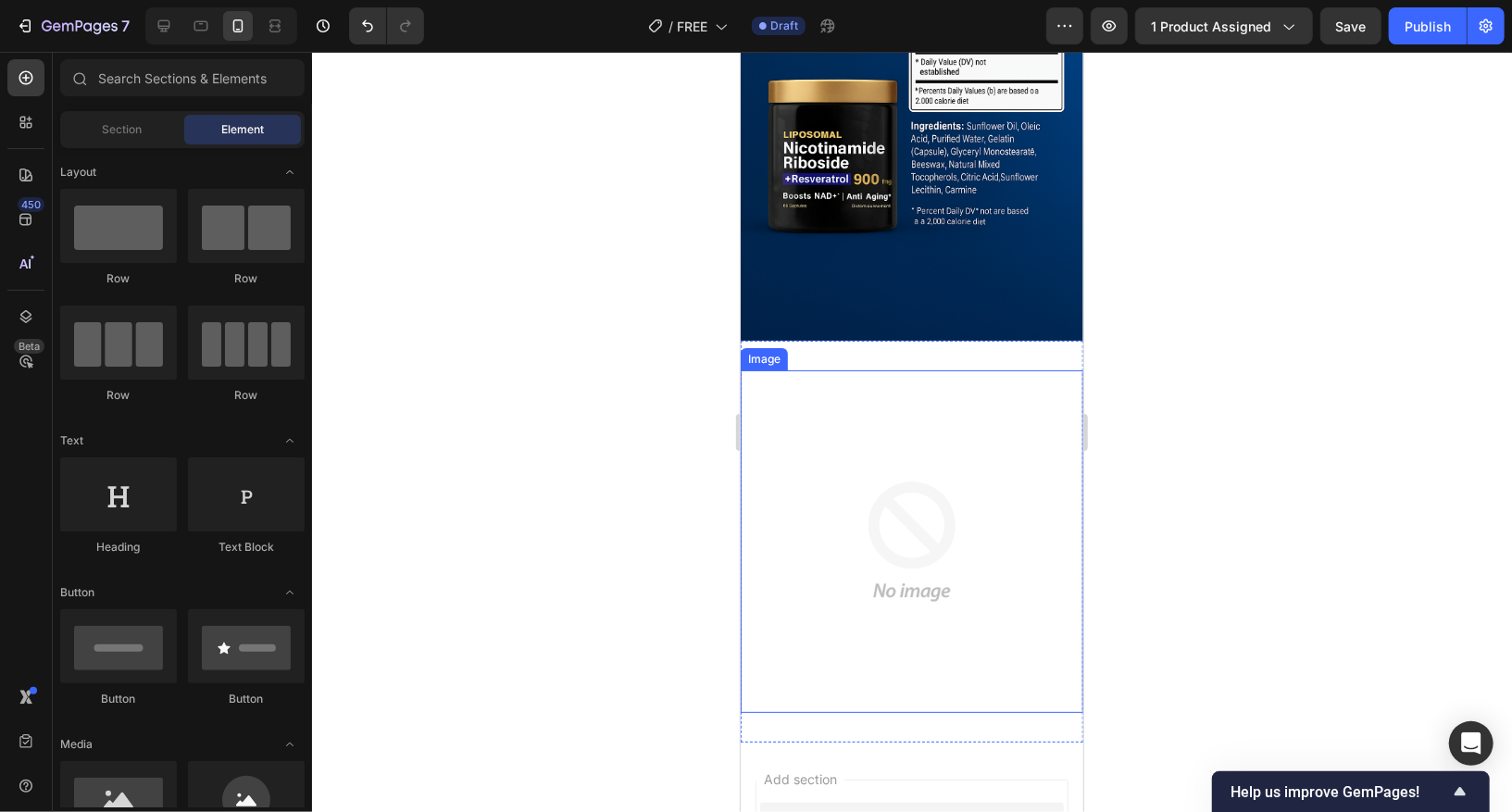
click at [991, 483] on img at bounding box center [911, 540] width 342 height 343
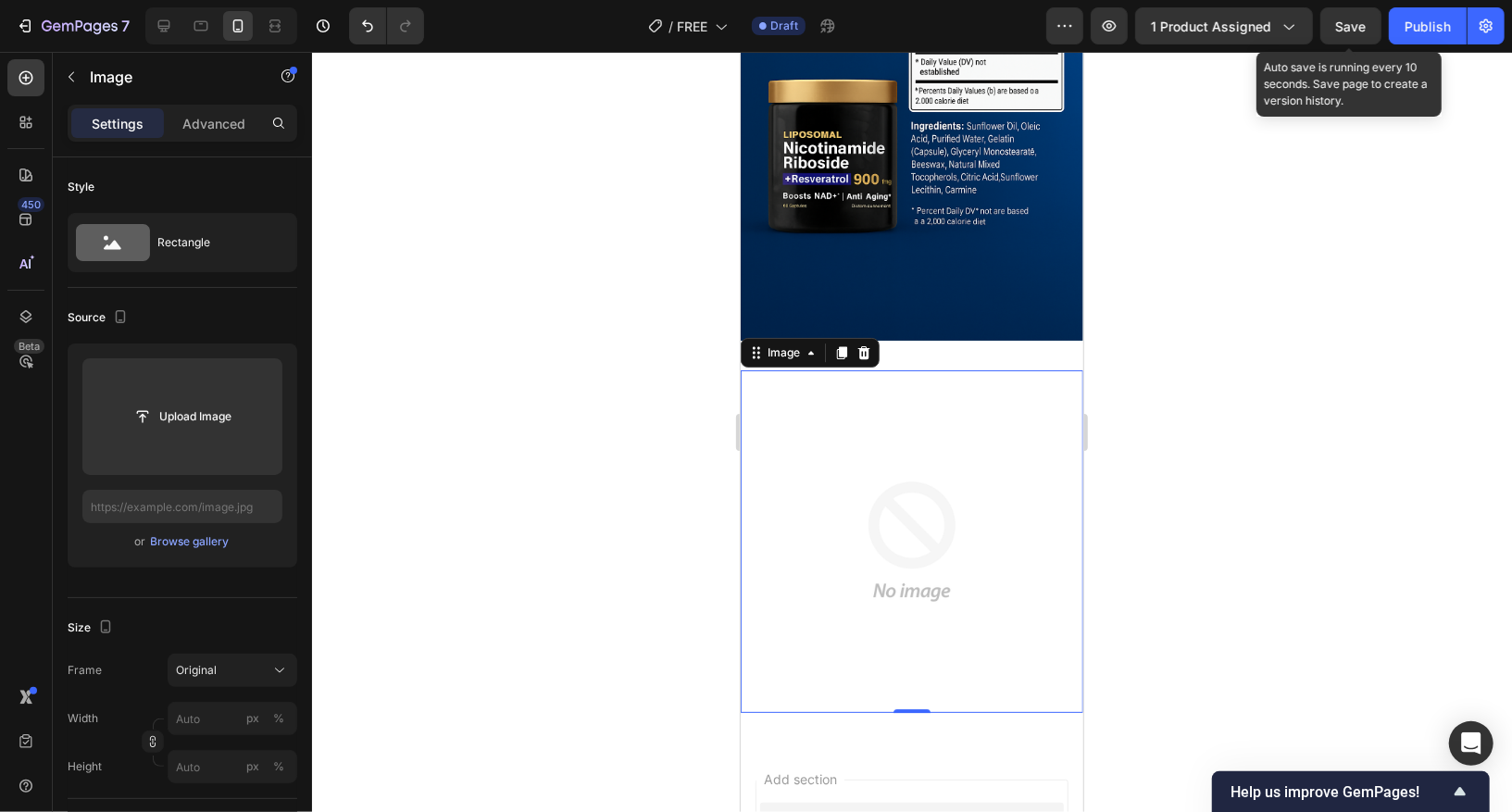
click at [1254, 31] on span "Save" at bounding box center [1352, 26] width 31 height 16
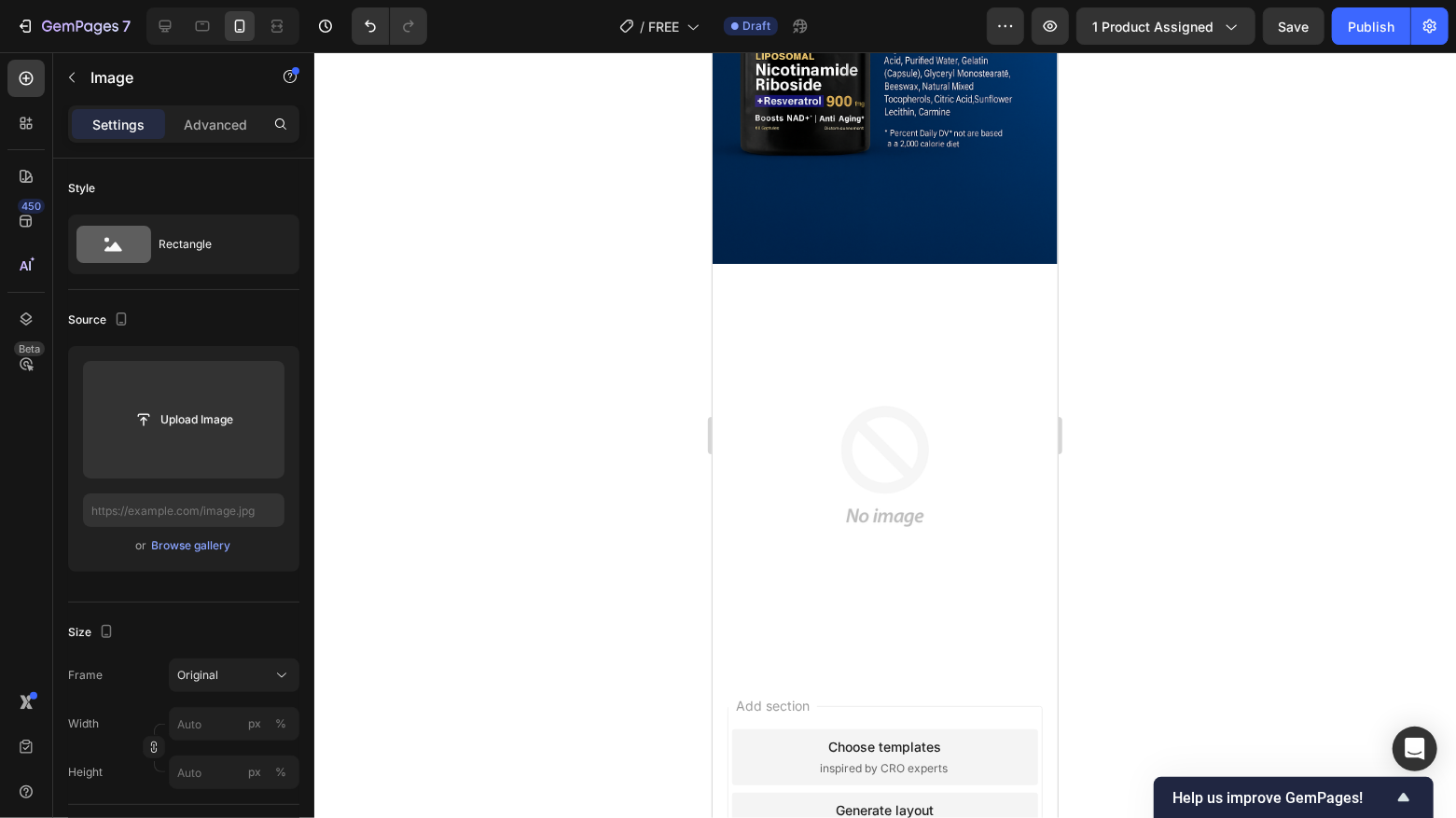
scroll to position [3687, 0]
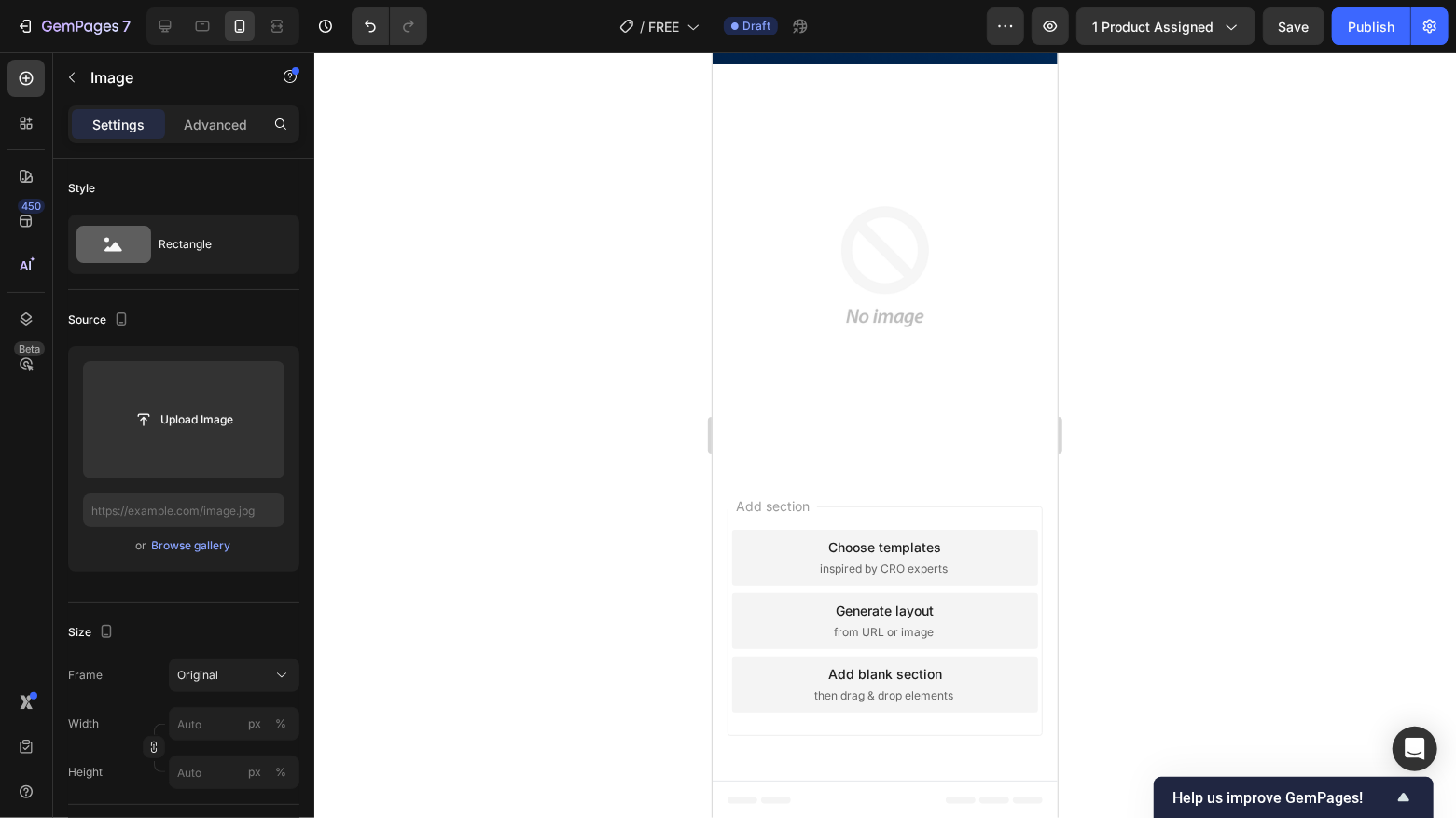
click at [908, 335] on img at bounding box center [884, 265] width 345 height 345
click at [173, 508] on input "text" at bounding box center [184, 509] width 202 height 34
paste input "[URL][DOMAIN_NAME]"
type input "[URL][DOMAIN_NAME]"
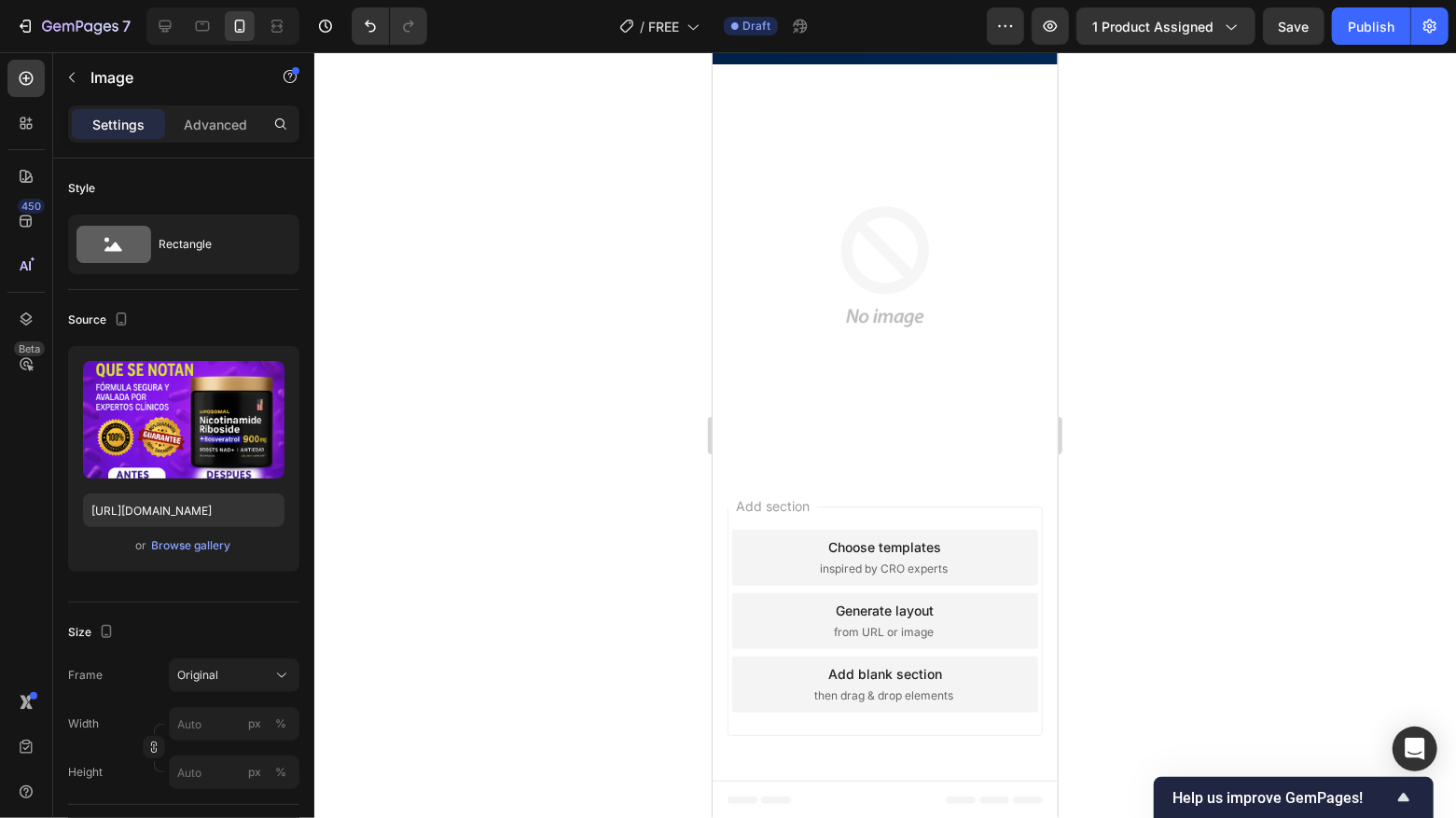
click at [397, 599] on div at bounding box center [885, 434] width 1142 height 766
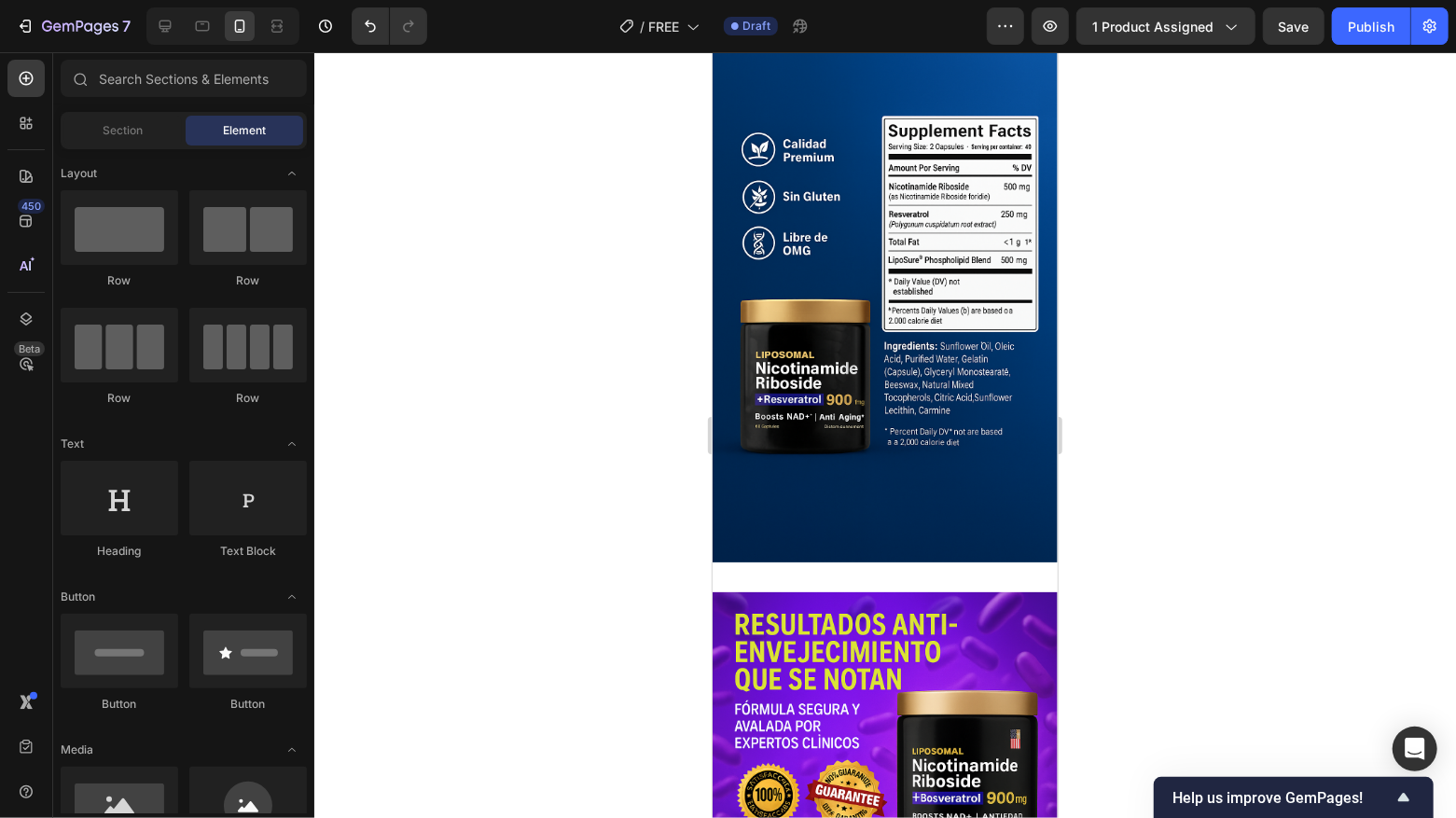
scroll to position [3199, 0]
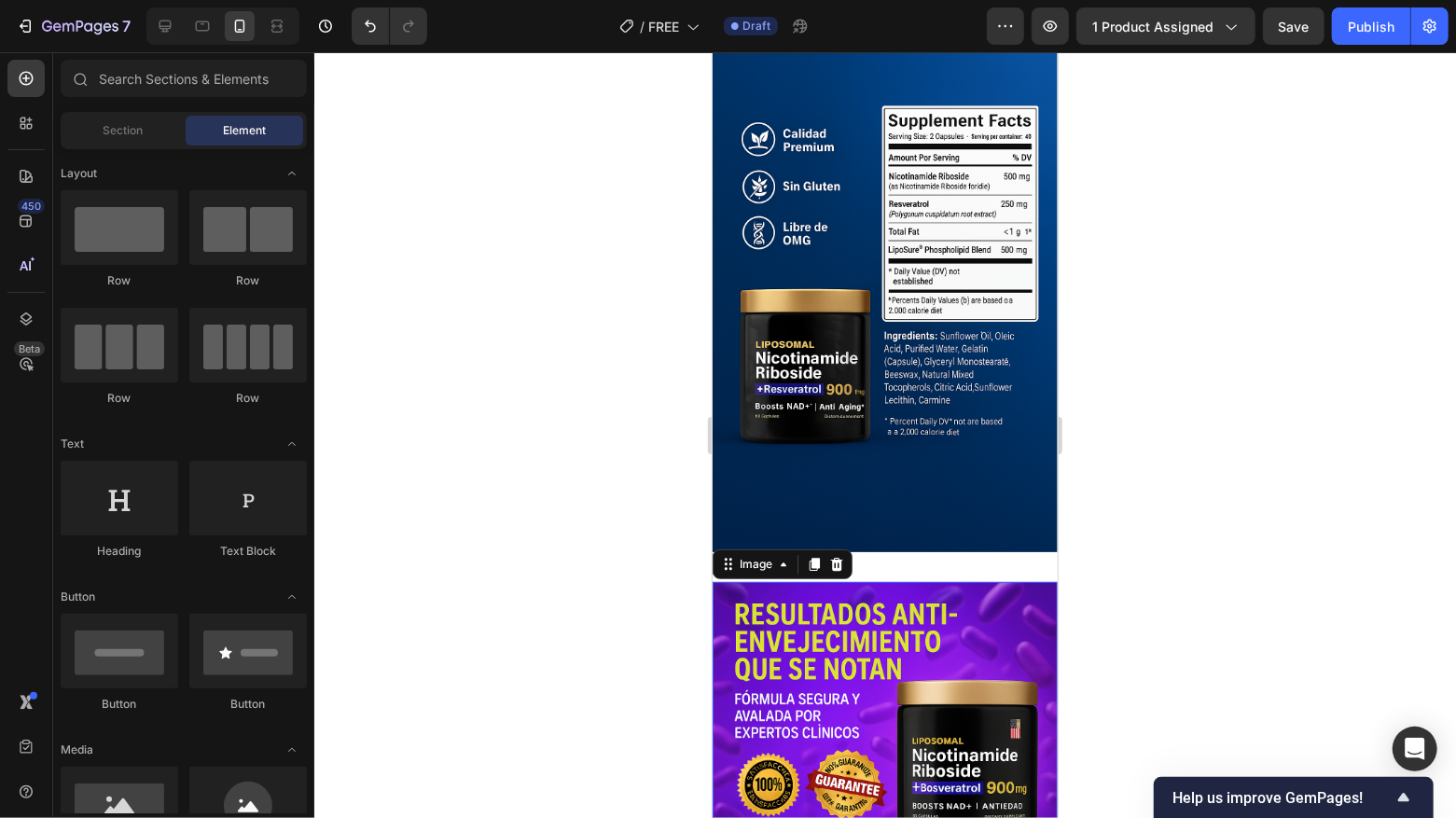
click at [819, 583] on img at bounding box center [884, 754] width 345 height 345
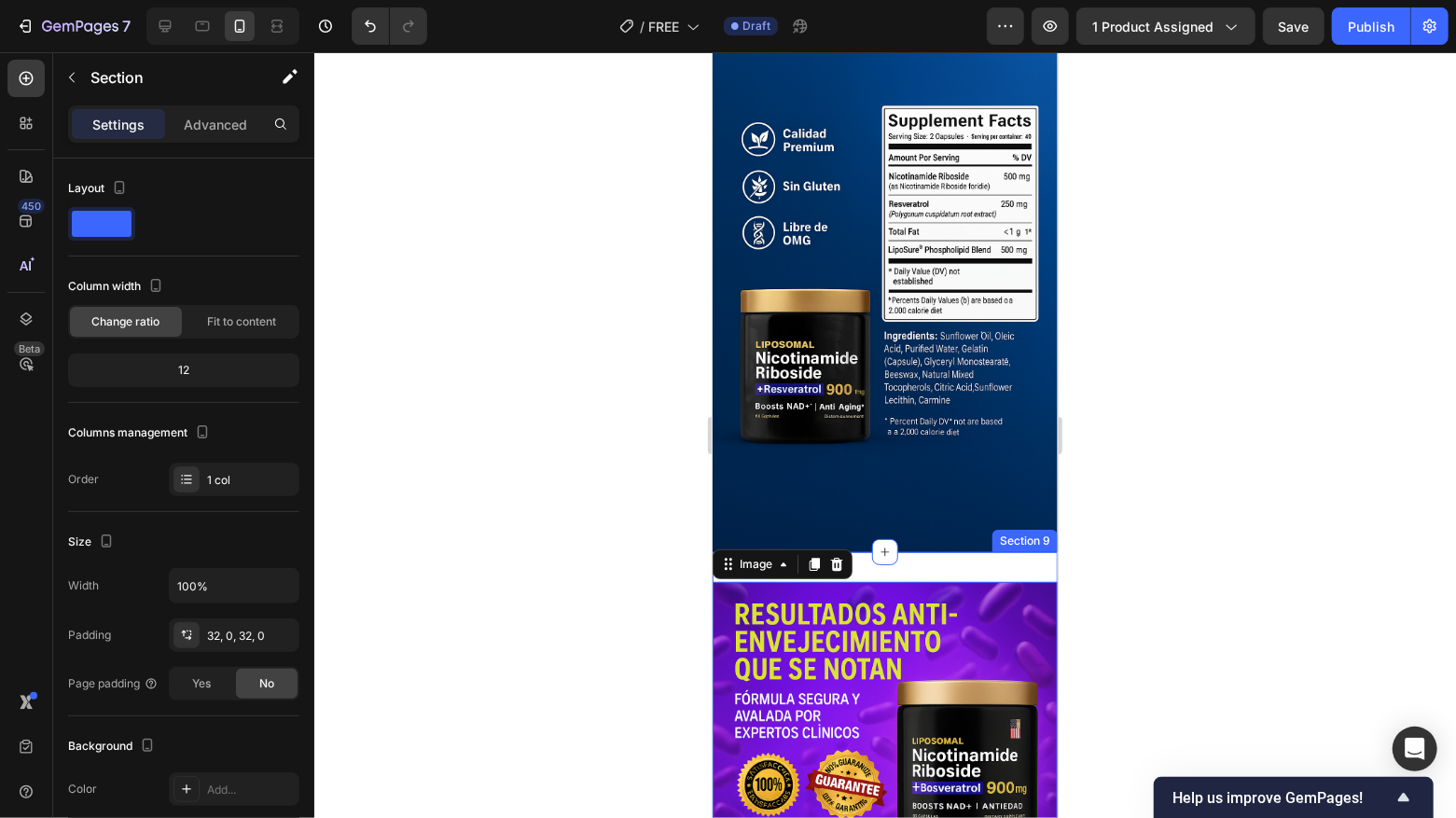
click at [911, 574] on div "Image 0 Section 9" at bounding box center [884, 754] width 345 height 405
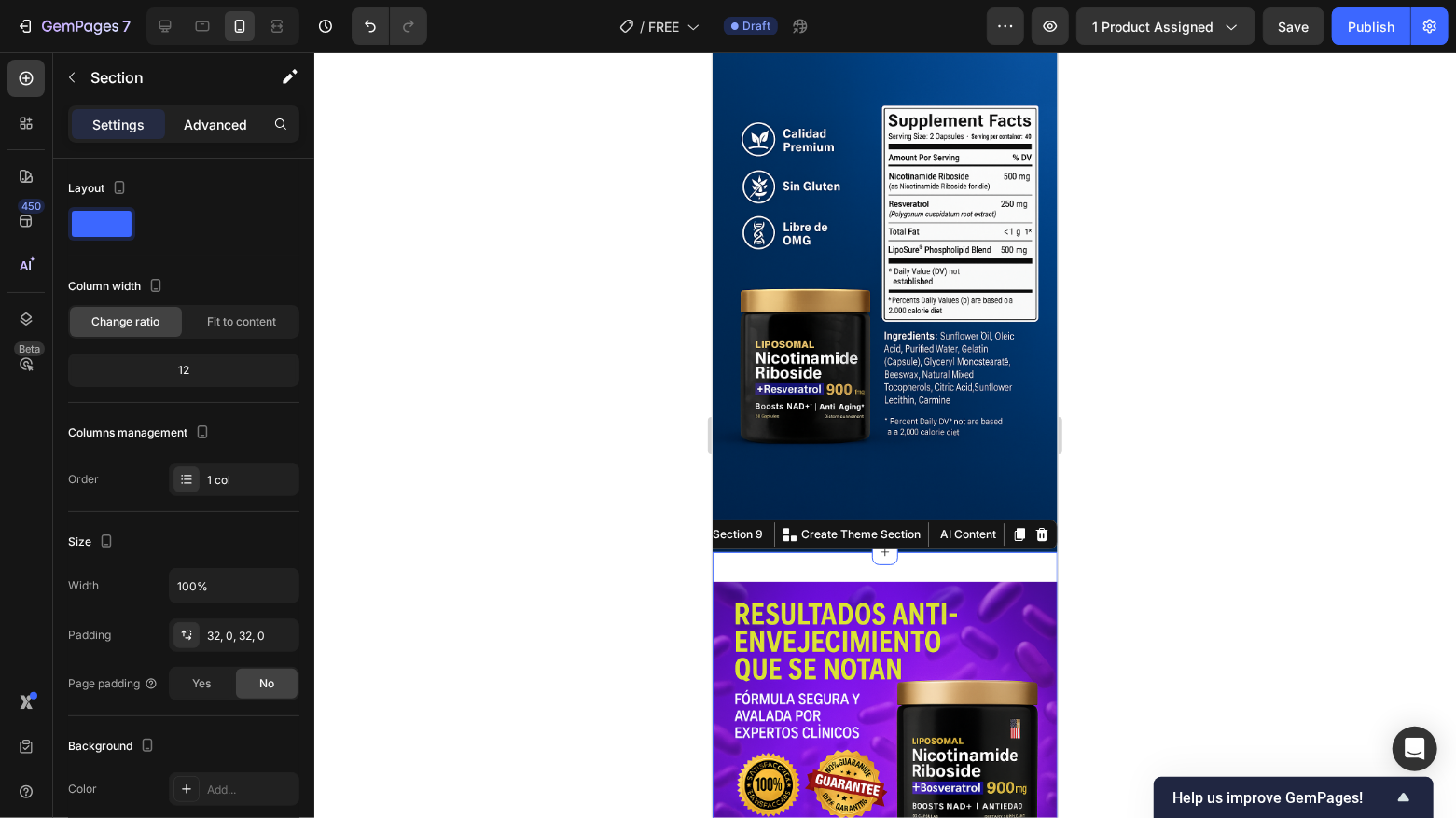
click at [207, 129] on p "Advanced" at bounding box center [215, 124] width 63 height 19
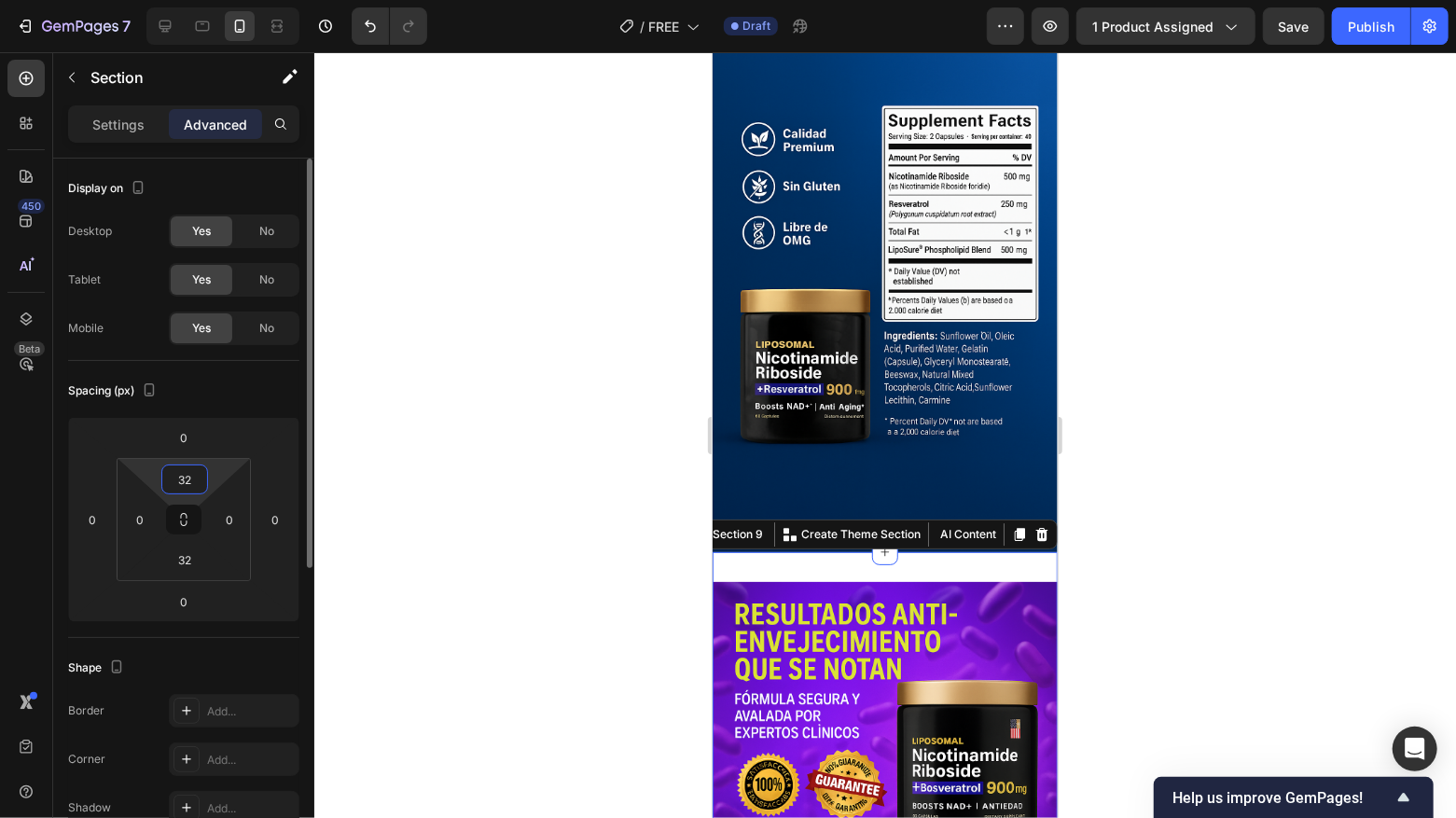
click at [191, 483] on input "32" at bounding box center [185, 479] width 37 height 28
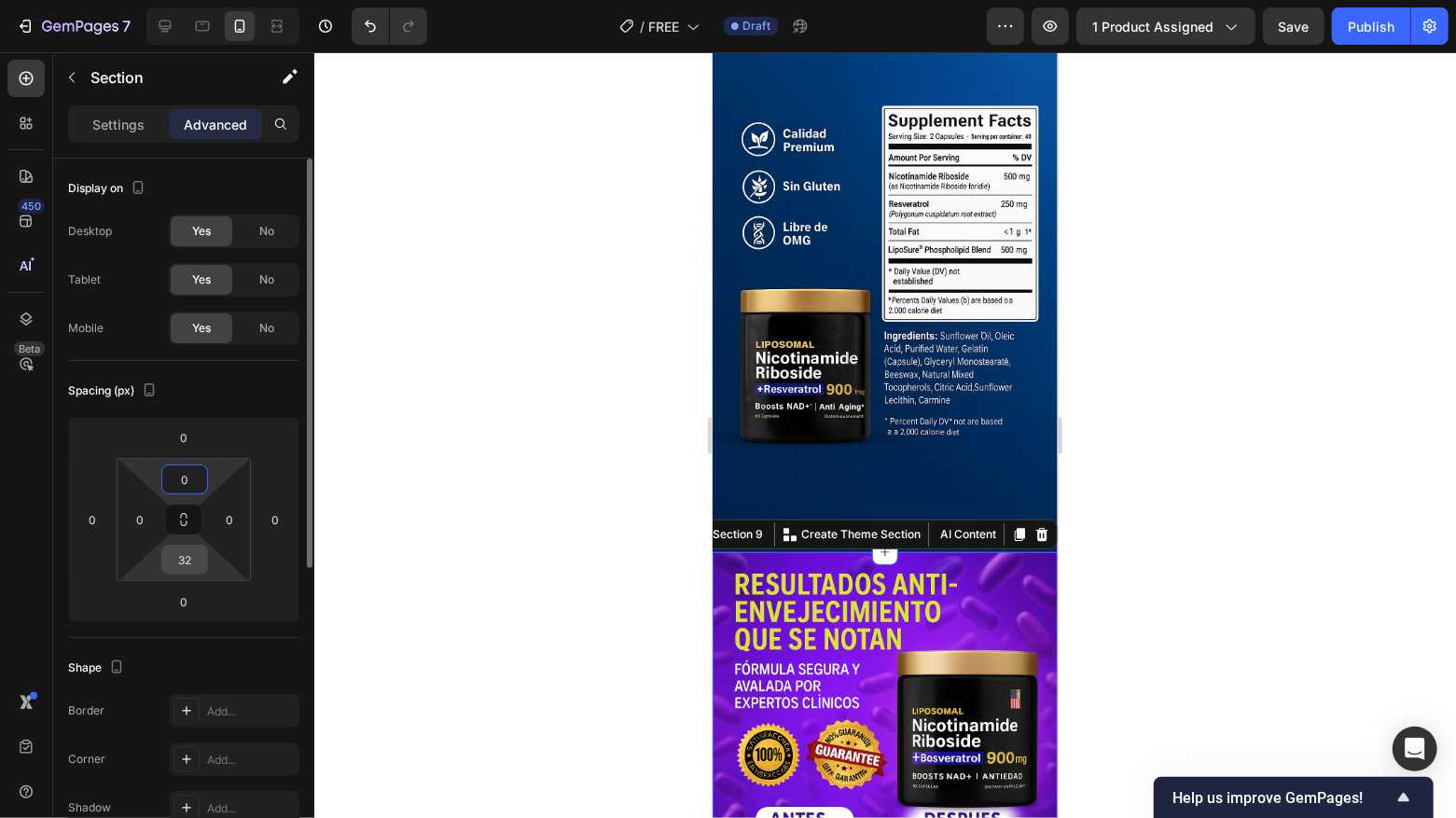
type input "0"
click at [192, 558] on input "32" at bounding box center [185, 559] width 37 height 28
type input "0"
click at [334, 613] on div at bounding box center [885, 434] width 1142 height 766
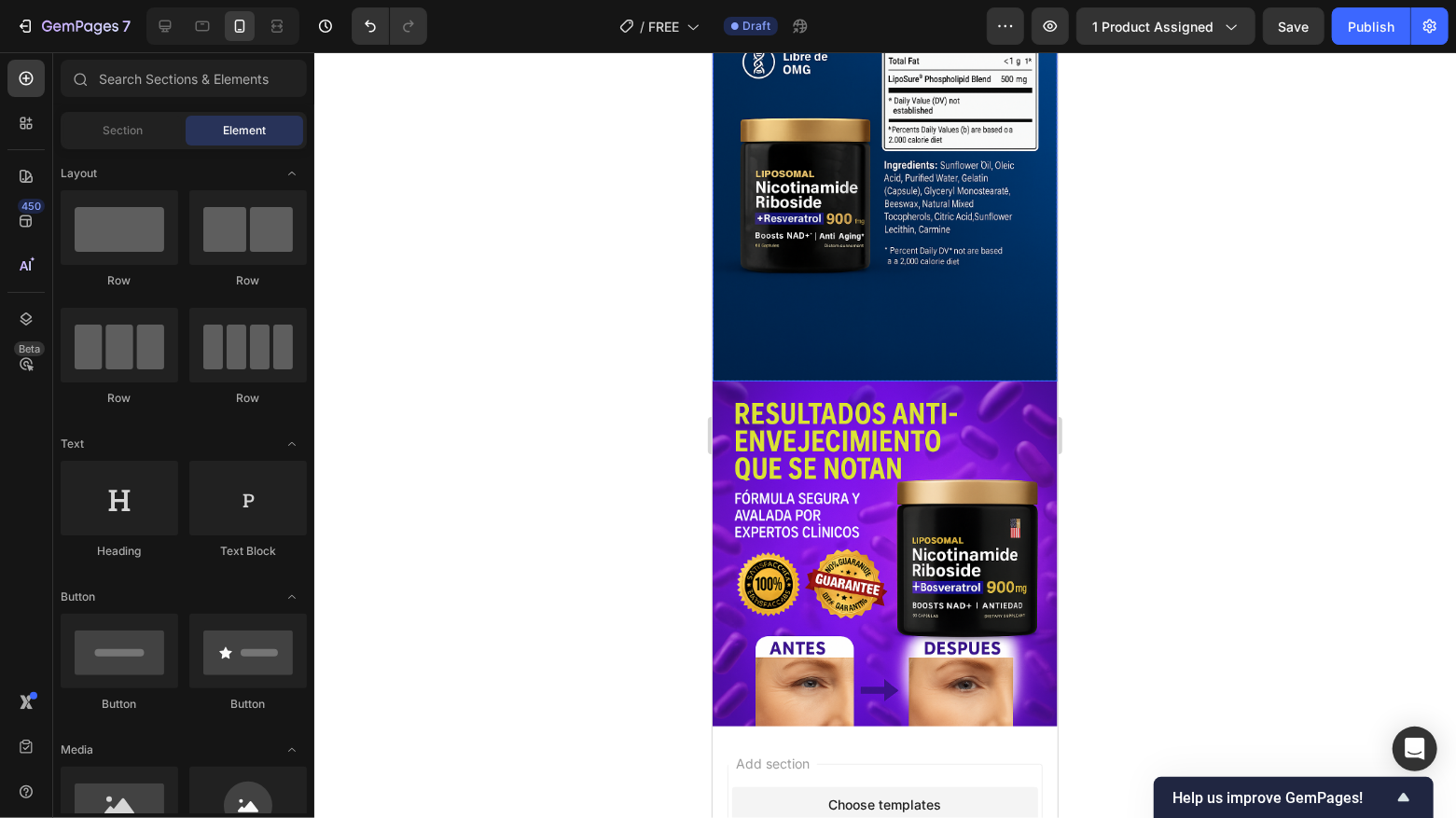
scroll to position [3386, 0]
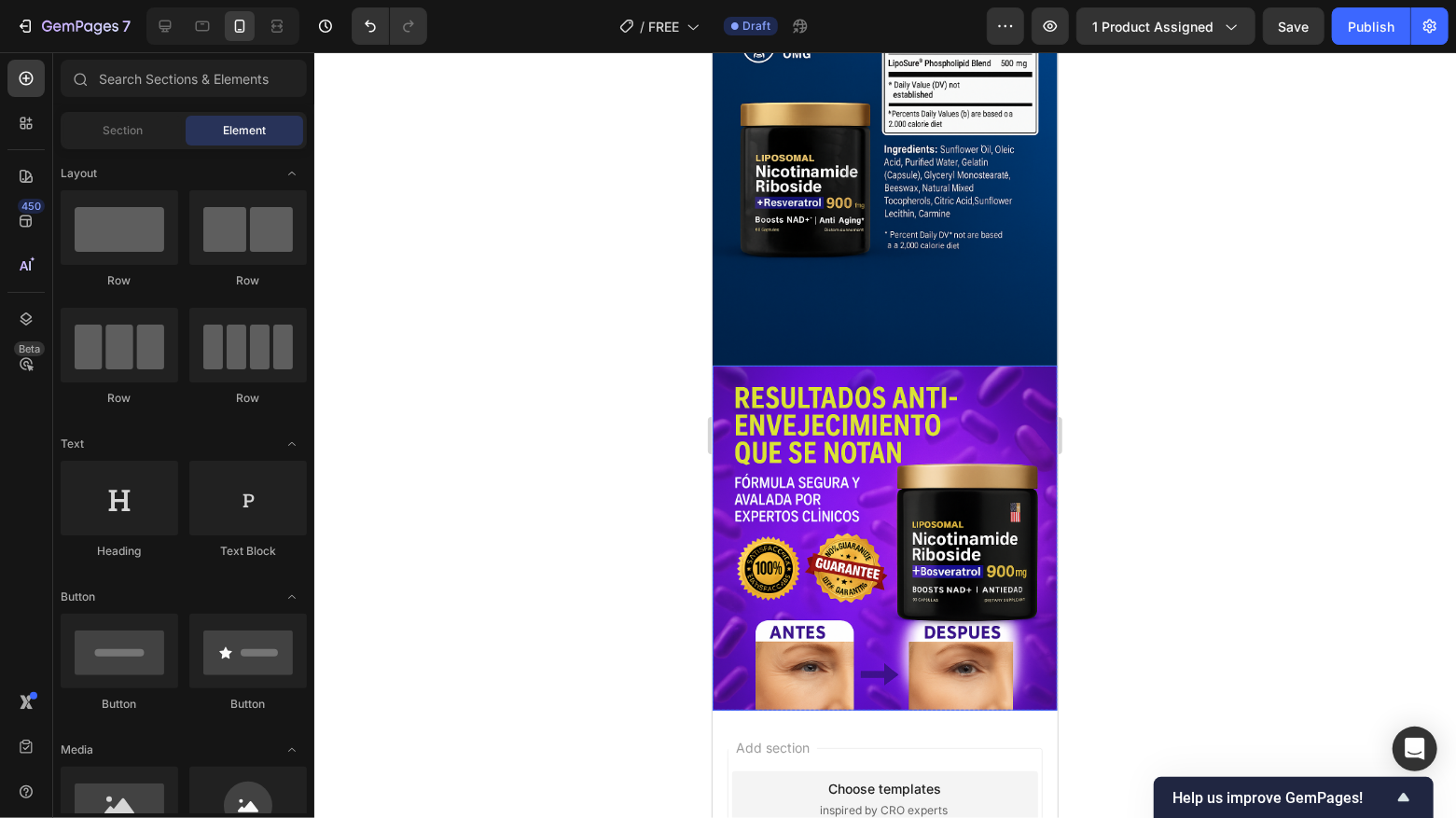
click at [869, 420] on img at bounding box center [884, 537] width 345 height 345
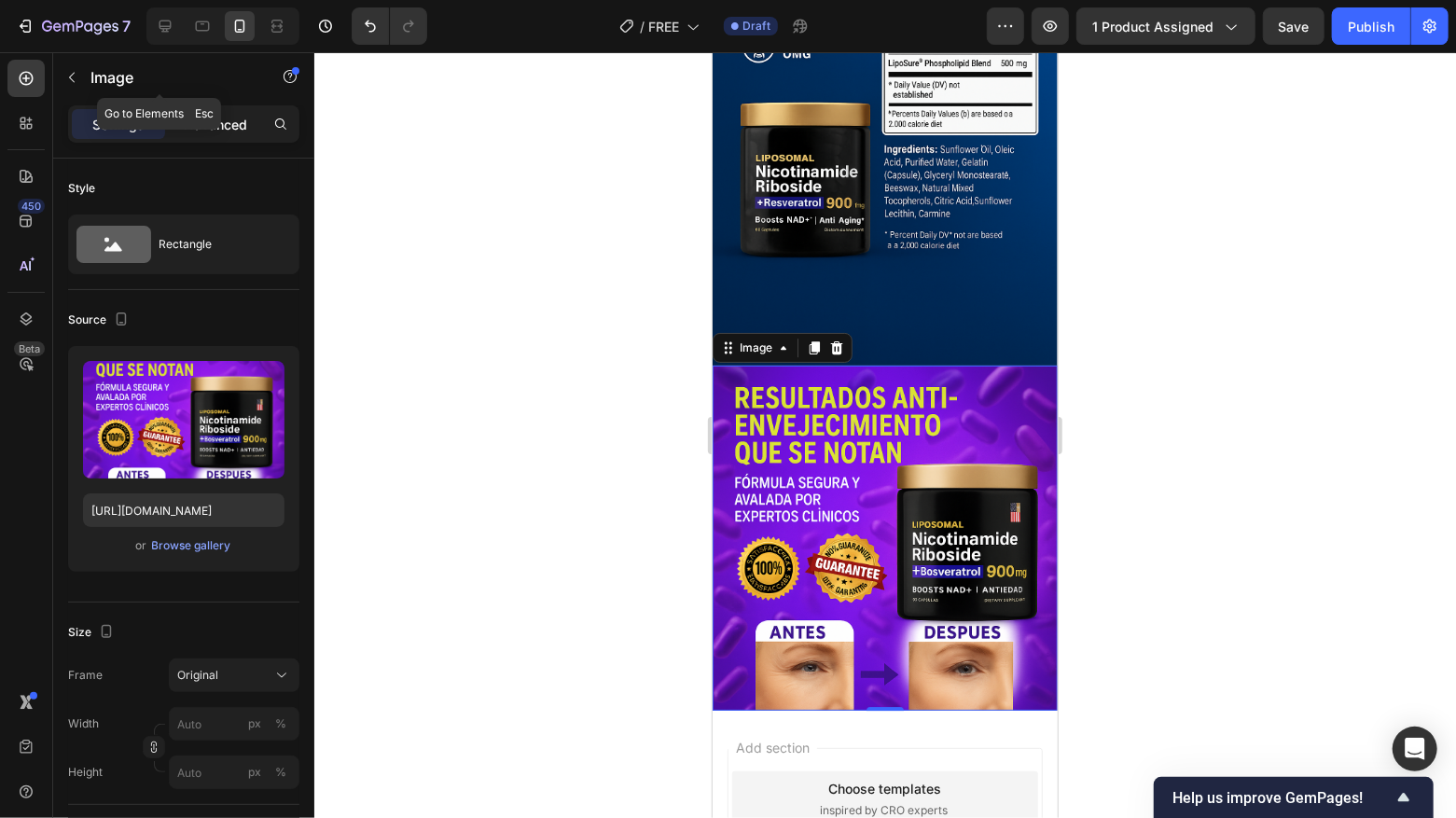
click at [207, 120] on p "Advanced" at bounding box center [215, 124] width 63 height 19
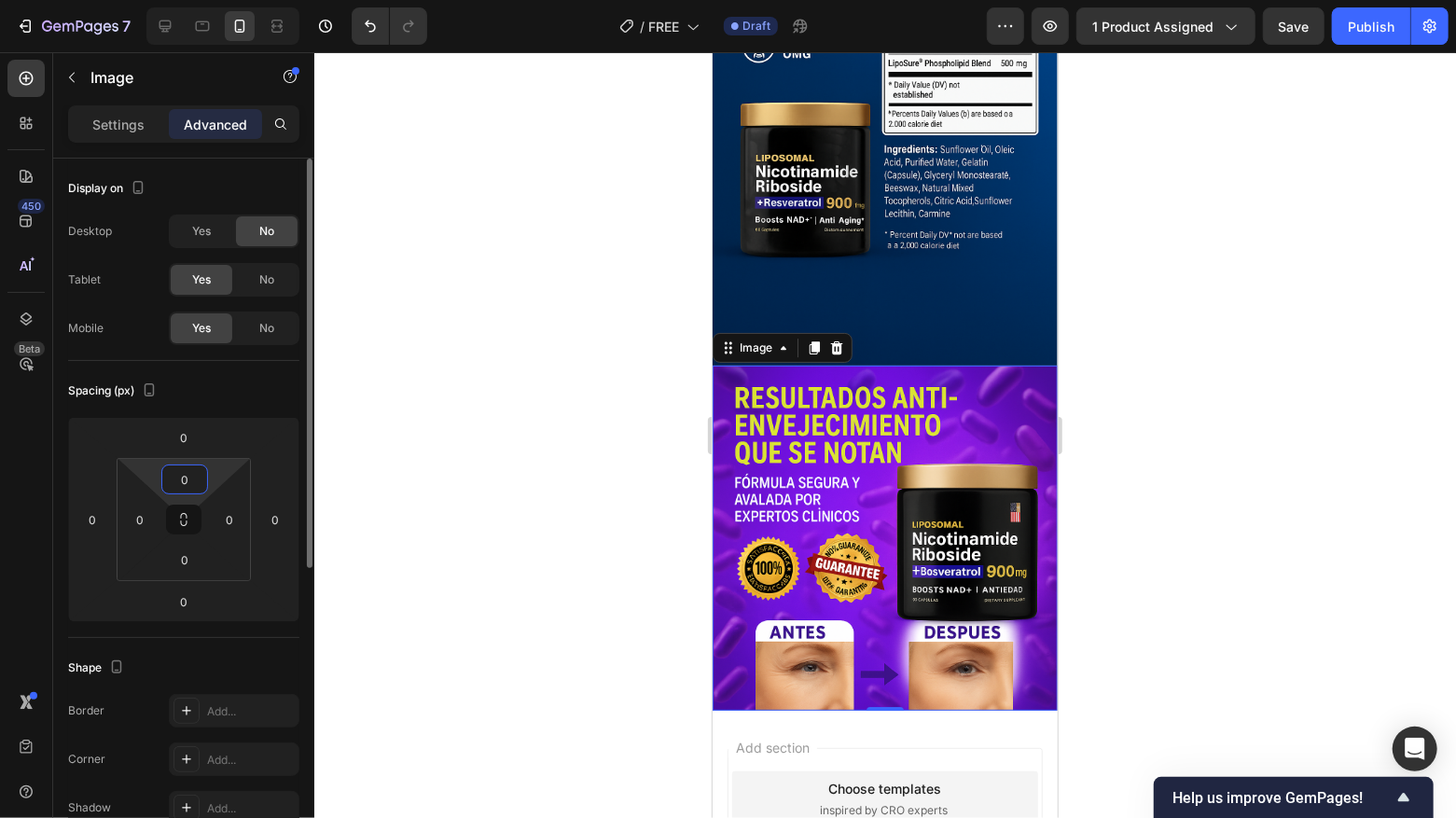
click at [178, 466] on input "0" at bounding box center [185, 479] width 37 height 28
type input "10"
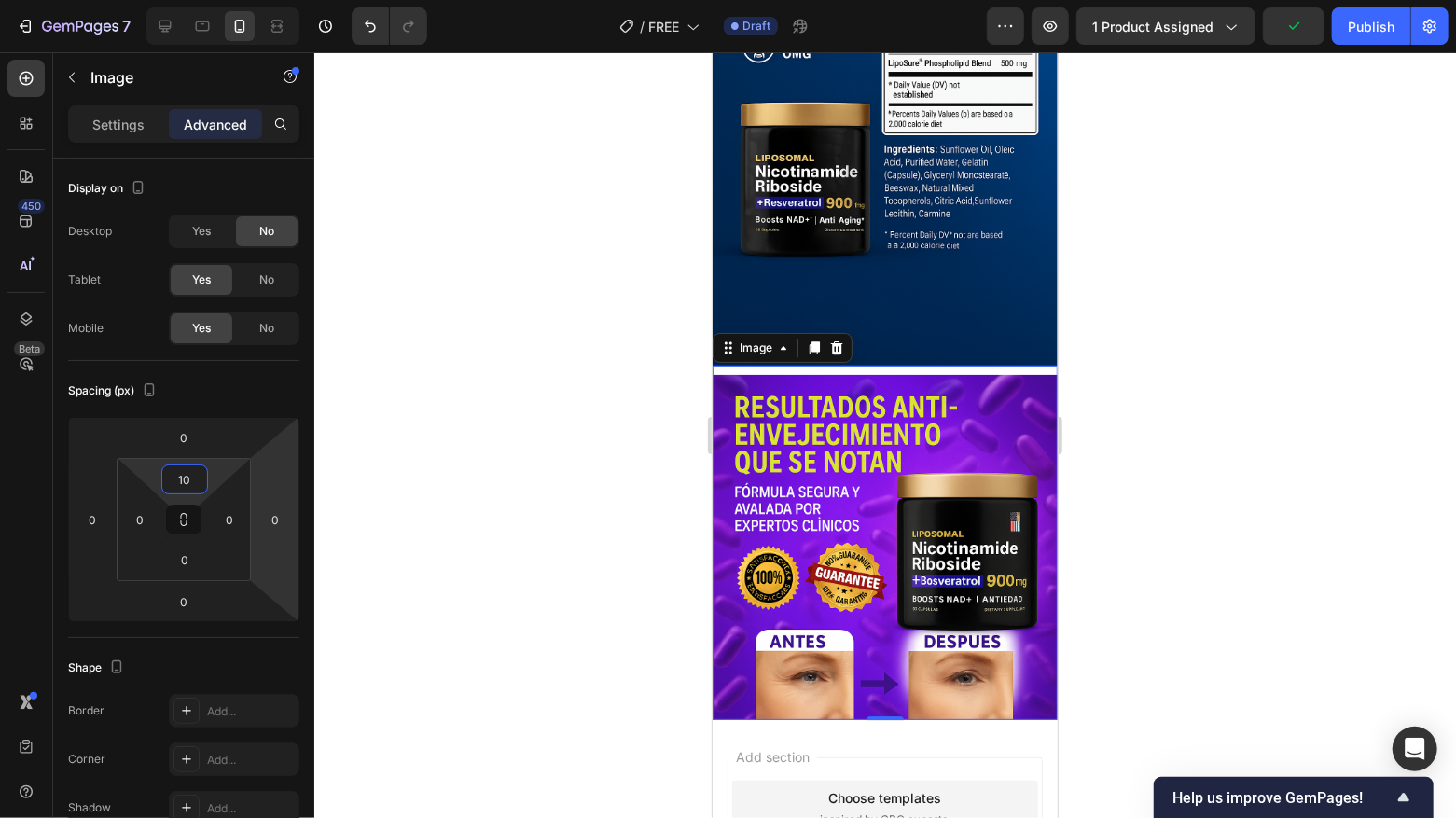
click at [457, 505] on div at bounding box center [885, 434] width 1142 height 766
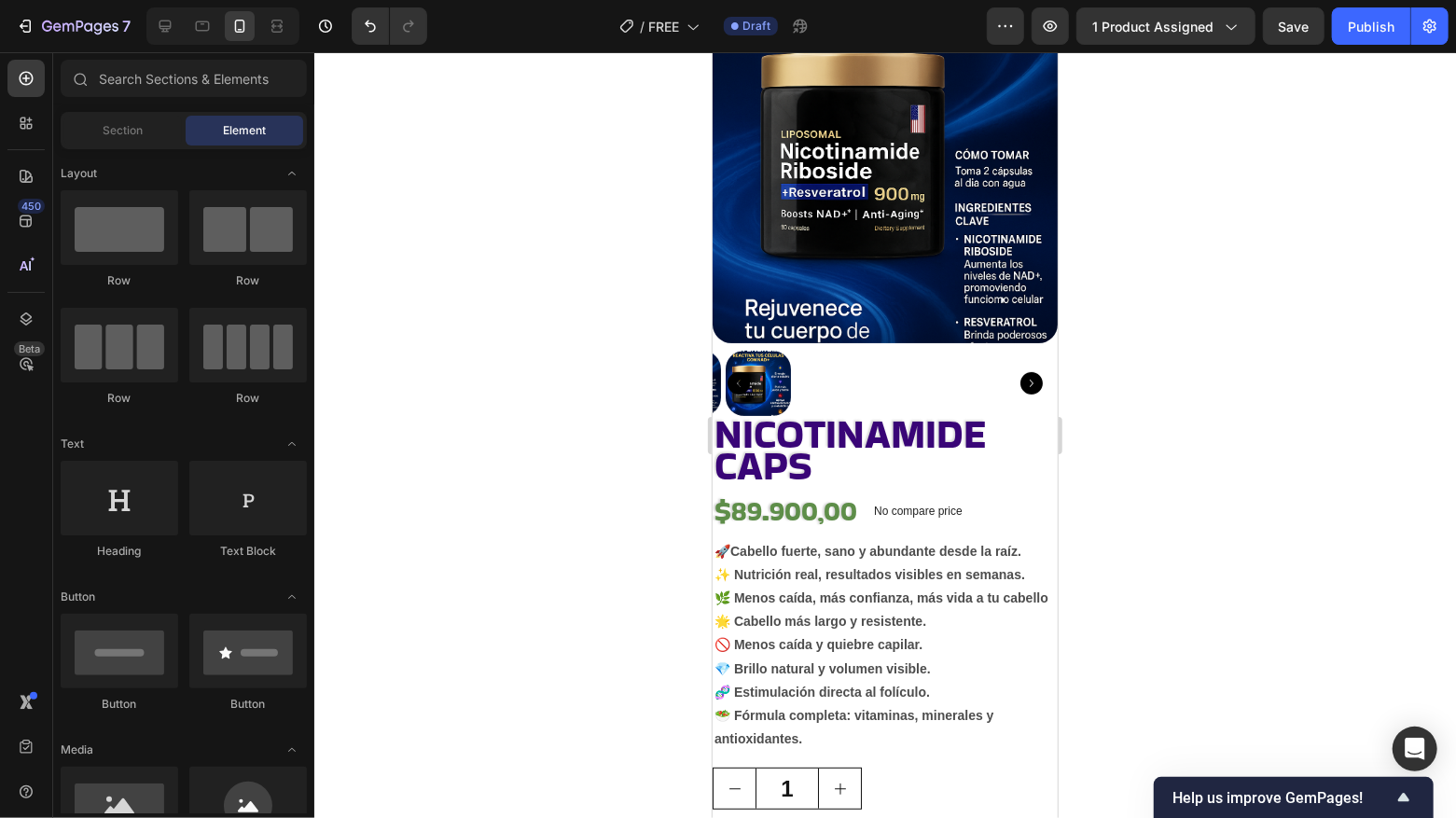
scroll to position [0, 0]
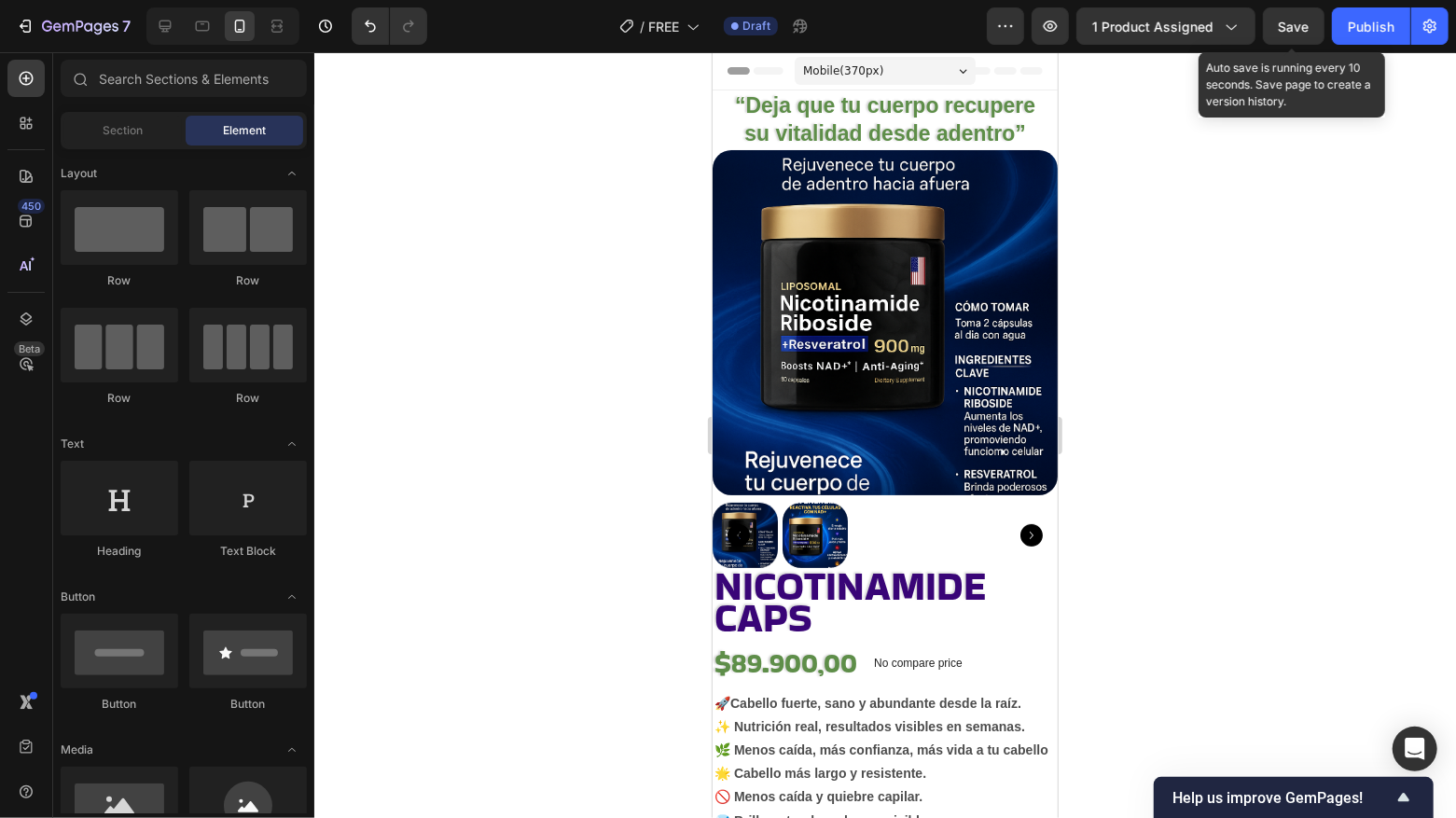
click at [1264, 28] on span "Save" at bounding box center [1295, 26] width 31 height 16
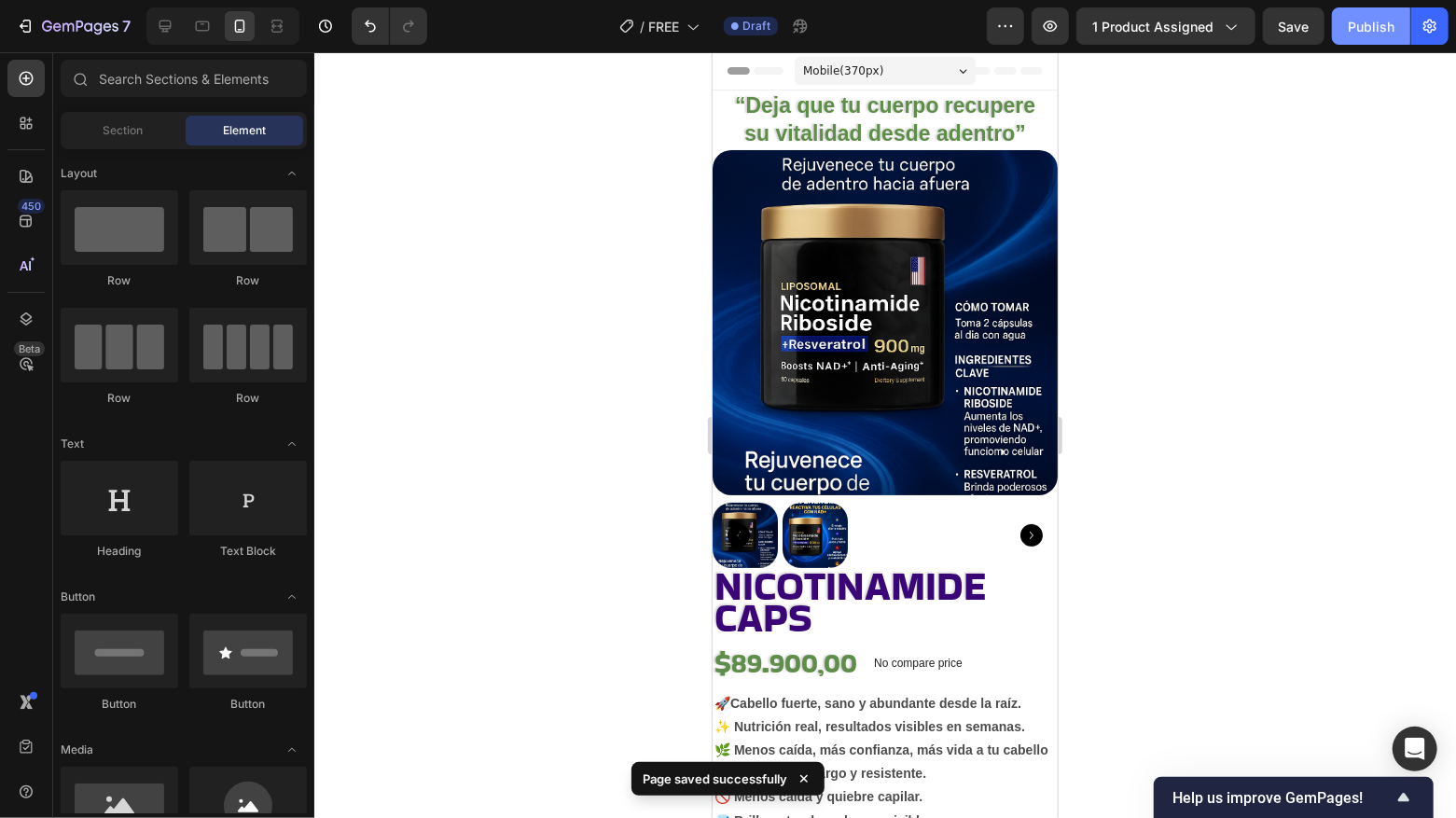
click at [1264, 28] on div "Publish" at bounding box center [1371, 26] width 47 height 19
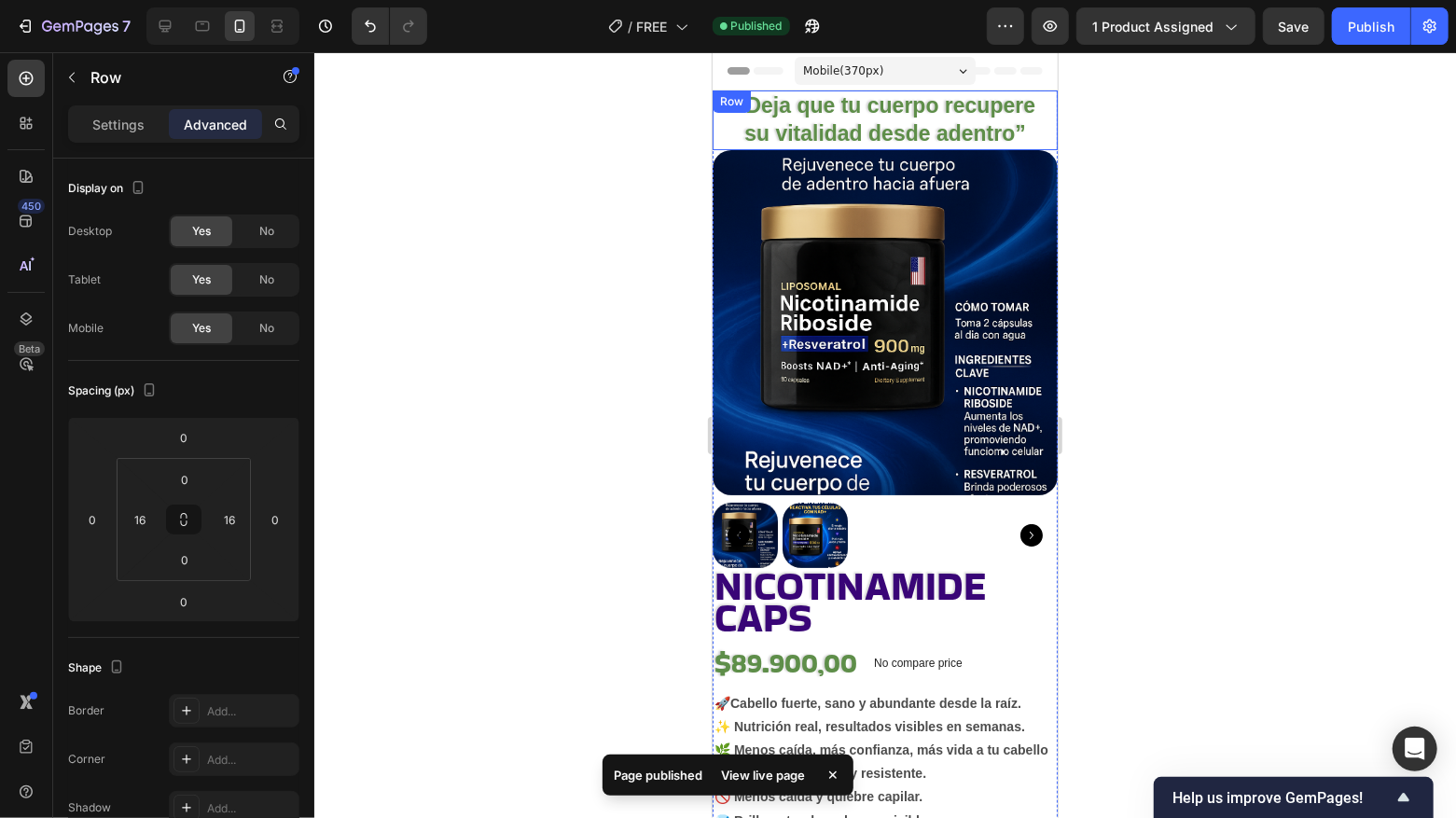
click at [1049, 93] on div "“Deja que tu cuerpo recupere su vitalidad desde adentro” Heading Row" at bounding box center [884, 119] width 345 height 60
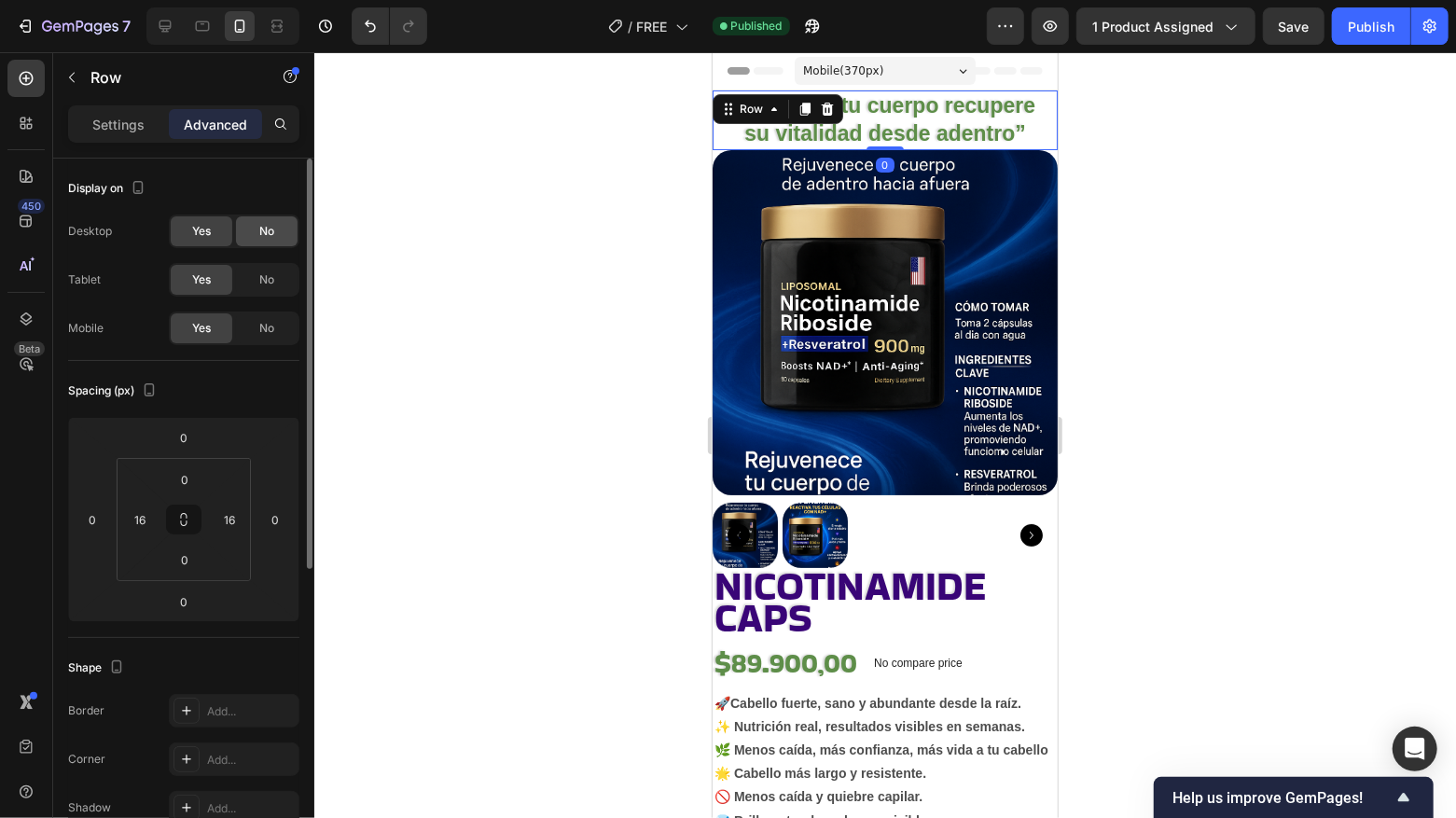
click at [271, 237] on span "No" at bounding box center [267, 231] width 15 height 16
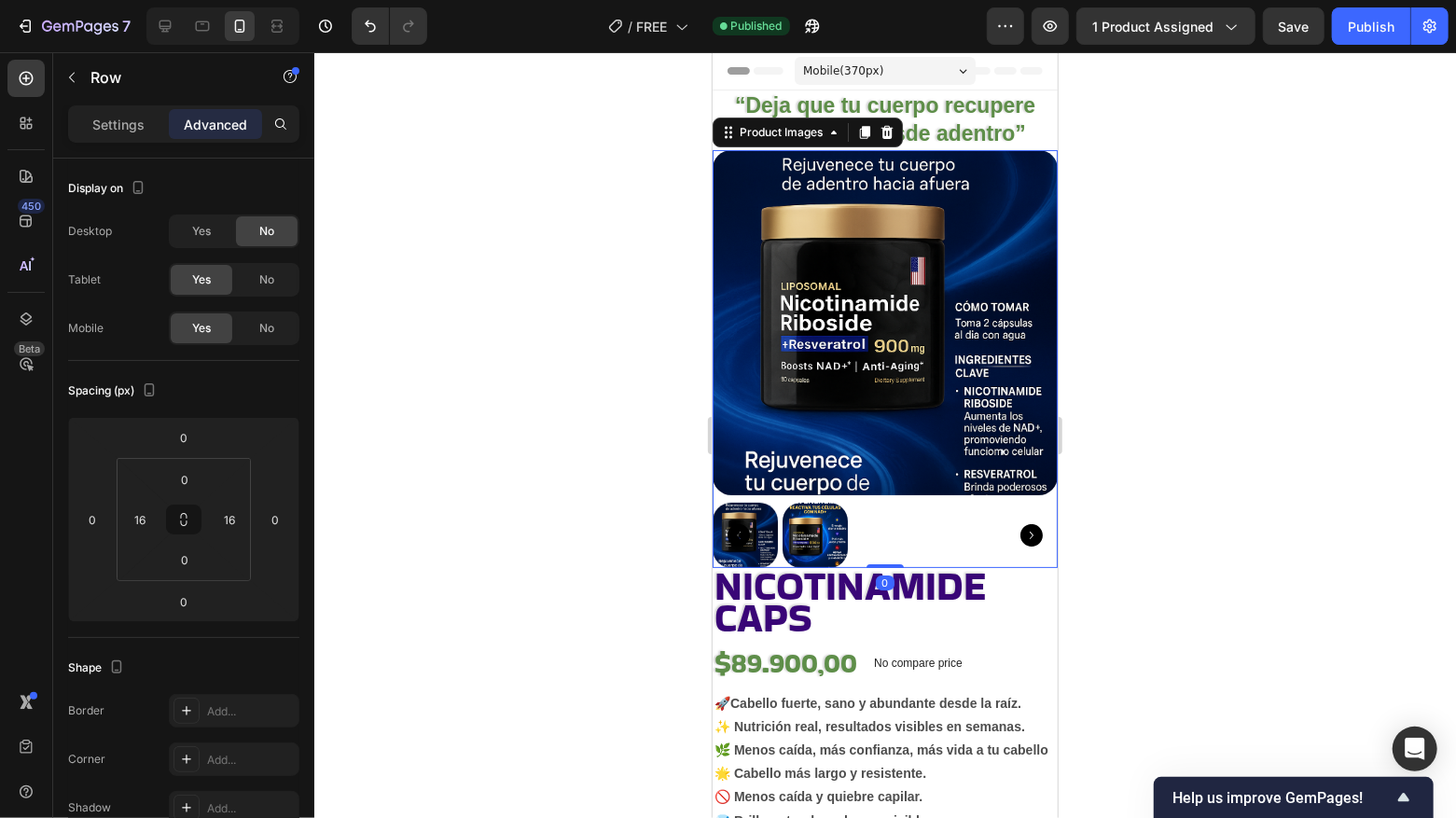
click at [938, 244] on img at bounding box center [884, 321] width 345 height 345
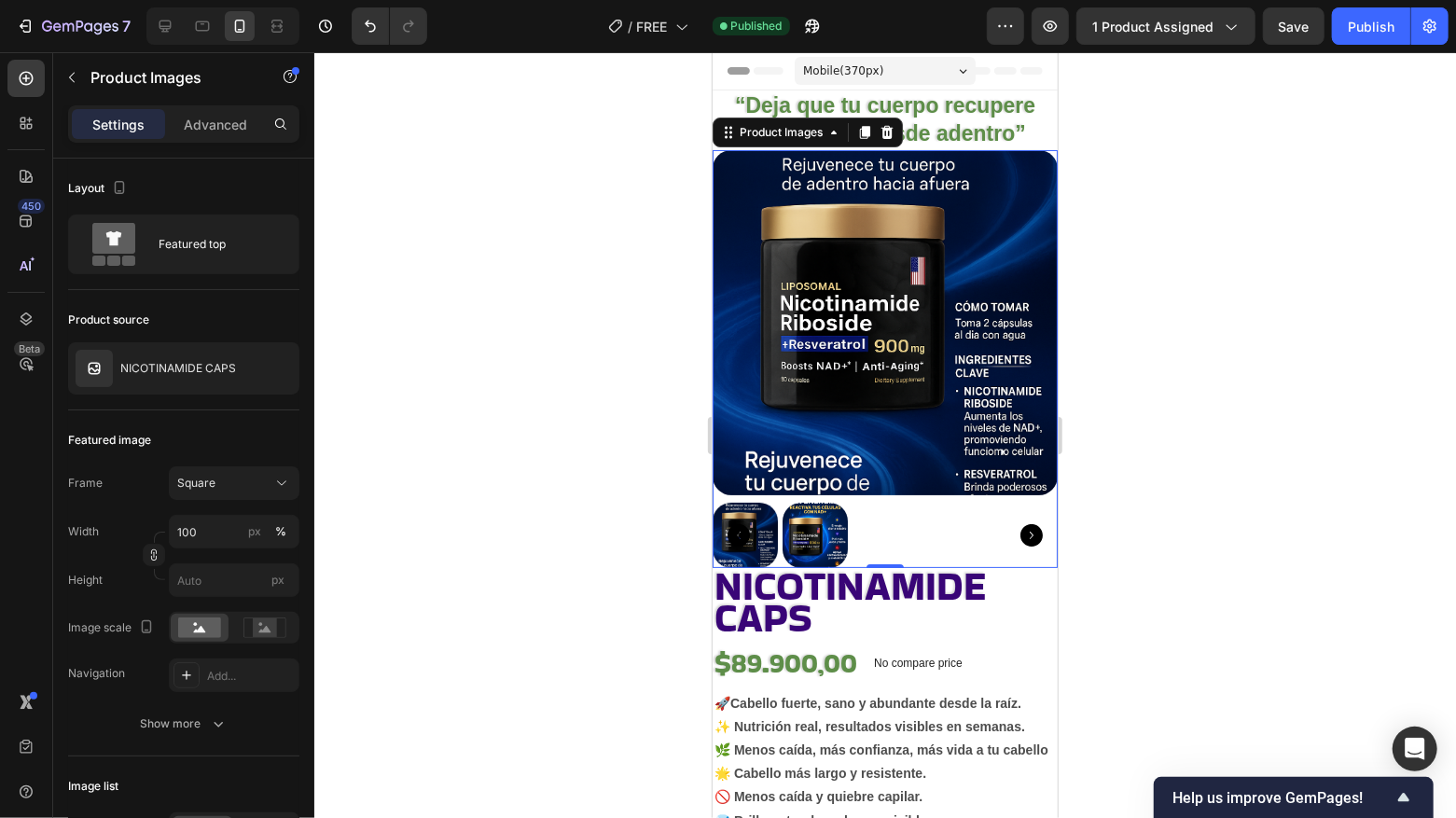
click at [717, 152] on div at bounding box center [884, 321] width 345 height 345
click at [1148, 248] on div at bounding box center [885, 434] width 1142 height 766
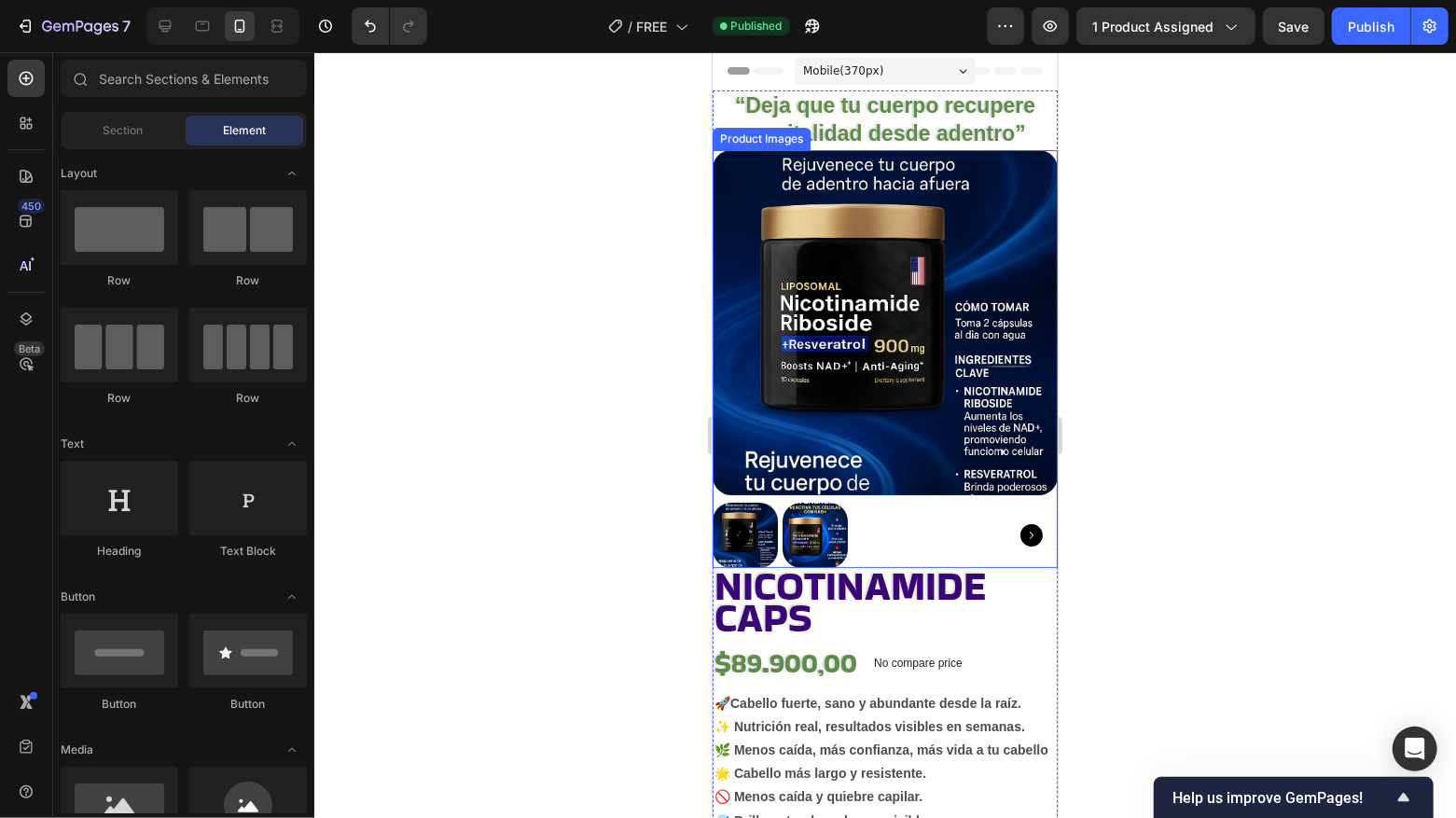
click at [926, 514] on div at bounding box center [884, 534] width 345 height 65
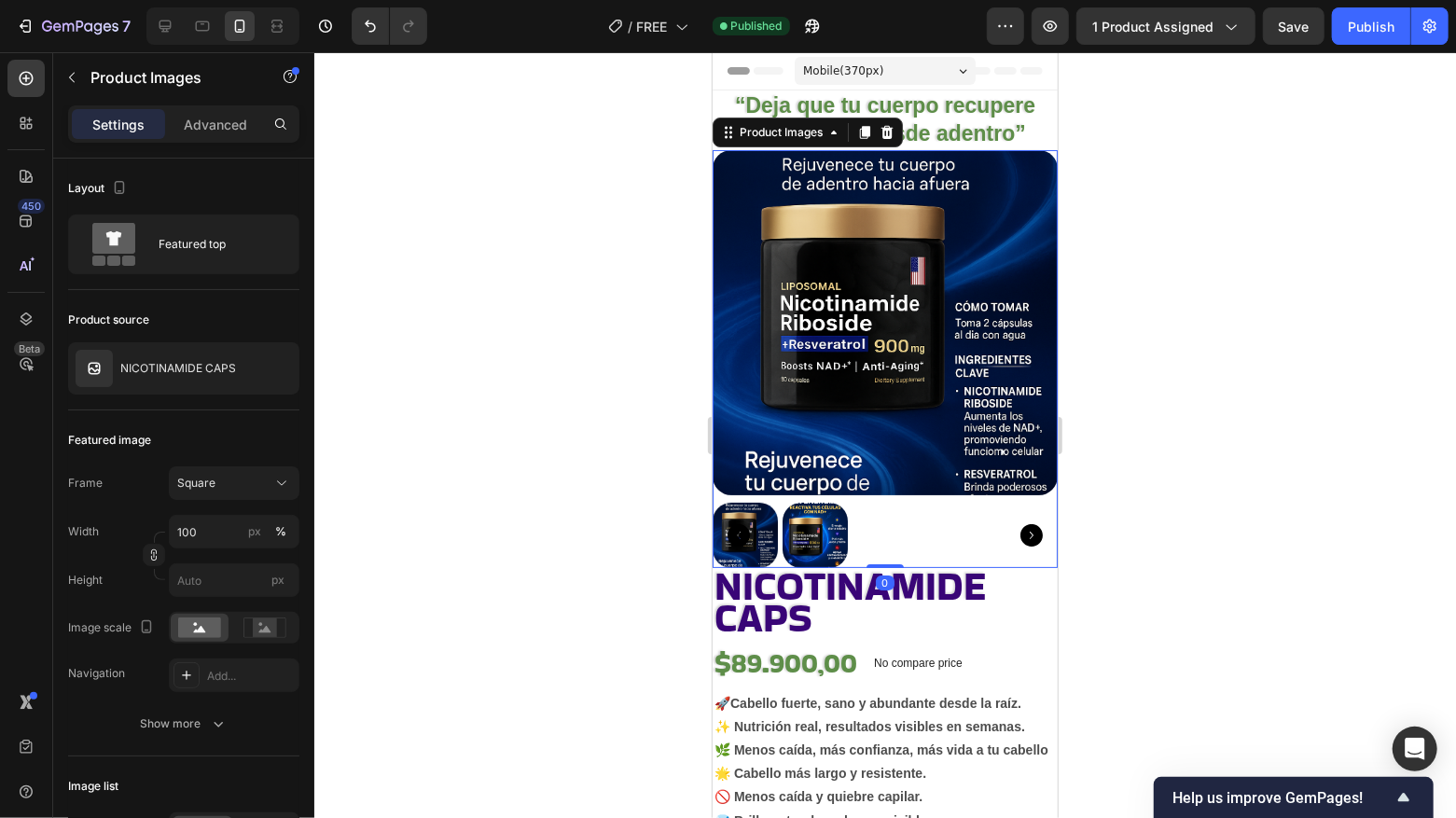
click at [1049, 162] on img at bounding box center [884, 321] width 345 height 345
click at [748, 181] on img at bounding box center [884, 321] width 345 height 345
click at [239, 125] on p "Advanced" at bounding box center [215, 124] width 63 height 19
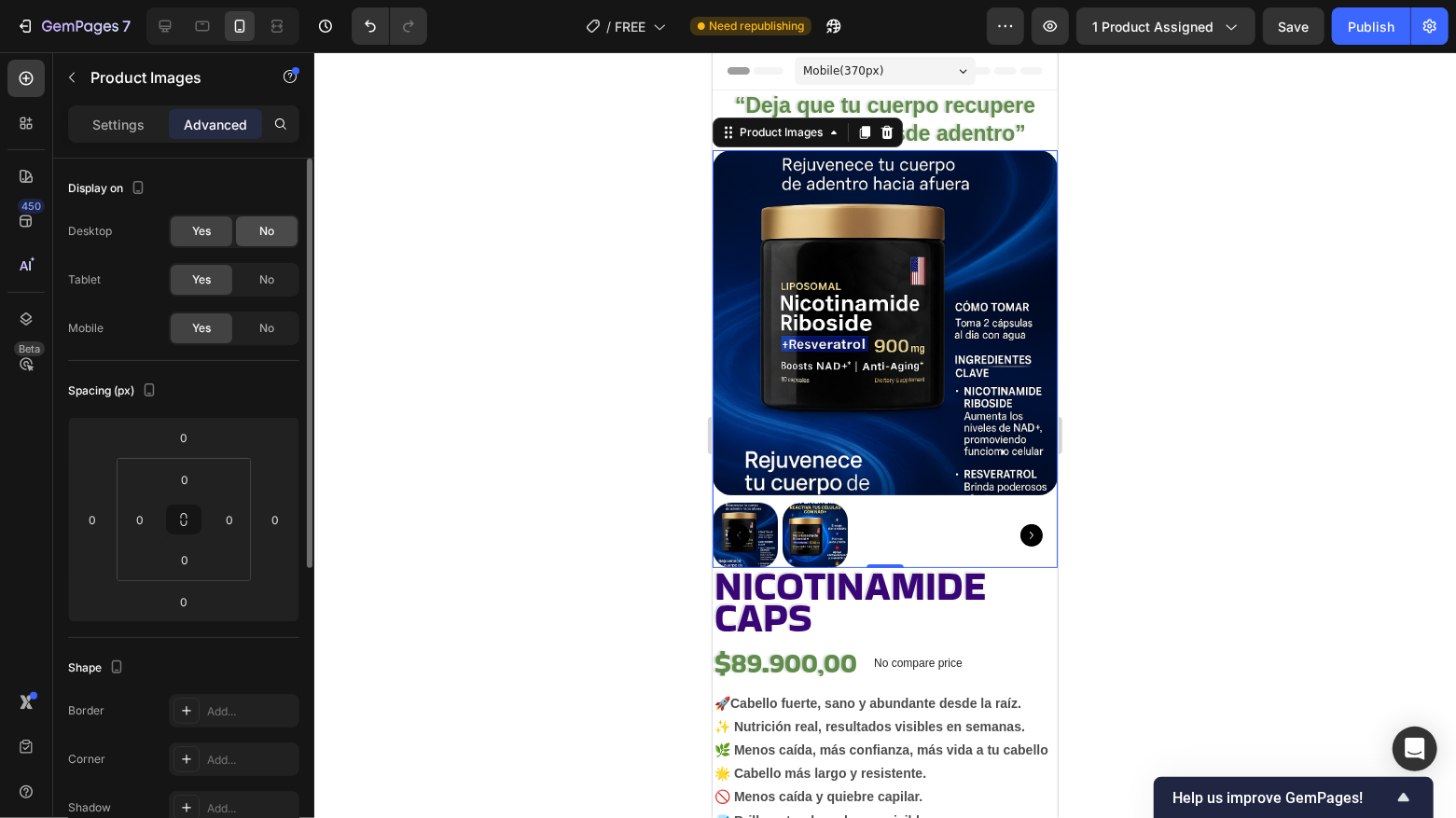
click at [260, 238] on span "No" at bounding box center [267, 231] width 15 height 16
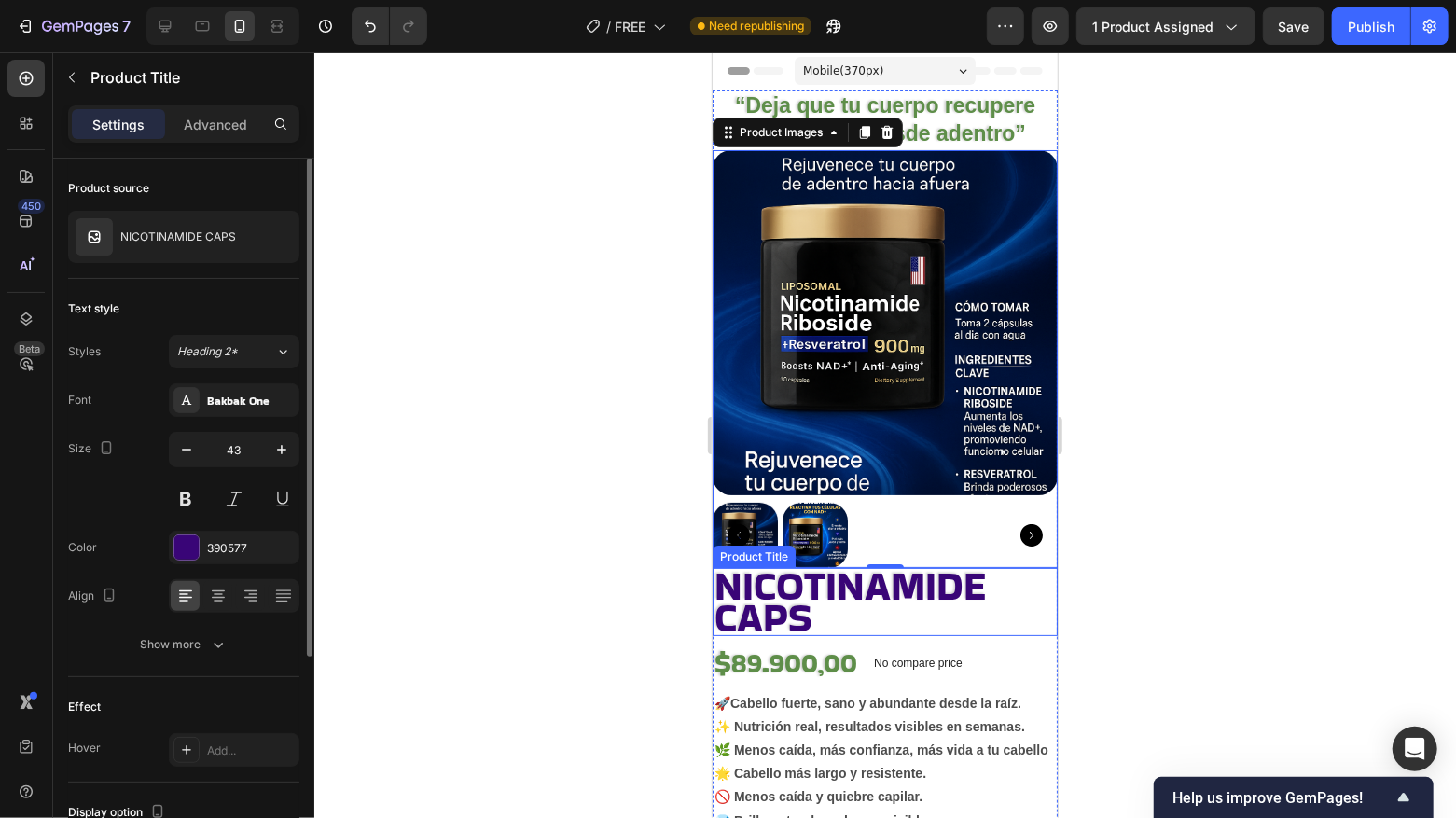
click at [983, 617] on h2 "NICOTINAMIDE CAPS" at bounding box center [884, 601] width 345 height 68
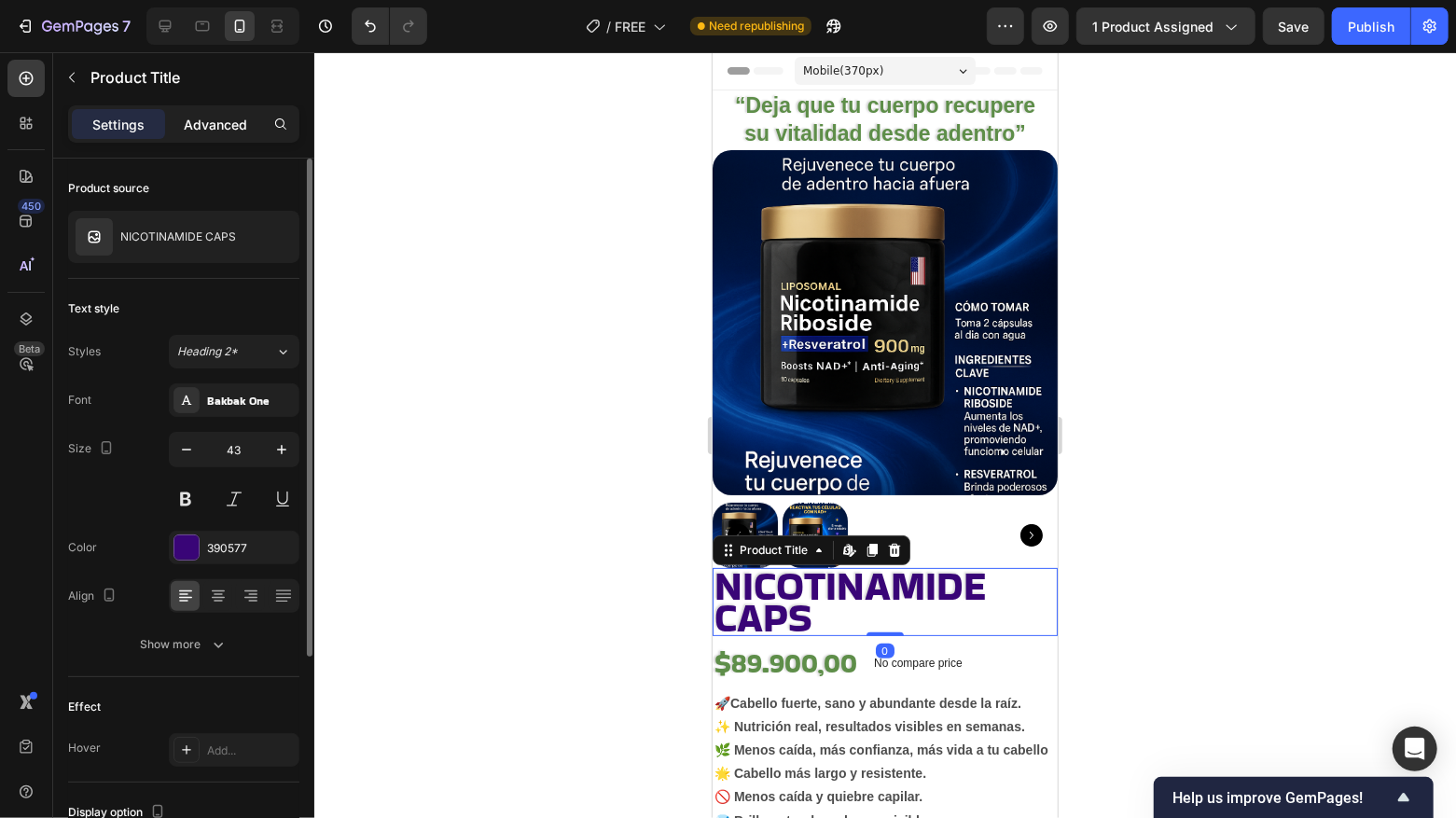
click at [211, 120] on p "Advanced" at bounding box center [215, 124] width 63 height 19
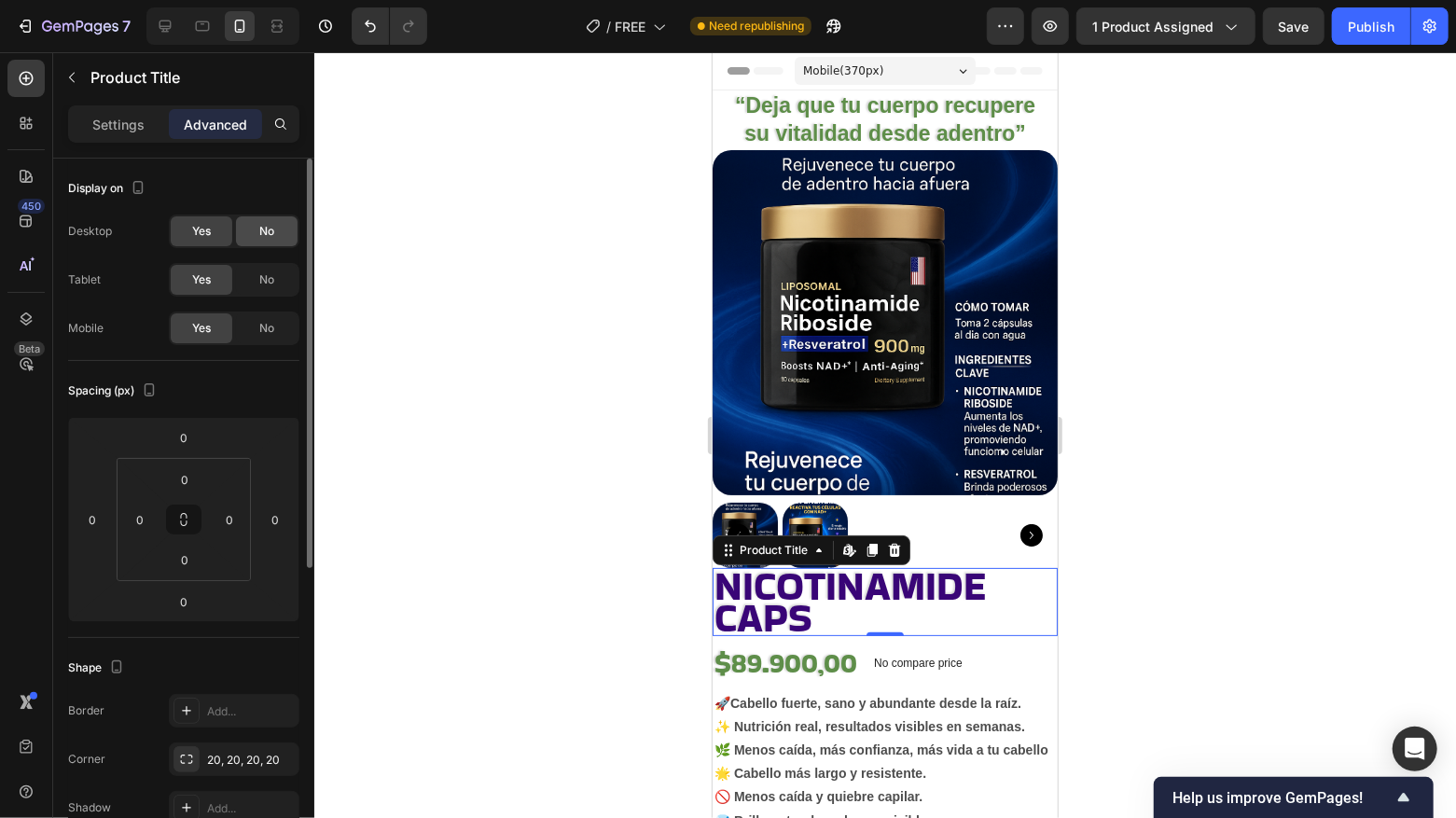
click at [253, 236] on div "No" at bounding box center [267, 231] width 62 height 30
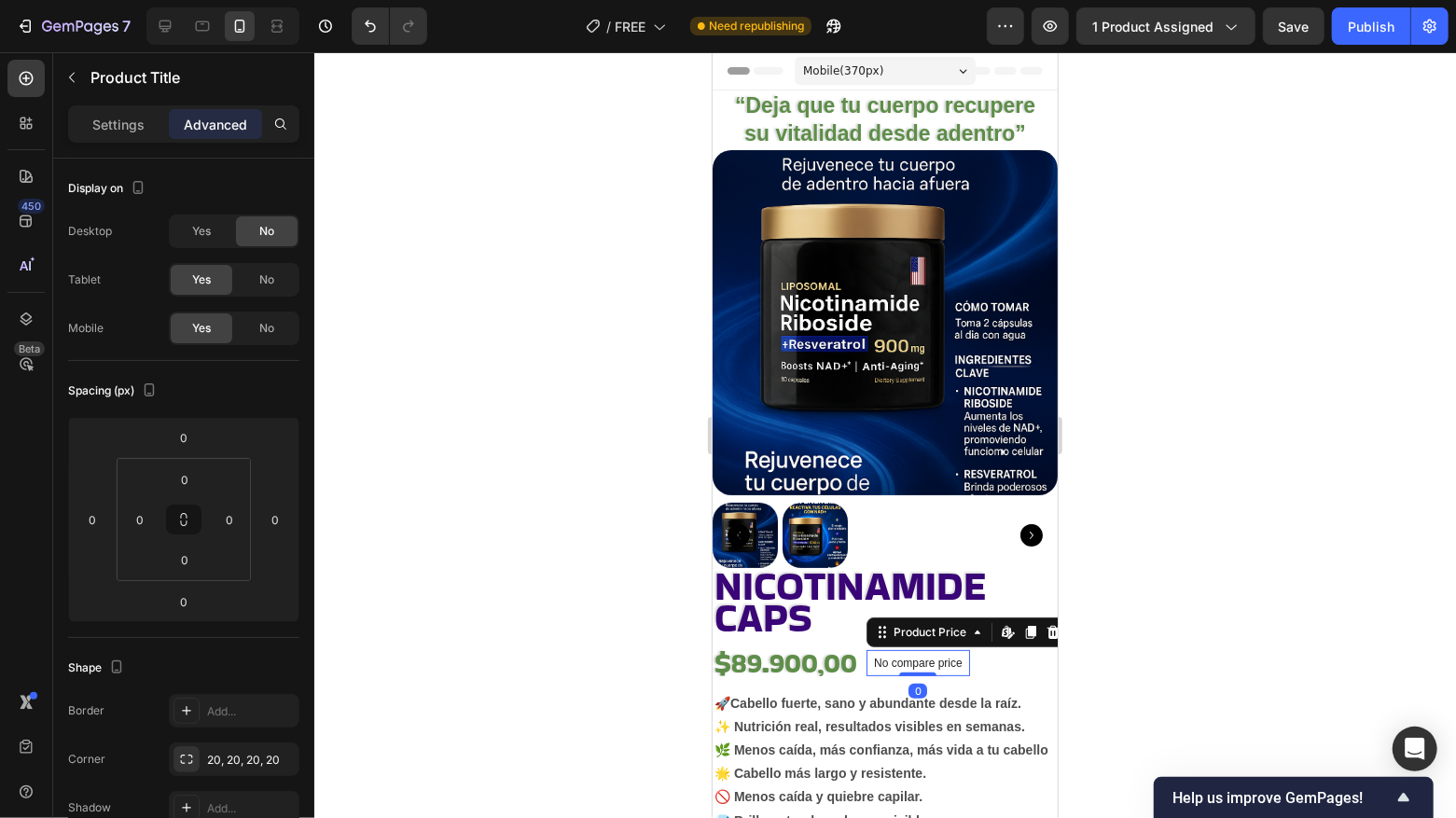
click at [934, 646] on p "No compare price" at bounding box center [918, 662] width 88 height 12
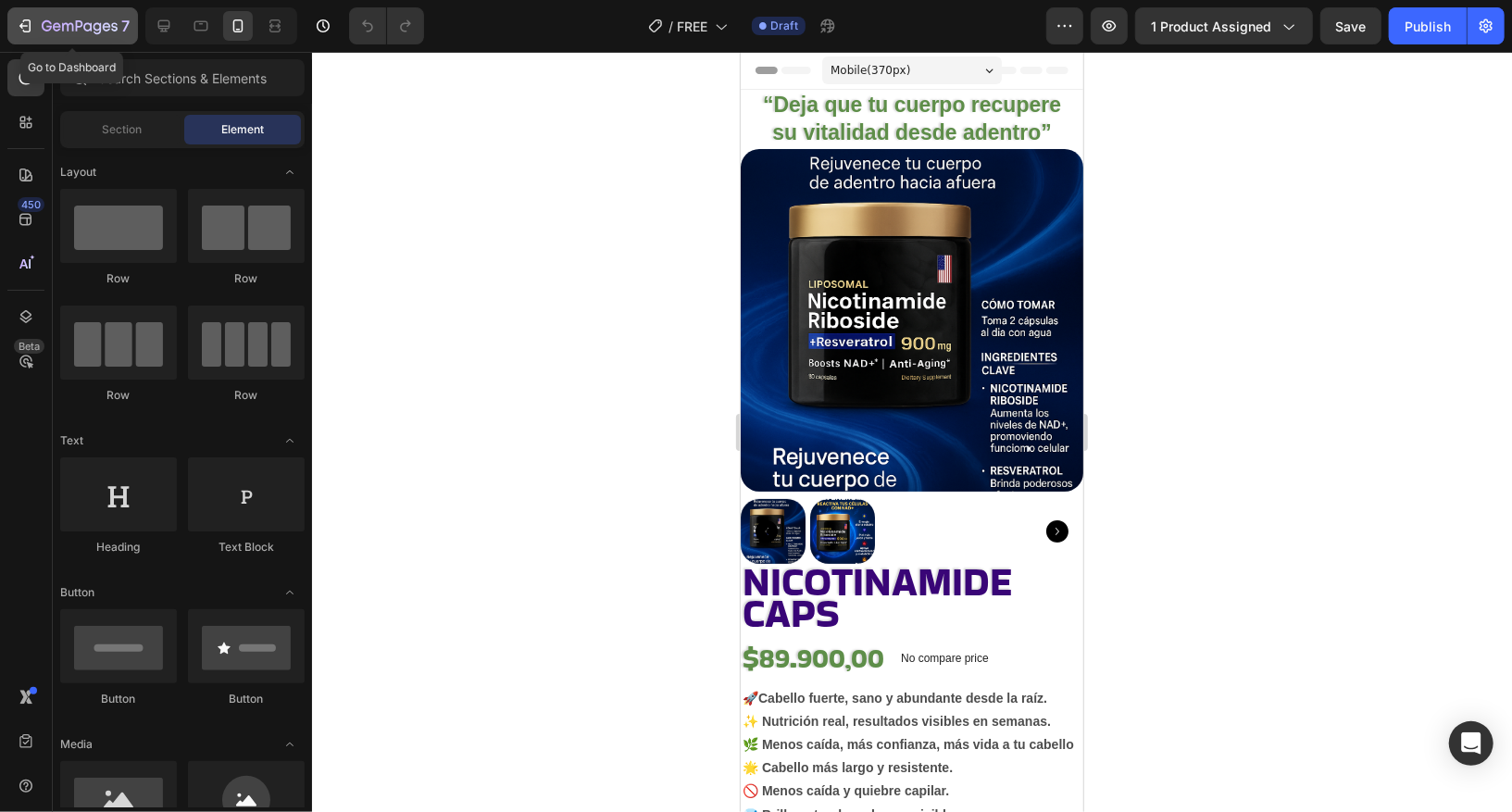
click at [65, 26] on icon "button" at bounding box center [80, 27] width 76 height 16
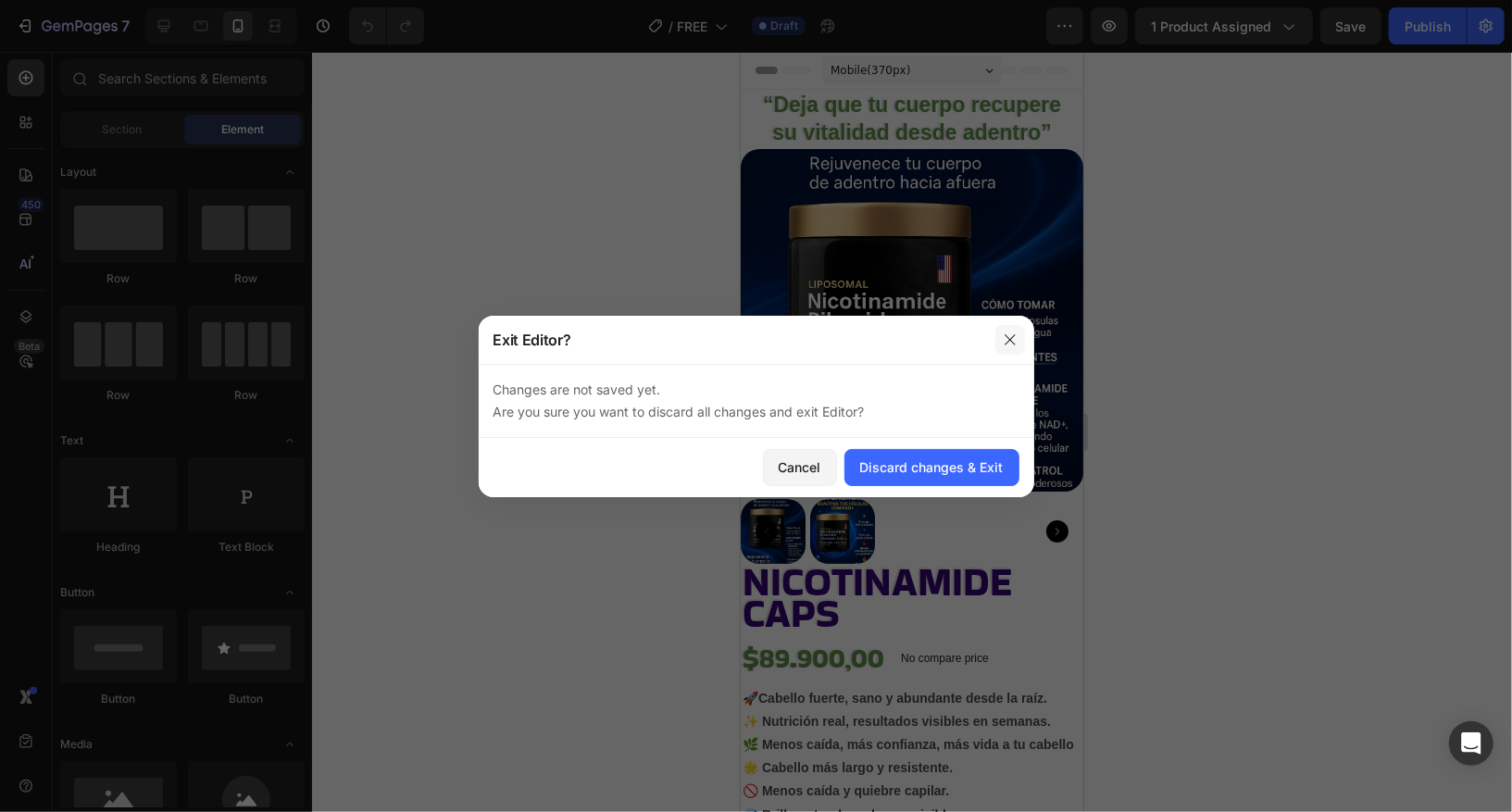
click at [1006, 343] on icon "button" at bounding box center [1009, 339] width 10 height 10
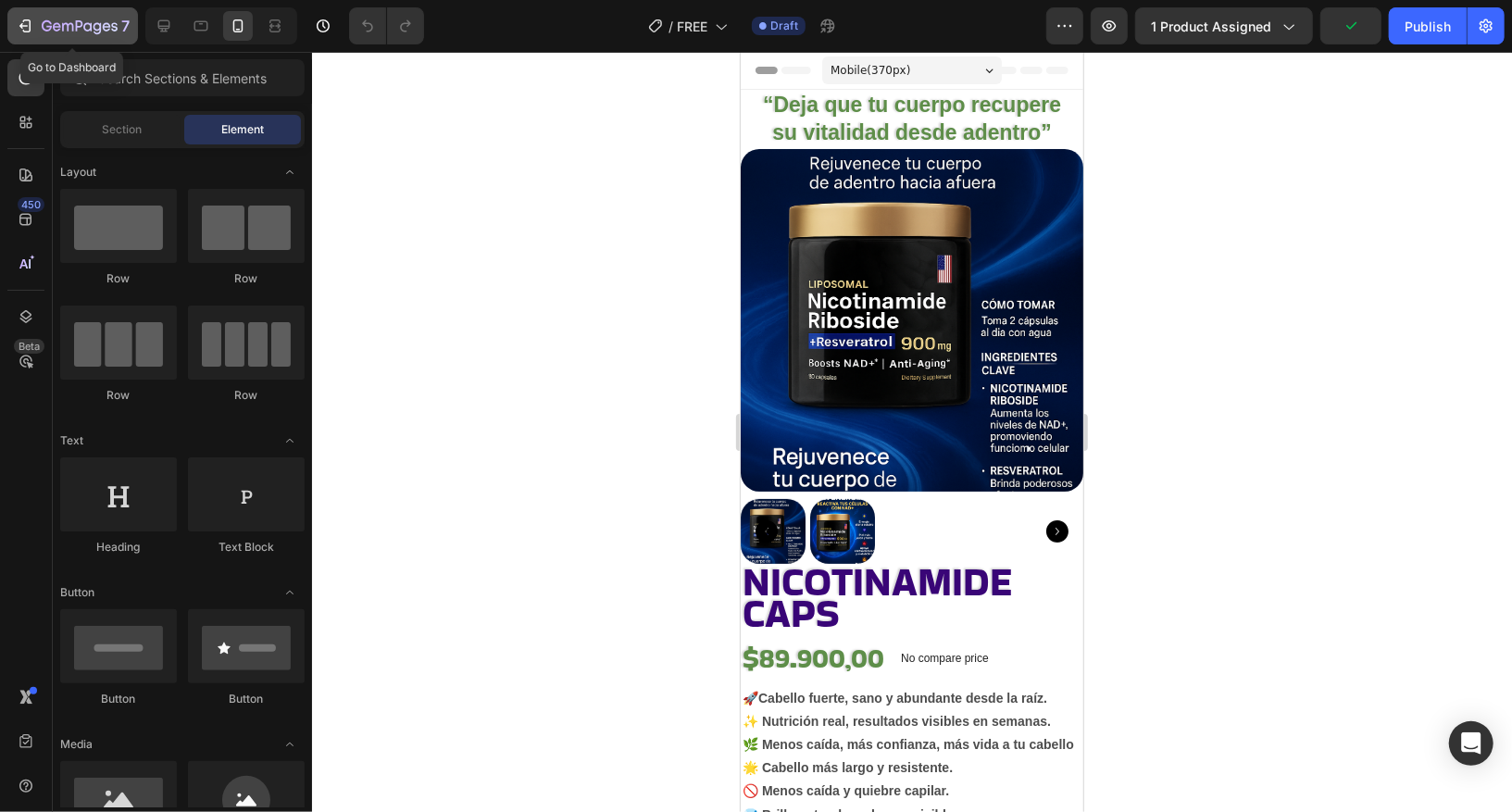
click at [82, 14] on button "7" at bounding box center [72, 26] width 131 height 37
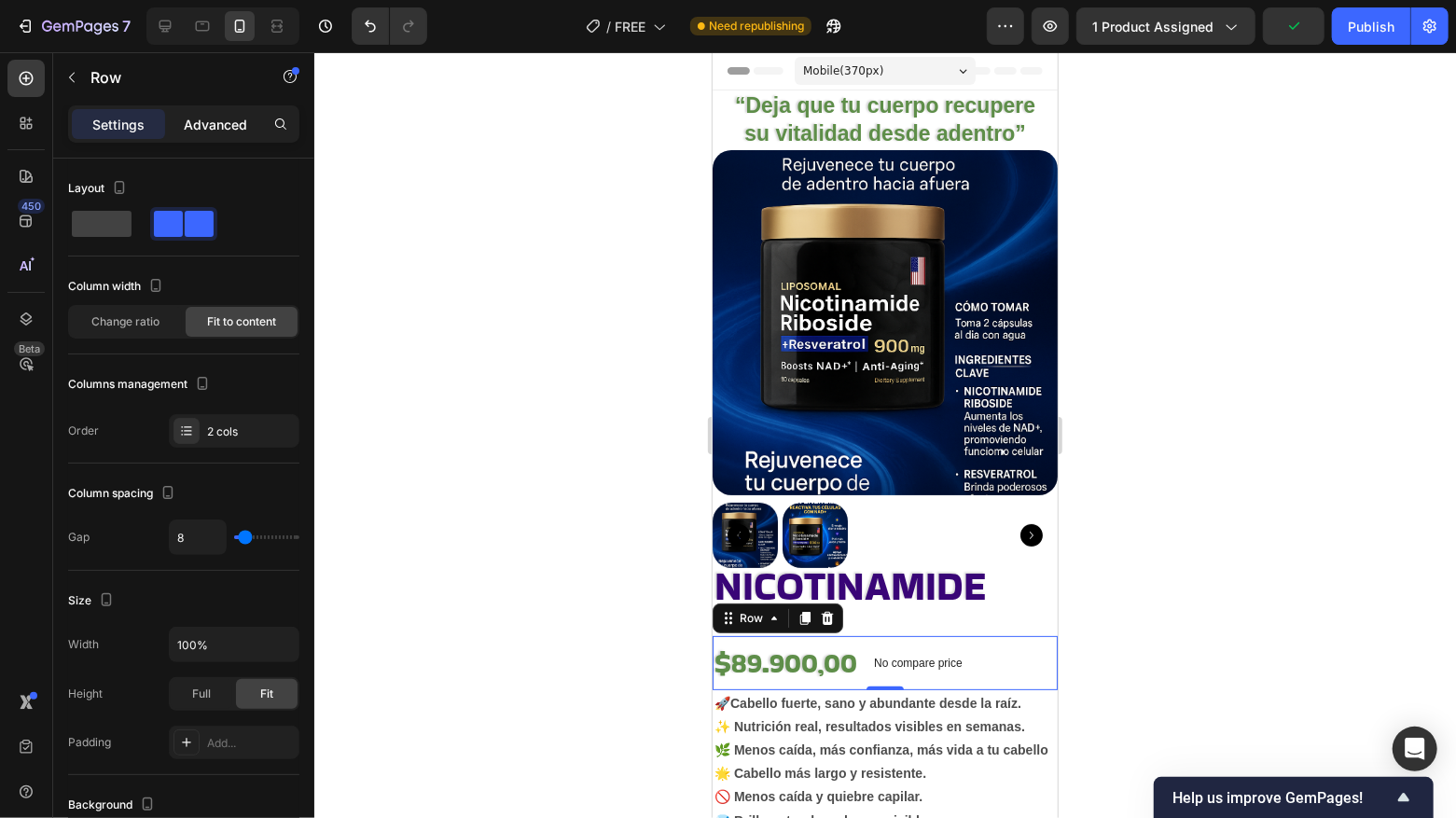
click at [207, 129] on p "Advanced" at bounding box center [215, 124] width 63 height 19
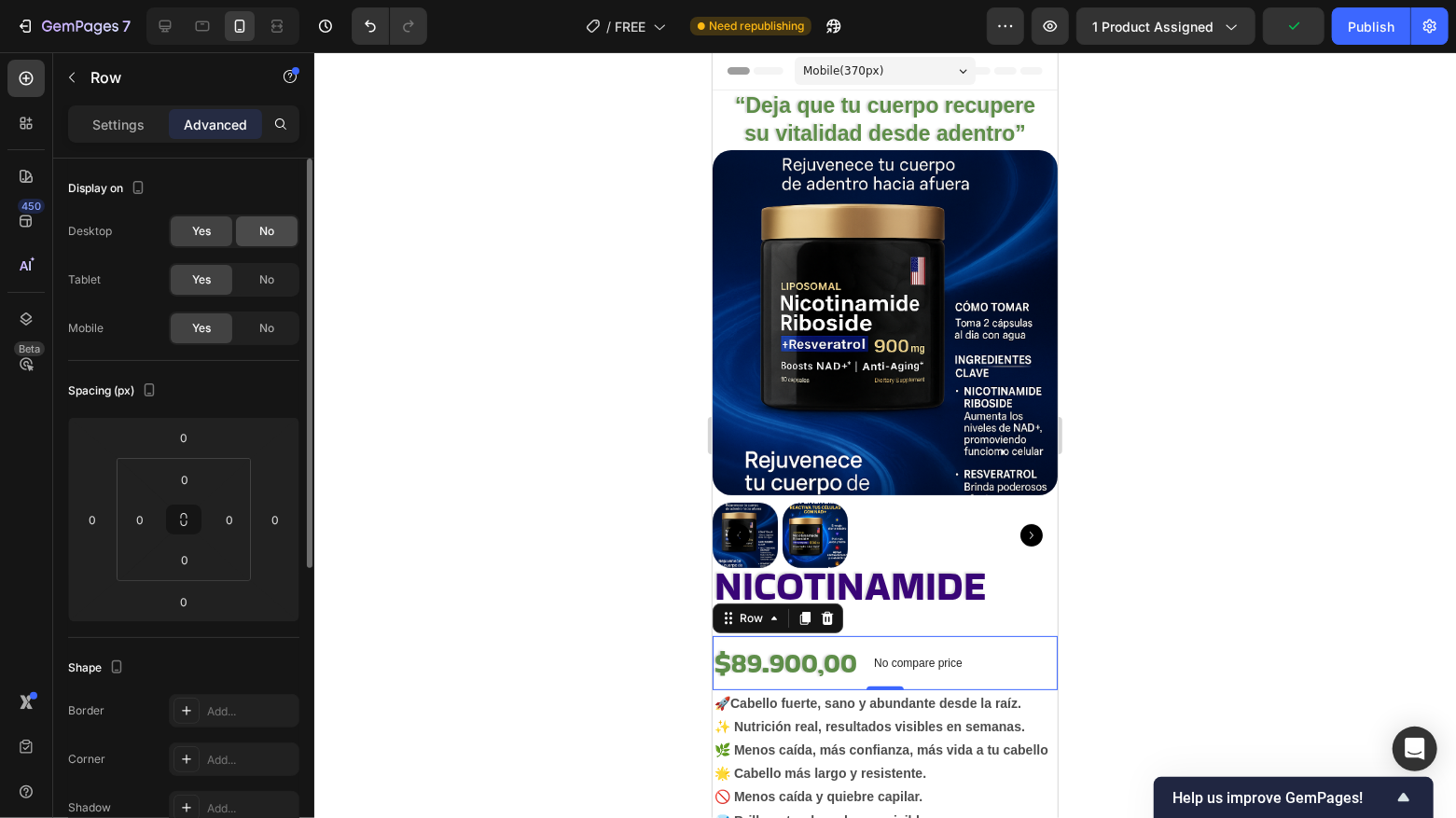
click at [263, 235] on span "No" at bounding box center [267, 231] width 15 height 16
click at [519, 459] on div at bounding box center [885, 434] width 1142 height 766
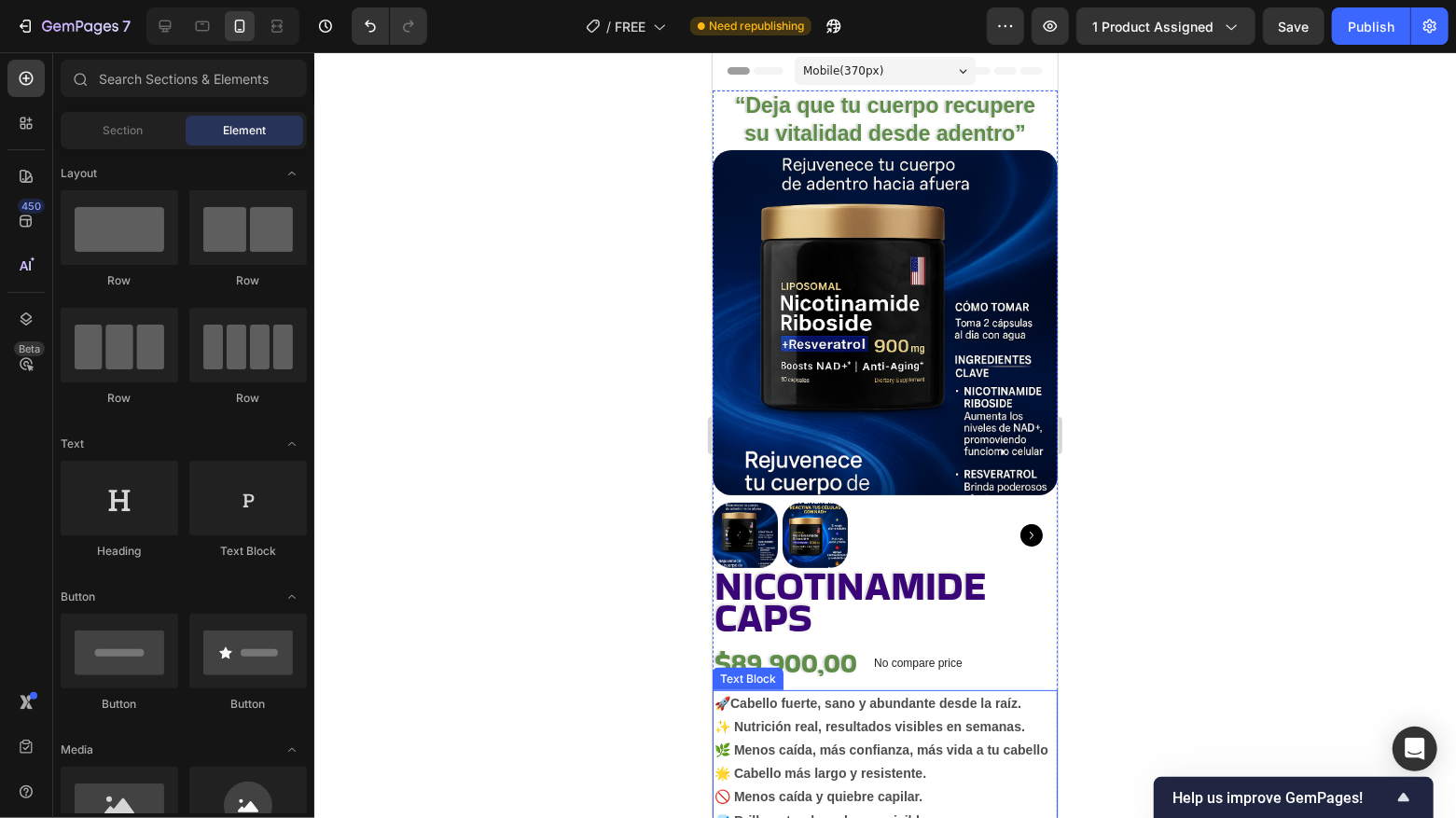
click at [876, 695] on strong "Cabello fuerte, sano y abundante desde la raíz." at bounding box center [875, 703] width 291 height 15
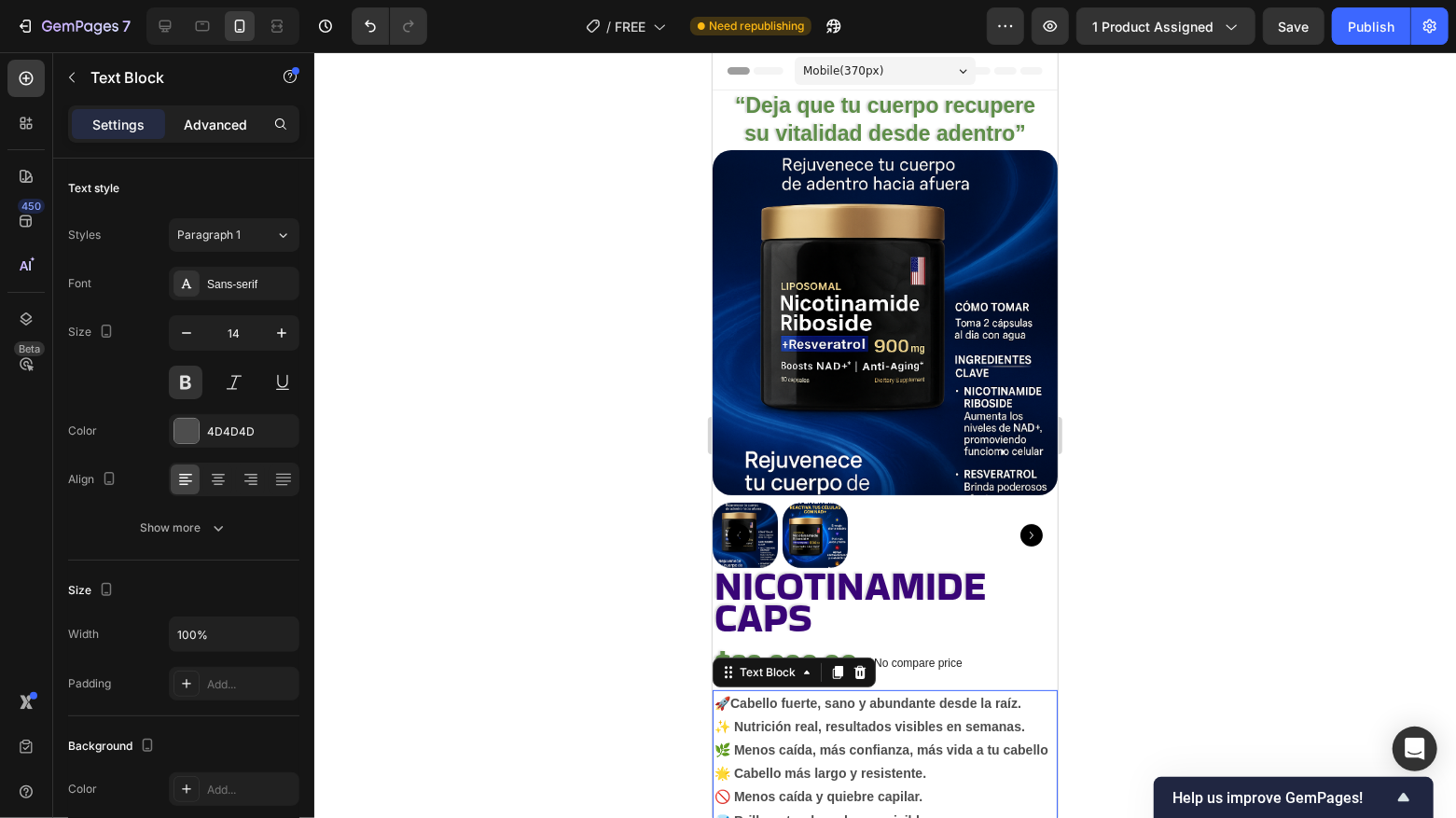
click at [237, 125] on p "Advanced" at bounding box center [215, 124] width 63 height 19
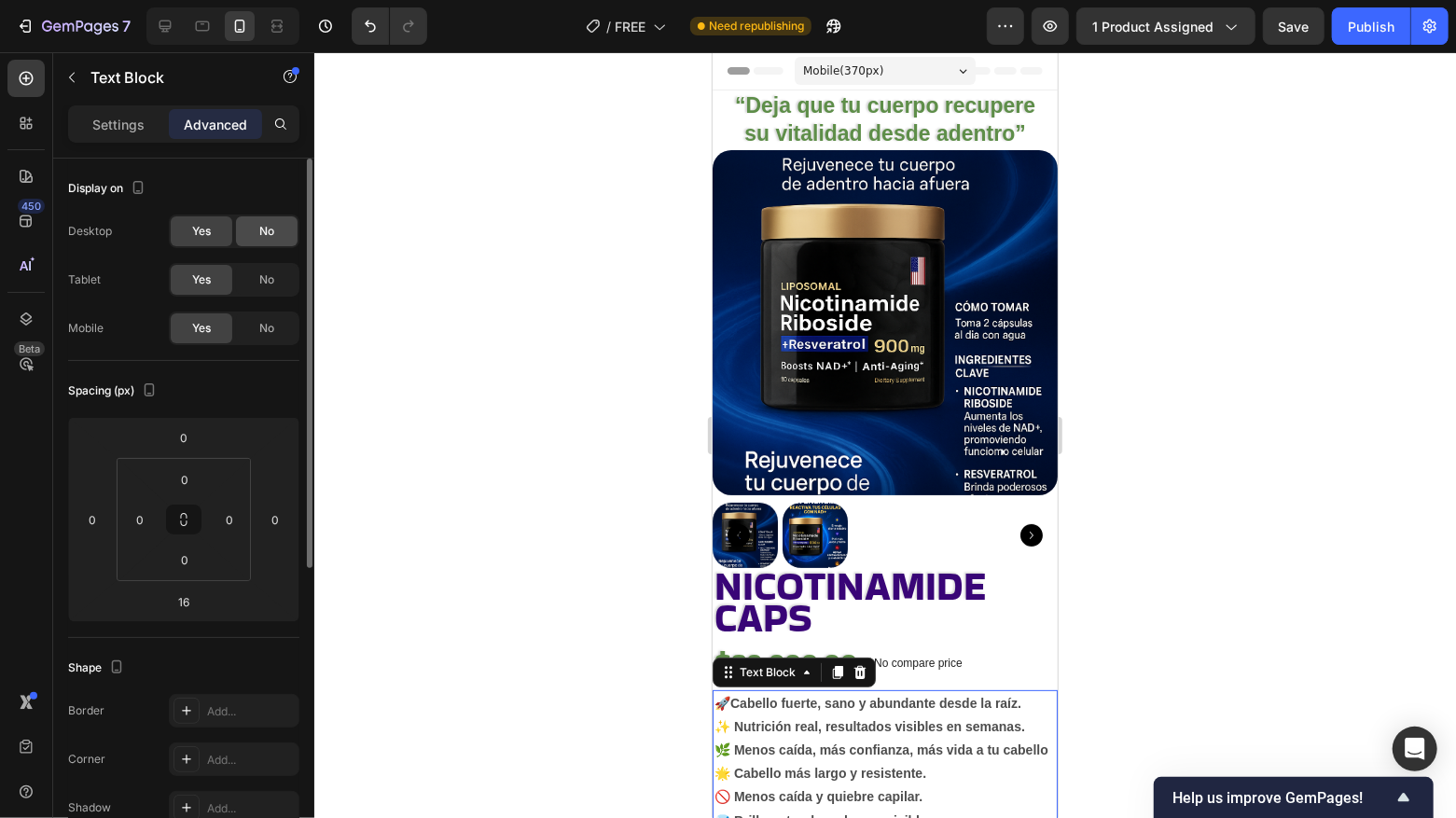
click at [265, 235] on span "No" at bounding box center [267, 231] width 15 height 16
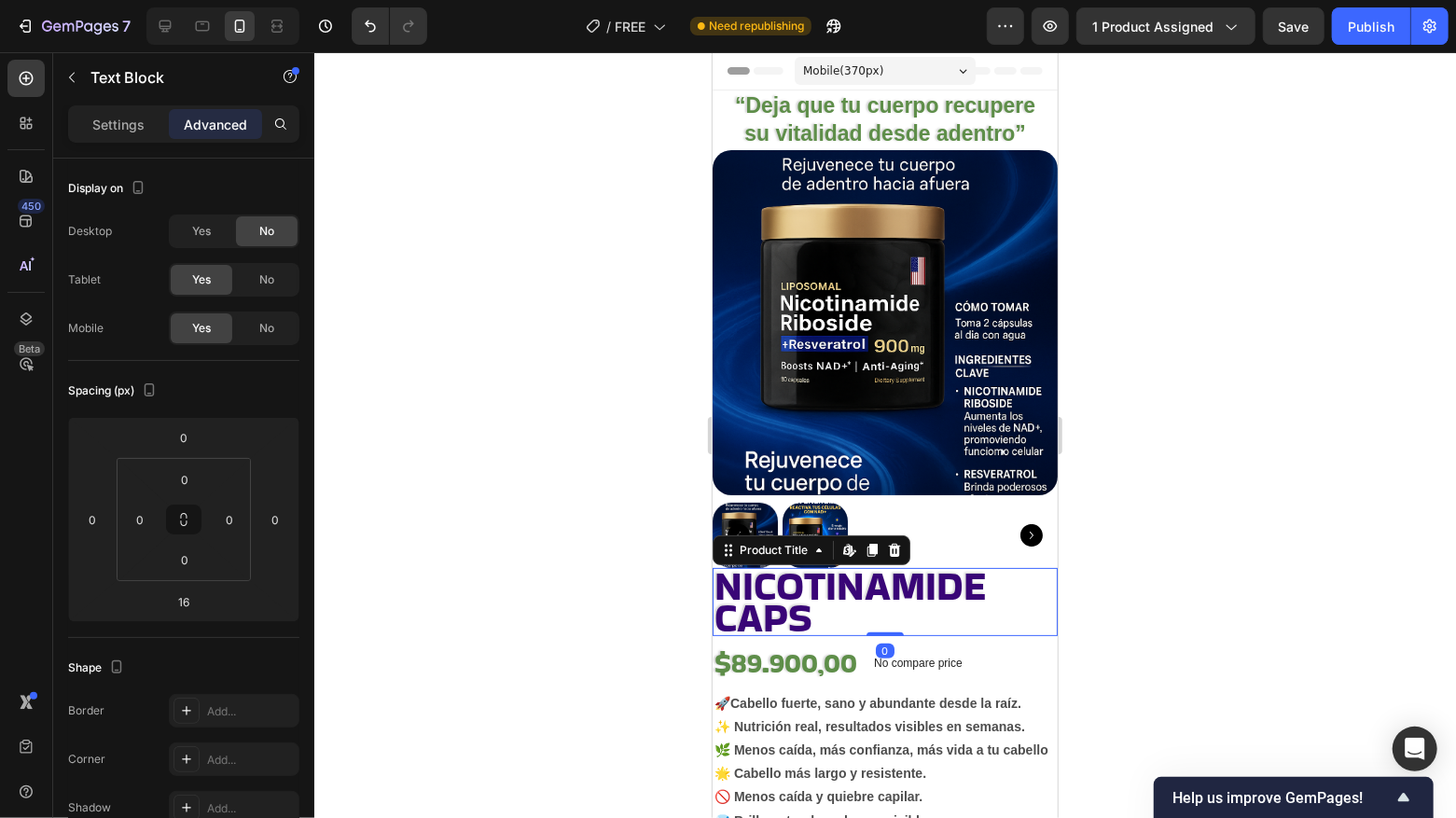
click at [936, 629] on h2 "NICOTINAMIDE CAPS" at bounding box center [884, 601] width 345 height 68
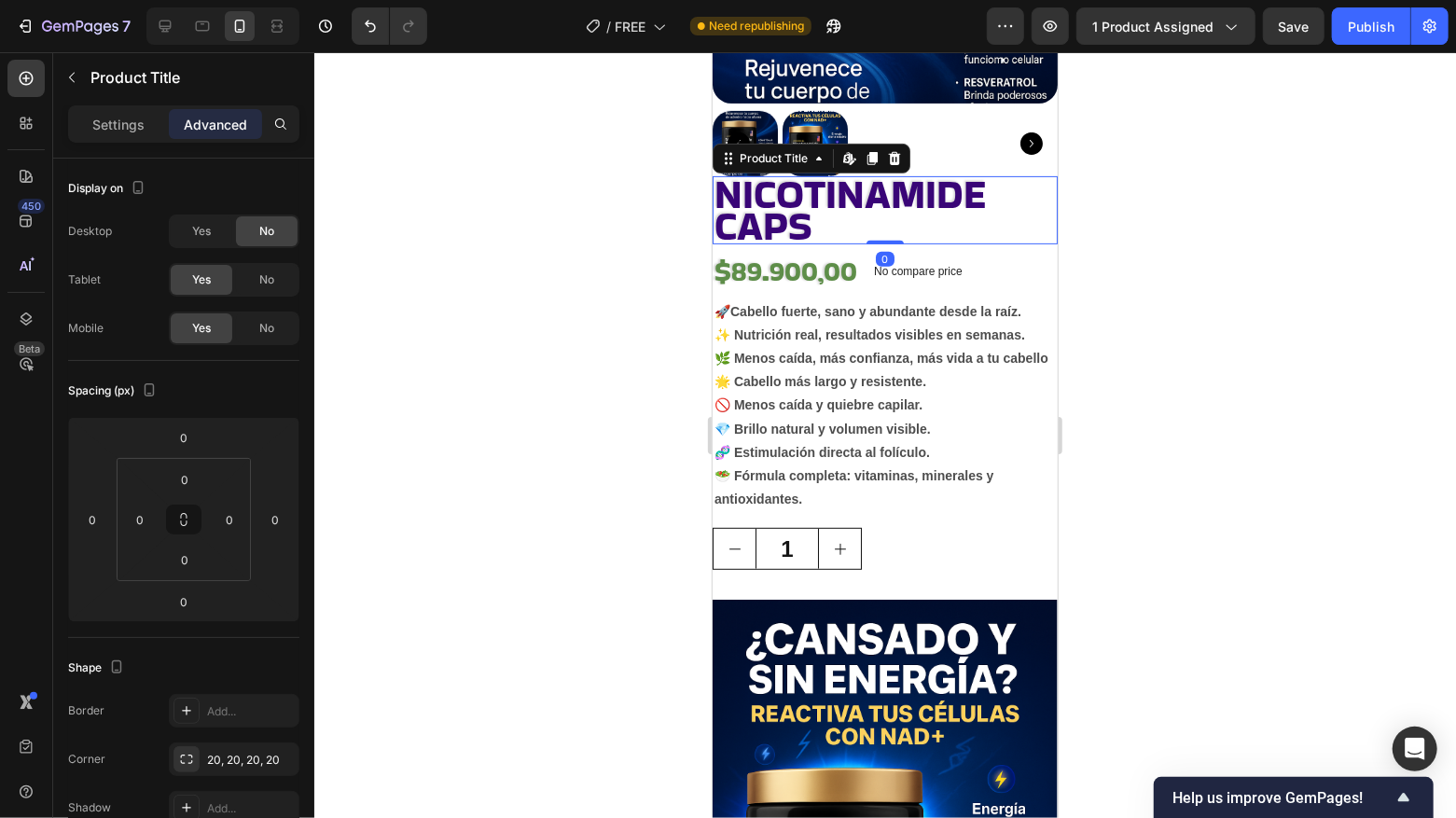
scroll to position [431, 0]
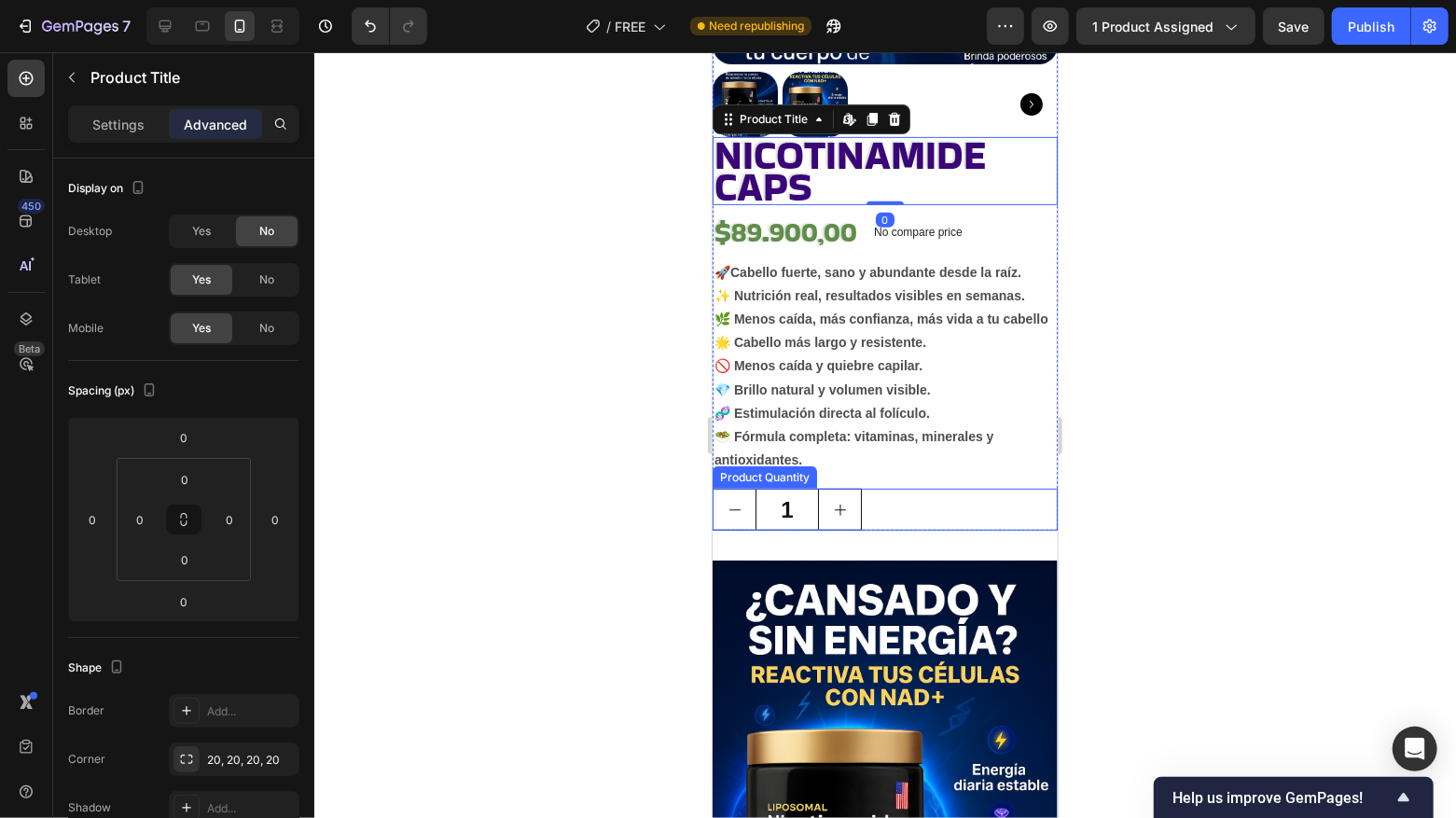
click at [894, 507] on div "1" at bounding box center [884, 509] width 345 height 42
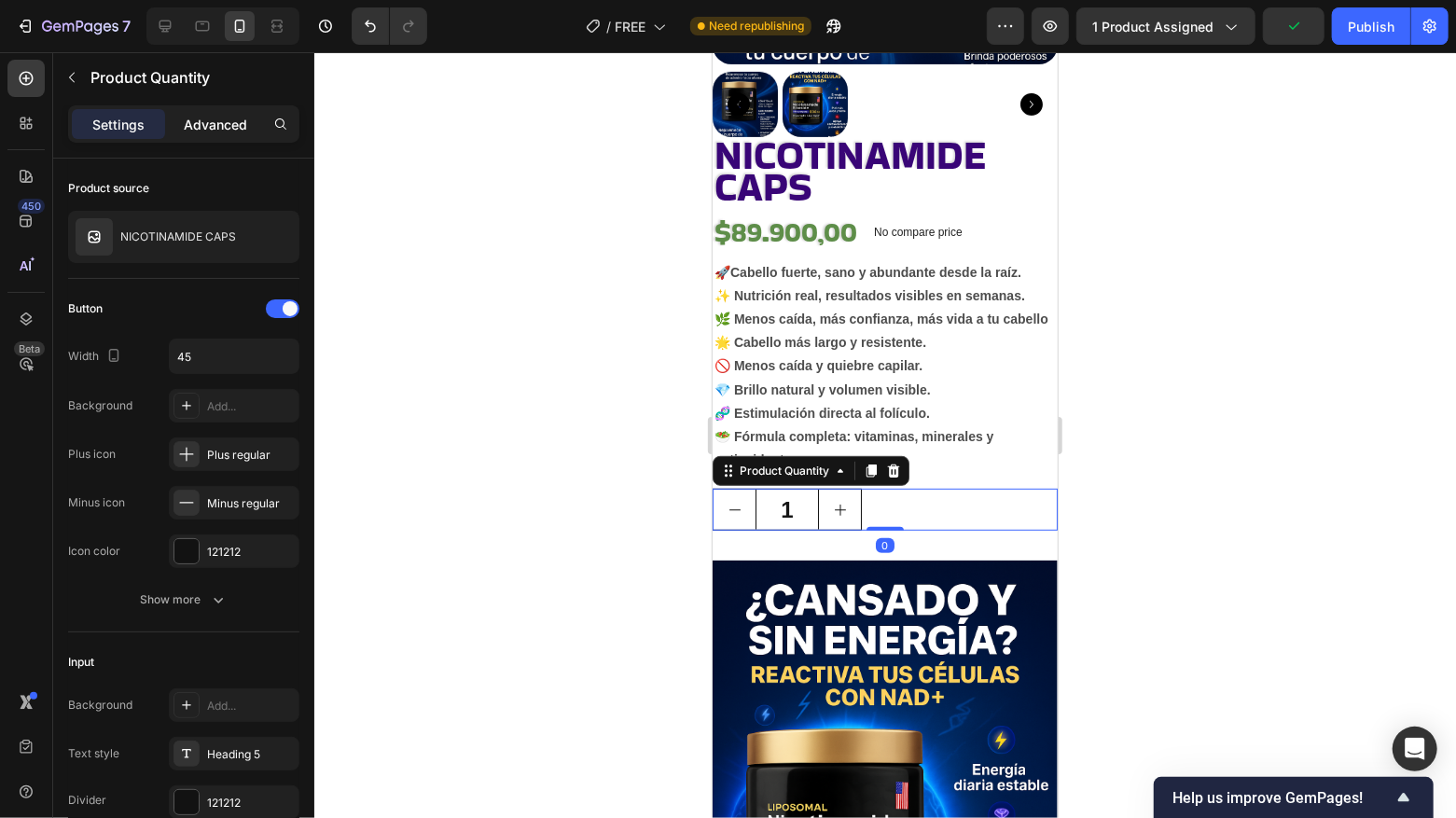
click at [220, 120] on p "Advanced" at bounding box center [215, 124] width 63 height 19
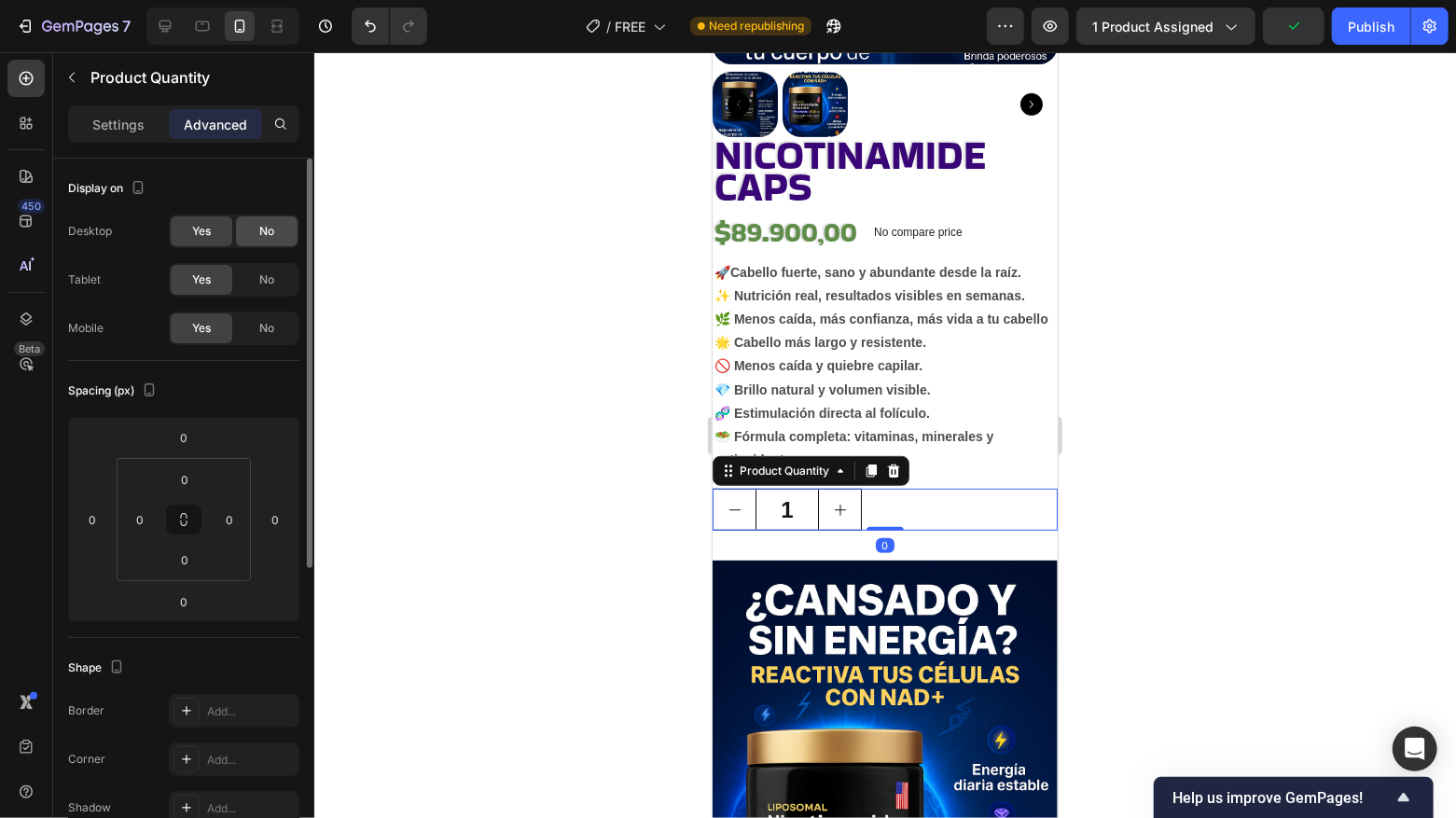
click at [263, 231] on span "No" at bounding box center [267, 231] width 15 height 16
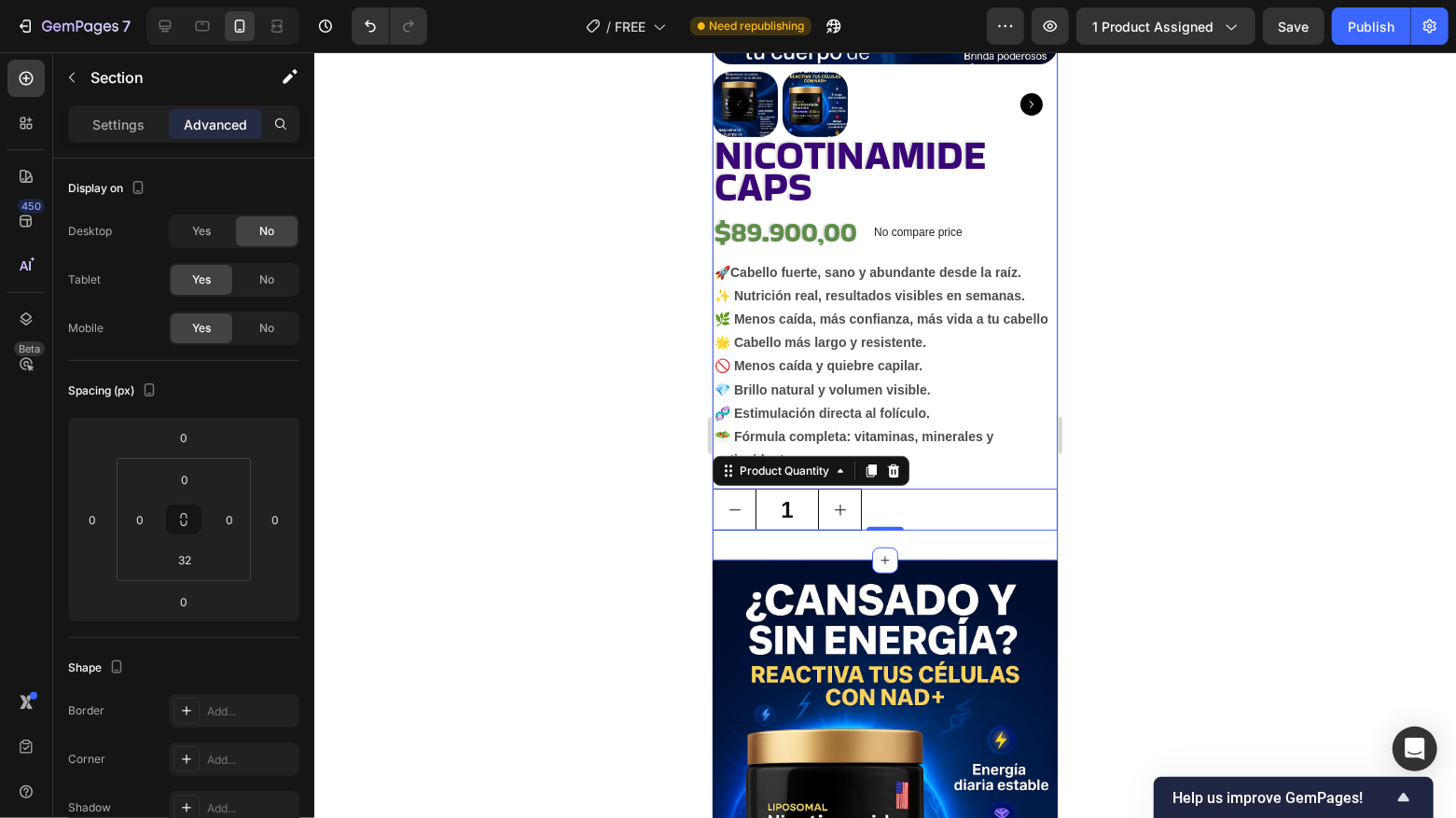
click at [905, 556] on div "“Deja que tu cuerpo recupere su vitalidad desde adentro” Heading Row Product Im…" at bounding box center [884, 110] width 345 height 902
click at [833, 540] on div "“Deja que tu cuerpo recupere su vitalidad desde adentro” Heading Row Product Im…" at bounding box center [884, 110] width 345 height 902
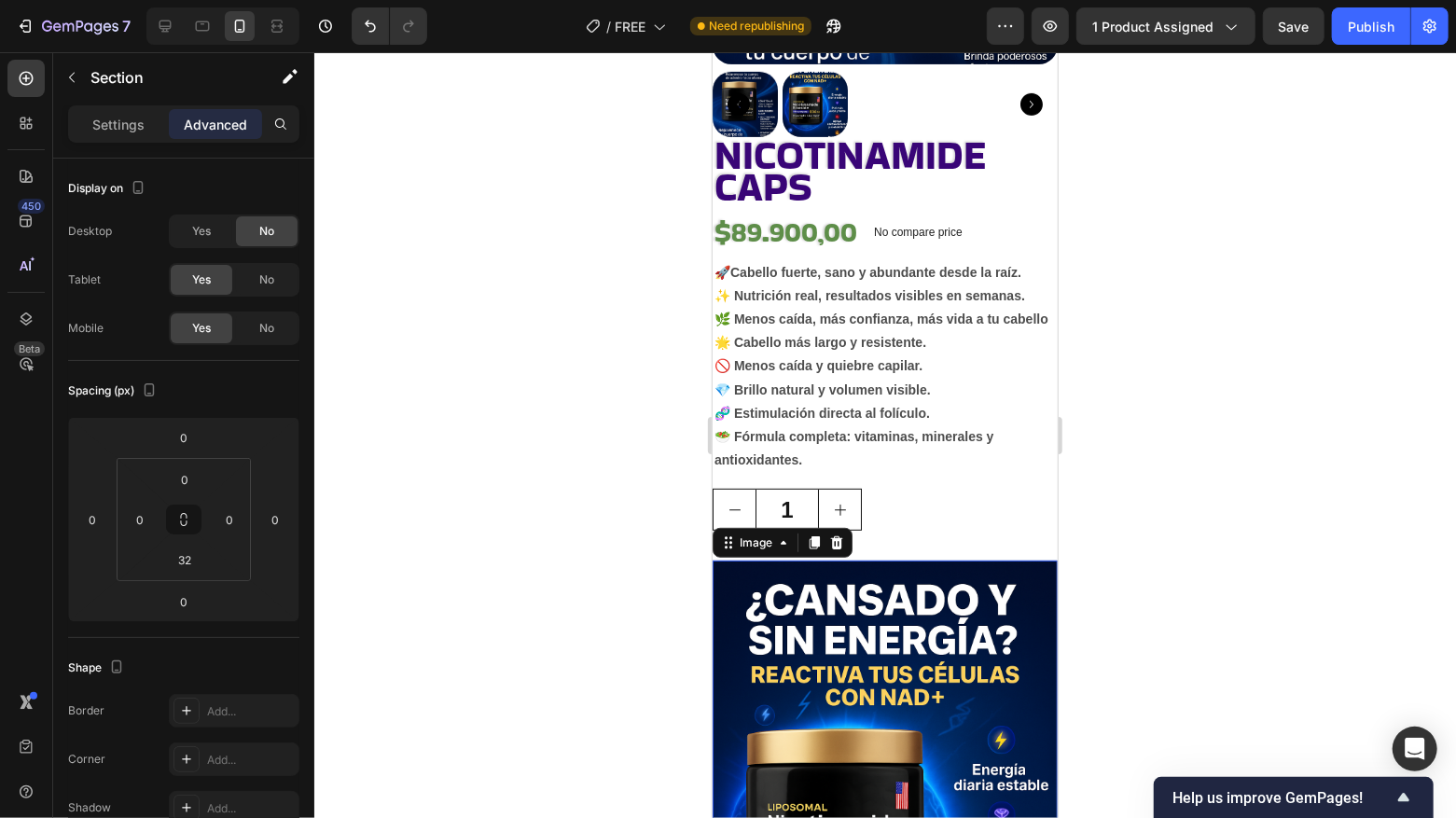
click at [826, 570] on img at bounding box center [884, 818] width 345 height 518
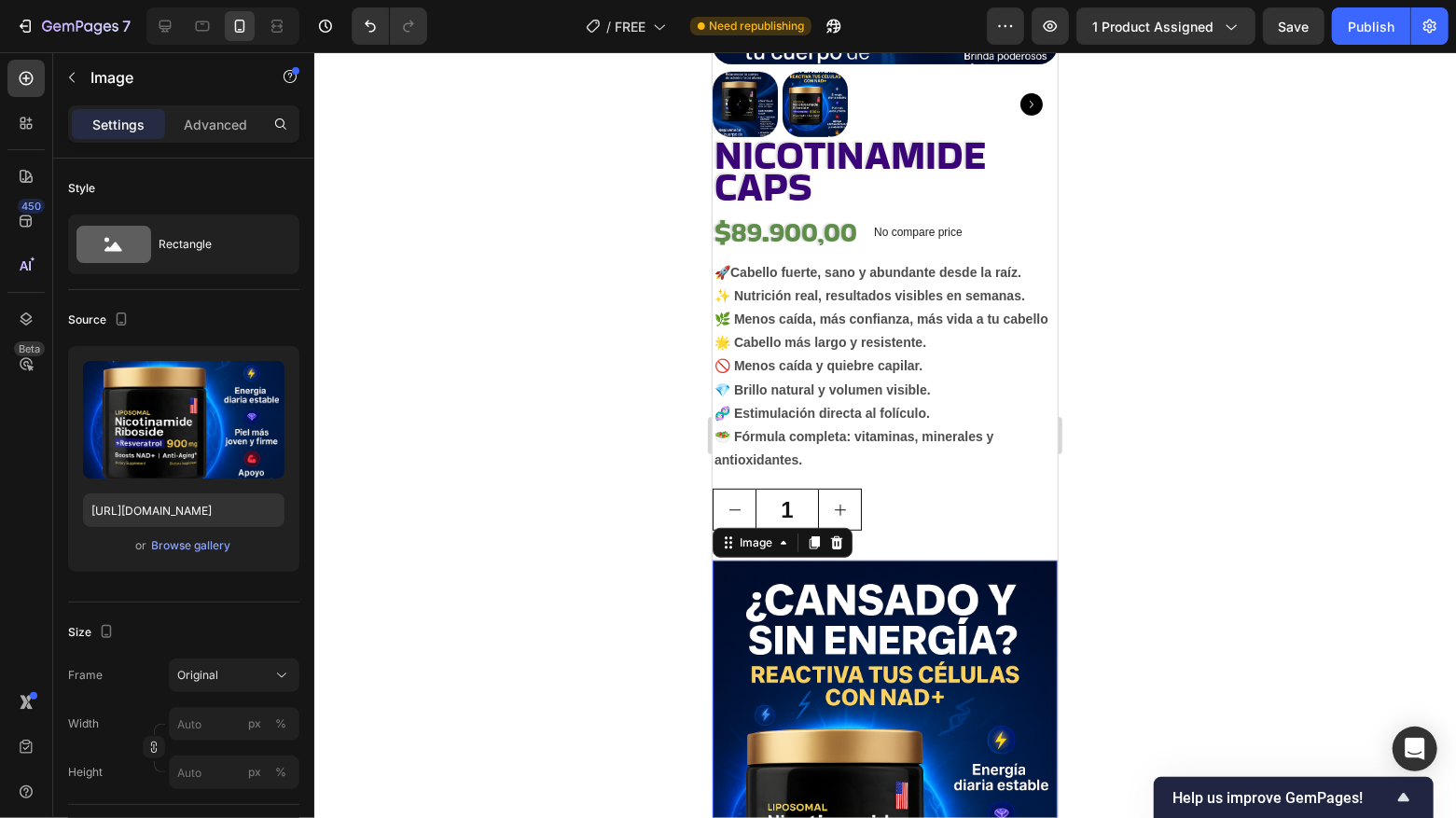
click at [229, 108] on div "Settings Advanced" at bounding box center [184, 124] width 232 height 37
click at [228, 122] on p "Advanced" at bounding box center [215, 124] width 63 height 19
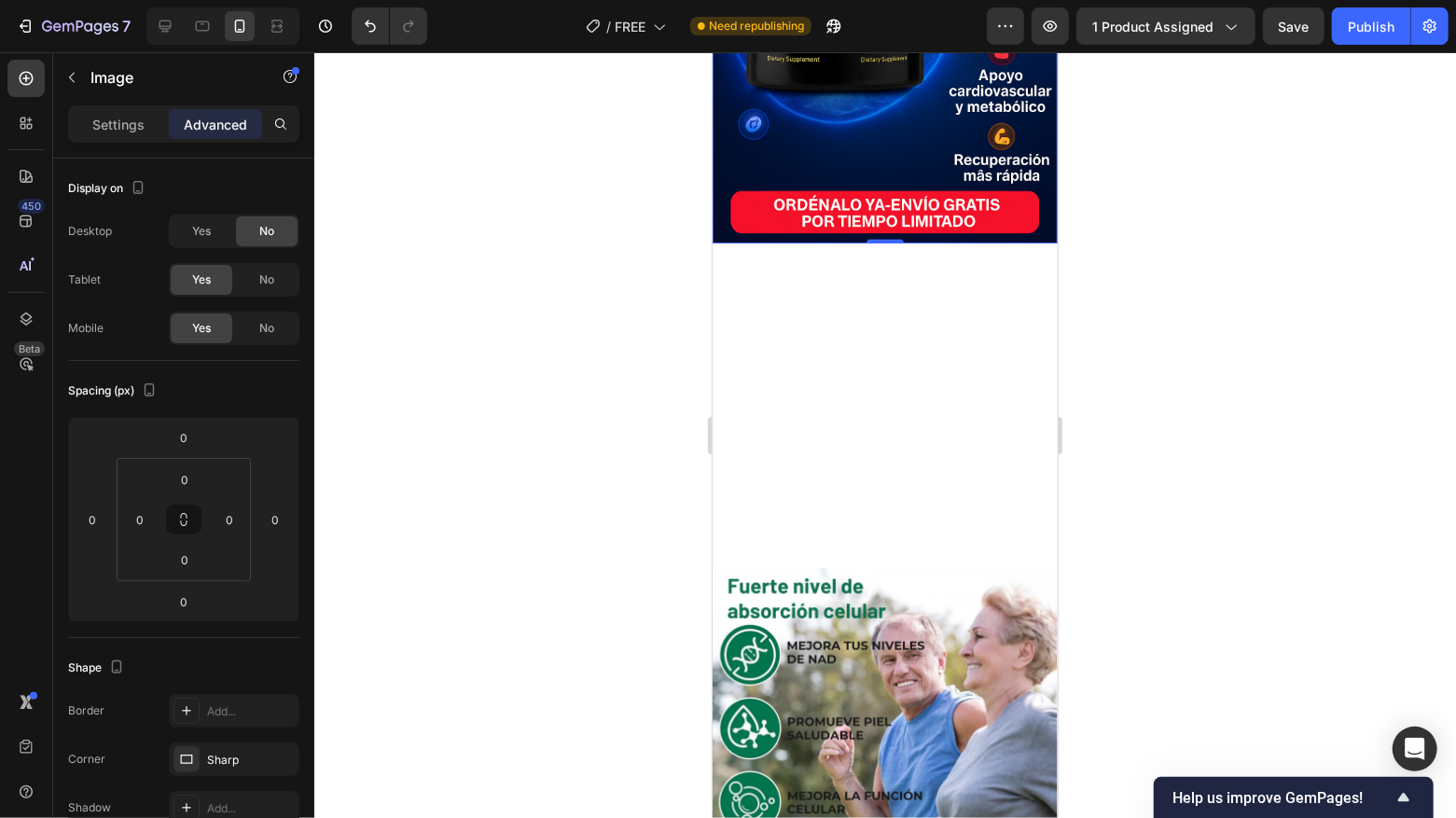
scroll to position [1277, 0]
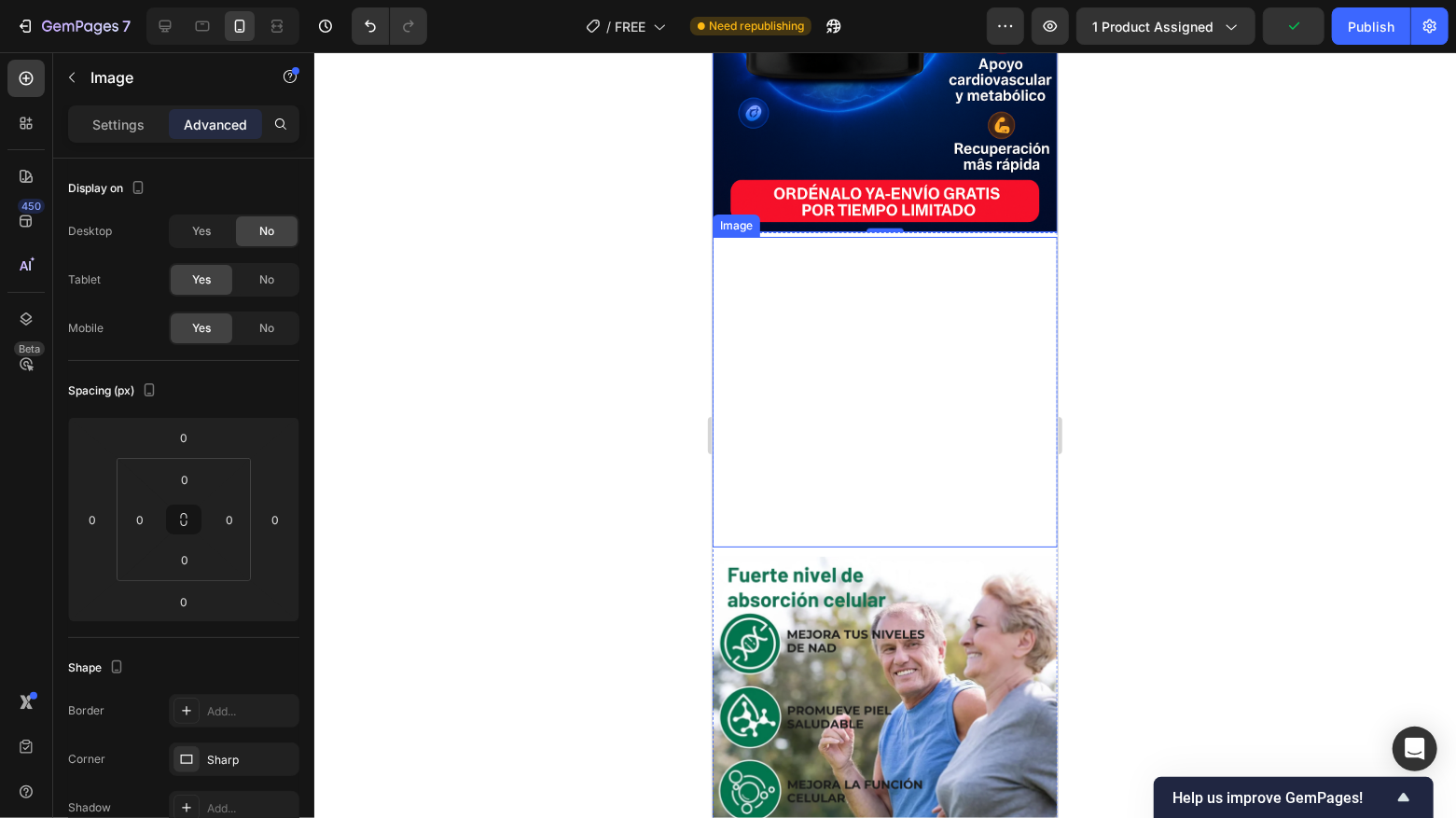
click at [720, 265] on div at bounding box center [884, 391] width 345 height 310
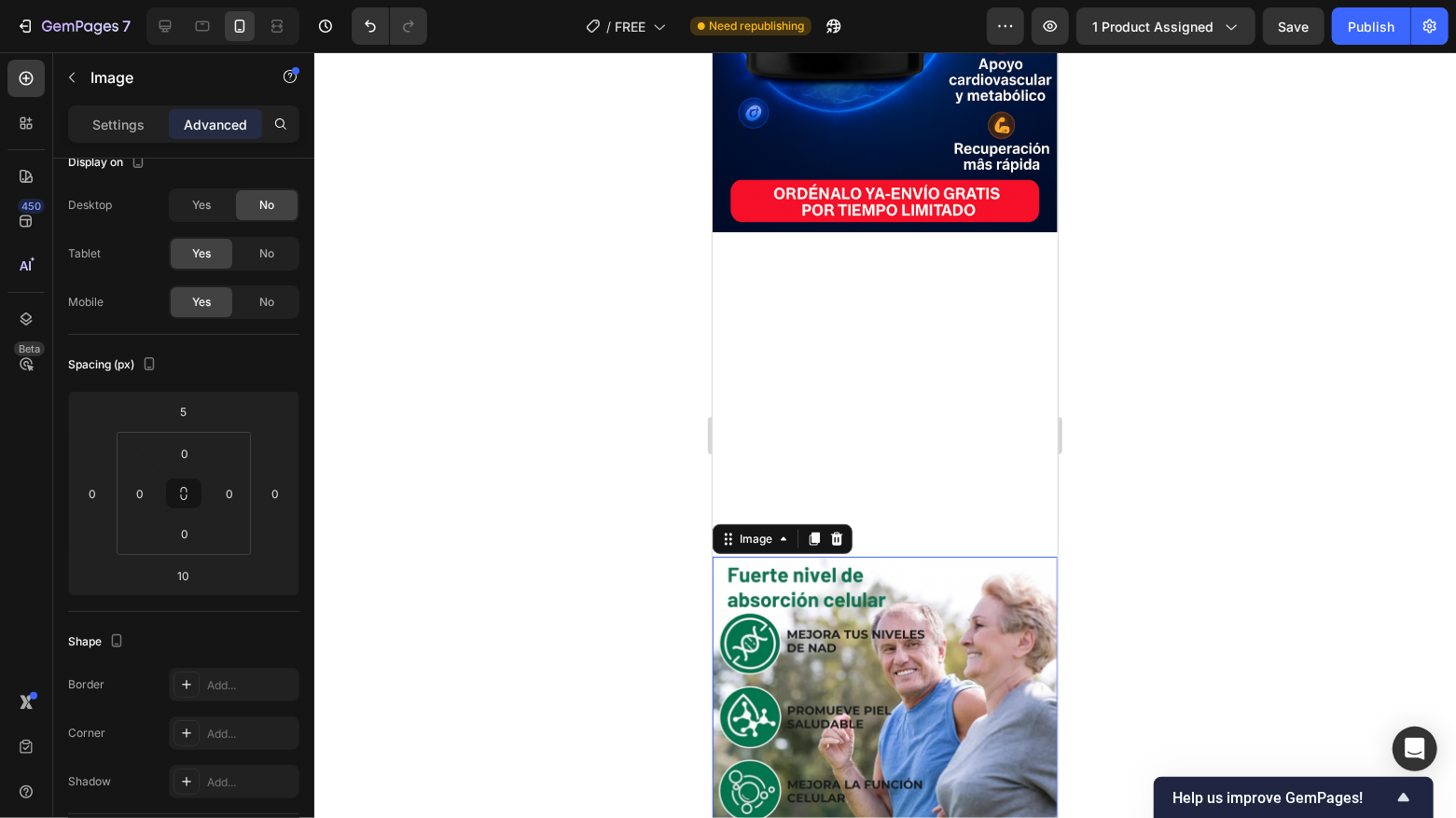
click at [801, 583] on img at bounding box center [884, 729] width 345 height 345
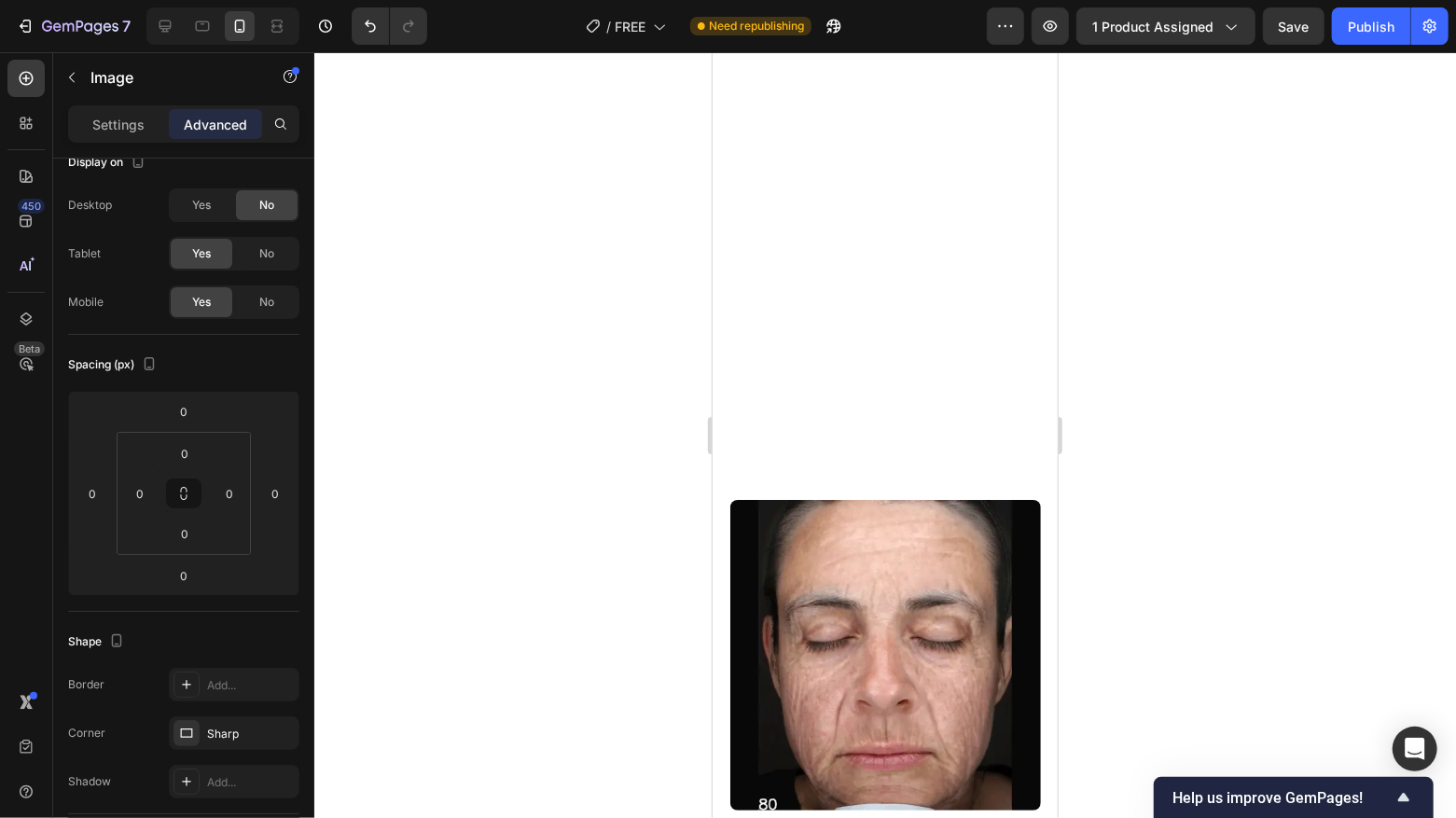
scroll to position [2371, 0]
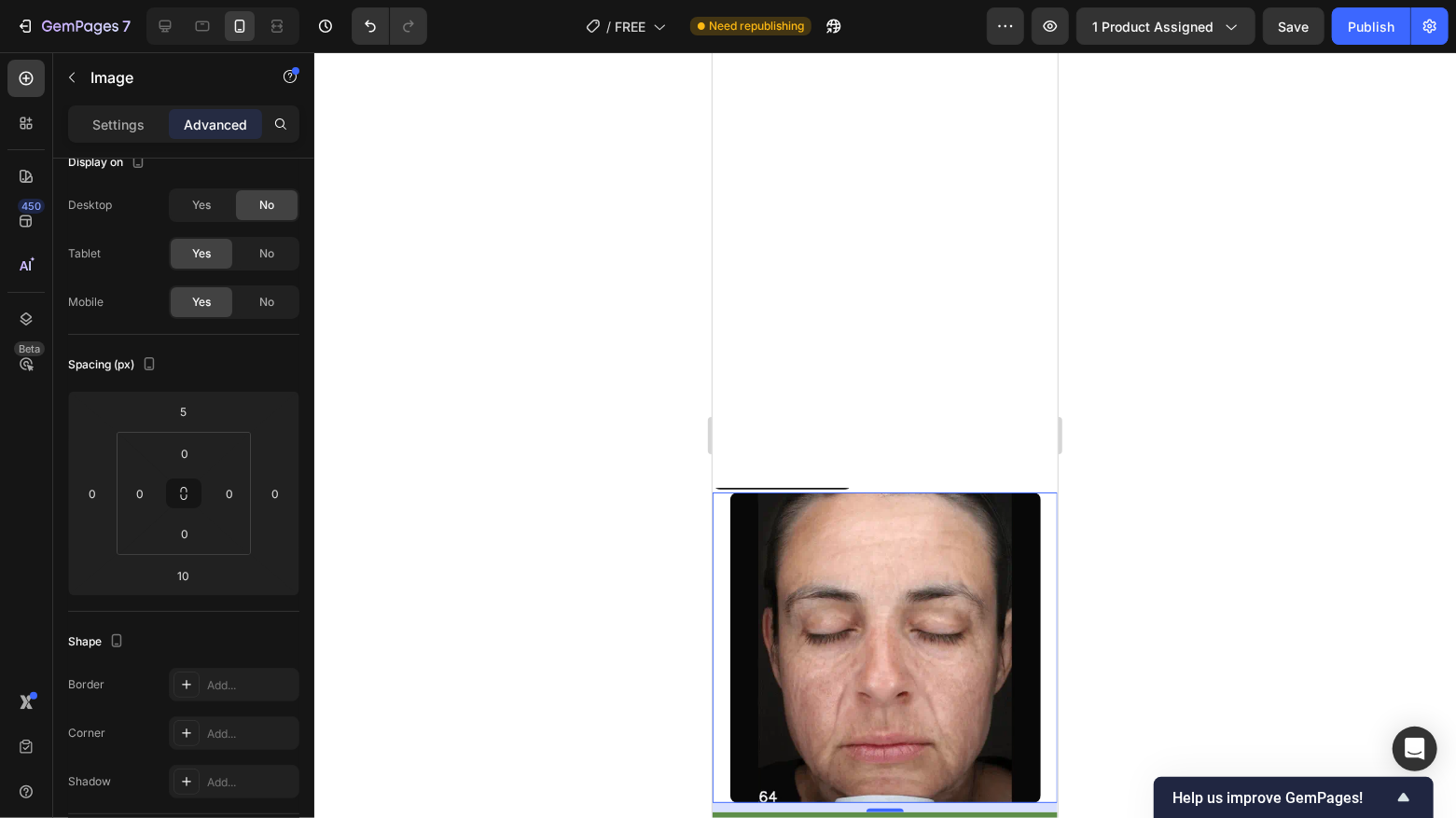
click at [815, 526] on img at bounding box center [884, 647] width 310 height 310
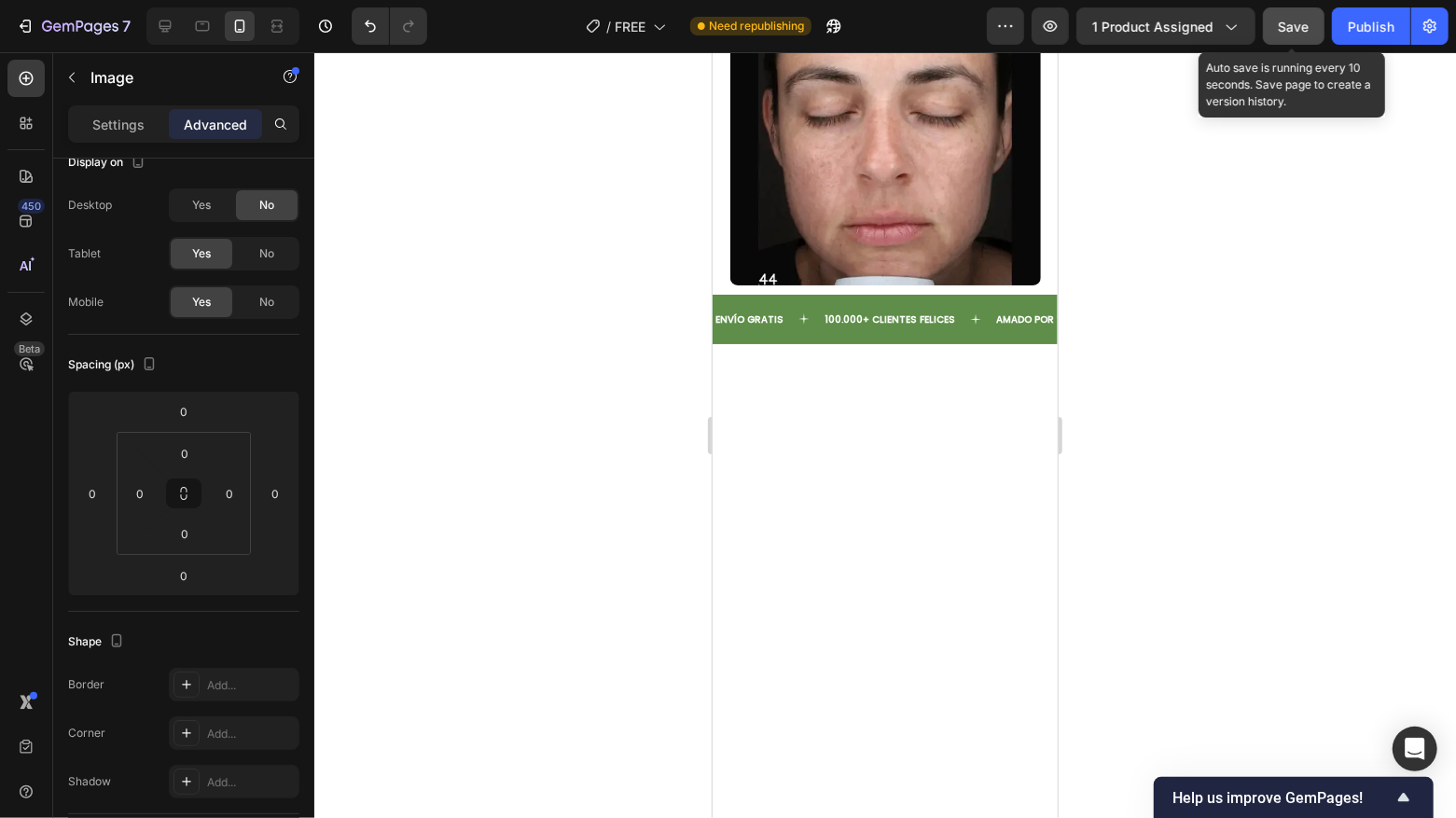
click at [1293, 40] on button "Save" at bounding box center [1294, 26] width 62 height 37
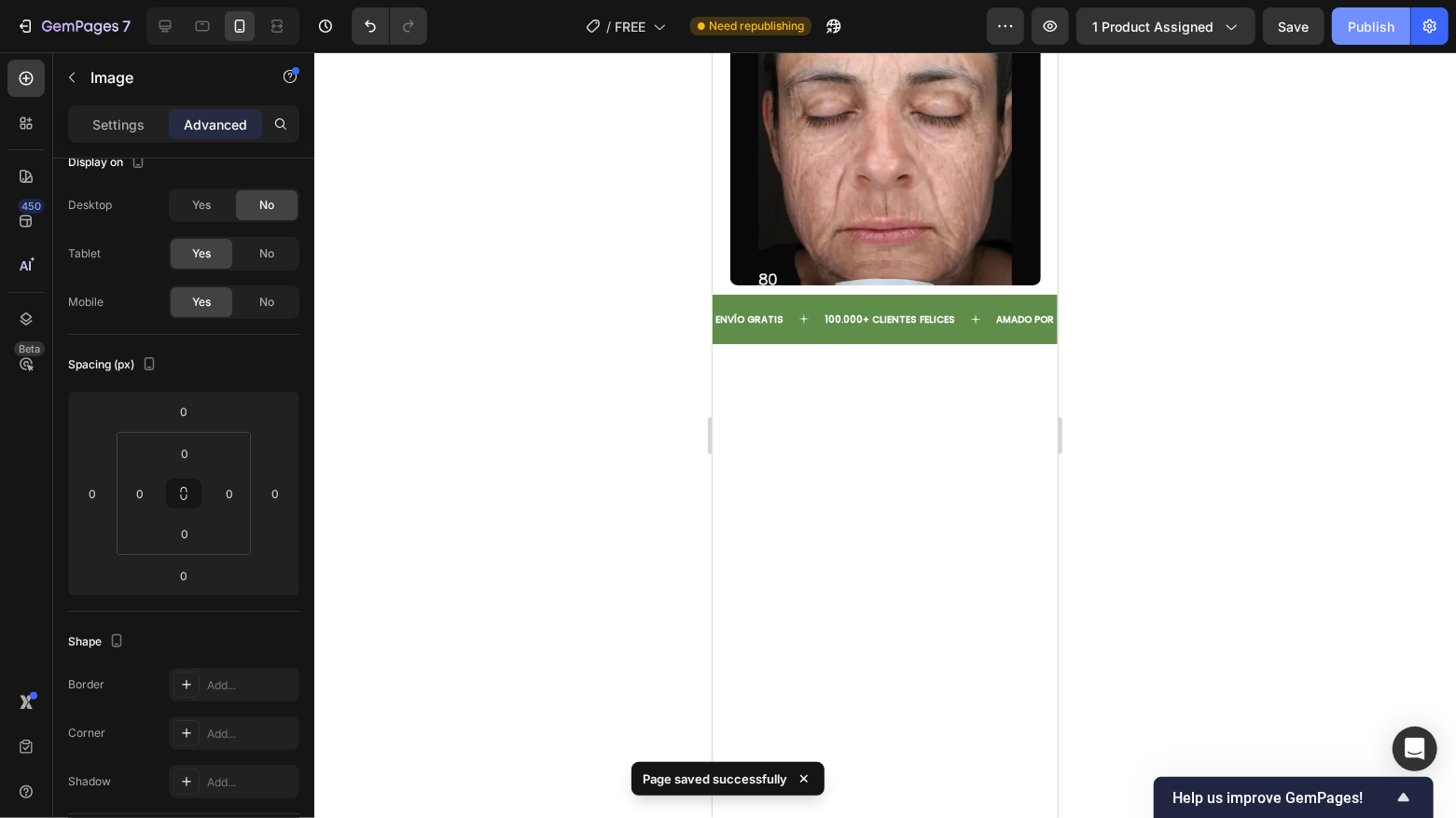
click at [1346, 31] on button "Publish" at bounding box center [1371, 26] width 79 height 37
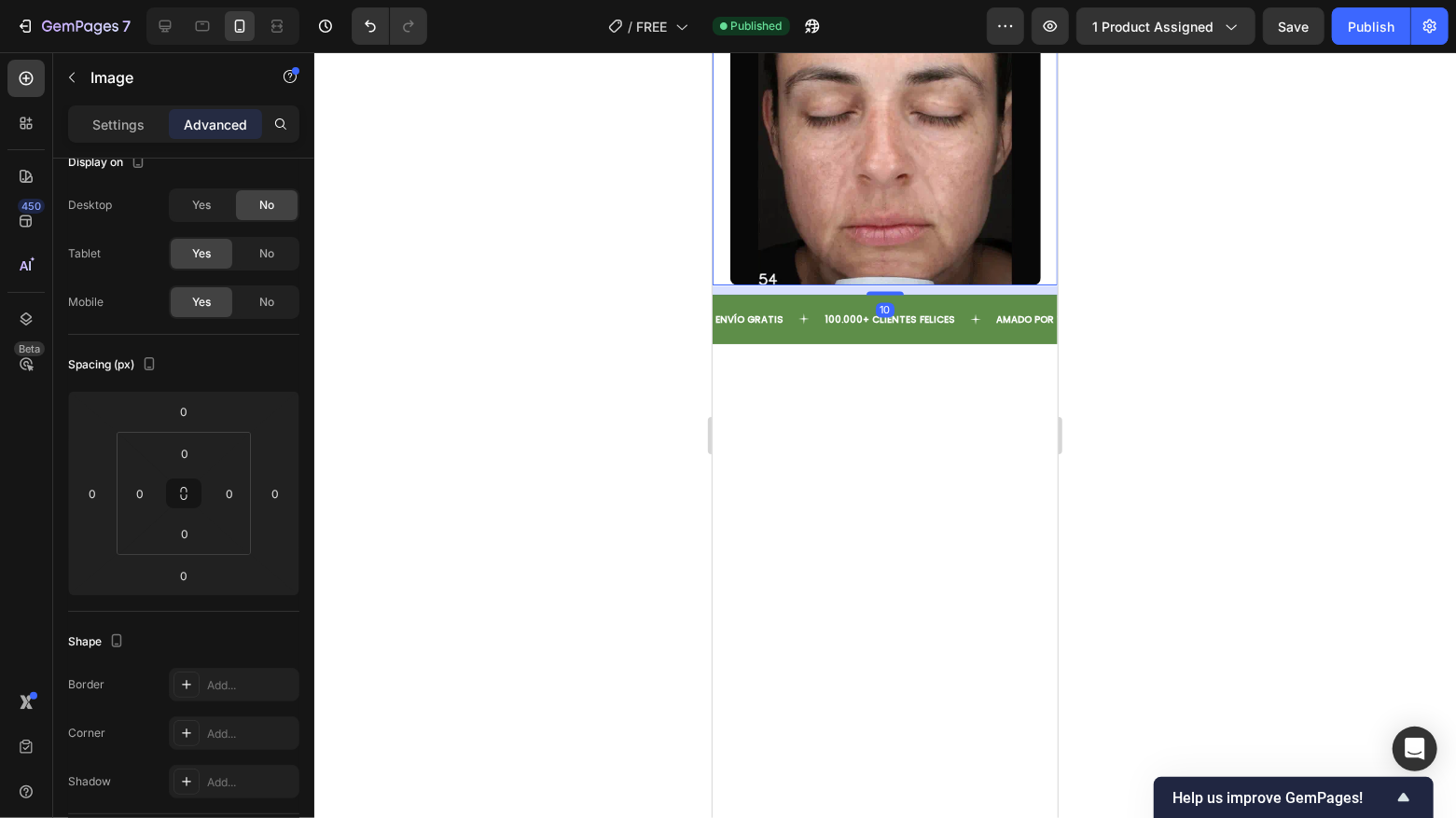
click at [860, 285] on img at bounding box center [884, 129] width 310 height 310
click at [129, 129] on p "Settings" at bounding box center [118, 124] width 52 height 19
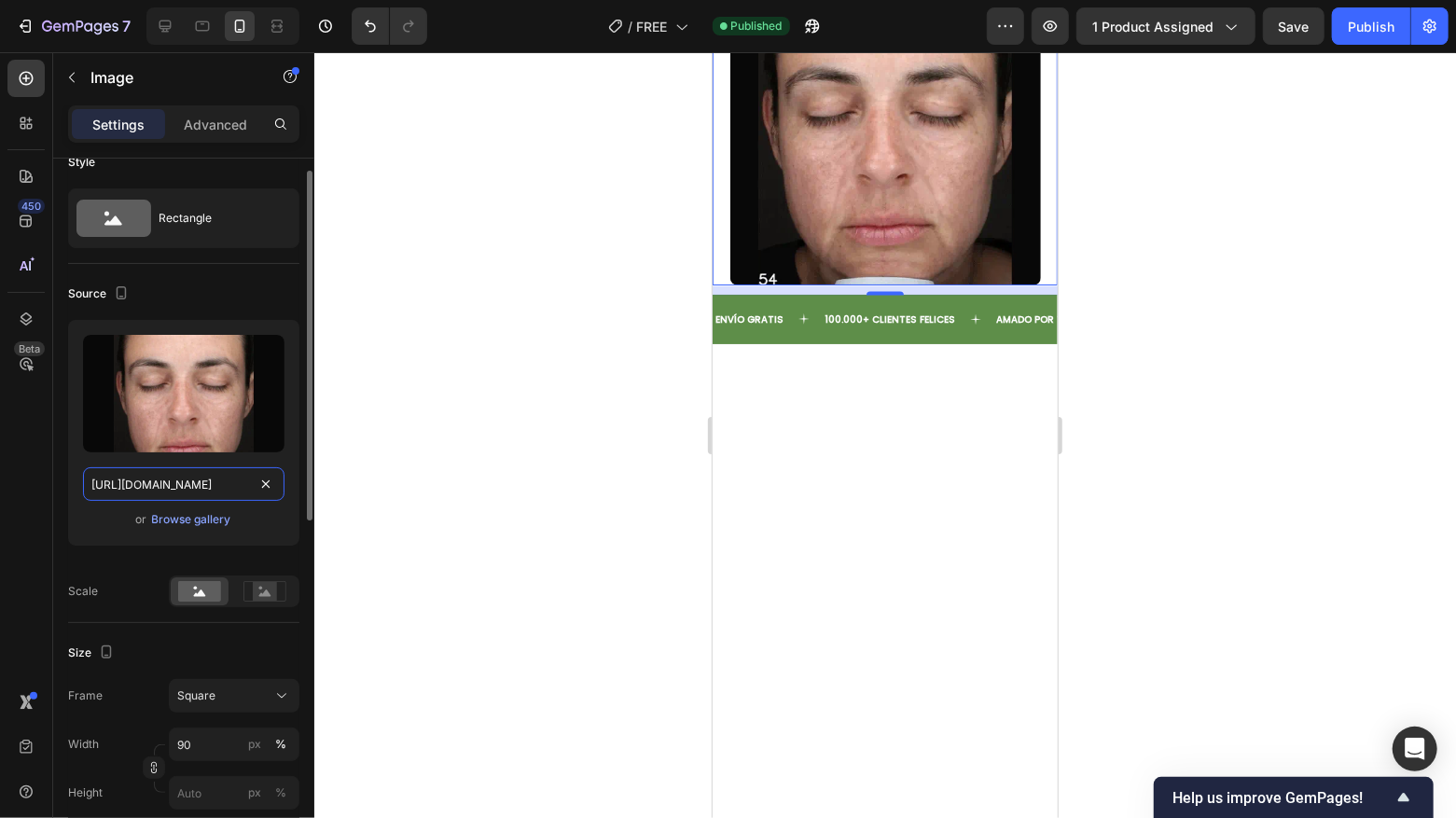
click at [190, 482] on input "[URL][DOMAIN_NAME]" at bounding box center [184, 483] width 202 height 34
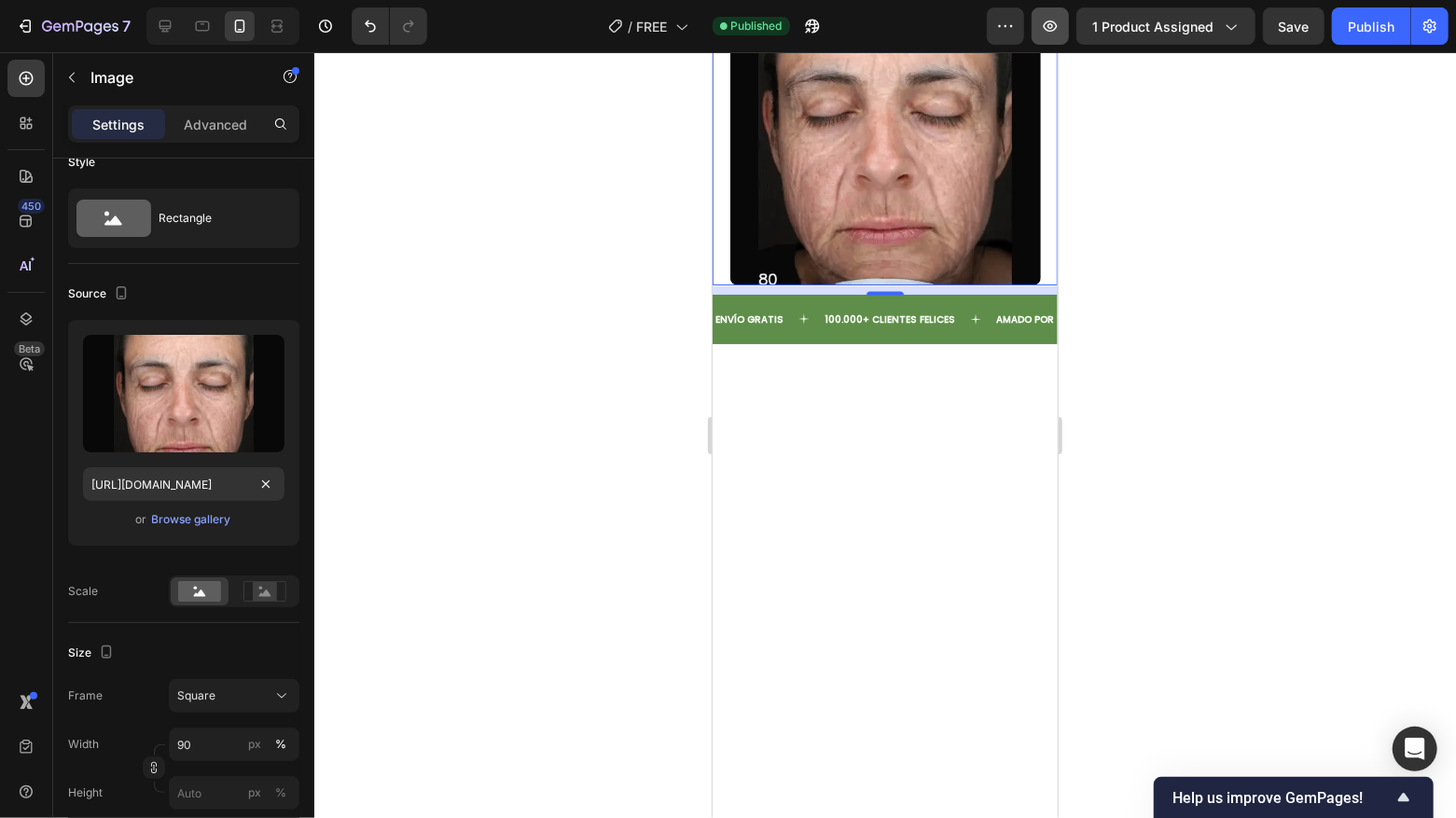
click at [1045, 35] on icon "button" at bounding box center [1049, 25] width 18 height 18
